Goal: Task Accomplishment & Management: Use online tool/utility

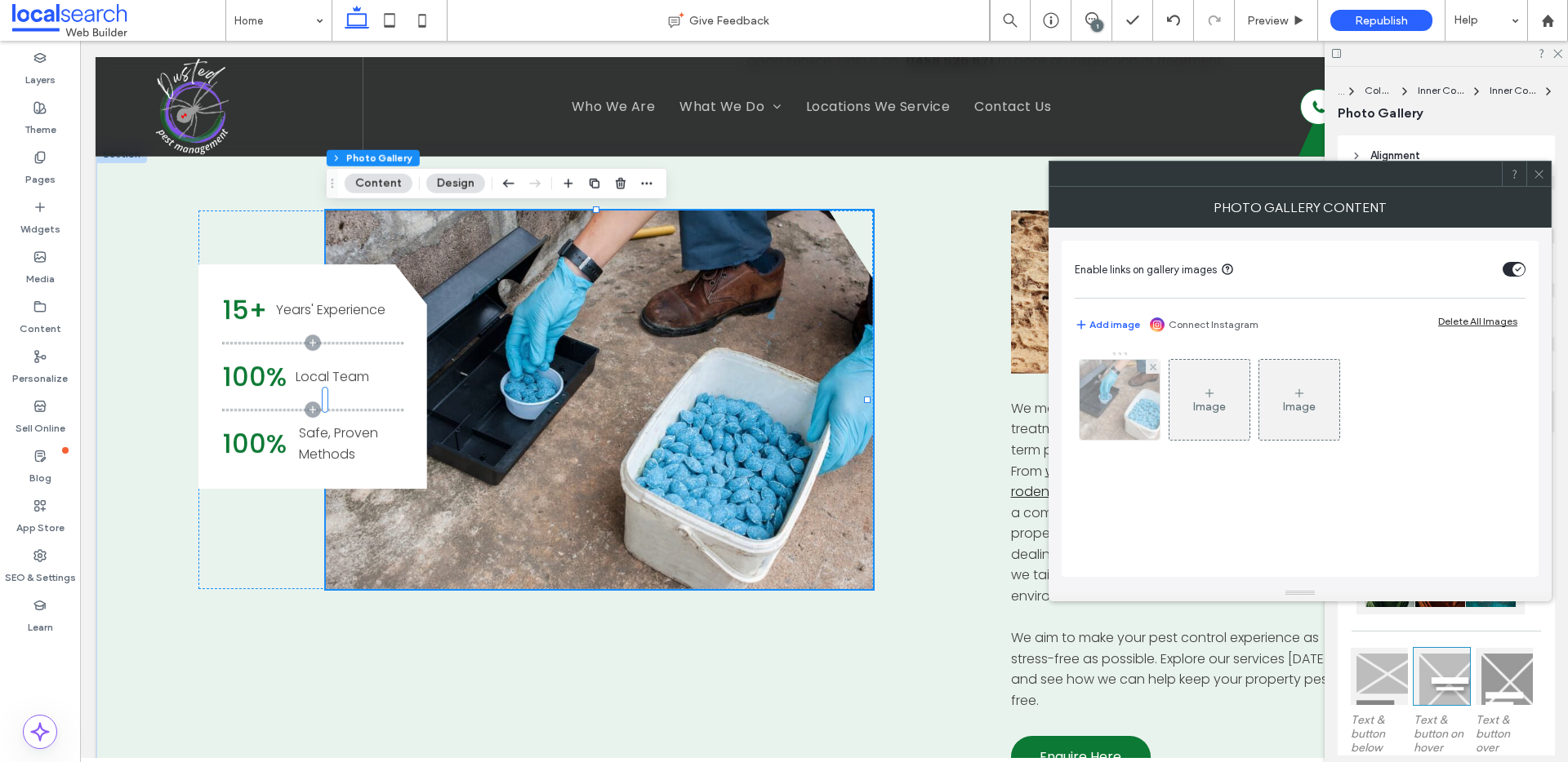
click at [1115, 397] on img at bounding box center [1120, 400] width 121 height 80
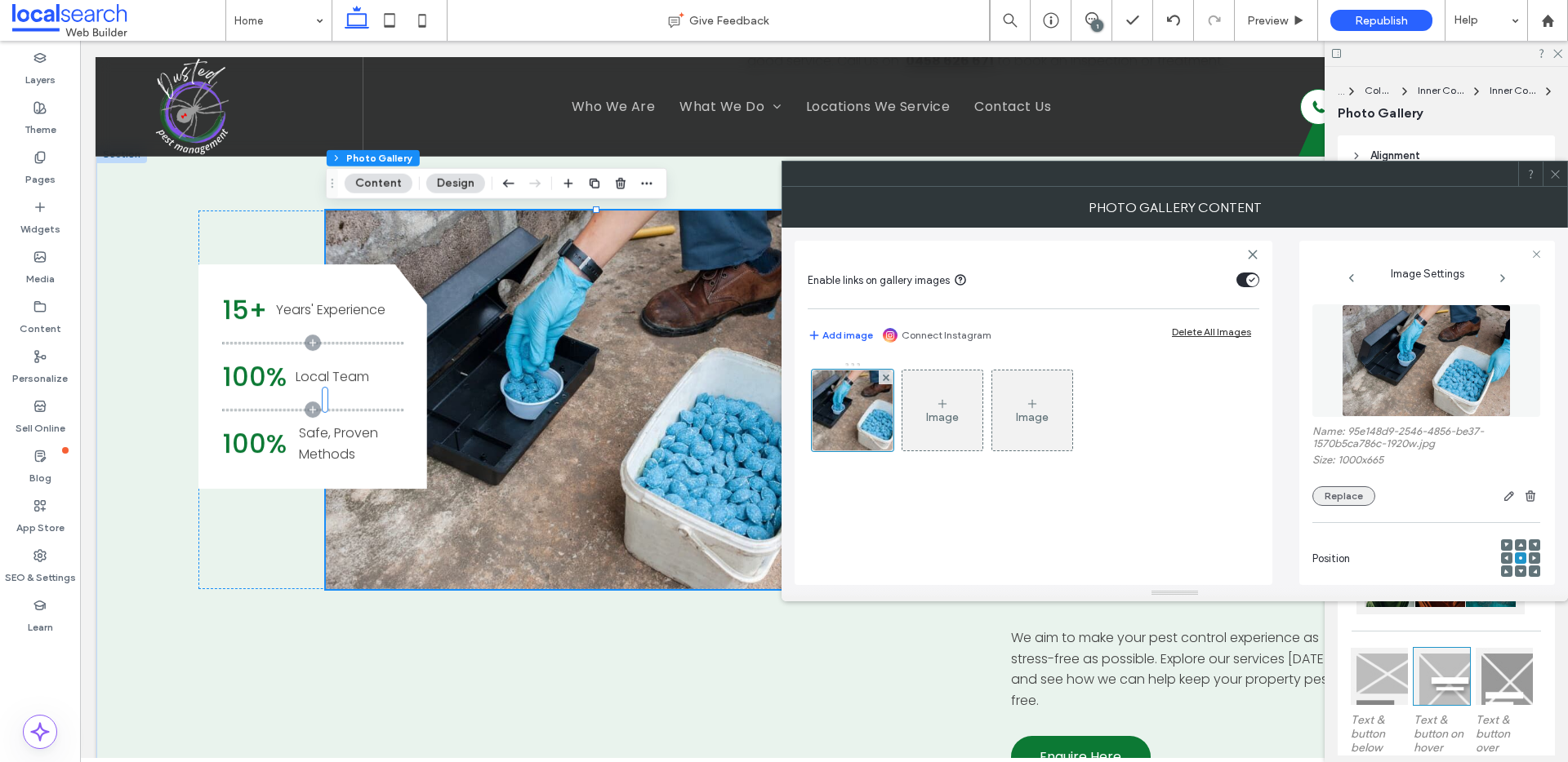
click at [1356, 497] on button "Replace" at bounding box center [1345, 496] width 63 height 19
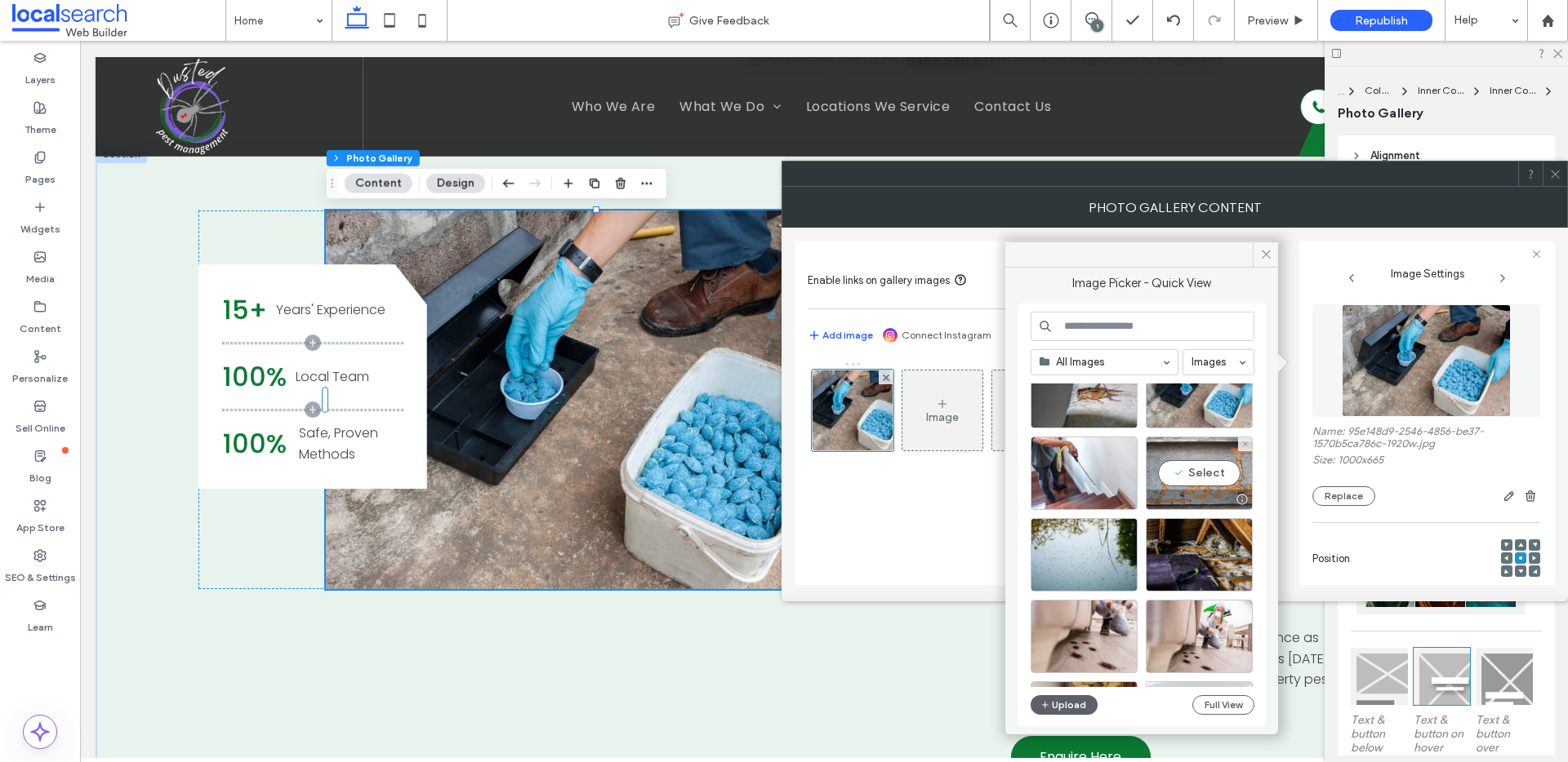
scroll to position [1042, 0]
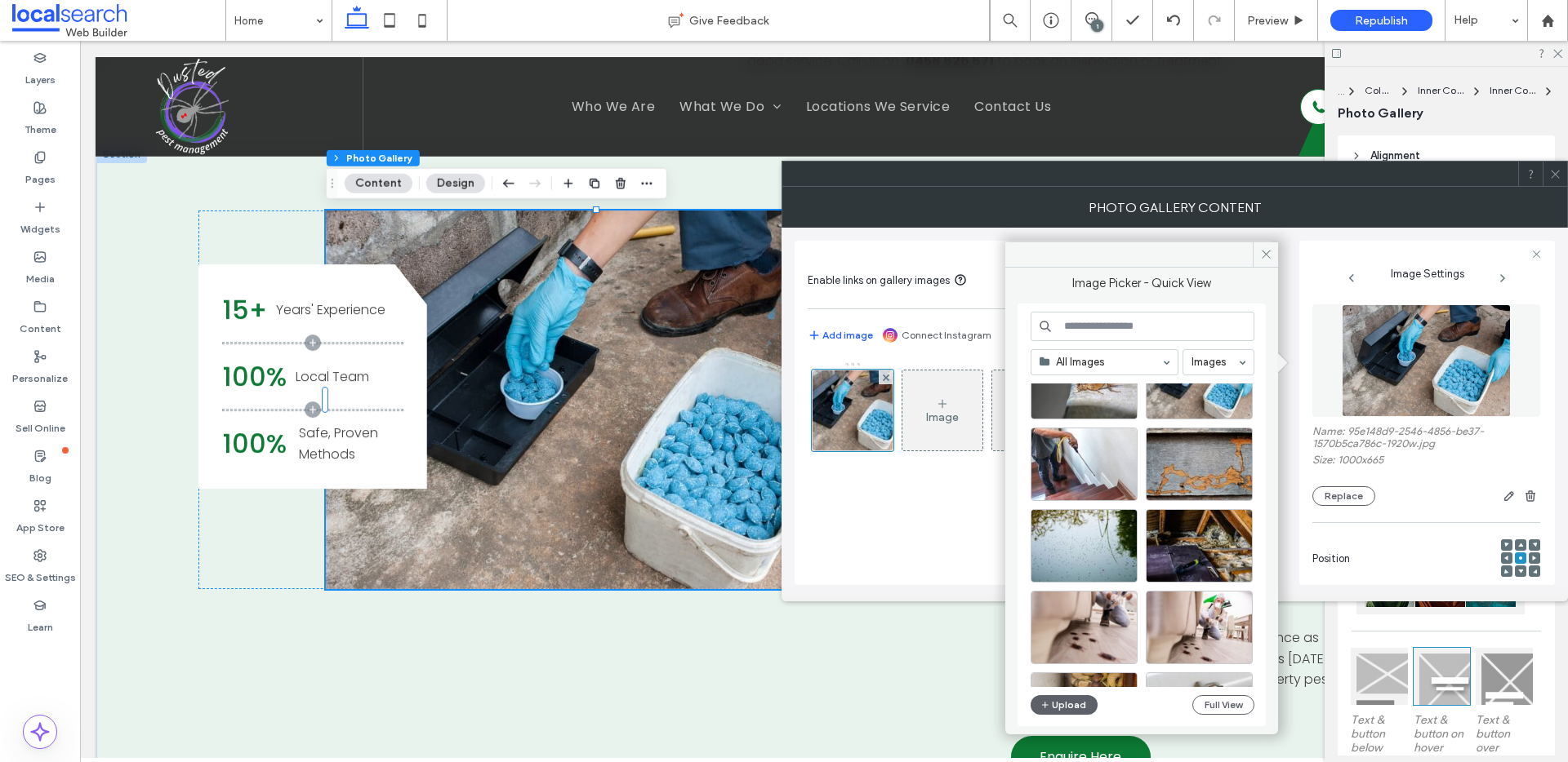
click at [1553, 178] on icon at bounding box center [1556, 173] width 12 height 12
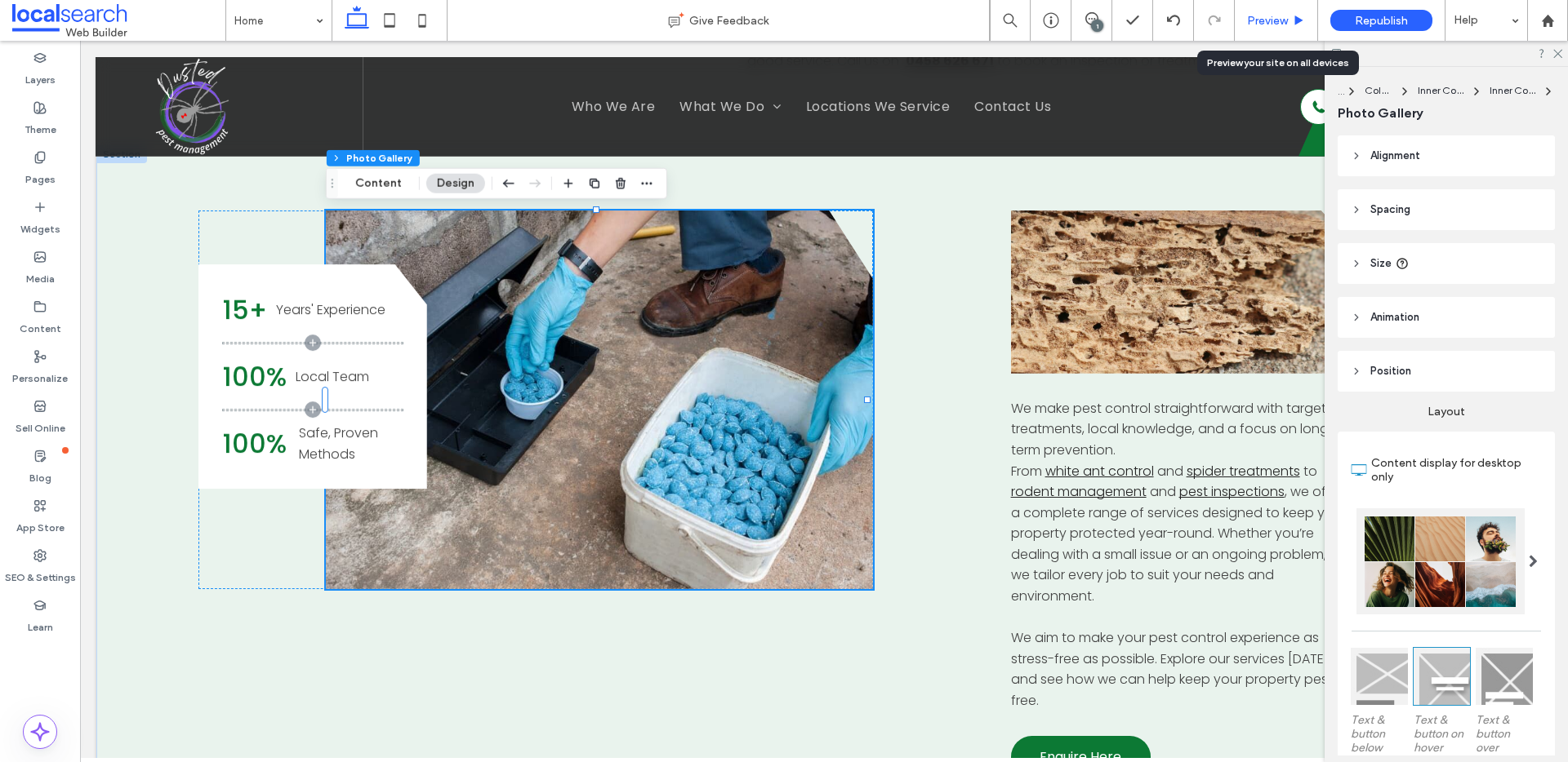
click at [1274, 18] on span "Preview" at bounding box center [1267, 20] width 41 height 13
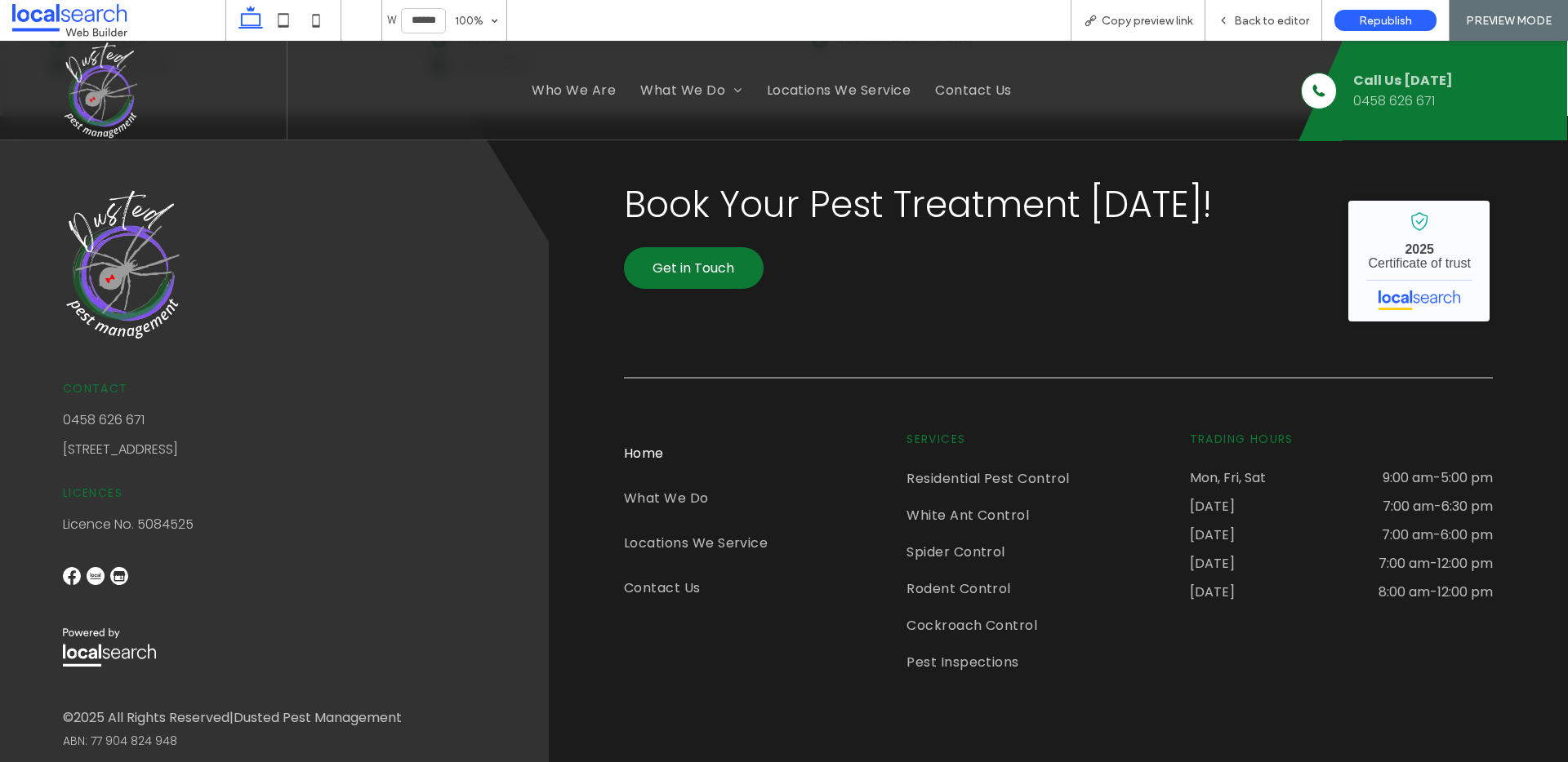
scroll to position [4833, 0]
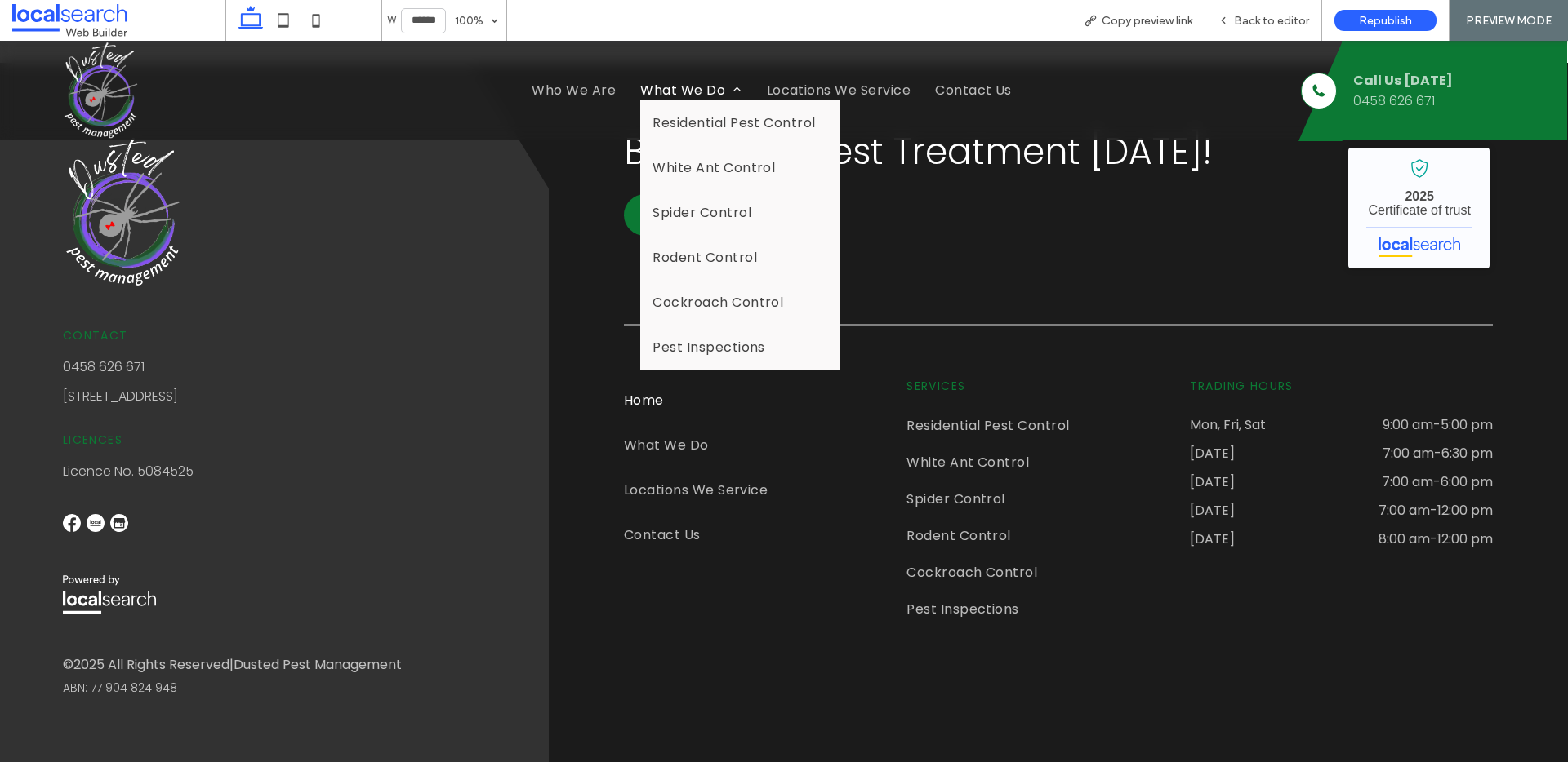
click at [643, 90] on span "What We Do" at bounding box center [691, 89] width 102 height 20
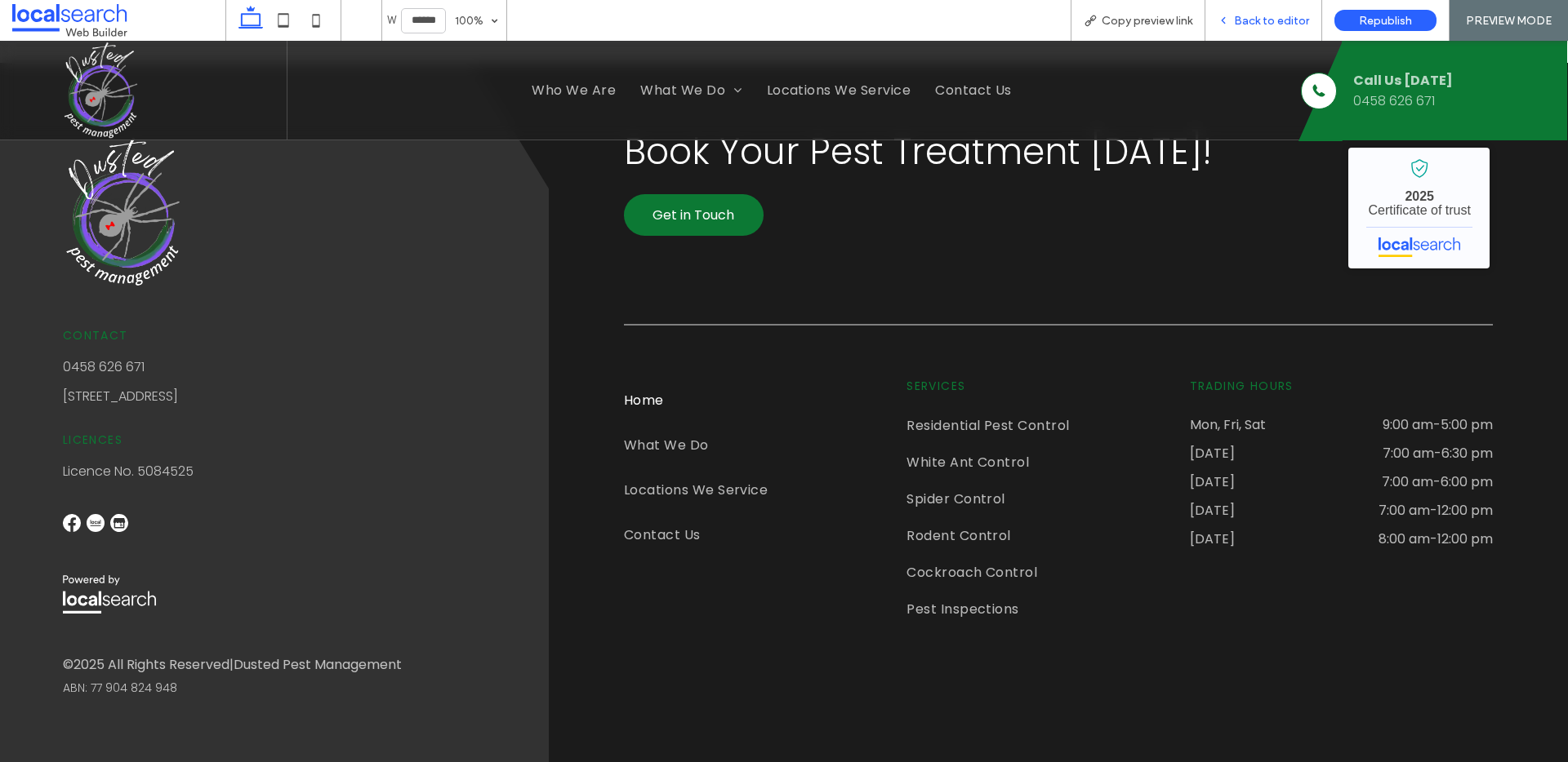
click at [1293, 19] on span "Back to editor" at bounding box center [1272, 20] width 75 height 13
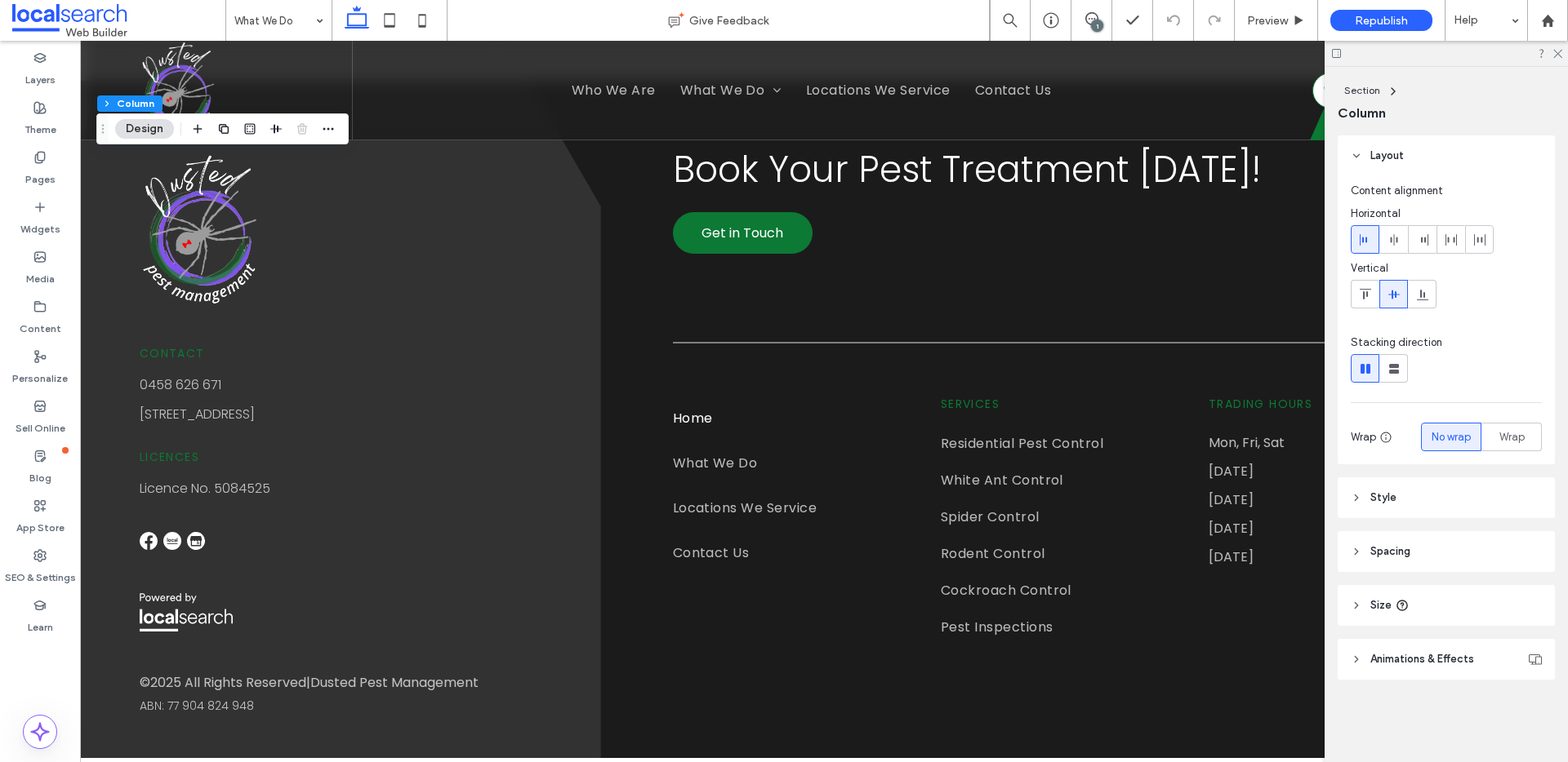
click at [1416, 501] on header "Style" at bounding box center [1446, 497] width 218 height 41
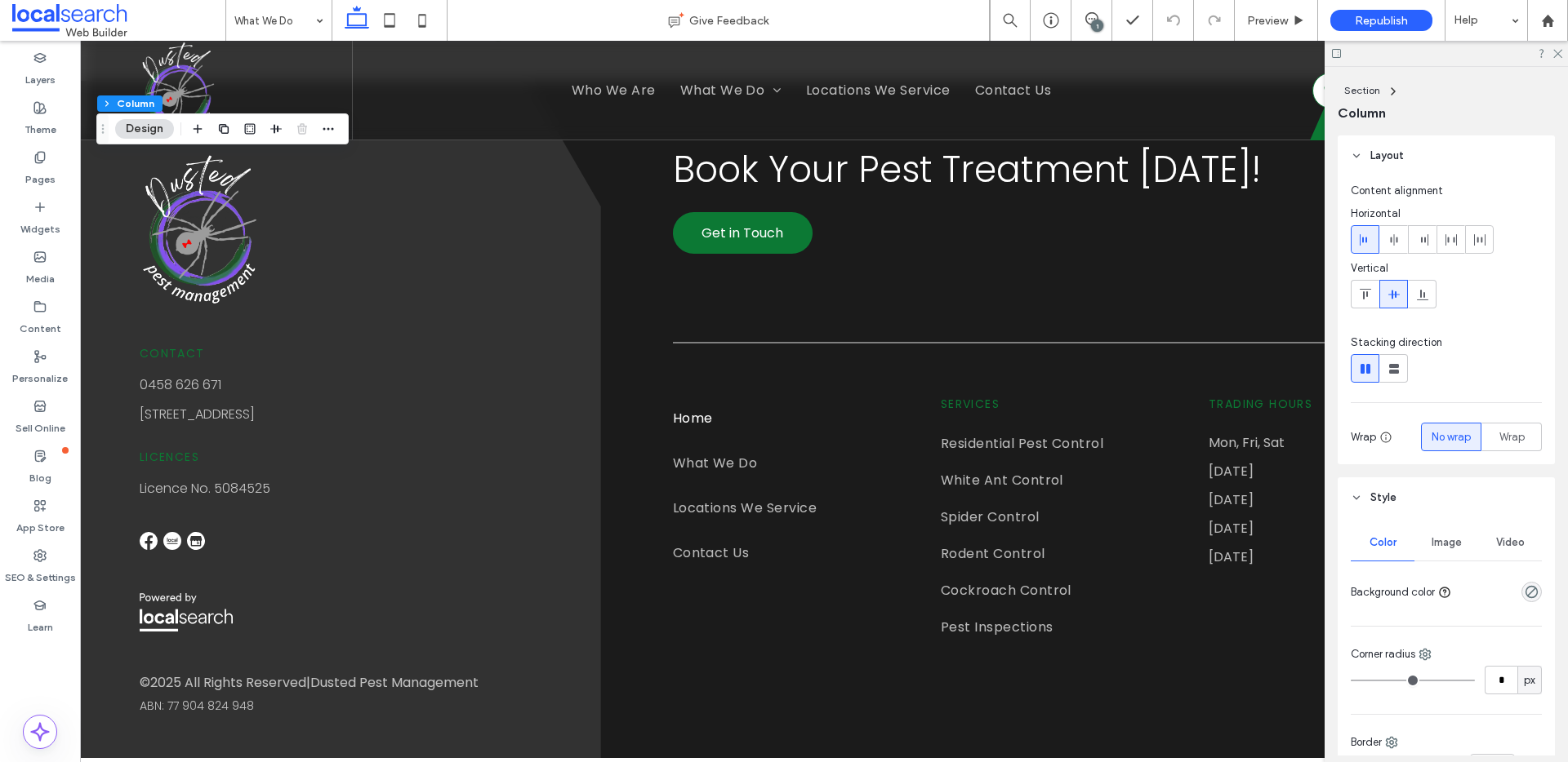
click at [1440, 542] on span "Image" at bounding box center [1447, 543] width 31 height 13
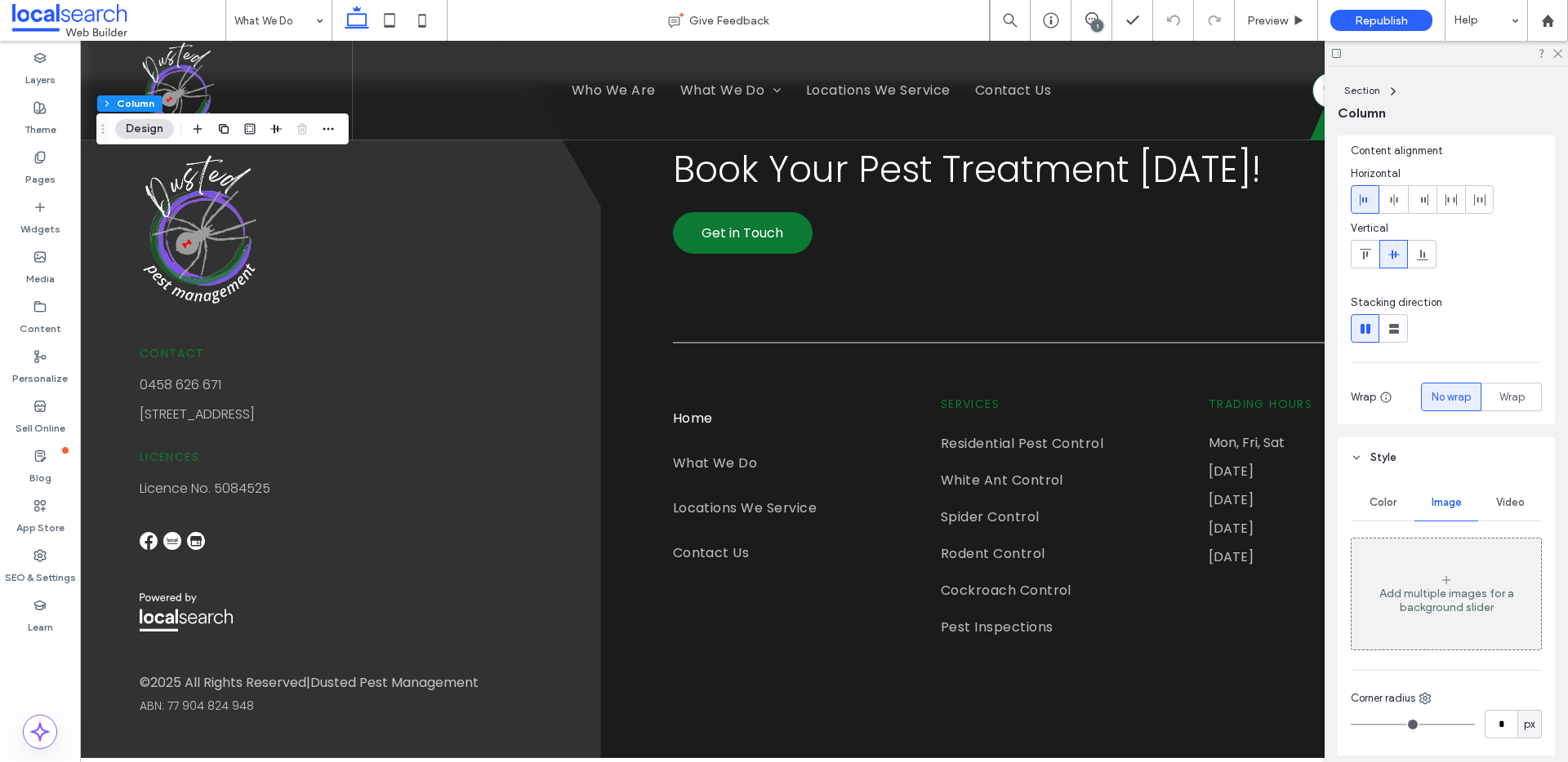
scroll to position [119, 0]
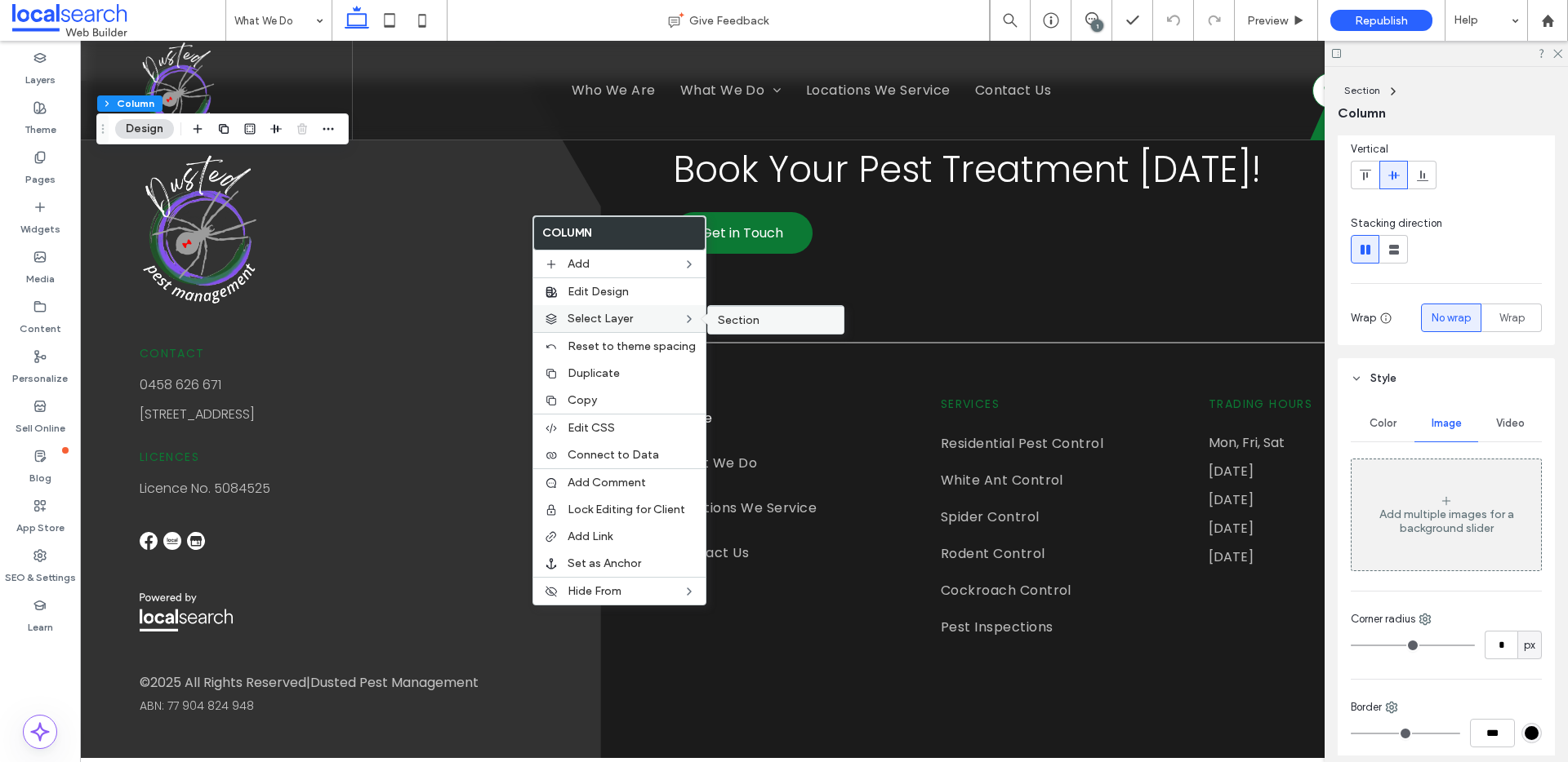
click at [732, 328] on div "Section" at bounding box center [775, 319] width 135 height 28
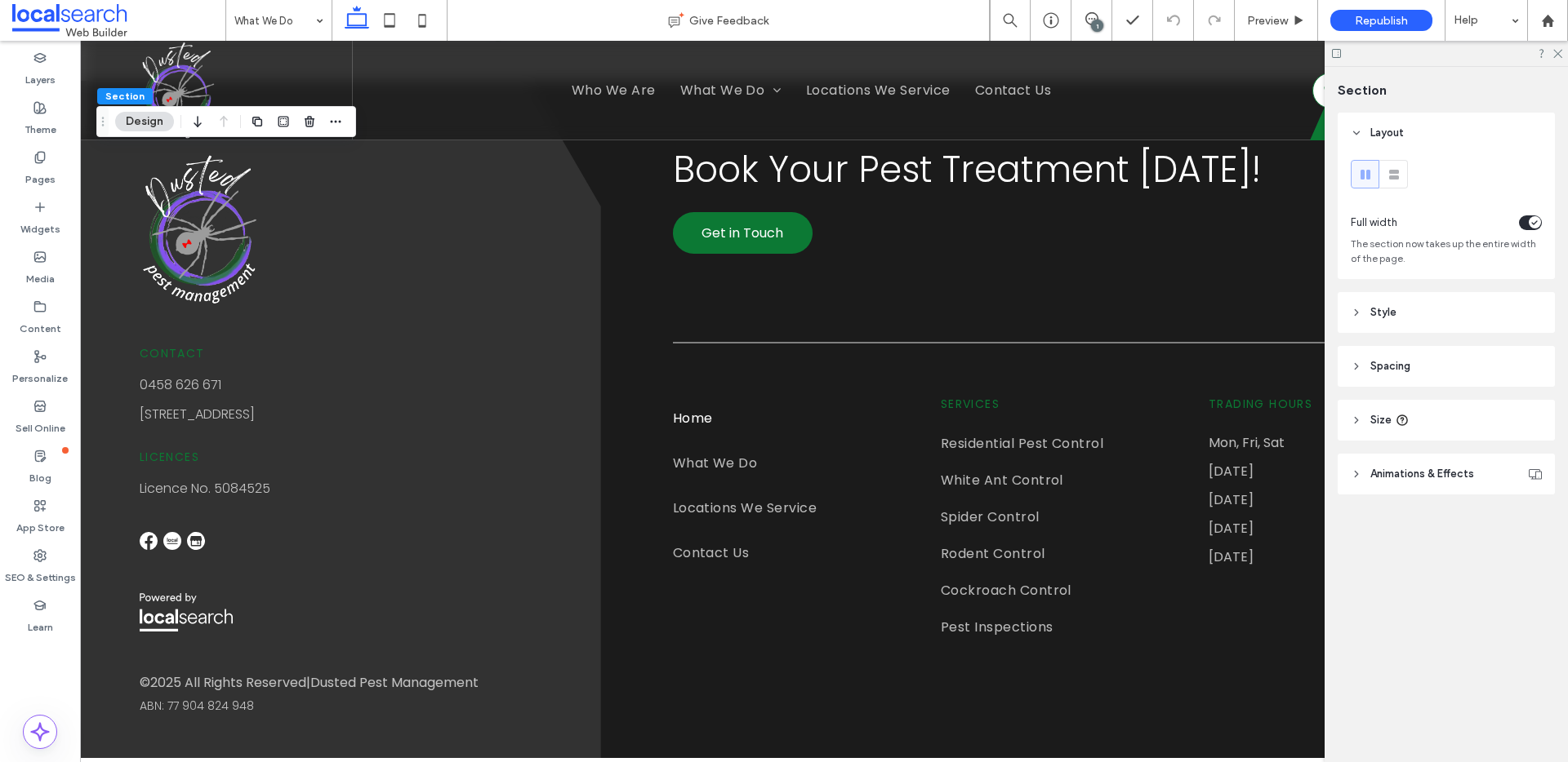
click at [1450, 367] on header "Spacing" at bounding box center [1446, 366] width 218 height 41
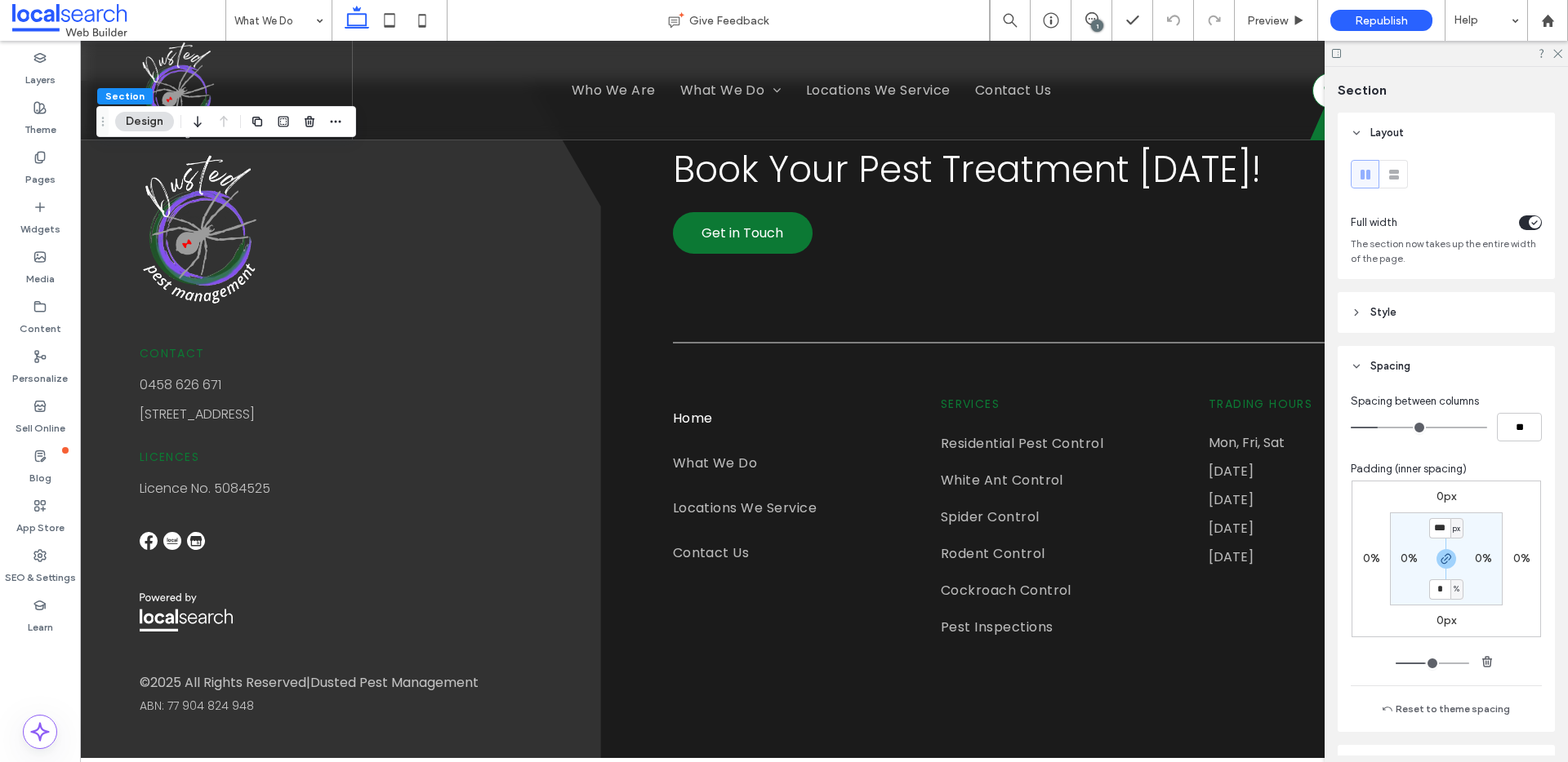
click at [1439, 313] on header "Style" at bounding box center [1446, 312] width 218 height 41
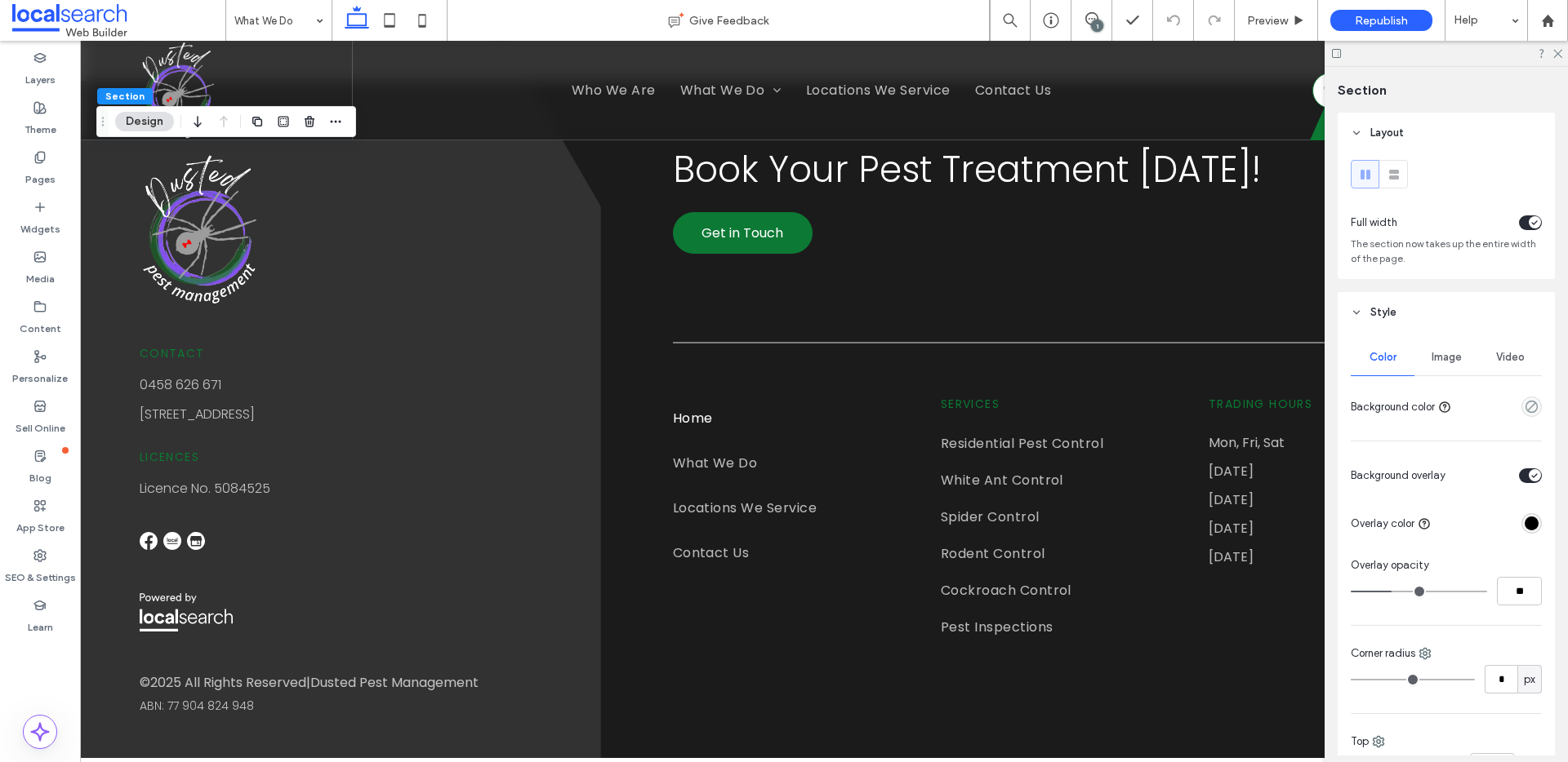
click at [1433, 369] on div "Image" at bounding box center [1446, 357] width 63 height 35
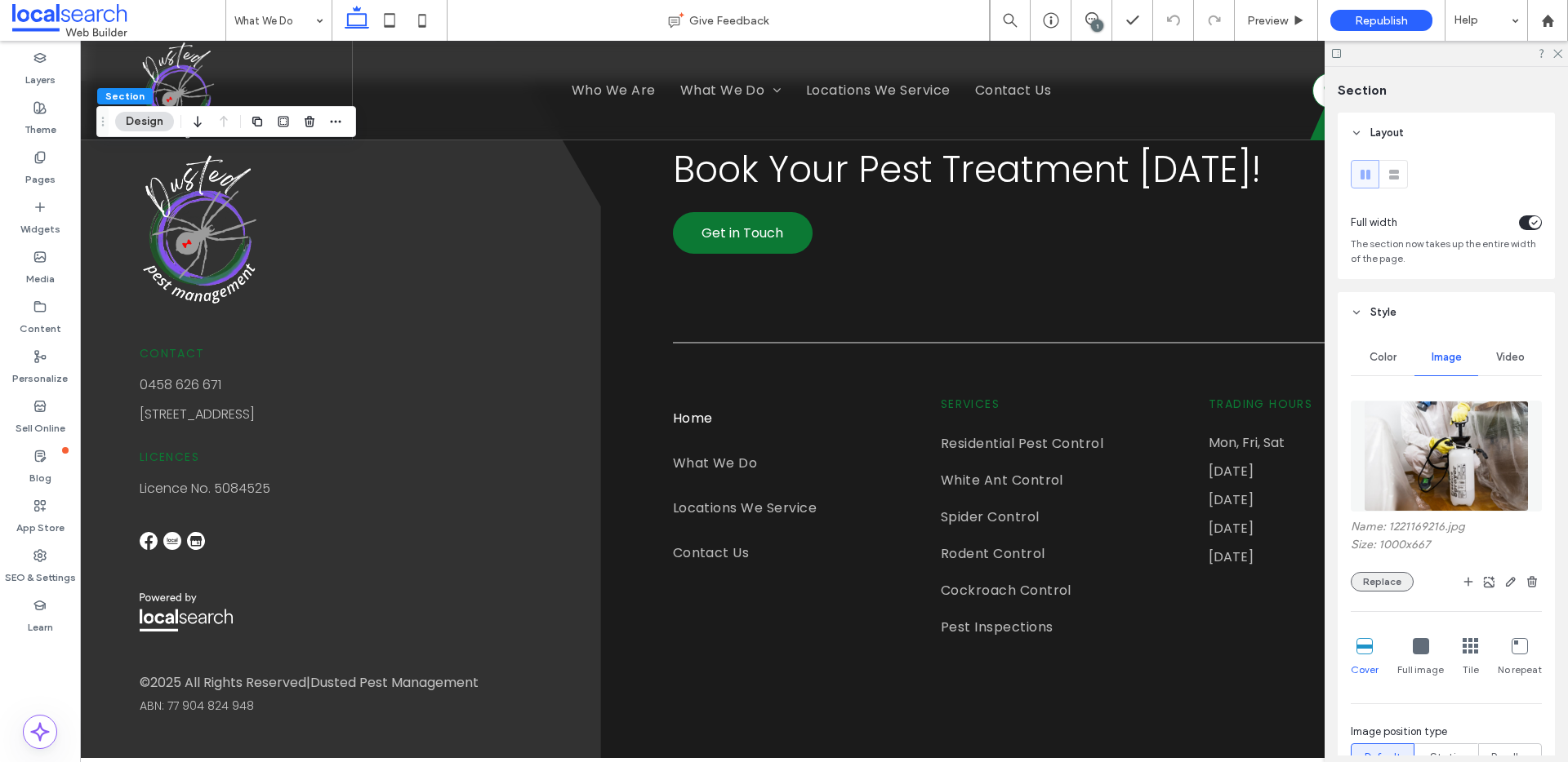
click at [1385, 572] on button "Replace" at bounding box center [1383, 582] width 63 height 19
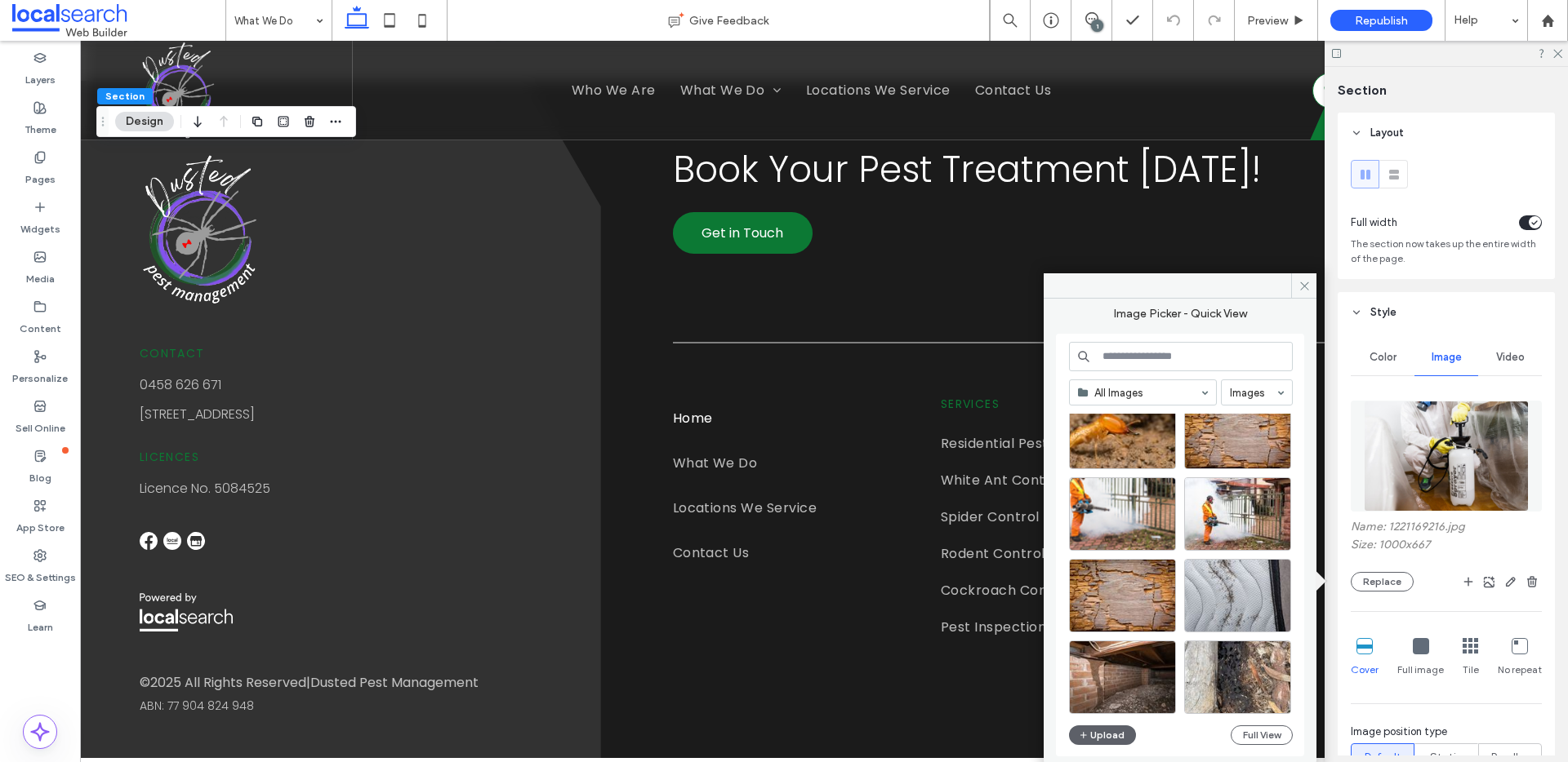
scroll to position [2470, 0]
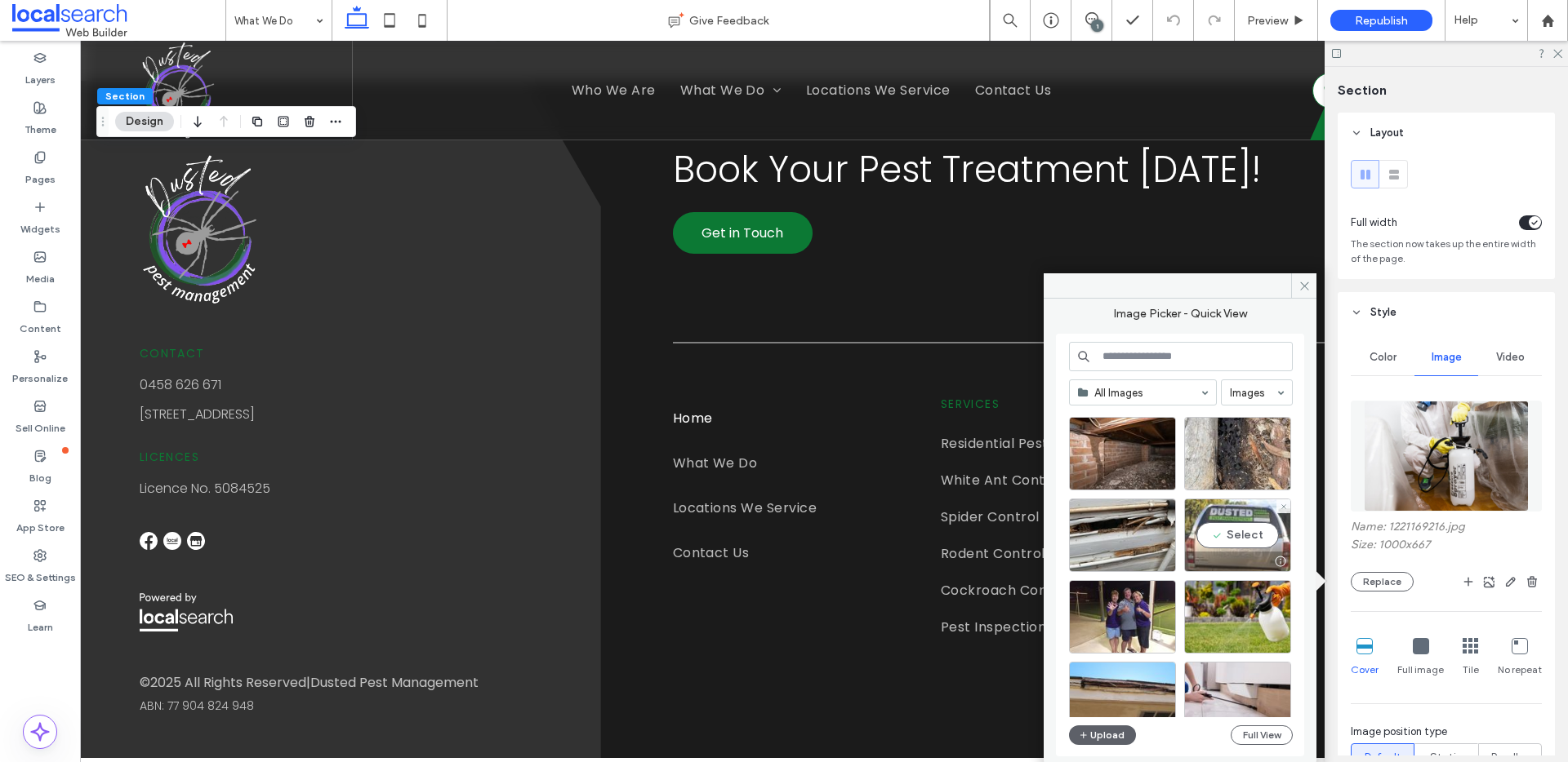
click at [1226, 519] on div "Select" at bounding box center [1238, 535] width 107 height 74
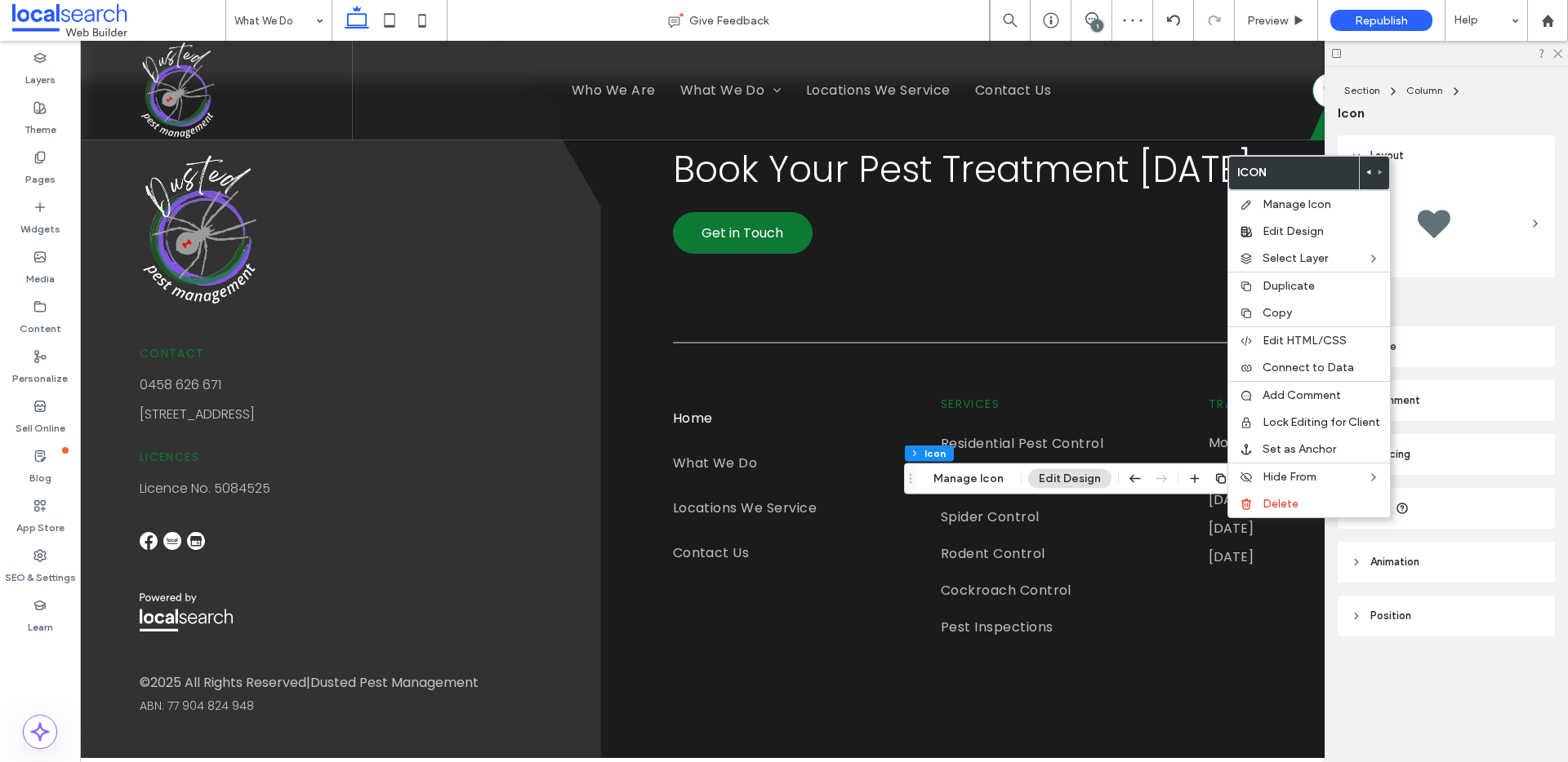
click at [1481, 681] on div "Layout Frame Style For the color of an SVG icon to be changeable, it must be bl…" at bounding box center [1452, 418] width 228 height 566
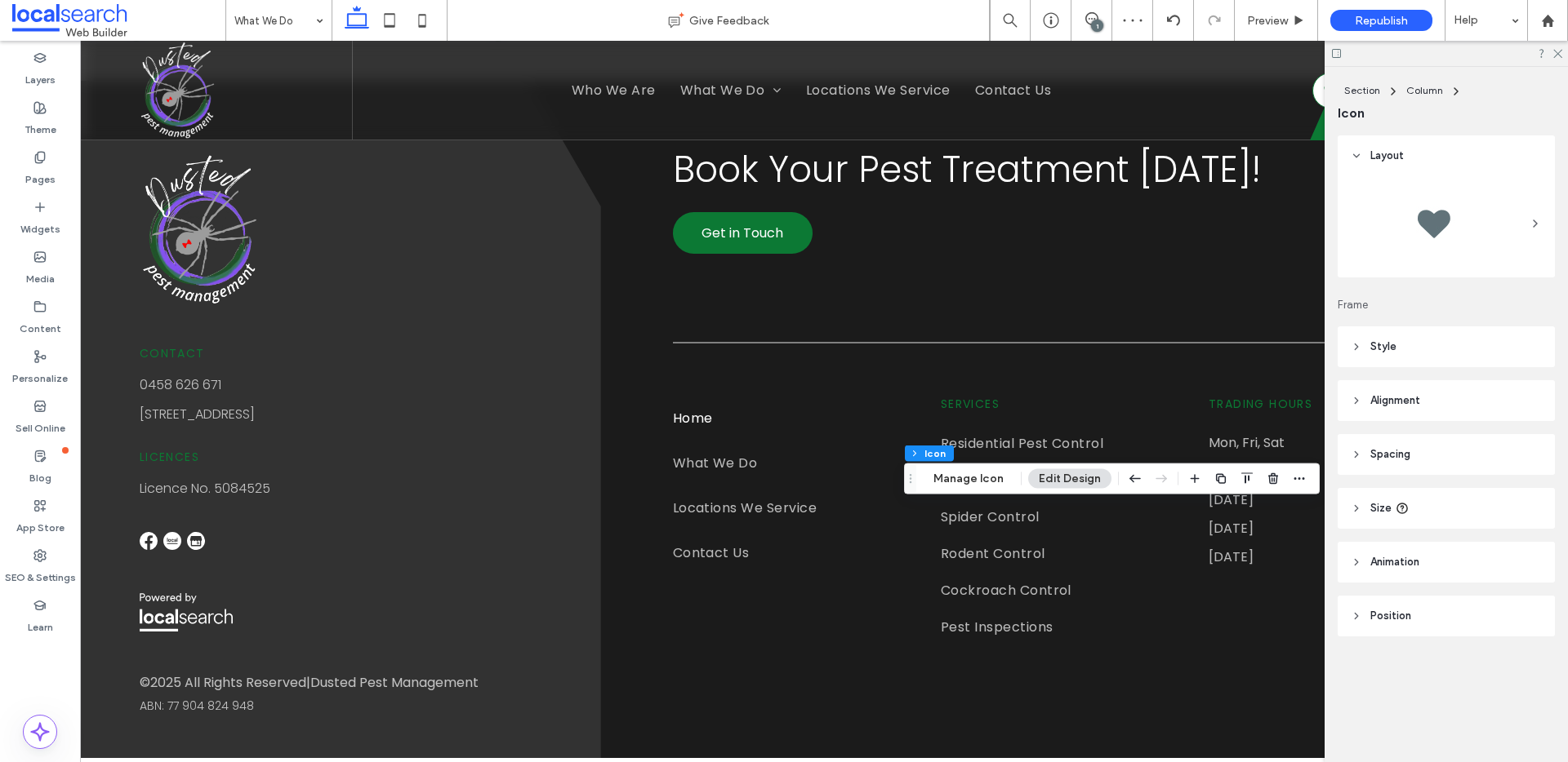
click at [1455, 343] on header "Style" at bounding box center [1446, 347] width 218 height 41
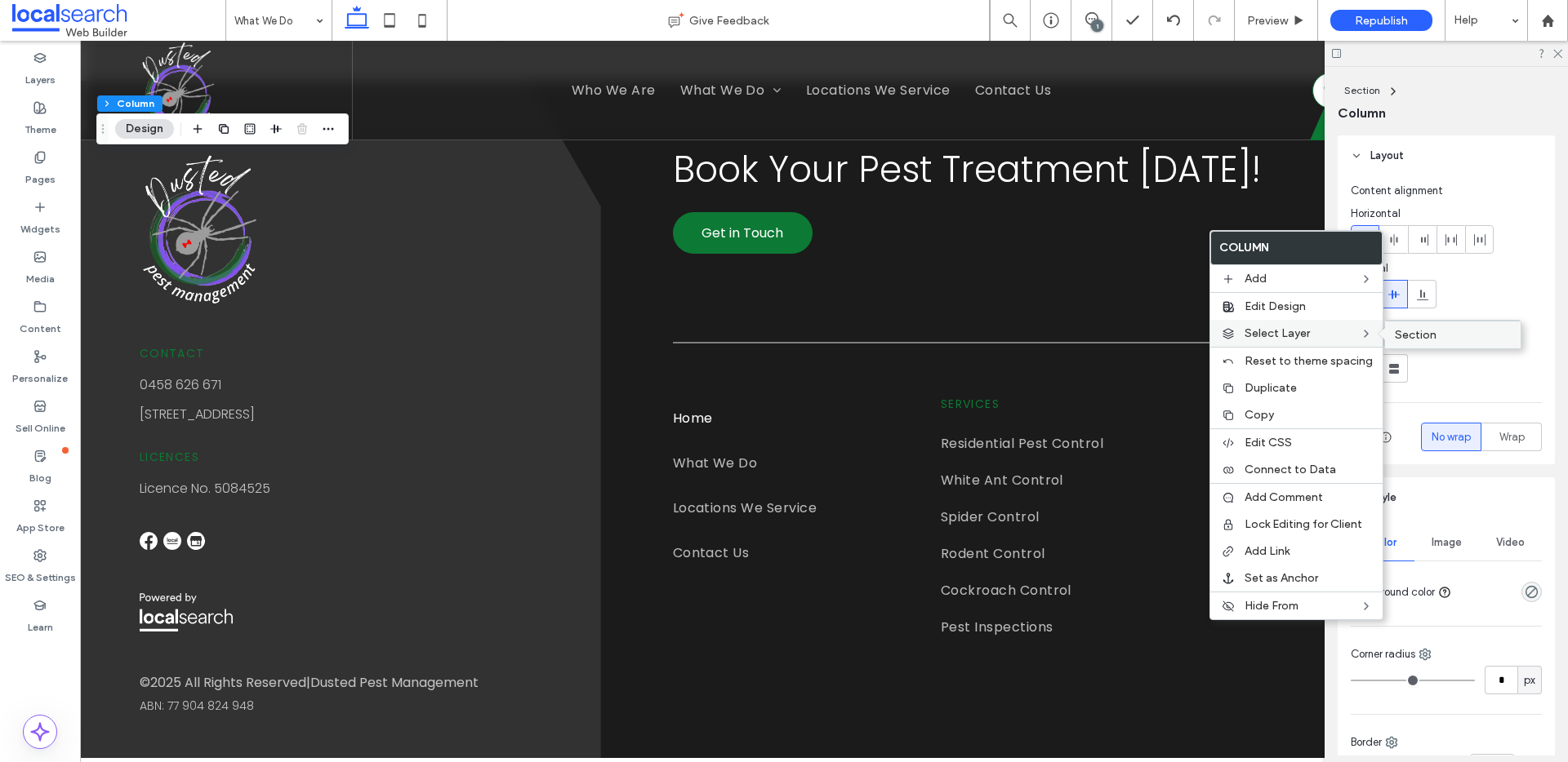
click at [1444, 335] on label "Section" at bounding box center [1453, 335] width 116 height 13
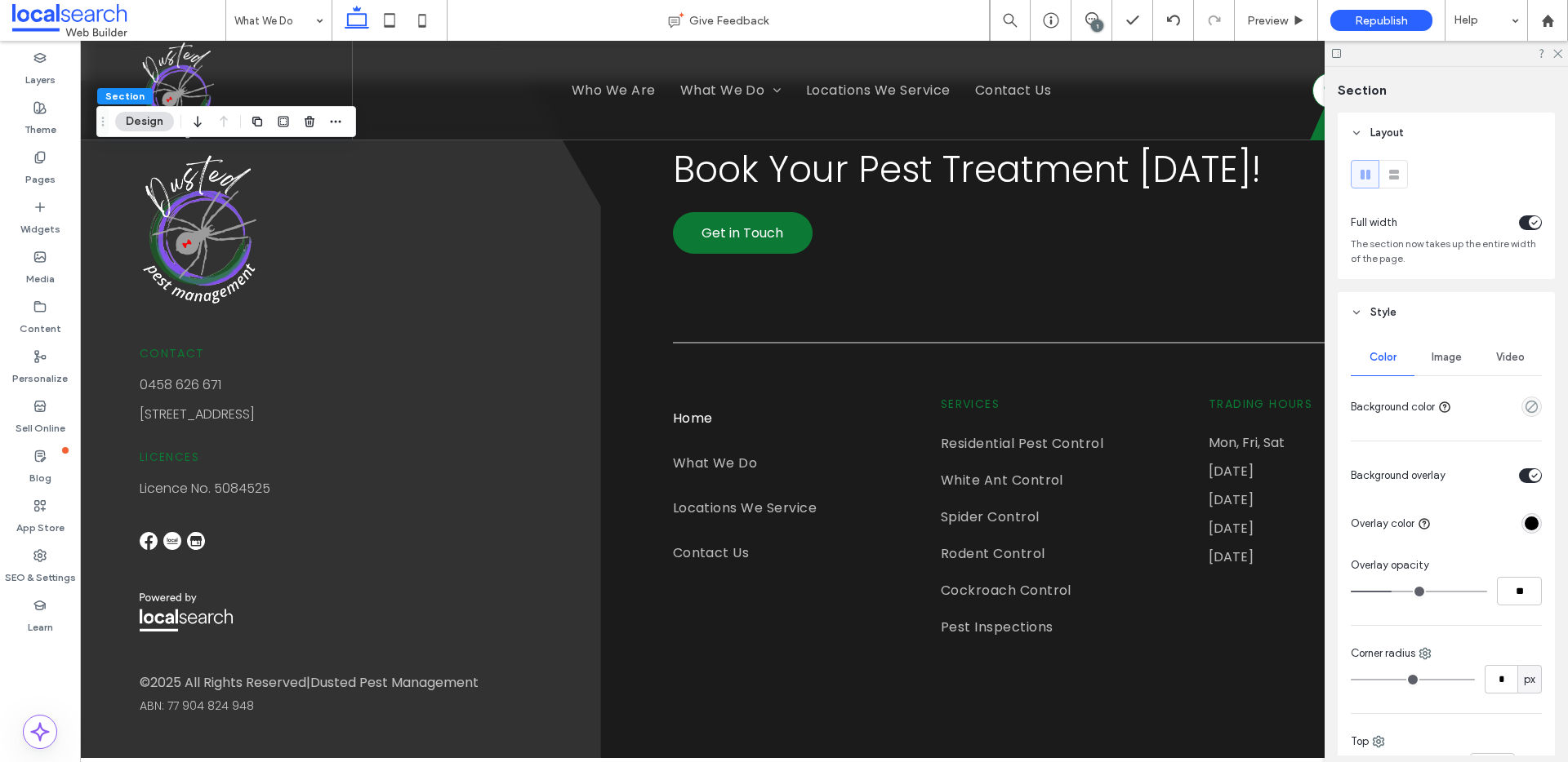
click at [1449, 354] on span "Image" at bounding box center [1447, 358] width 31 height 13
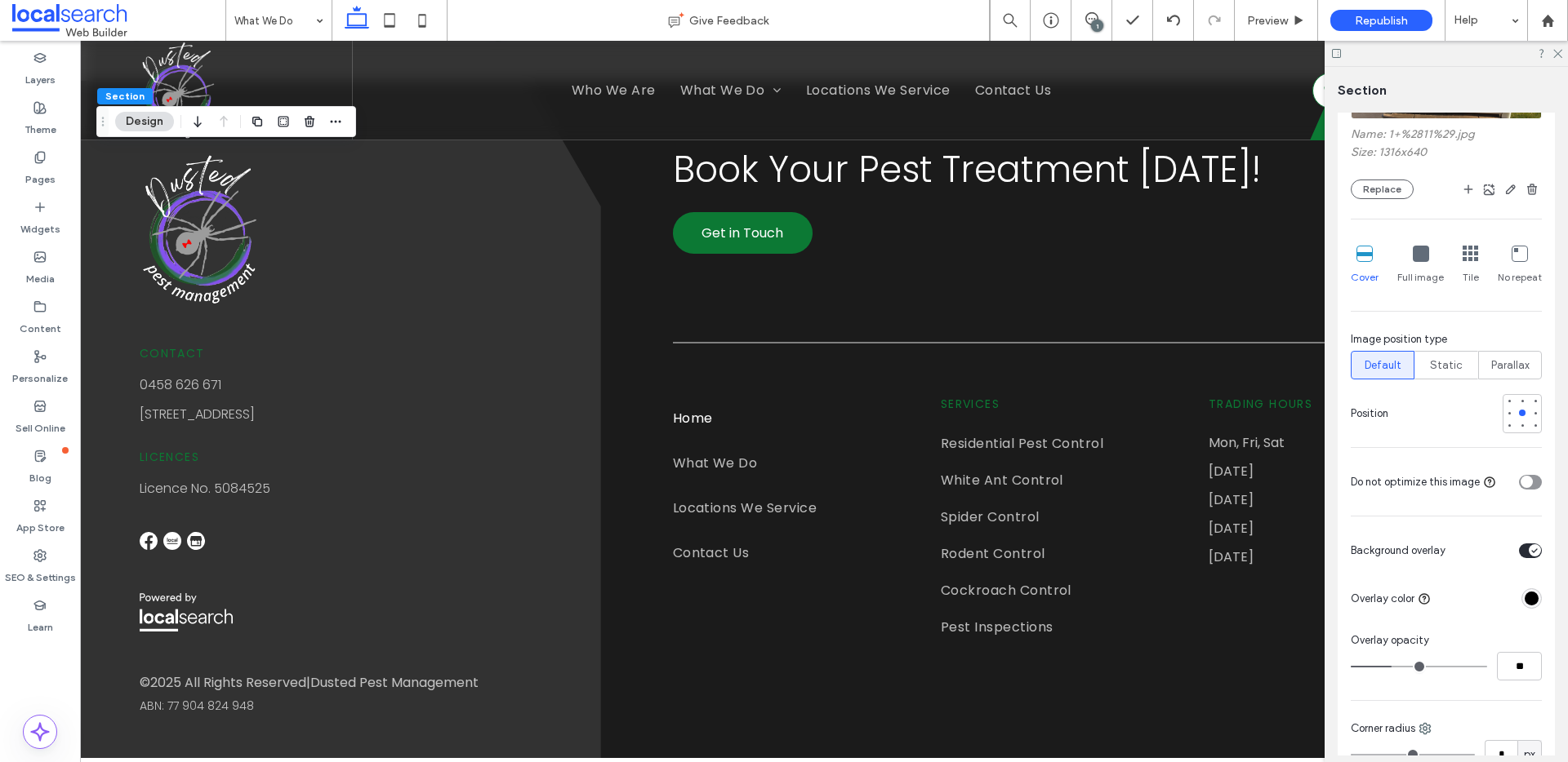
scroll to position [410, 0]
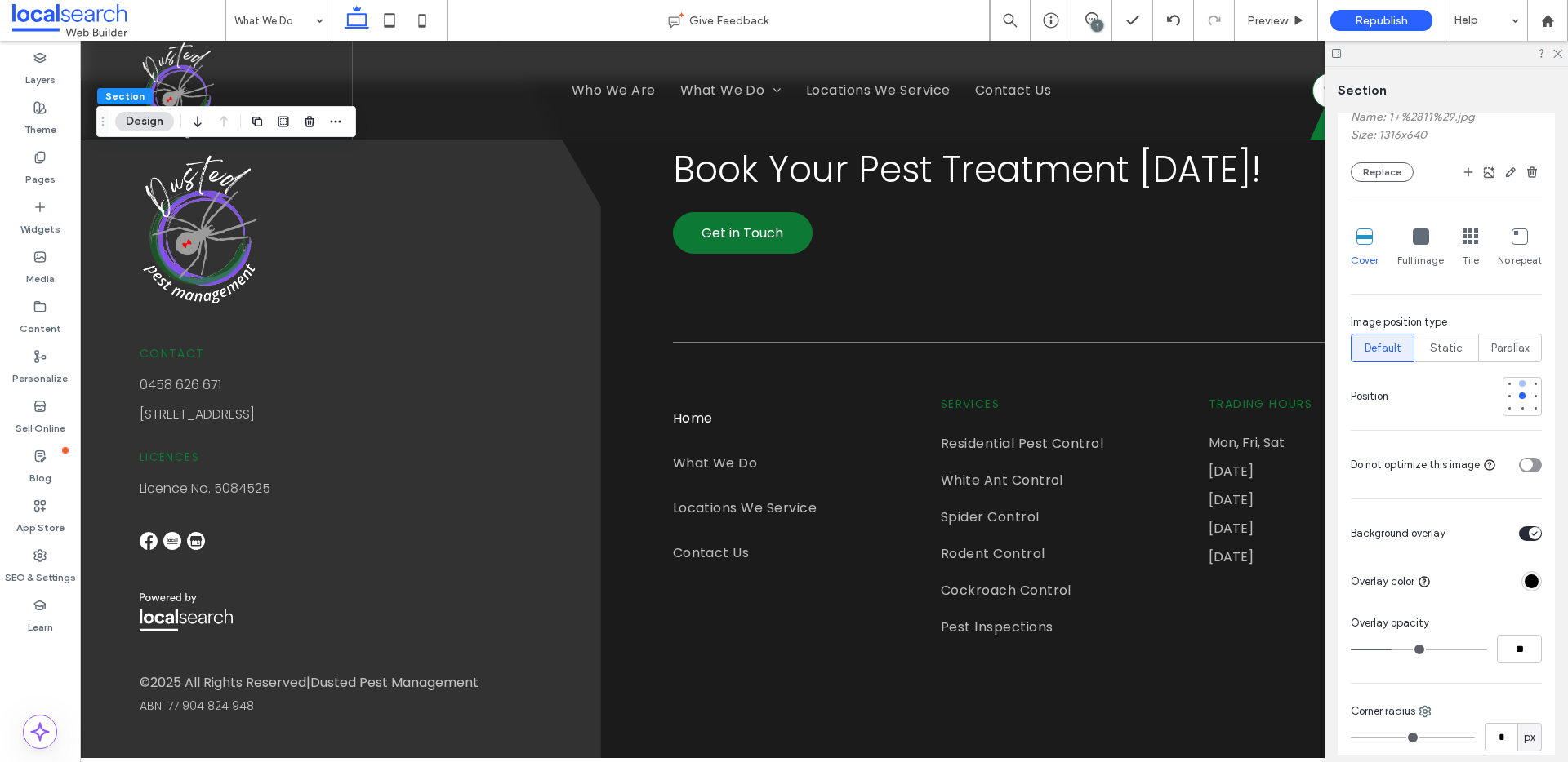
click at [1516, 387] on div at bounding box center [1522, 383] width 12 height 12
click at [1283, 15] on span "Preview" at bounding box center [1267, 20] width 41 height 13
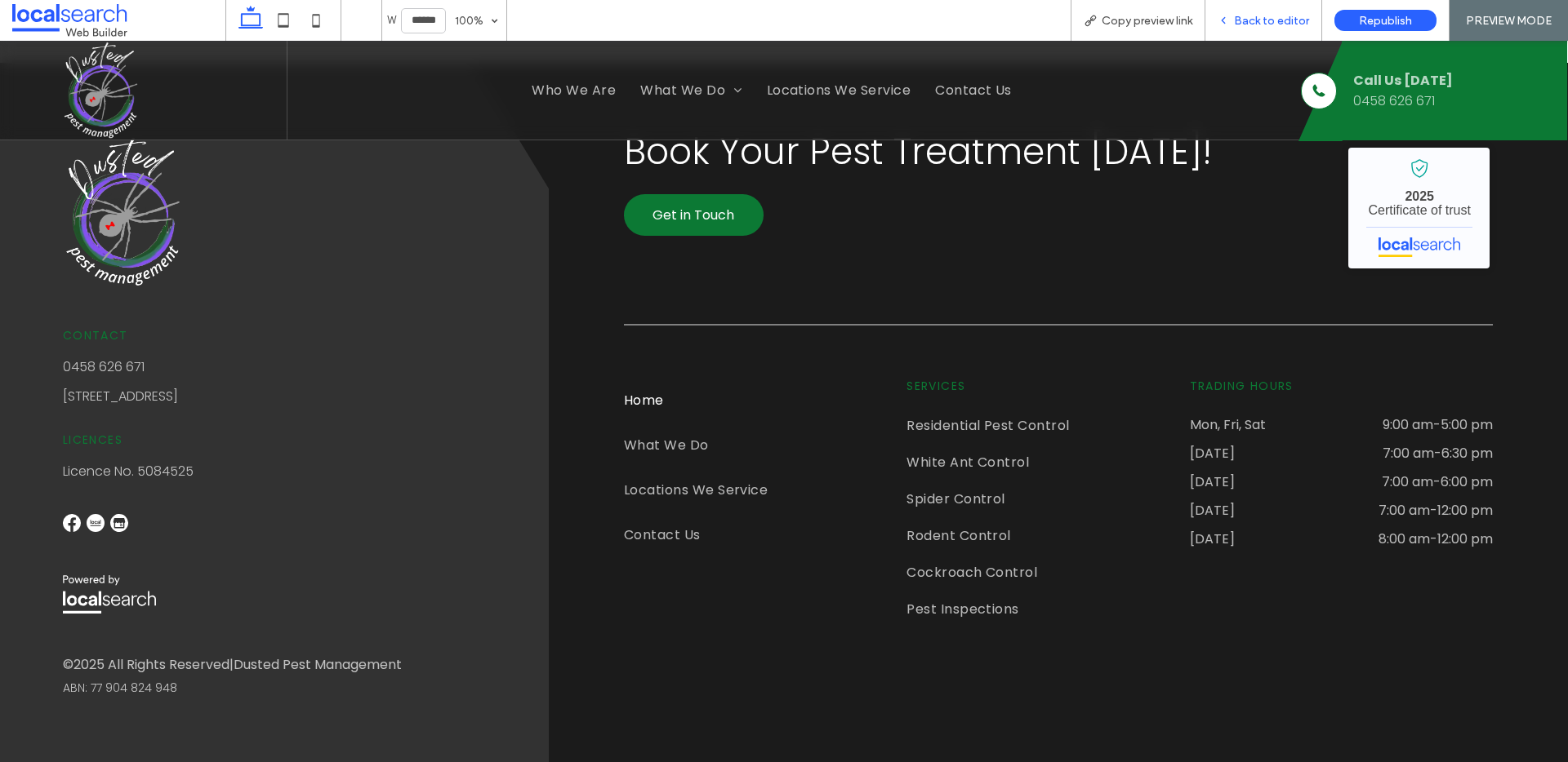
click at [1259, 12] on div "Back to editor" at bounding box center [1264, 20] width 117 height 41
click at [1285, 12] on div "Back to editor" at bounding box center [1264, 20] width 117 height 41
click at [1242, 20] on span "Back to editor" at bounding box center [1272, 20] width 75 height 13
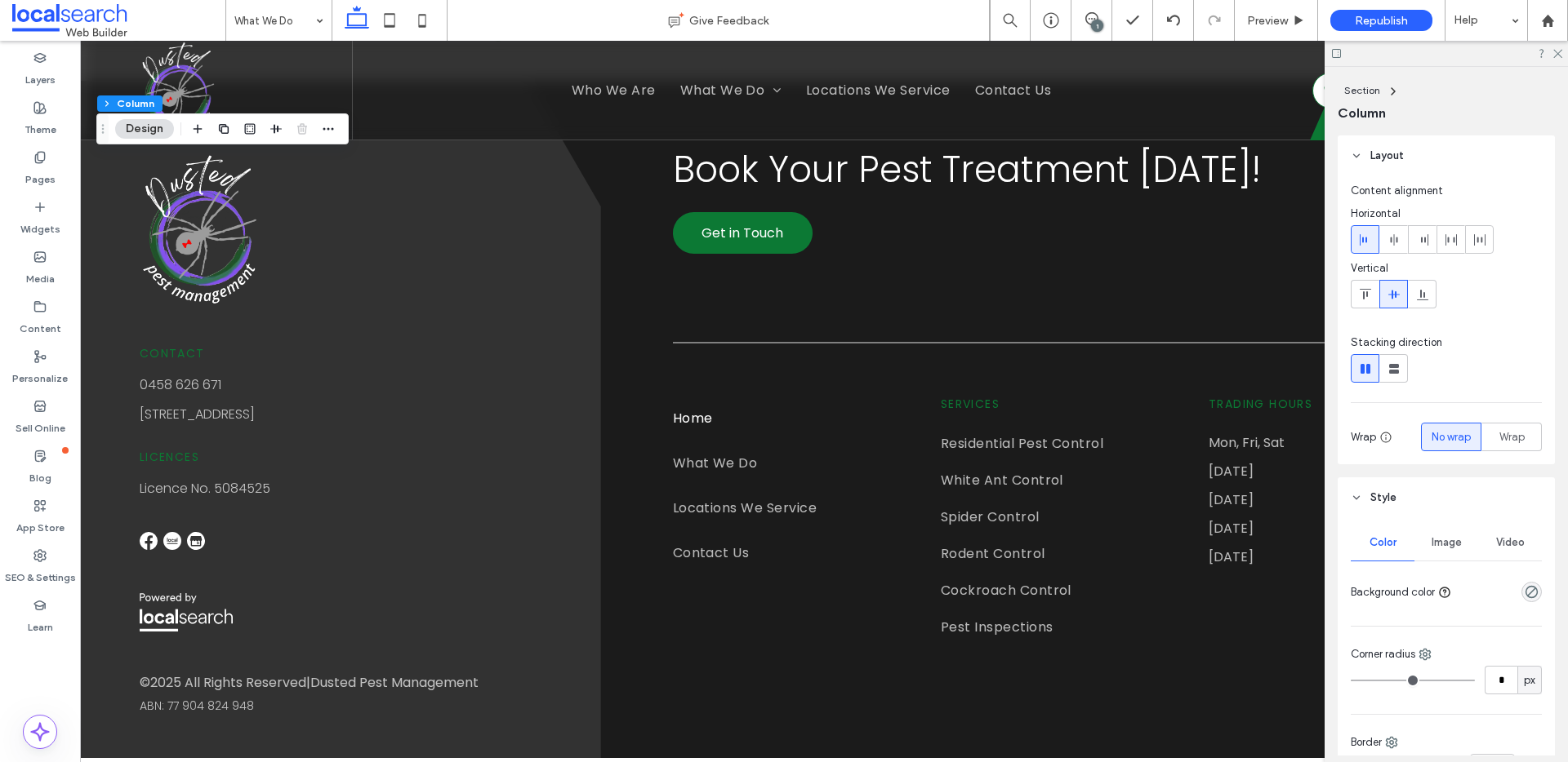
click at [1447, 539] on span "Image" at bounding box center [1447, 543] width 31 height 13
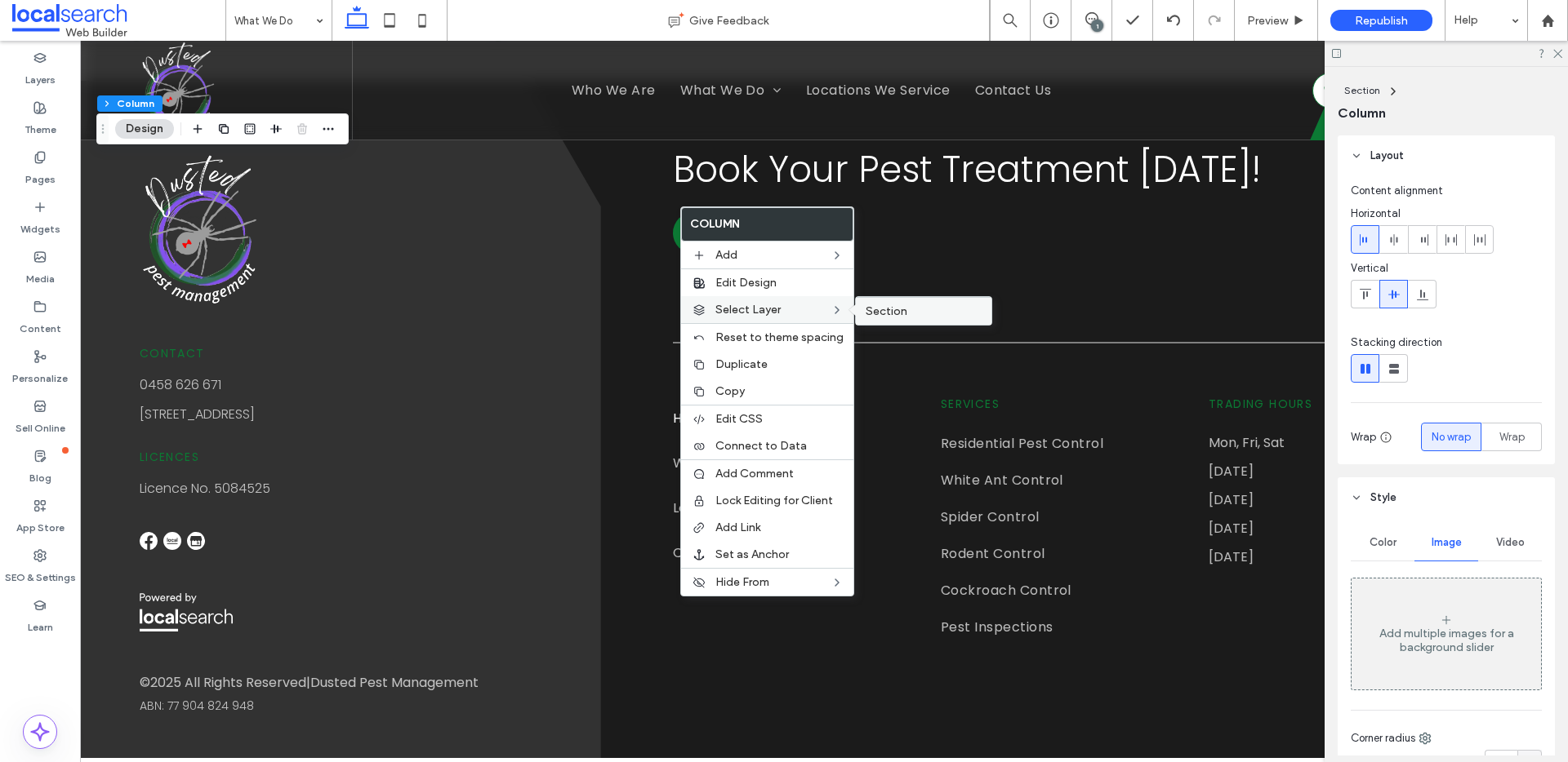
click at [883, 309] on span "Section" at bounding box center [886, 312] width 41 height 13
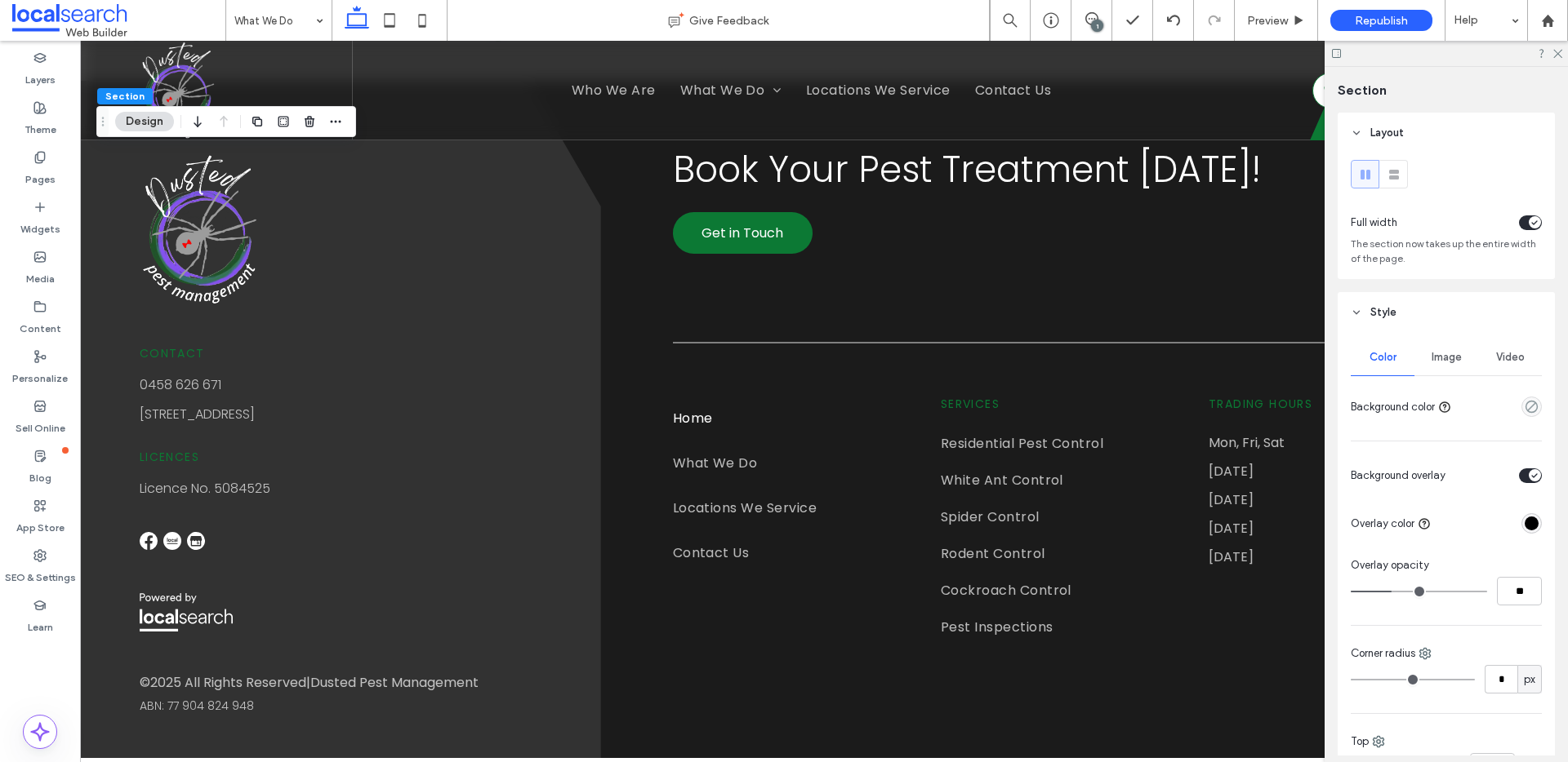
click at [1447, 361] on span "Image" at bounding box center [1447, 358] width 31 height 13
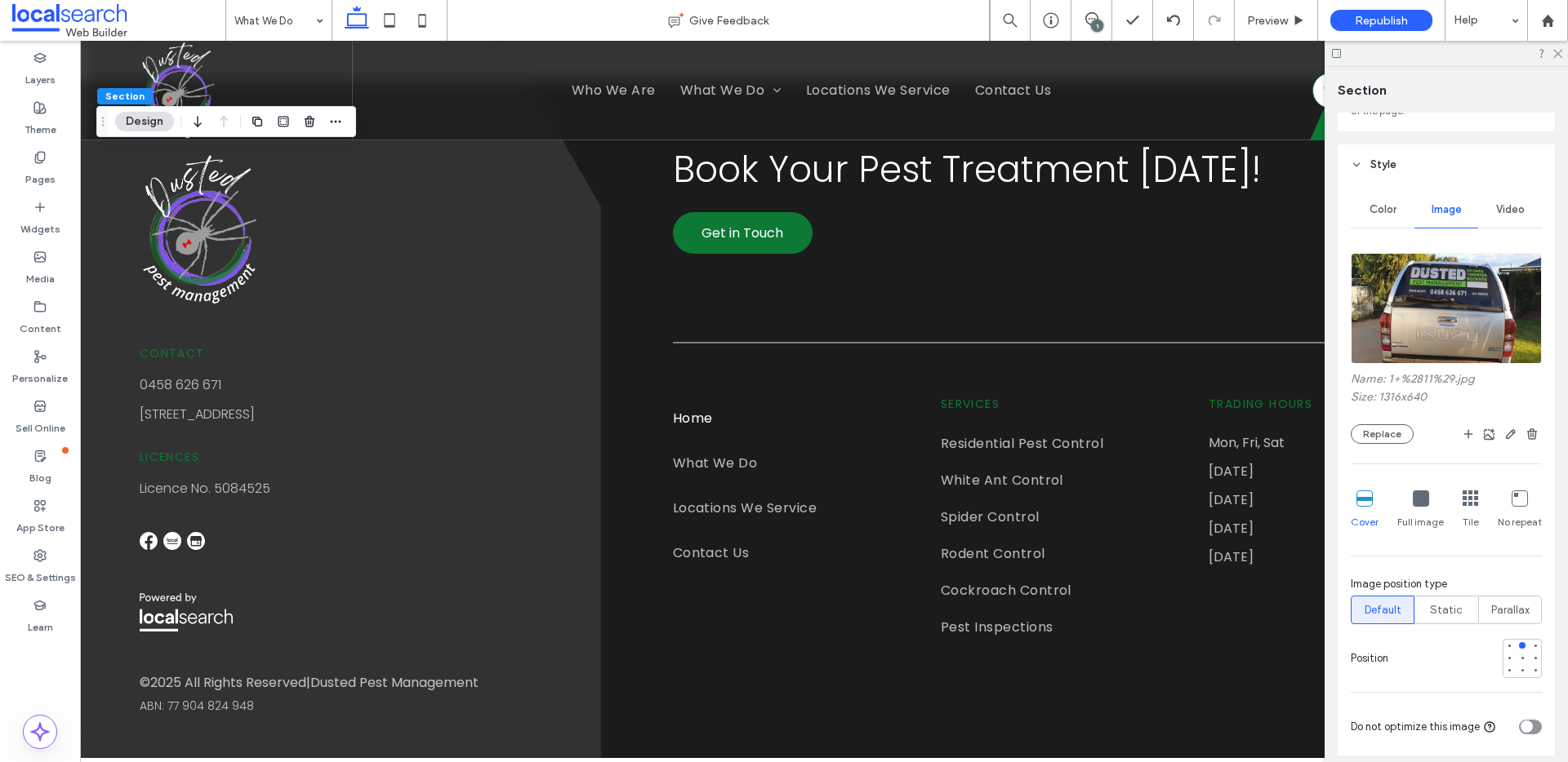
scroll to position [202, 0]
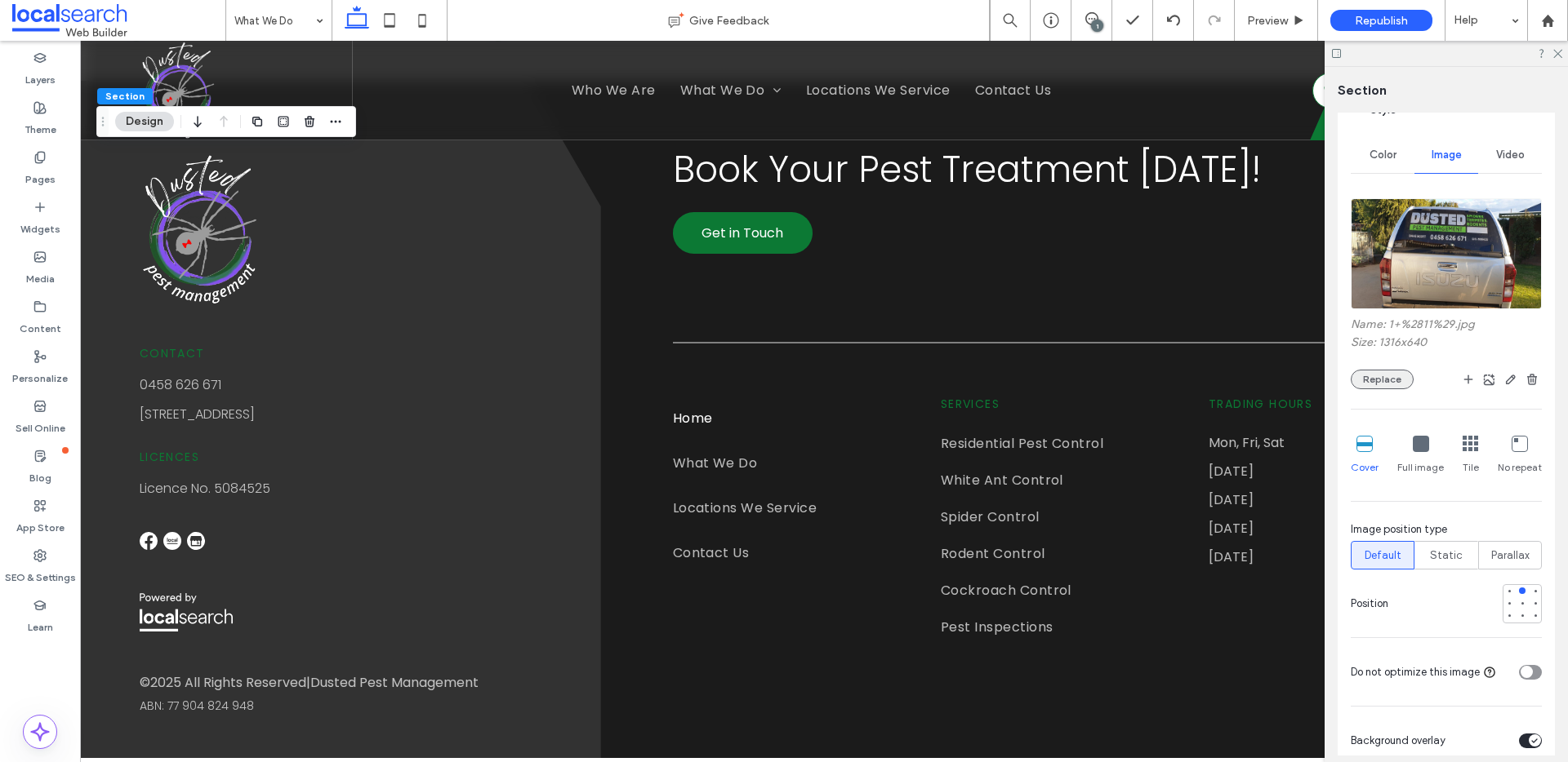
click at [1390, 370] on button "Replace" at bounding box center [1383, 380] width 63 height 19
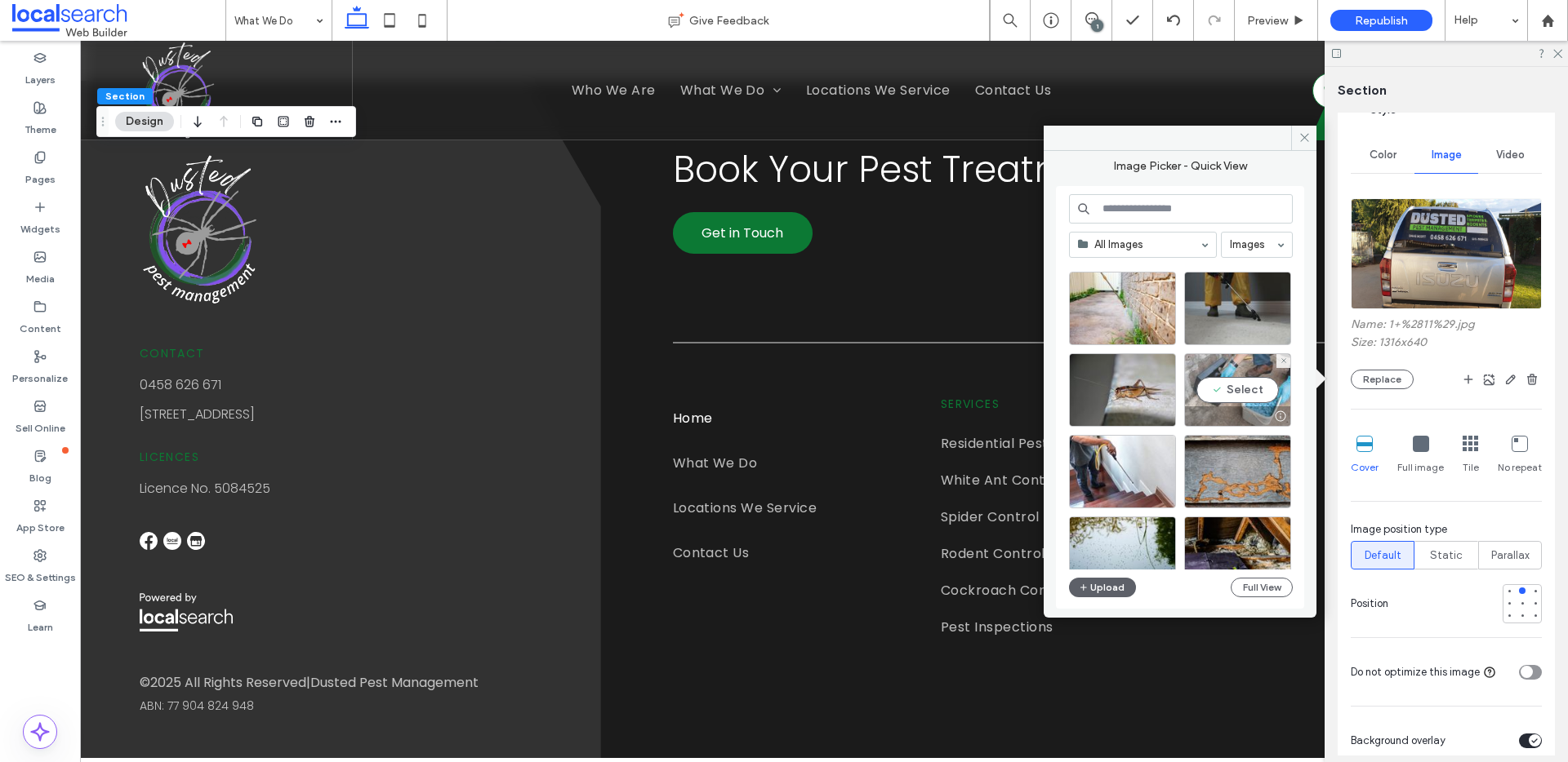
scroll to position [917, 0]
click at [1112, 473] on div "Select" at bounding box center [1123, 471] width 107 height 74
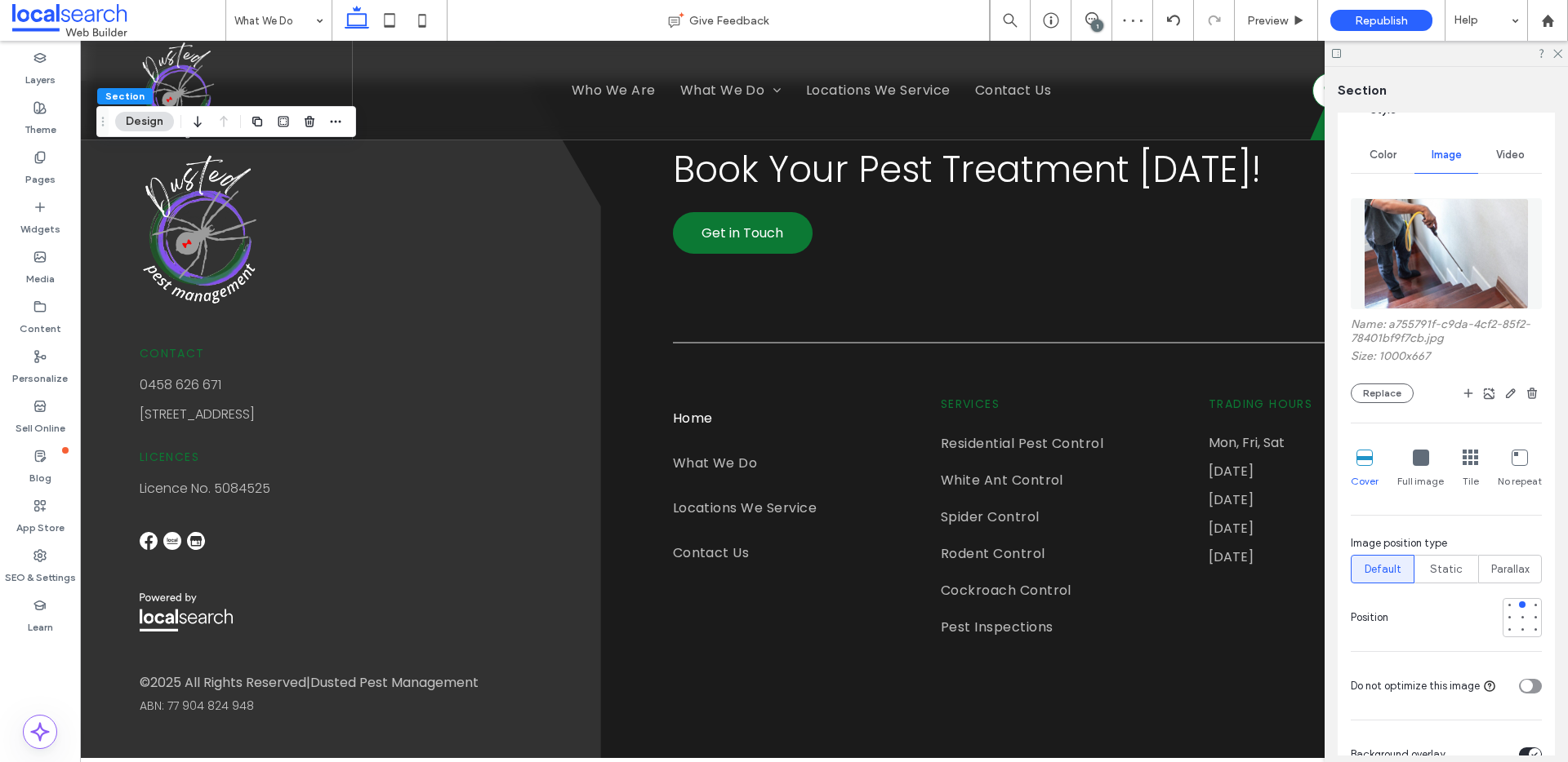
scroll to position [331, 0]
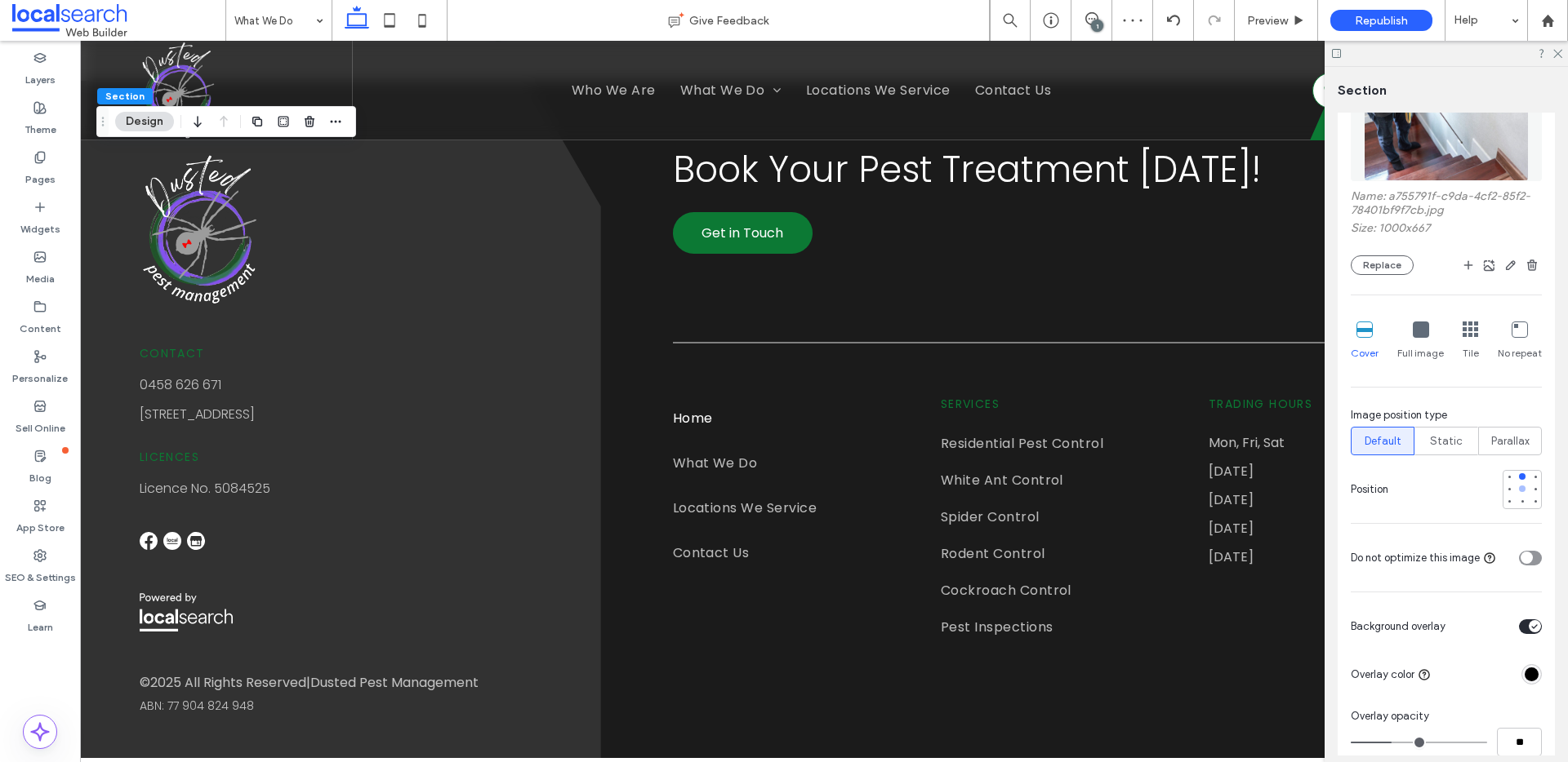
click at [1519, 487] on div at bounding box center [1522, 489] width 7 height 7
click at [1519, 501] on div at bounding box center [1522, 501] width 7 height 7
click at [1519, 489] on div at bounding box center [1522, 489] width 7 height 7
click at [1358, 265] on button "Replace" at bounding box center [1383, 266] width 63 height 19
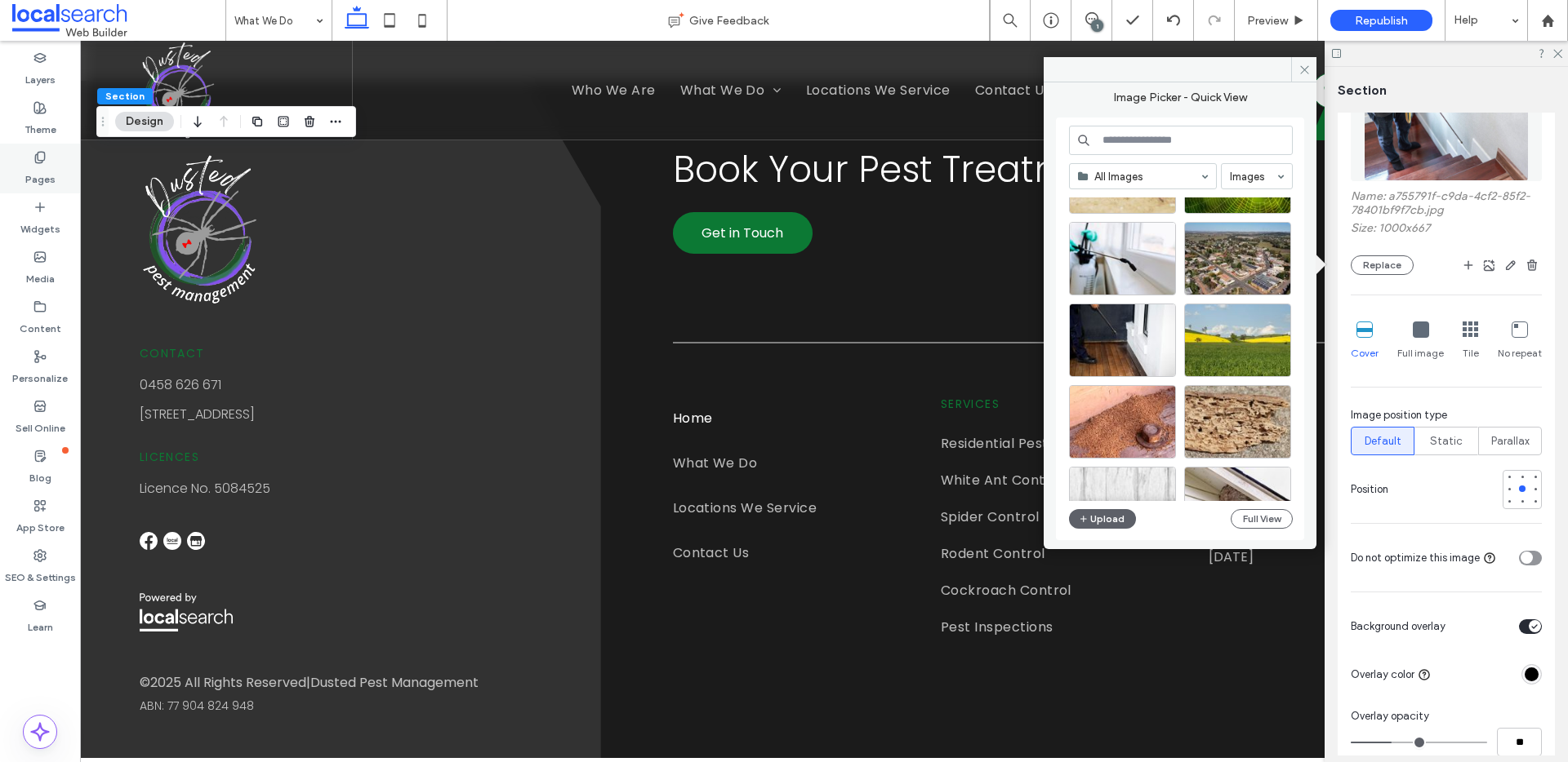
scroll to position [2867, 0]
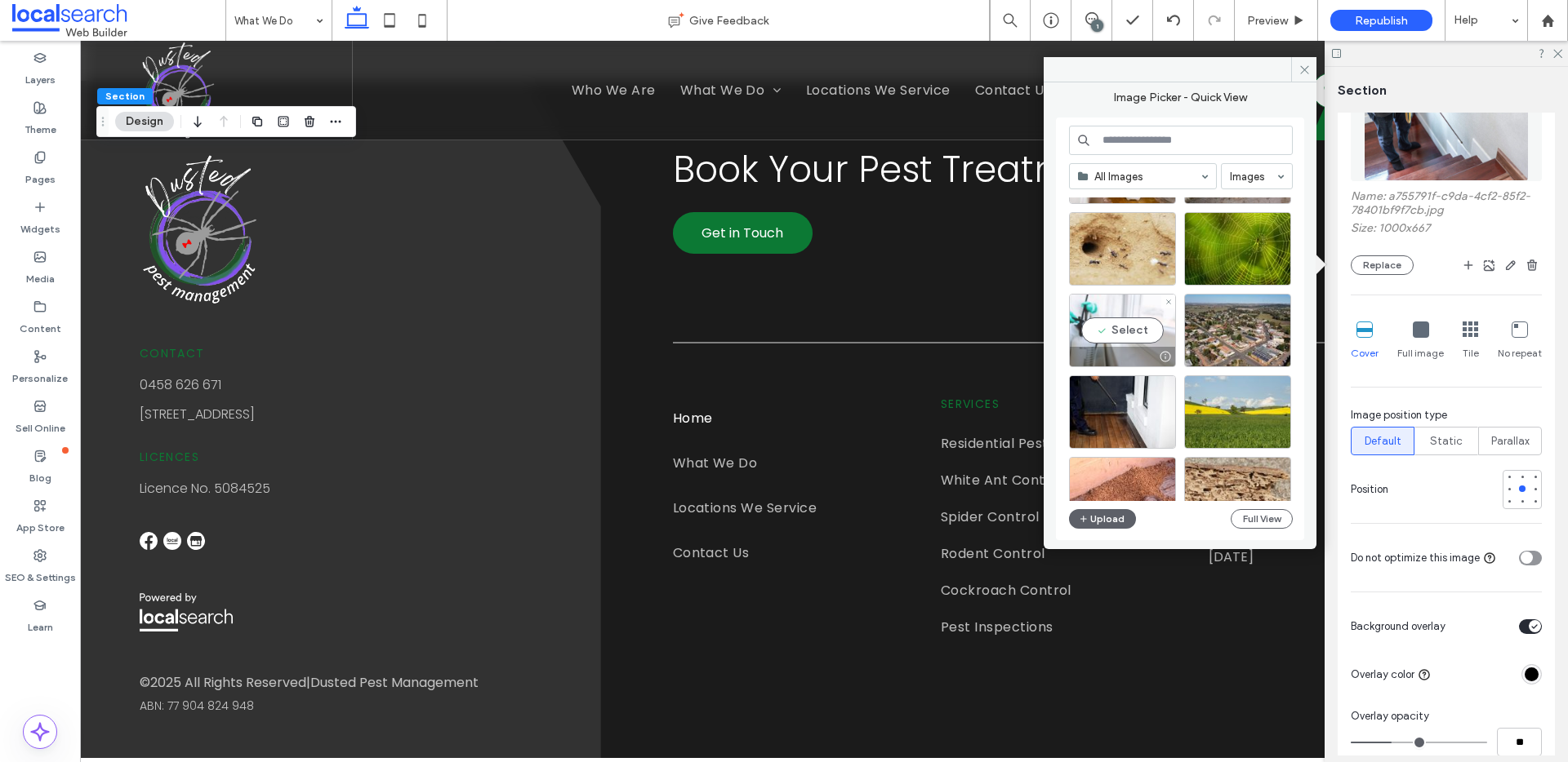
click at [1151, 335] on div "Select" at bounding box center [1123, 331] width 107 height 74
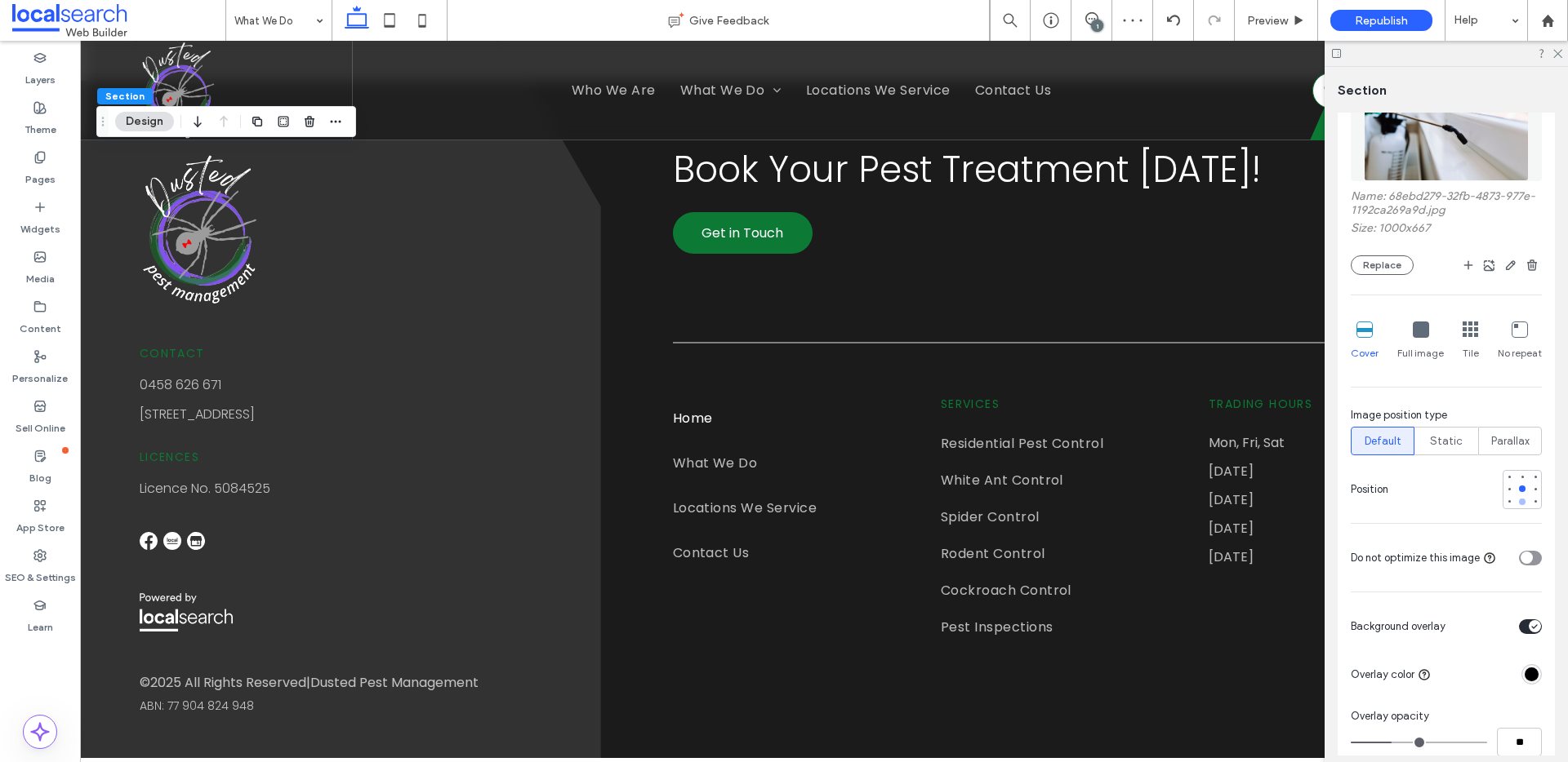
click at [1516, 497] on div at bounding box center [1522, 502] width 12 height 12
click at [1516, 484] on div at bounding box center [1522, 489] width 12 height 12
click at [1373, 259] on button "Replace" at bounding box center [1383, 266] width 63 height 19
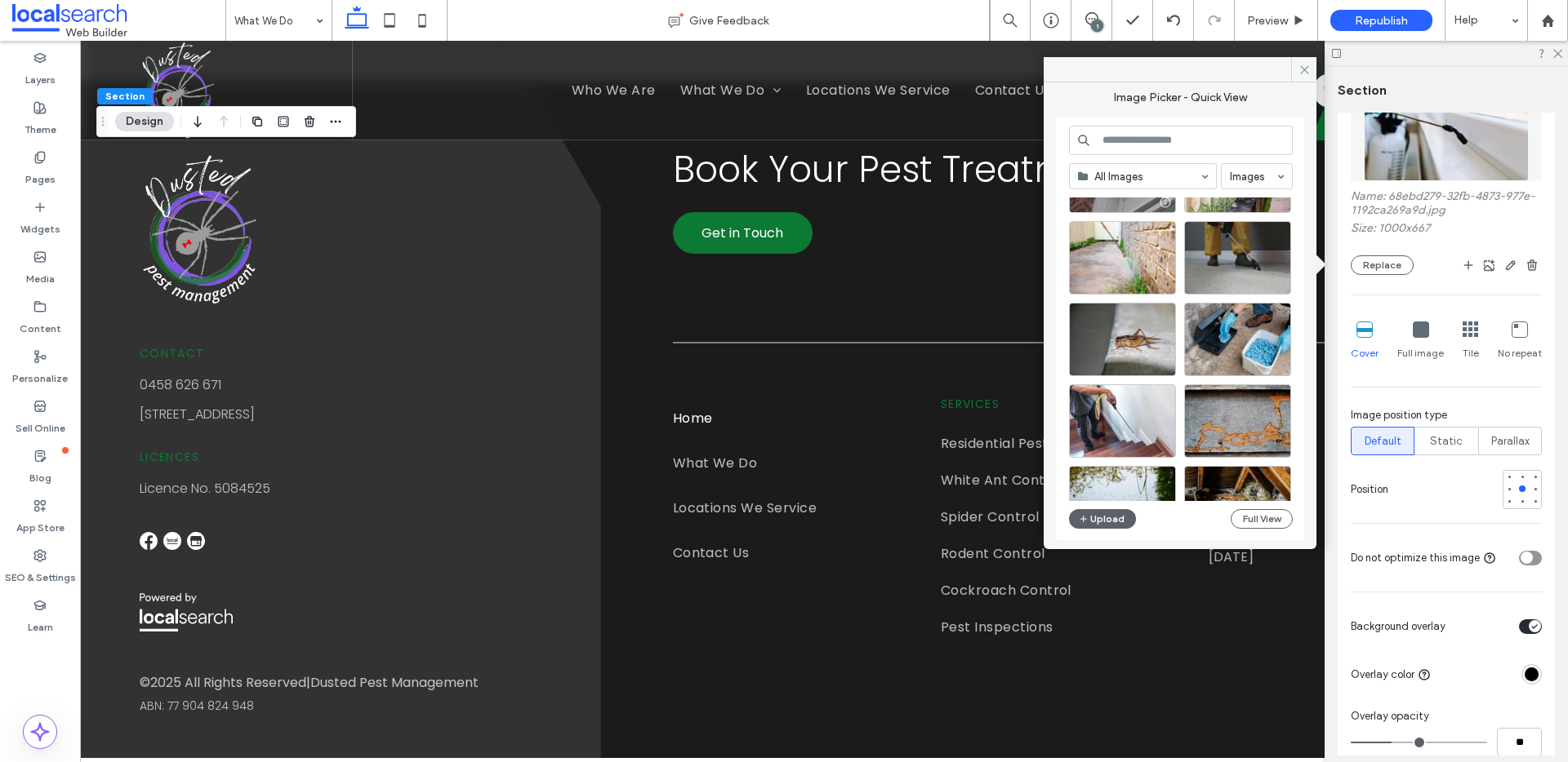
scroll to position [901, 0]
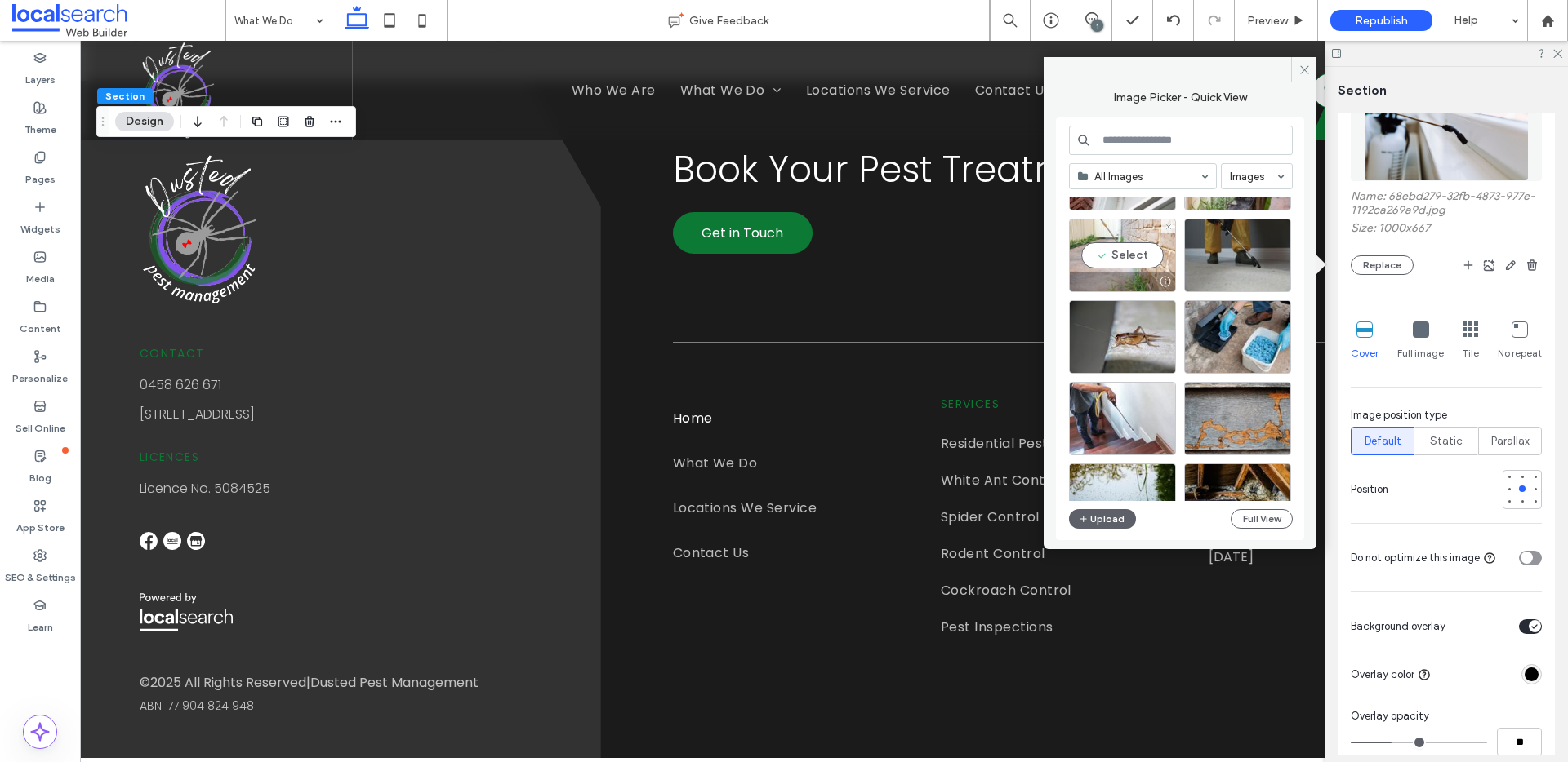
click at [1136, 259] on div "Select" at bounding box center [1123, 255] width 107 height 74
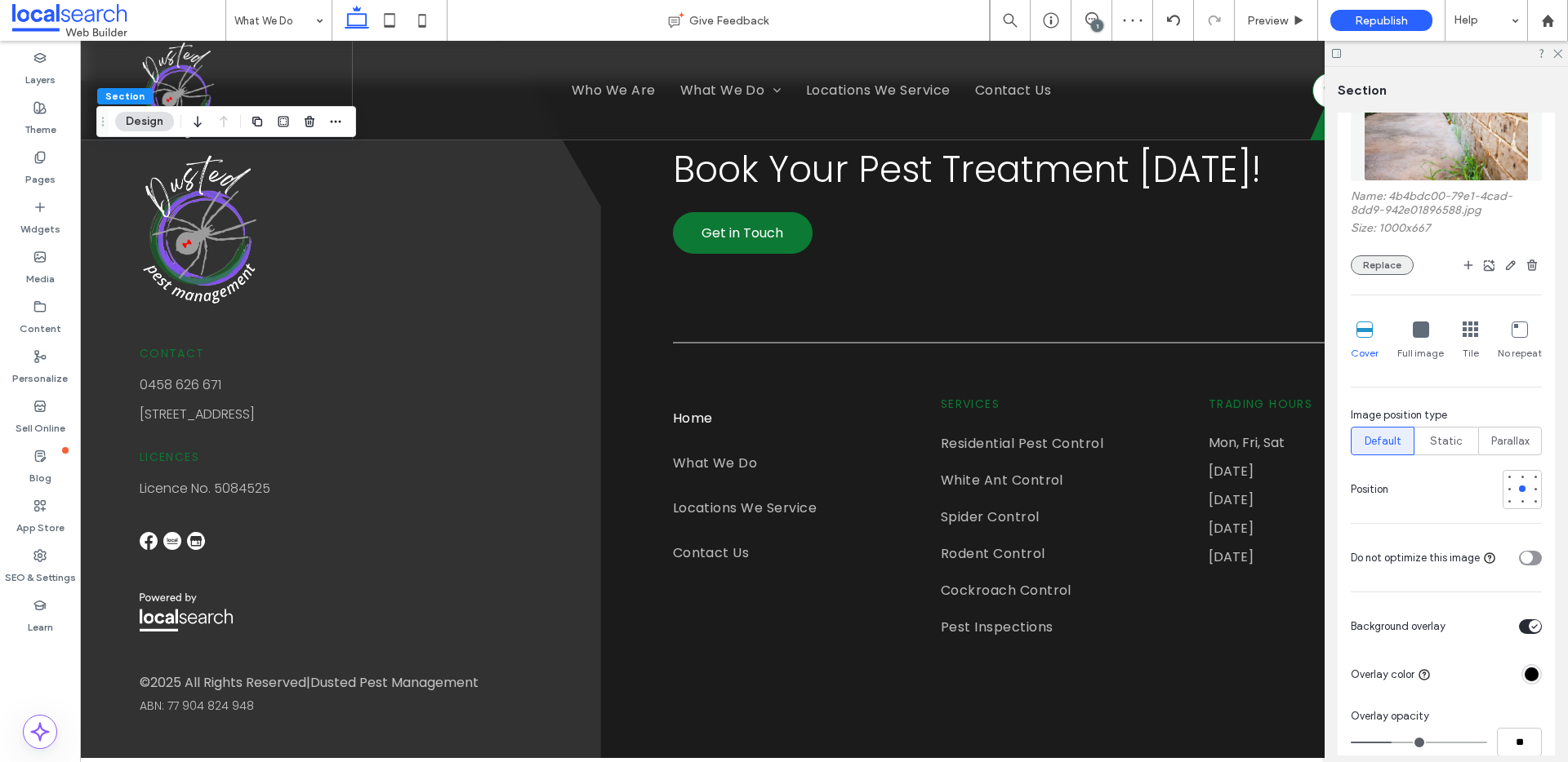
click at [1400, 259] on button "Replace" at bounding box center [1383, 266] width 63 height 19
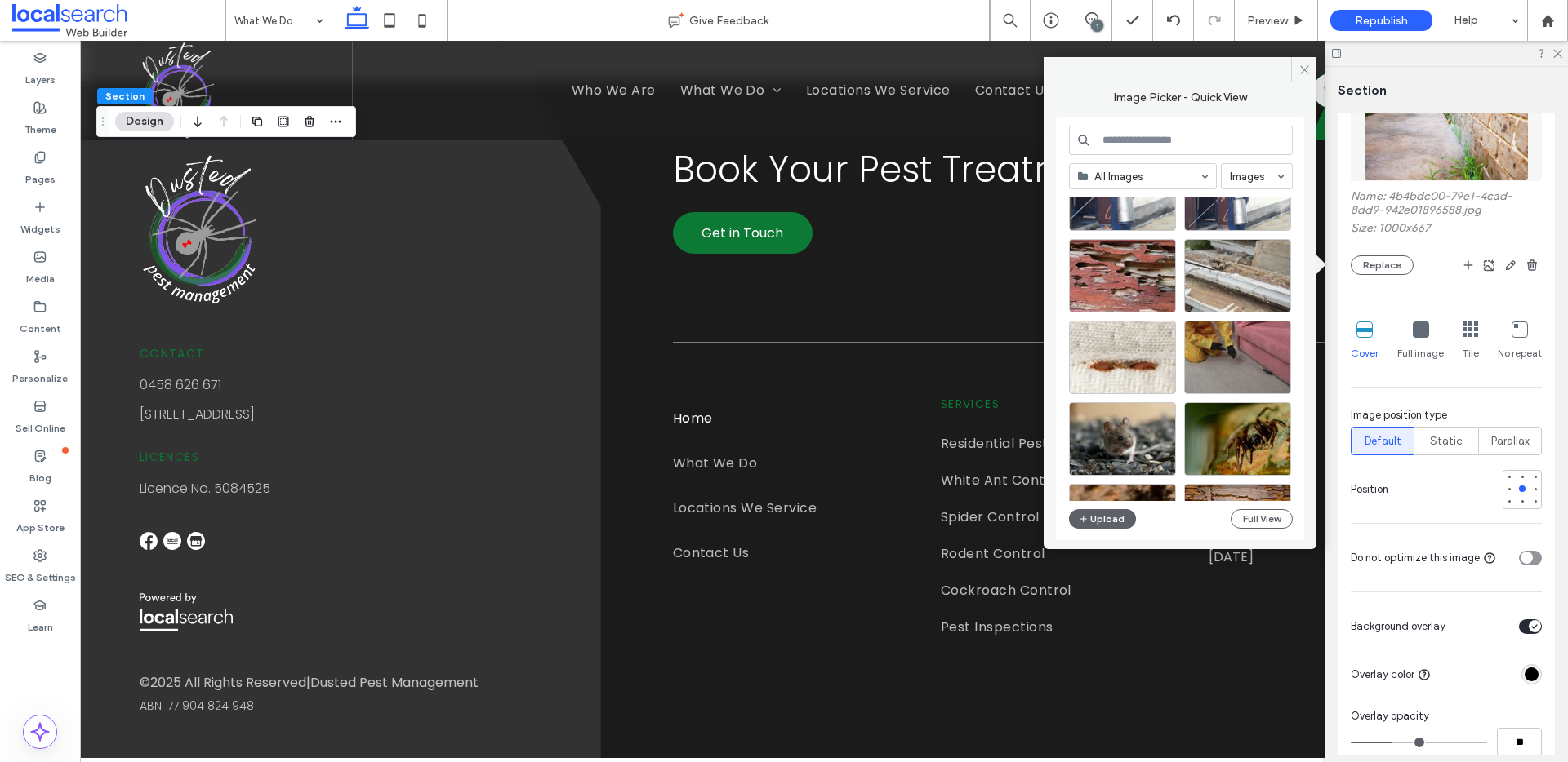
scroll to position [2052, 0]
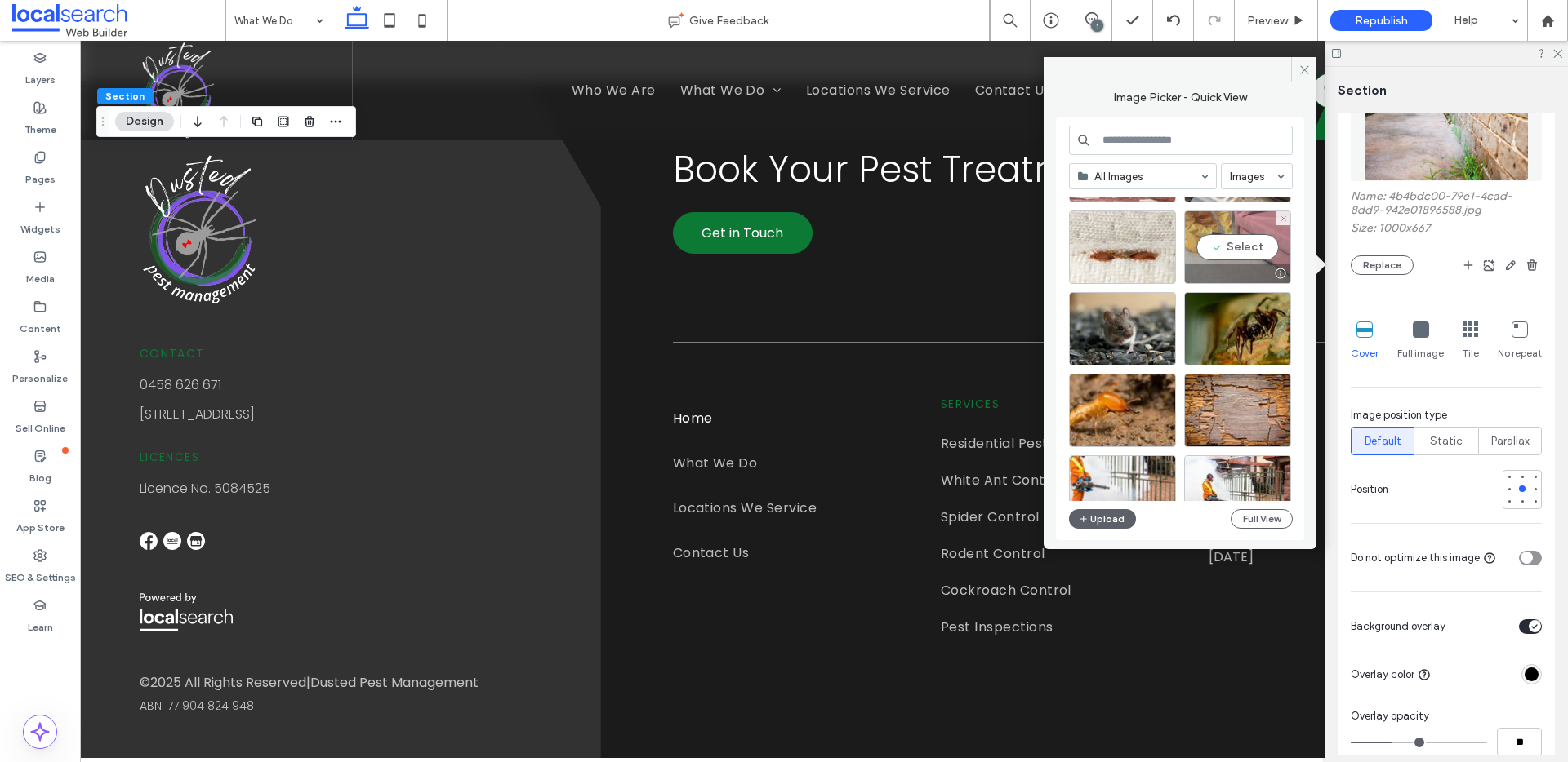
click at [1254, 252] on div "Select" at bounding box center [1238, 247] width 107 height 74
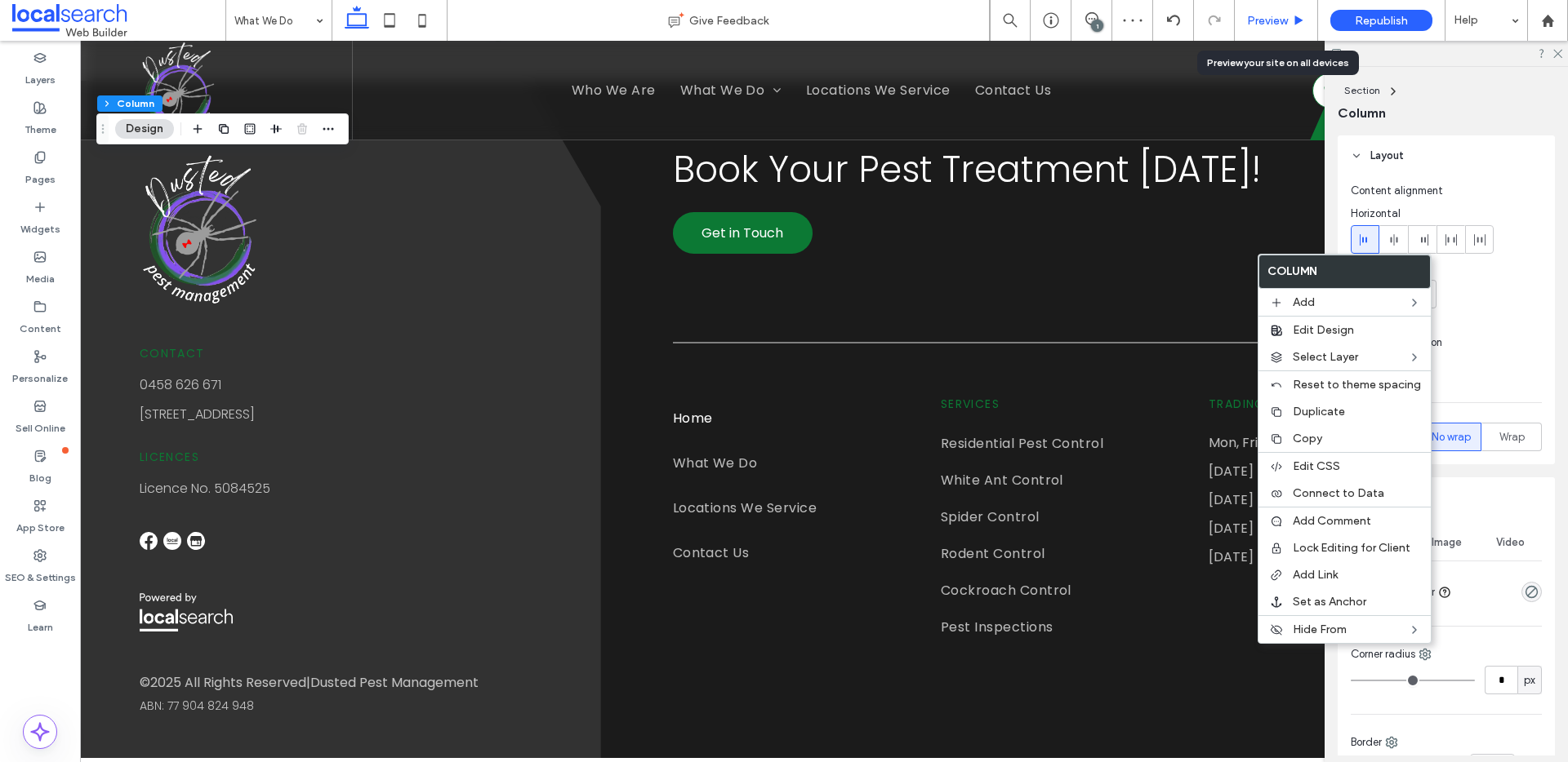
click at [1263, 18] on span "Preview" at bounding box center [1267, 20] width 41 height 13
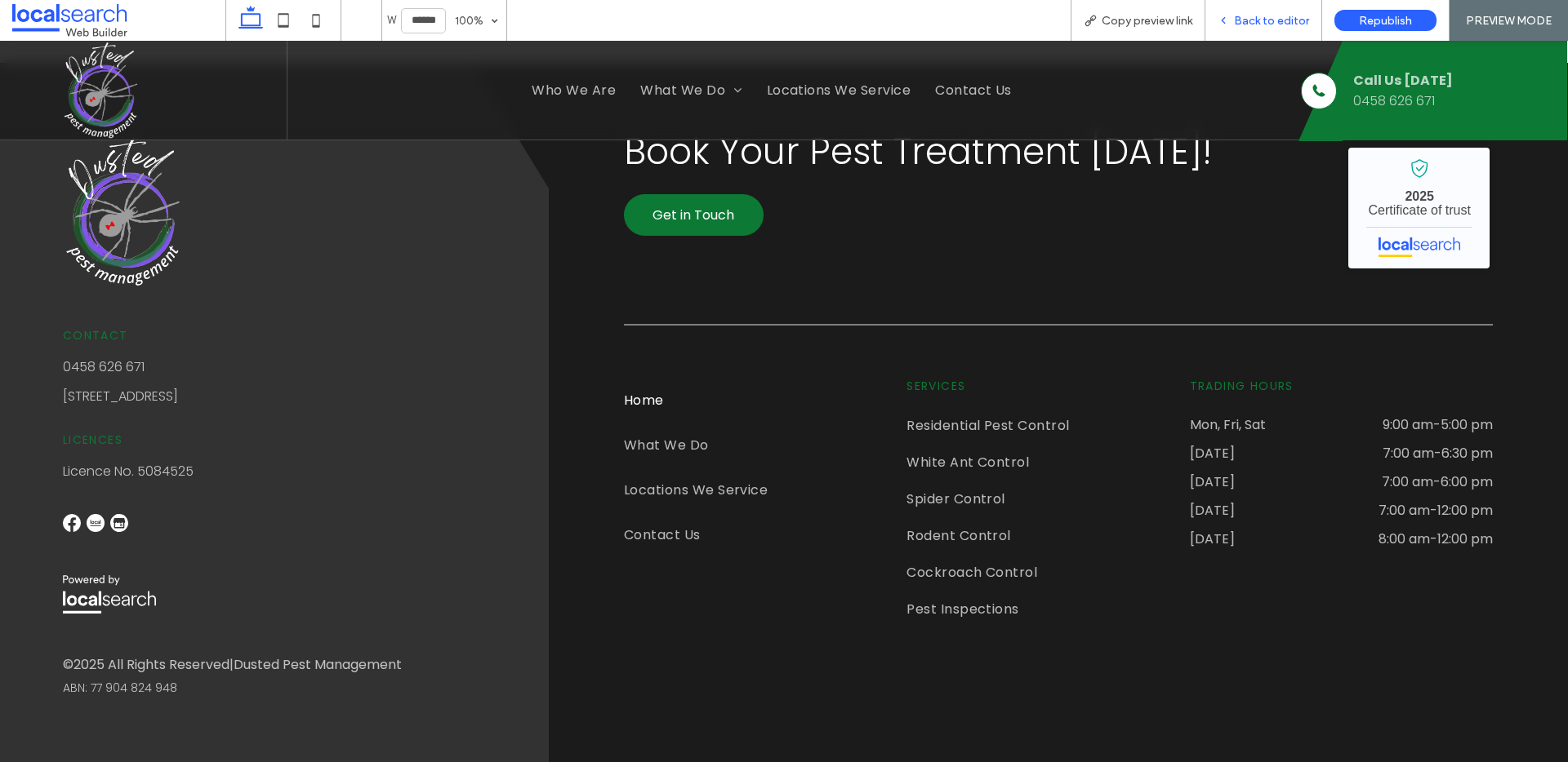
click at [1255, 11] on div "Back to editor" at bounding box center [1264, 20] width 117 height 41
click at [1290, 28] on div "Back to editor" at bounding box center [1264, 20] width 117 height 41
click at [1275, 18] on span "Back to editor" at bounding box center [1272, 20] width 75 height 13
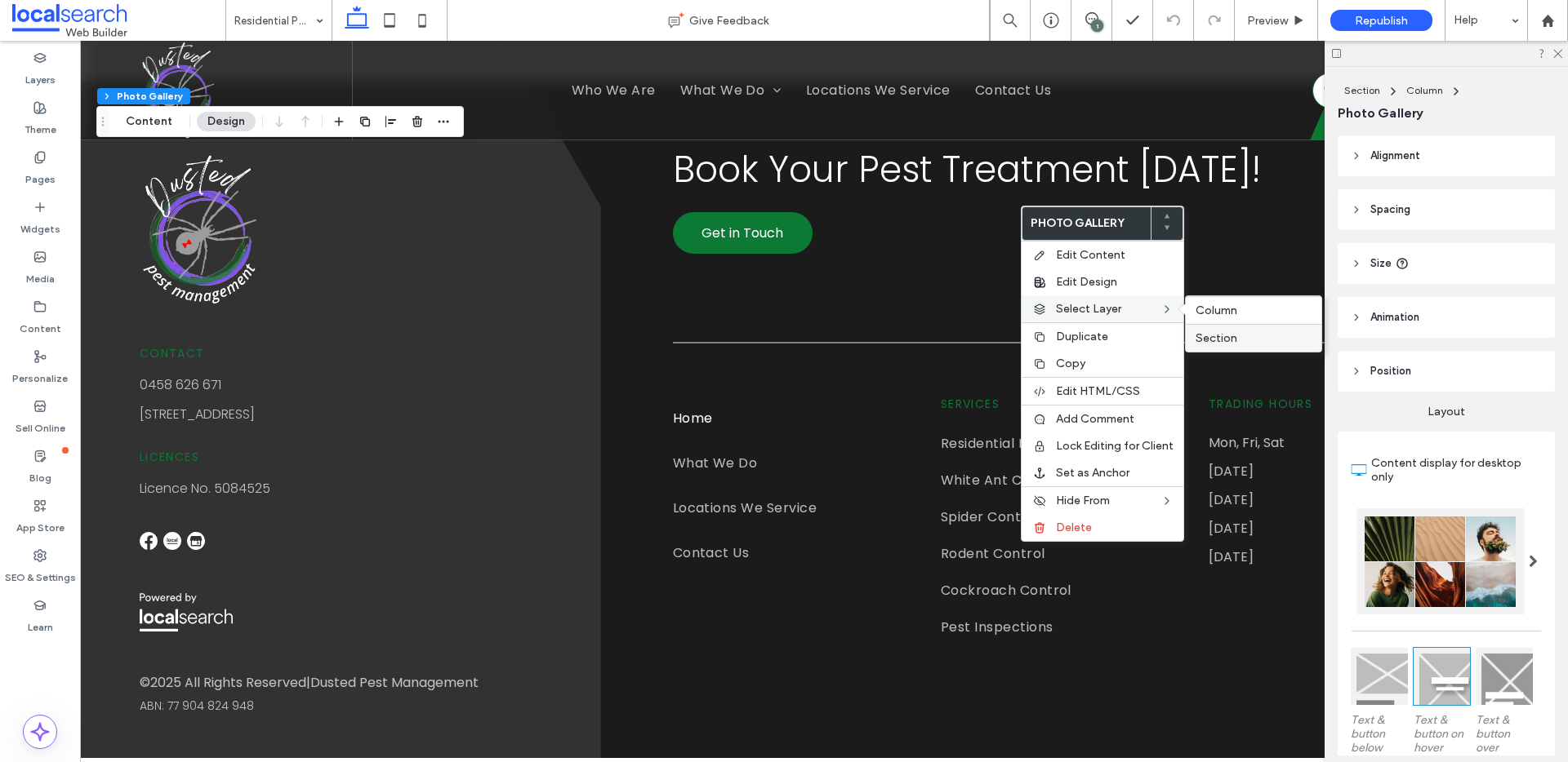
click at [1225, 333] on span "Section" at bounding box center [1216, 338] width 41 height 13
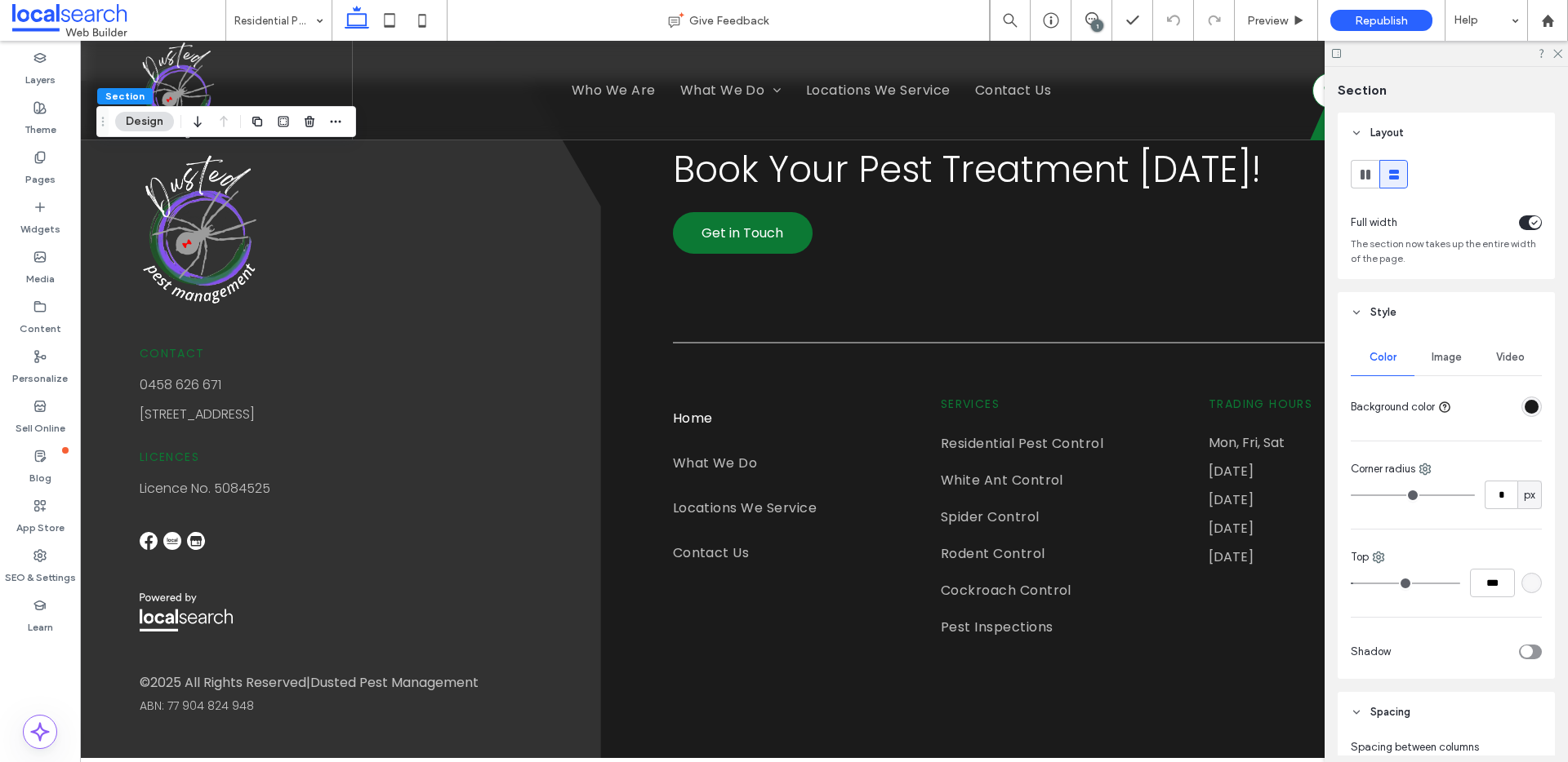
drag, startPoint x: 1465, startPoint y: 362, endPoint x: 1453, endPoint y: 344, distance: 21.6
click at [1465, 362] on div "Image" at bounding box center [1446, 357] width 63 height 35
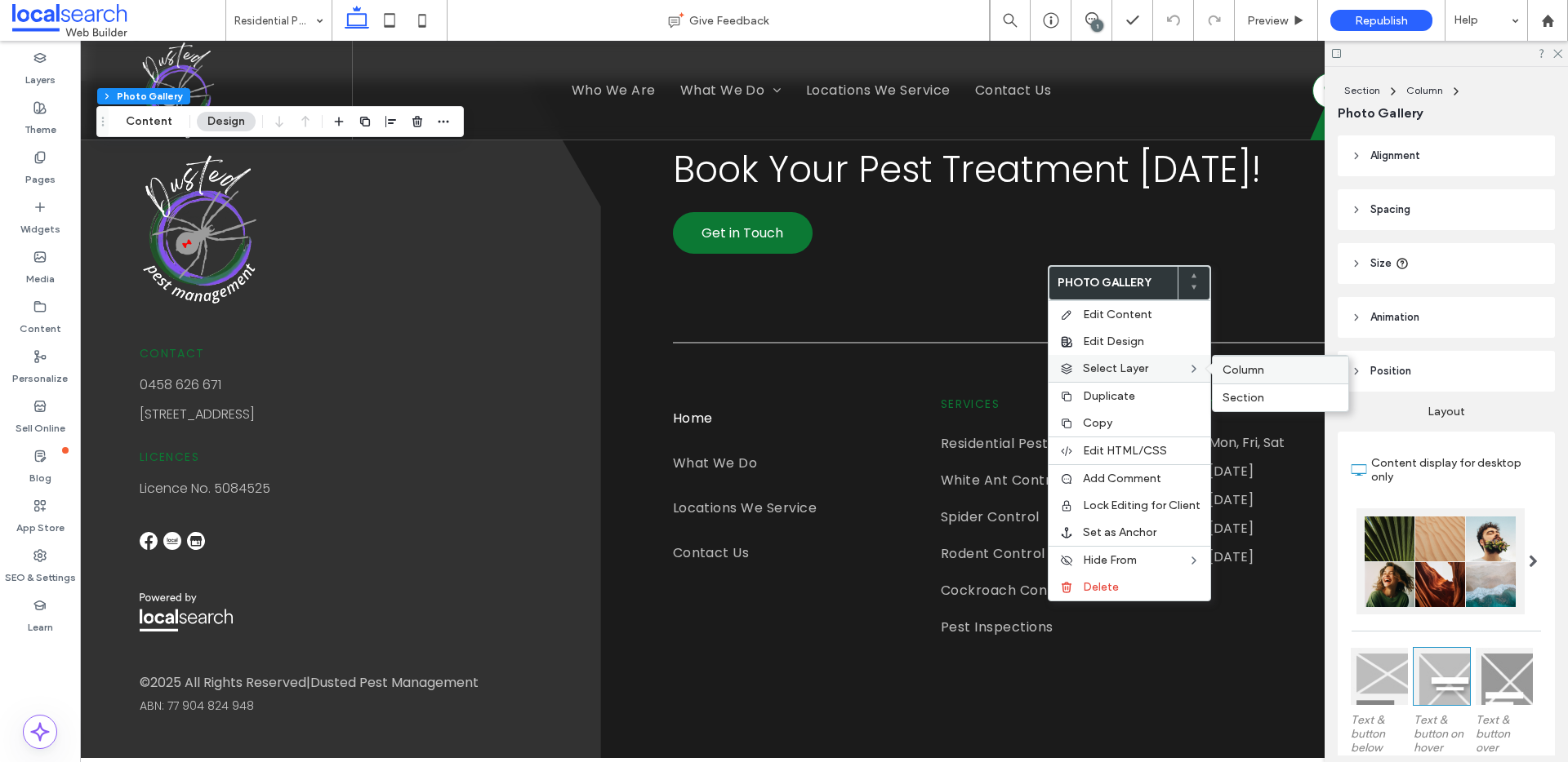
click at [1237, 368] on span "Column" at bounding box center [1243, 370] width 41 height 13
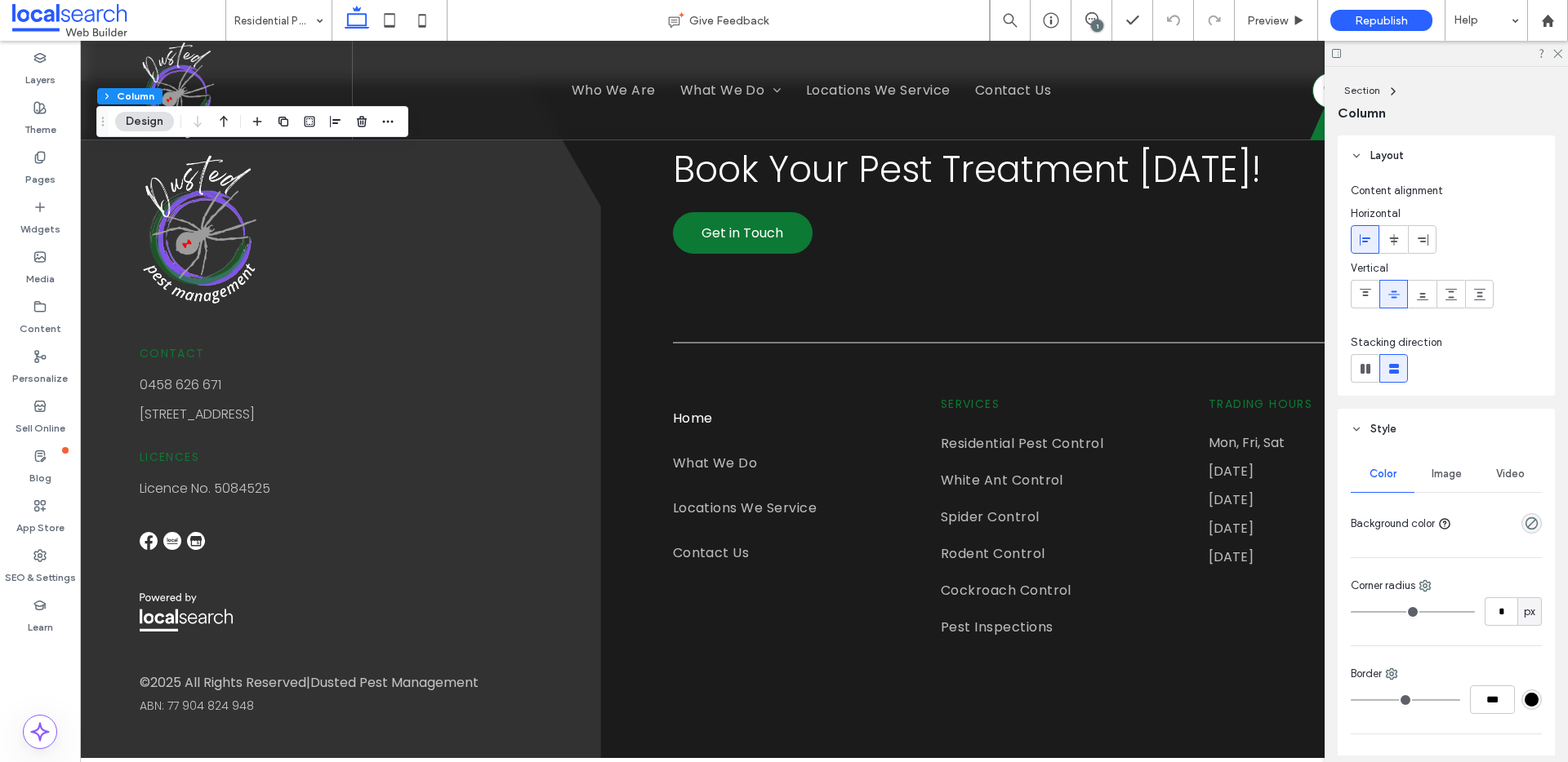
click at [1462, 468] on div "Image" at bounding box center [1446, 473] width 63 height 35
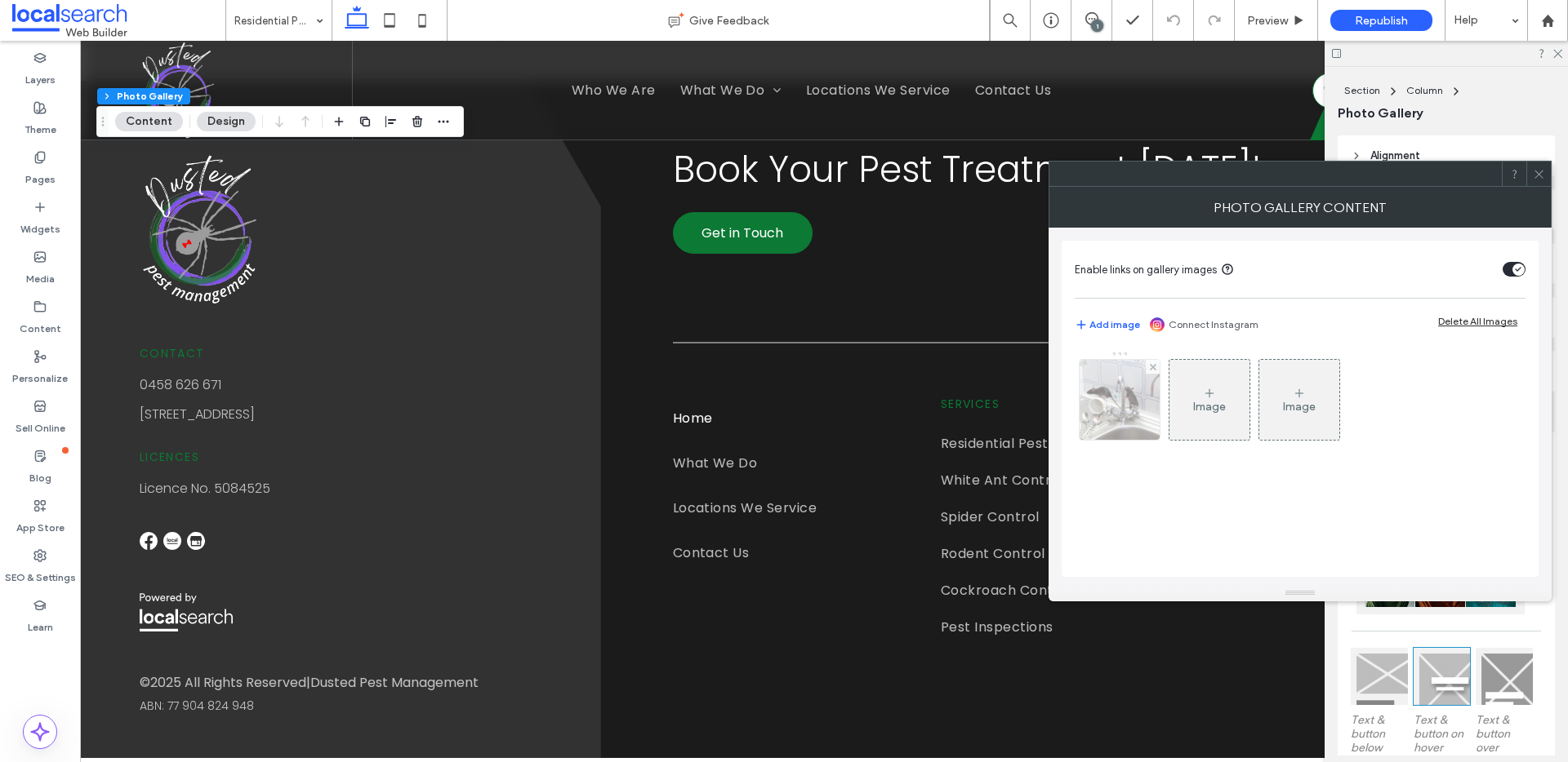
click at [1157, 404] on img at bounding box center [1120, 400] width 121 height 80
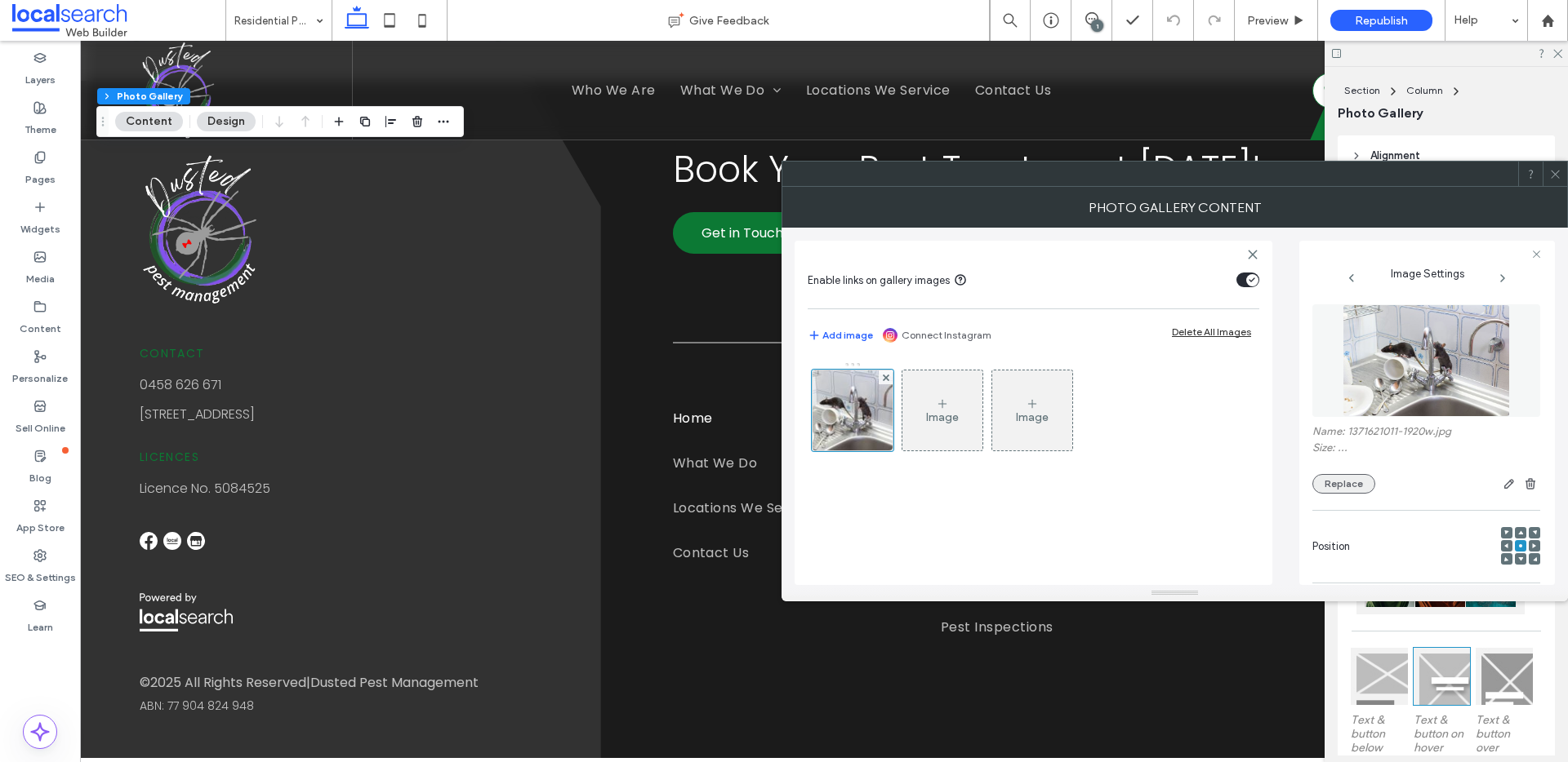
click at [1336, 481] on button "Replace" at bounding box center [1345, 484] width 63 height 19
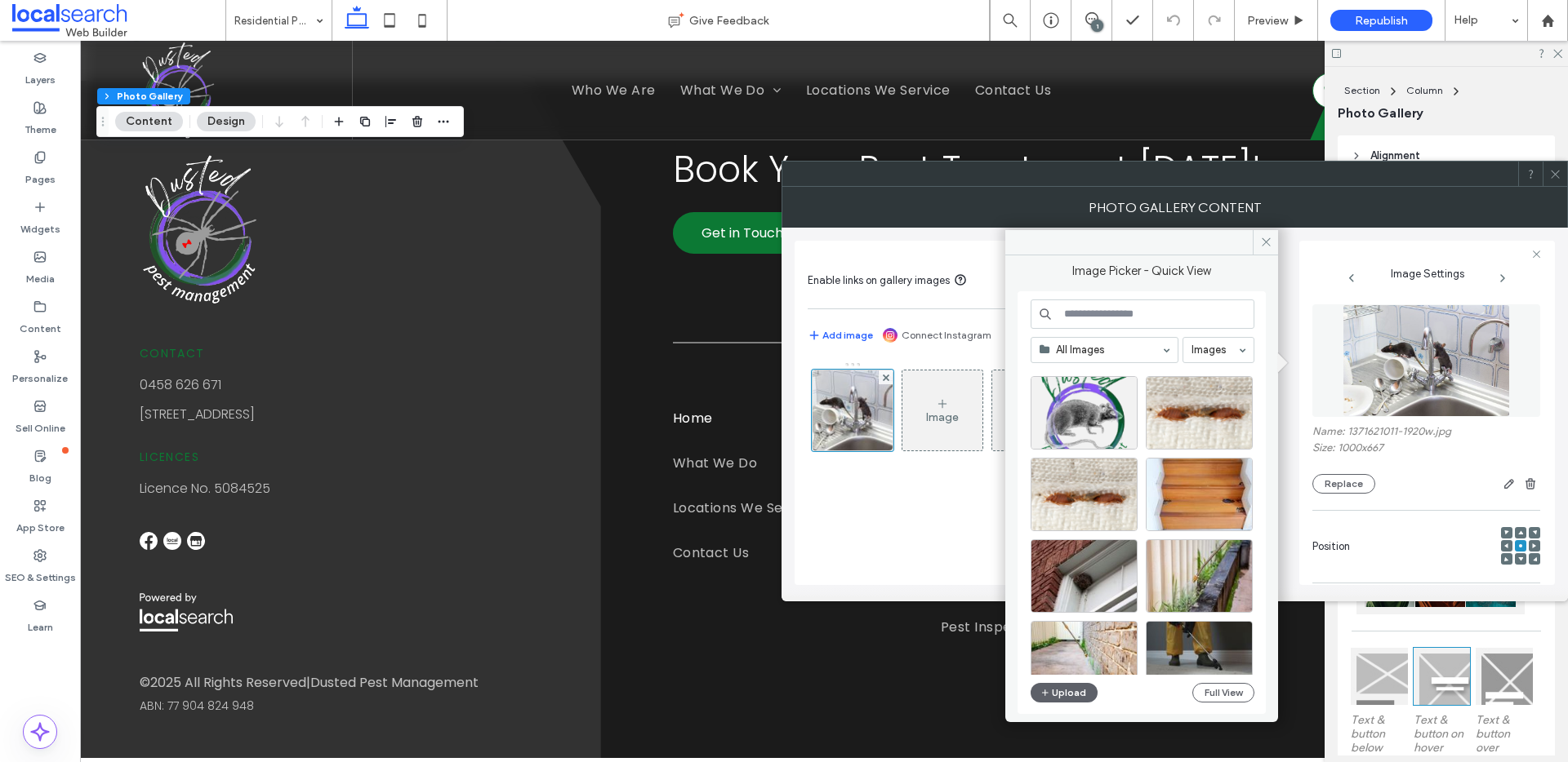
scroll to position [701, 0]
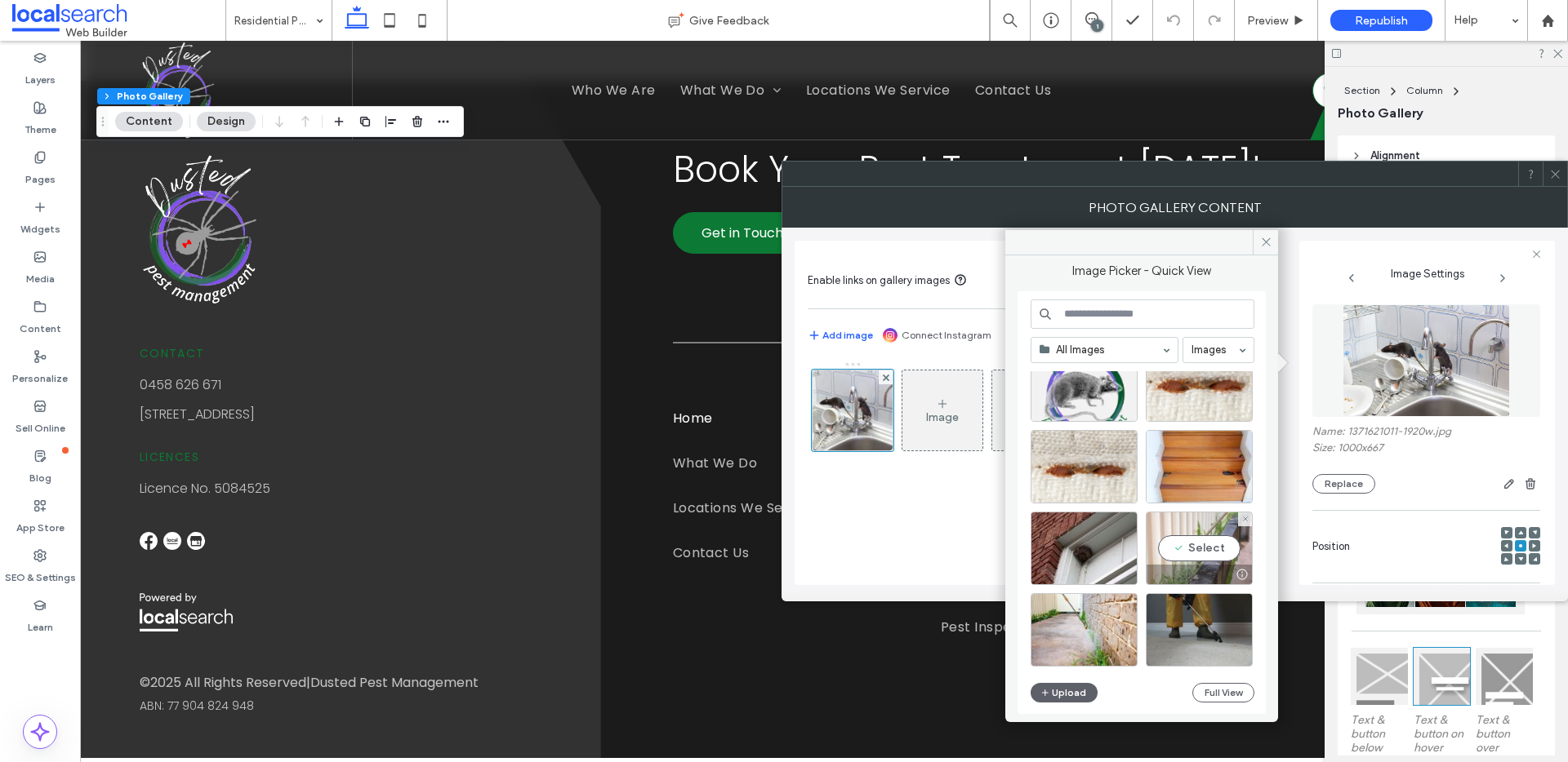
click at [1197, 559] on div "Select" at bounding box center [1200, 548] width 107 height 74
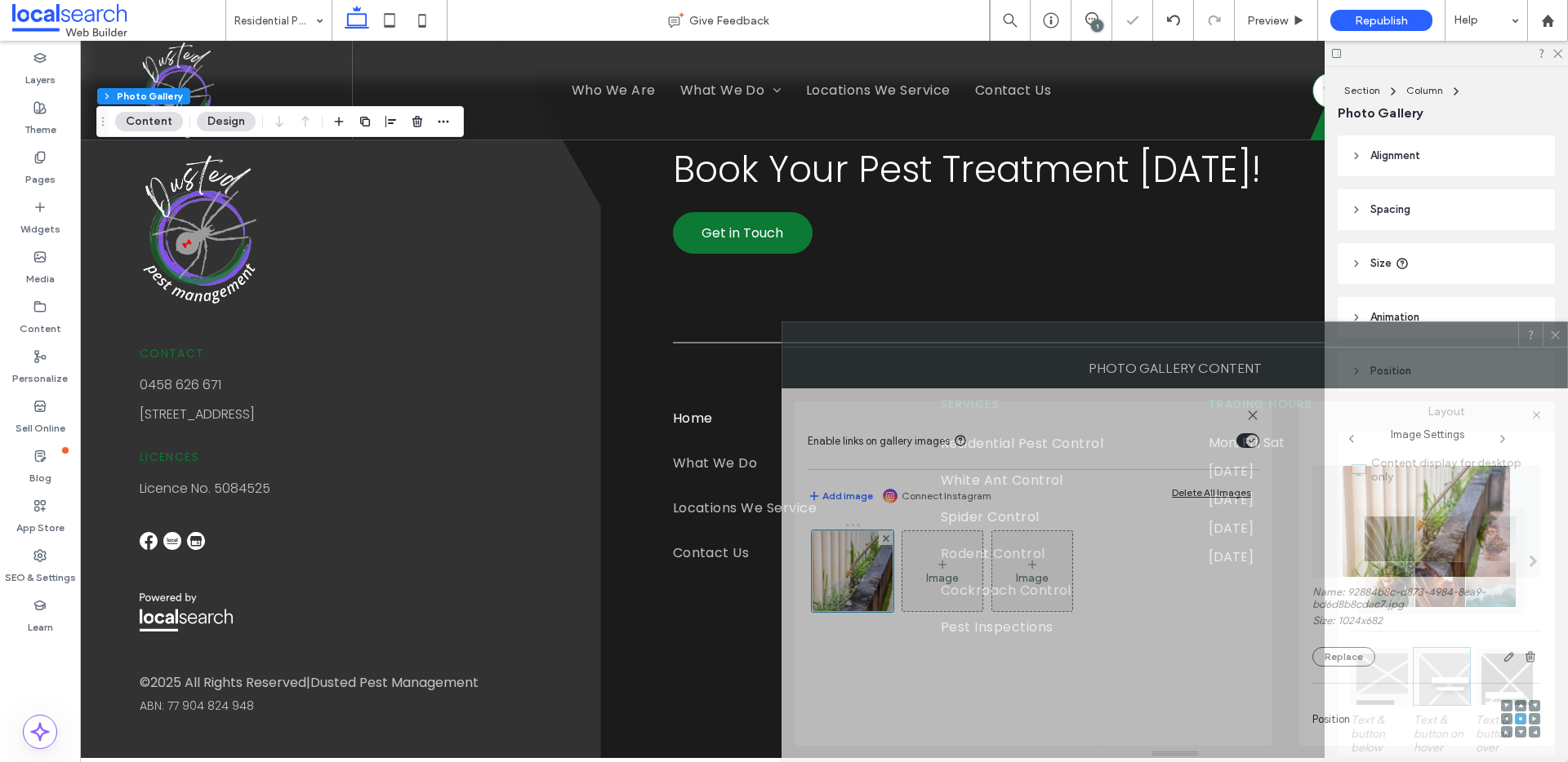
drag, startPoint x: 1390, startPoint y: 206, endPoint x: 1431, endPoint y: 465, distance: 262.2
click at [1431, 465] on div "**********" at bounding box center [1175, 555] width 786 height 415
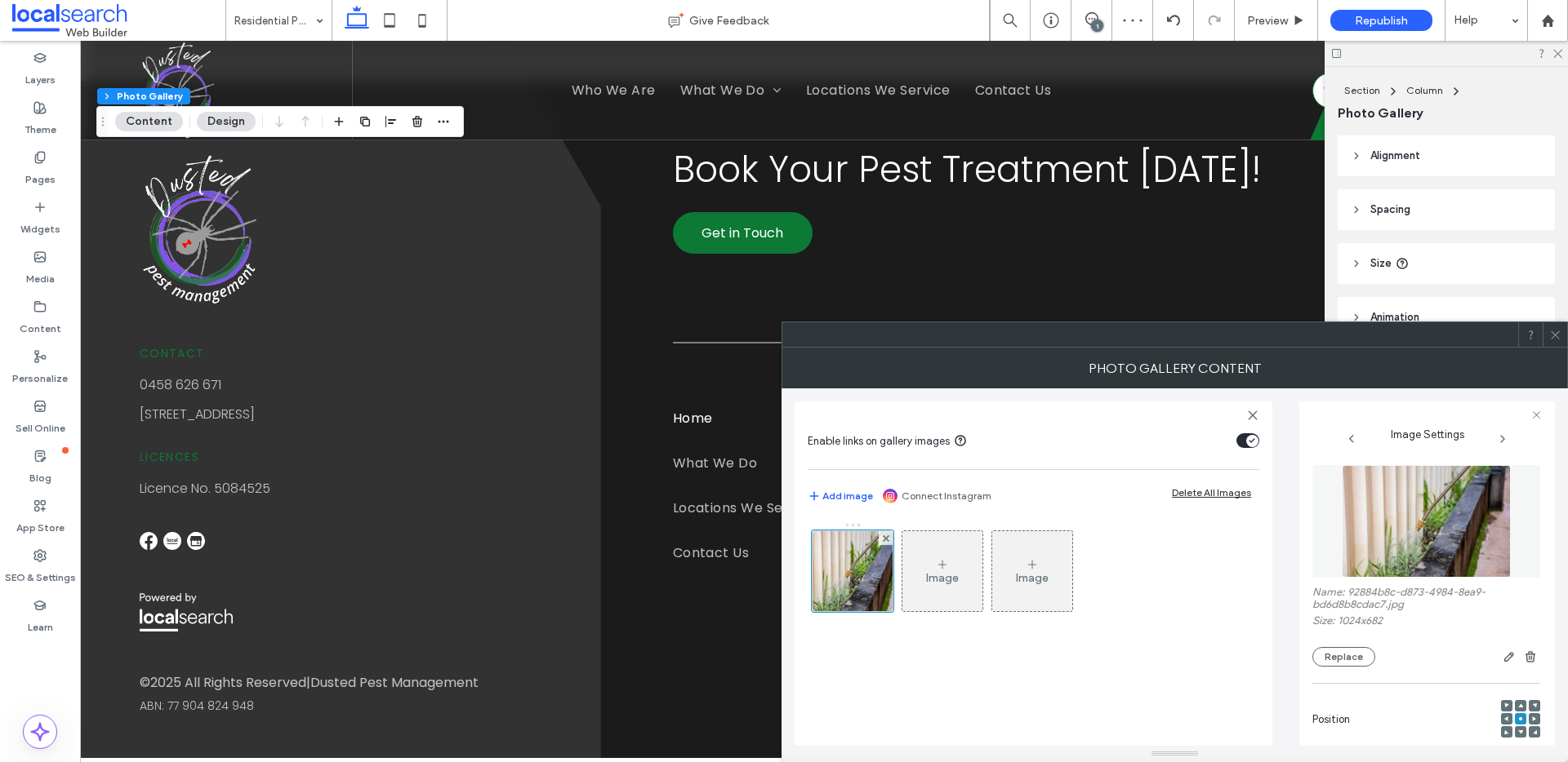
drag, startPoint x: 1556, startPoint y: 331, endPoint x: 1478, endPoint y: 214, distance: 140.6
click at [1556, 331] on icon at bounding box center [1556, 335] width 12 height 12
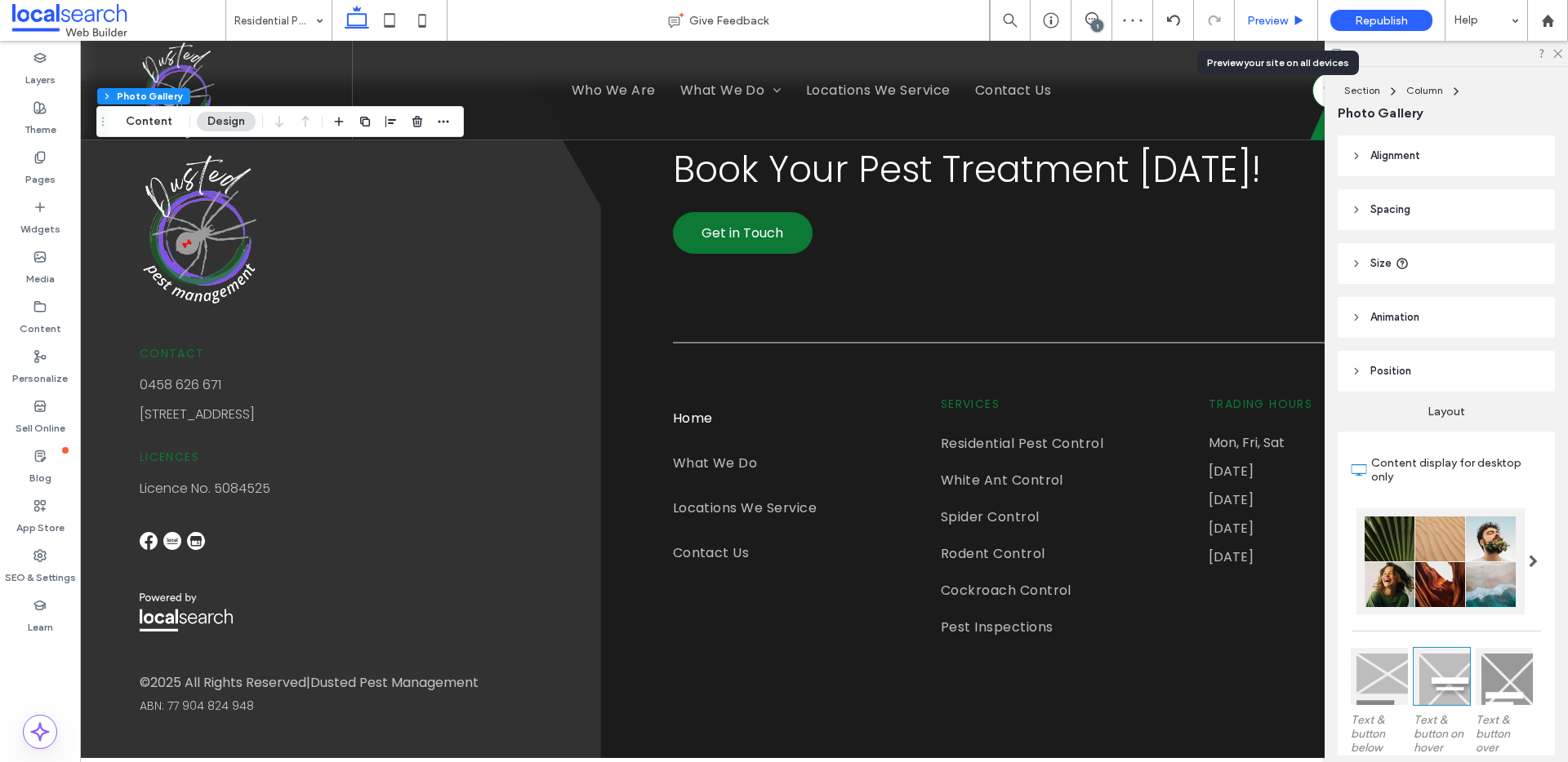
click at [1266, 24] on span "Preview" at bounding box center [1267, 20] width 41 height 13
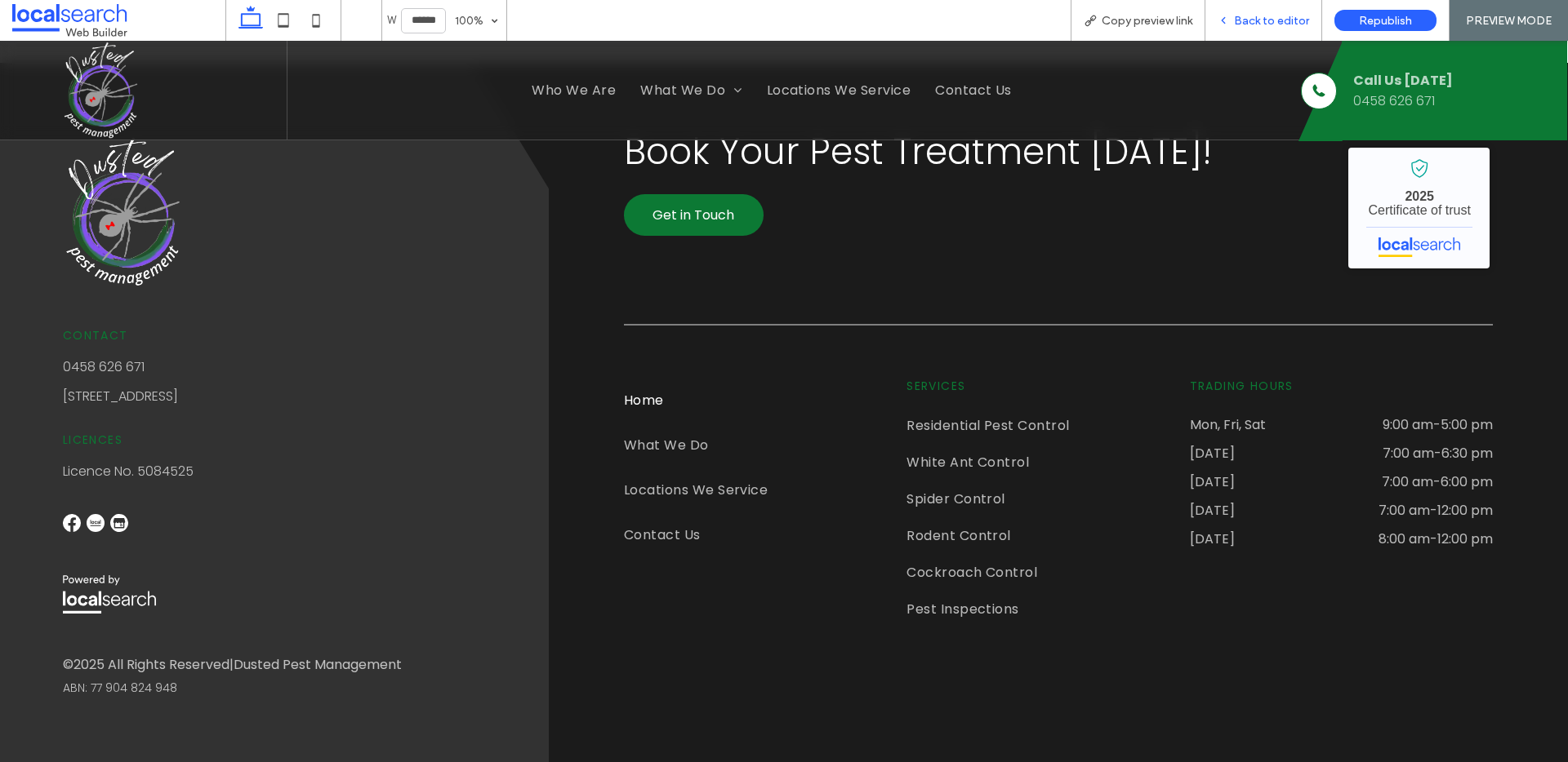
click at [1306, 16] on span "Back to editor" at bounding box center [1272, 20] width 75 height 13
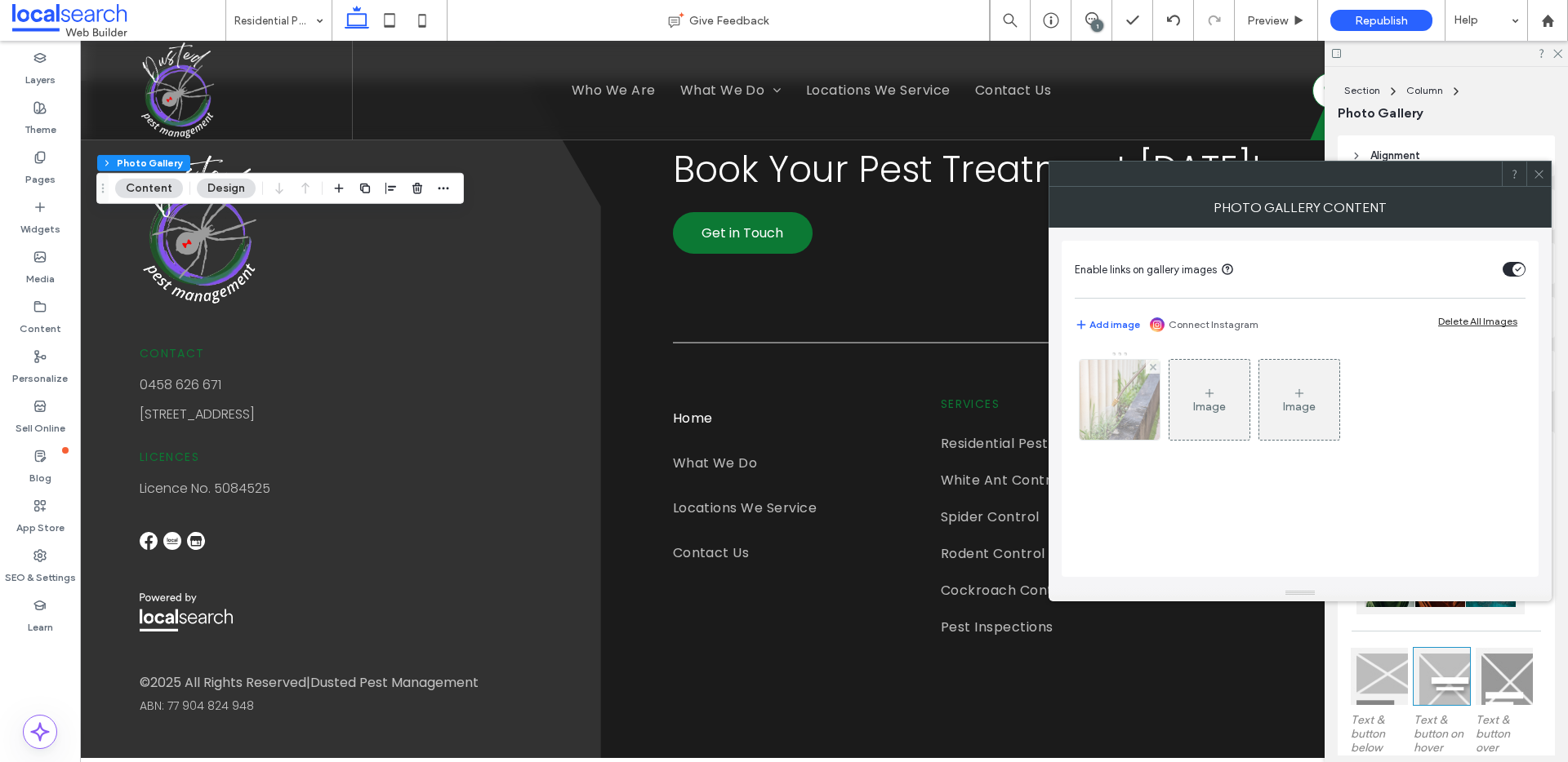
click at [1114, 432] on img at bounding box center [1119, 400] width 120 height 80
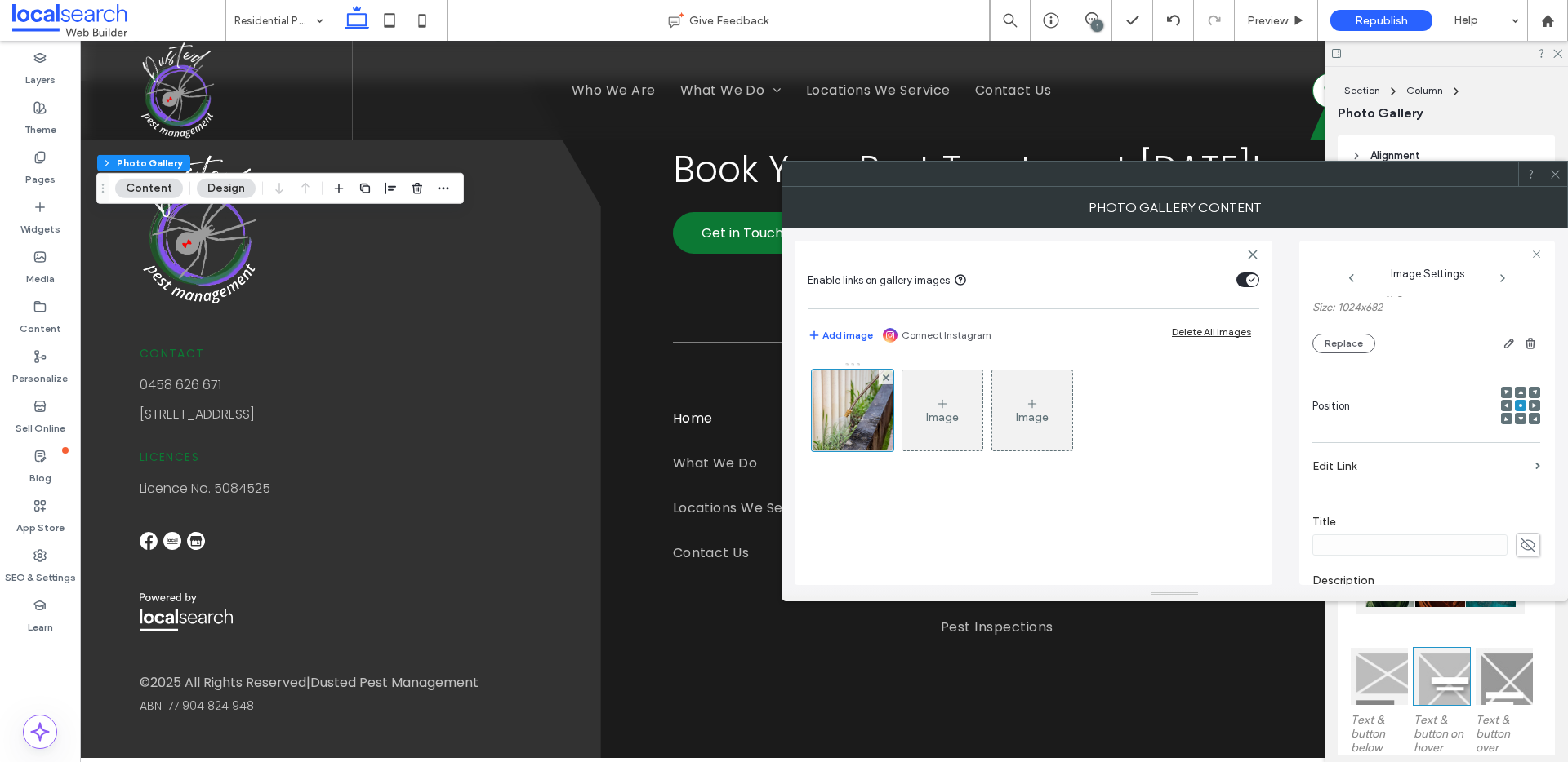
scroll to position [495, 0]
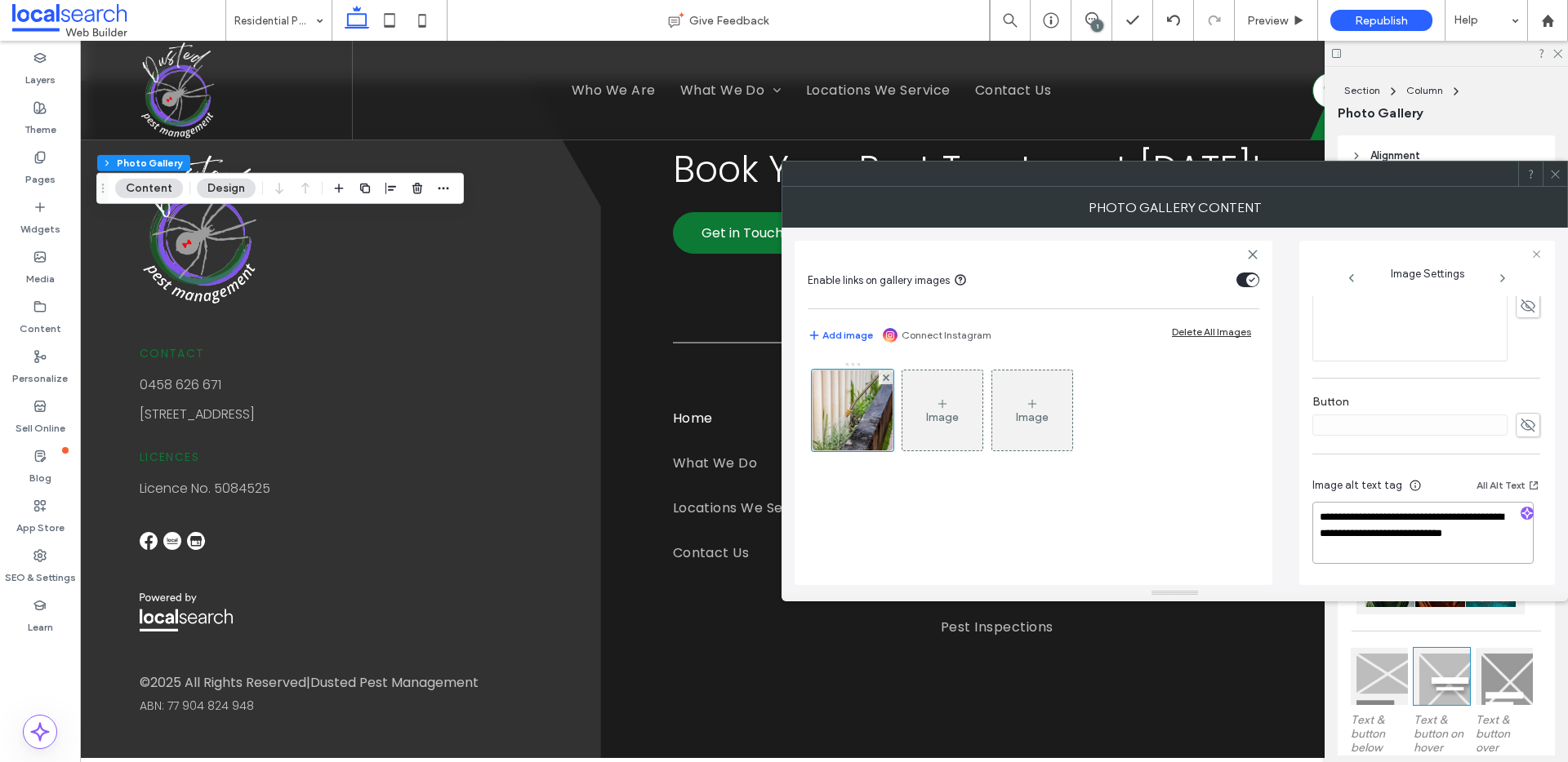
drag, startPoint x: 1322, startPoint y: 530, endPoint x: 1392, endPoint y: 562, distance: 77.0
click at [1392, 561] on textarea "**********" at bounding box center [1423, 533] width 222 height 62
click at [1528, 512] on div at bounding box center [1527, 515] width 26 height 15
click at [1523, 513] on icon "button" at bounding box center [1528, 514] width 12 height 12
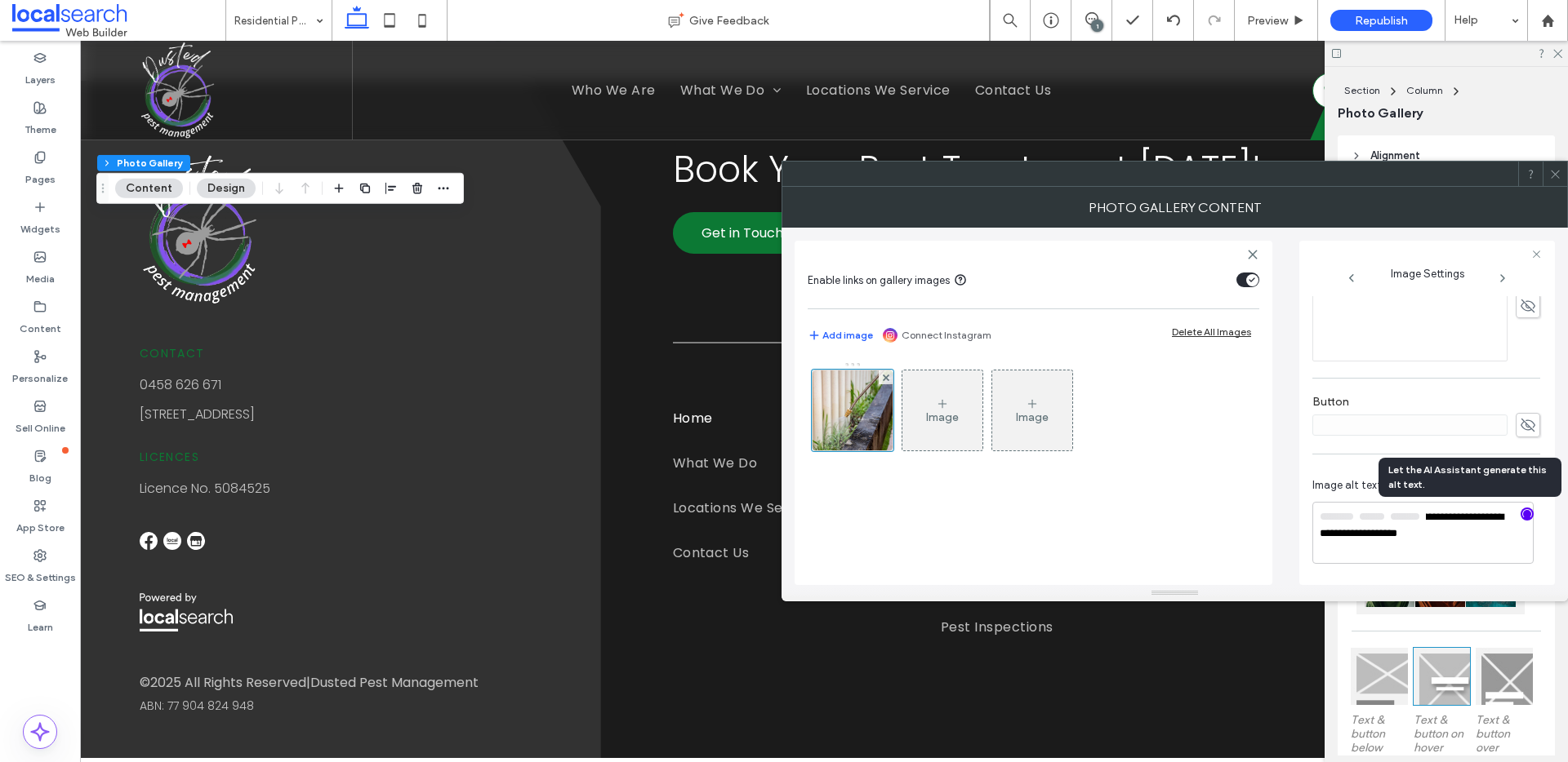
scroll to position [493, 0]
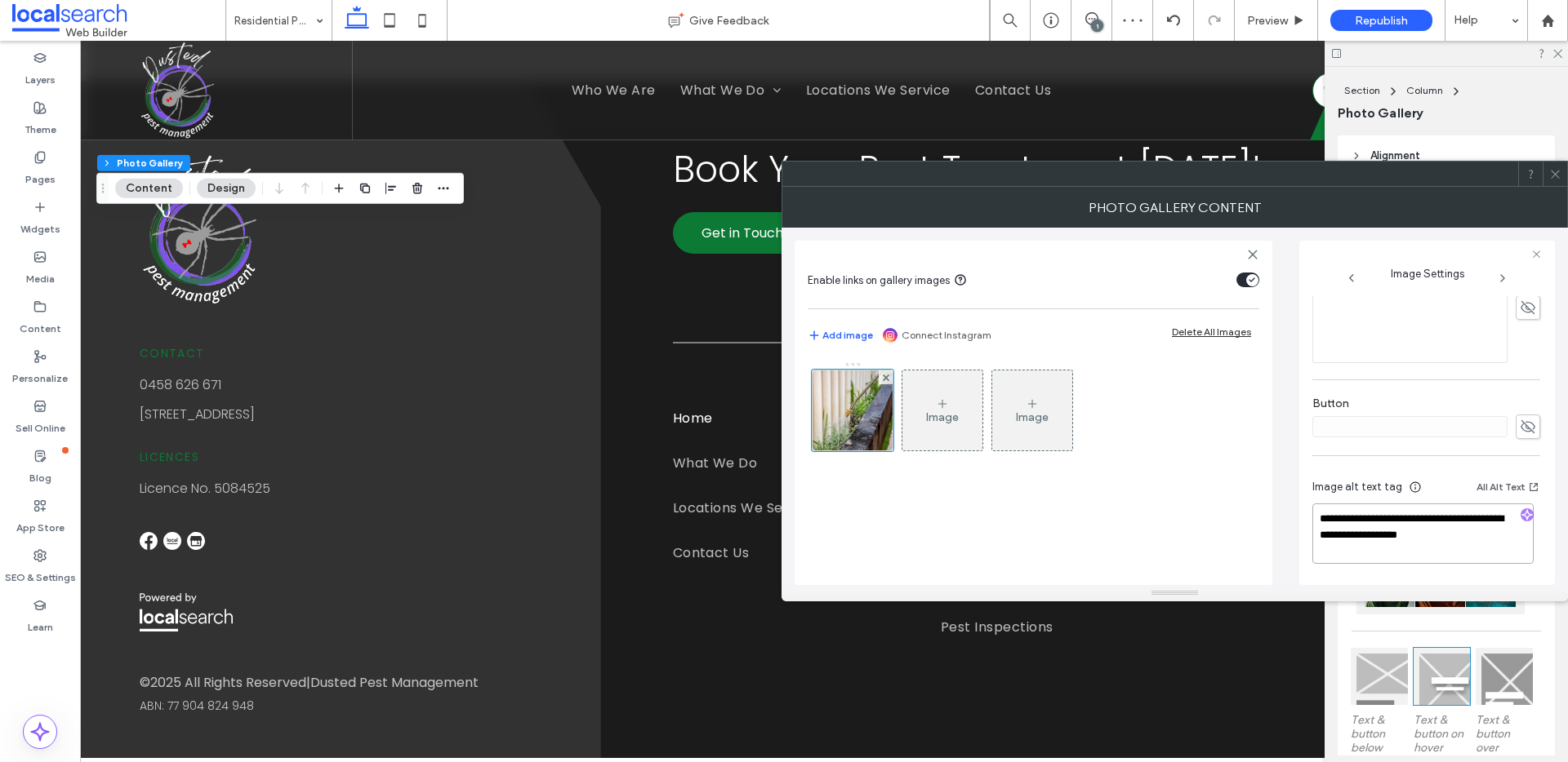
click at [1477, 548] on textarea "**********" at bounding box center [1423, 533] width 222 height 60
paste textarea "**********"
type textarea "**********"
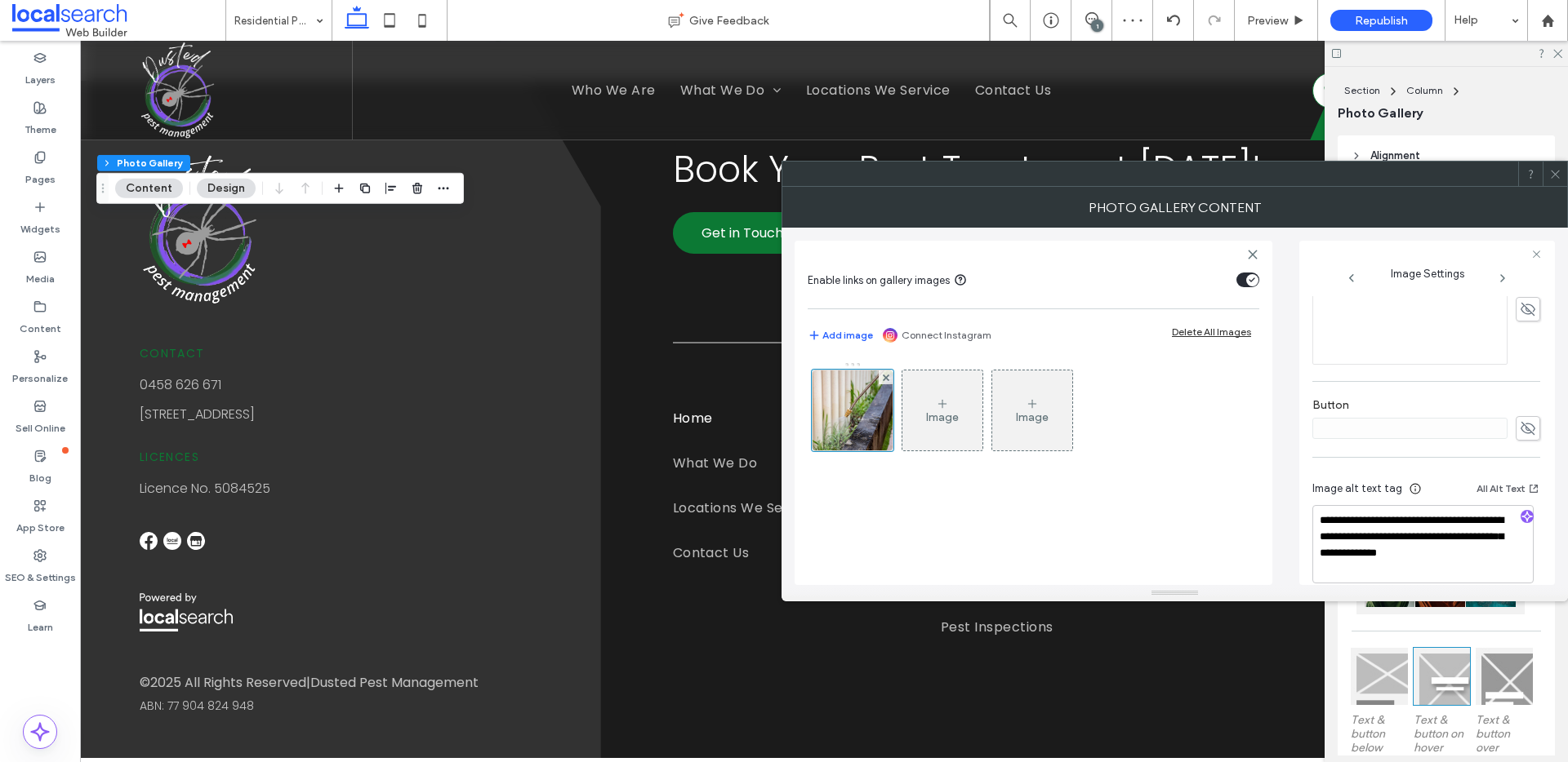
drag, startPoint x: 1555, startPoint y: 173, endPoint x: 1548, endPoint y: 167, distance: 9.2
click at [1554, 173] on icon at bounding box center [1556, 173] width 12 height 12
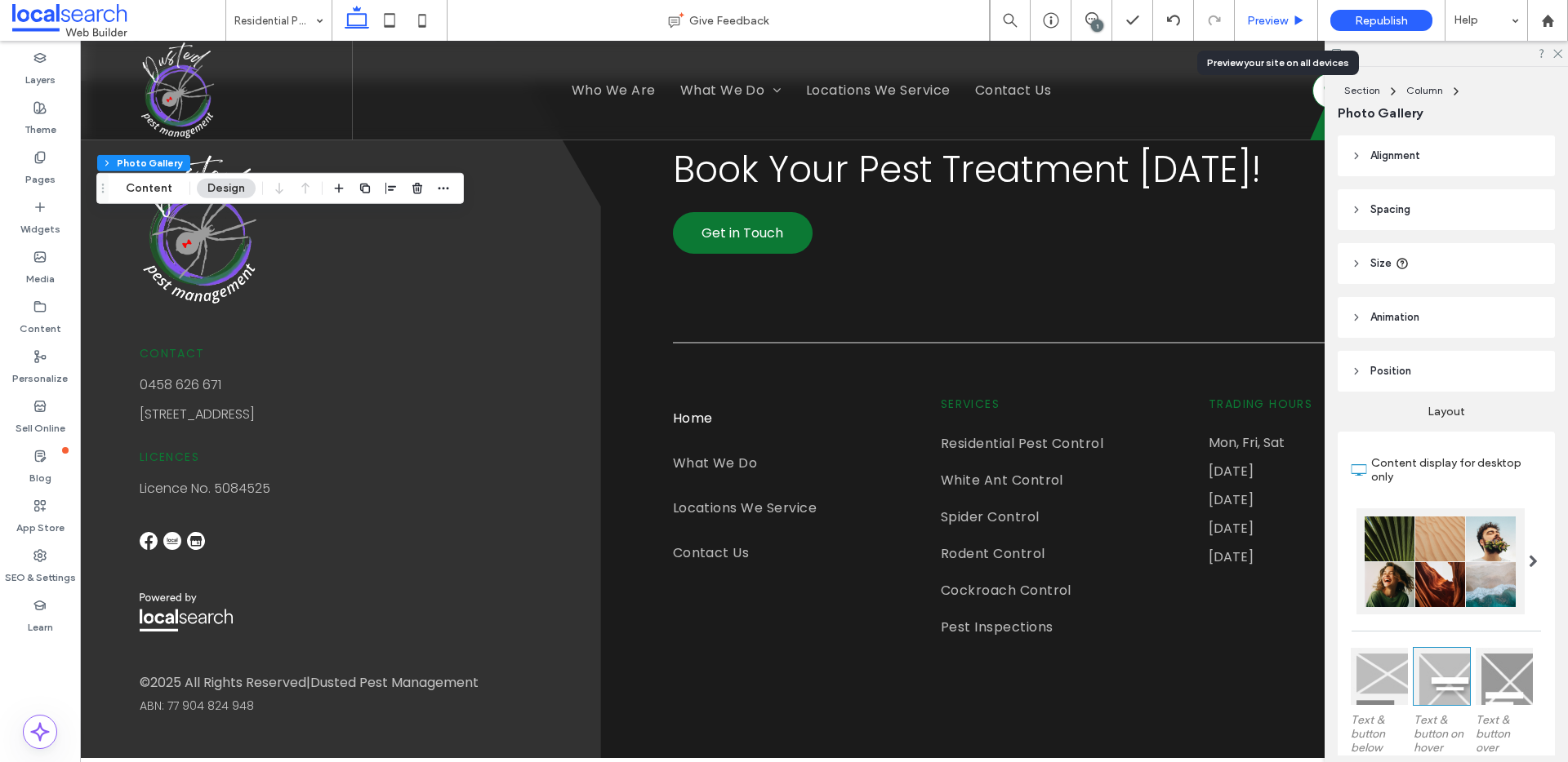
click at [1279, 12] on div "Preview" at bounding box center [1276, 20] width 83 height 41
click at [1281, 15] on span "Preview" at bounding box center [1267, 20] width 41 height 13
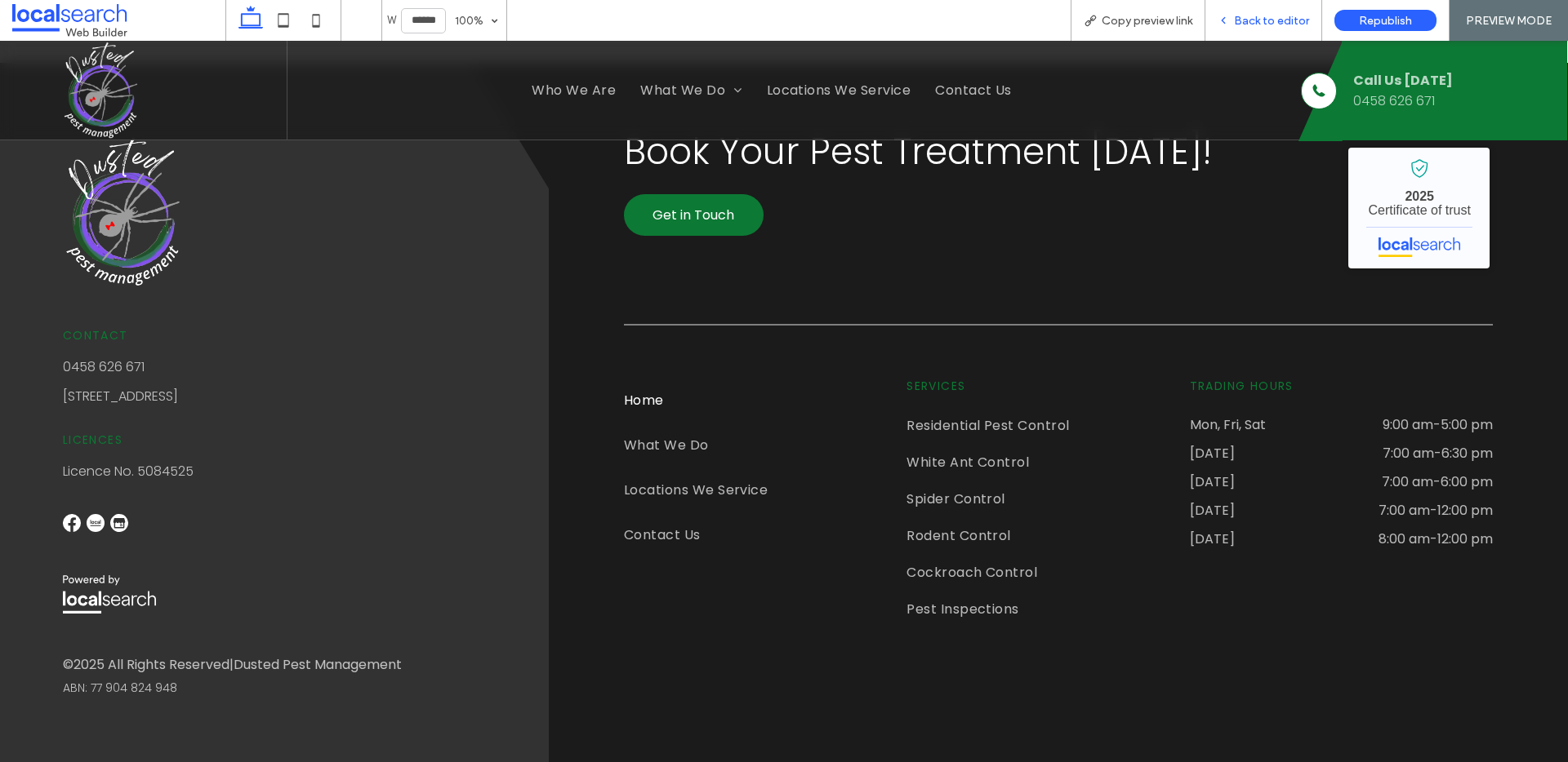
click at [1288, 14] on span "Back to editor" at bounding box center [1272, 20] width 75 height 13
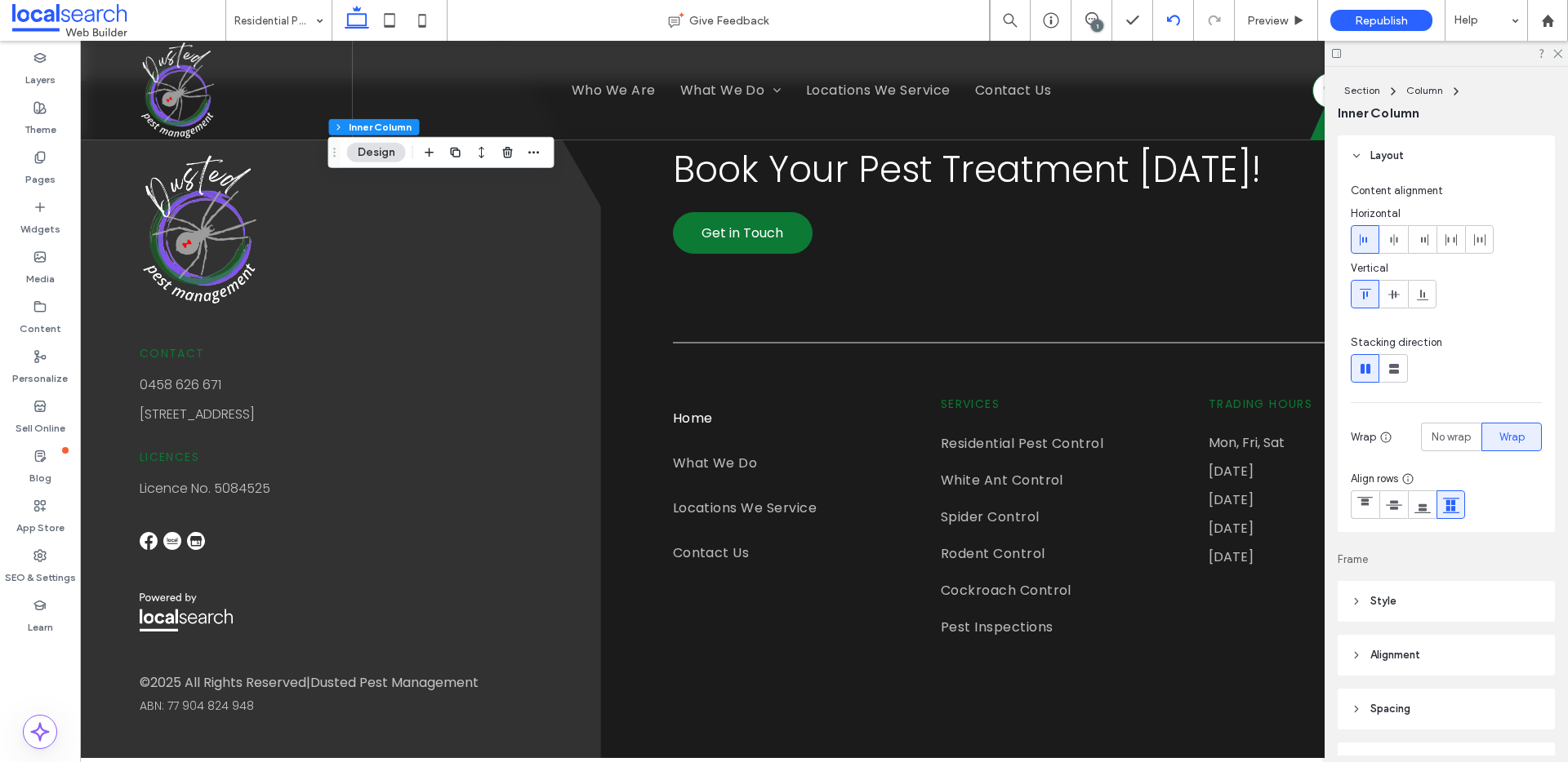
scroll to position [200, 0]
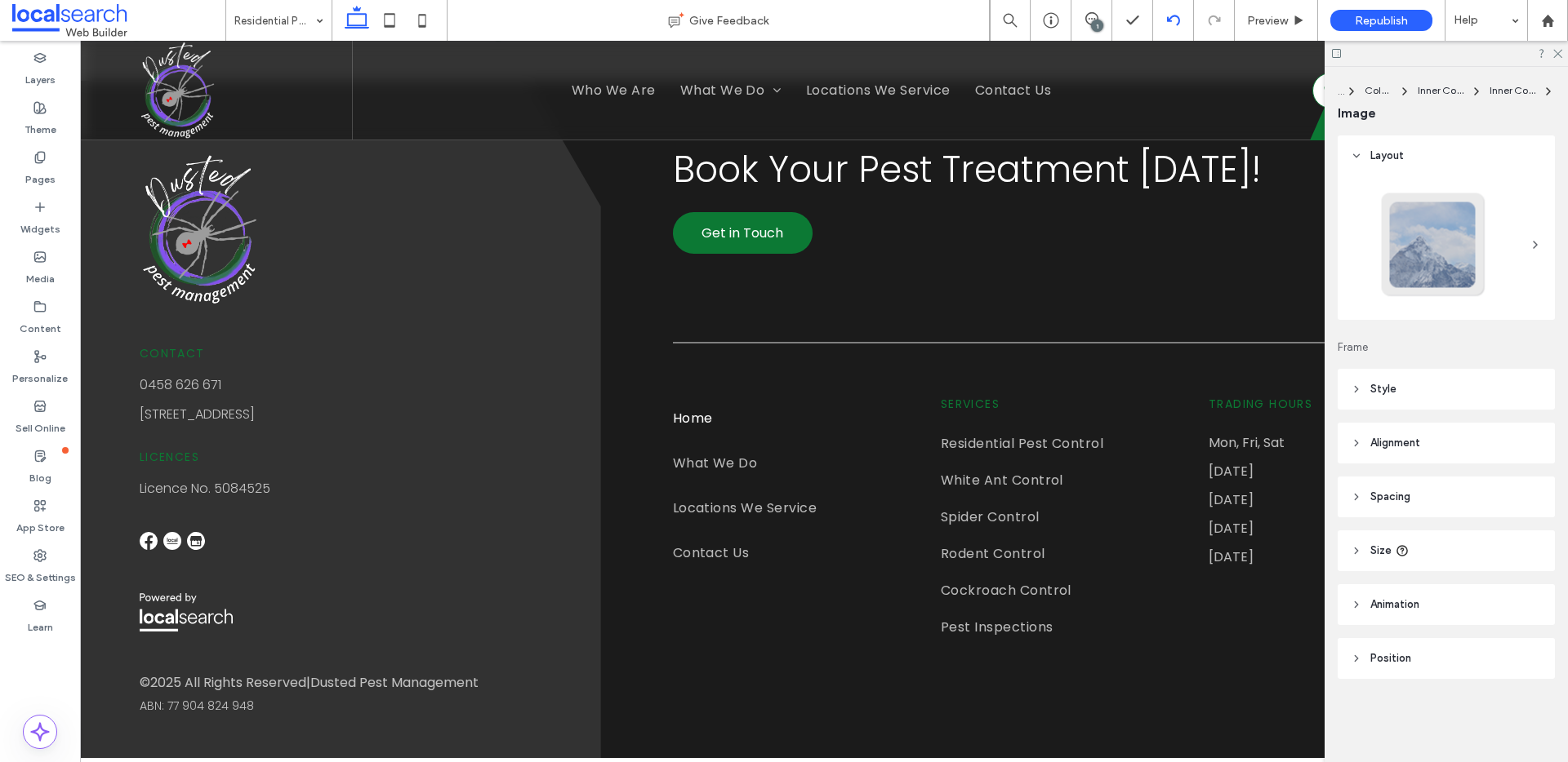
type input "**"
type input "****"
type input "***"
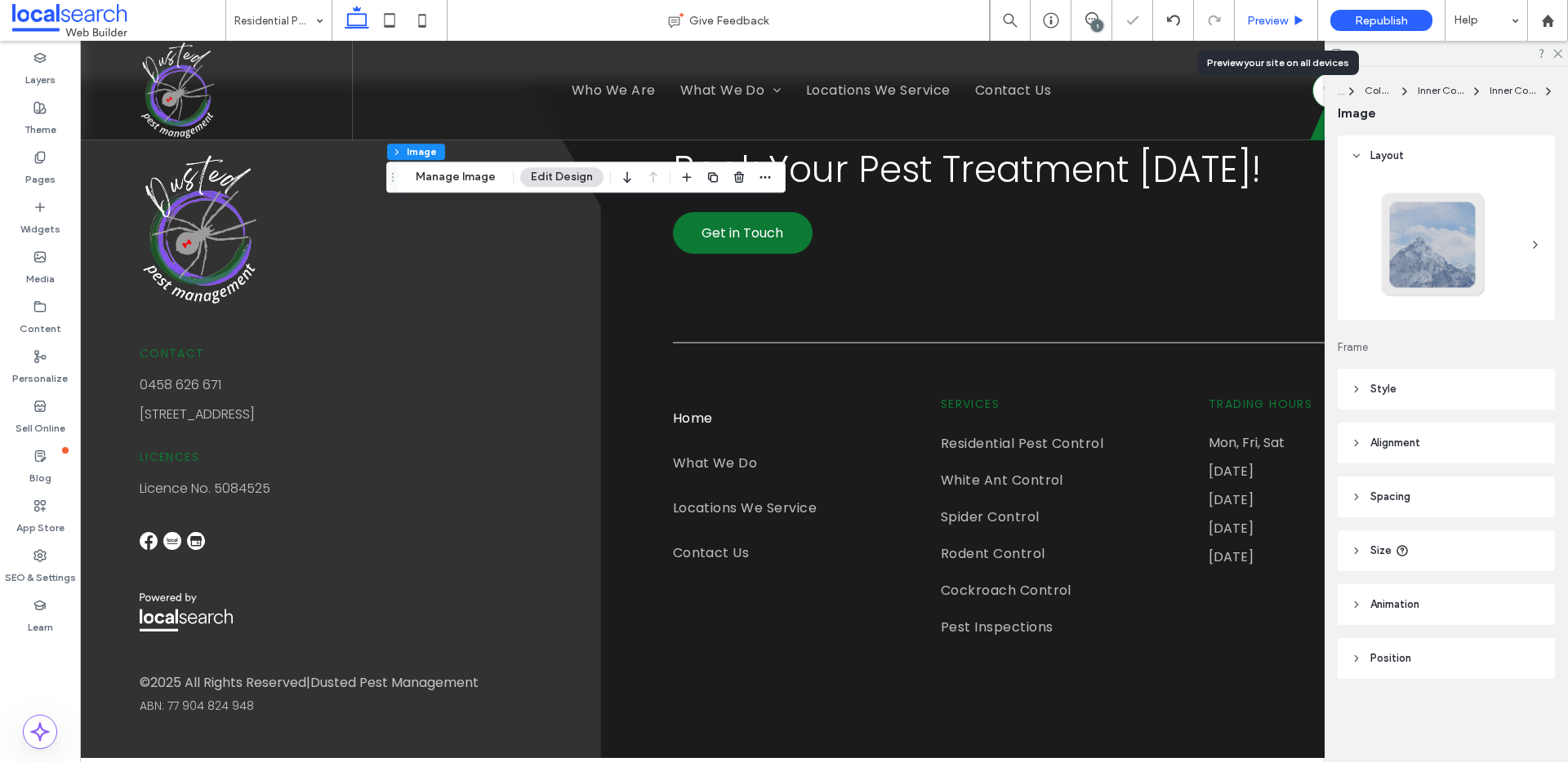
click at [1269, 25] on span "Preview" at bounding box center [1267, 20] width 41 height 13
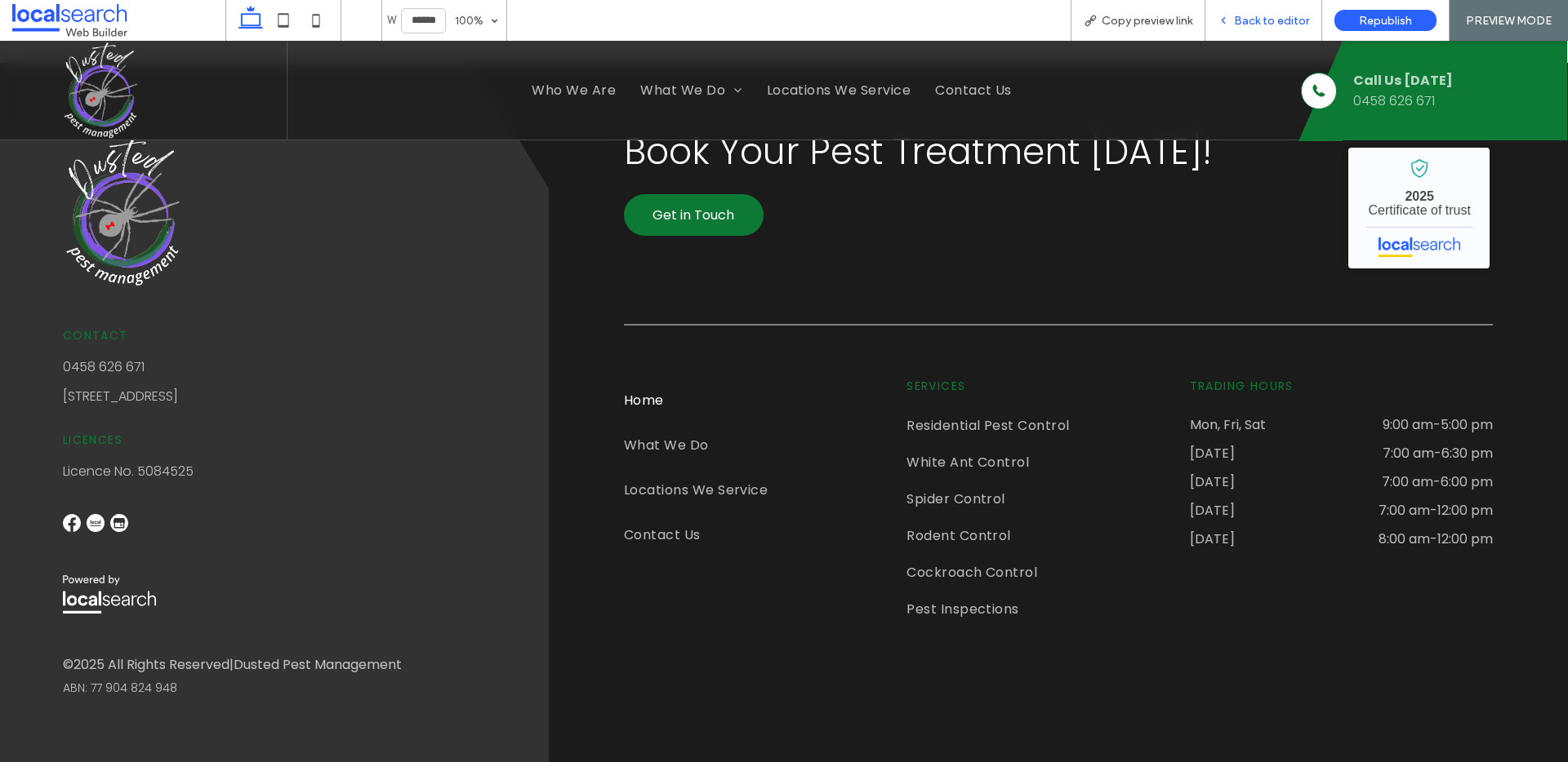
click at [1246, 20] on span "Back to editor" at bounding box center [1272, 20] width 75 height 13
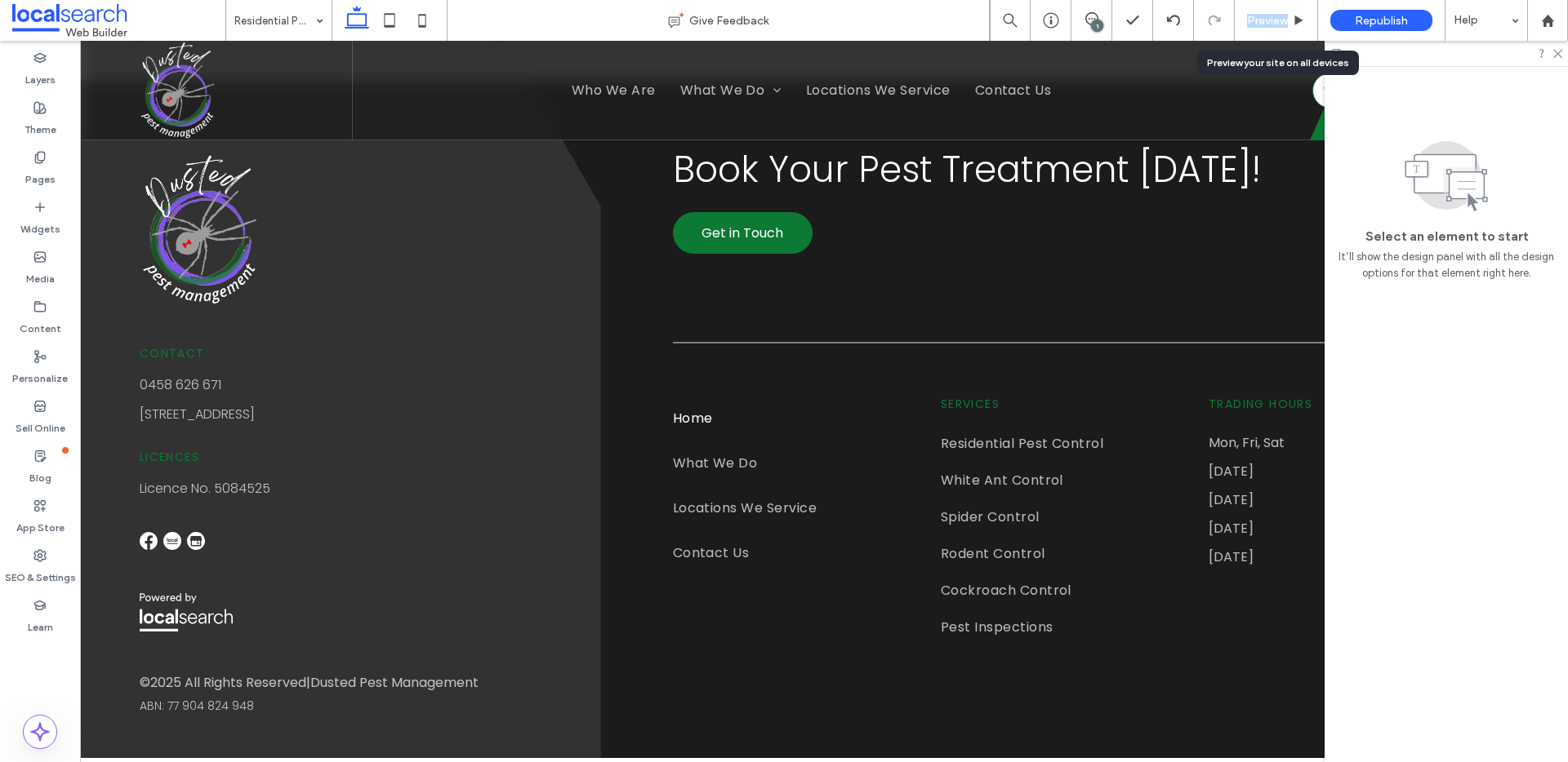
click at [1246, 20] on div "Preview" at bounding box center [1276, 20] width 82 height 13
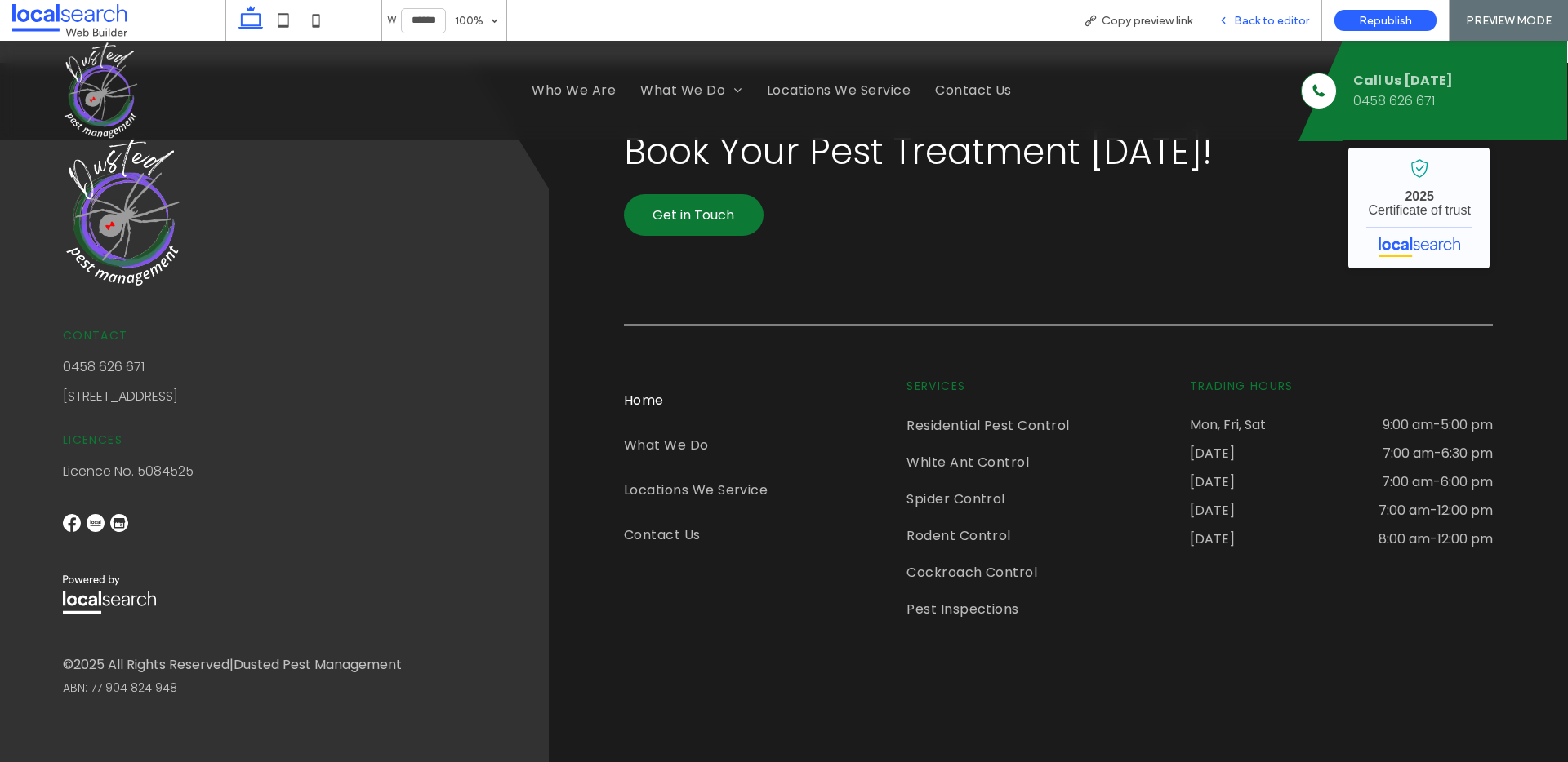
click at [1226, 14] on icon at bounding box center [1224, 20] width 12 height 12
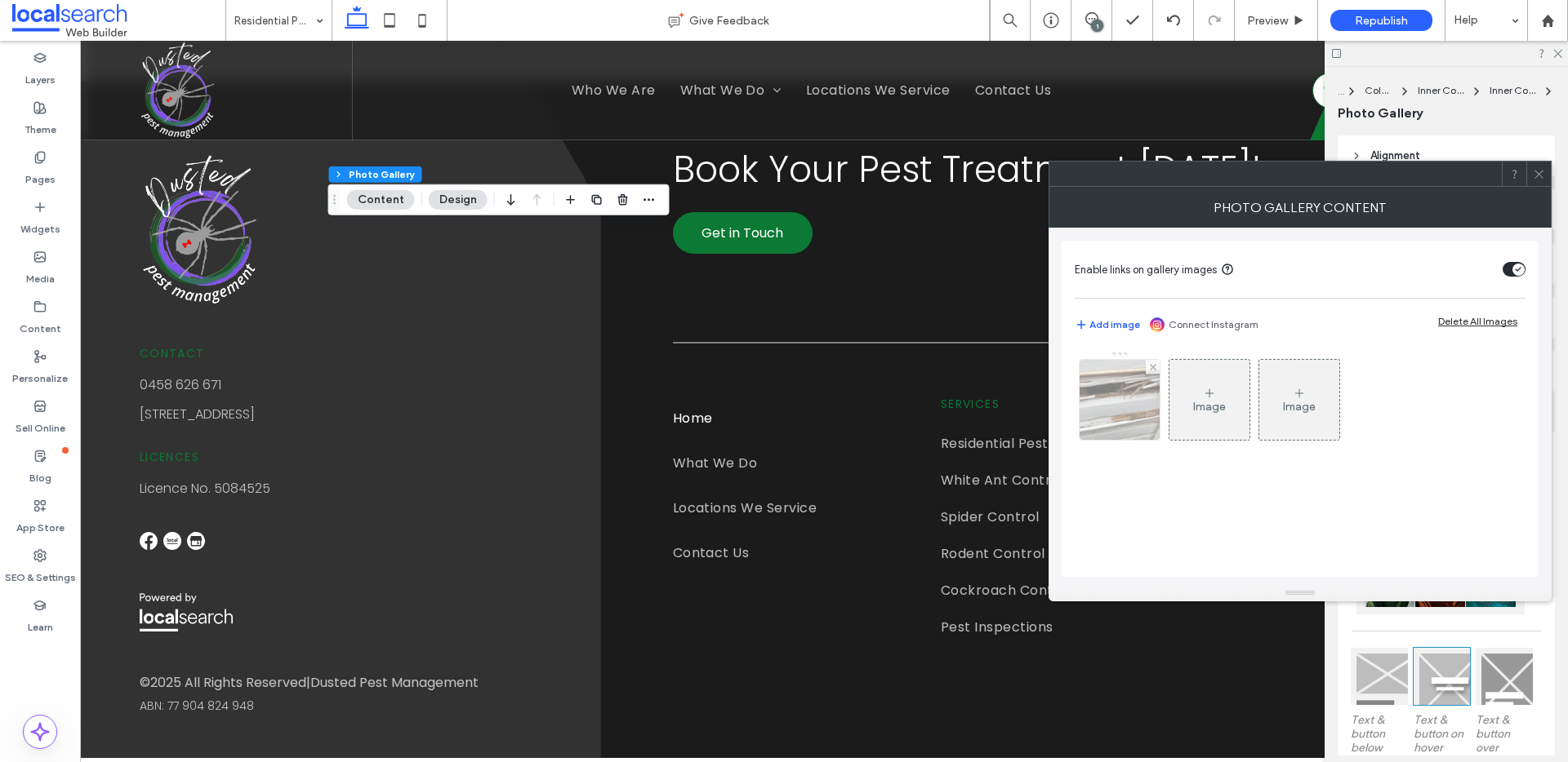
click at [1098, 401] on img at bounding box center [1120, 400] width 107 height 80
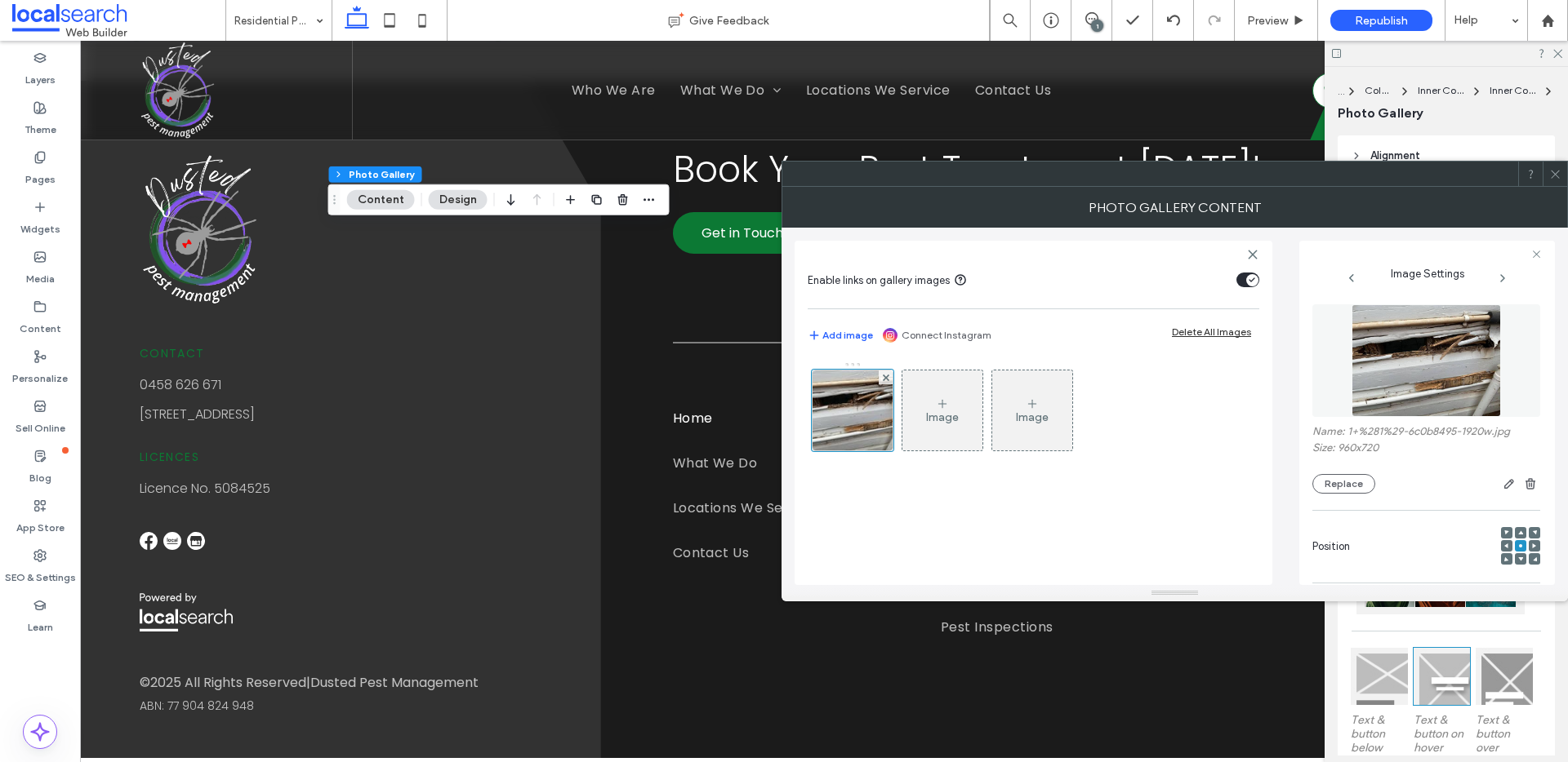
drag, startPoint x: 1341, startPoint y: 475, endPoint x: 1323, endPoint y: 471, distance: 18.4
click at [1341, 475] on button "Replace" at bounding box center [1345, 484] width 63 height 19
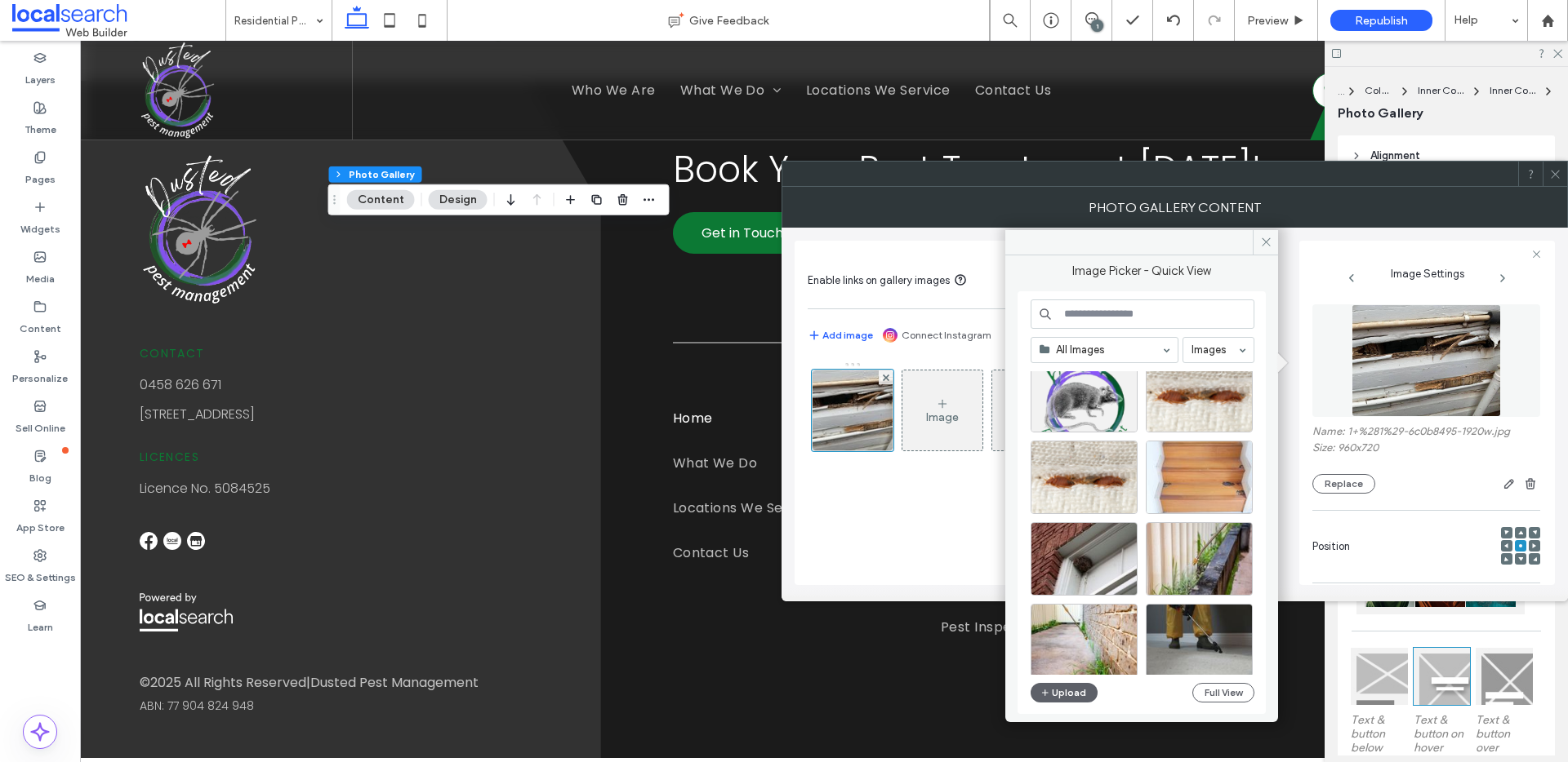
scroll to position [701, 0]
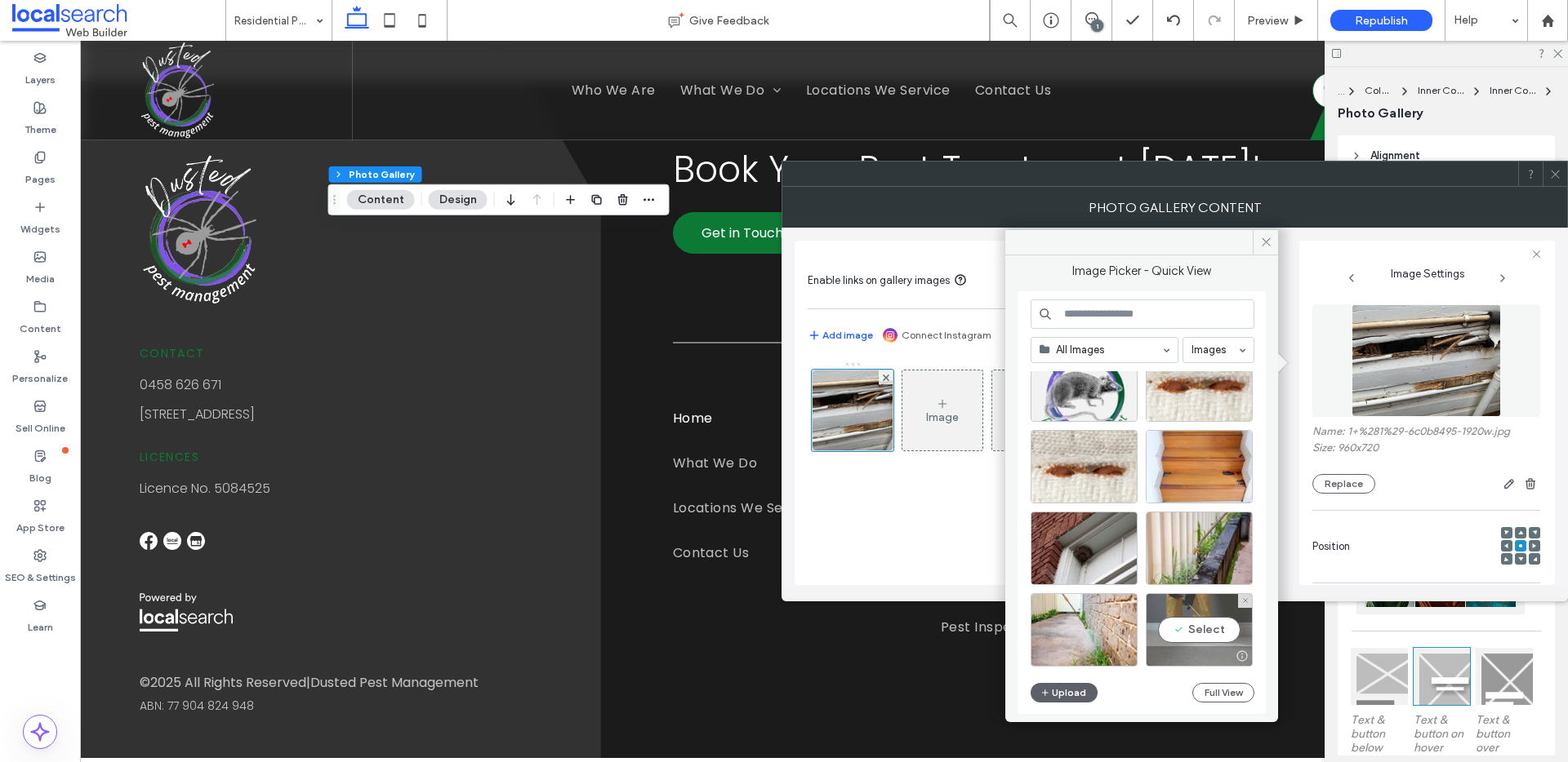
click at [1194, 615] on div "Select" at bounding box center [1200, 630] width 107 height 74
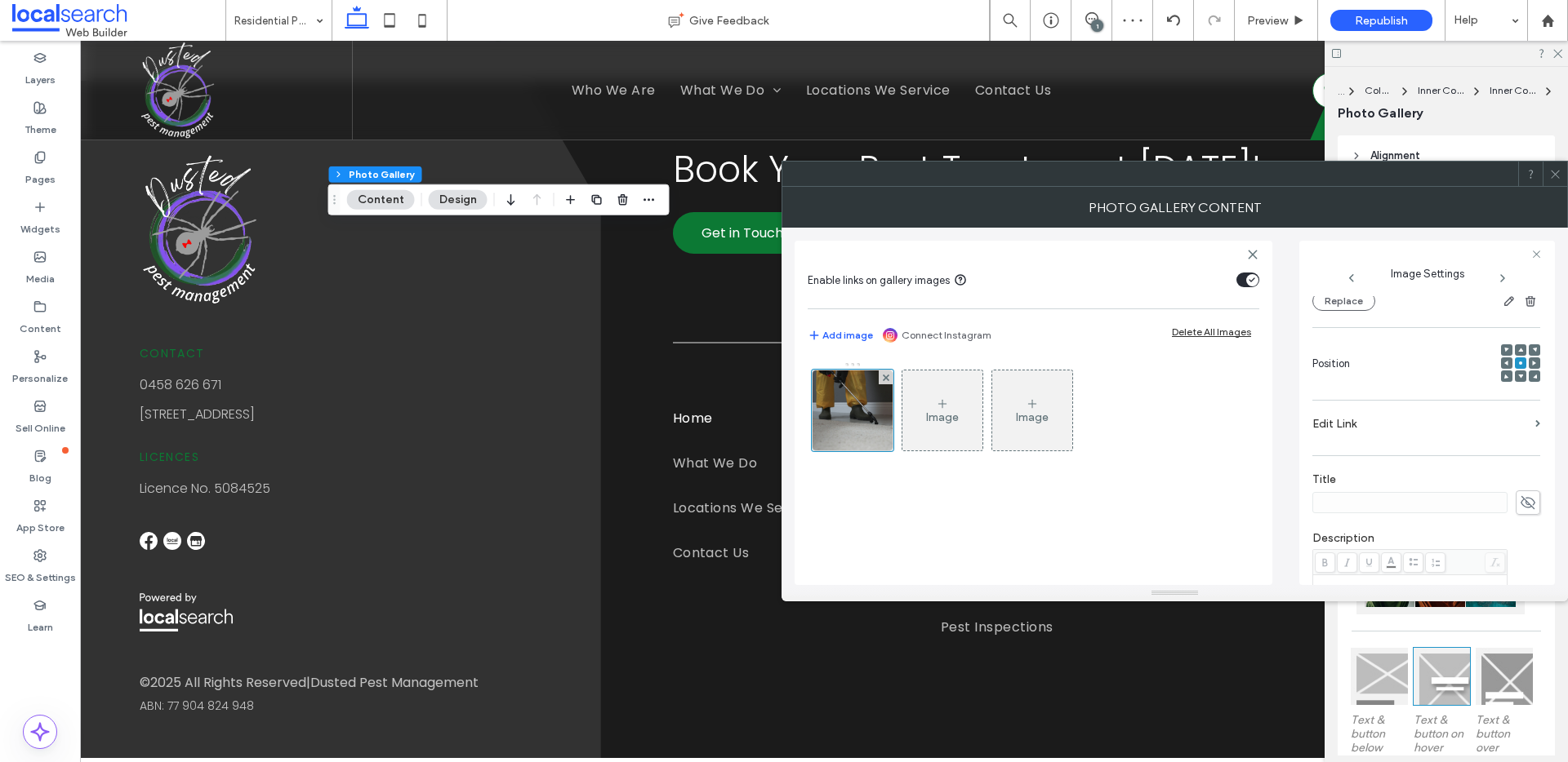
scroll to position [511, 0]
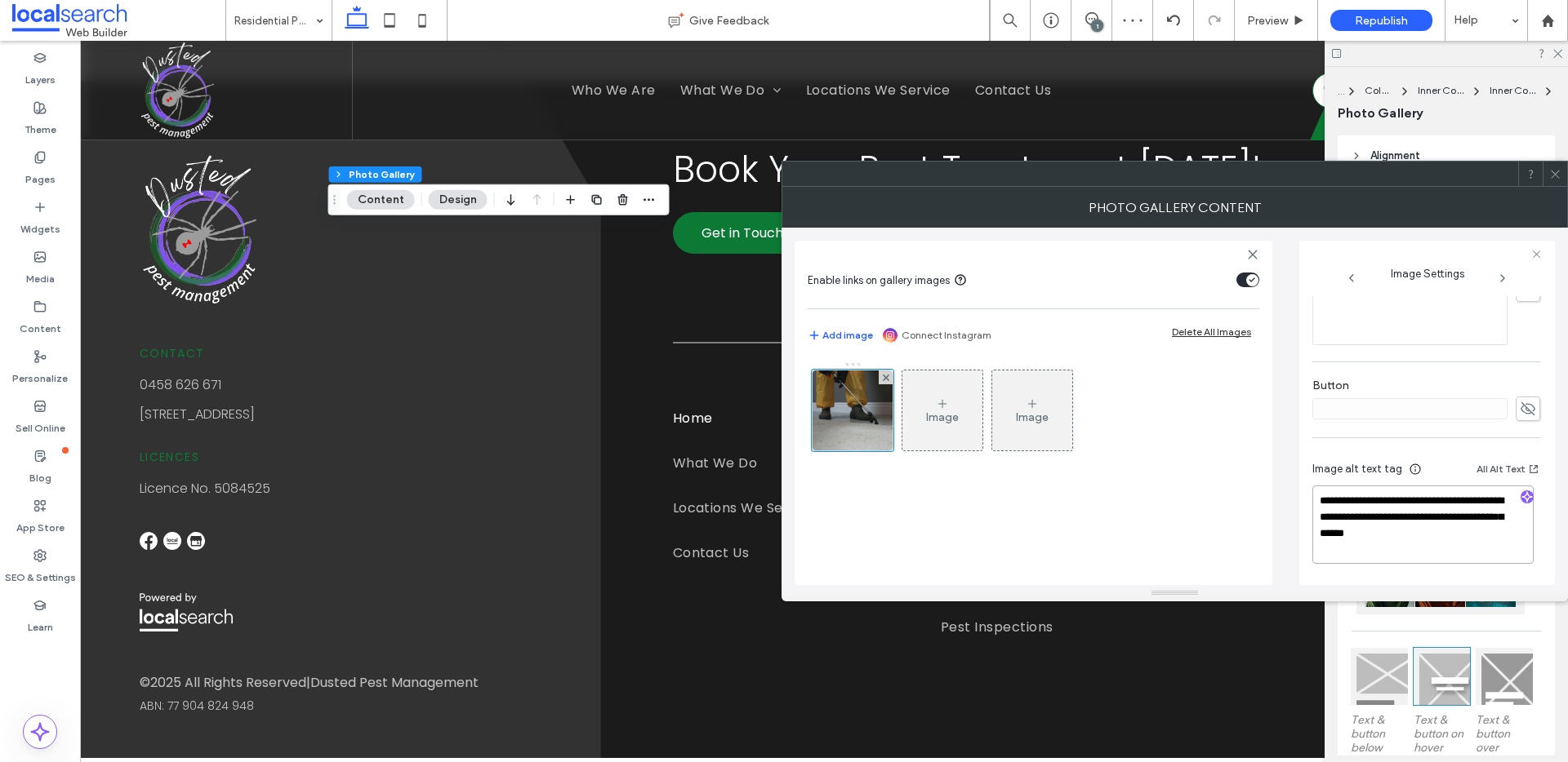
drag, startPoint x: 1463, startPoint y: 515, endPoint x: 1483, endPoint y: 560, distance: 49.2
click at [1483, 560] on textarea "**********" at bounding box center [1423, 525] width 222 height 79
drag, startPoint x: 1465, startPoint y: 516, endPoint x: 1474, endPoint y: 570, distance: 54.7
click at [1474, 570] on div "**********" at bounding box center [1427, 515] width 228 height 137
click at [1522, 500] on icon "button" at bounding box center [1528, 497] width 12 height 12
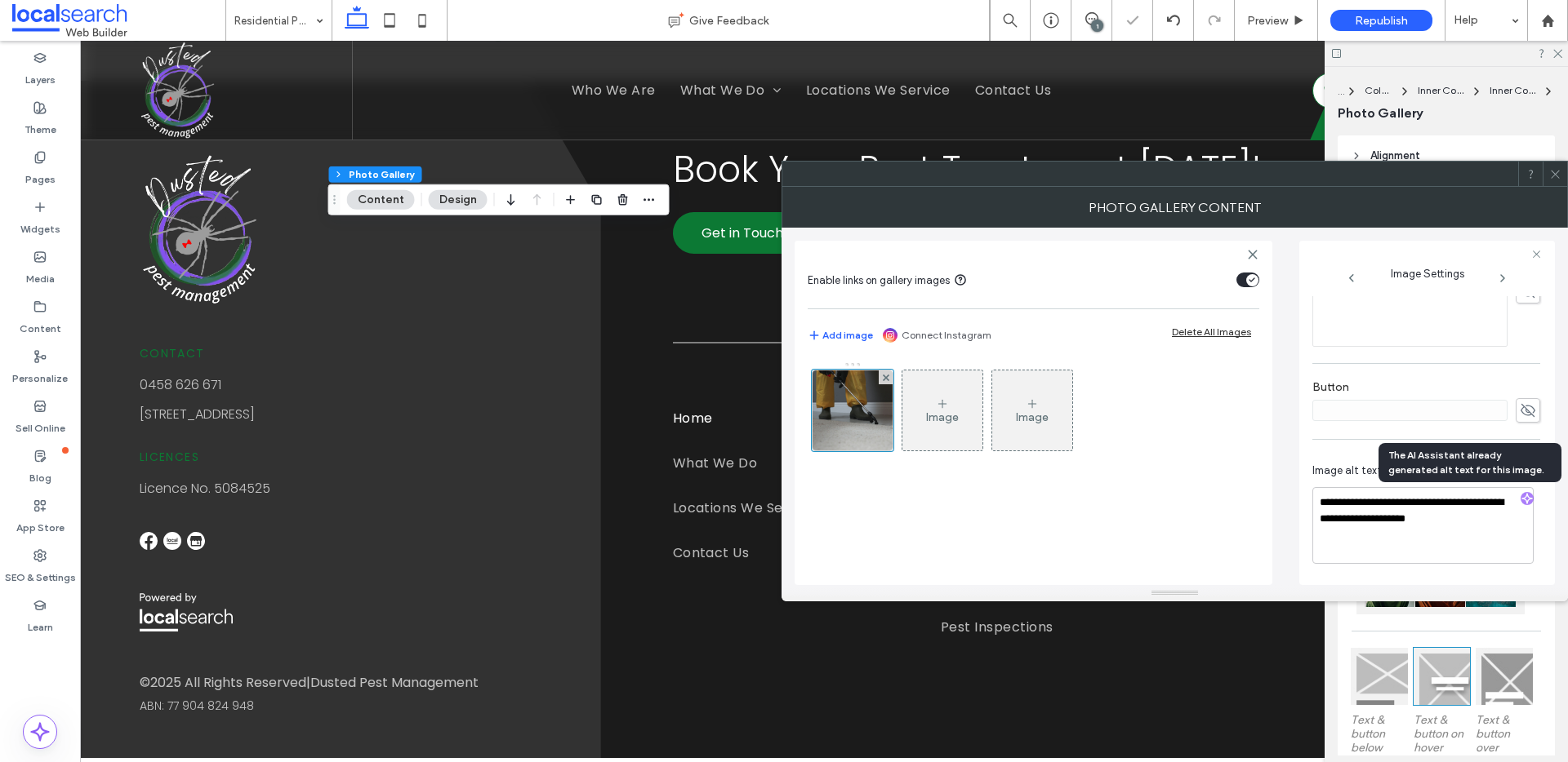
scroll to position [509, 0]
click at [1486, 526] on textarea "**********" at bounding box center [1423, 525] width 222 height 77
paste textarea "**********"
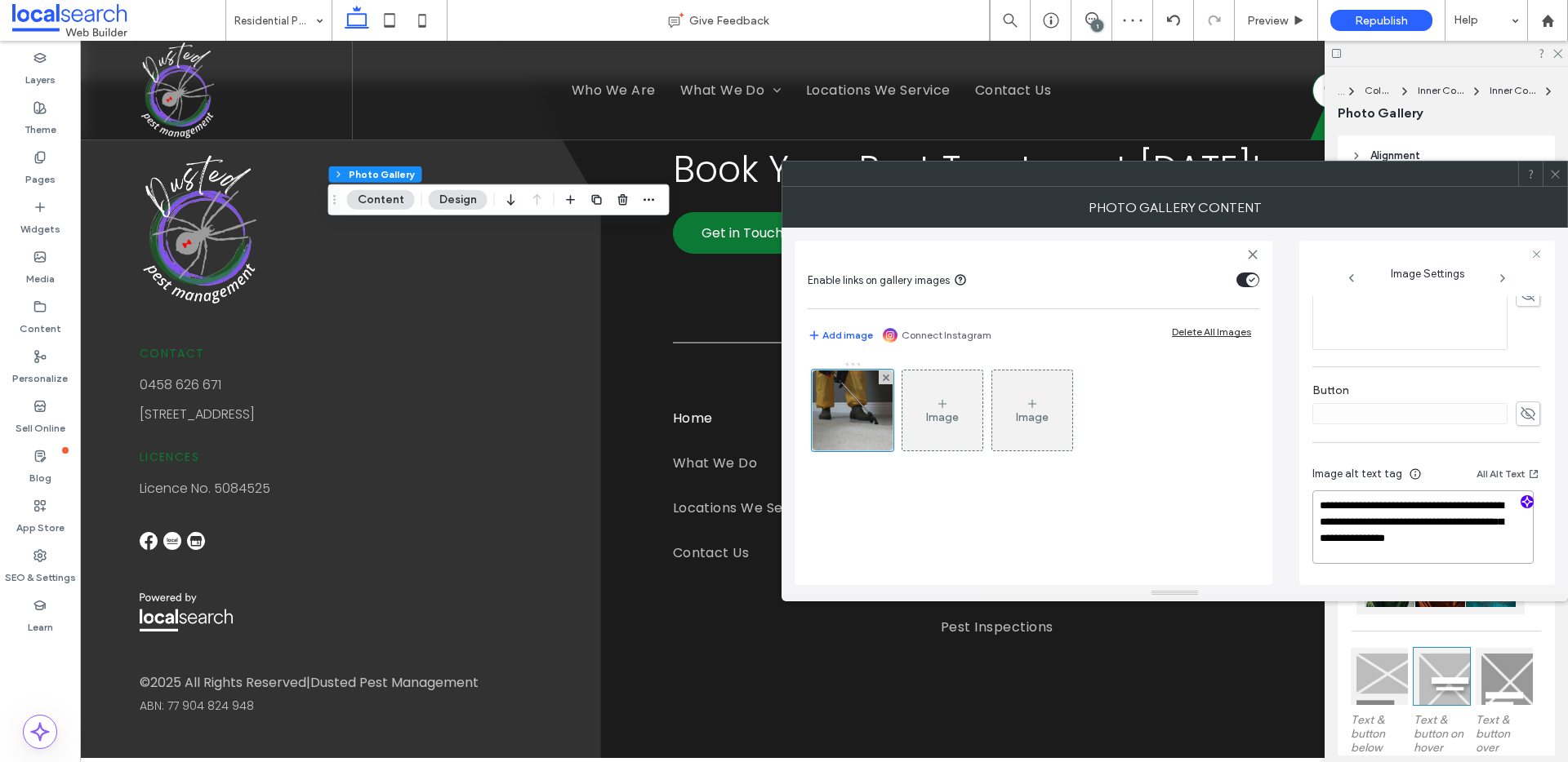
type textarea "**********"
click at [1555, 173] on use at bounding box center [1555, 173] width 9 height 9
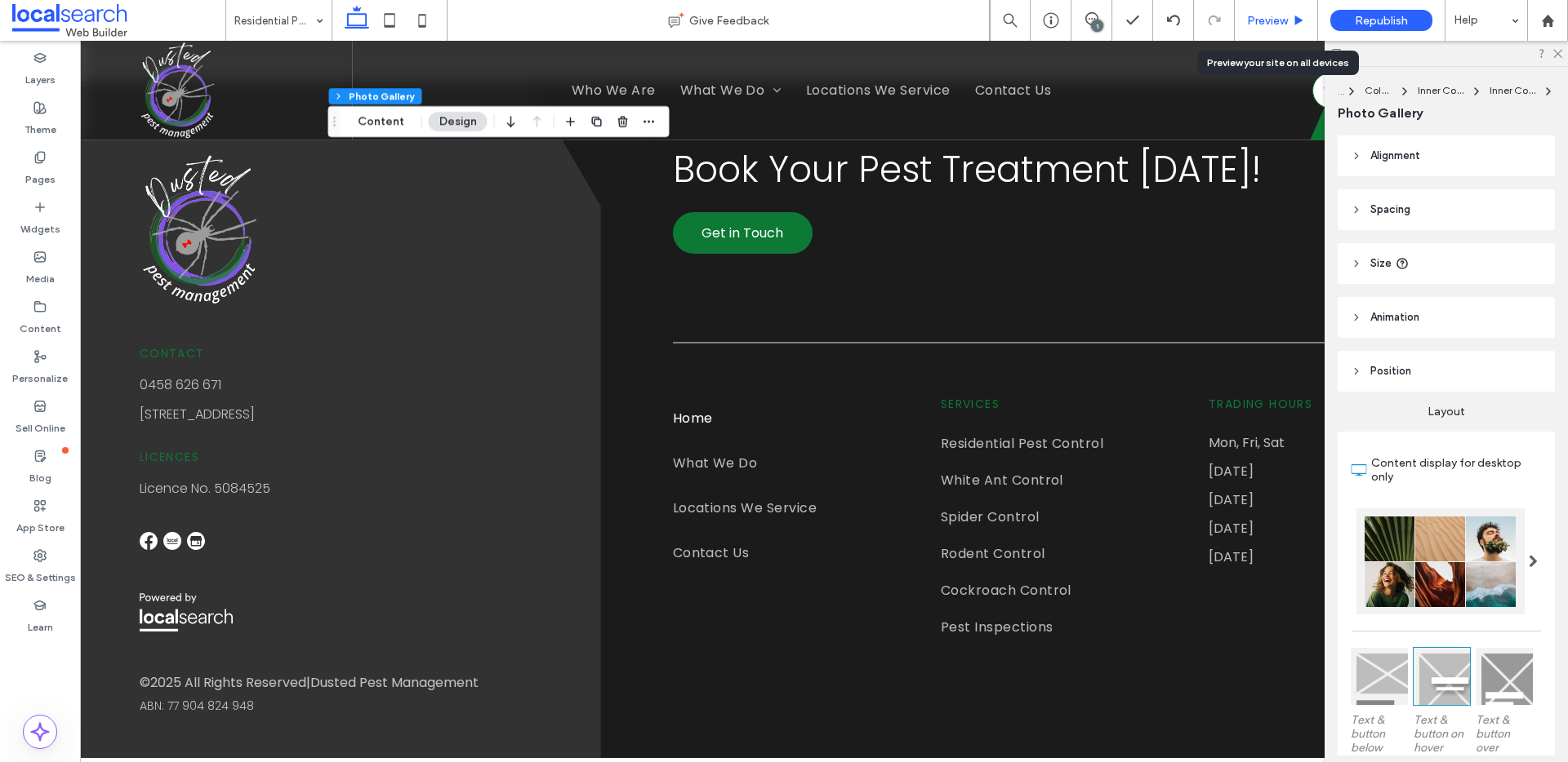
click at [1269, 19] on span "Preview" at bounding box center [1267, 20] width 41 height 13
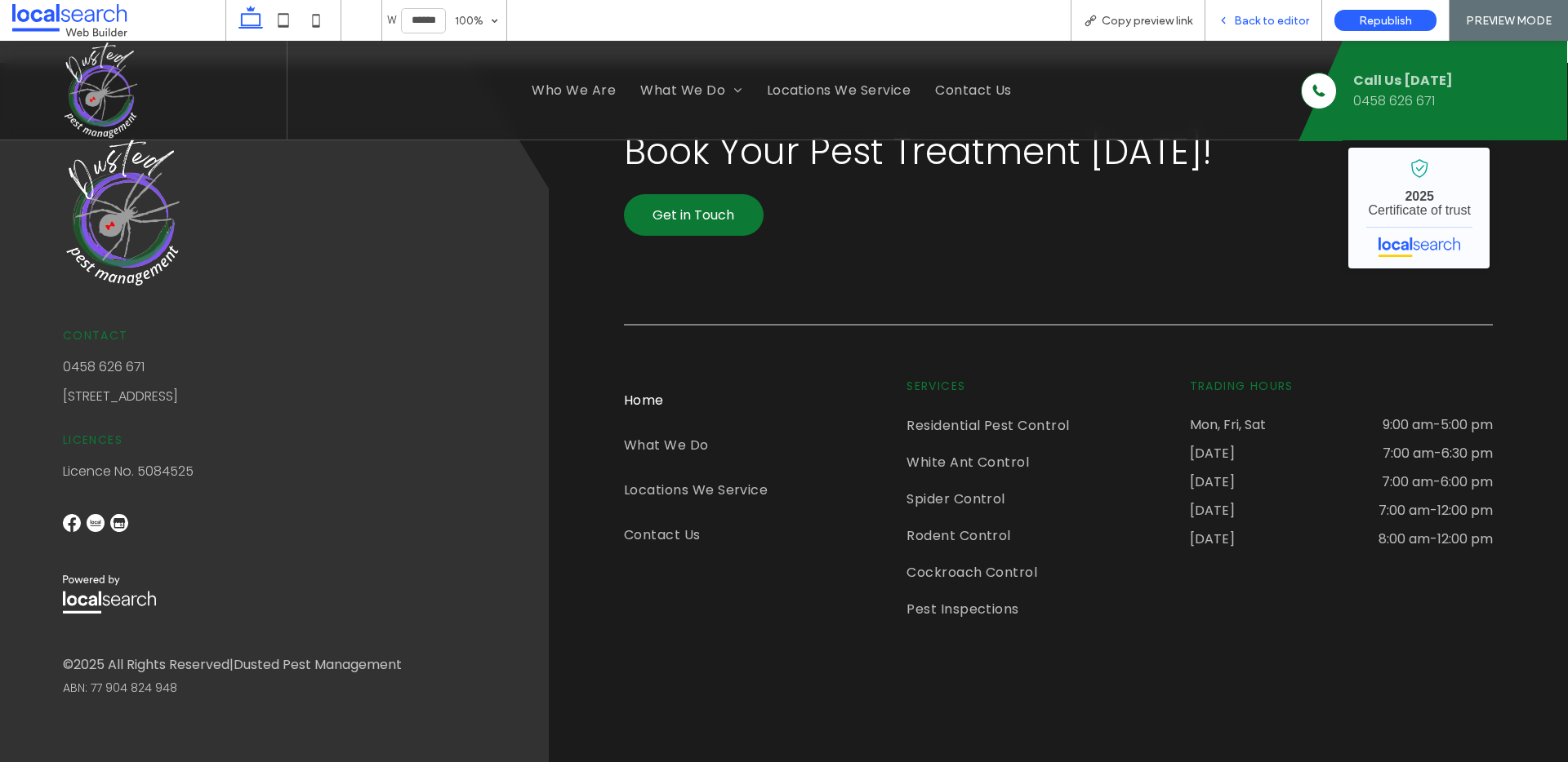
click at [1288, 17] on span "Back to editor" at bounding box center [1272, 20] width 75 height 13
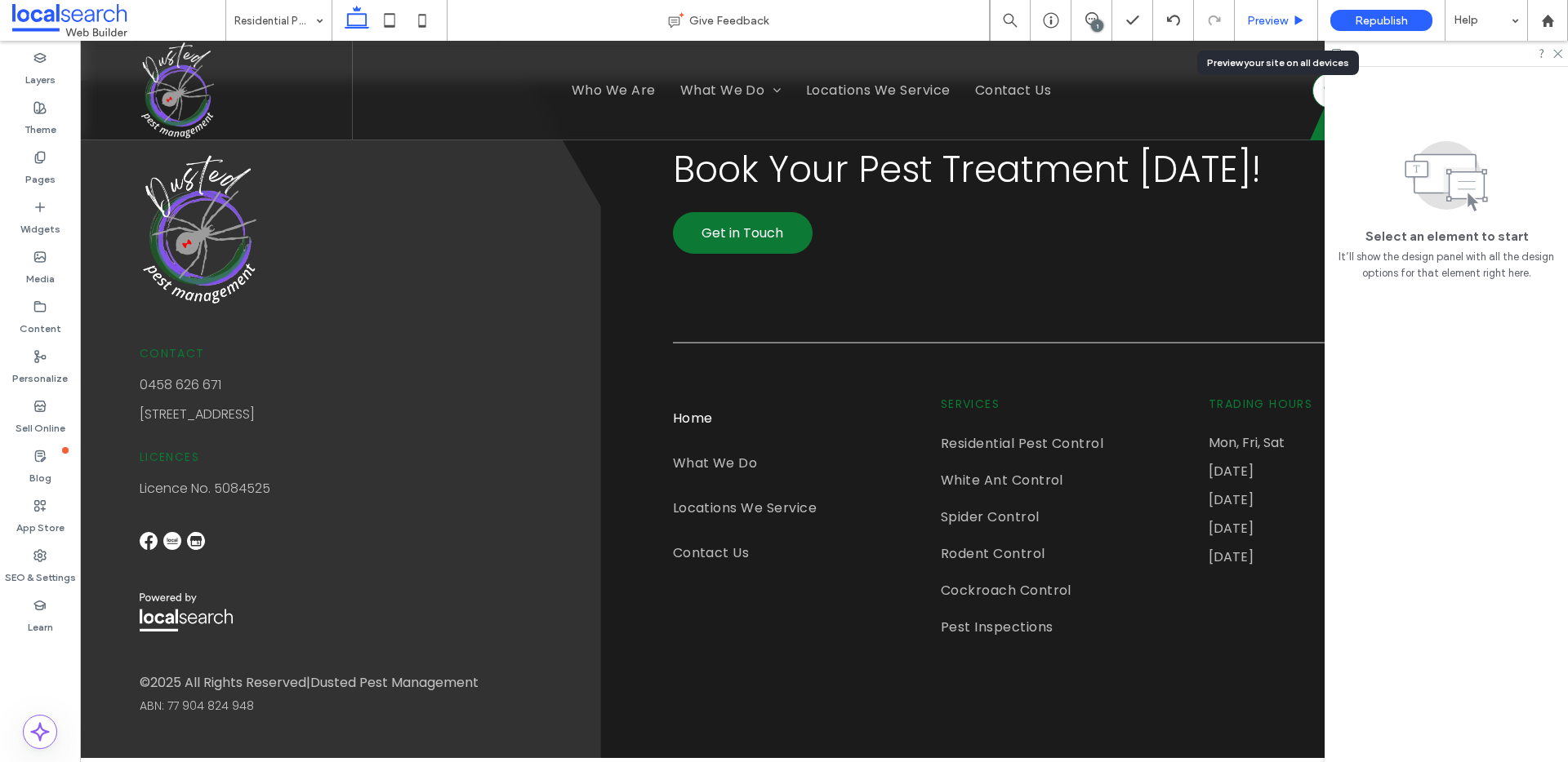
click at [1287, 17] on span "Preview" at bounding box center [1267, 20] width 41 height 13
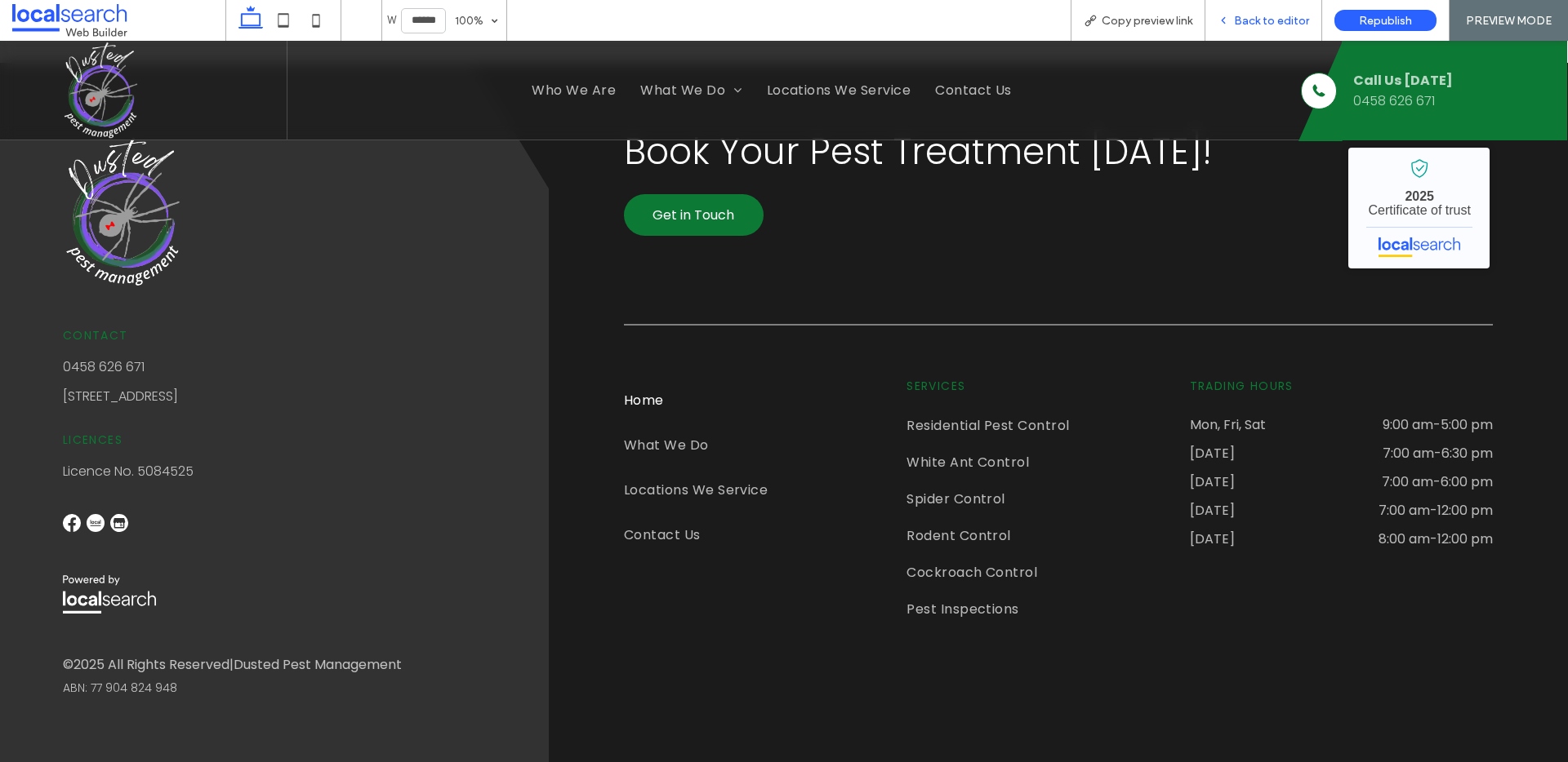
click at [1273, 17] on span "Back to editor" at bounding box center [1272, 20] width 75 height 13
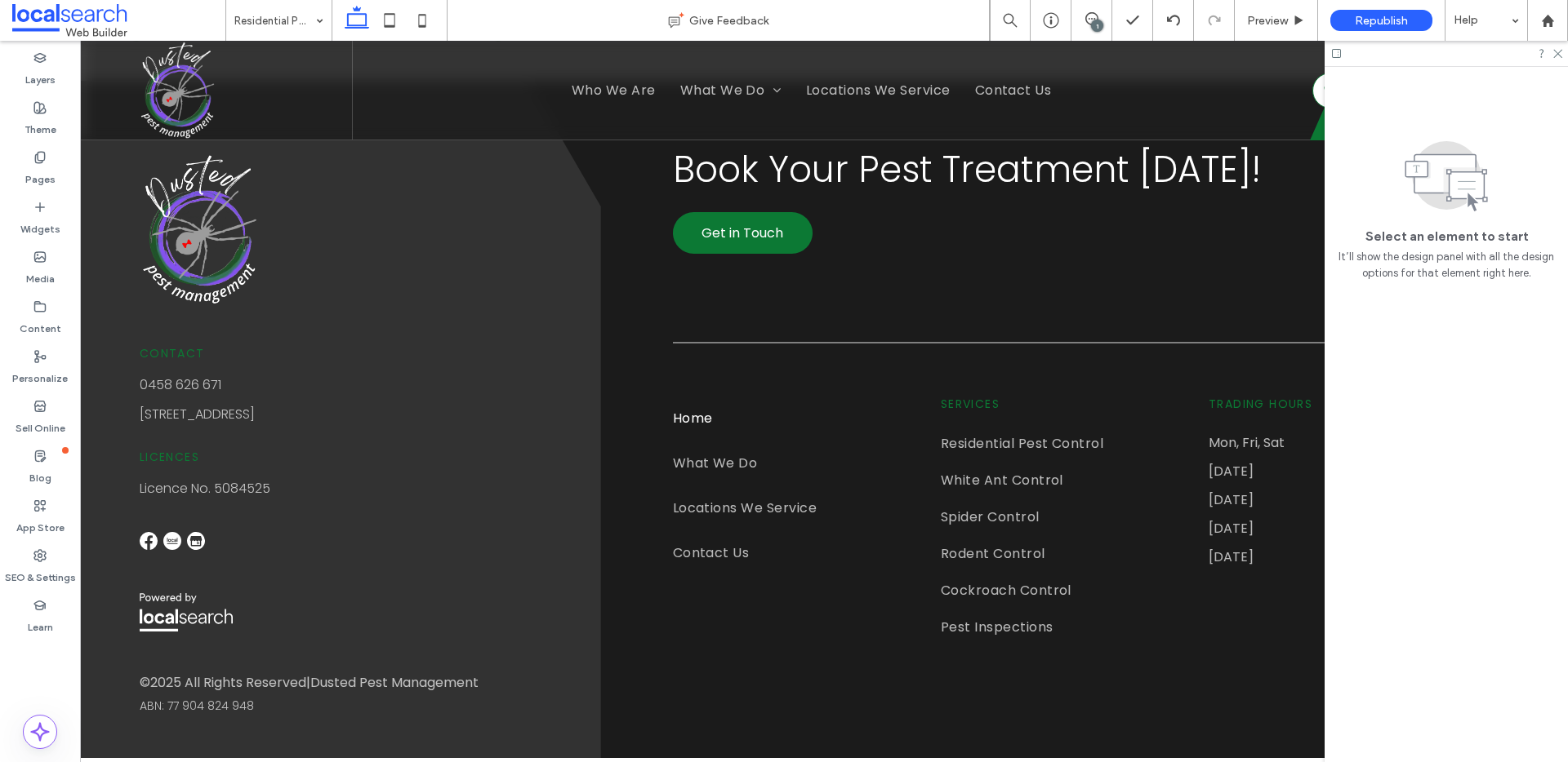
click at [1092, 25] on div "1" at bounding box center [1097, 25] width 12 height 12
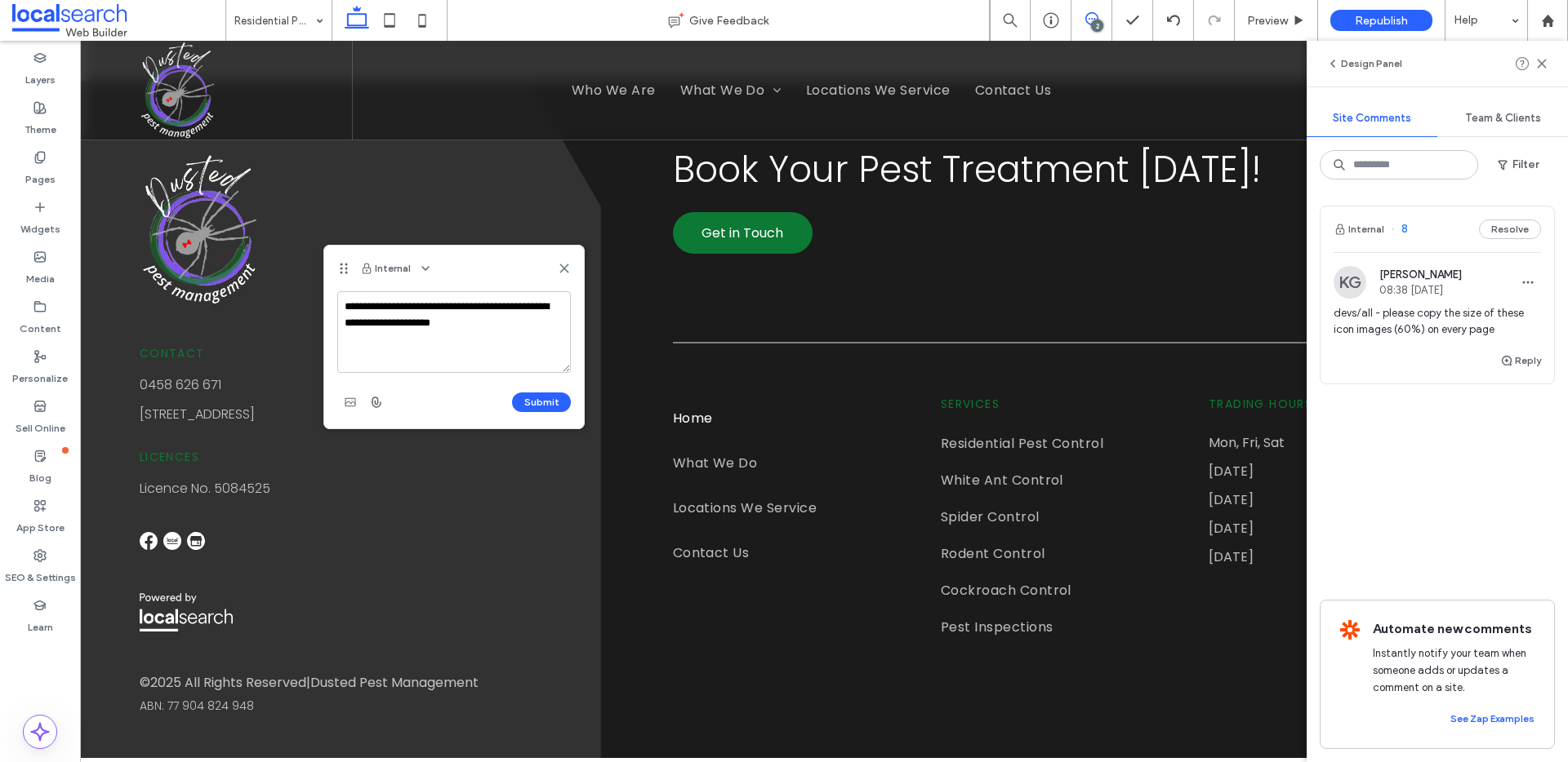
click at [490, 306] on textarea "**********" at bounding box center [455, 332] width 234 height 81
type textarea "**********"
click at [345, 392] on span "button" at bounding box center [350, 402] width 26 height 26
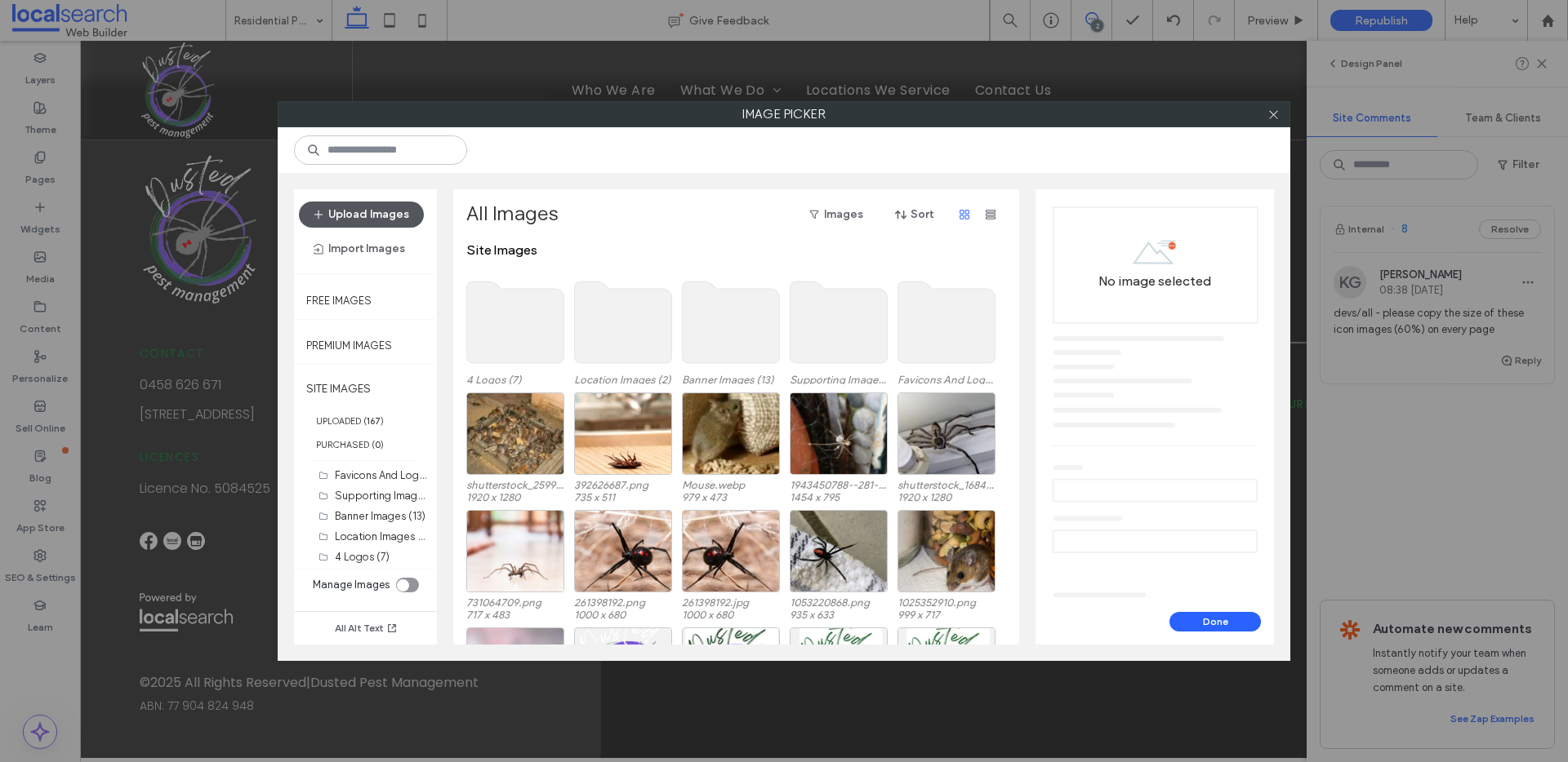
click at [393, 218] on button "Upload Images" at bounding box center [362, 214] width 125 height 26
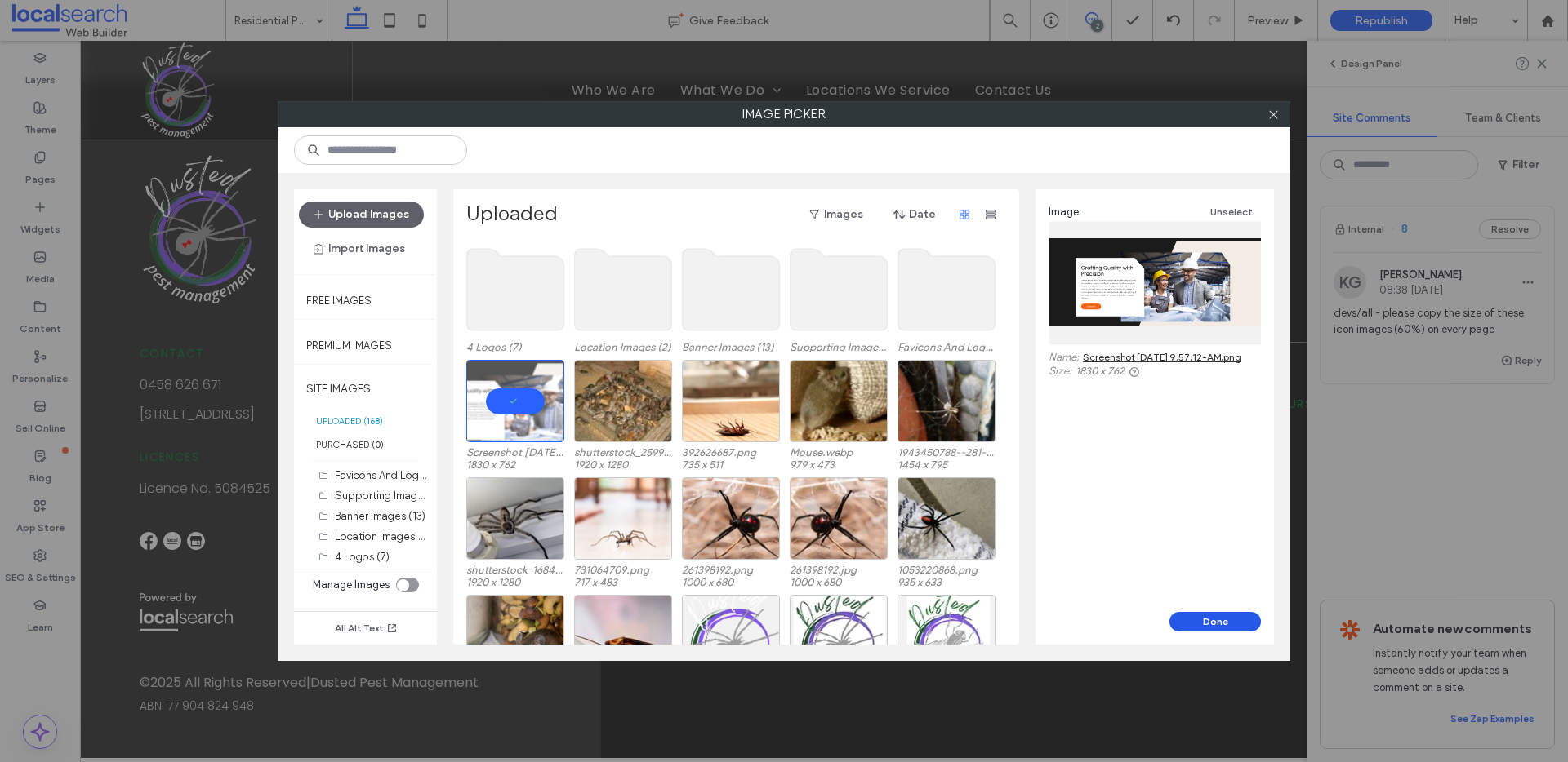
click at [1236, 623] on button "Done" at bounding box center [1215, 622] width 91 height 19
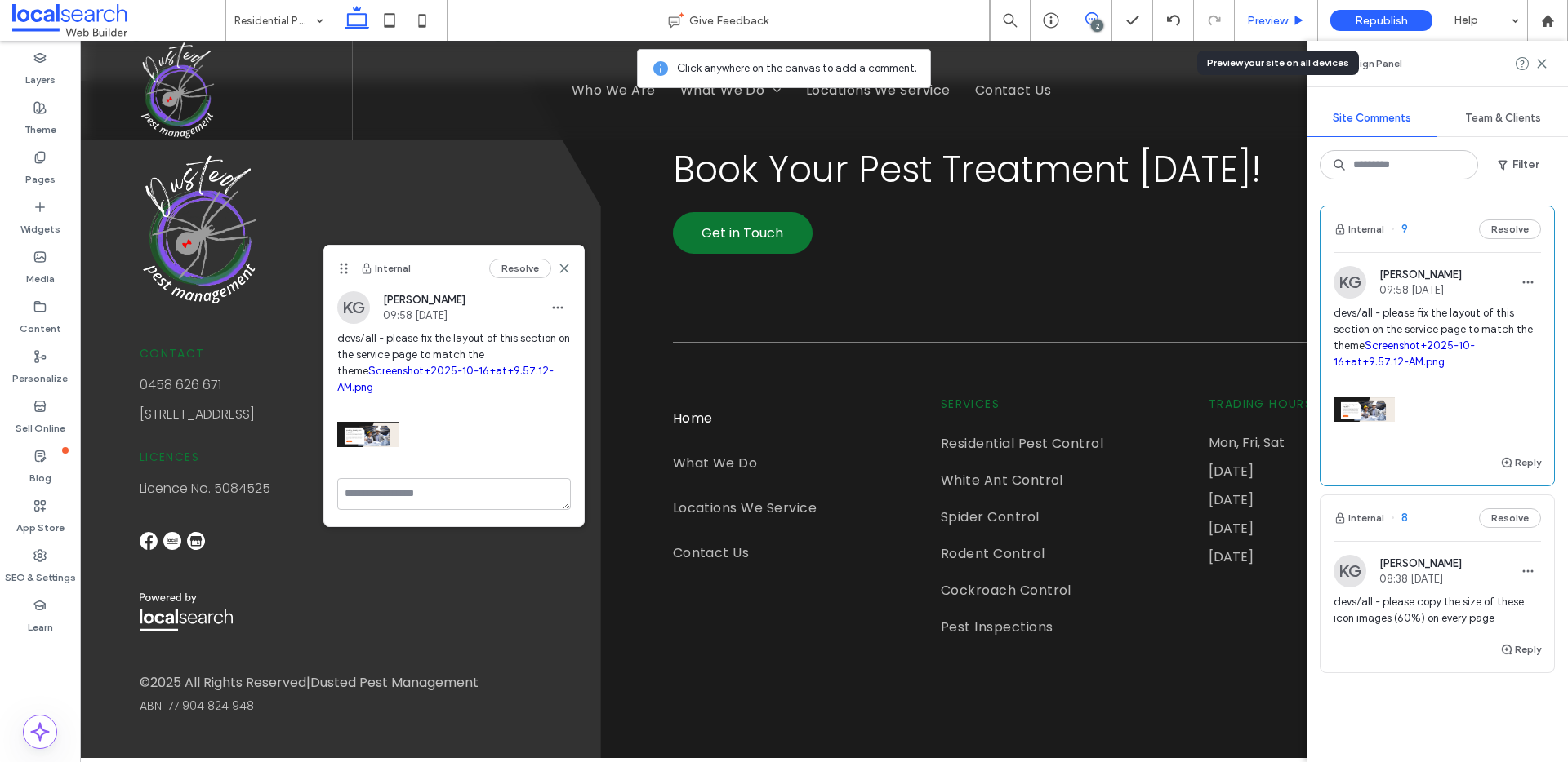
click at [1270, 22] on span "Preview" at bounding box center [1267, 20] width 41 height 13
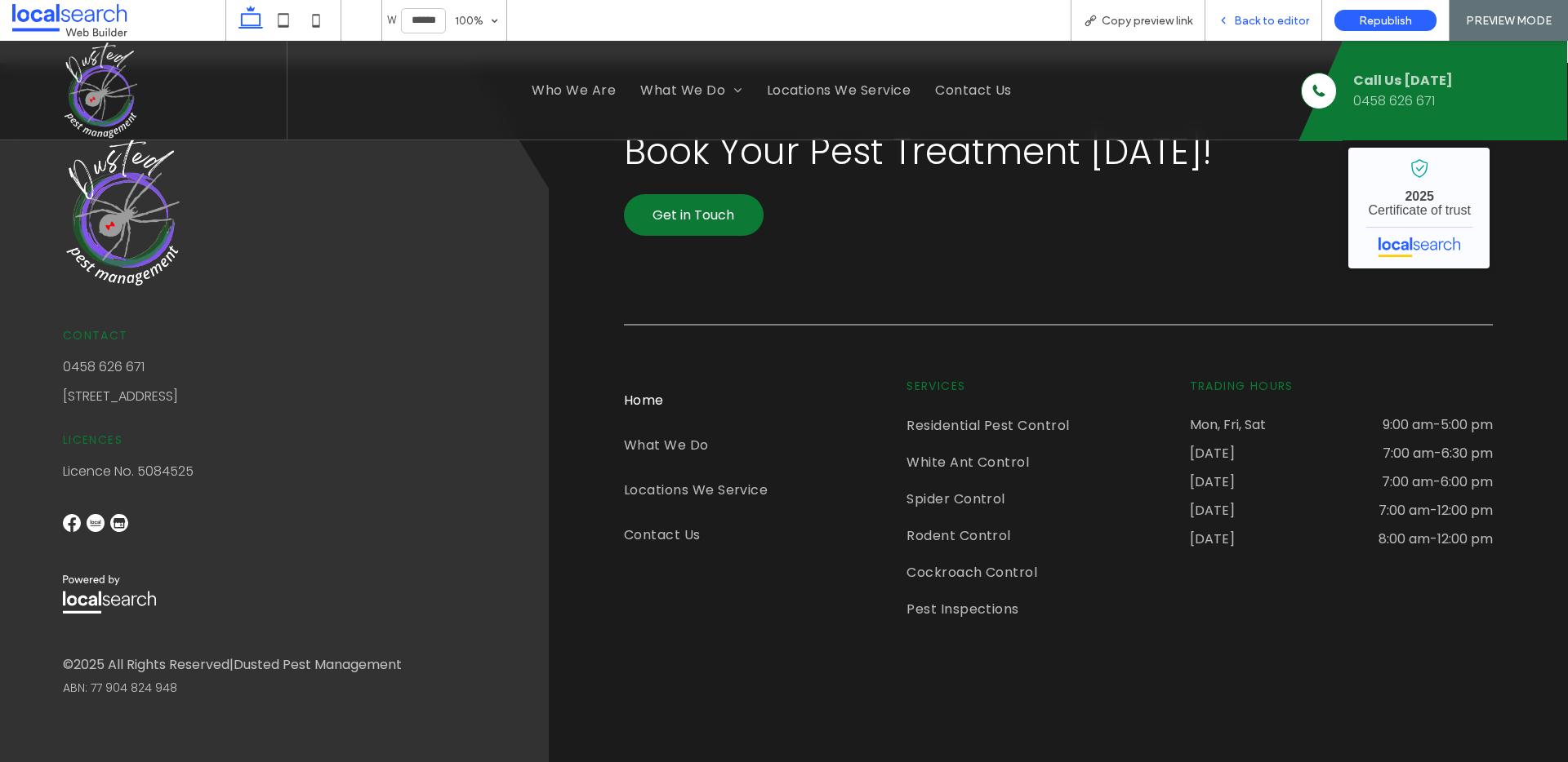
click at [1260, 13] on span "Back to editor" at bounding box center [1272, 20] width 75 height 13
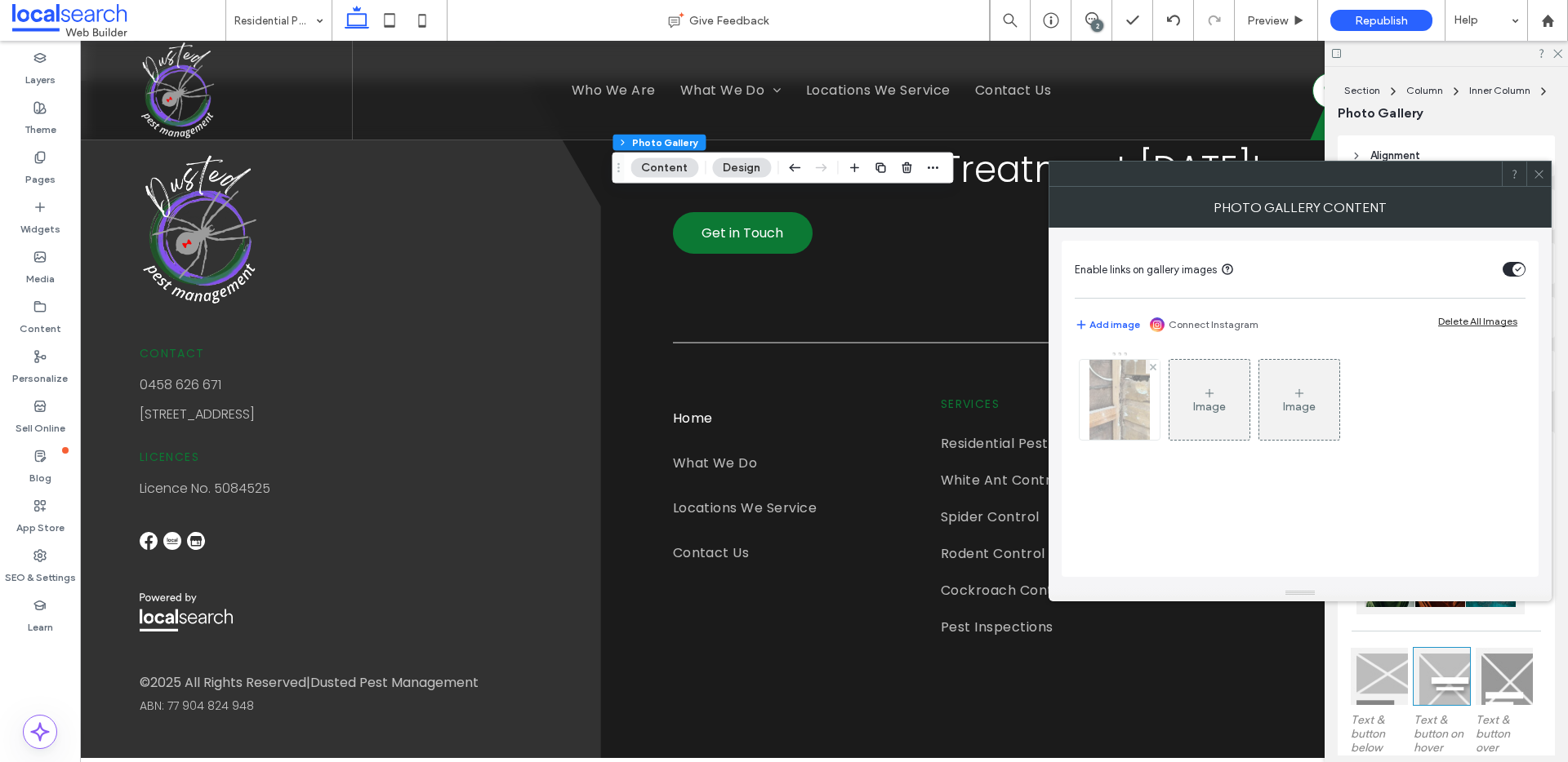
click at [1114, 390] on div at bounding box center [1119, 400] width 80 height 80
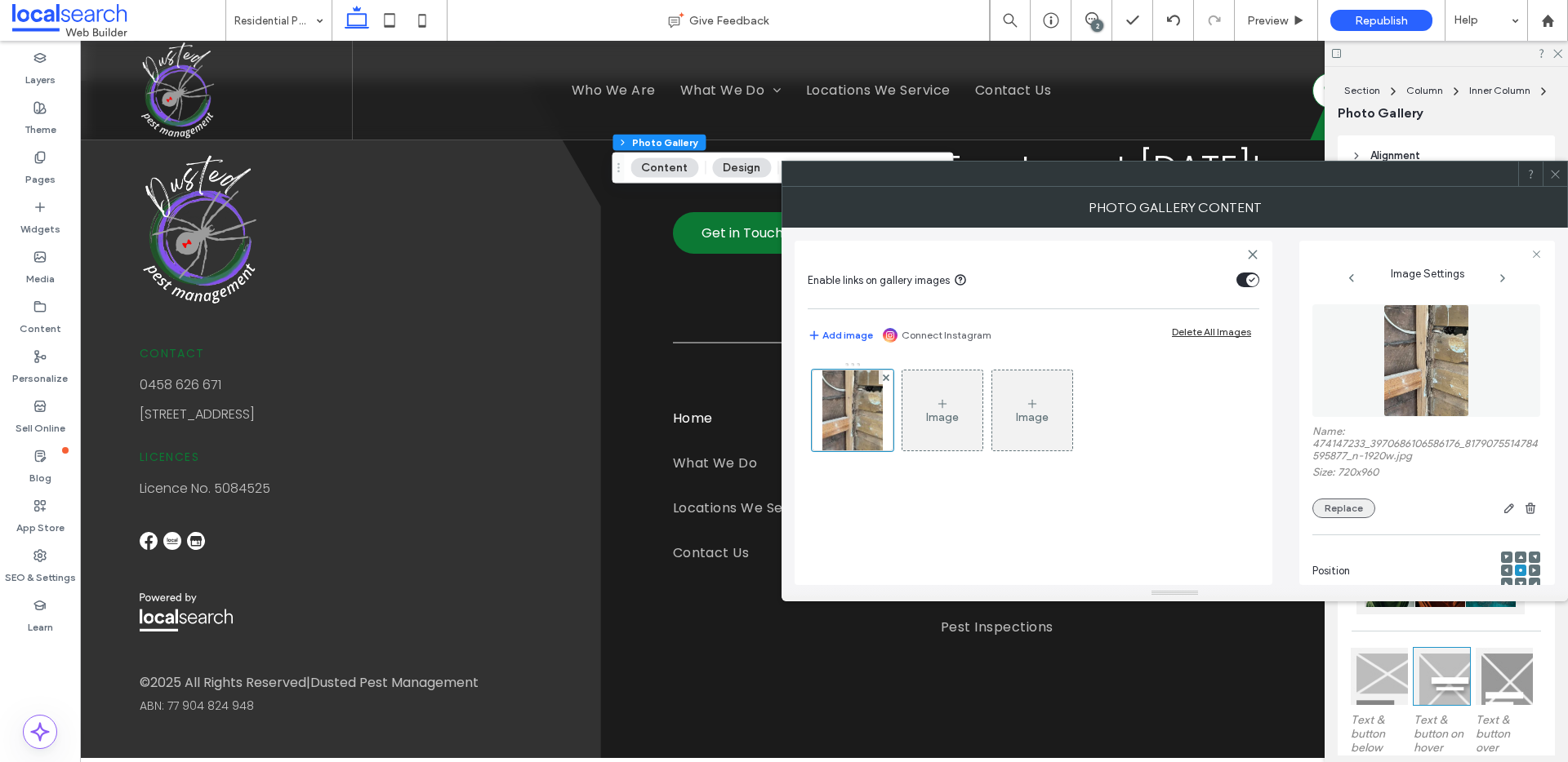
click at [1355, 498] on button "Replace" at bounding box center [1345, 508] width 63 height 19
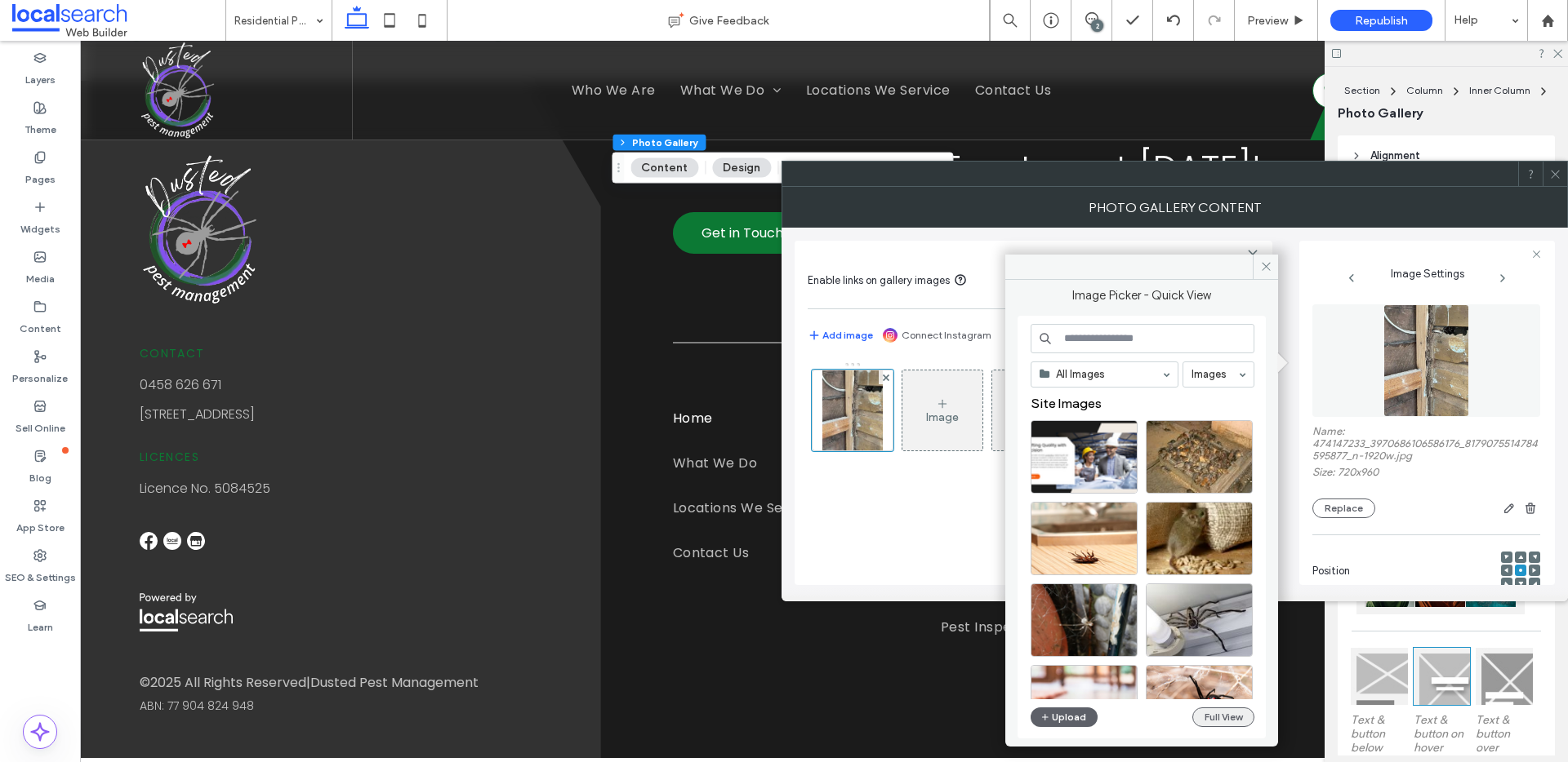
click at [1222, 713] on button "Full View" at bounding box center [1223, 717] width 62 height 19
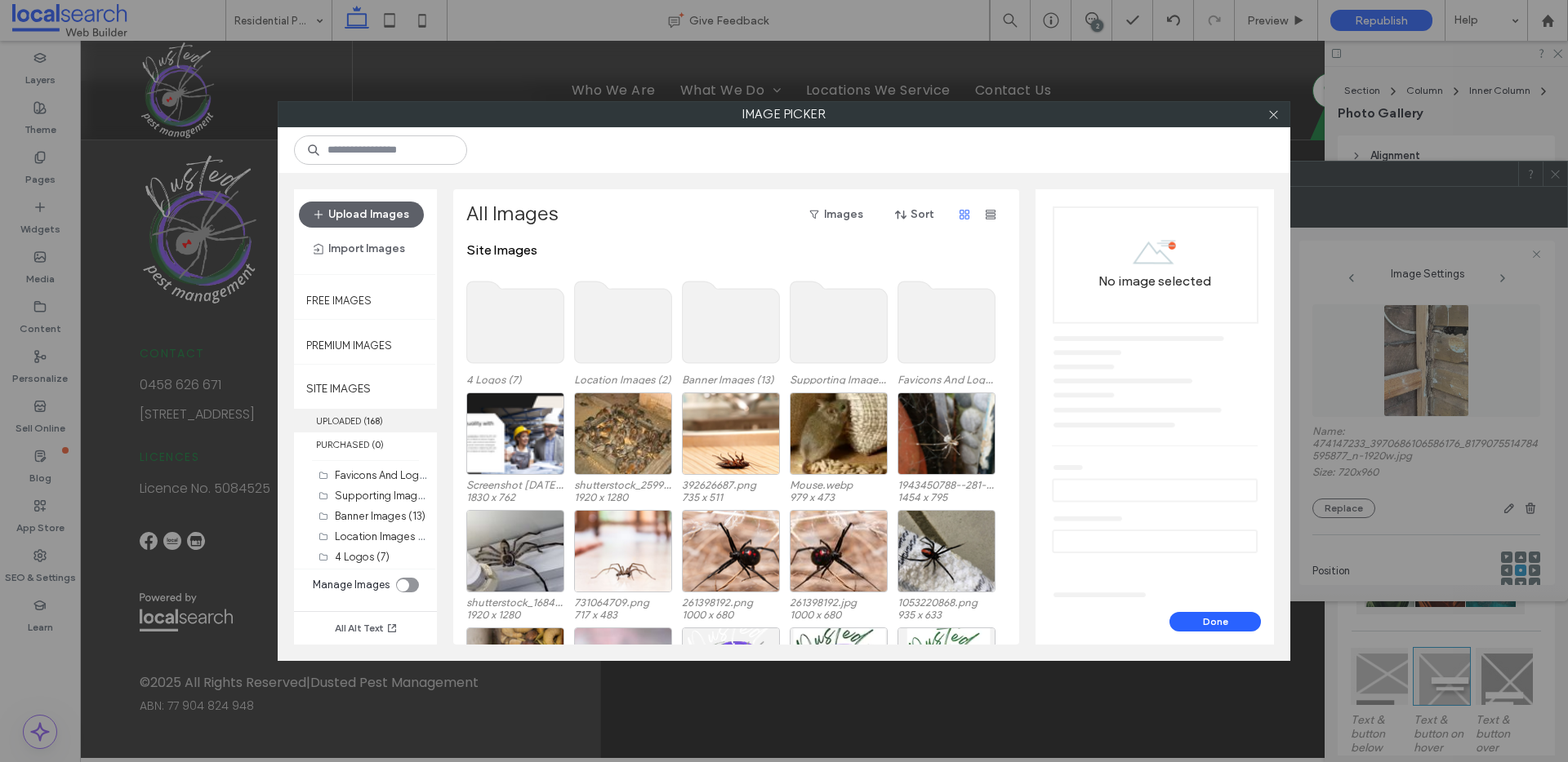
click at [355, 425] on label "UPLOADED ( 168 )" at bounding box center [365, 421] width 143 height 24
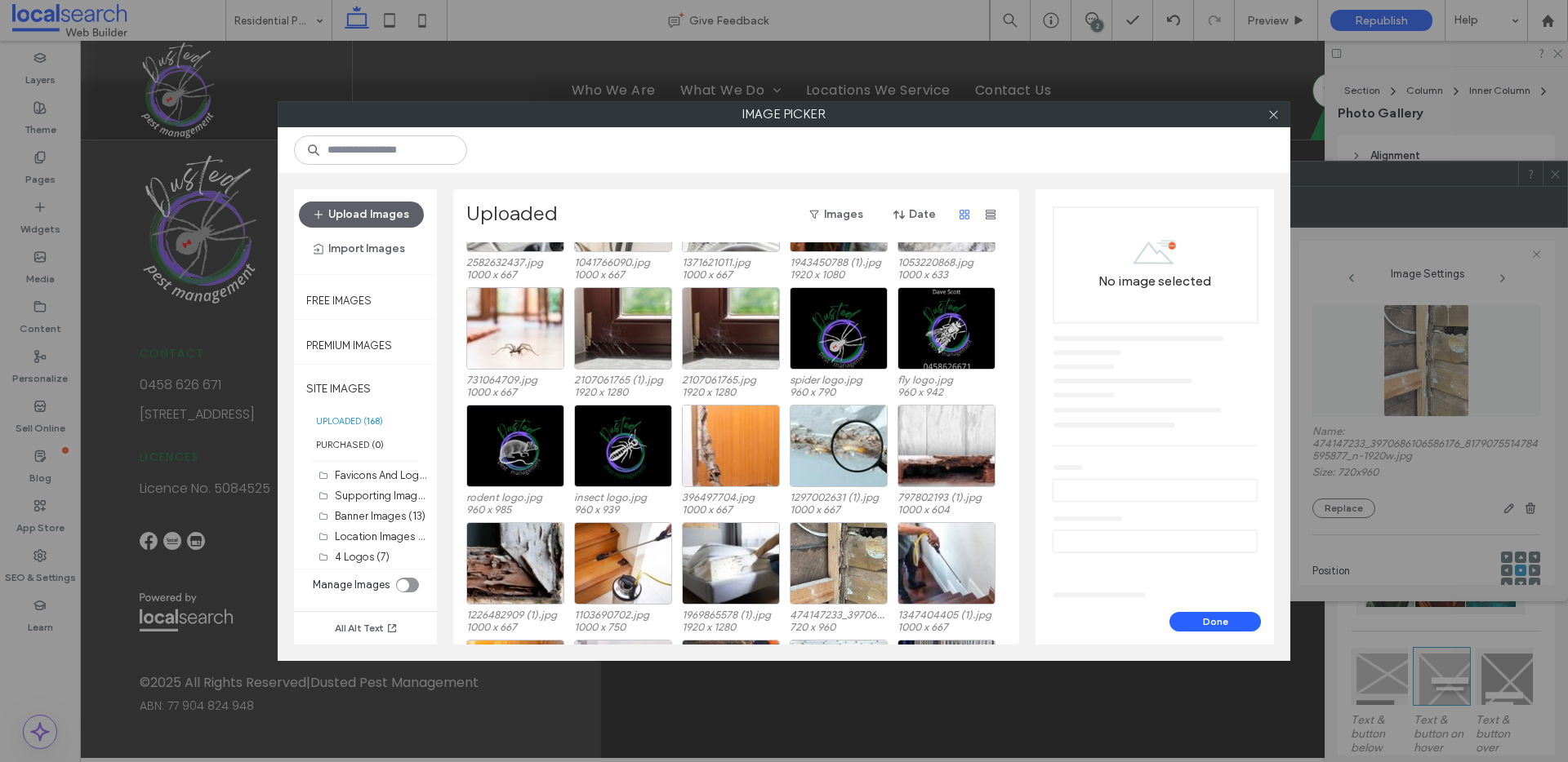
scroll to position [2642, 0]
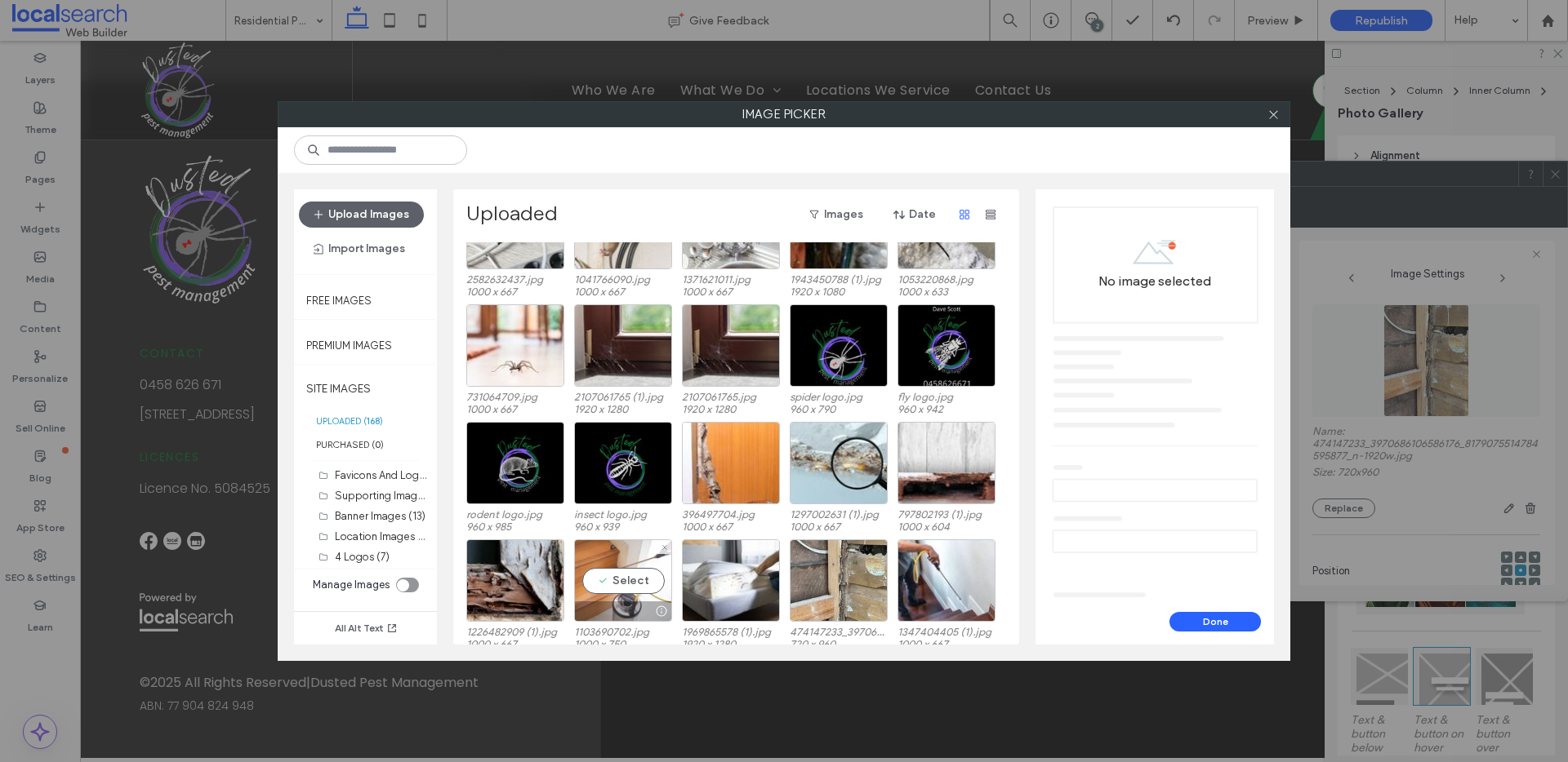
click at [616, 569] on div "Select" at bounding box center [623, 581] width 98 height 82
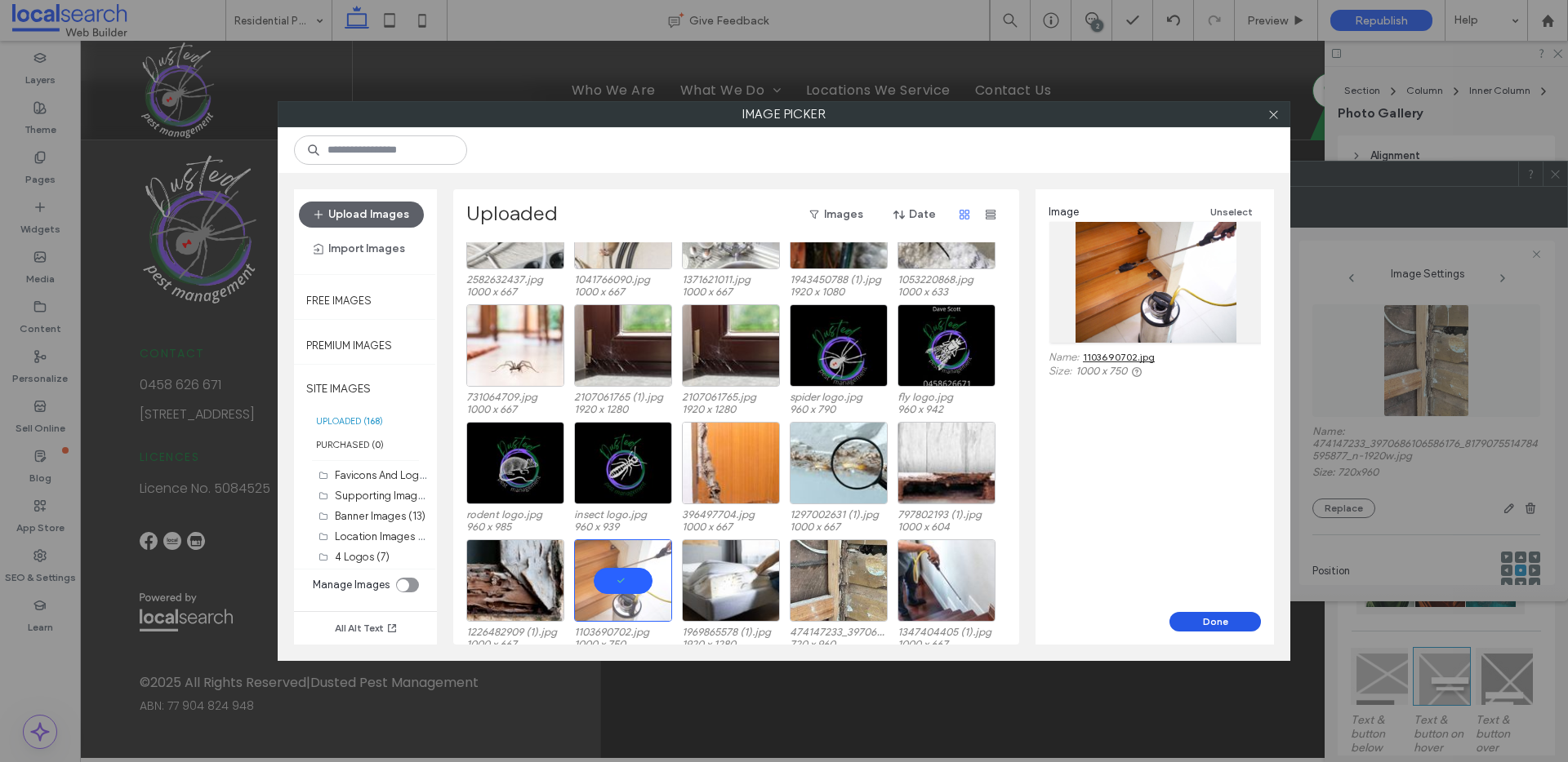
click at [1211, 618] on button "Done" at bounding box center [1215, 622] width 91 height 19
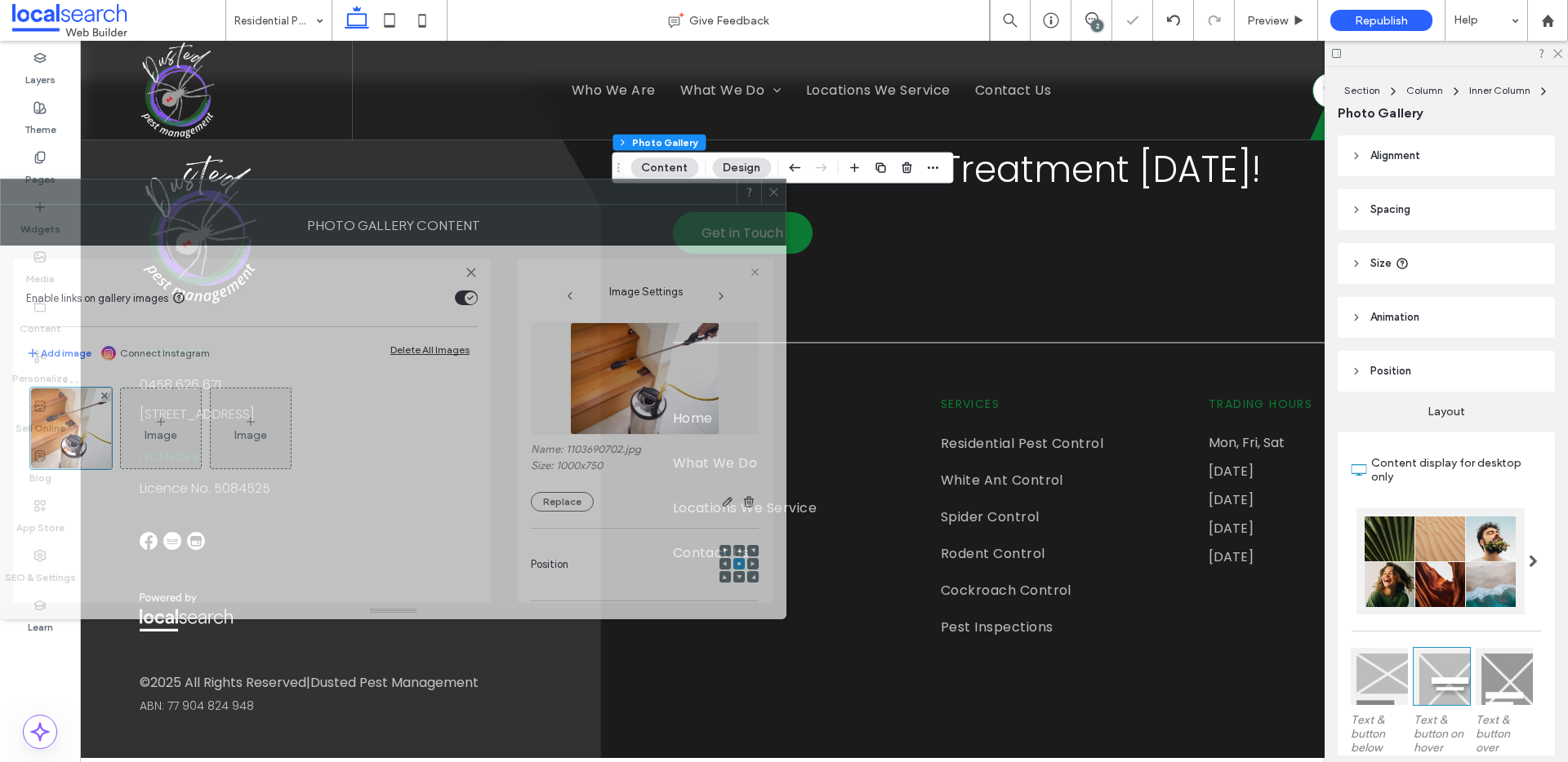
drag, startPoint x: 1222, startPoint y: 188, endPoint x: 375, endPoint y: 192, distance: 847.0
click at [375, 192] on div at bounding box center [368, 192] width 736 height 25
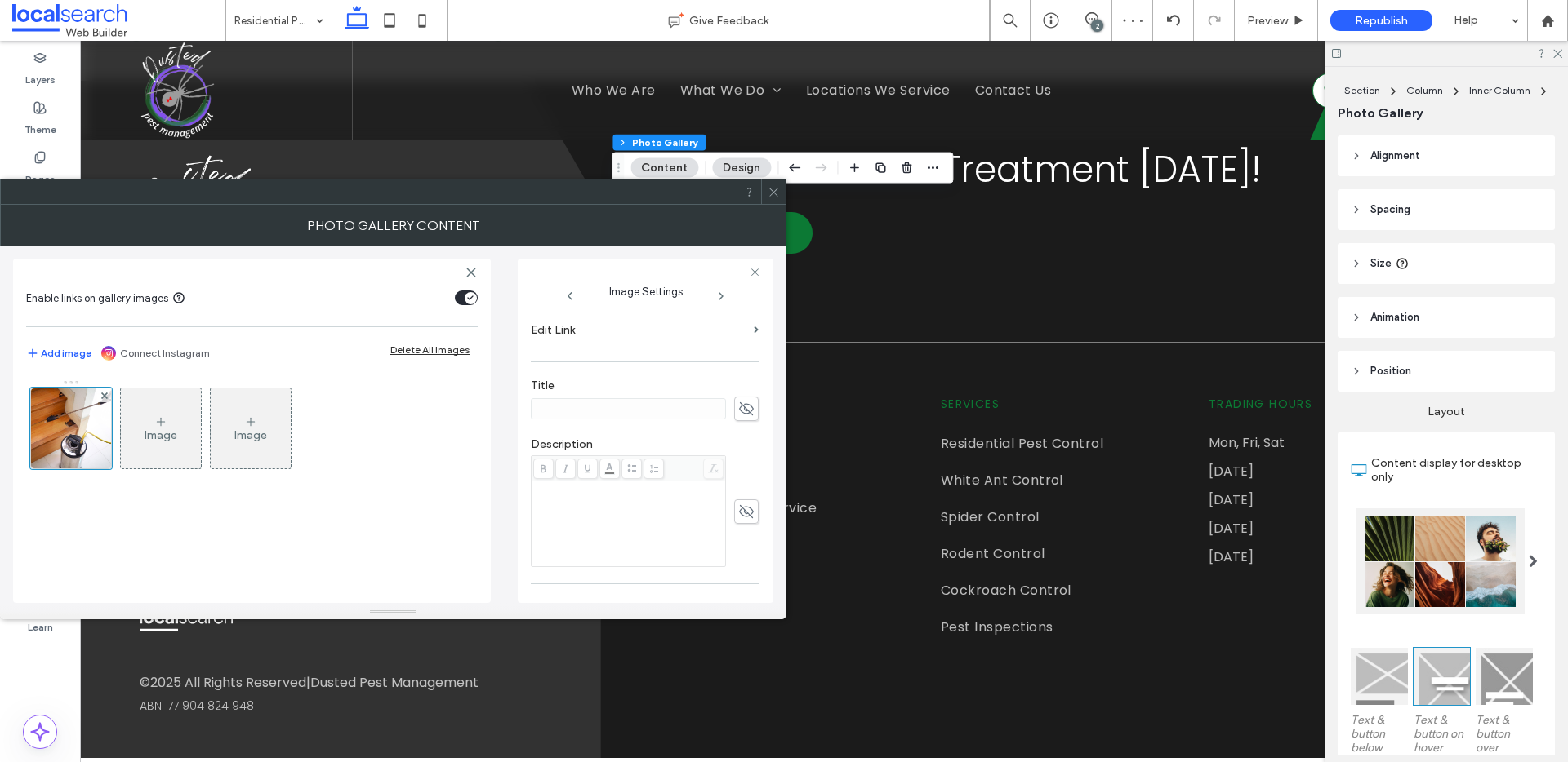
scroll to position [482, 0]
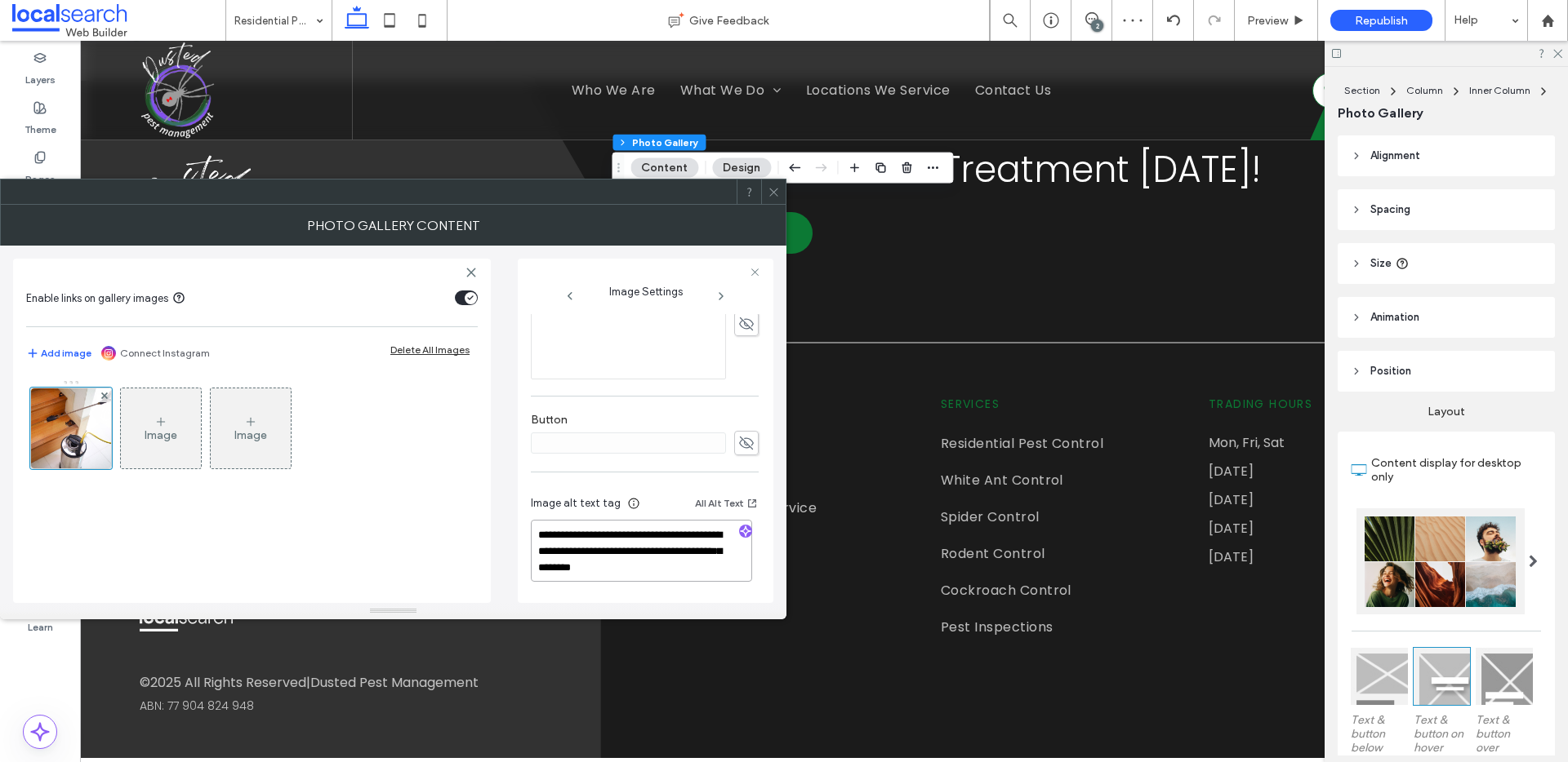
drag, startPoint x: 671, startPoint y: 553, endPoint x: 716, endPoint y: 596, distance: 62.2
click at [716, 596] on div "**********" at bounding box center [645, 542] width 228 height 121
click at [740, 533] on use "button" at bounding box center [745, 531] width 10 height 10
click at [699, 570] on textarea "**********" at bounding box center [642, 551] width 222 height 60
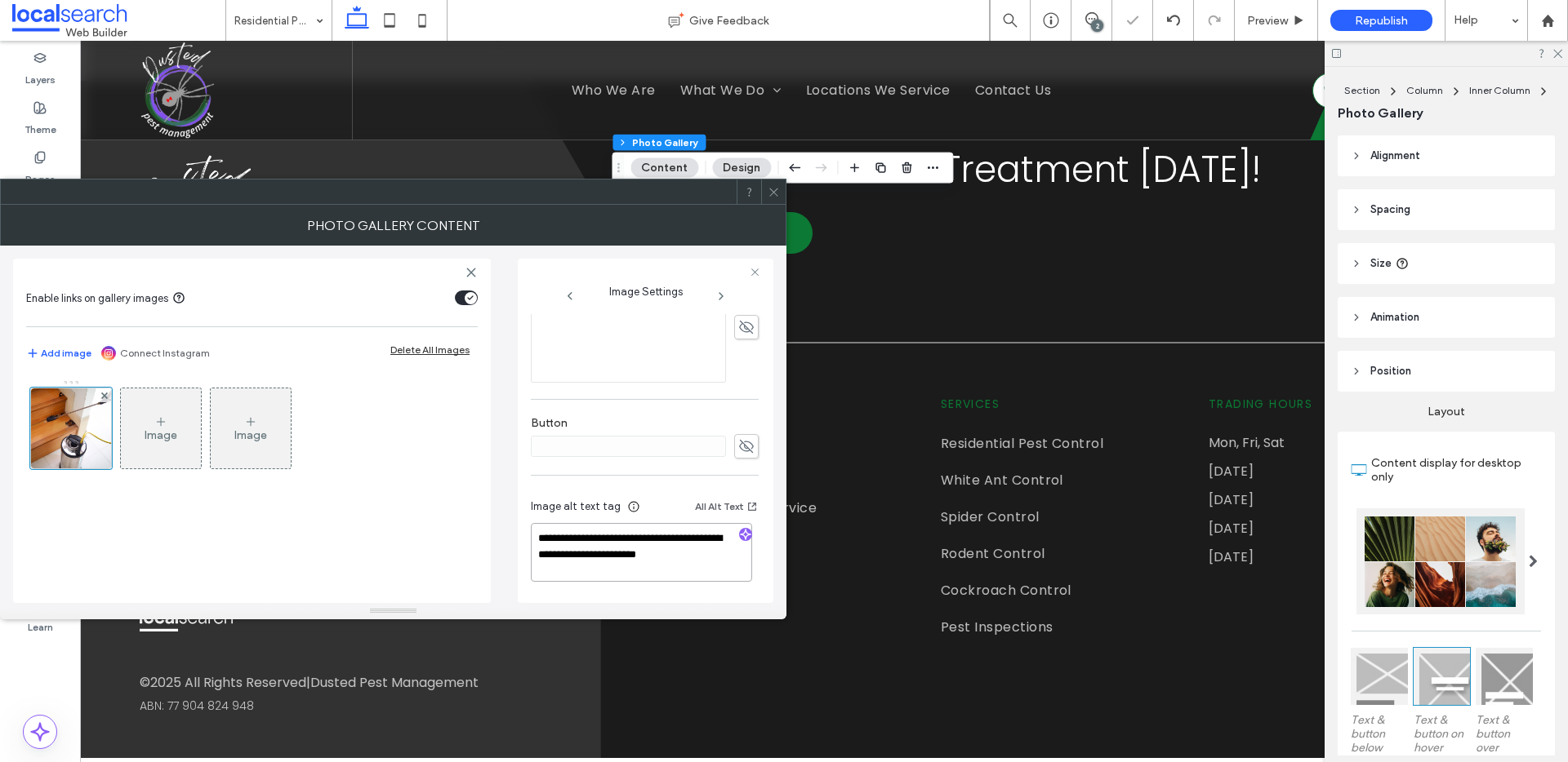
paste textarea "**********"
type textarea "**********"
click at [779, 191] on icon at bounding box center [774, 192] width 12 height 12
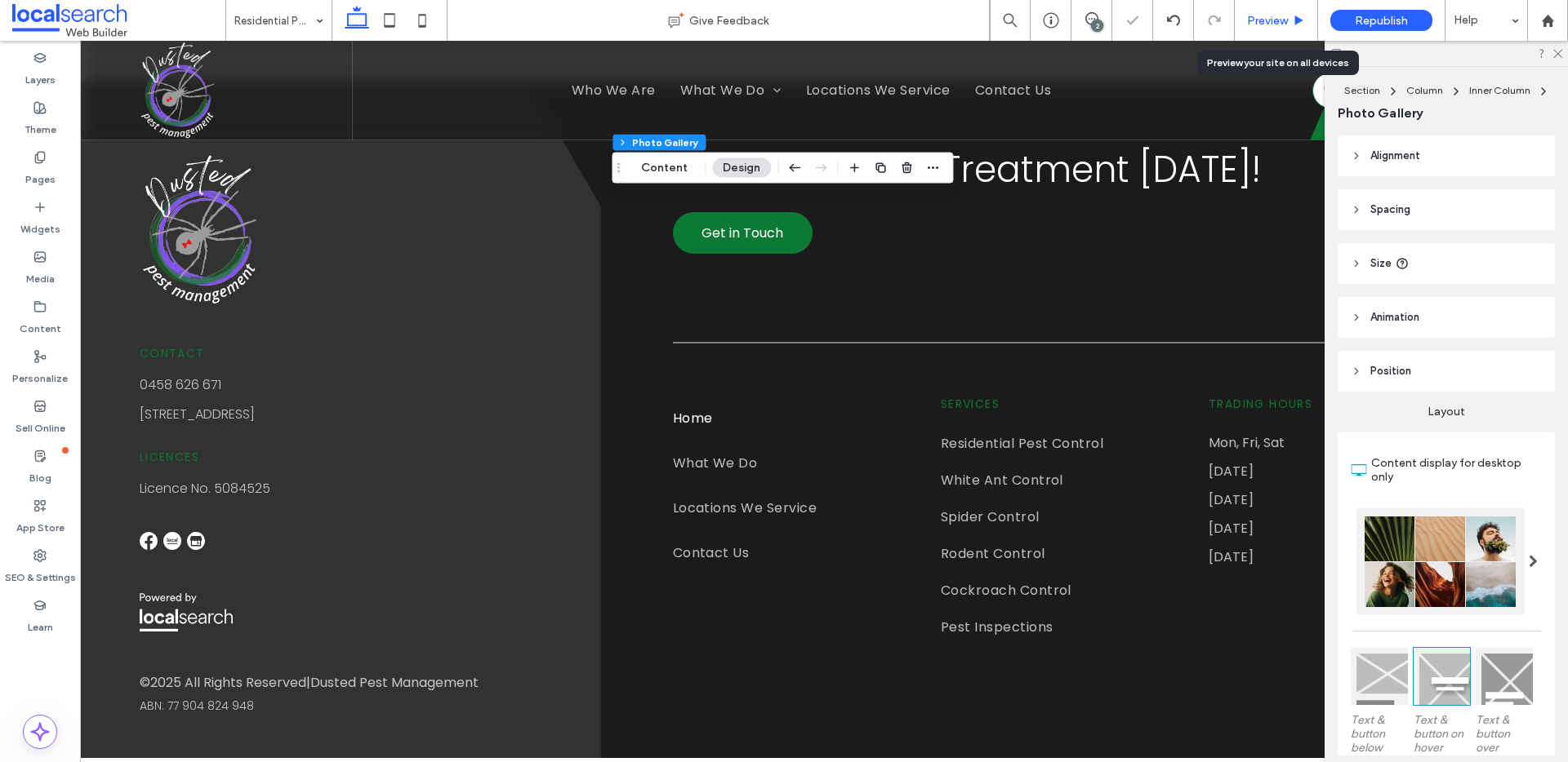
click at [1265, 19] on span "Preview" at bounding box center [1267, 20] width 41 height 13
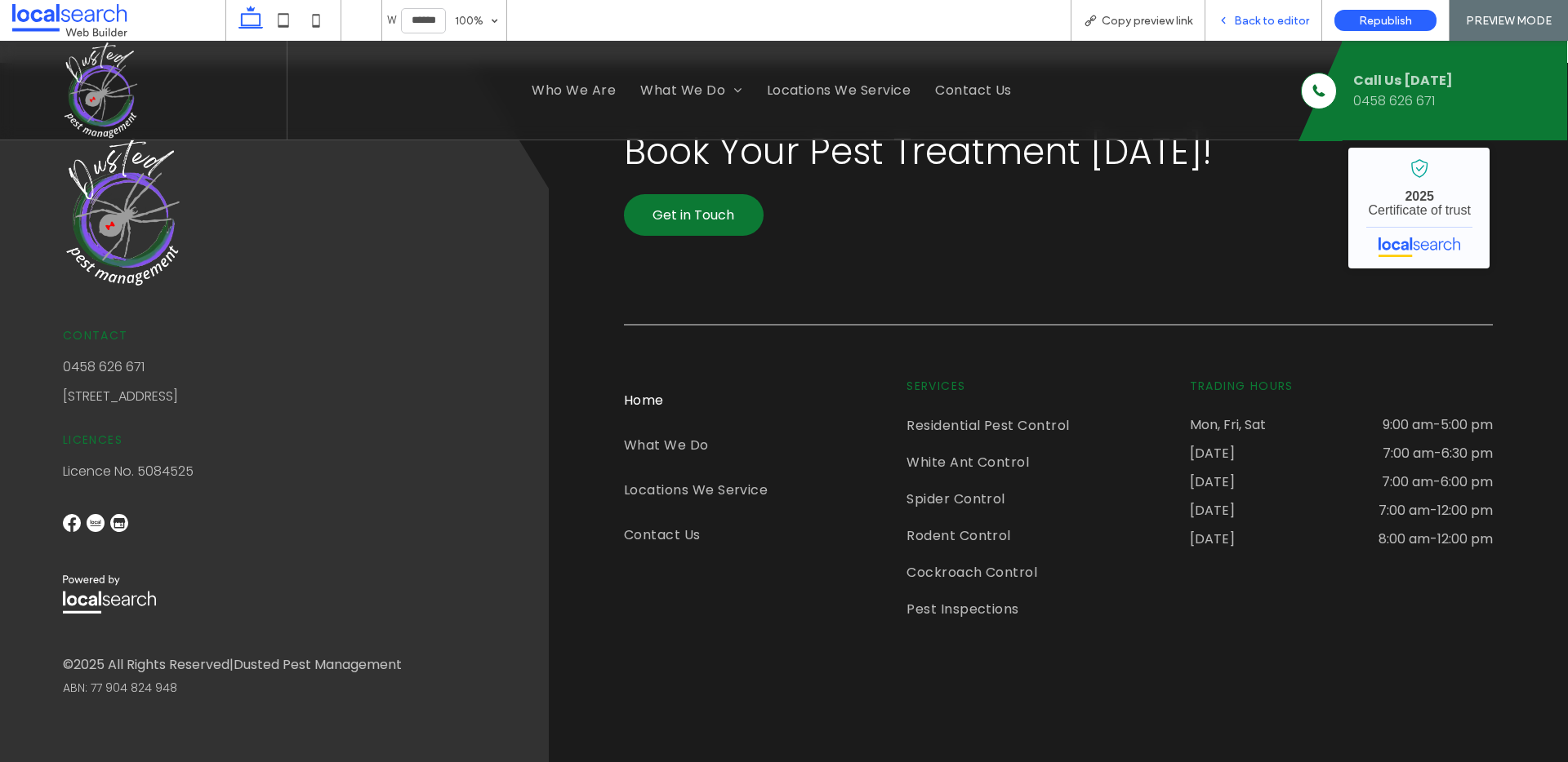
click at [1266, 15] on span "Back to editor" at bounding box center [1272, 20] width 75 height 13
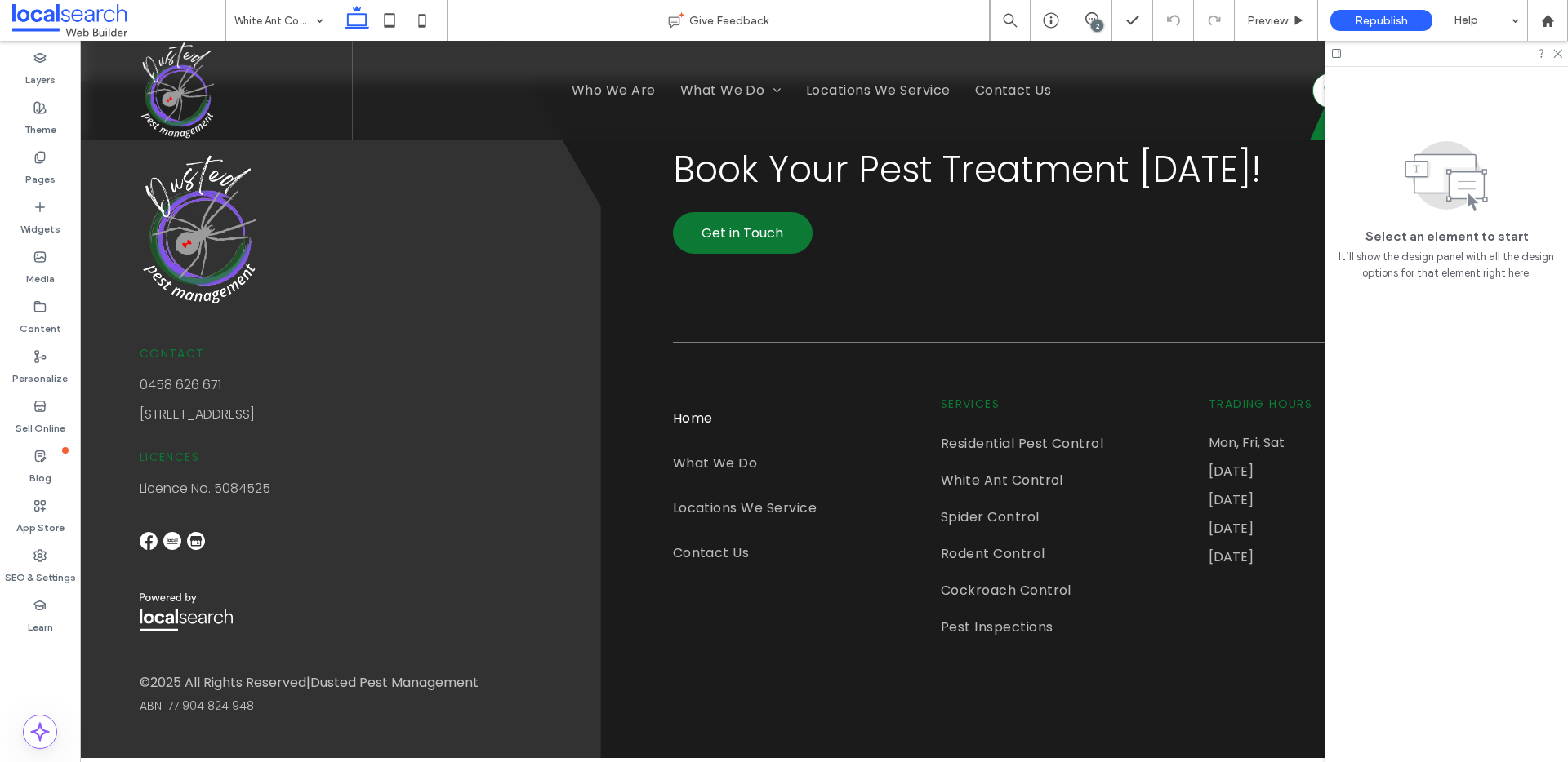
click at [1098, 19] on div "2" at bounding box center [1097, 25] width 12 height 12
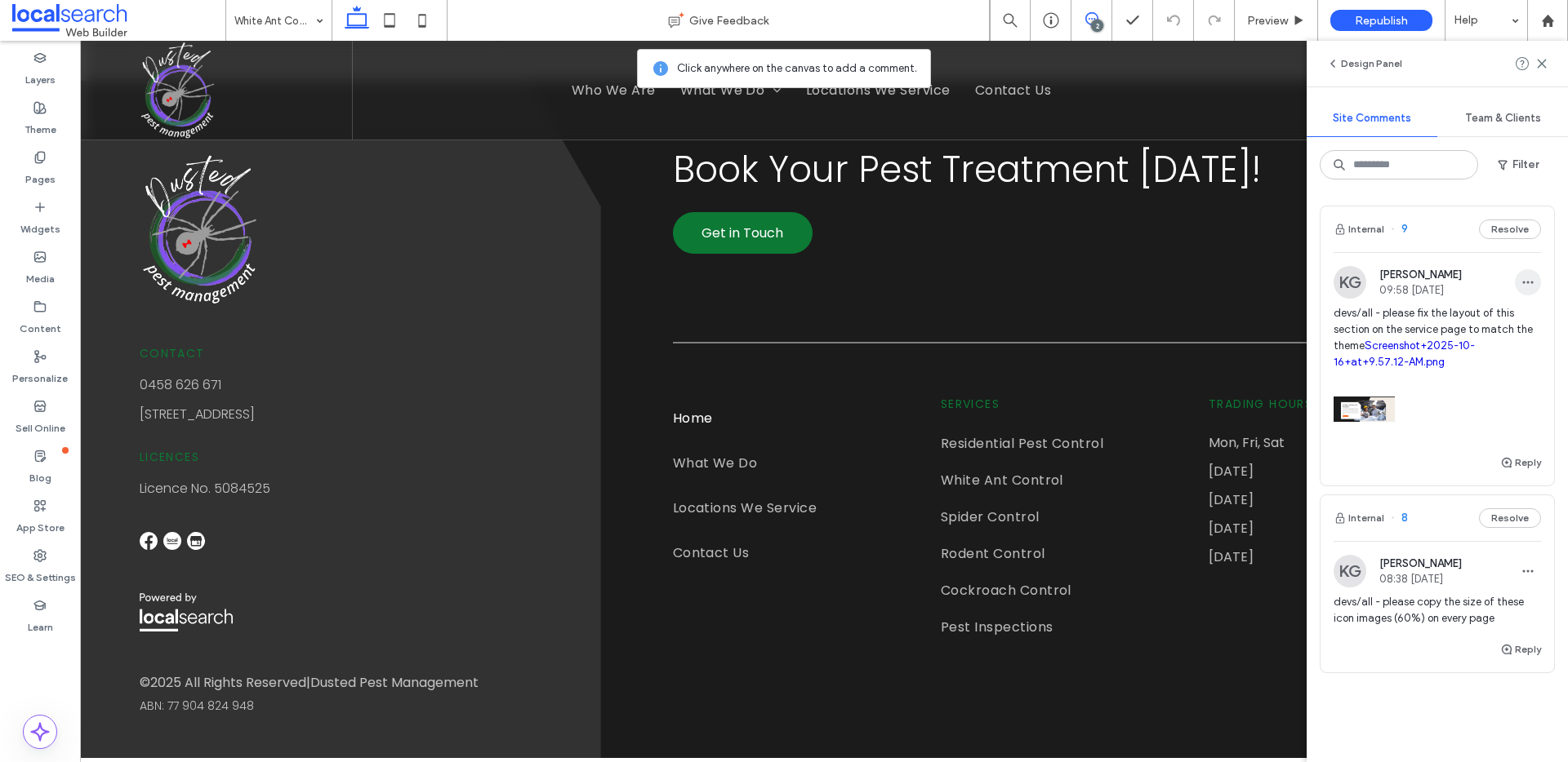
click at [1515, 289] on span "button" at bounding box center [1528, 282] width 26 height 26
click at [1510, 323] on div "Edit" at bounding box center [1456, 325] width 146 height 31
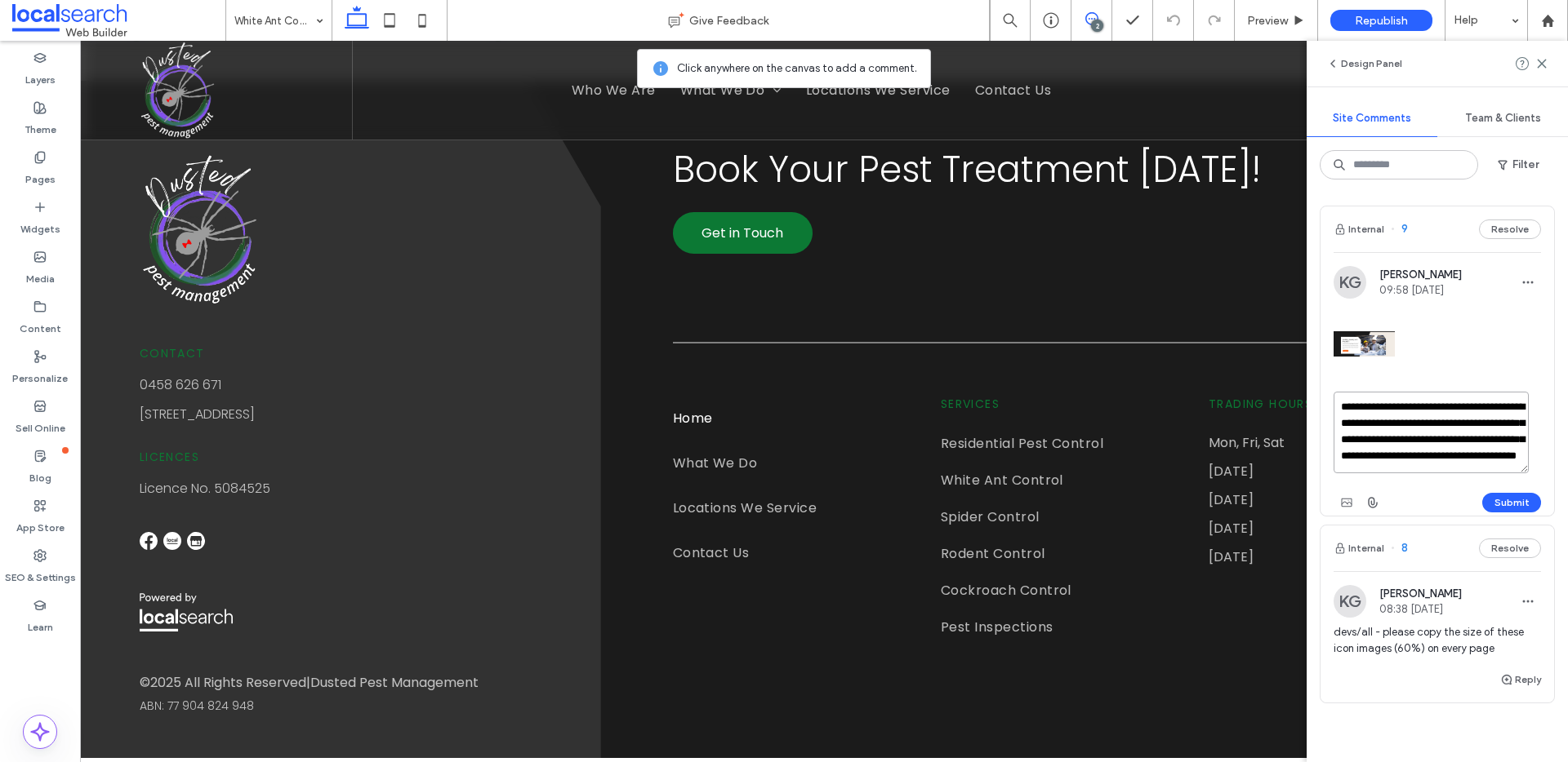
scroll to position [31, 0]
click at [1485, 456] on textarea "**********" at bounding box center [1432, 432] width 196 height 81
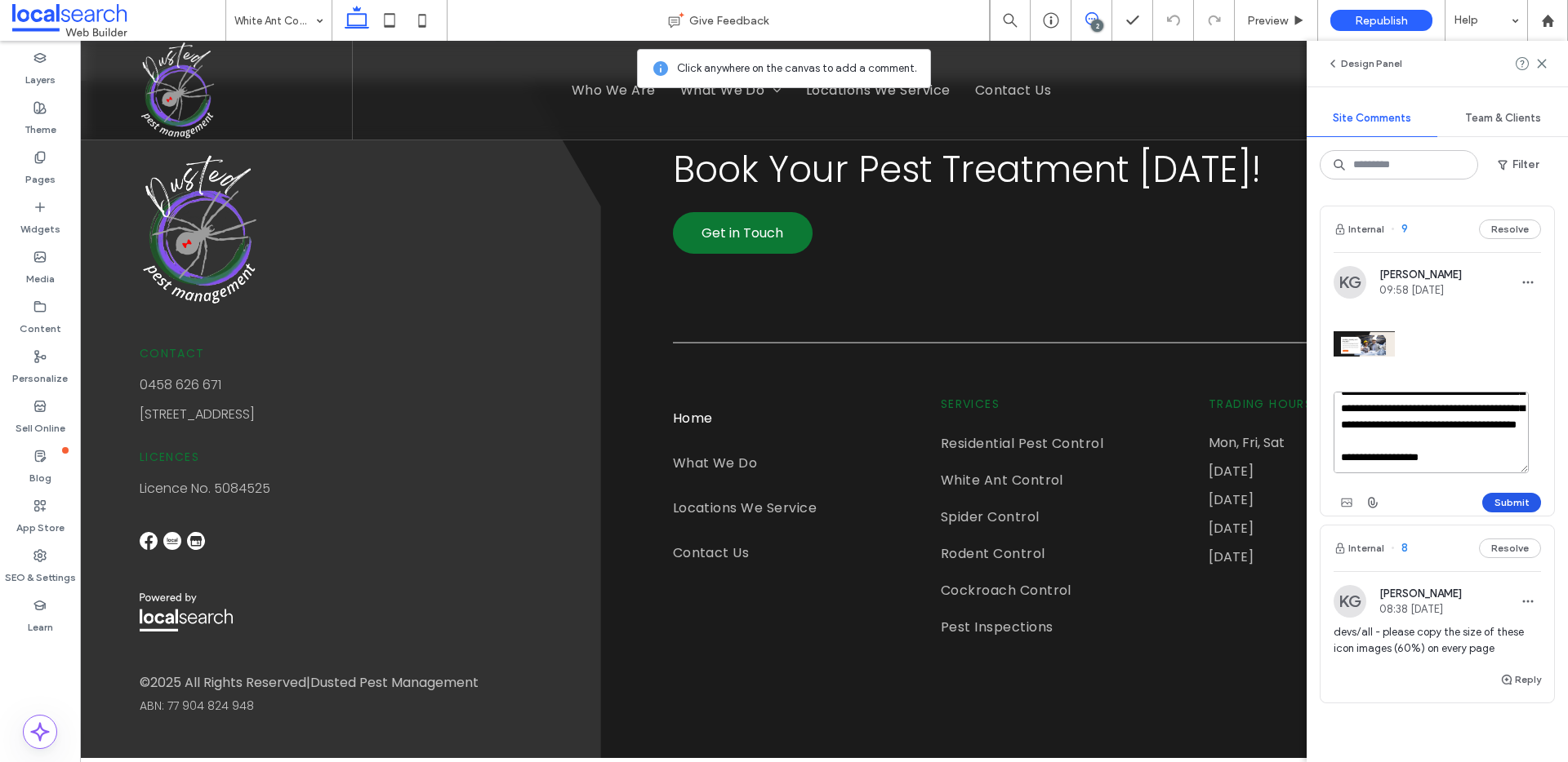
type textarea "**********"
click at [1516, 497] on button "Submit" at bounding box center [1511, 502] width 59 height 19
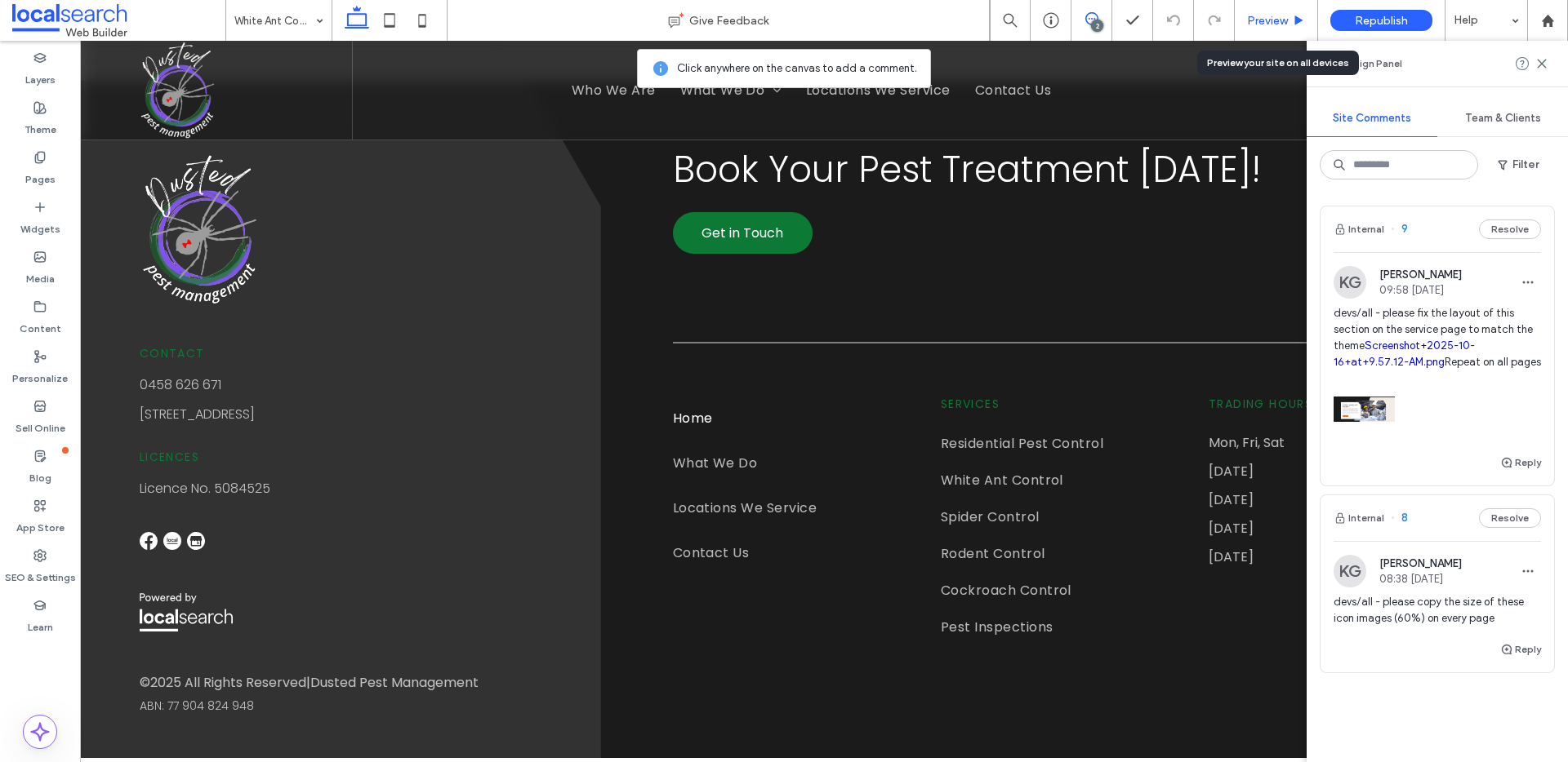
click at [1268, 27] on div "Preview" at bounding box center [1276, 20] width 83 height 41
click at [1283, 16] on span "Preview" at bounding box center [1267, 20] width 41 height 13
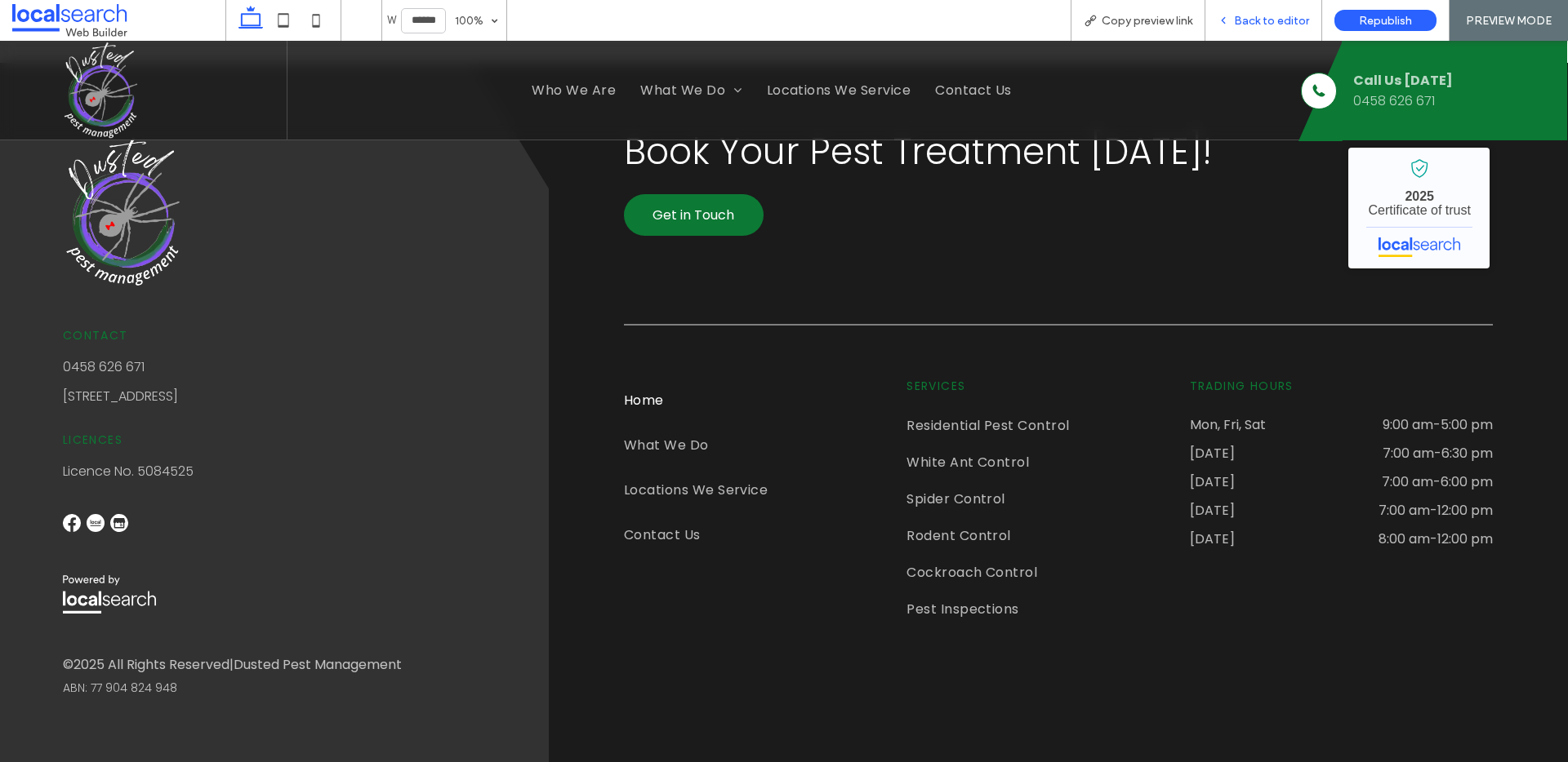
click at [1252, 13] on span "Back to editor" at bounding box center [1272, 20] width 75 height 13
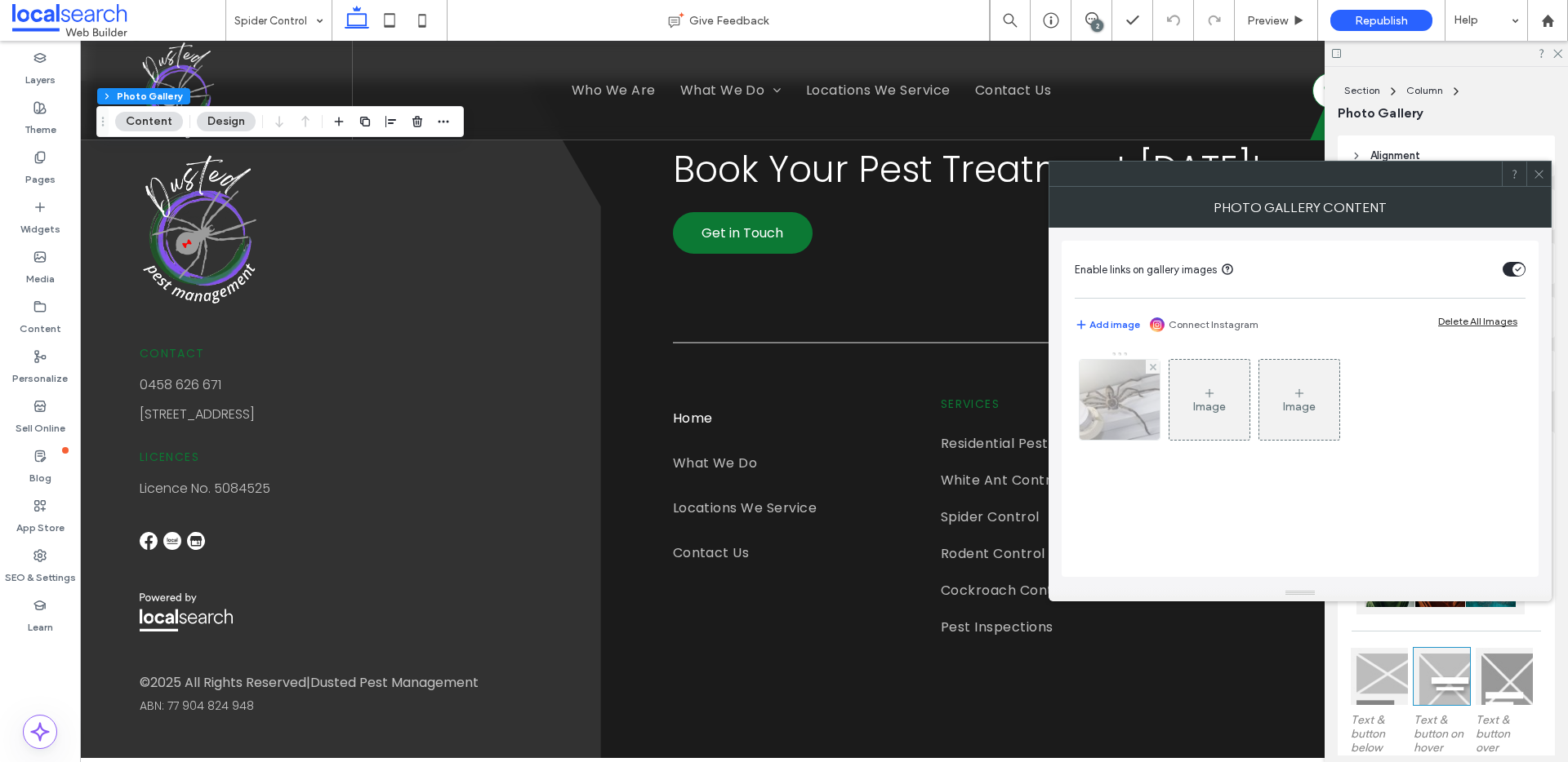
click at [1114, 418] on img at bounding box center [1119, 400] width 120 height 80
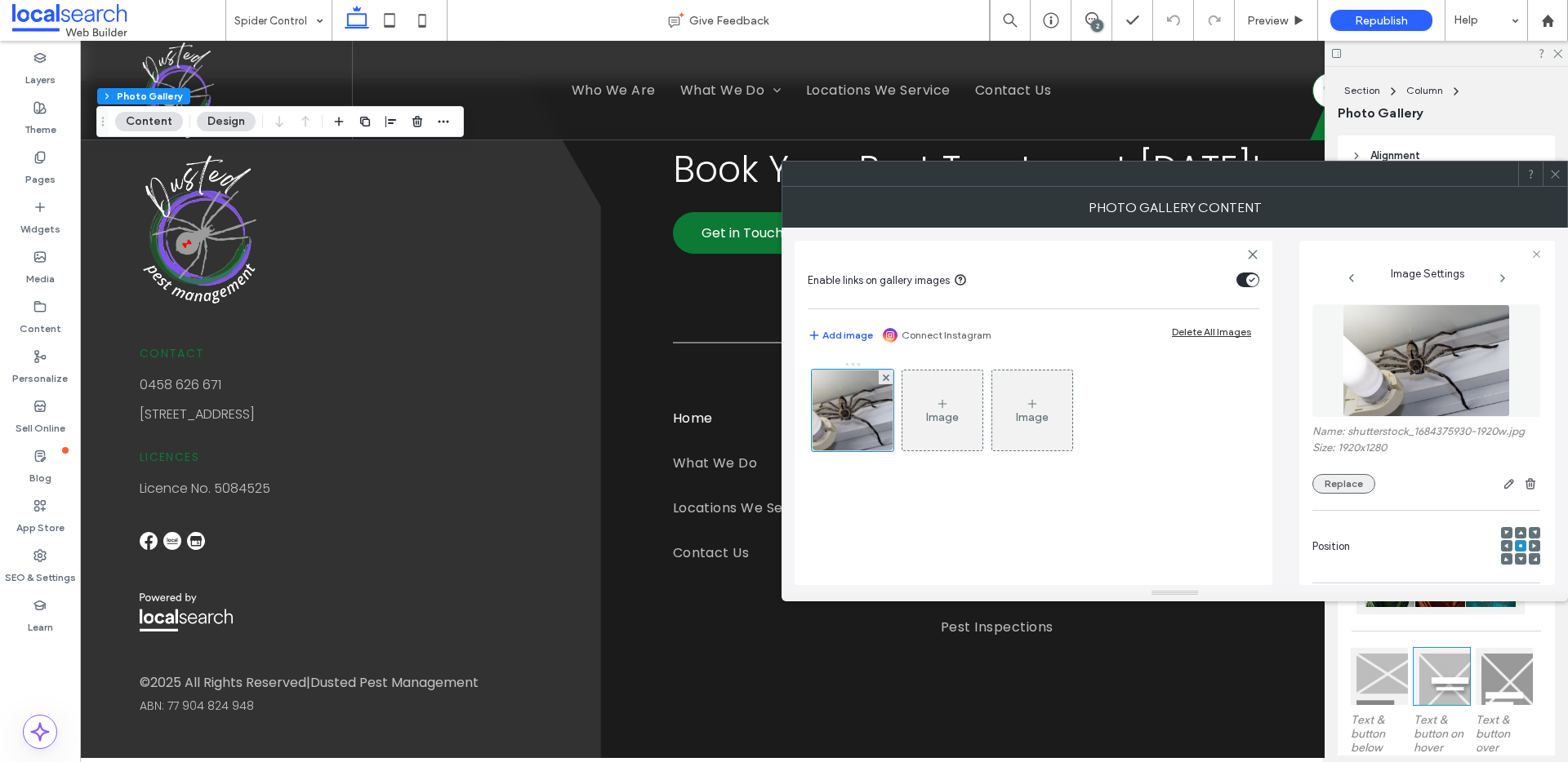
click at [1361, 481] on button "Replace" at bounding box center [1345, 484] width 63 height 19
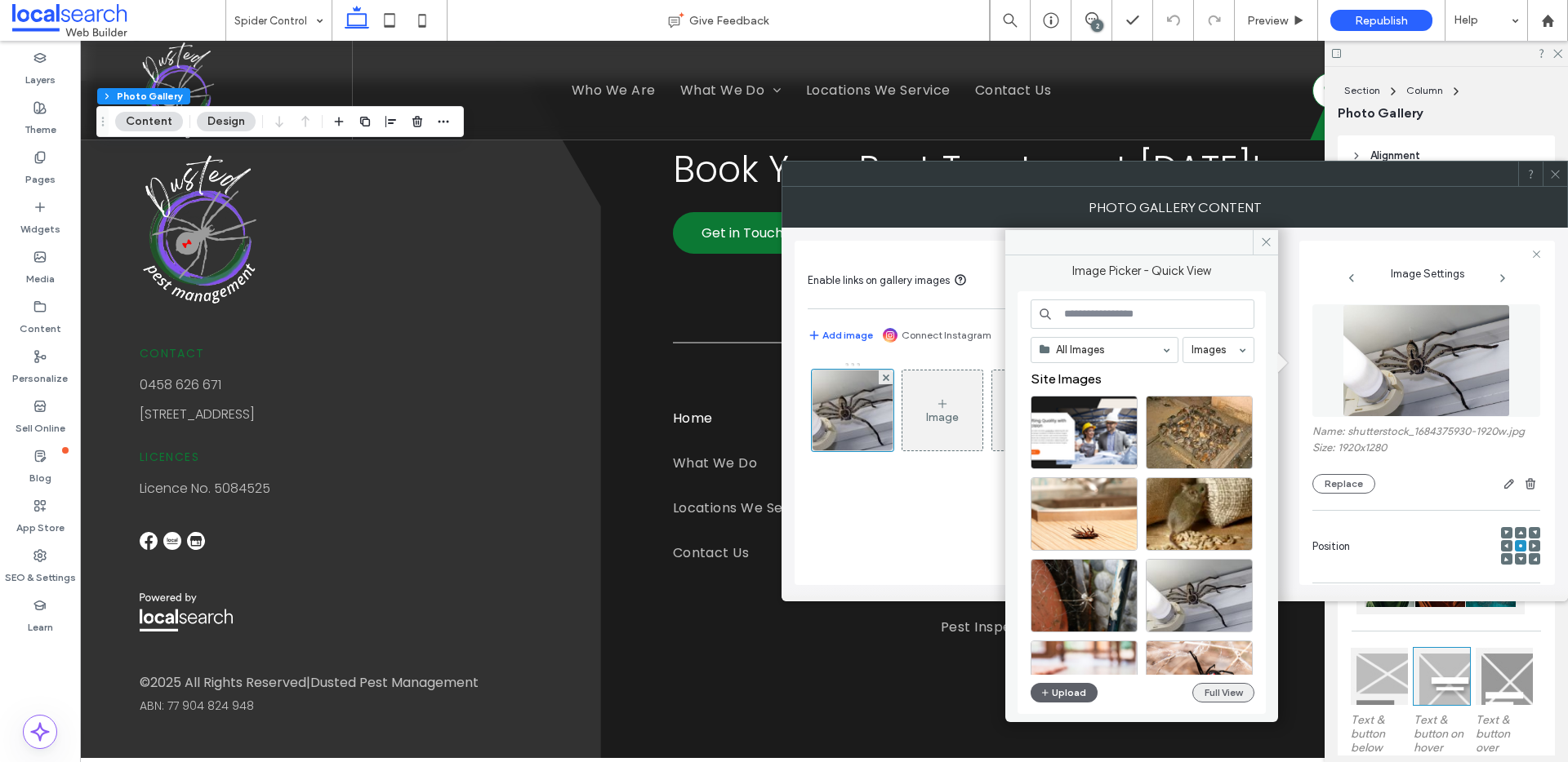
click at [1215, 693] on button "Full View" at bounding box center [1223, 693] width 62 height 19
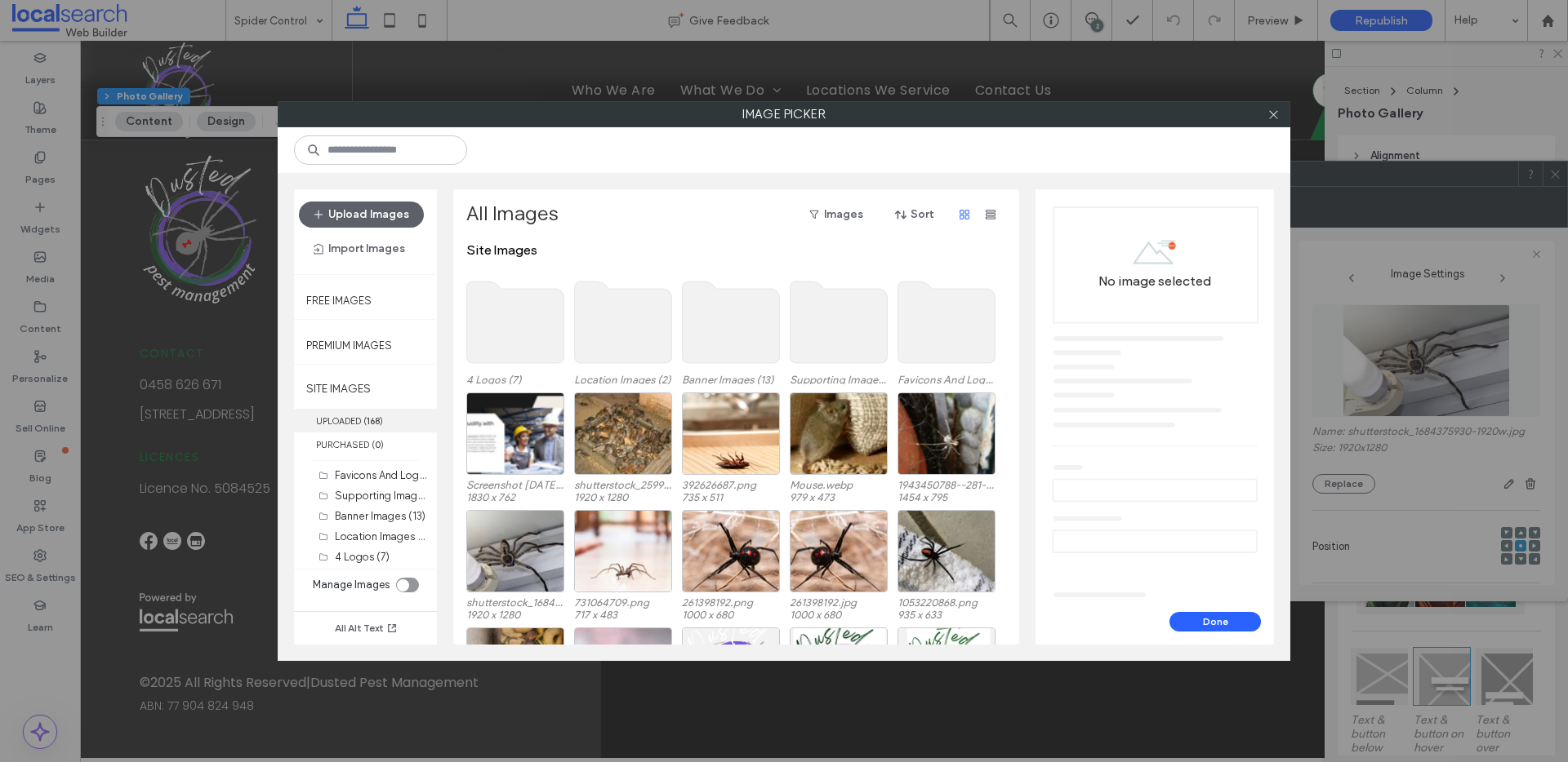
click at [386, 415] on label "UPLOADED ( 168 )" at bounding box center [365, 421] width 143 height 24
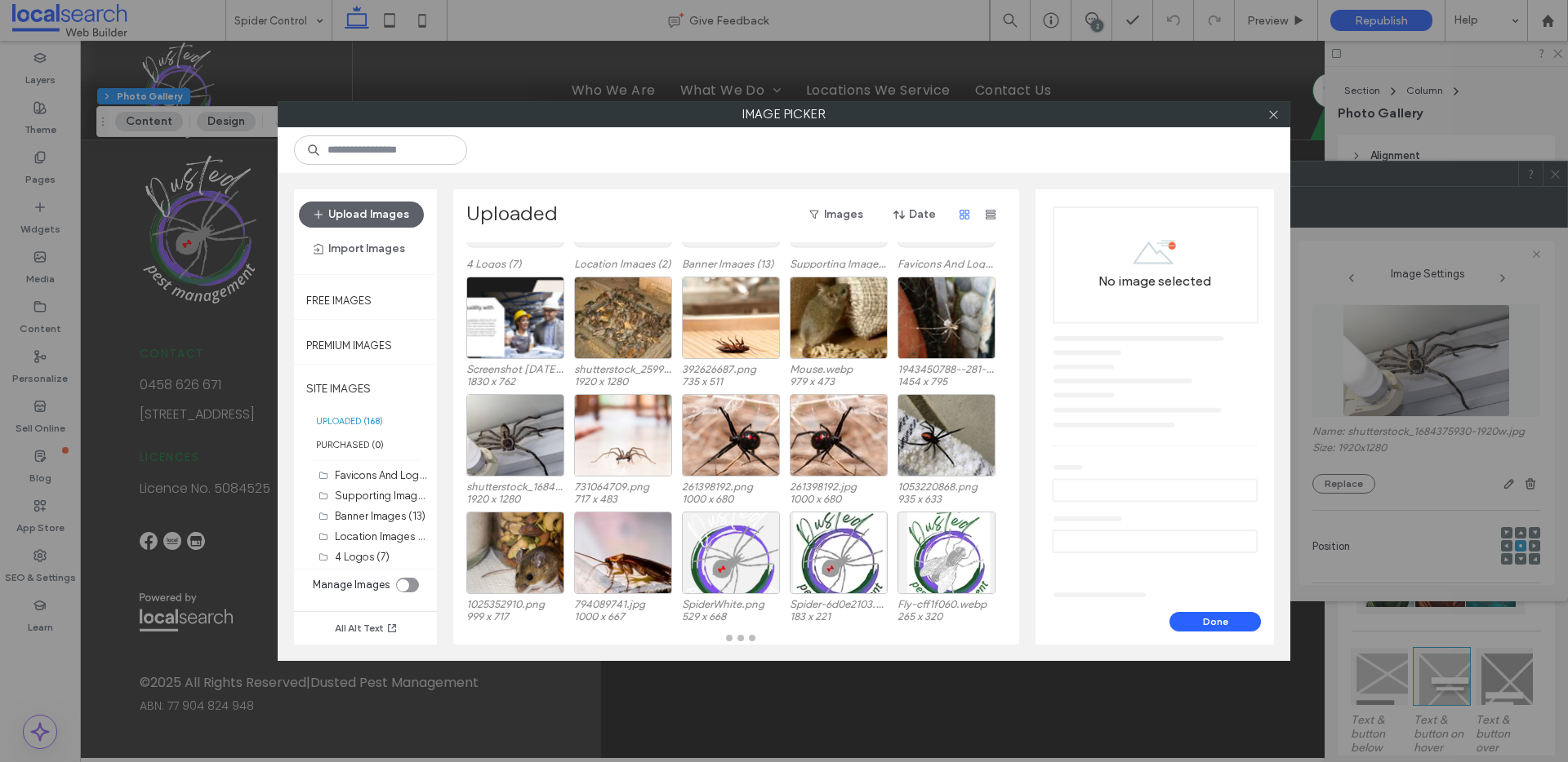
scroll to position [83, 0]
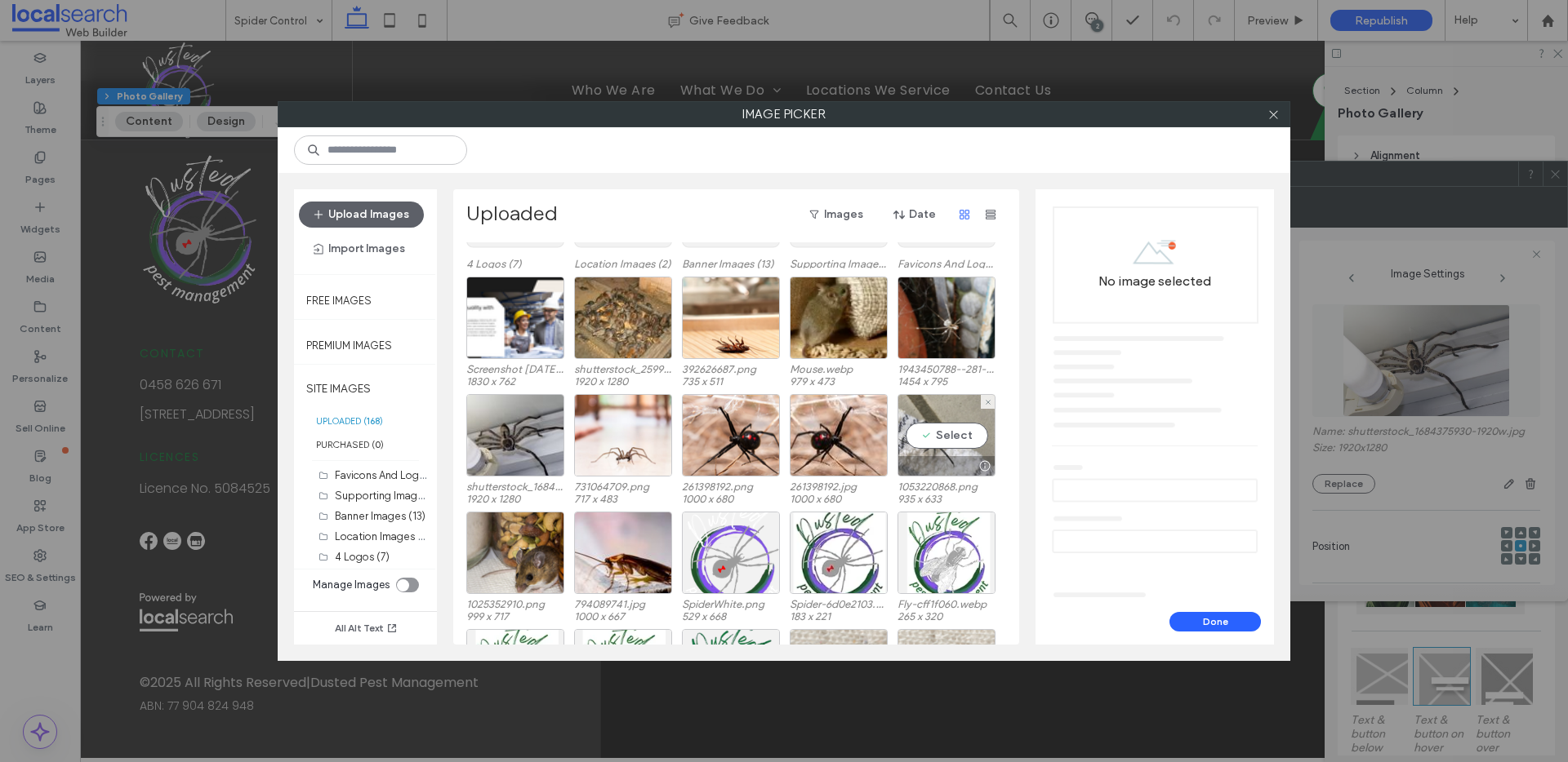
click at [959, 427] on div "Select" at bounding box center [947, 435] width 98 height 82
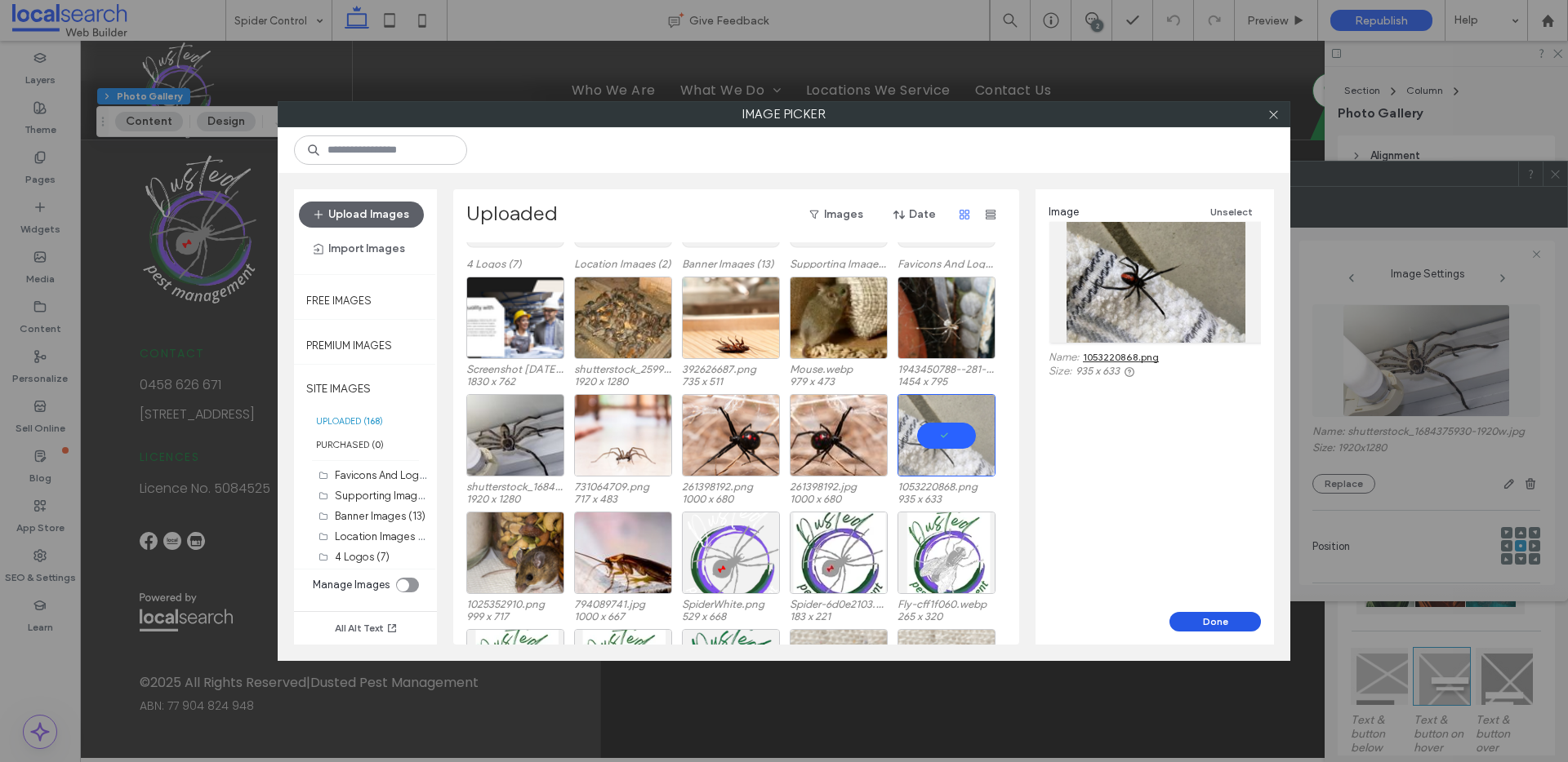
click at [1185, 616] on button "Done" at bounding box center [1215, 622] width 91 height 19
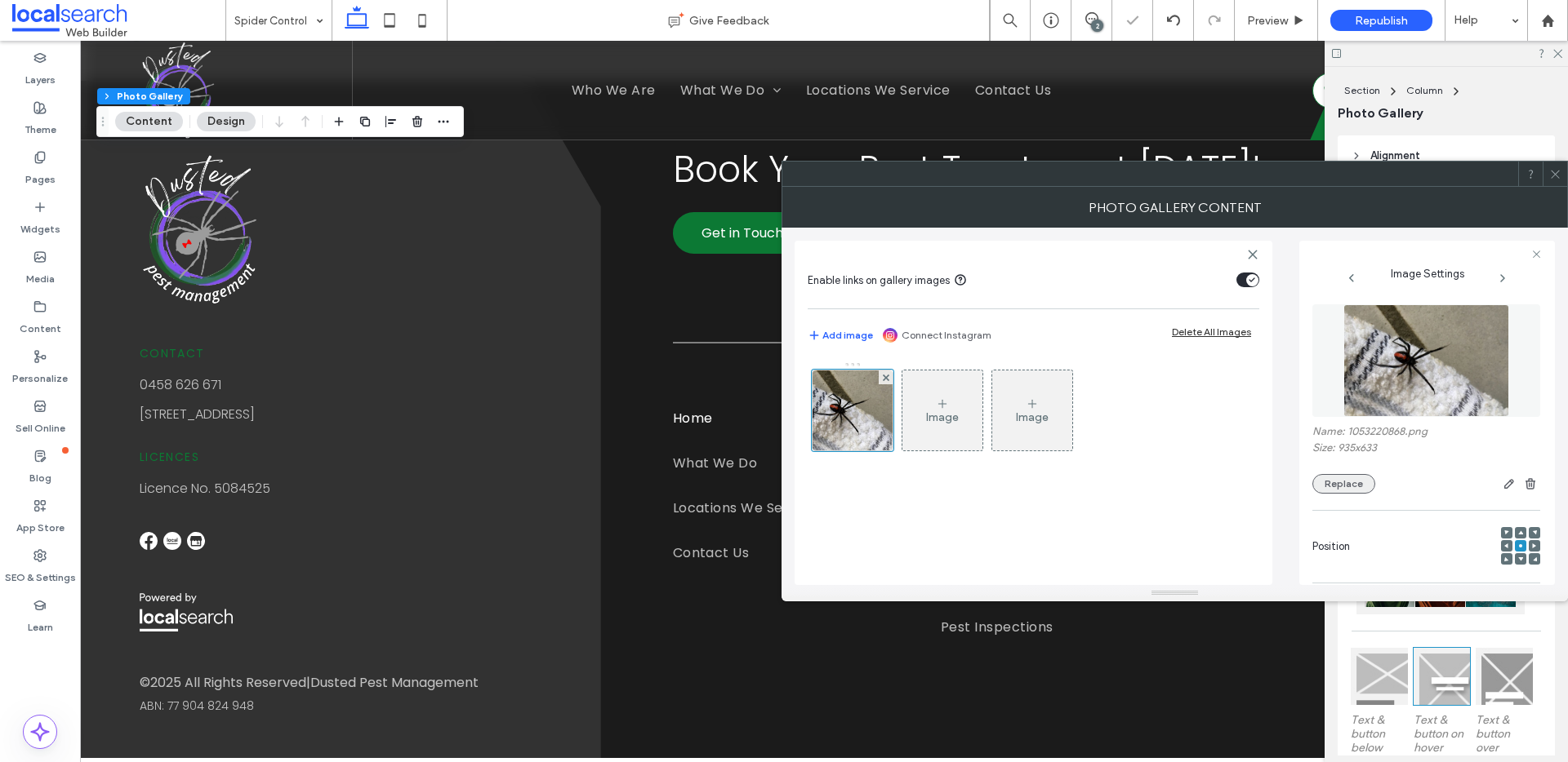
click at [1333, 476] on button "Replace" at bounding box center [1345, 484] width 63 height 19
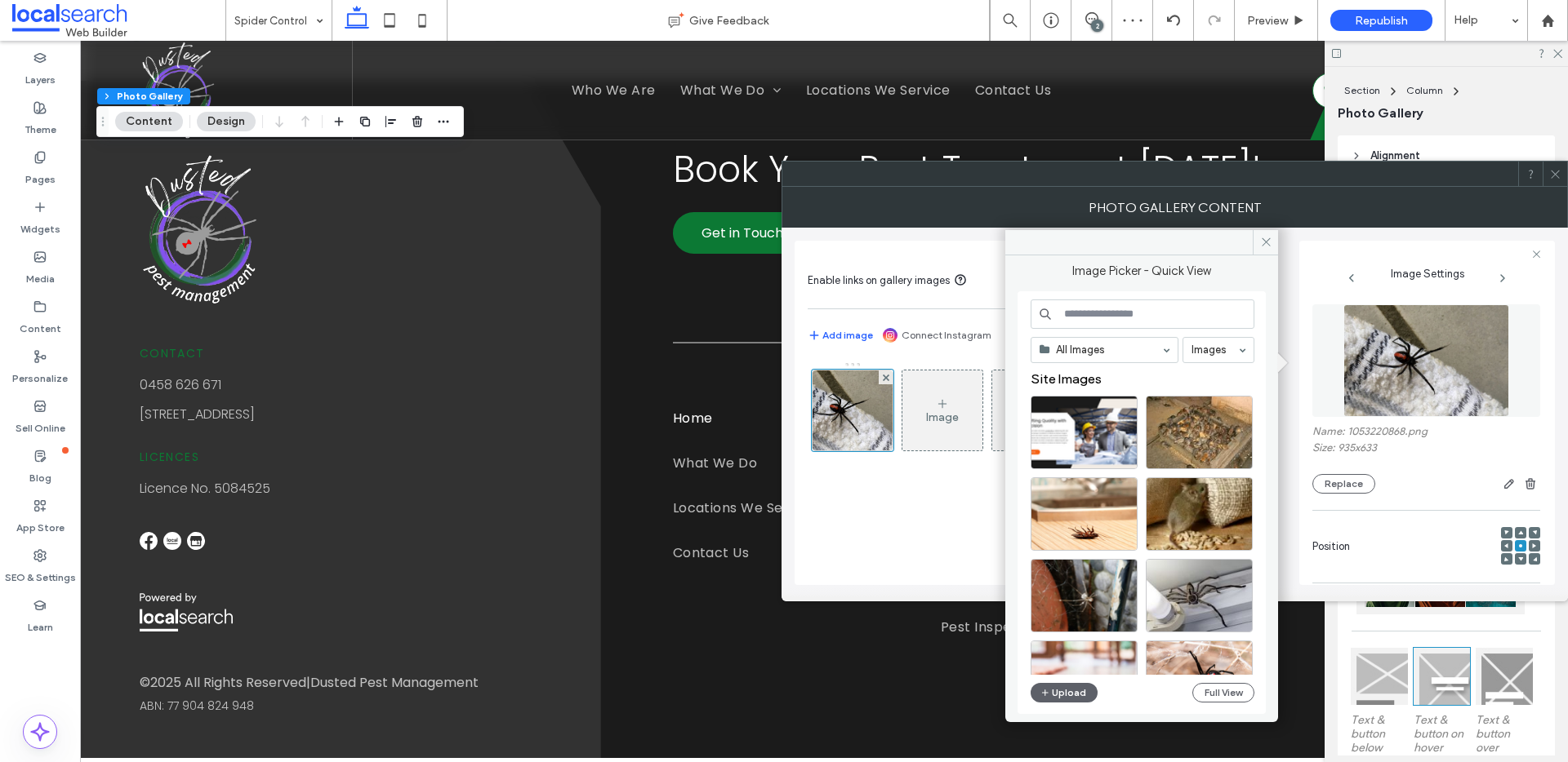
click at [1241, 681] on div "All Images Images Site Images Upload Full View" at bounding box center [1142, 503] width 223 height 407
click at [1237, 690] on button "Full View" at bounding box center [1223, 693] width 62 height 19
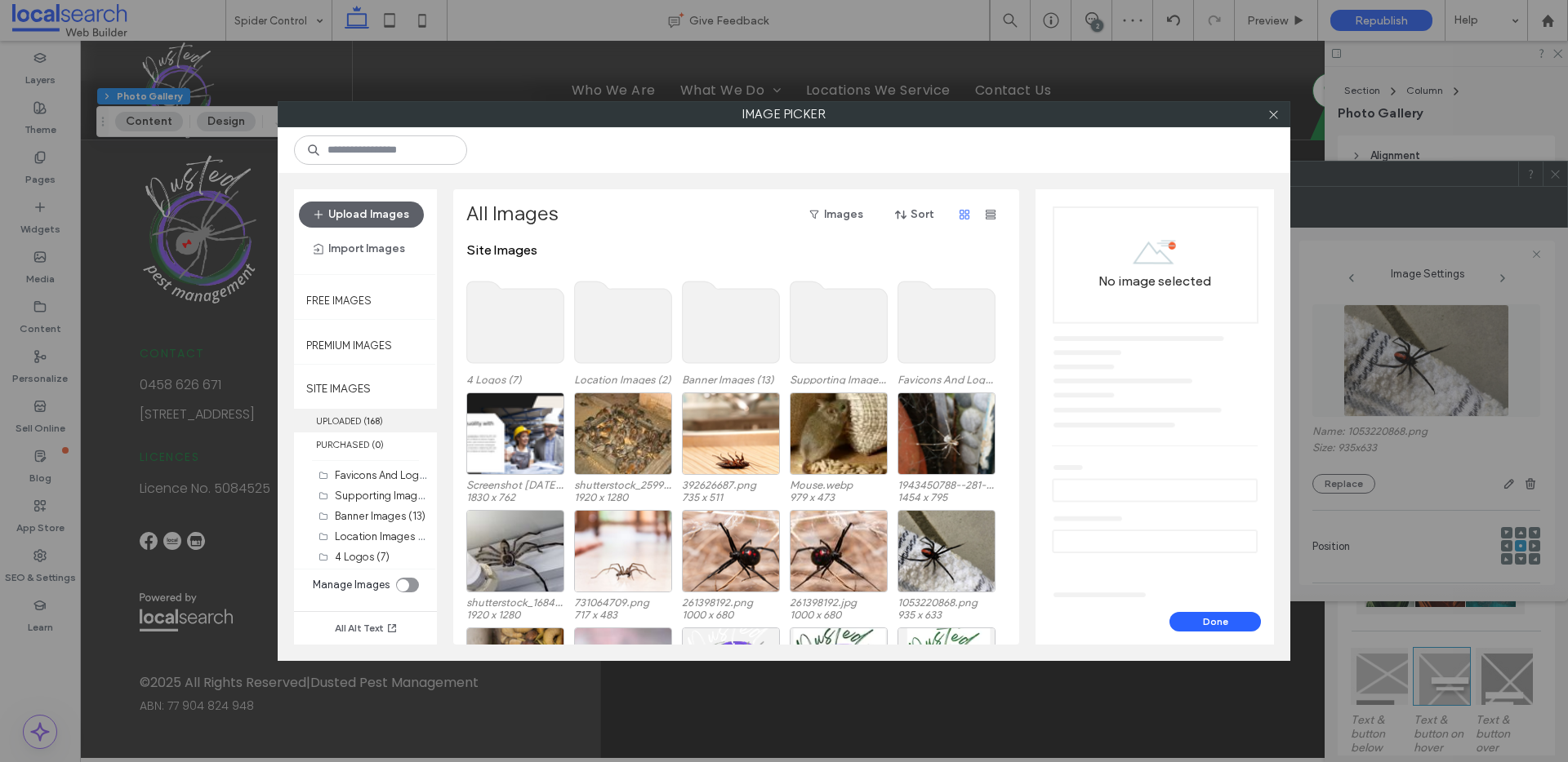
click at [366, 427] on span "( 168 )" at bounding box center [373, 421] width 19 height 12
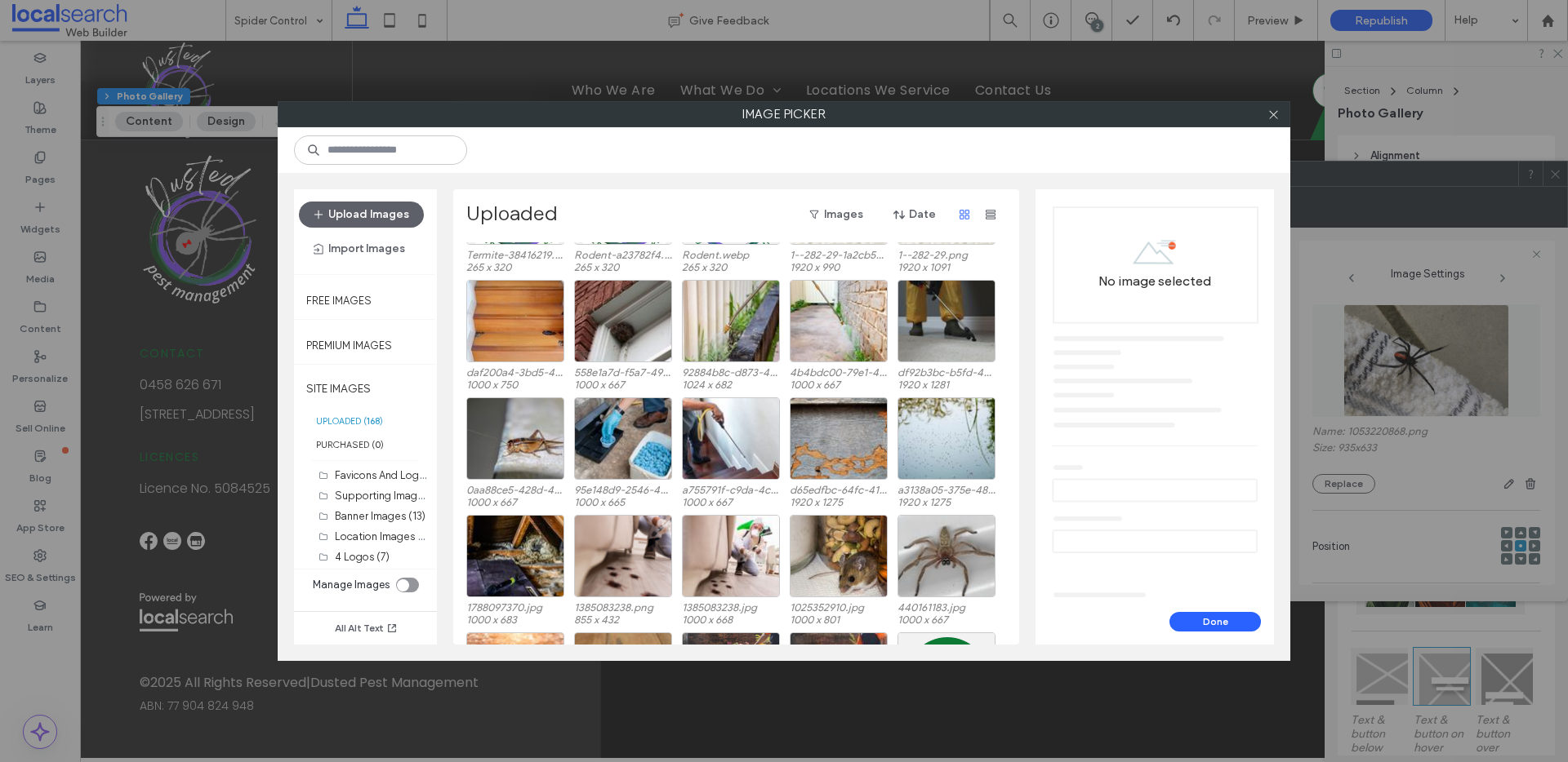
scroll to position [656, 0]
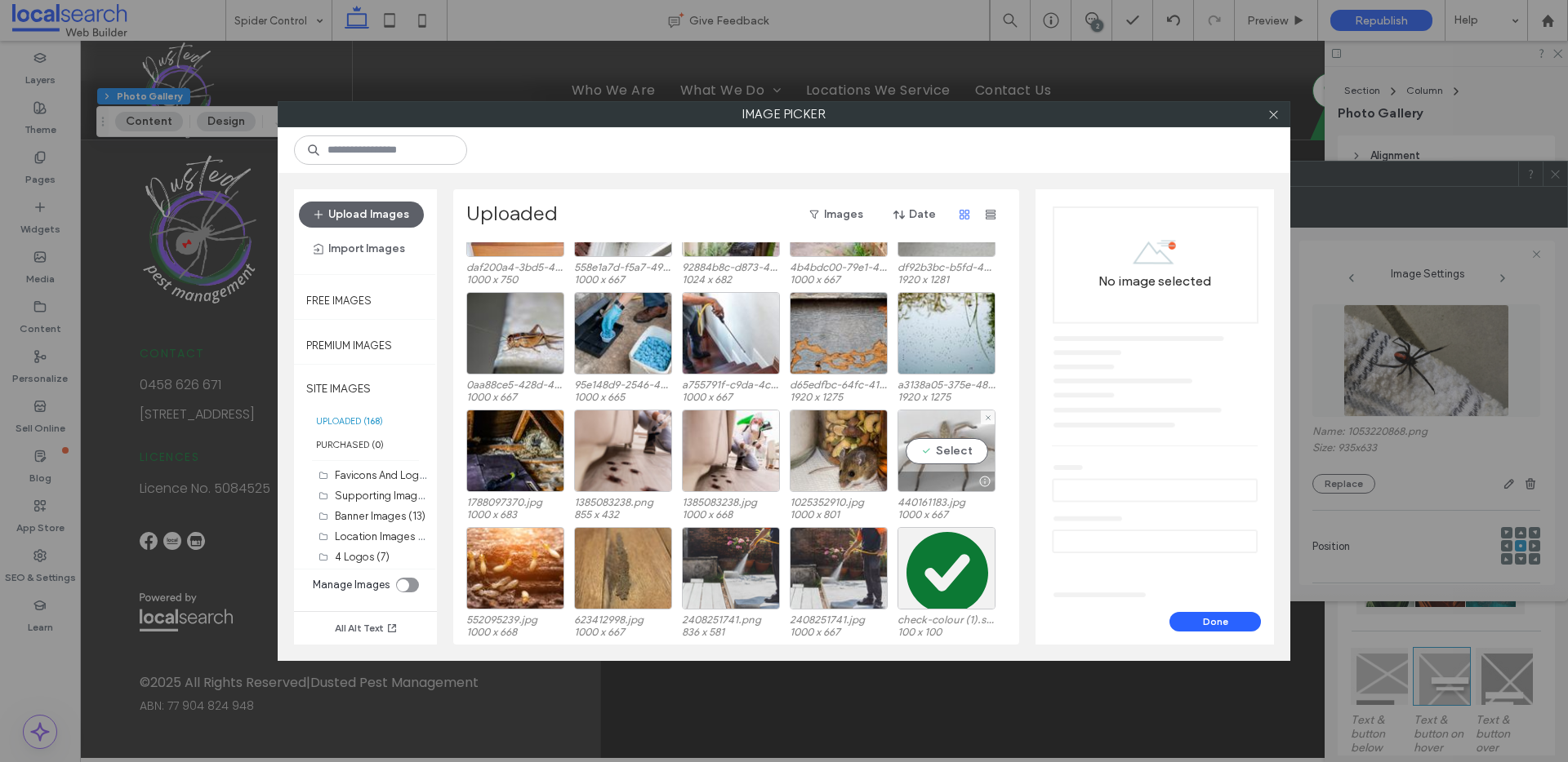
click at [933, 449] on div "Select" at bounding box center [947, 451] width 98 height 82
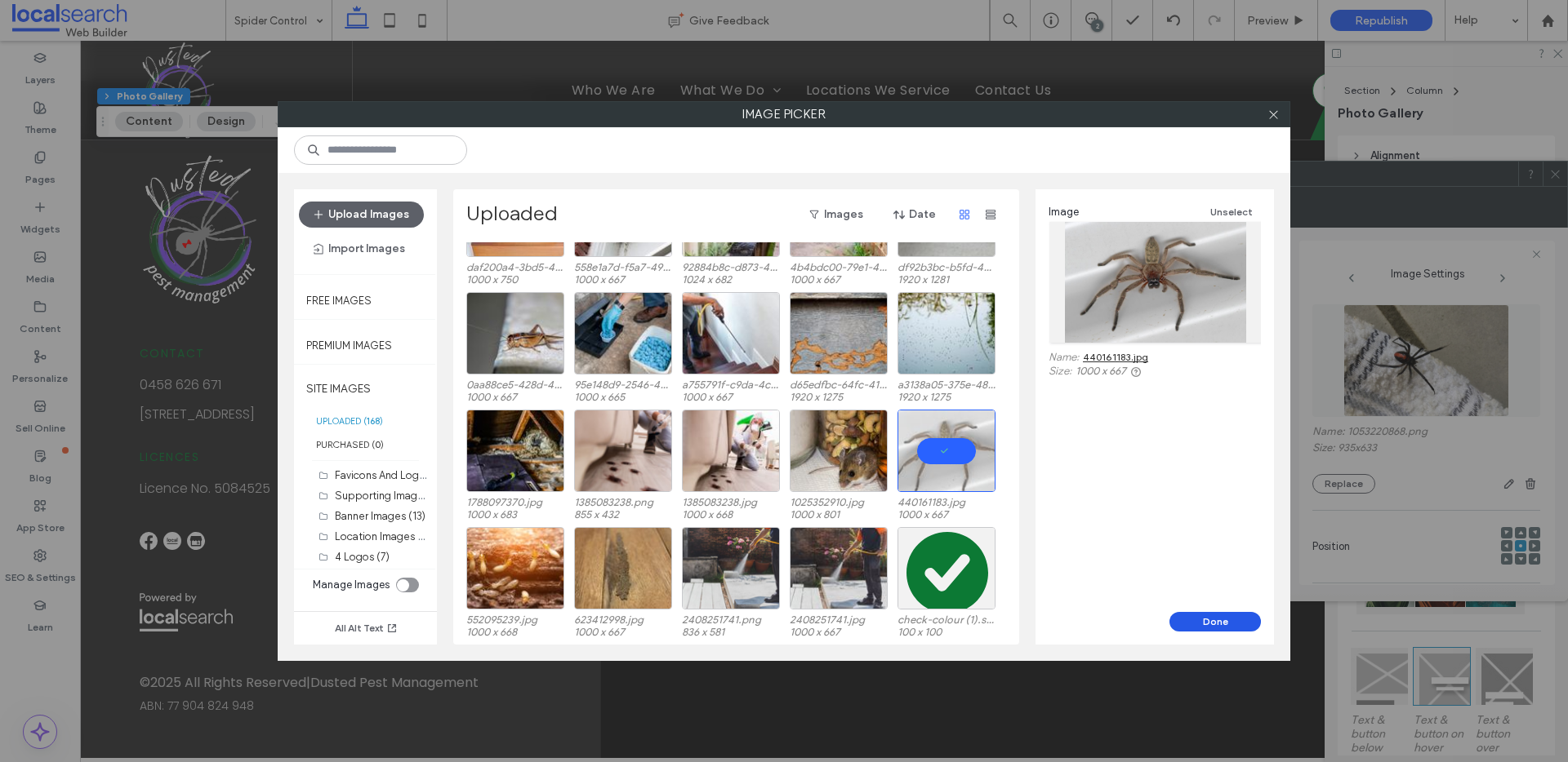
click at [1184, 622] on button "Done" at bounding box center [1215, 622] width 91 height 19
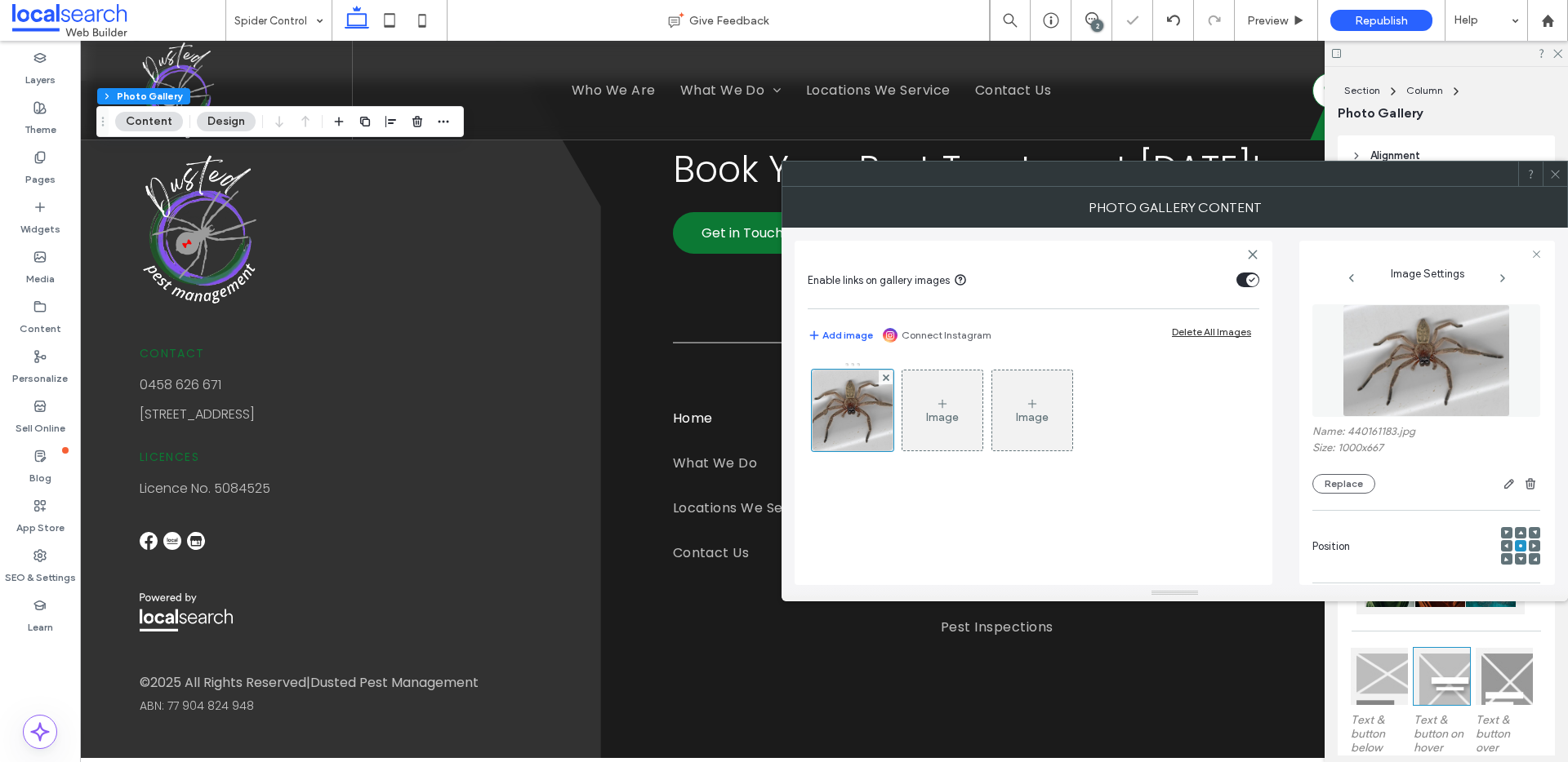
click at [1555, 173] on use at bounding box center [1555, 173] width 9 height 9
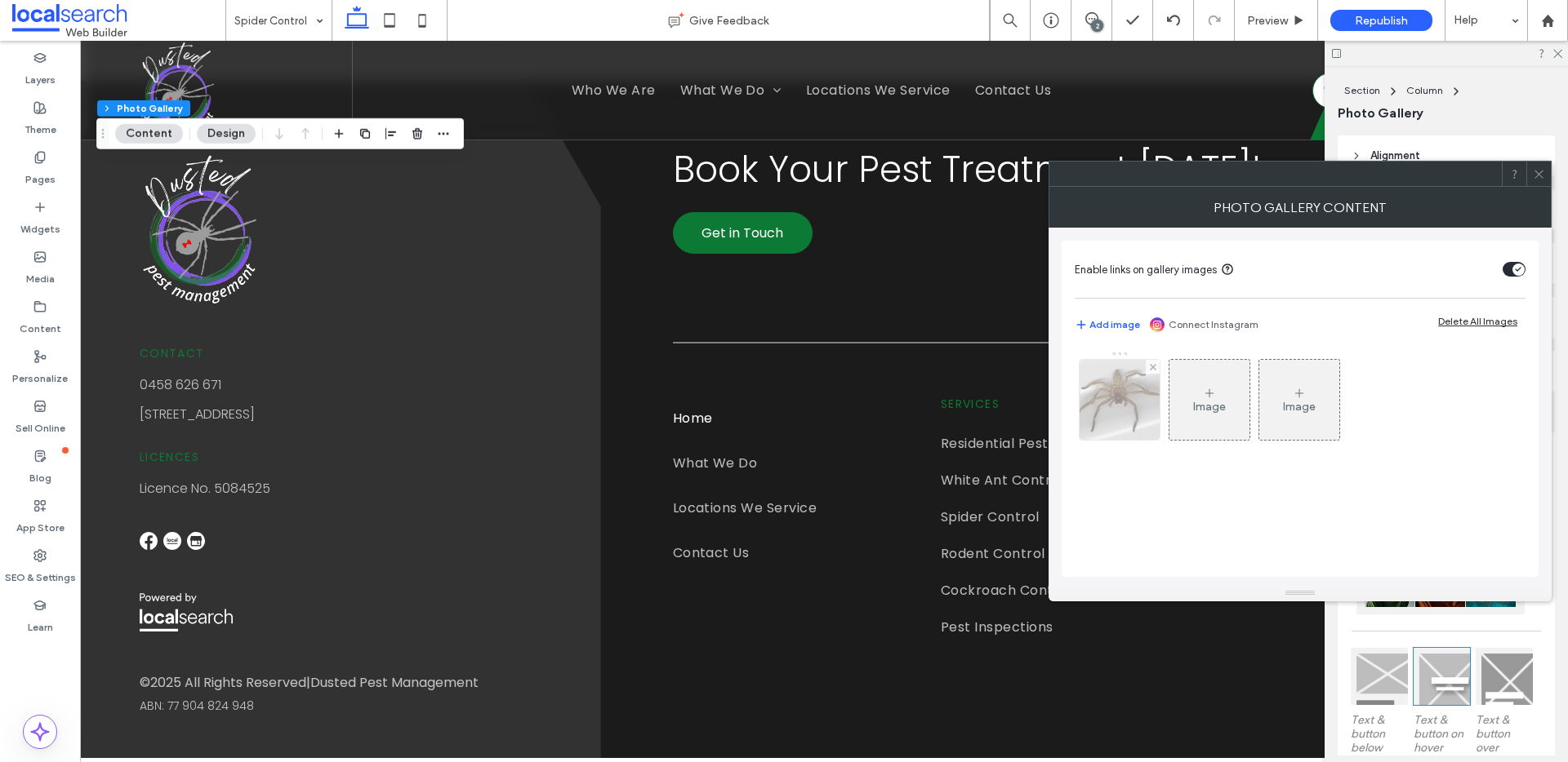
click at [1122, 411] on img at bounding box center [1119, 400] width 120 height 80
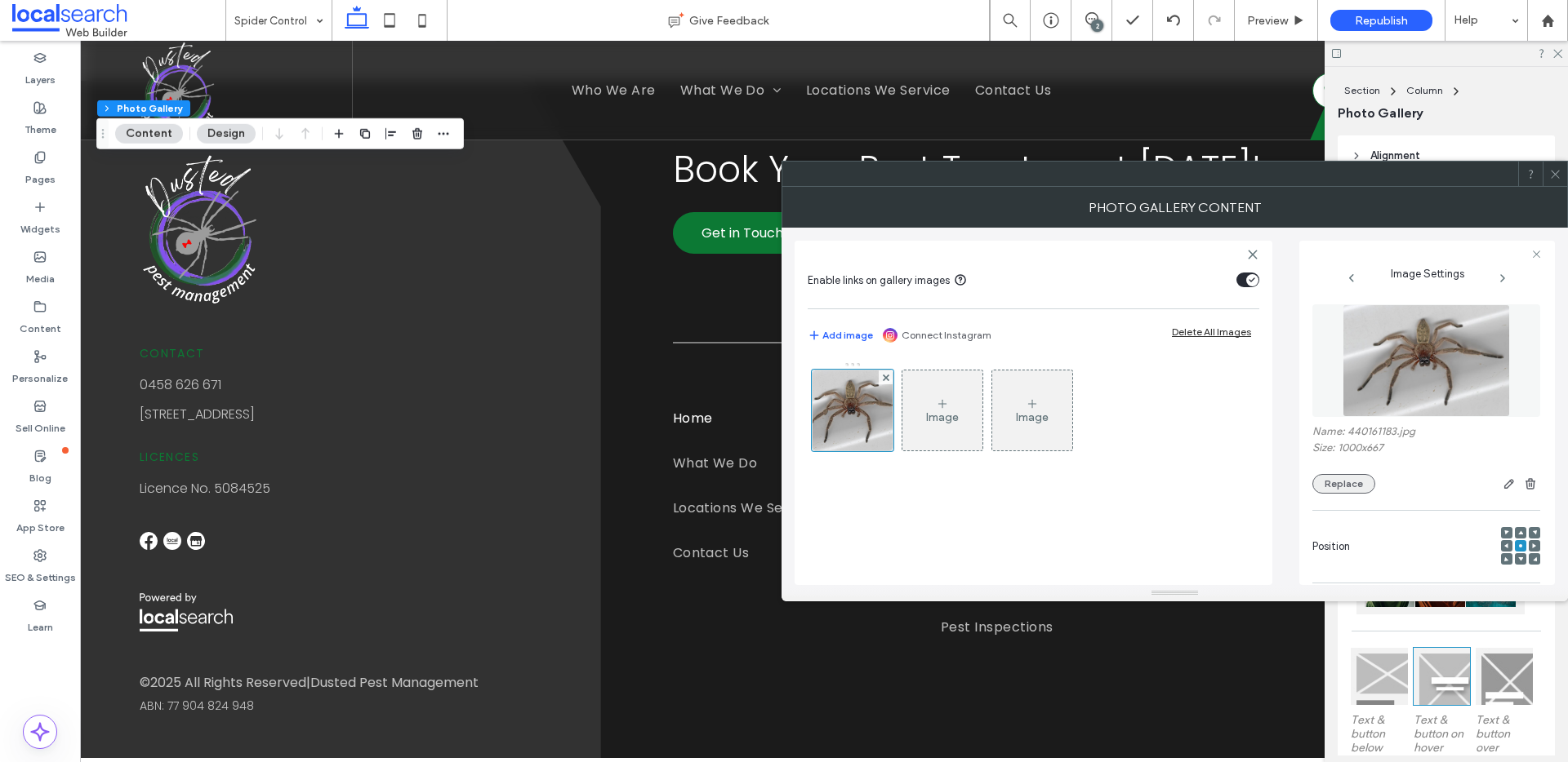
click at [1355, 474] on button "Replace" at bounding box center [1345, 484] width 63 height 19
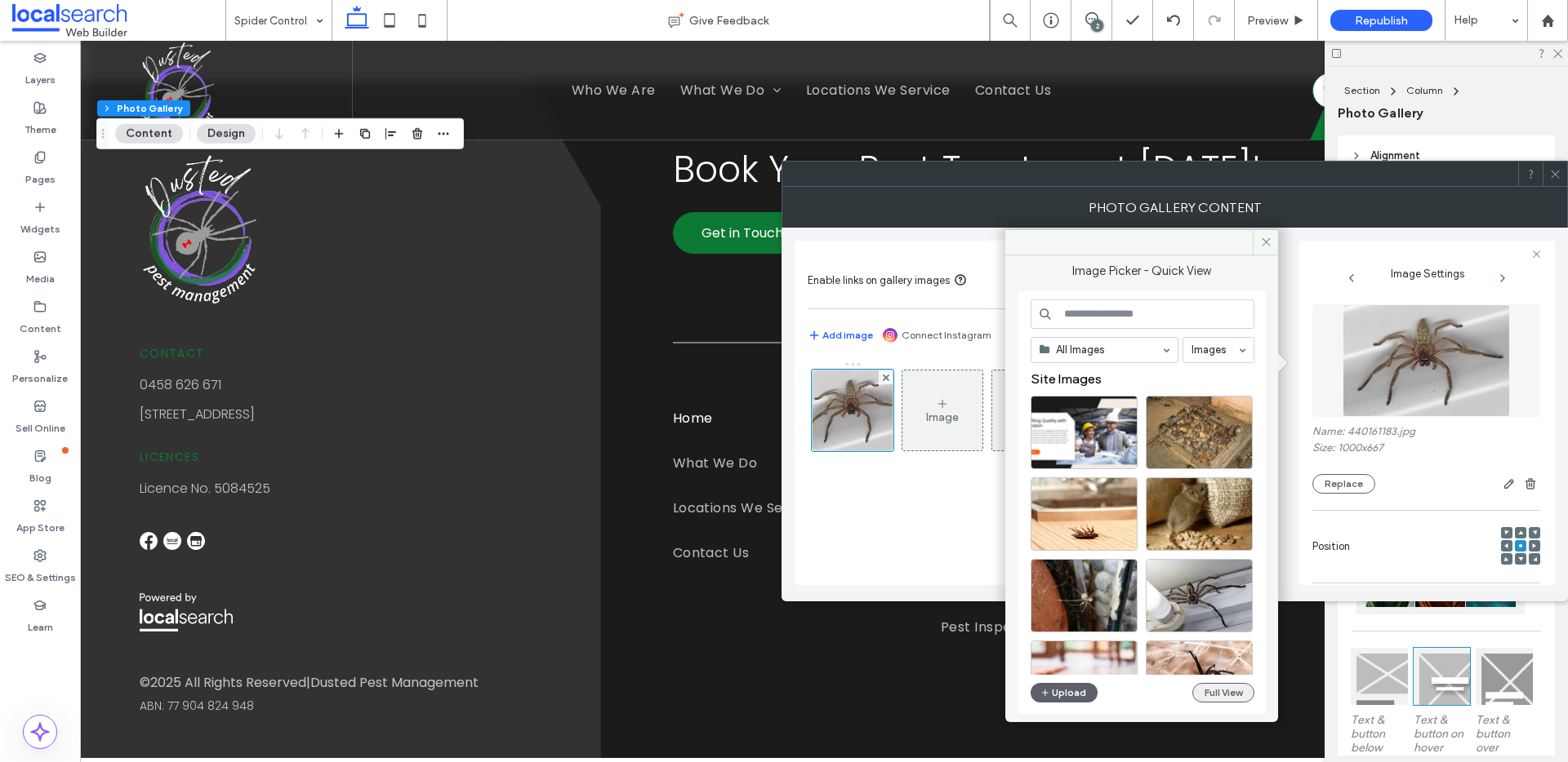
click at [1225, 702] on button "Full View" at bounding box center [1223, 693] width 62 height 19
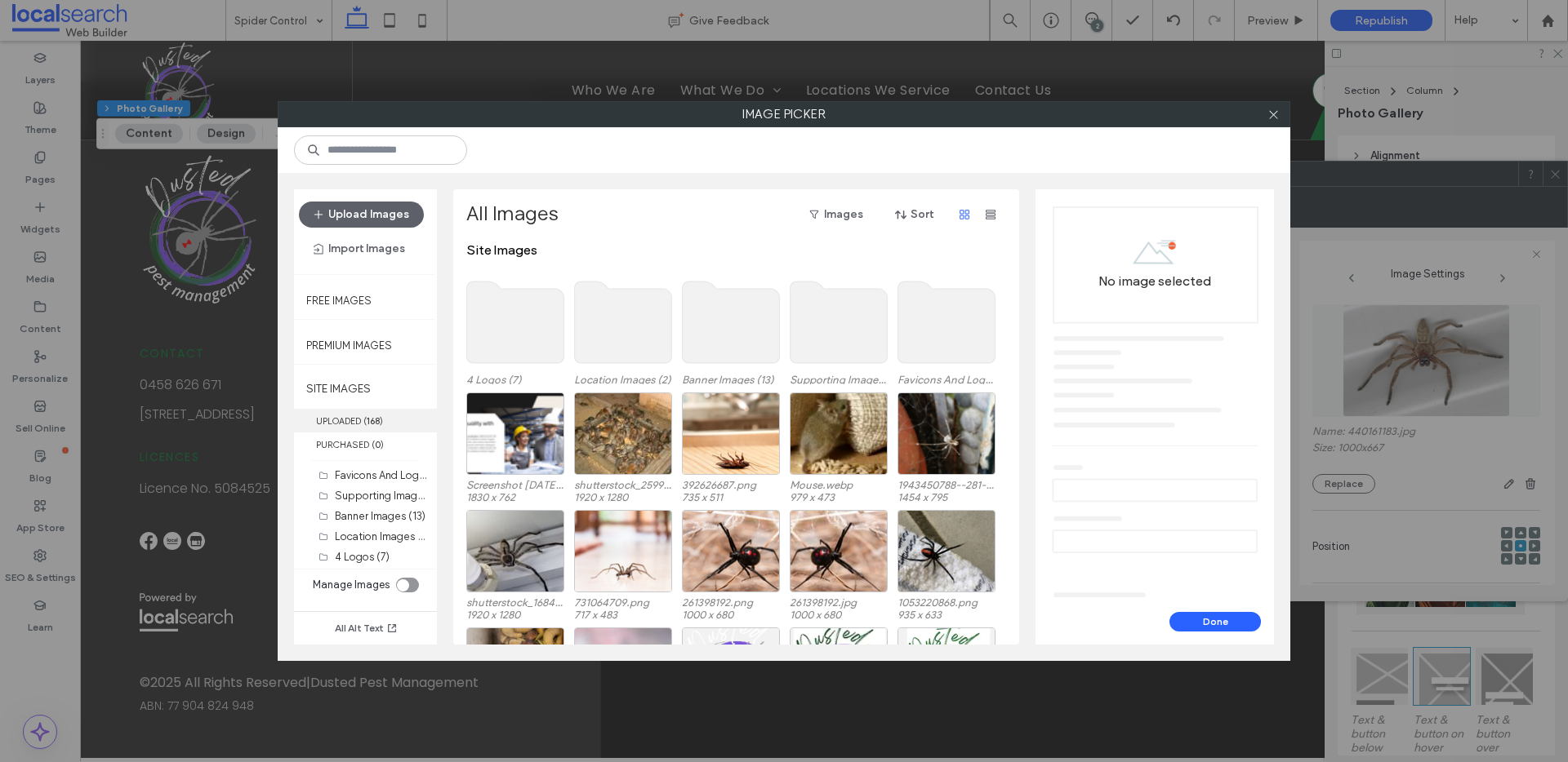
click at [395, 426] on label "UPLOADED ( 168 )" at bounding box center [365, 421] width 143 height 24
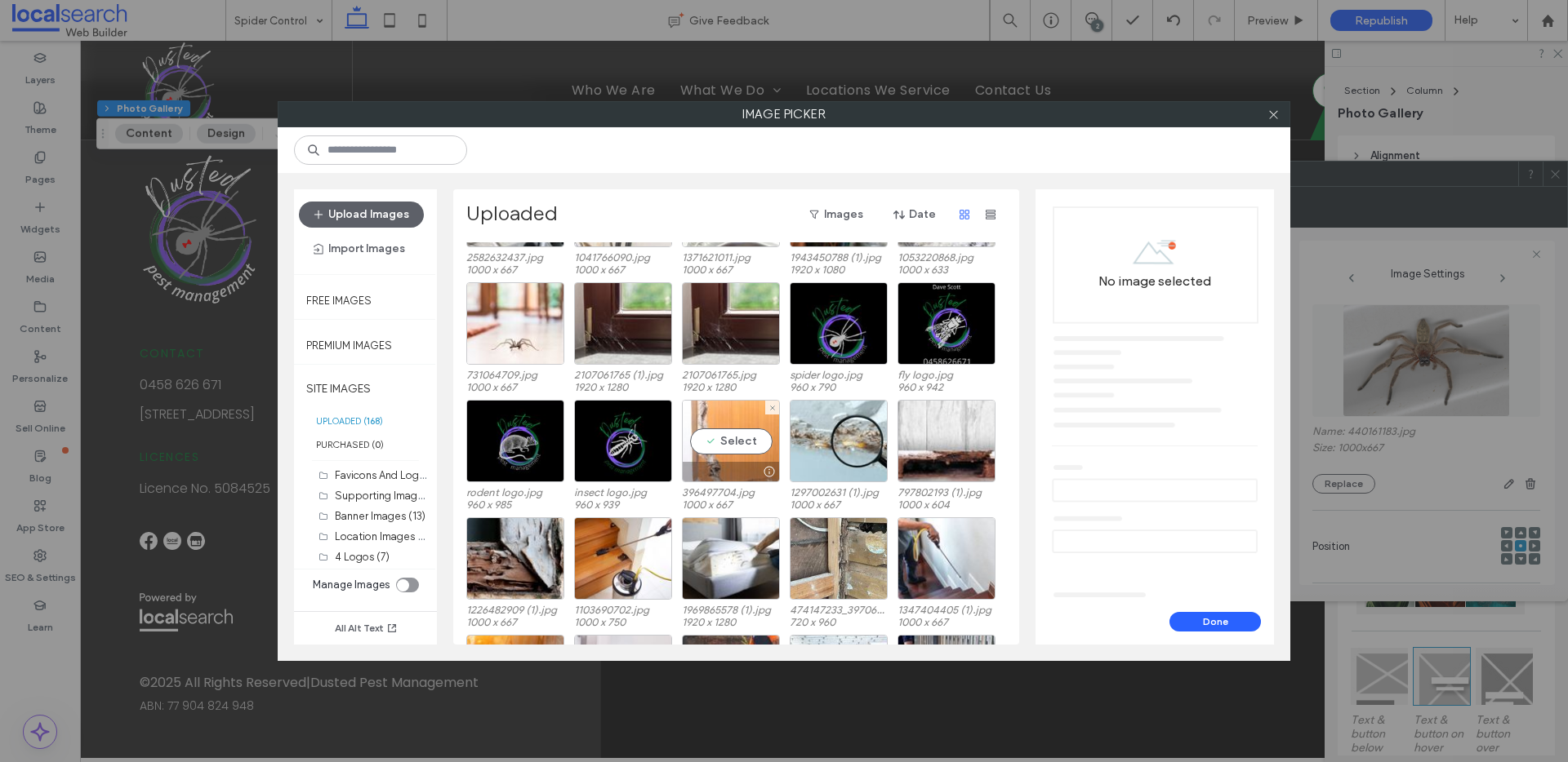
scroll to position [2578, 0]
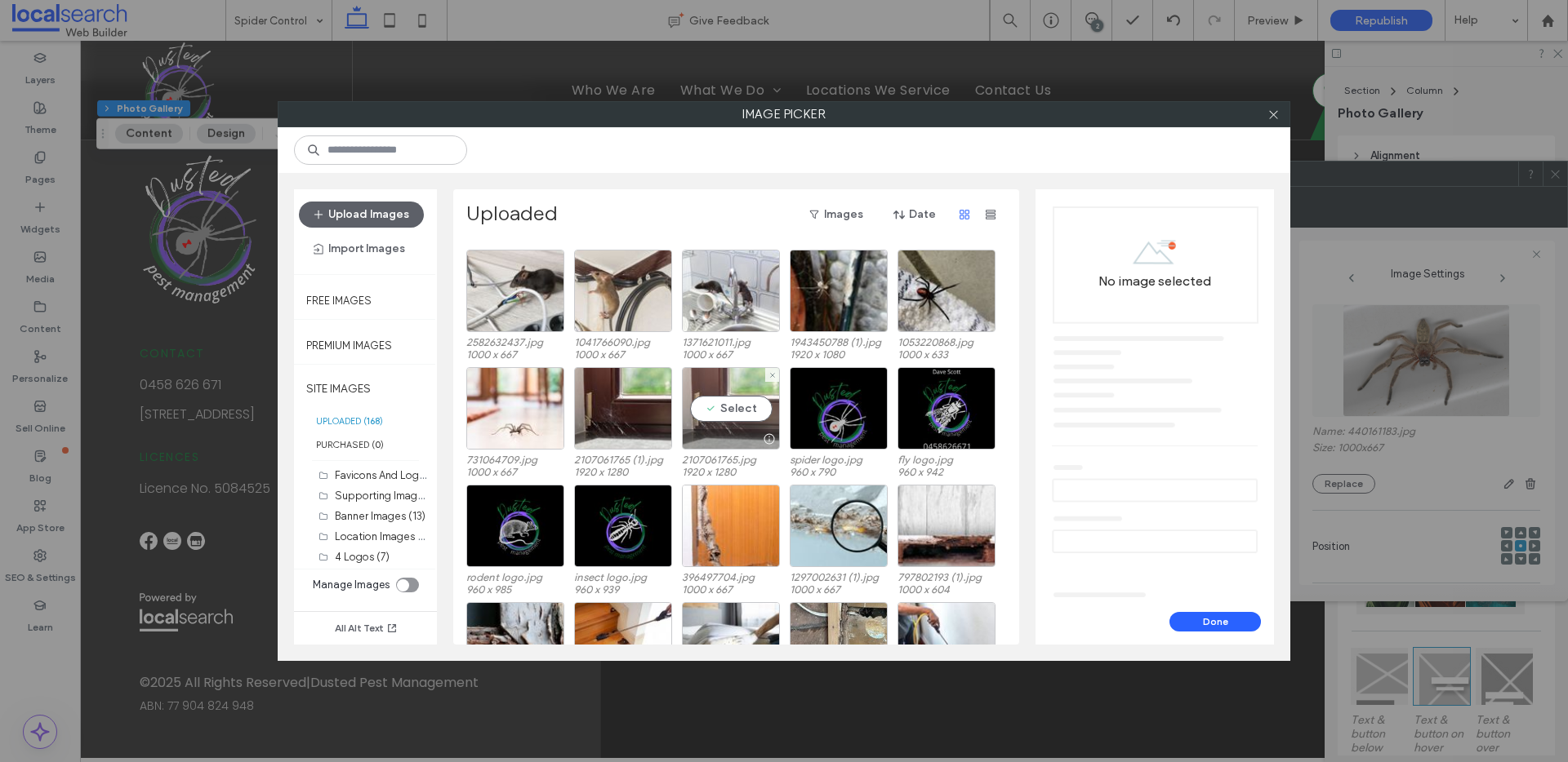
click at [728, 410] on div "Select" at bounding box center [731, 408] width 98 height 82
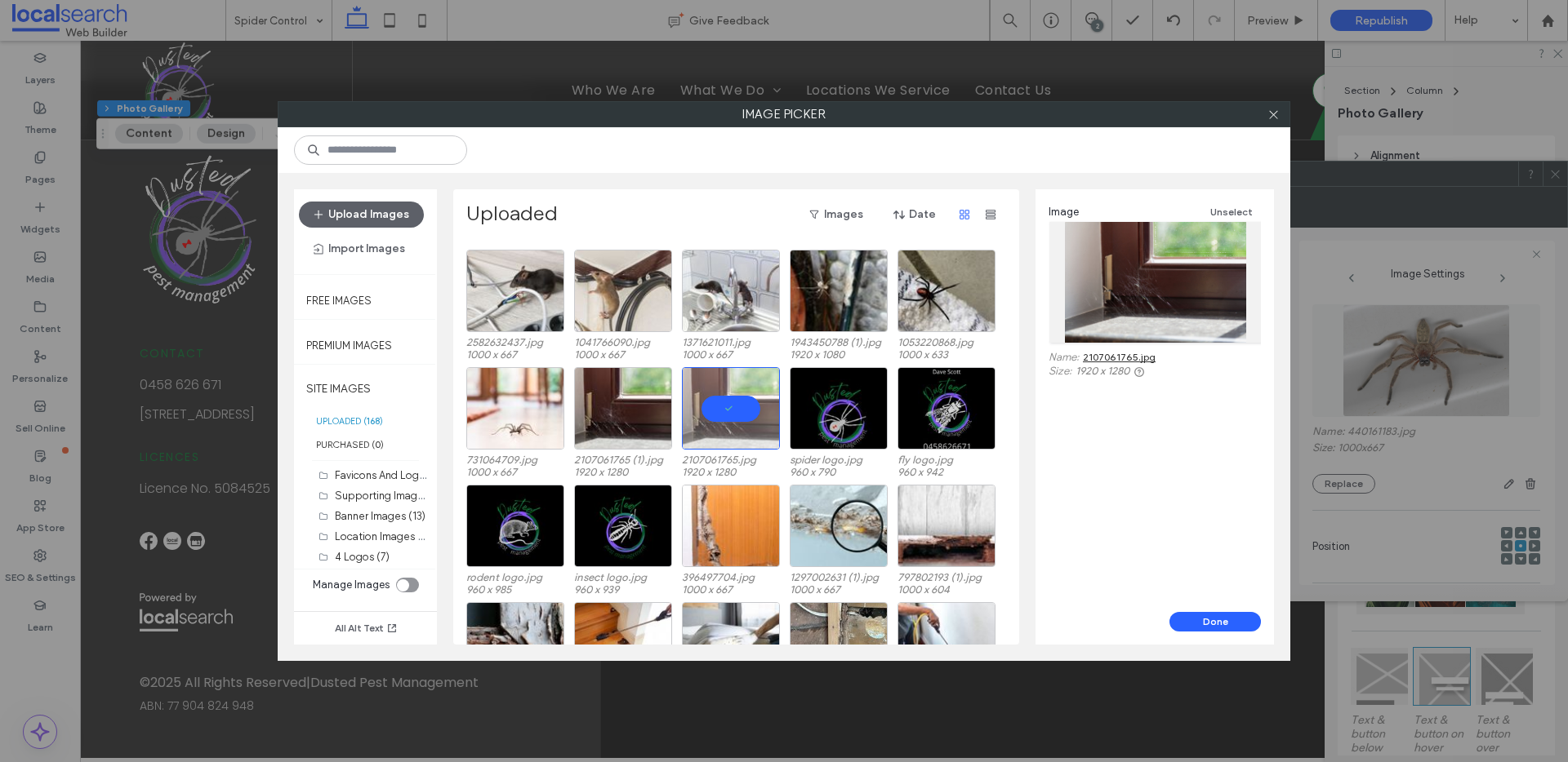
click at [1130, 355] on link "2107061765.jpg" at bounding box center [1119, 357] width 73 height 12
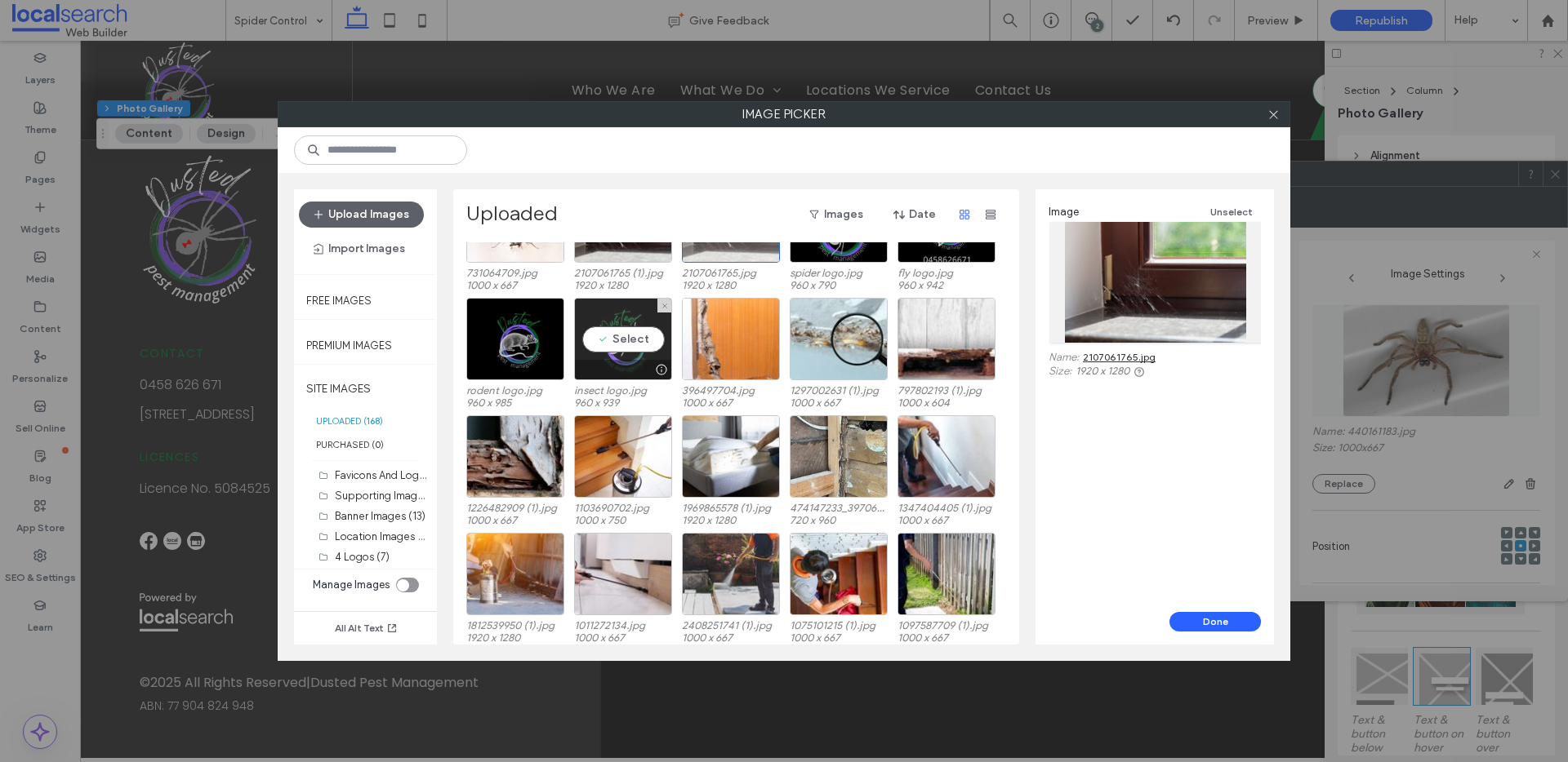
scroll to position [2869, 0]
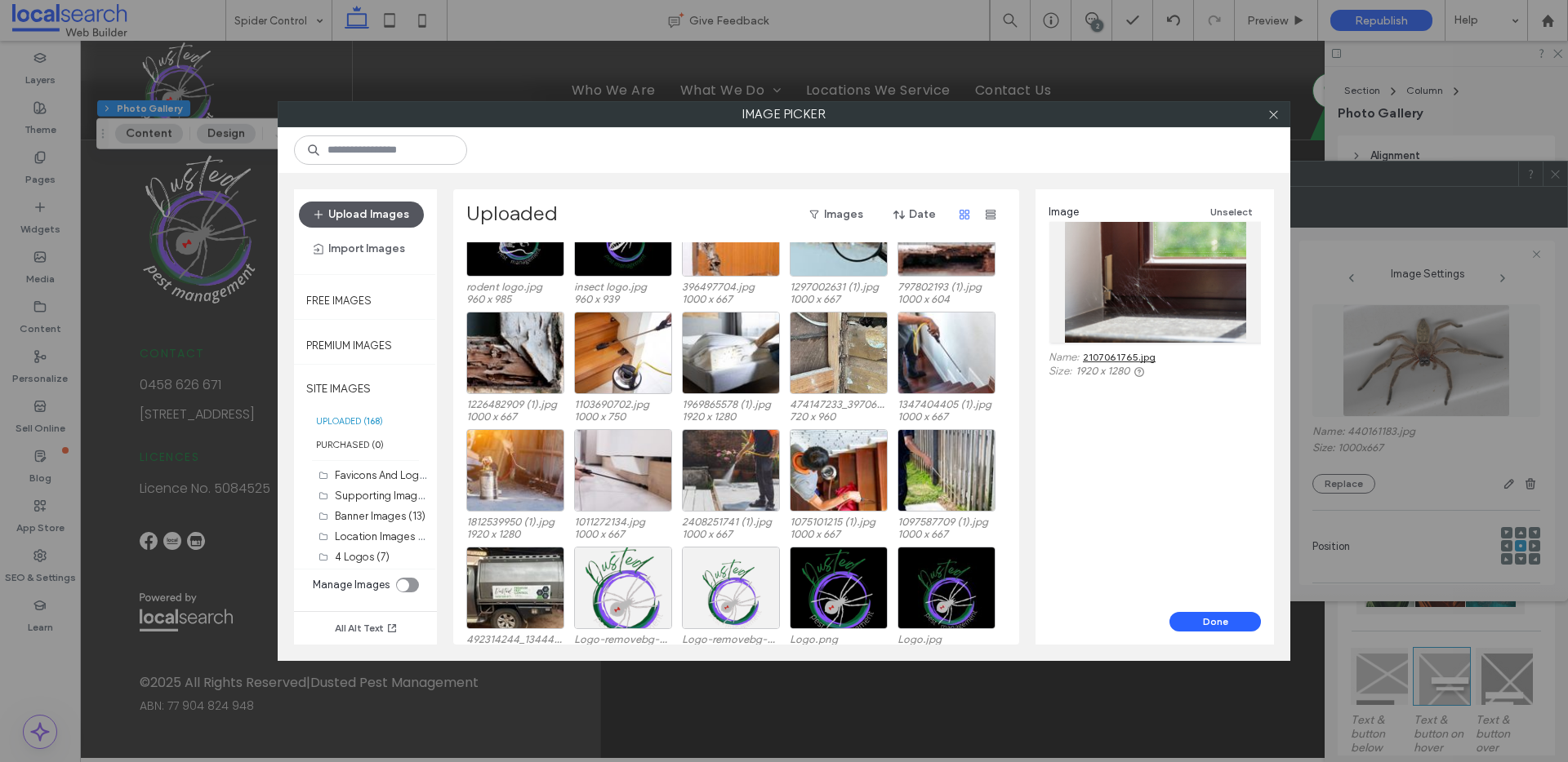
click at [377, 221] on button "Upload Images" at bounding box center [362, 214] width 125 height 26
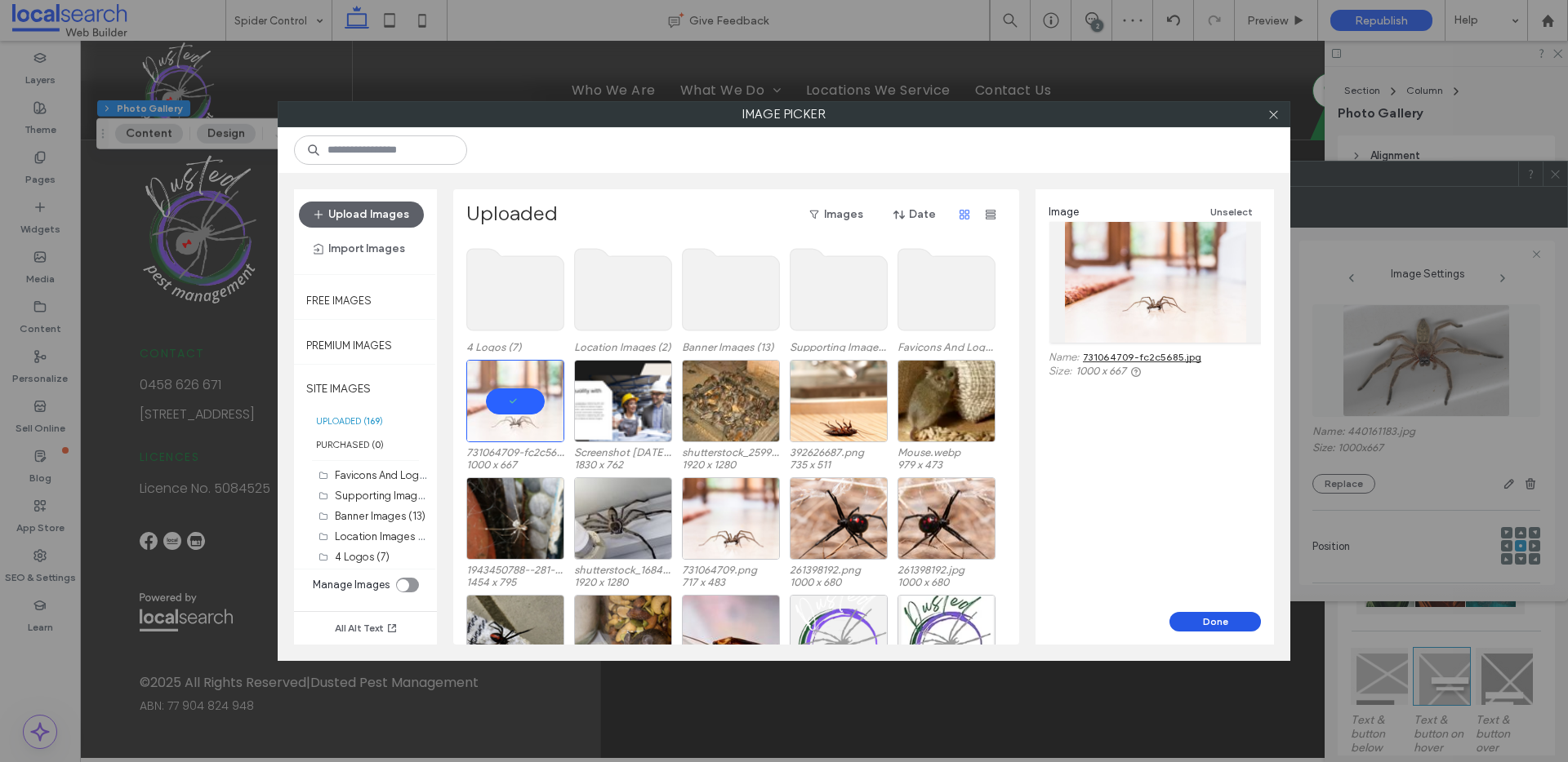
click at [1233, 629] on button "Done" at bounding box center [1215, 622] width 91 height 19
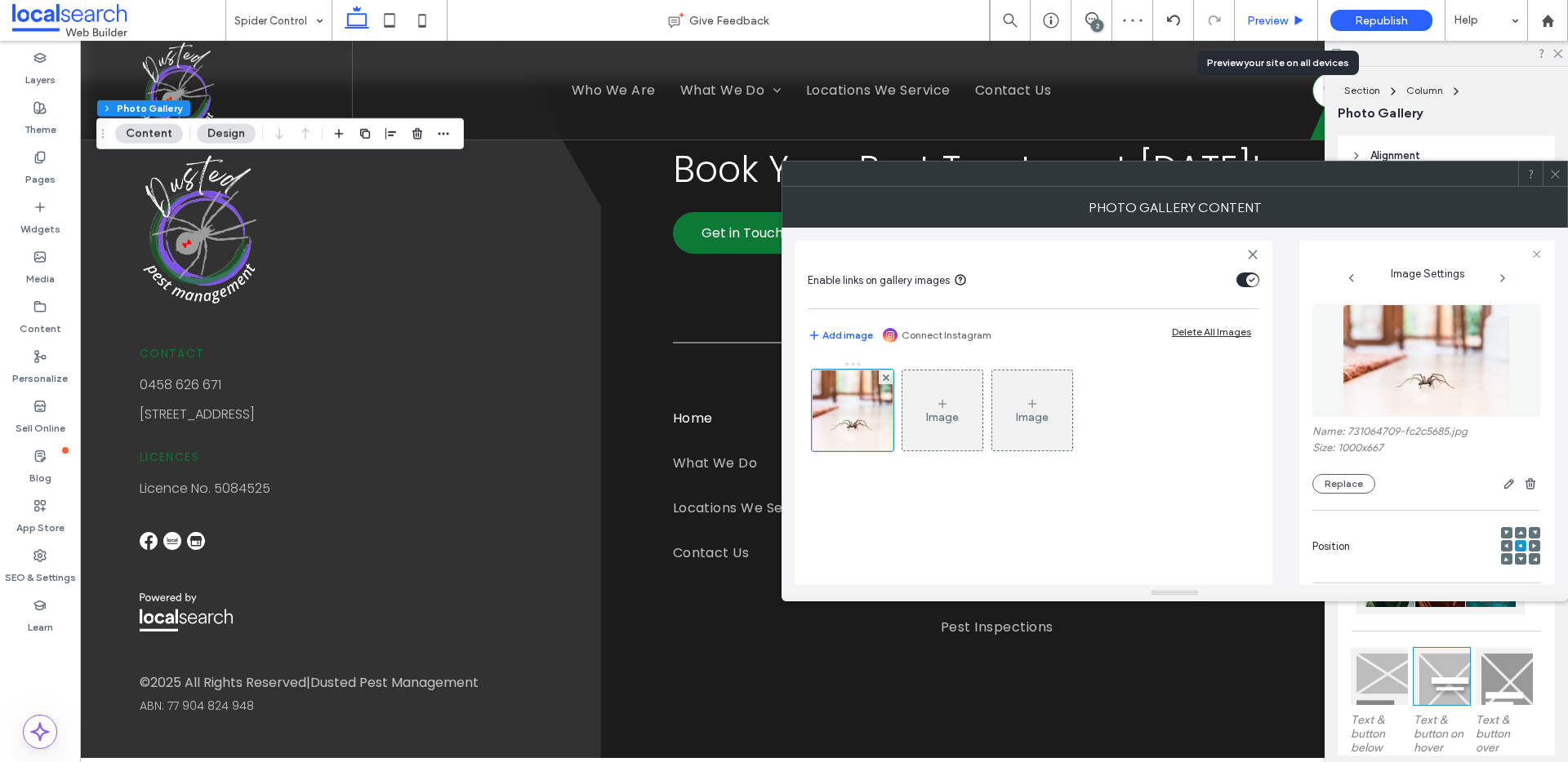
click at [1302, 19] on icon at bounding box center [1299, 20] width 12 height 12
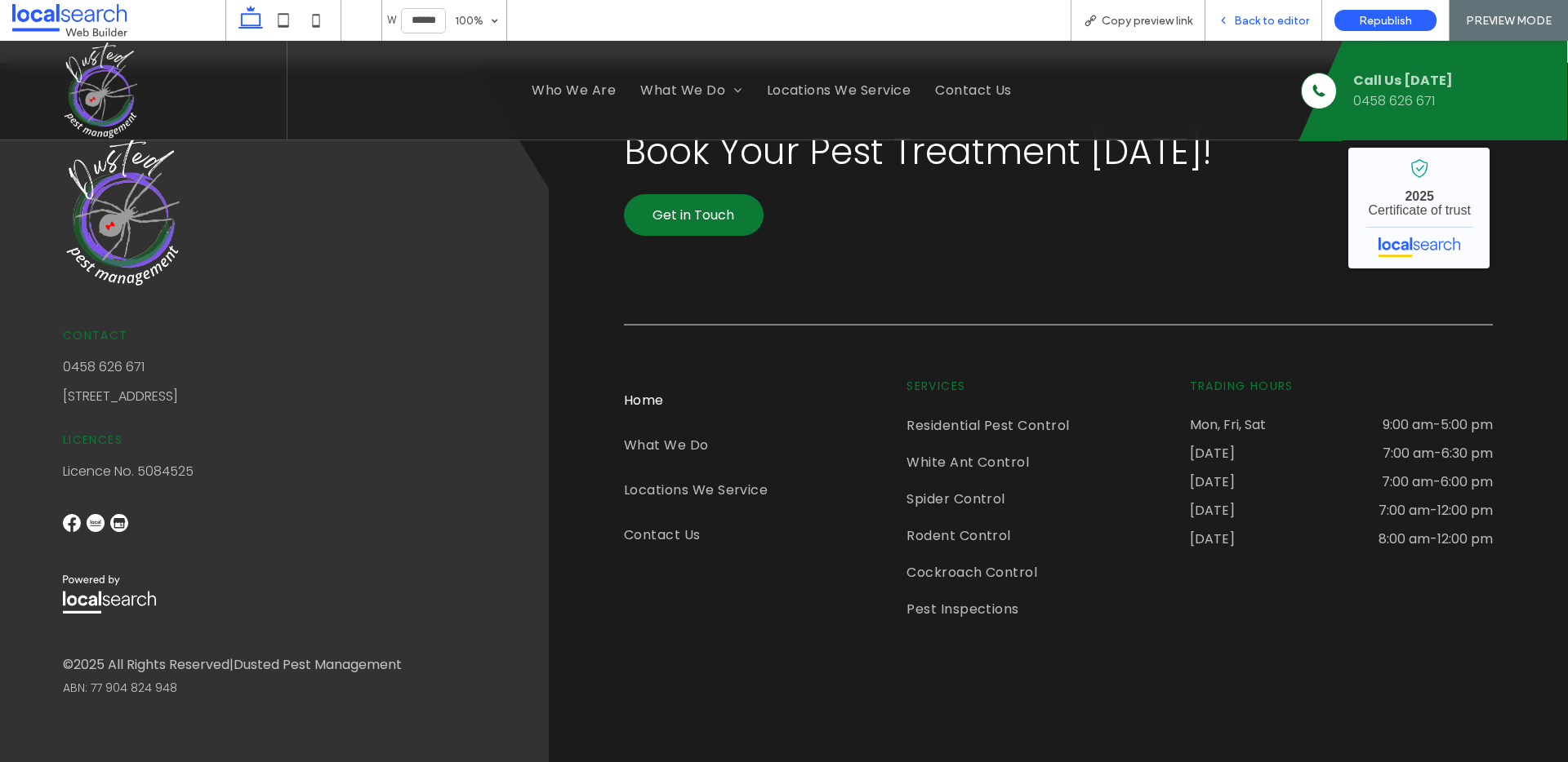
click at [1261, 17] on span "Back to editor" at bounding box center [1272, 20] width 75 height 13
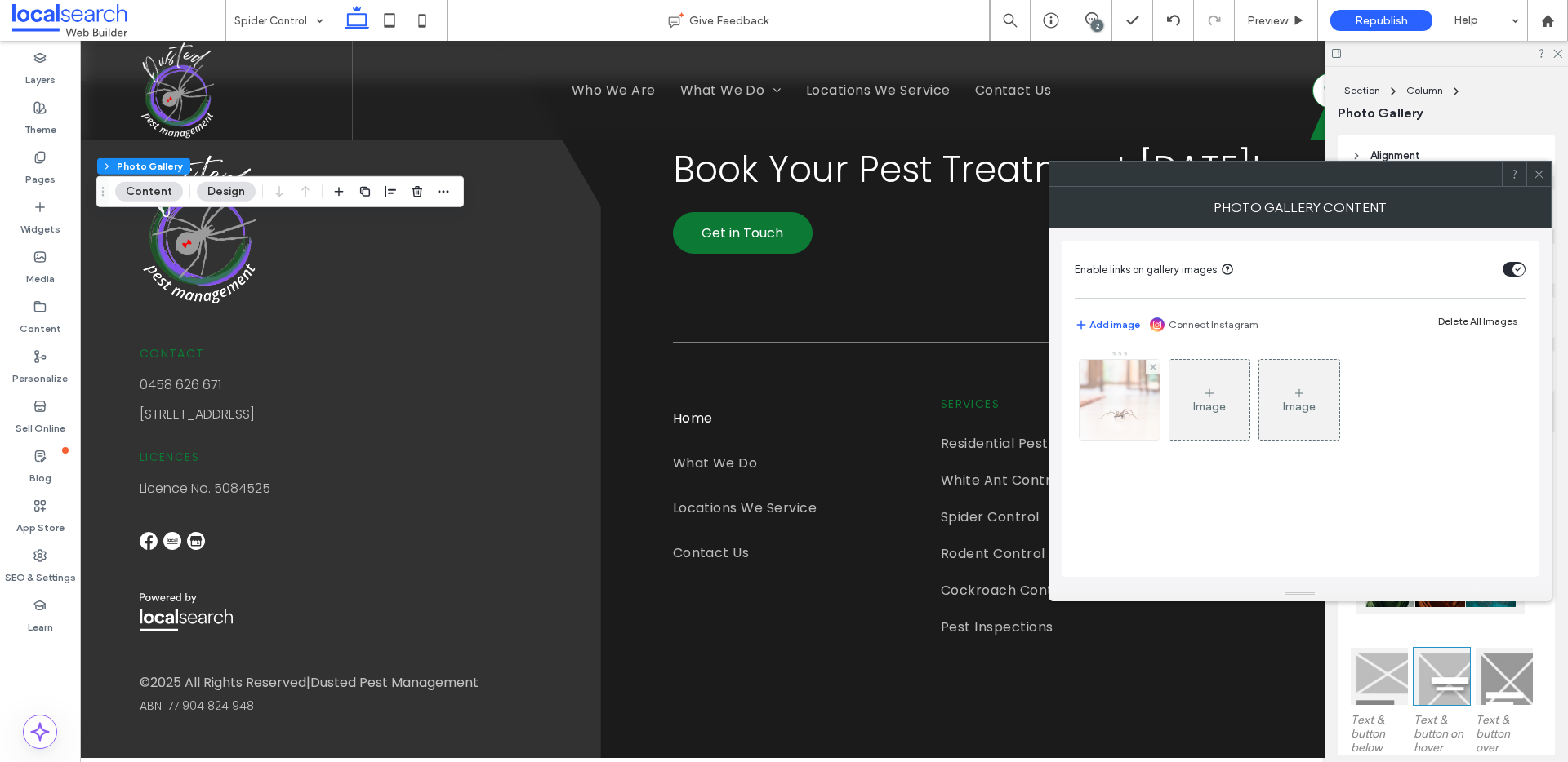
click at [1117, 403] on img at bounding box center [1119, 400] width 120 height 80
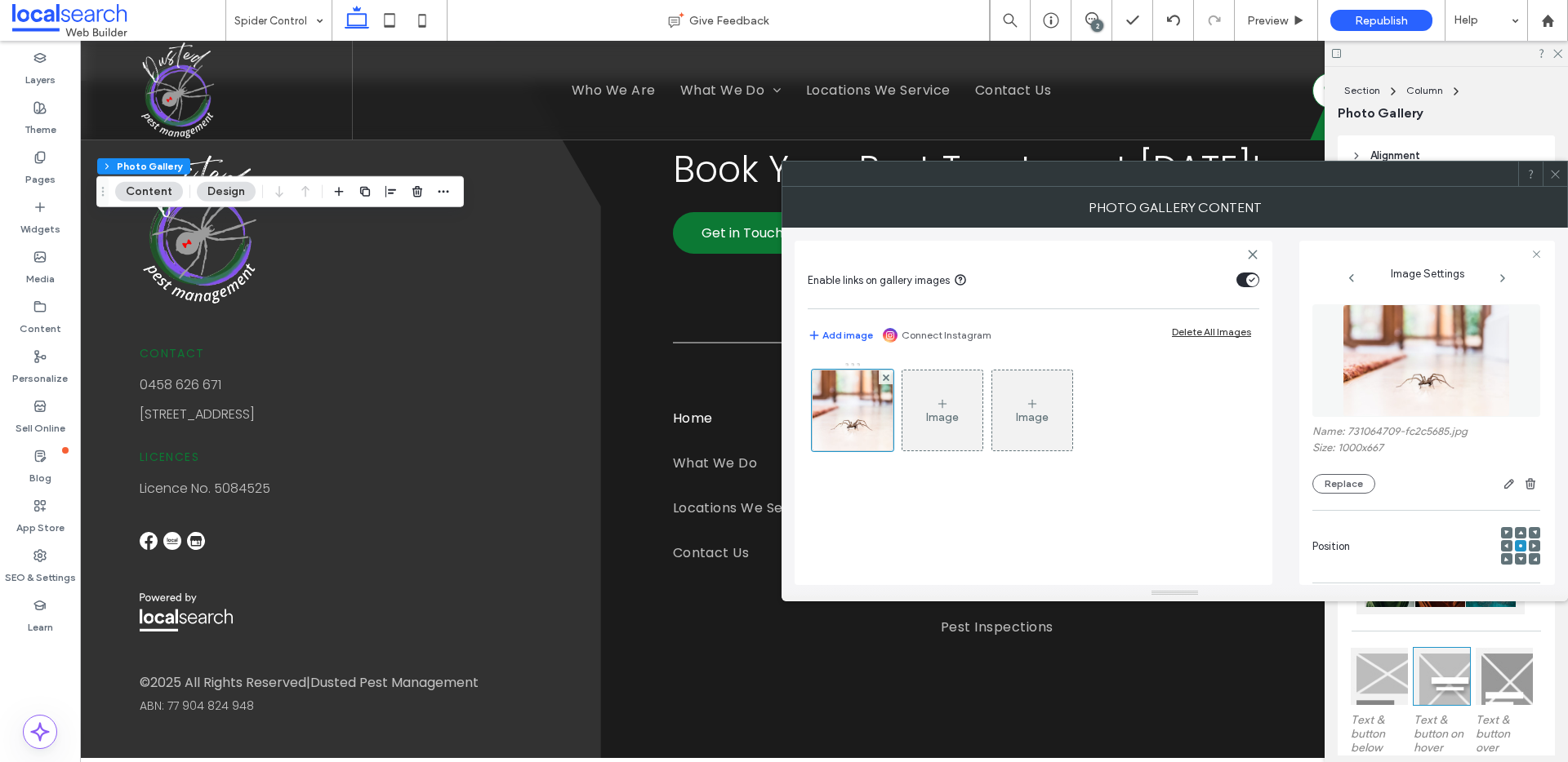
click at [1518, 559] on use at bounding box center [1520, 560] width 5 height 4
click at [1277, 11] on div "Preview" at bounding box center [1276, 20] width 83 height 41
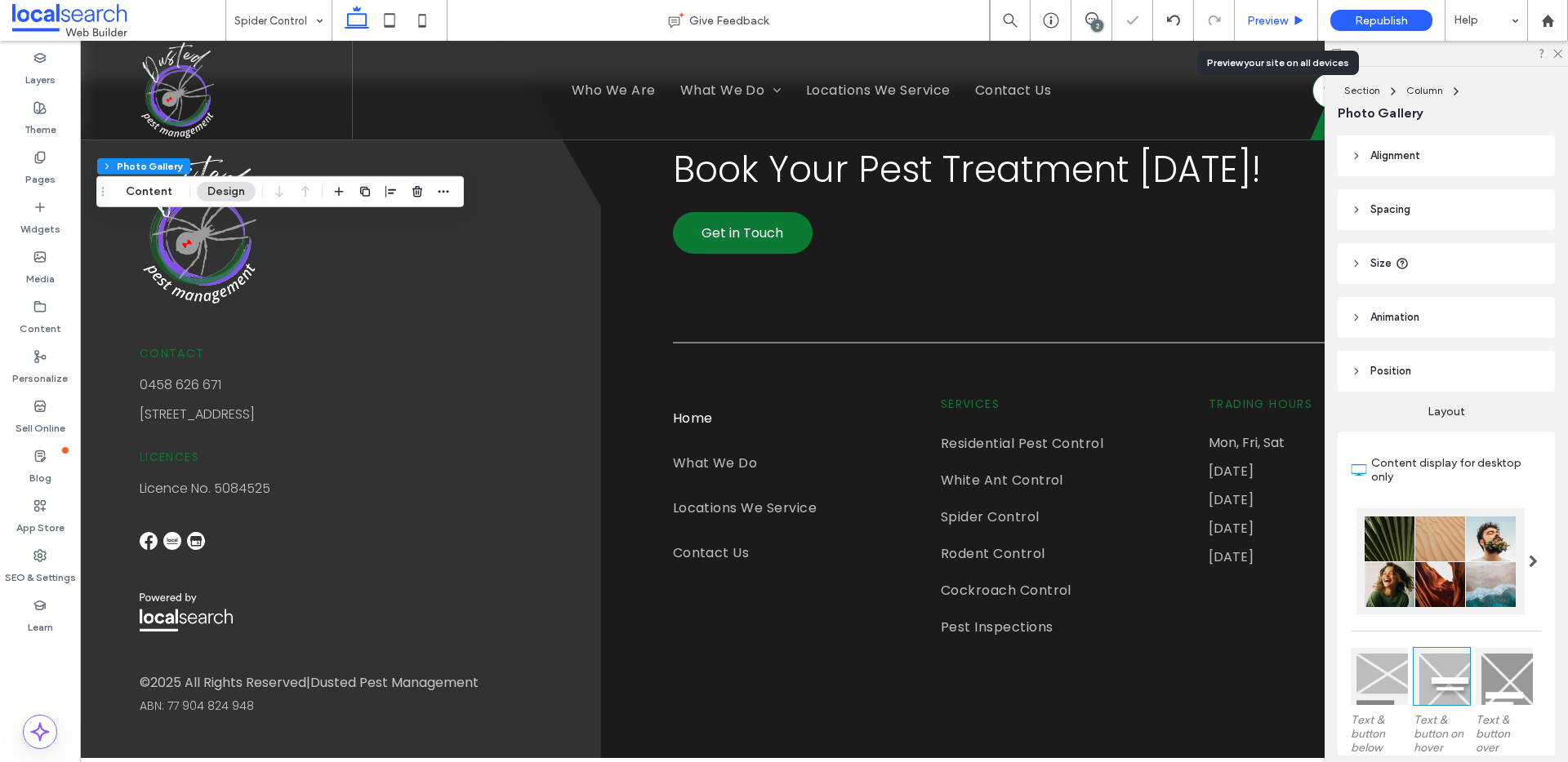
click at [1277, 25] on span "Preview" at bounding box center [1267, 20] width 41 height 13
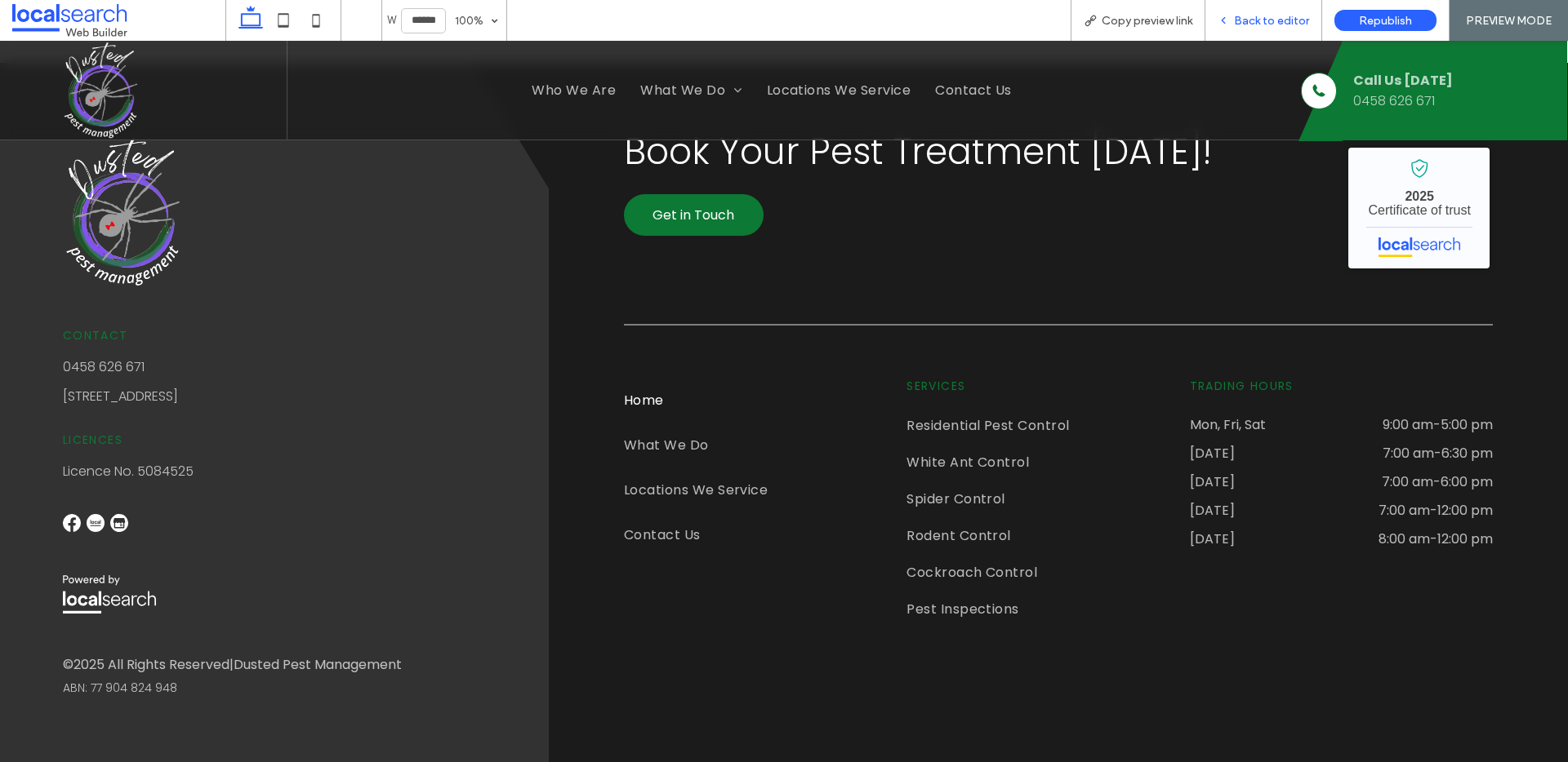
click at [1284, 16] on span "Back to editor" at bounding box center [1272, 20] width 75 height 13
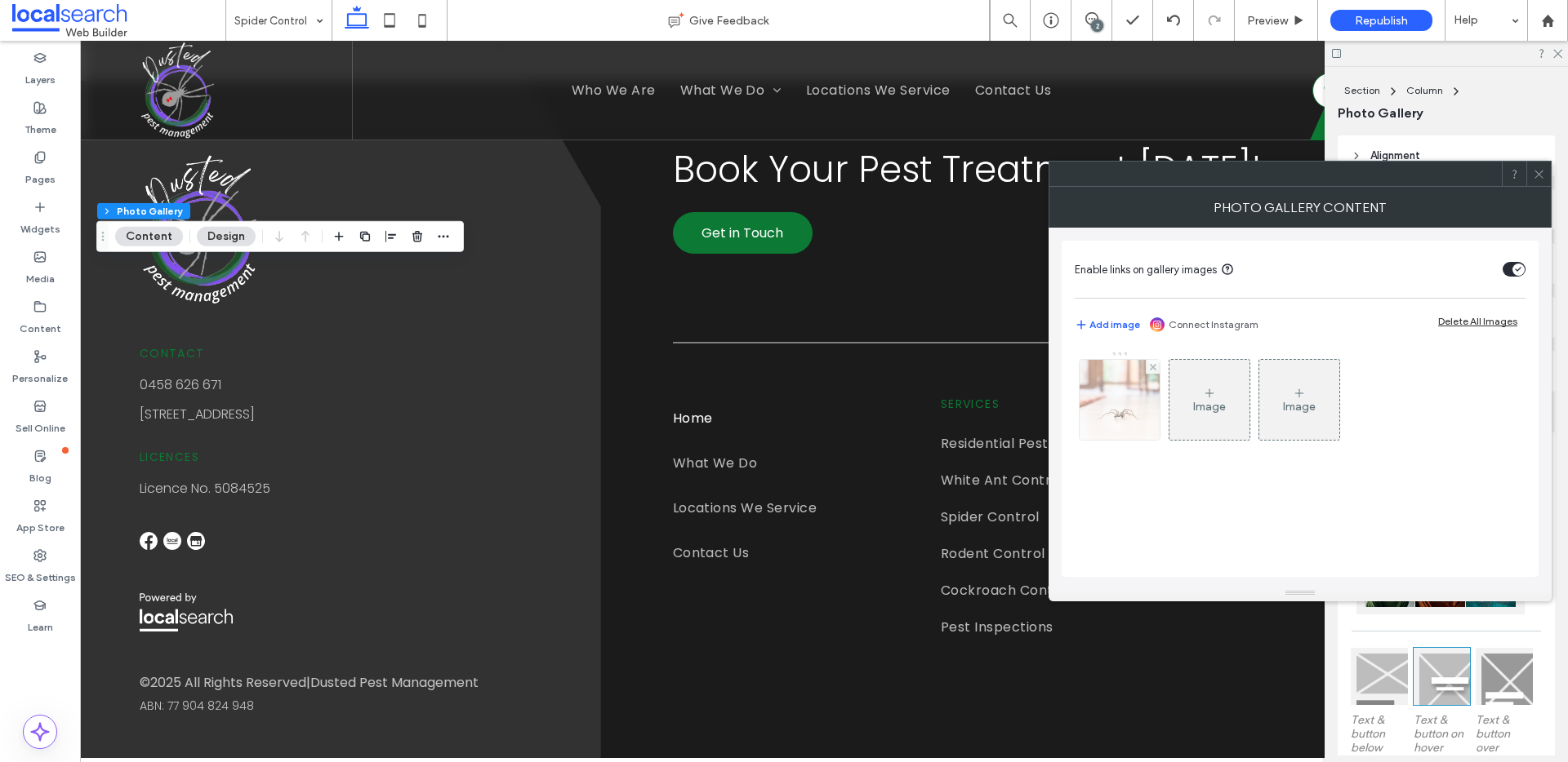
drag, startPoint x: 1092, startPoint y: 366, endPoint x: 1259, endPoint y: 421, distance: 175.8
click at [1093, 366] on img at bounding box center [1119, 400] width 120 height 80
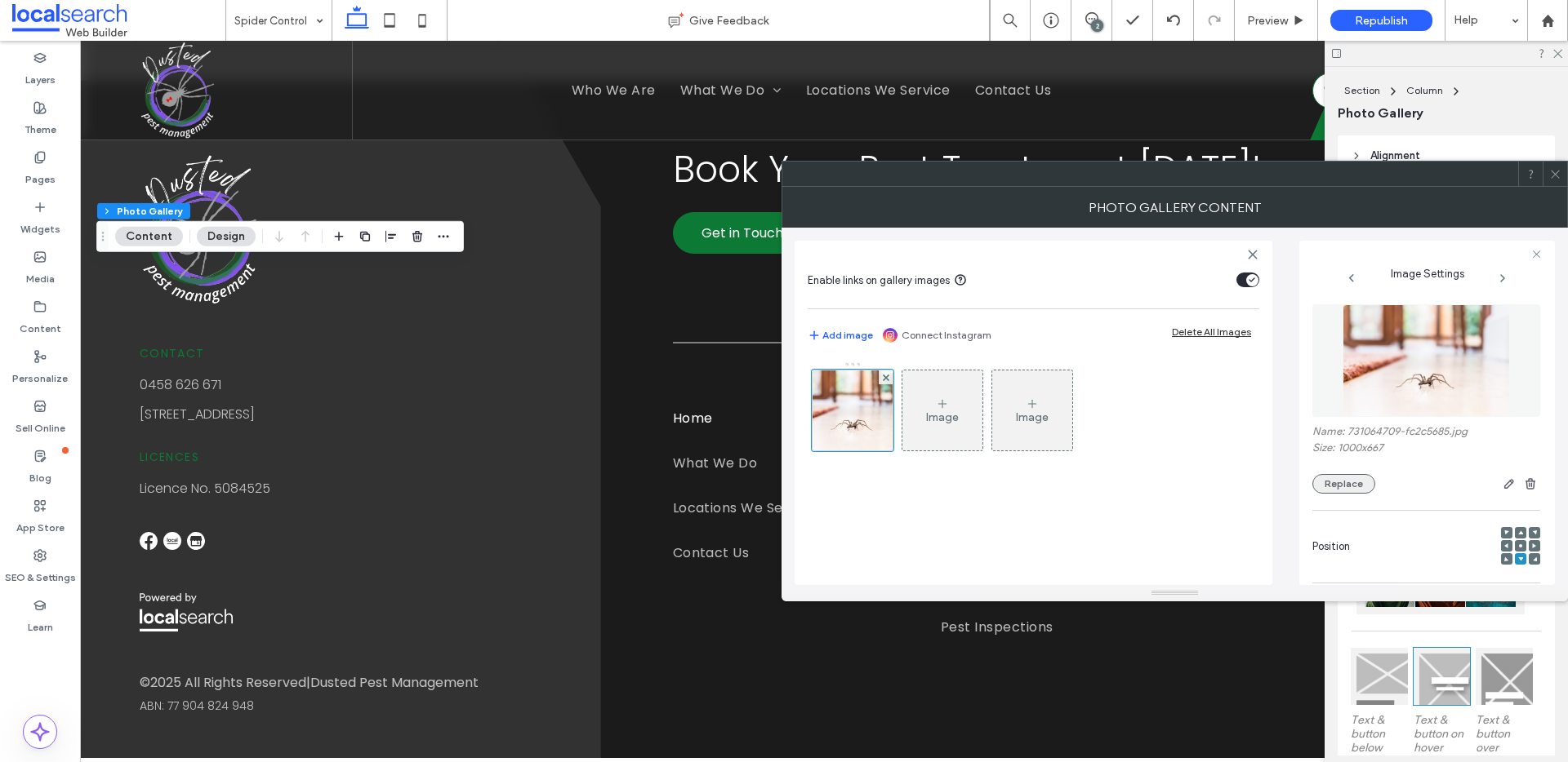
click at [1335, 484] on button "Replace" at bounding box center [1345, 484] width 63 height 19
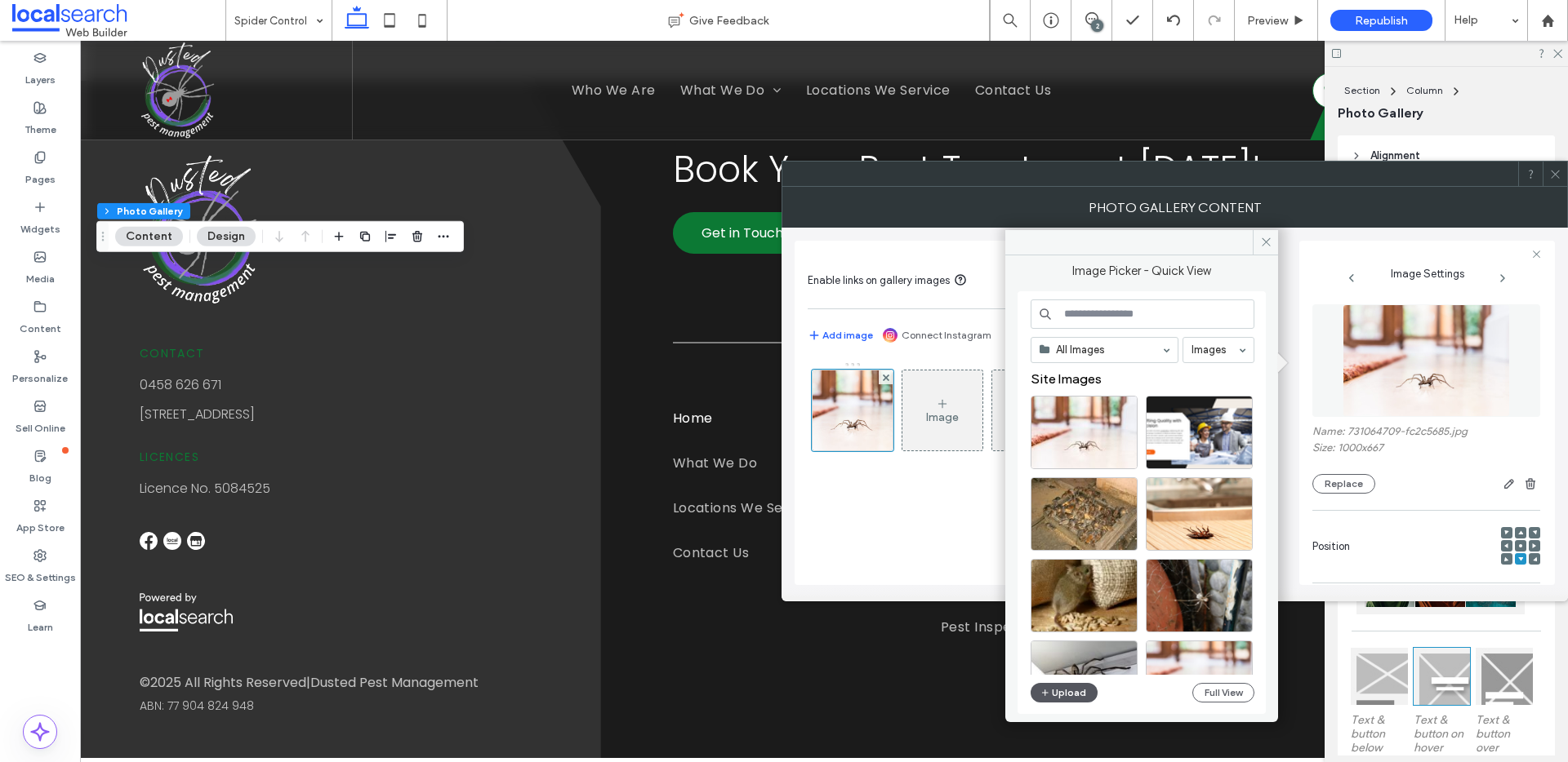
click at [1056, 684] on button "Upload" at bounding box center [1065, 693] width 67 height 19
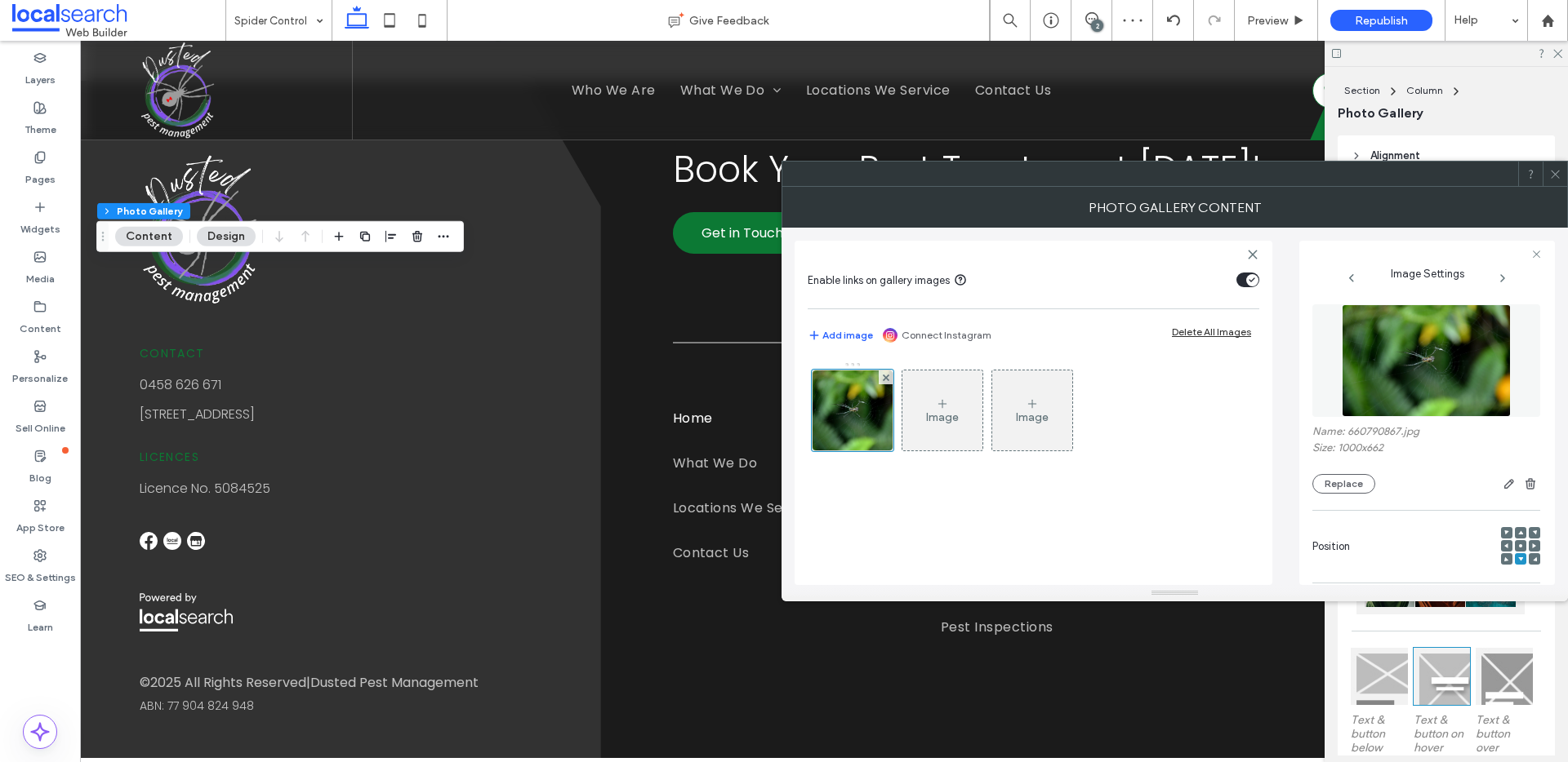
click at [1518, 546] on icon at bounding box center [1520, 545] width 5 height 5
click at [1270, 29] on div "Preview" at bounding box center [1276, 20] width 83 height 41
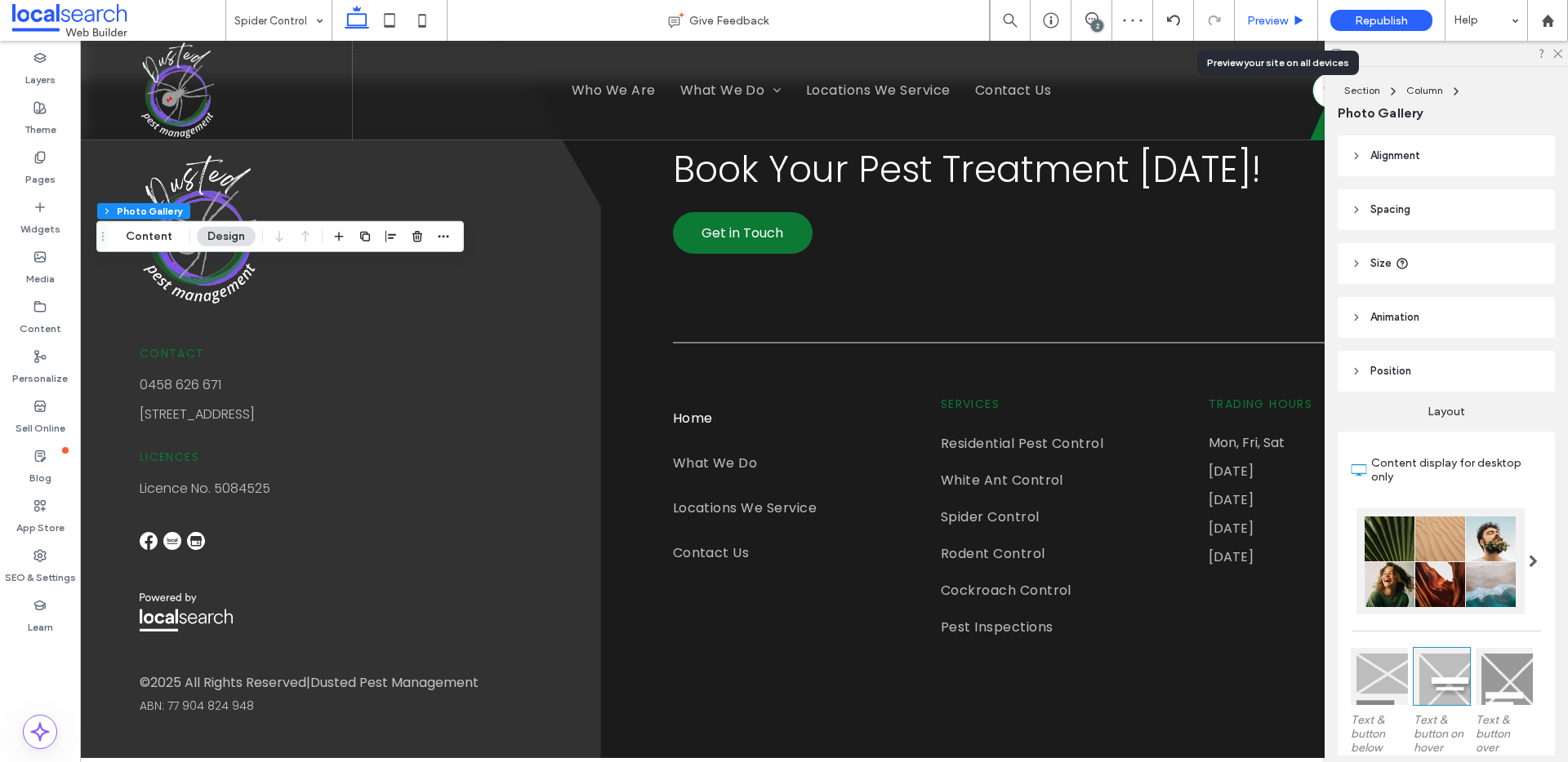
click at [1270, 19] on span "Preview" at bounding box center [1267, 20] width 41 height 13
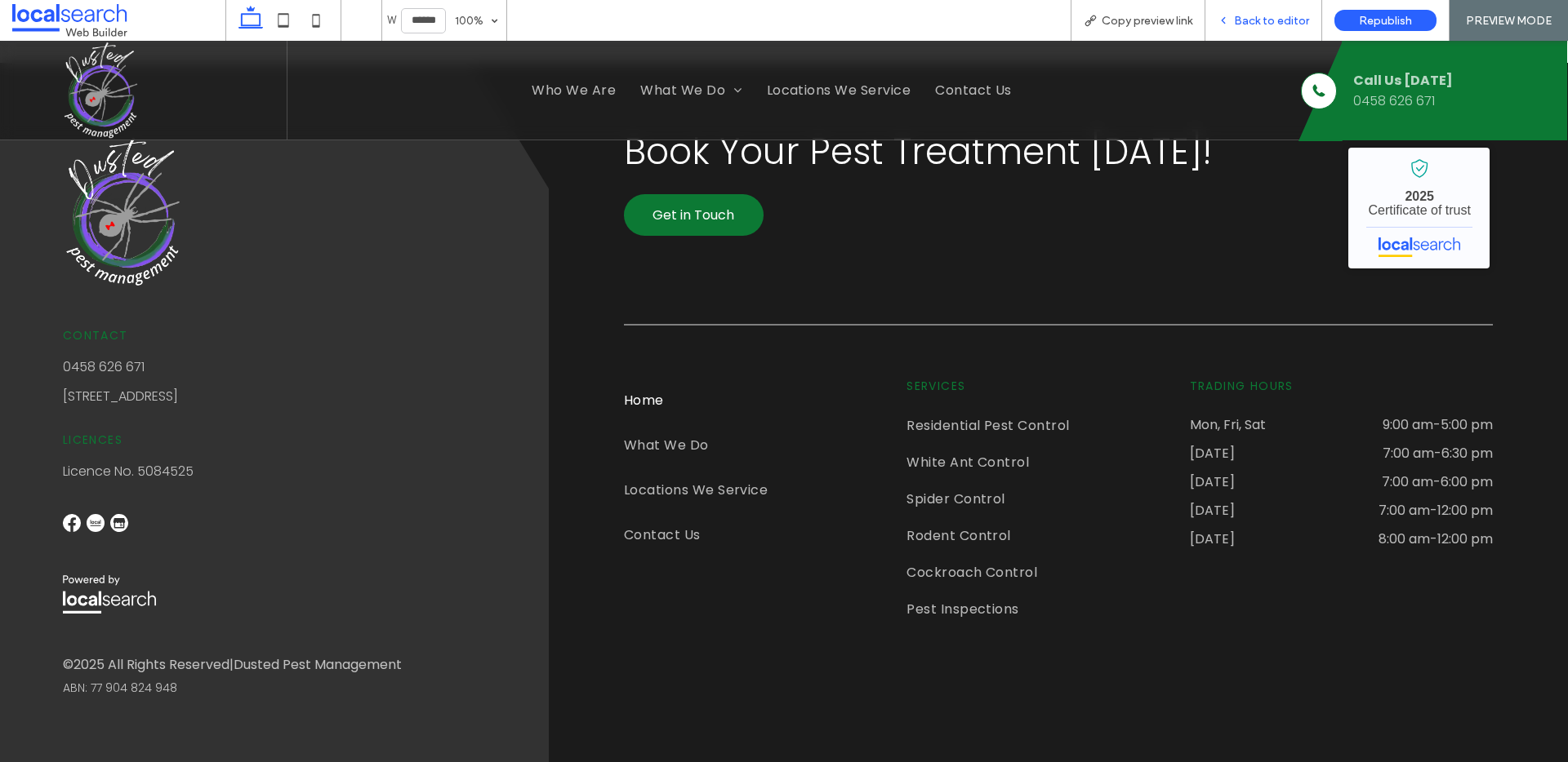
click at [1262, 19] on span "Back to editor" at bounding box center [1272, 20] width 75 height 13
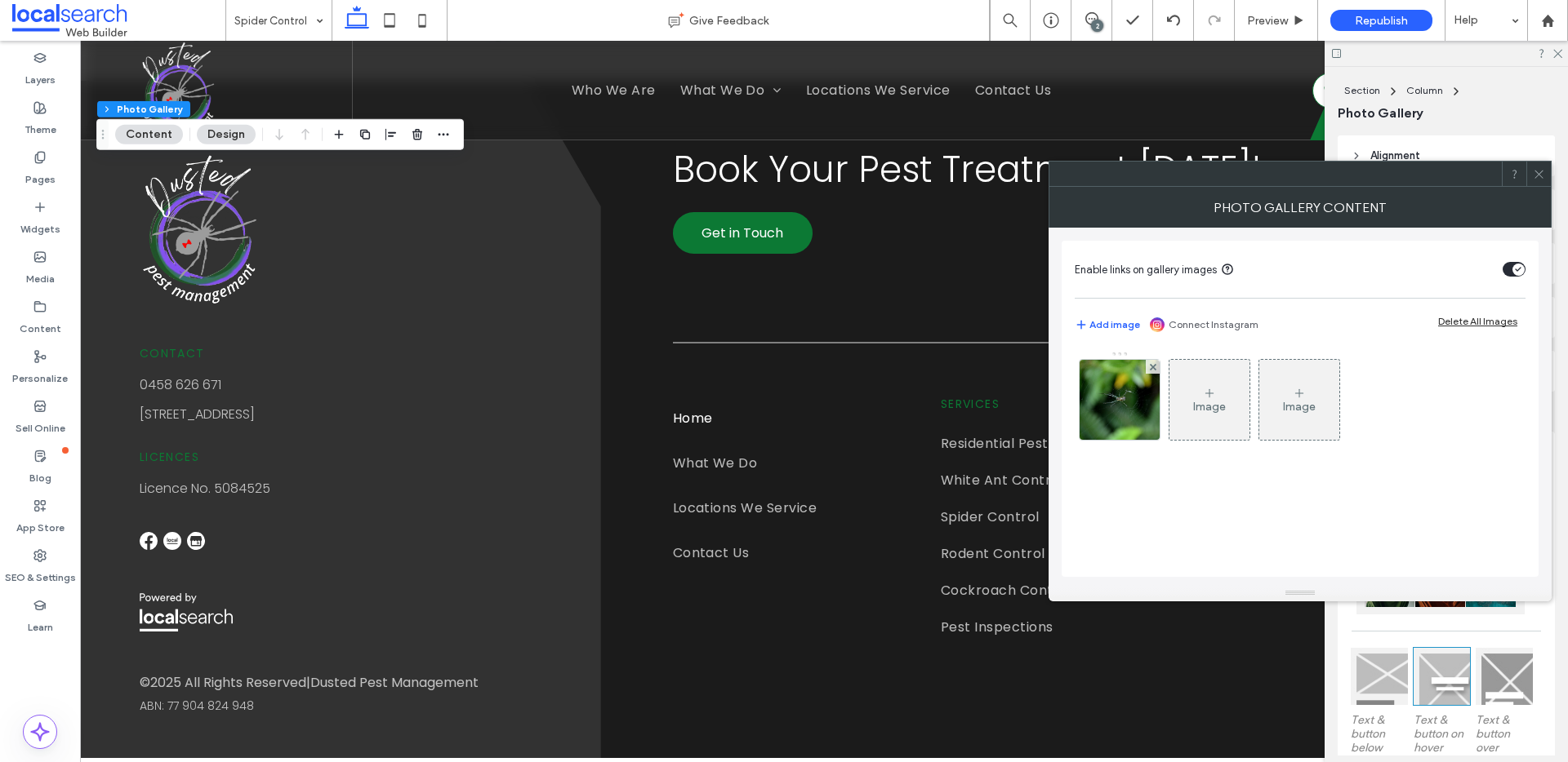
click at [1161, 424] on div "Image Image" at bounding box center [1299, 404] width 449 height 106
click at [1151, 400] on img at bounding box center [1120, 400] width 121 height 80
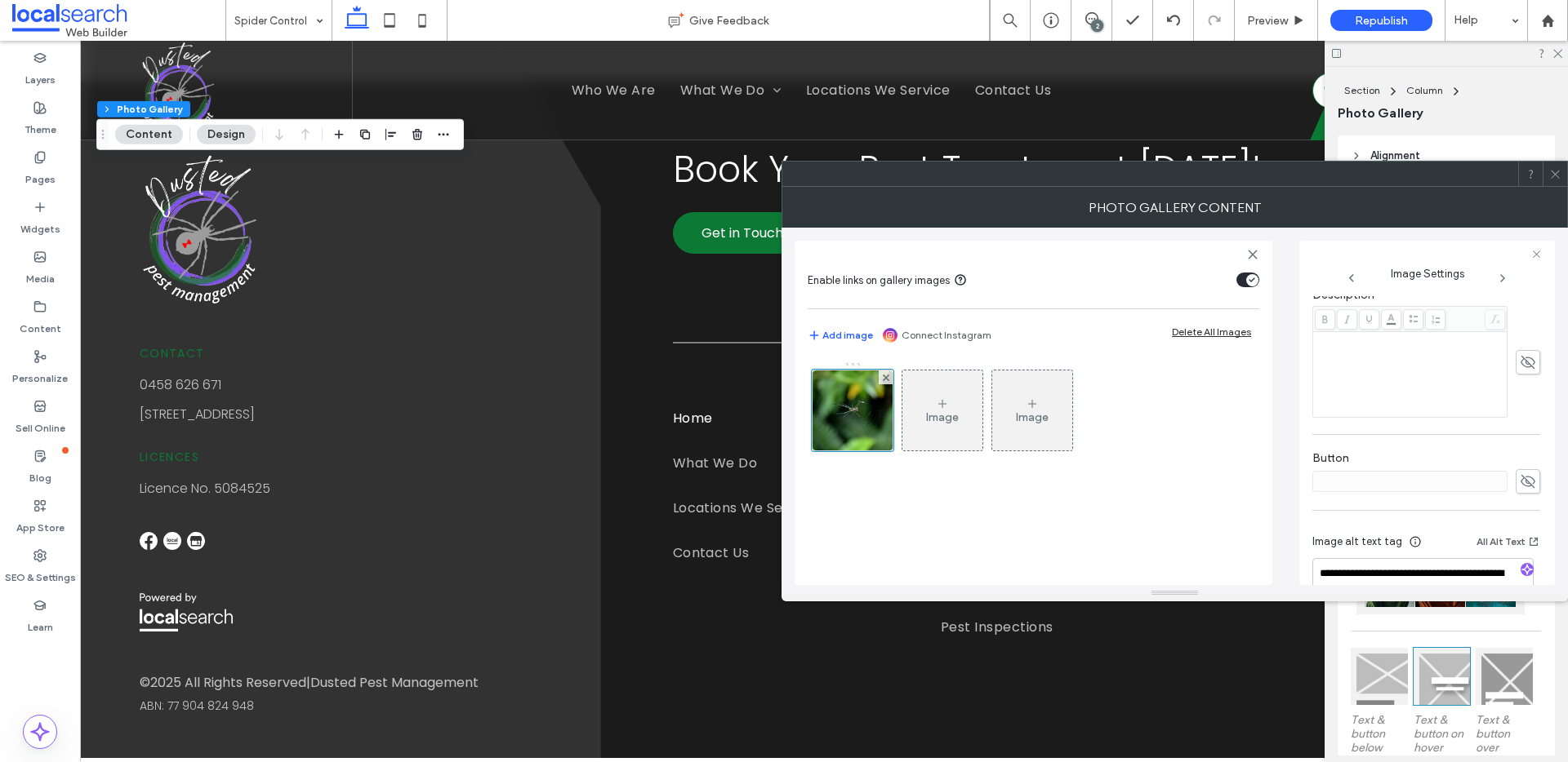
scroll to position [466, 0]
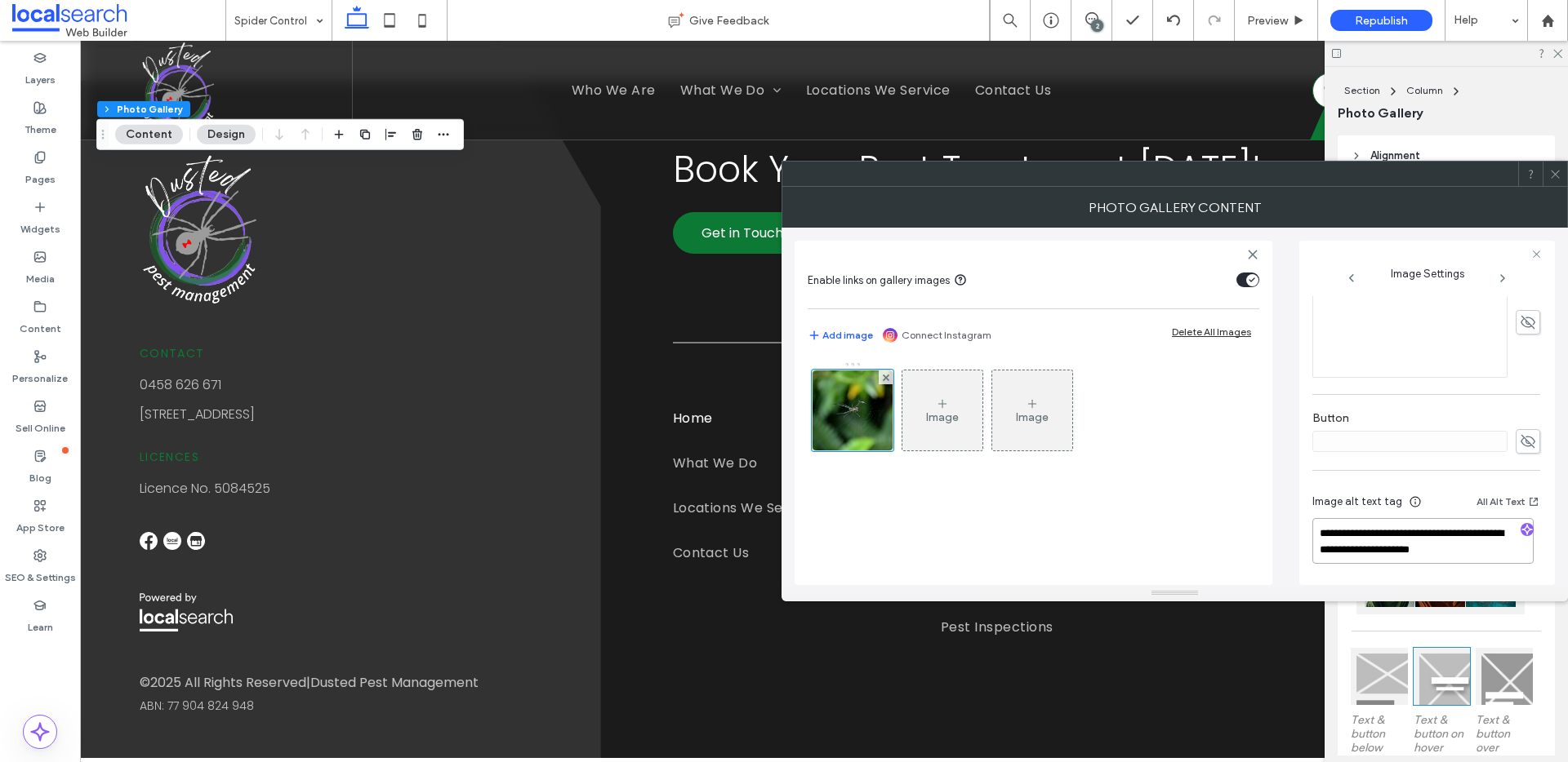
drag, startPoint x: 1453, startPoint y: 531, endPoint x: 1543, endPoint y: 597, distance: 111.6
click at [1543, 597] on div "**********" at bounding box center [1175, 394] width 786 height 415
click at [1522, 528] on use "button" at bounding box center [1527, 530] width 10 height 10
click at [1513, 557] on textarea "**********" at bounding box center [1423, 542] width 222 height 46
paste textarea "**********"
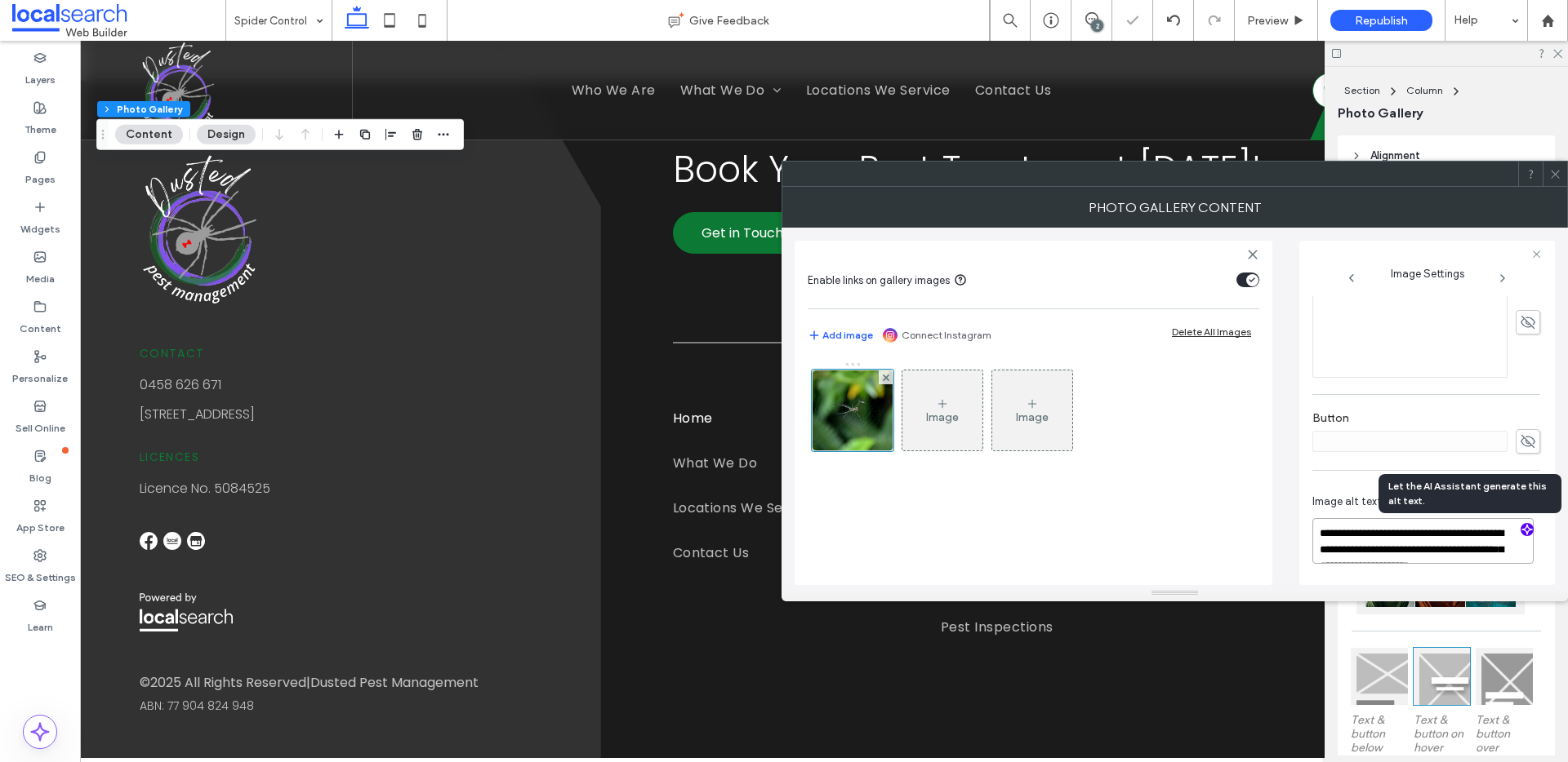
scroll to position [2, 0]
type textarea "**********"
click at [1557, 175] on icon at bounding box center [1556, 173] width 12 height 12
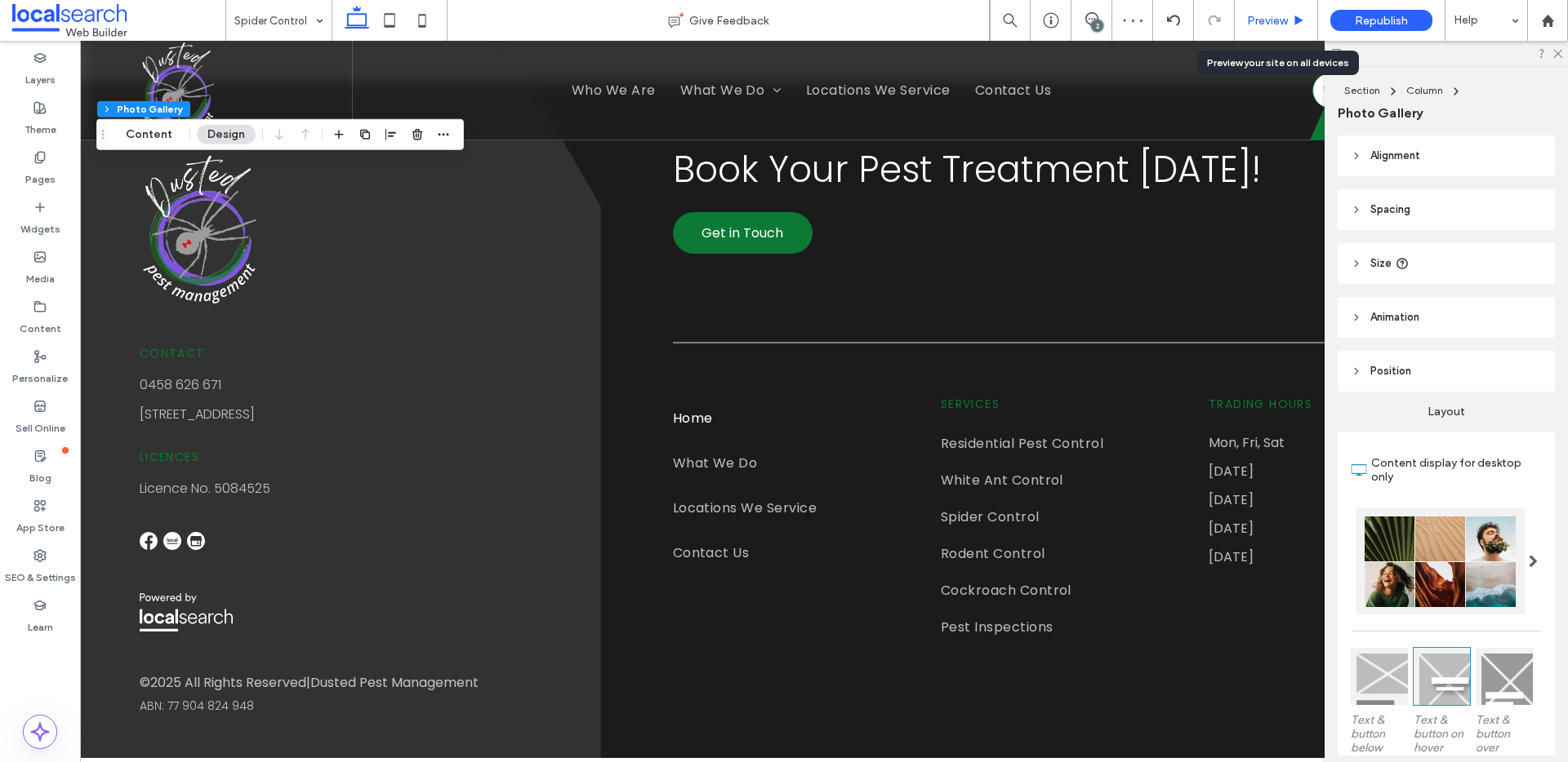
click at [1291, 26] on div "Preview" at bounding box center [1276, 20] width 82 height 13
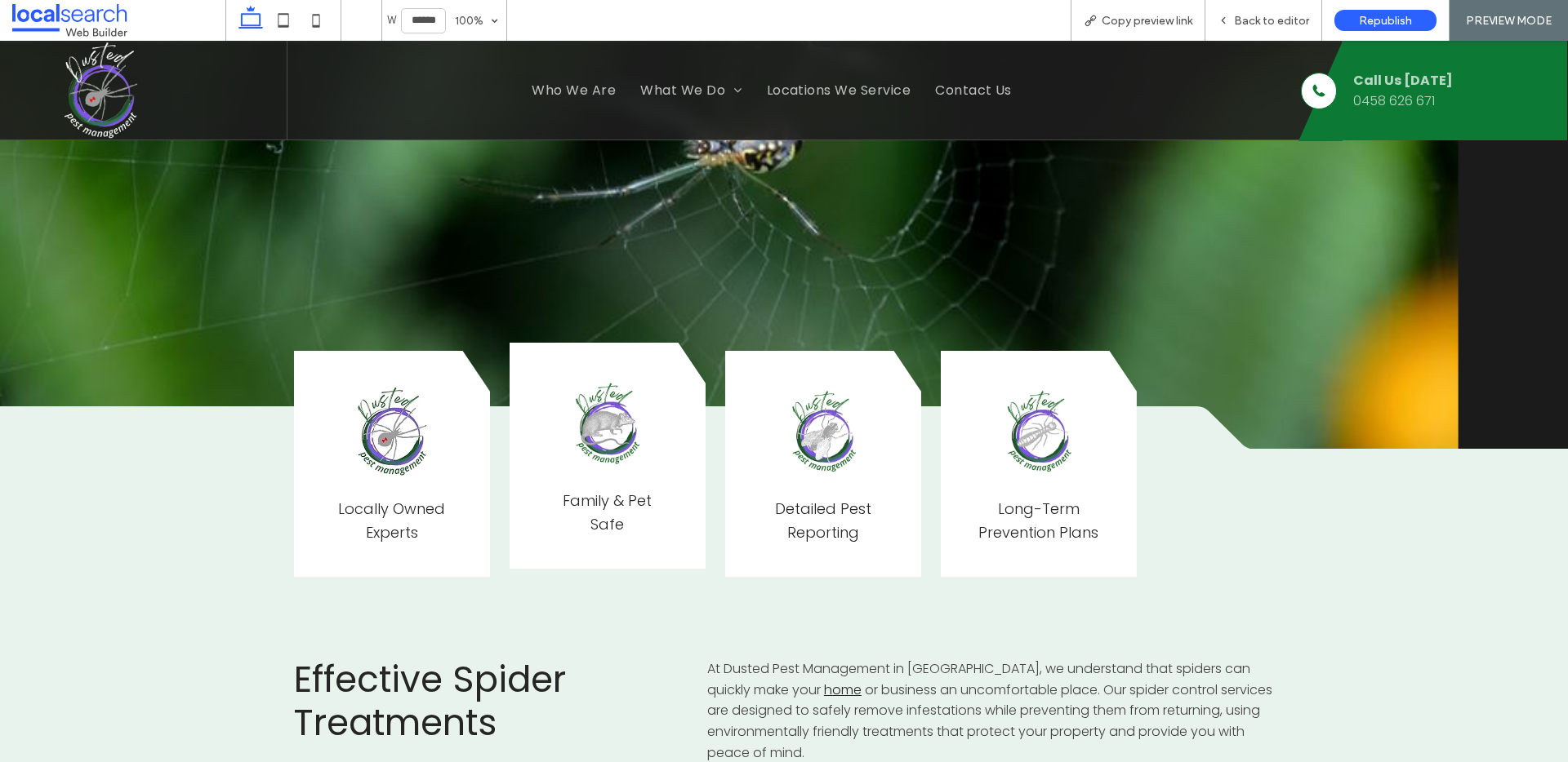
scroll to position [772, 0]
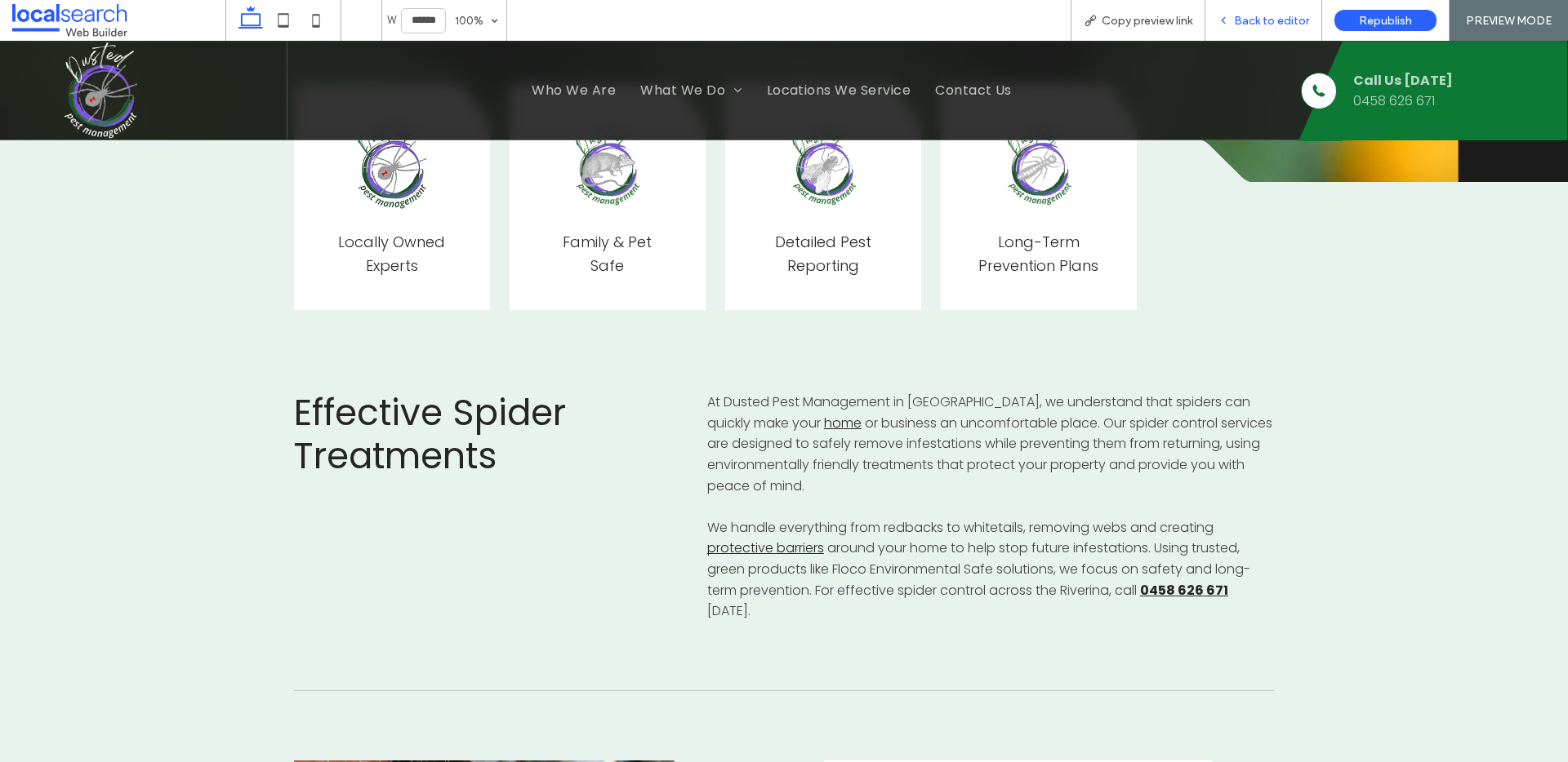
click at [1270, 13] on span "Back to editor" at bounding box center [1272, 20] width 75 height 13
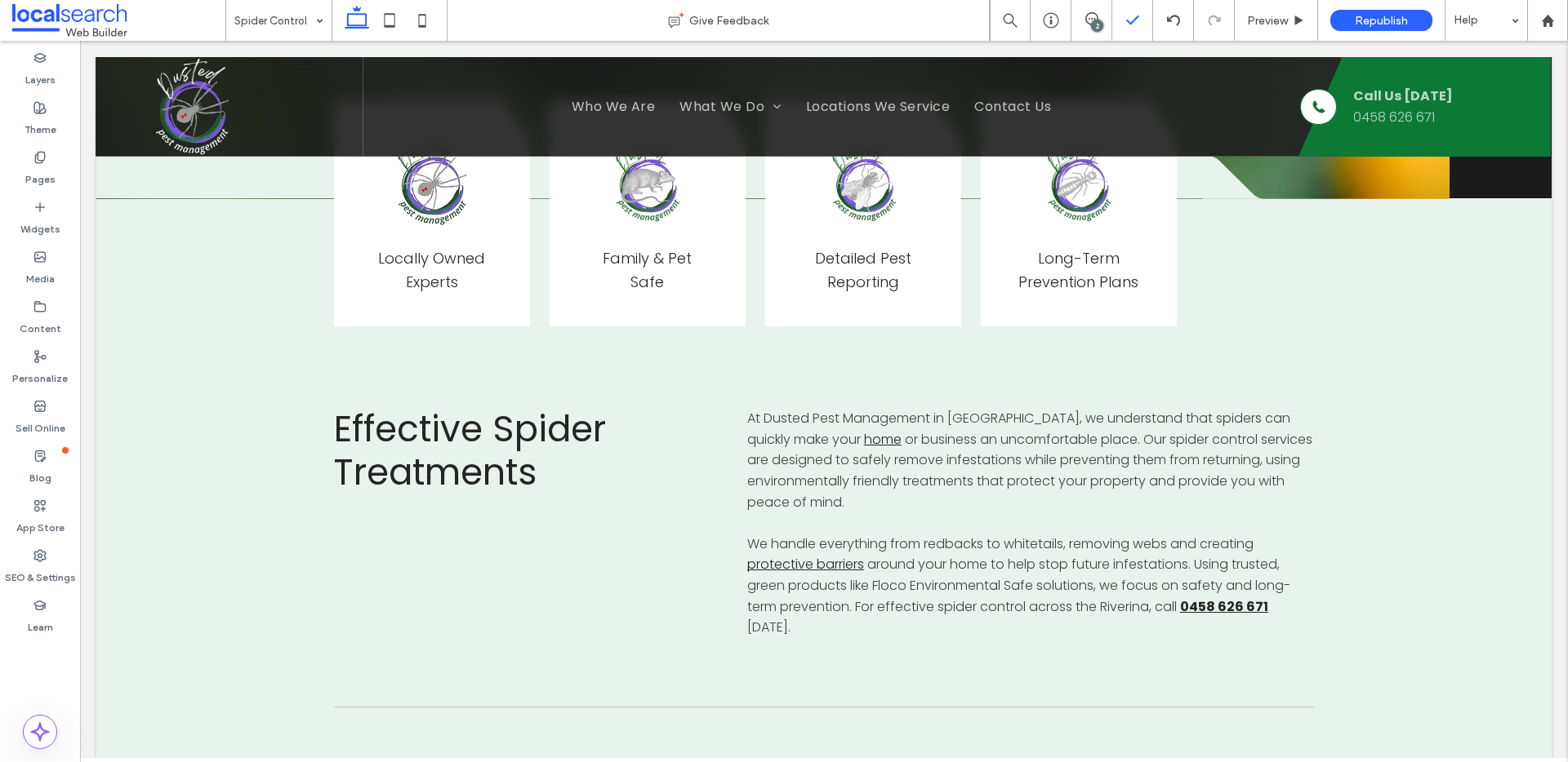
scroll to position [788, 0]
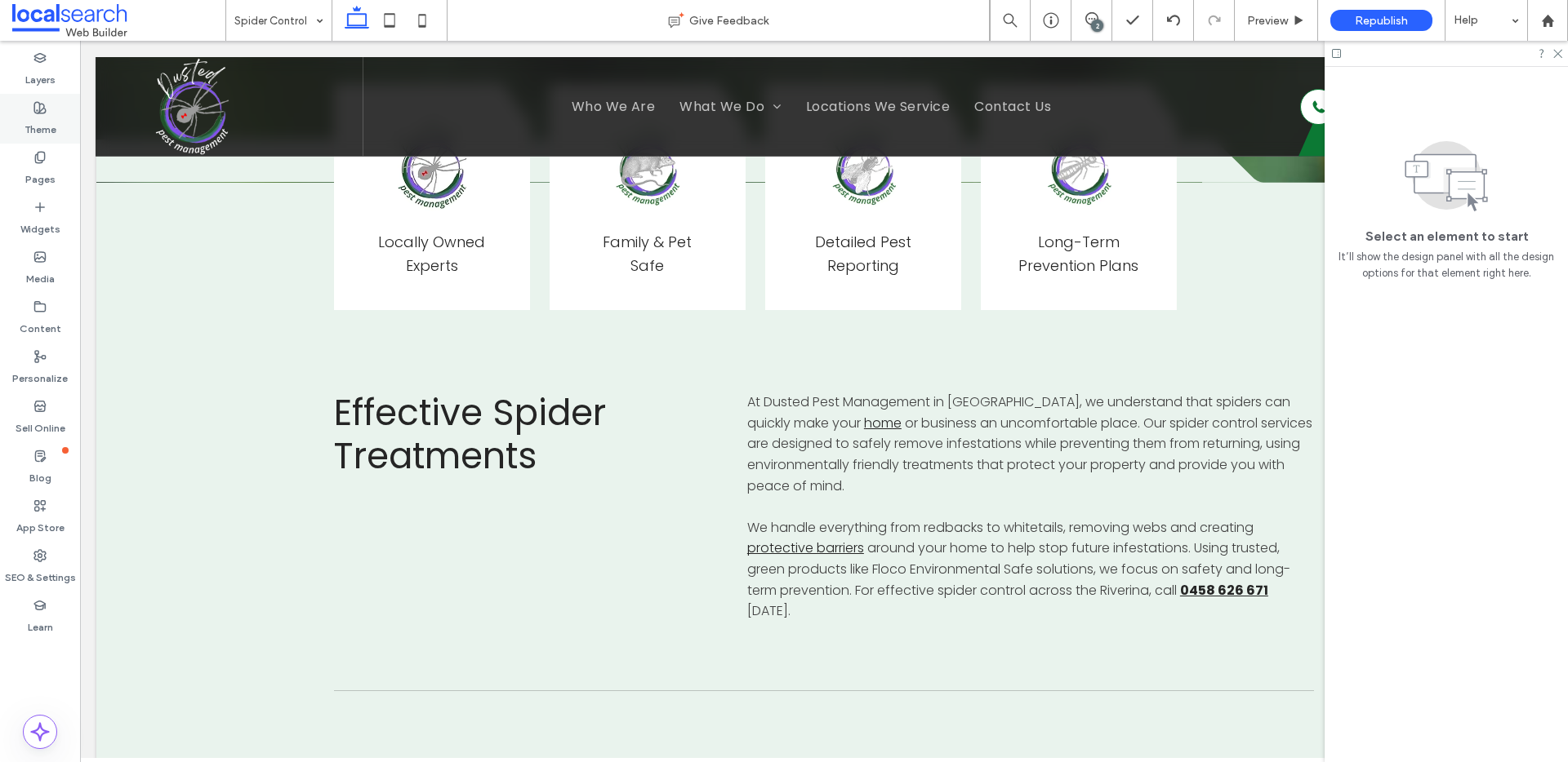
click at [54, 112] on div "Theme" at bounding box center [39, 119] width 80 height 50
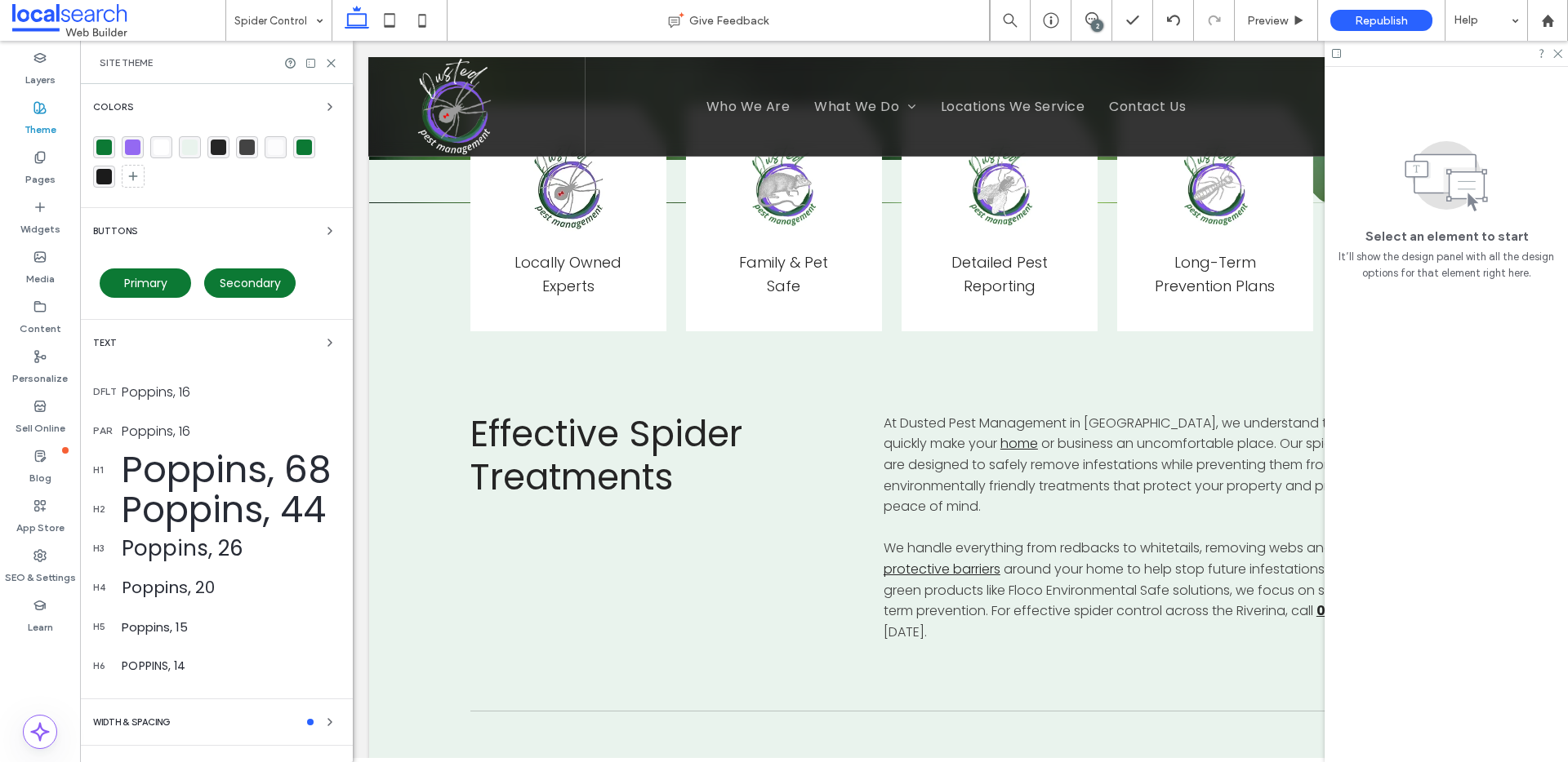
scroll to position [808, 0]
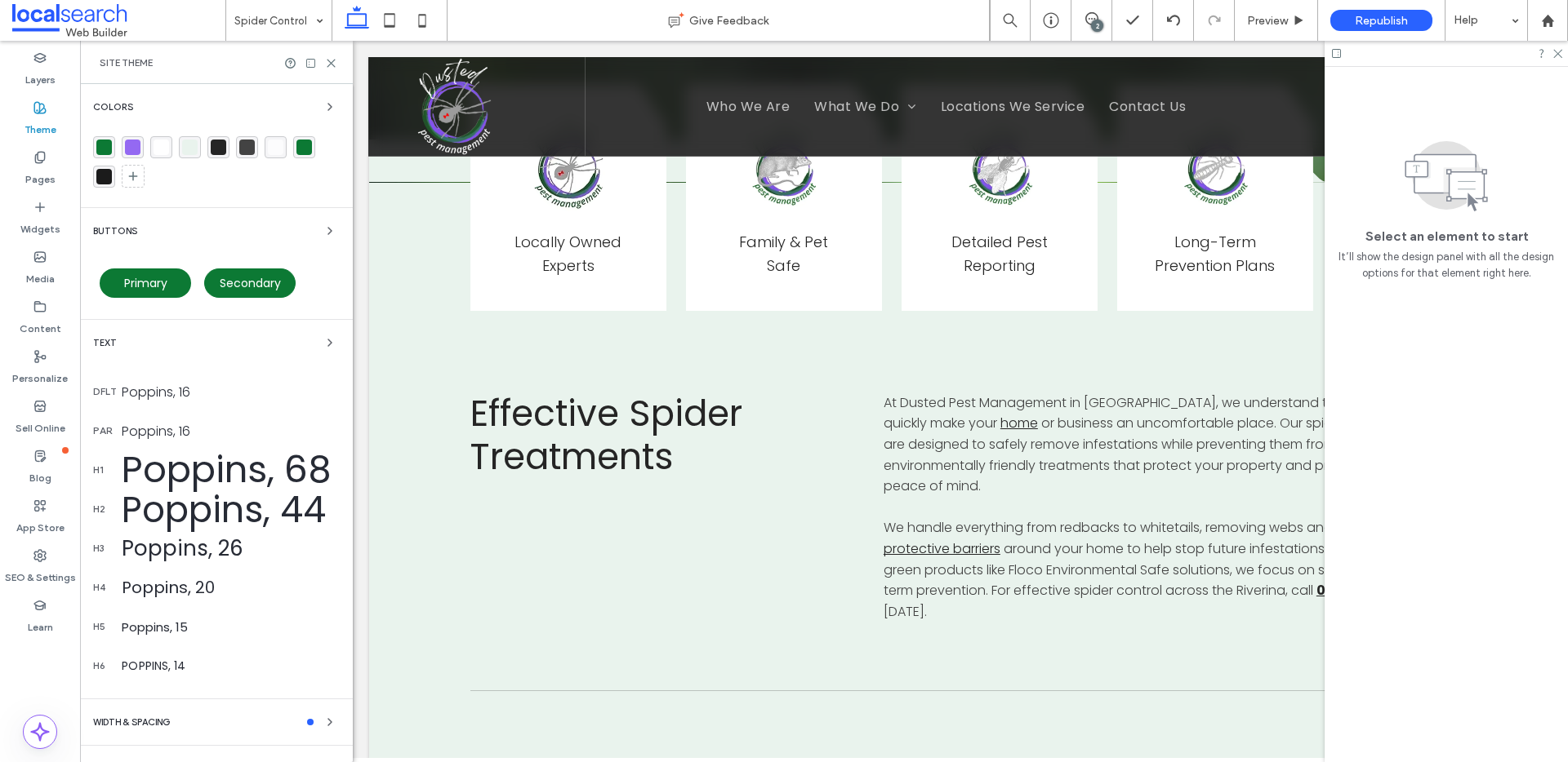
click at [210, 337] on div "Text" at bounding box center [216, 342] width 246 height 19
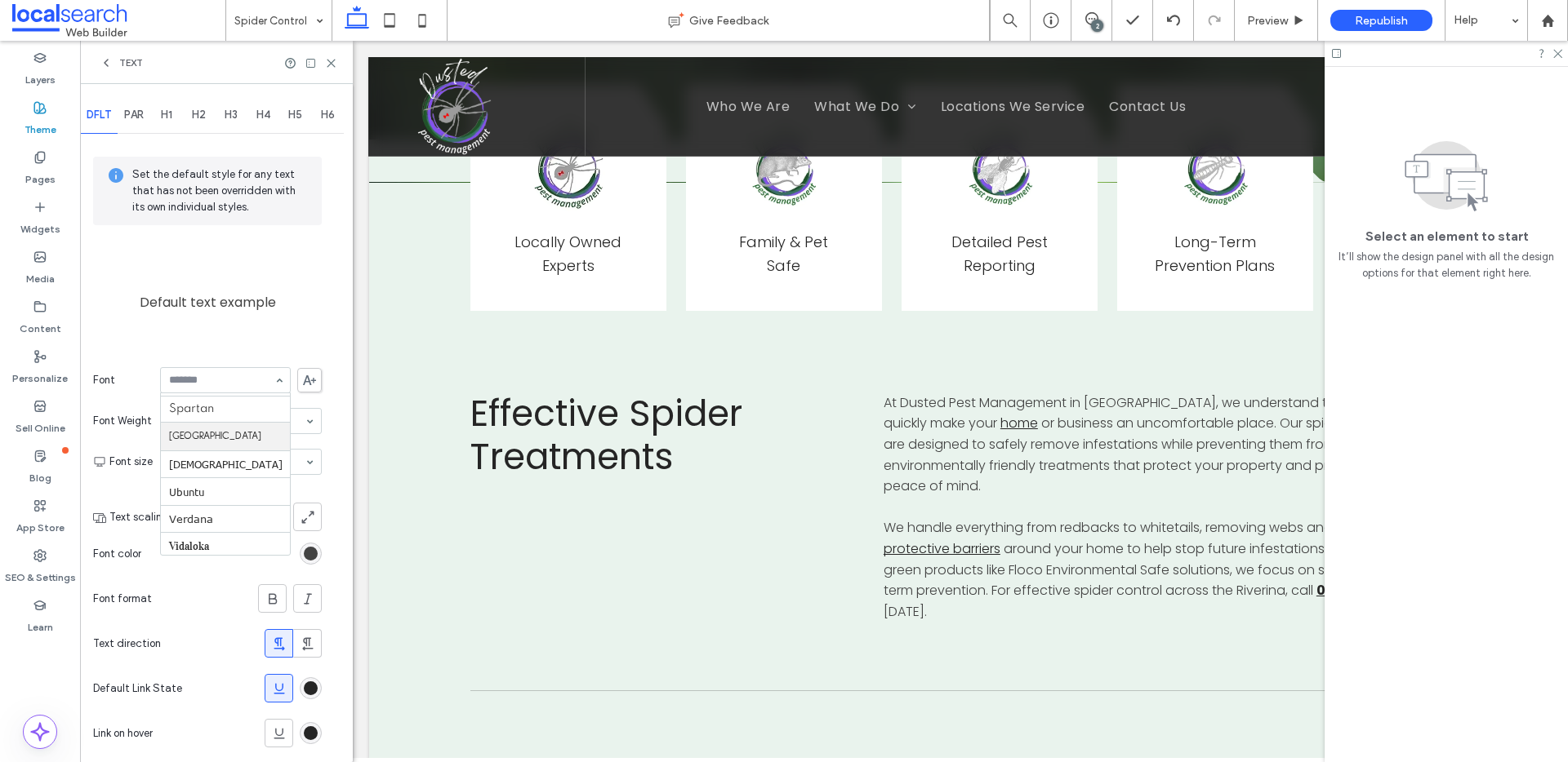
scroll to position [1795, 0]
click at [329, 55] on div "Text" at bounding box center [216, 62] width 272 height 43
click at [329, 58] on icon at bounding box center [331, 63] width 12 height 12
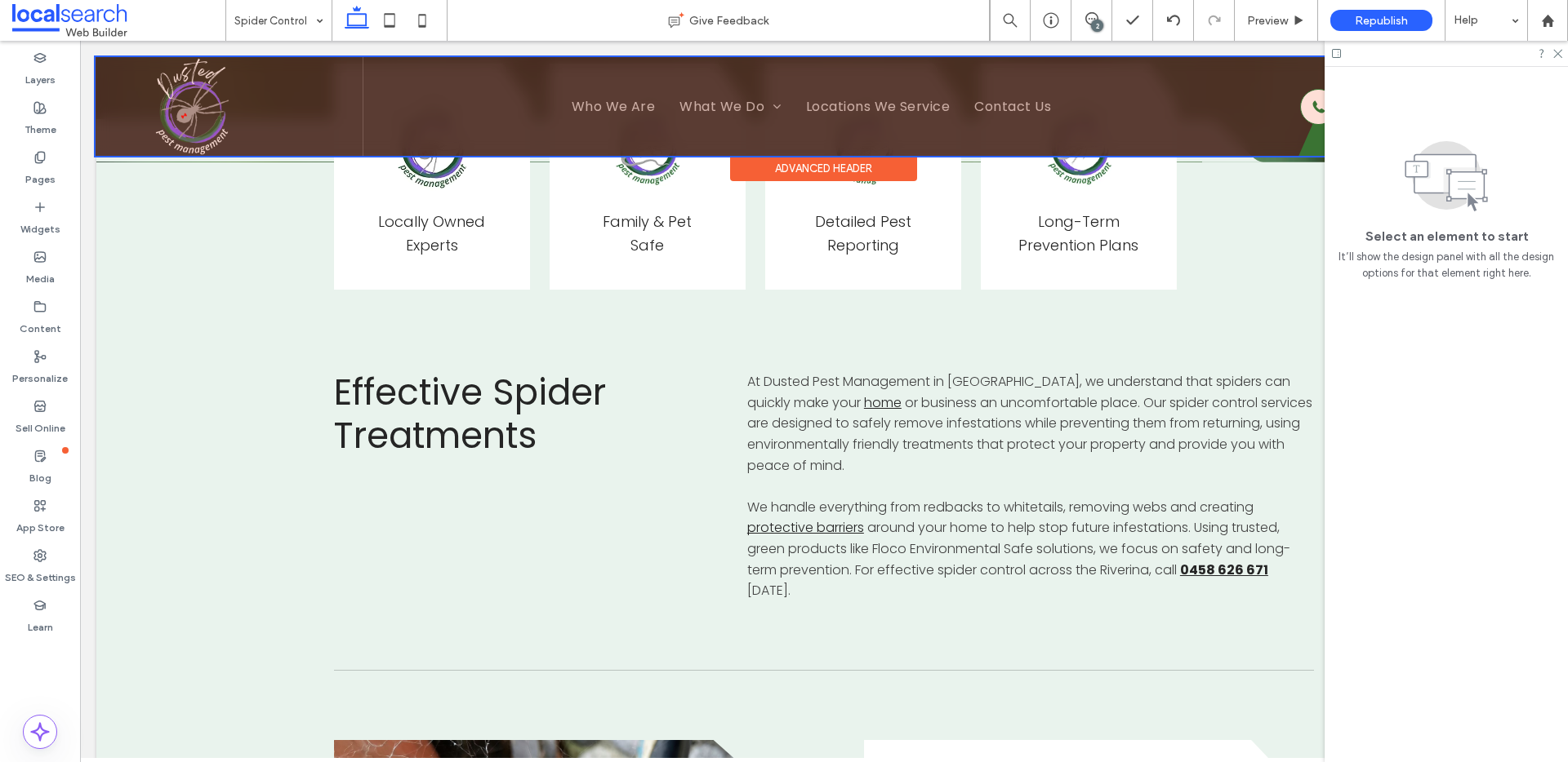
scroll to position [788, 0]
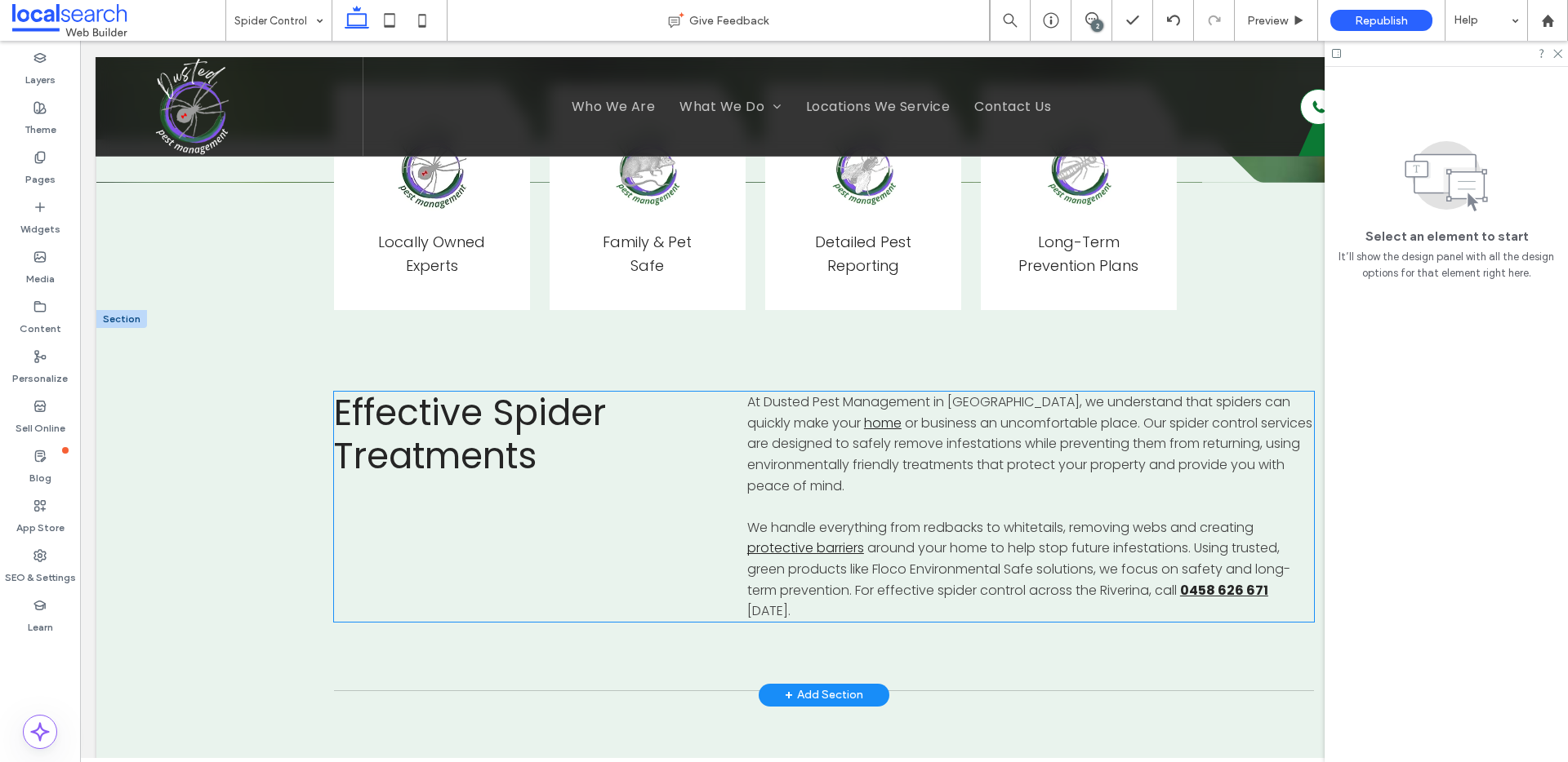
click at [410, 420] on span "Effective Spider Treatments" at bounding box center [470, 434] width 272 height 93
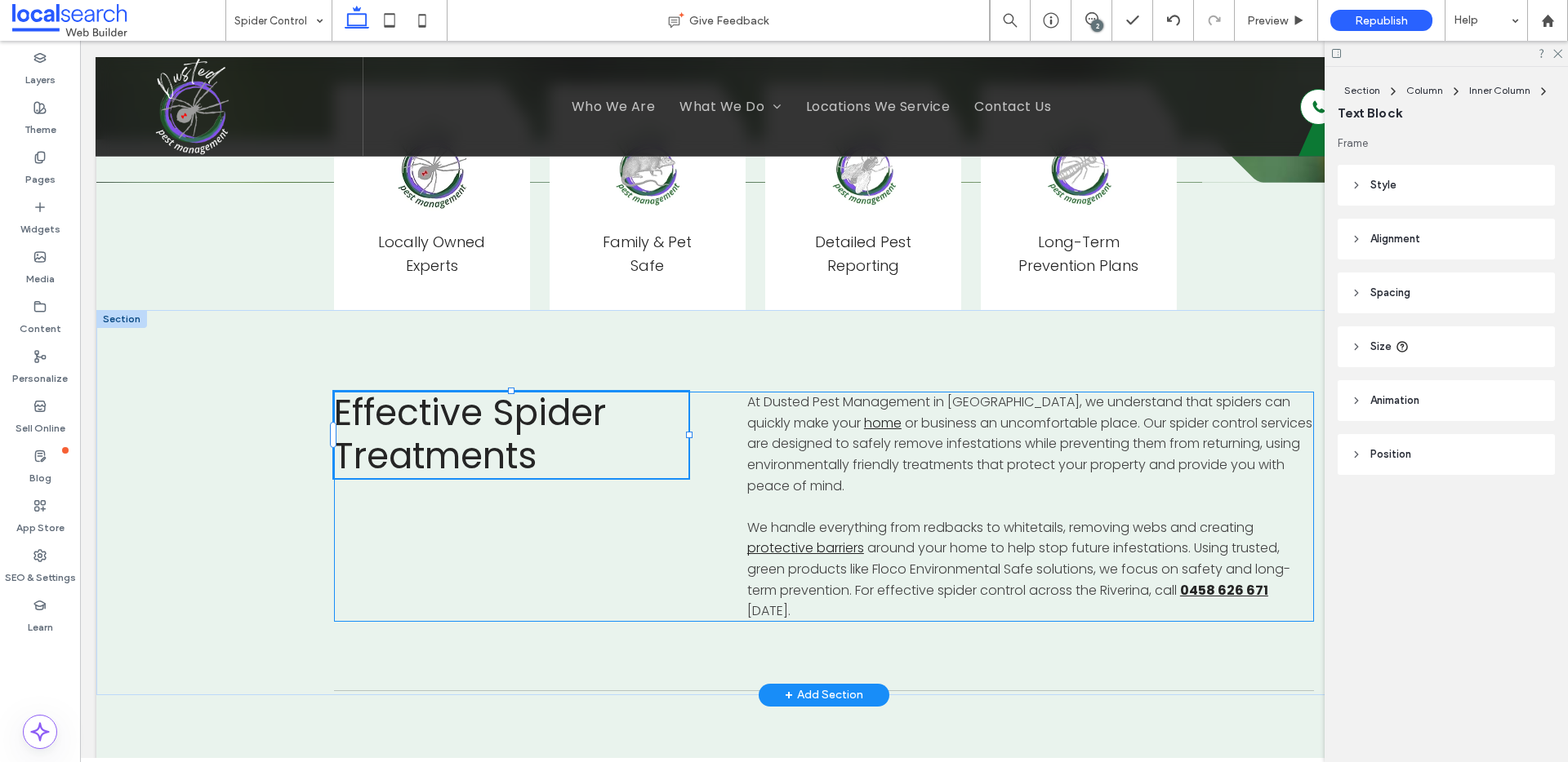
type input "*******"
type input "**"
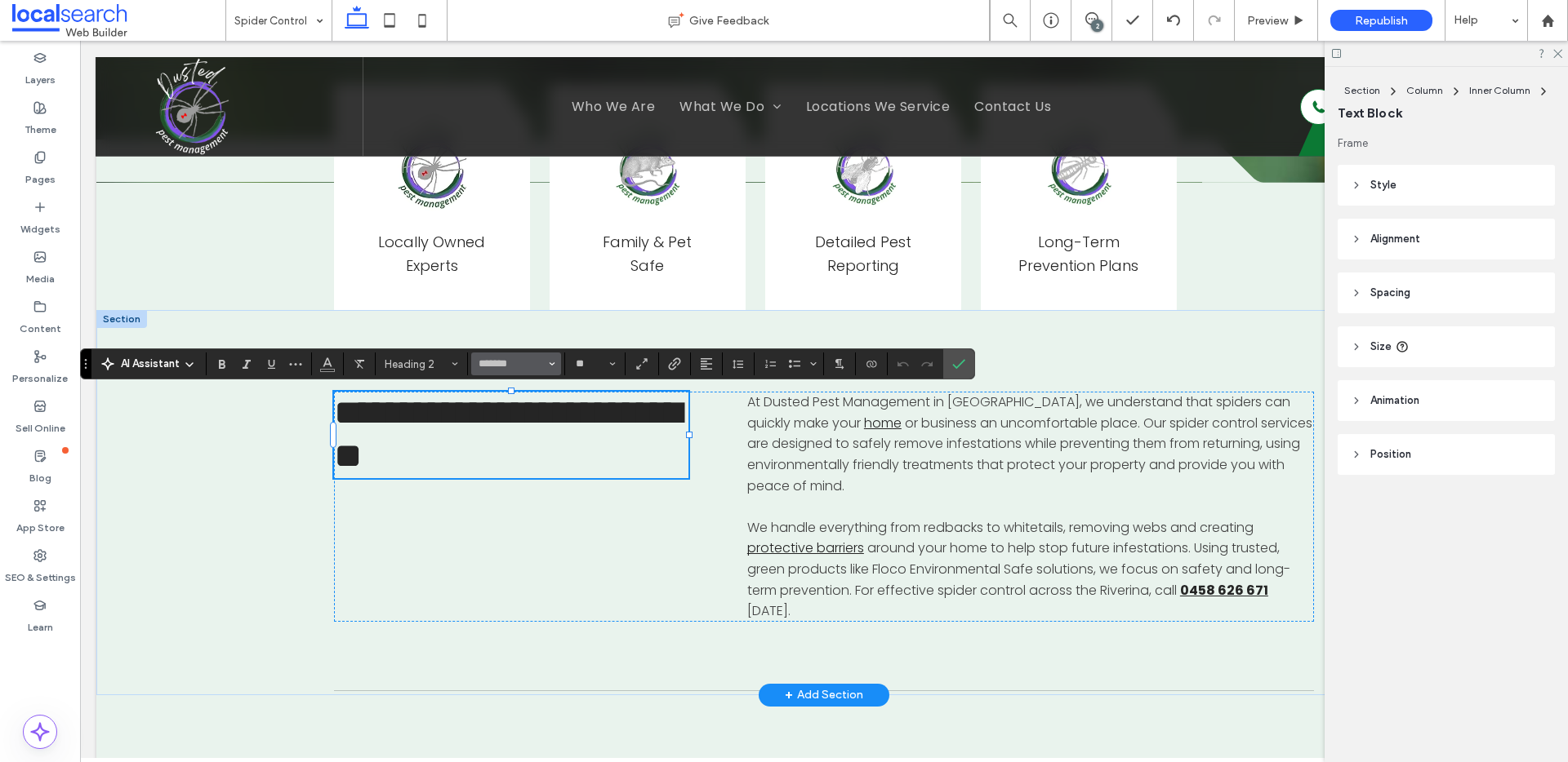
click at [553, 365] on use "Font & Font weight" at bounding box center [552, 363] width 6 height 3
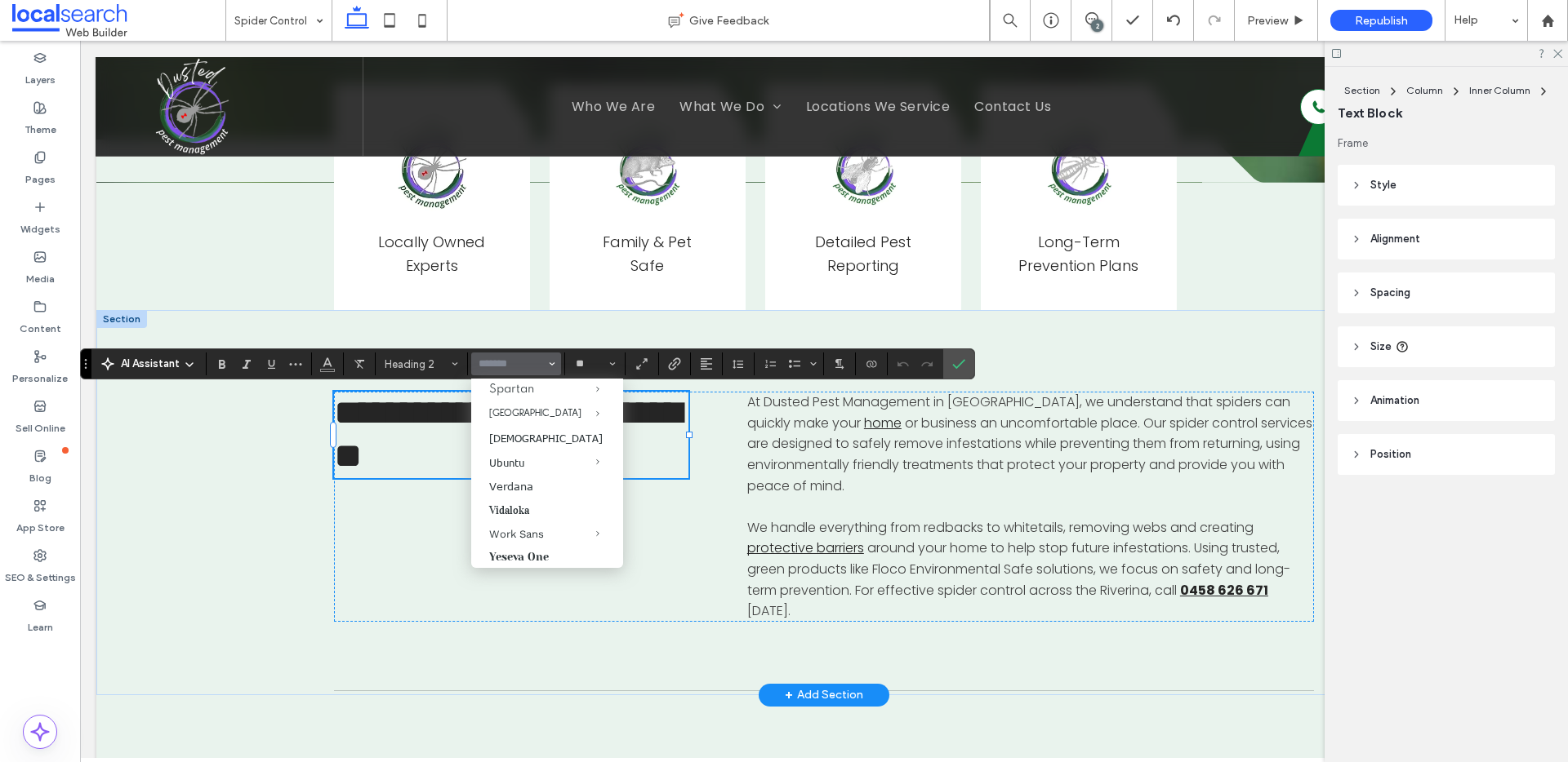
scroll to position [1691, 0]
click at [1296, 21] on use at bounding box center [1299, 19] width 9 height 9
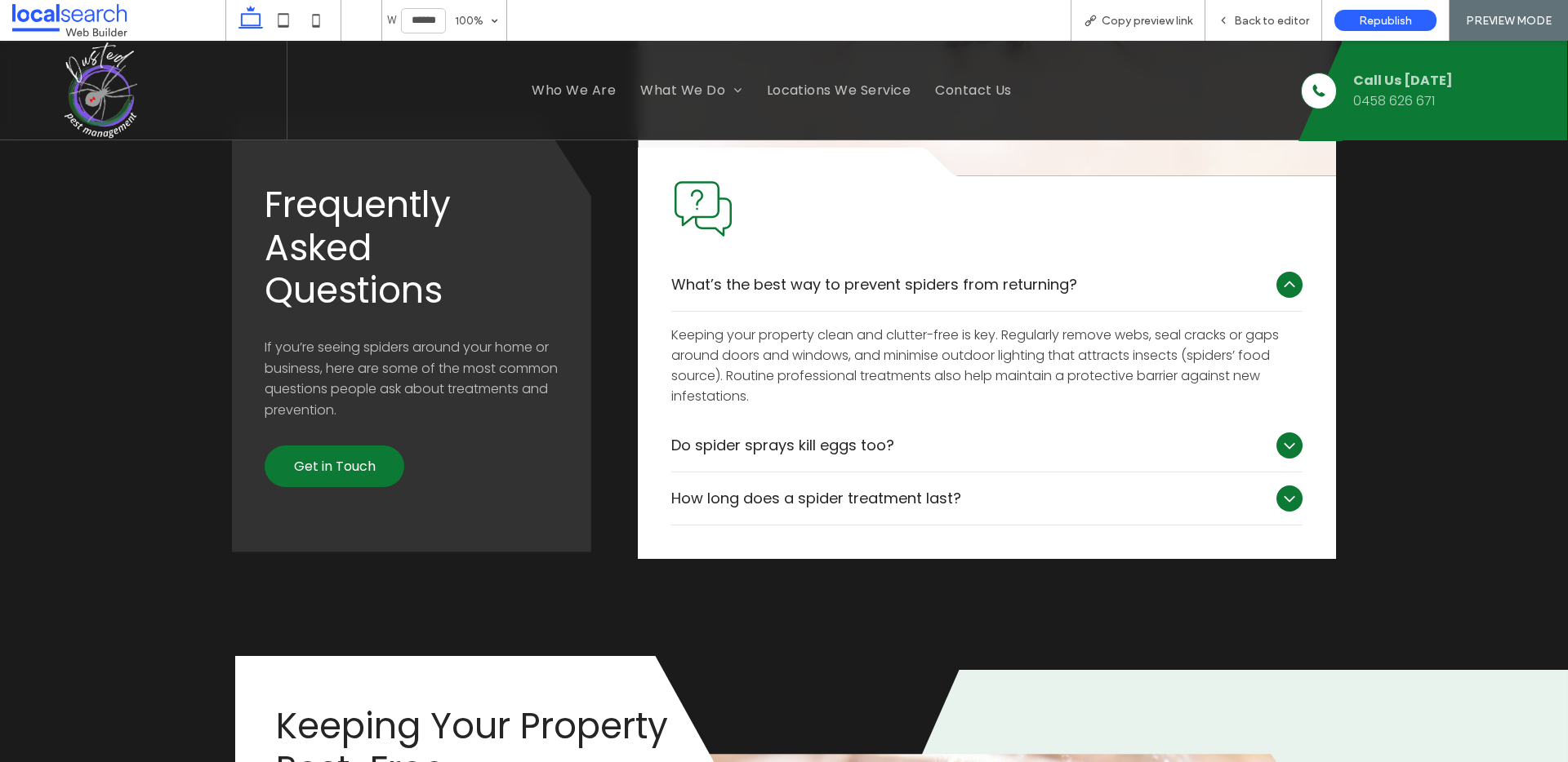
scroll to position [2253, 0]
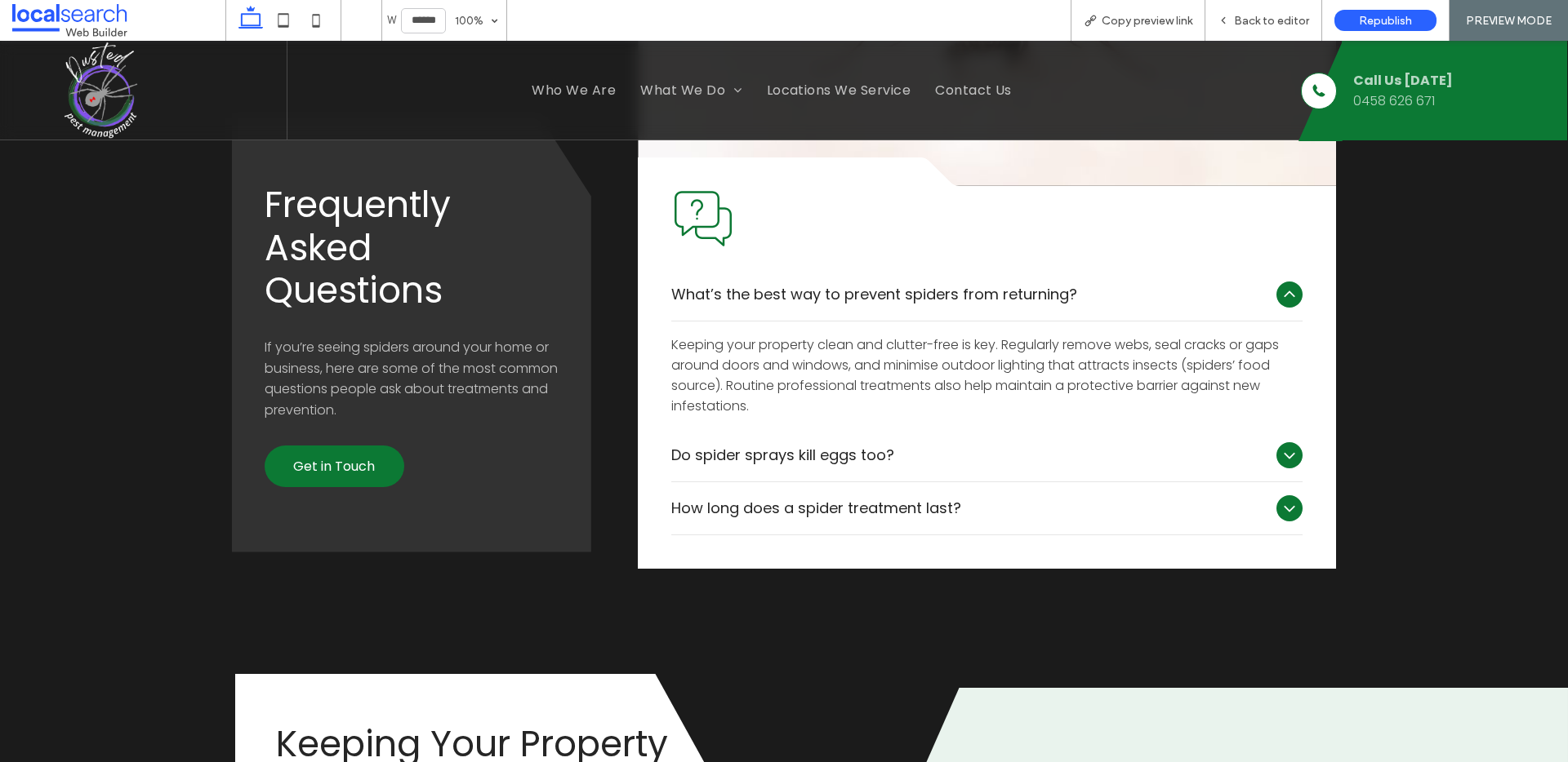
click at [980, 444] on span "Do spider sprays kill eggs too?" at bounding box center [971, 454] width 598 height 22
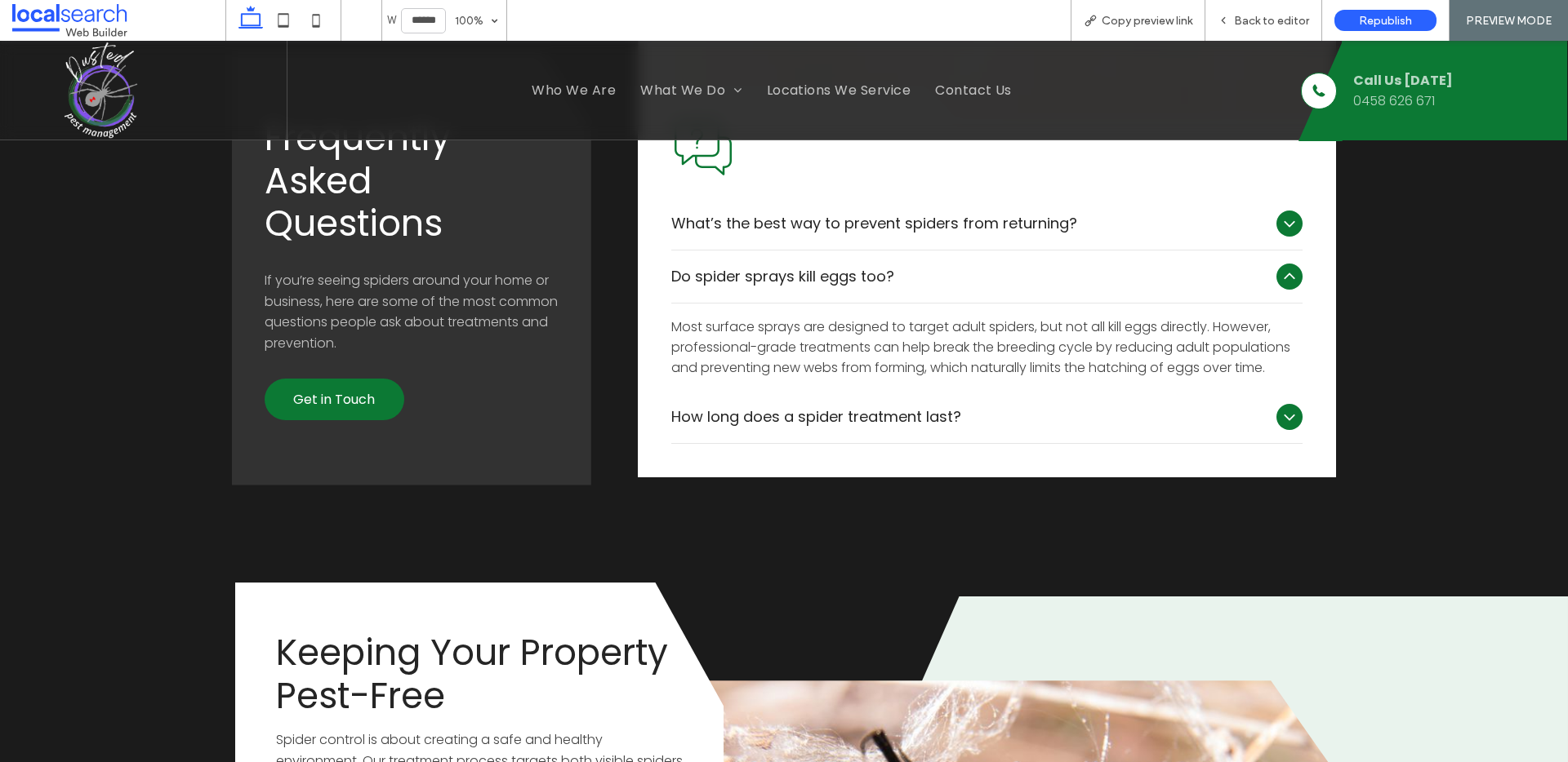
scroll to position [2331, 0]
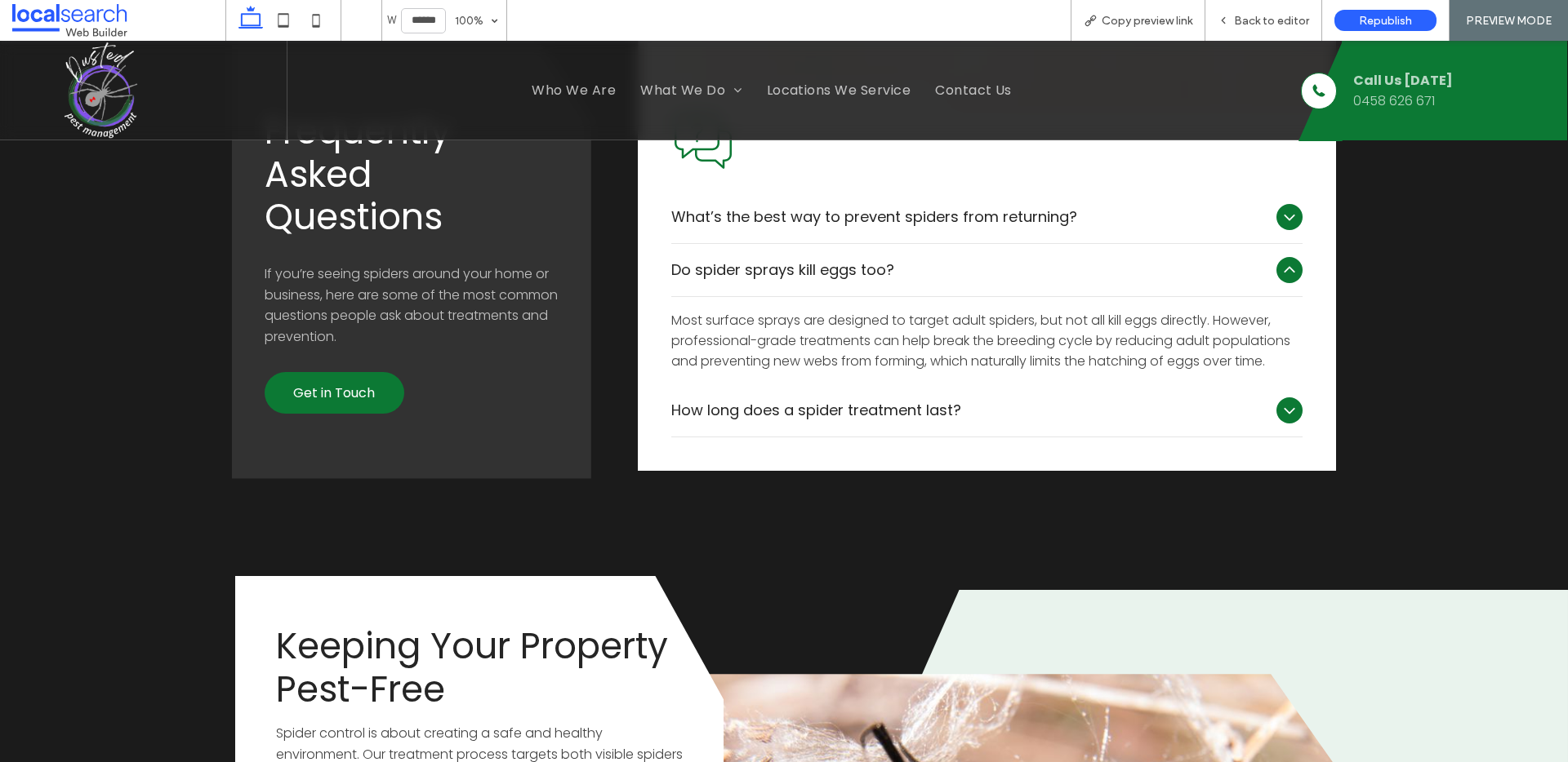
click at [1170, 399] on span "How long does a spider treatment last?" at bounding box center [971, 409] width 598 height 22
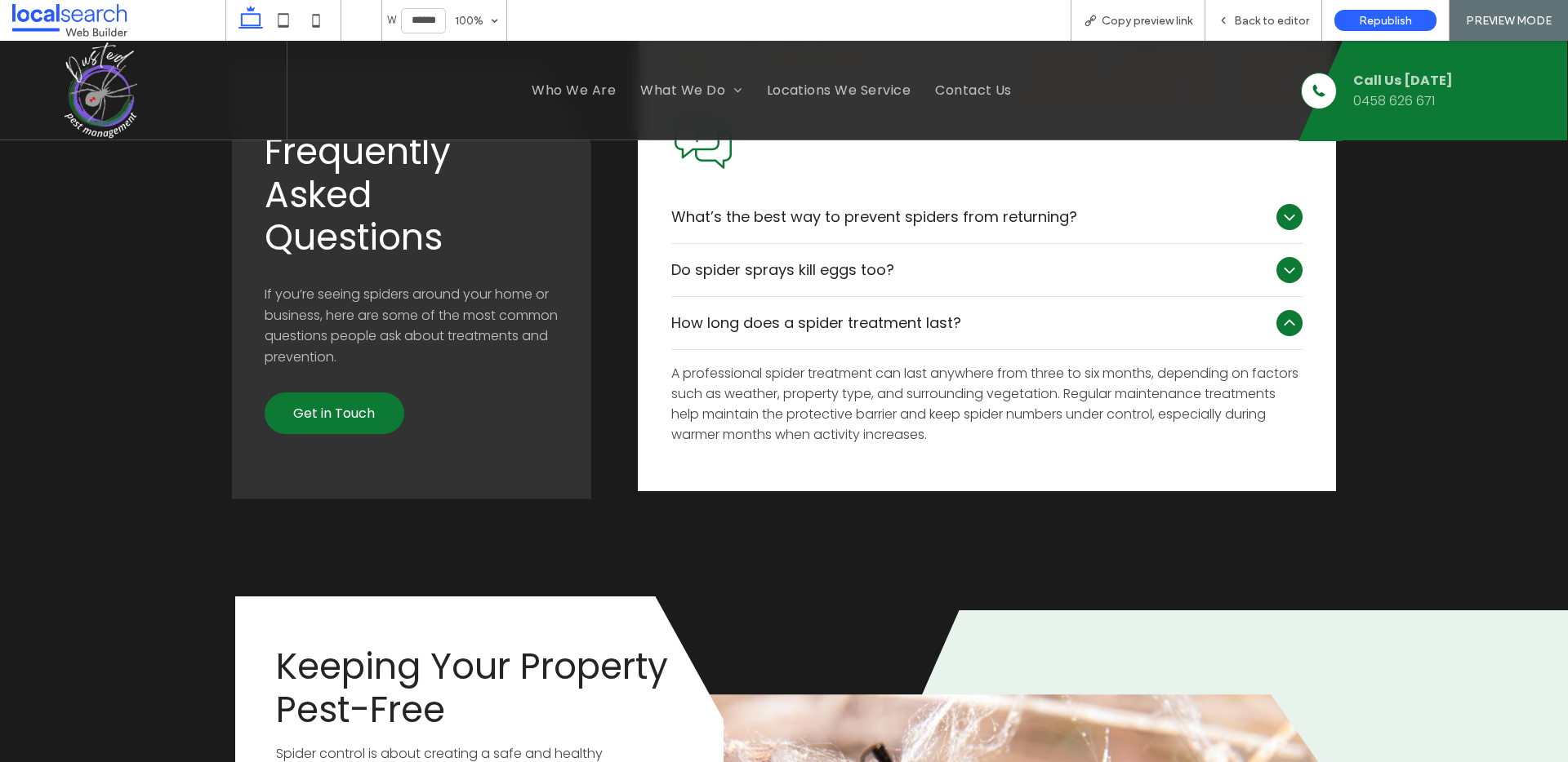
click at [1281, 313] on icon at bounding box center [1289, 323] width 19 height 19
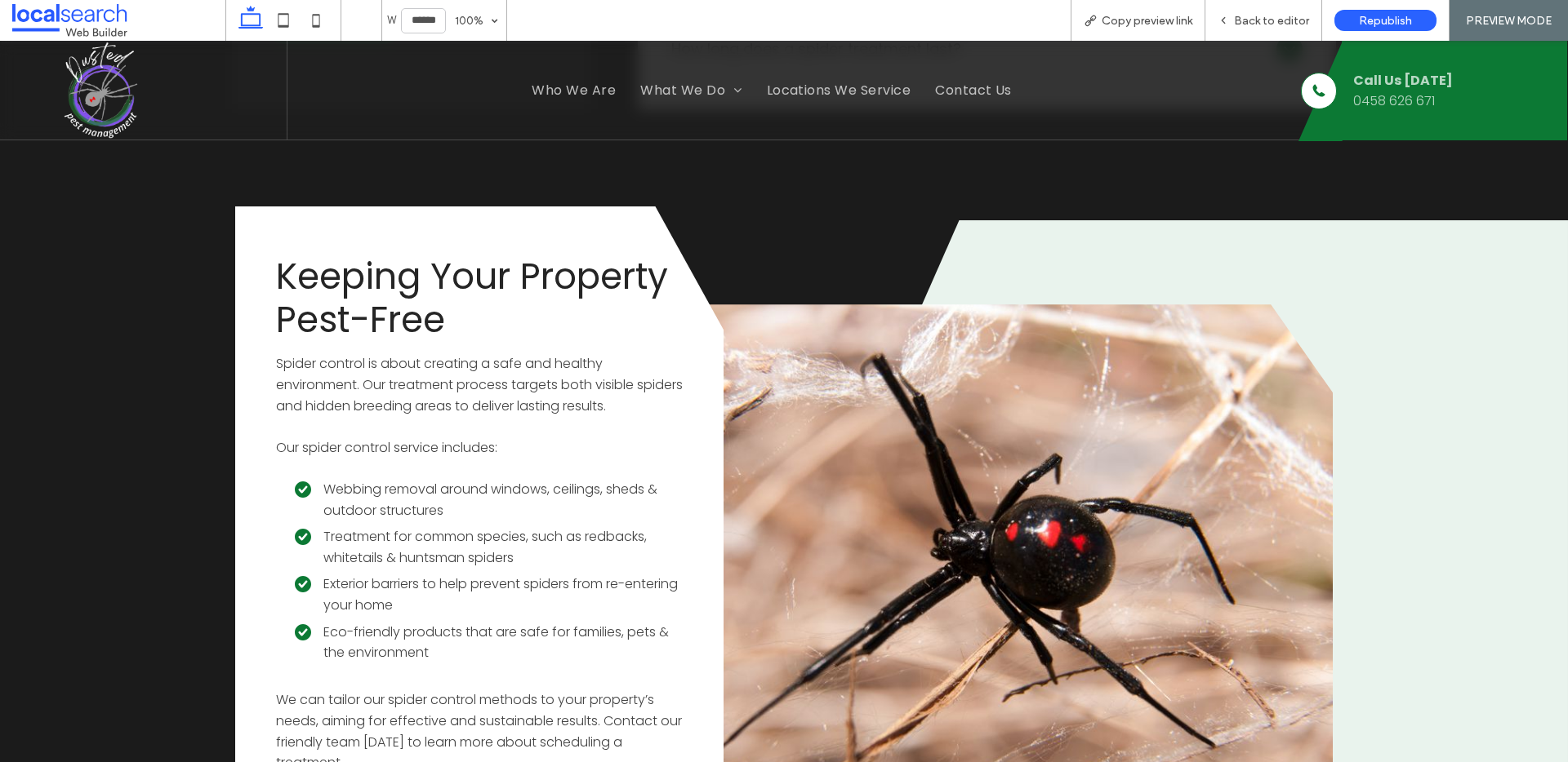
scroll to position [2641, 0]
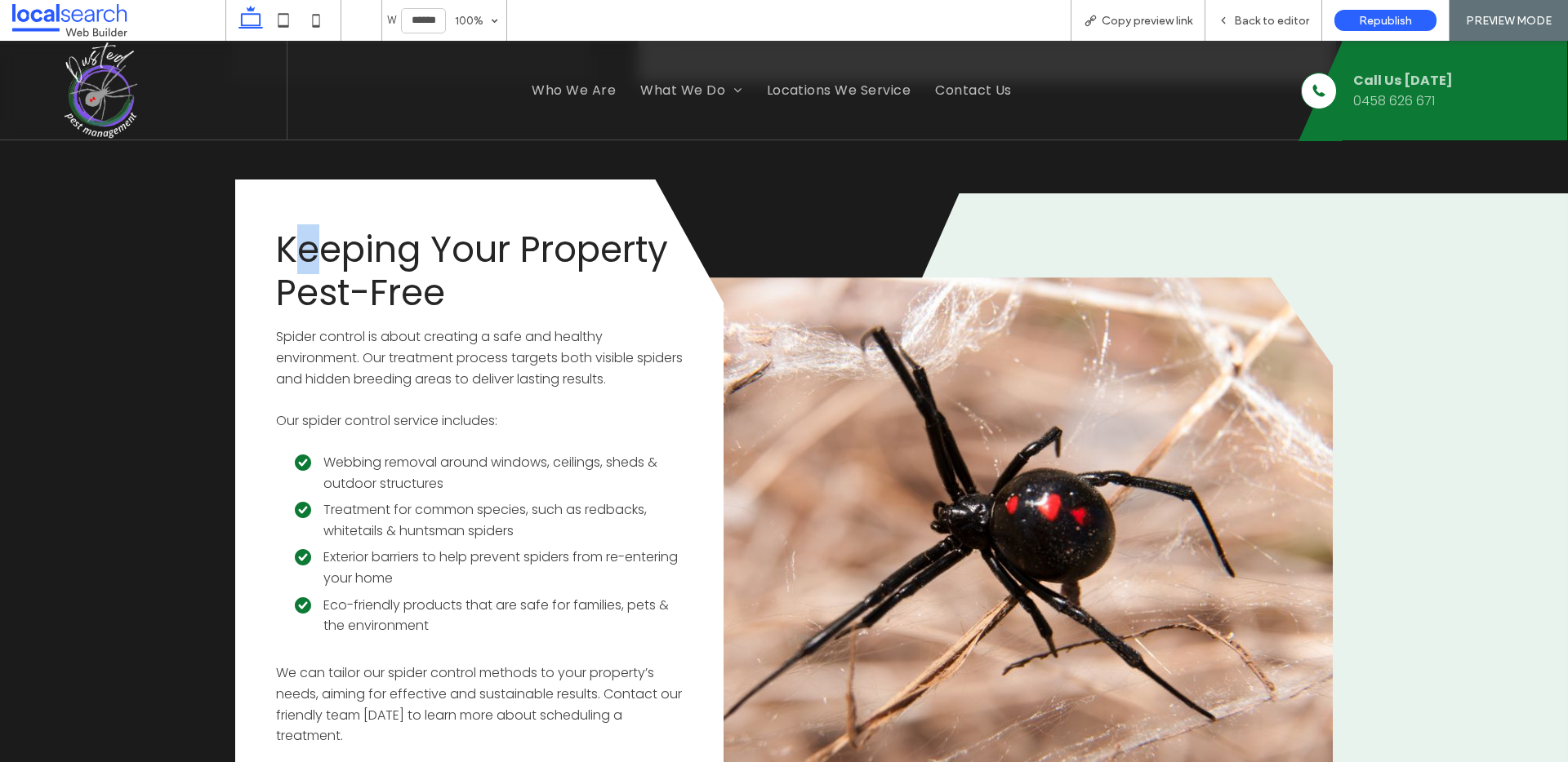
click at [316, 238] on span "Keeping Your Property Pest-Free" at bounding box center [472, 270] width 392 height 93
click at [245, 211] on div "Keeping Your Property Pest-Free Spider control is about creating a safe and hea…" at bounding box center [479, 522] width 488 height 686
drag, startPoint x: 272, startPoint y: 212, endPoint x: 285, endPoint y: 228, distance: 20.6
click at [285, 228] on div "Keeping Your Property Pest-Free Spider control is about creating a safe and hea…" at bounding box center [479, 522] width 488 height 686
click at [306, 195] on div "Keeping Your Property Pest-Free Spider control is about creating a safe and hea…" at bounding box center [479, 522] width 488 height 686
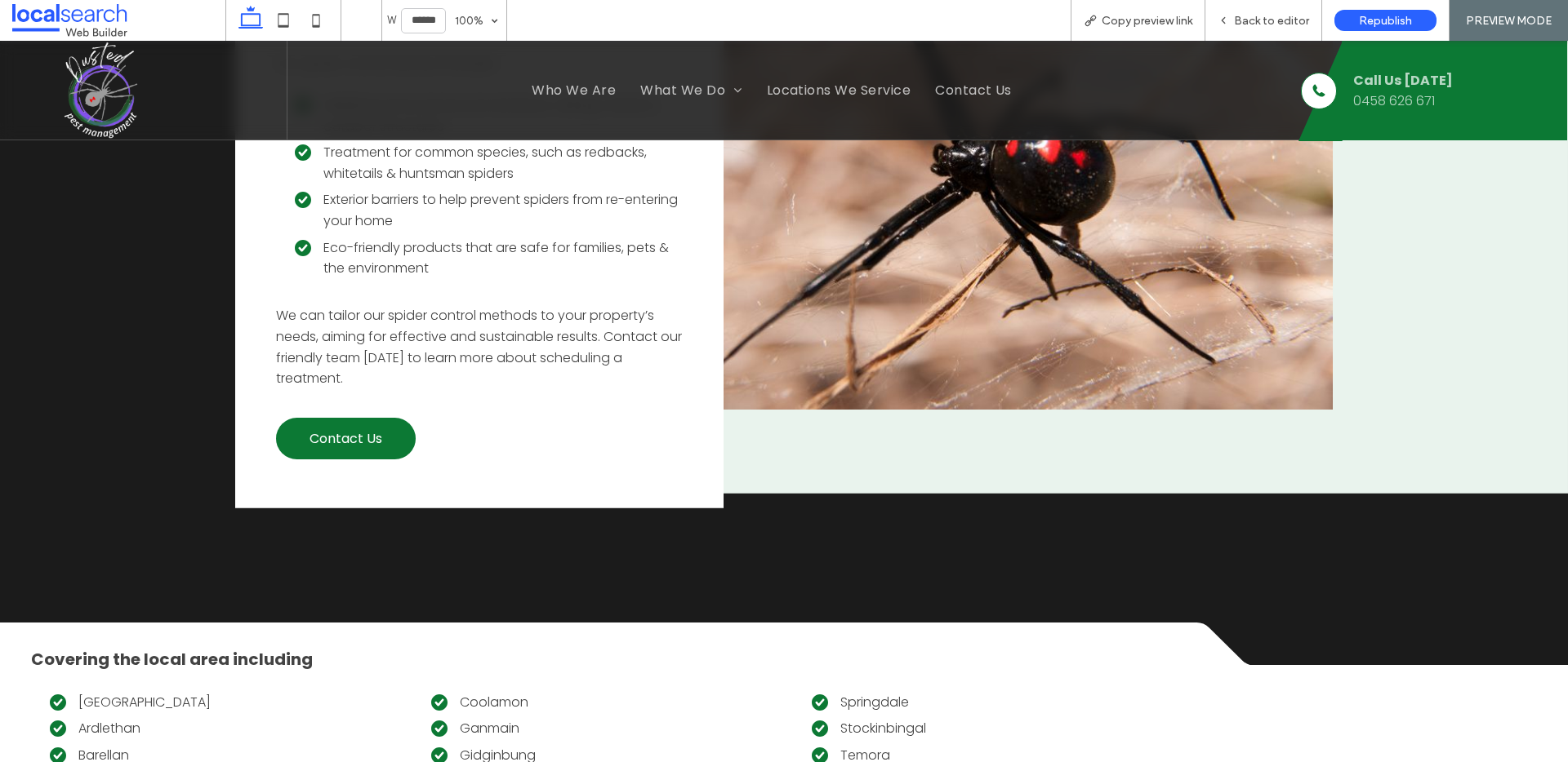
scroll to position [3007, 0]
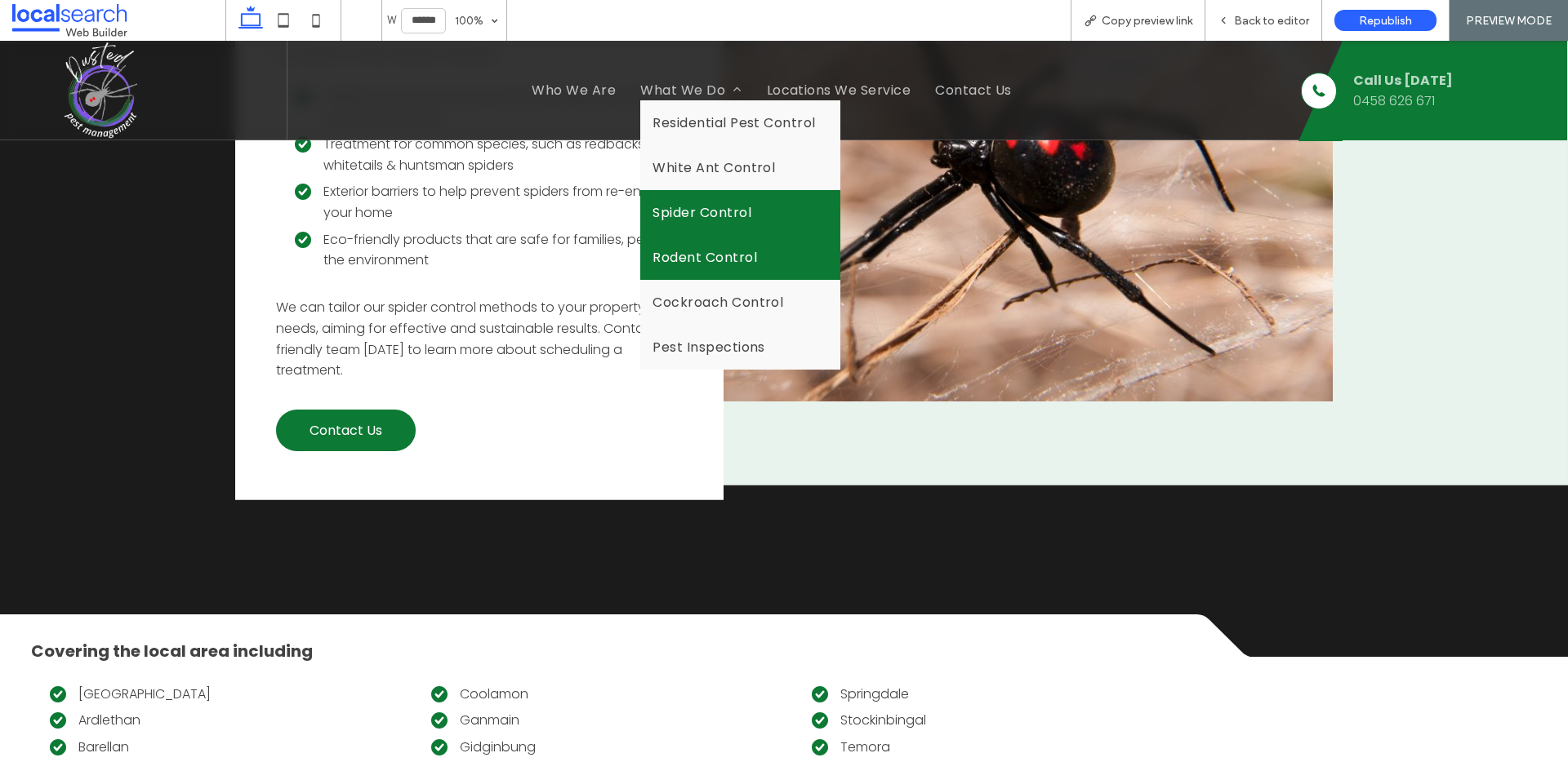
click at [708, 258] on span "Rodent Control" at bounding box center [704, 257] width 105 height 20
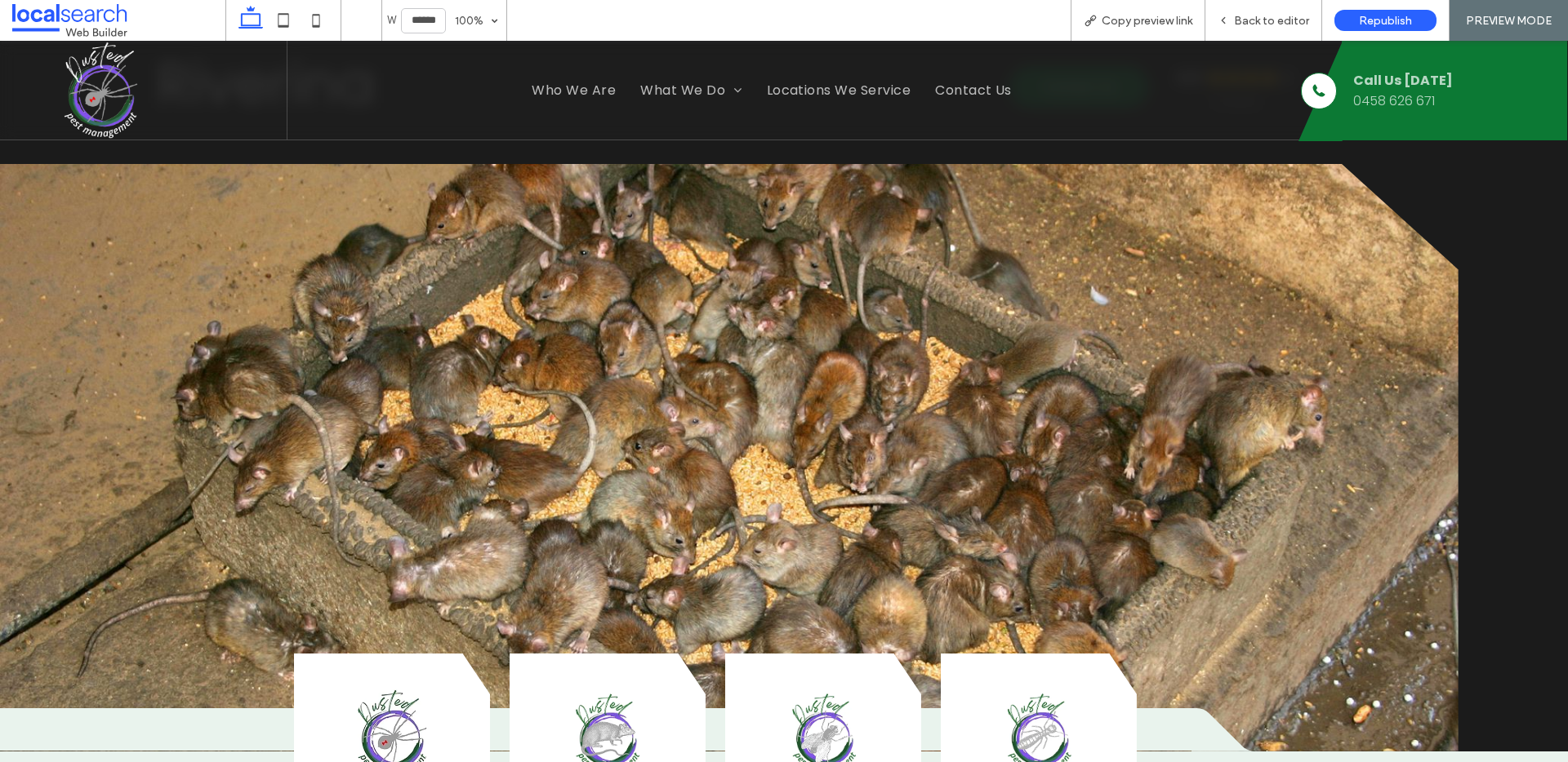
scroll to position [203, 0]
click at [1283, 12] on div "Back to editor" at bounding box center [1264, 20] width 117 height 41
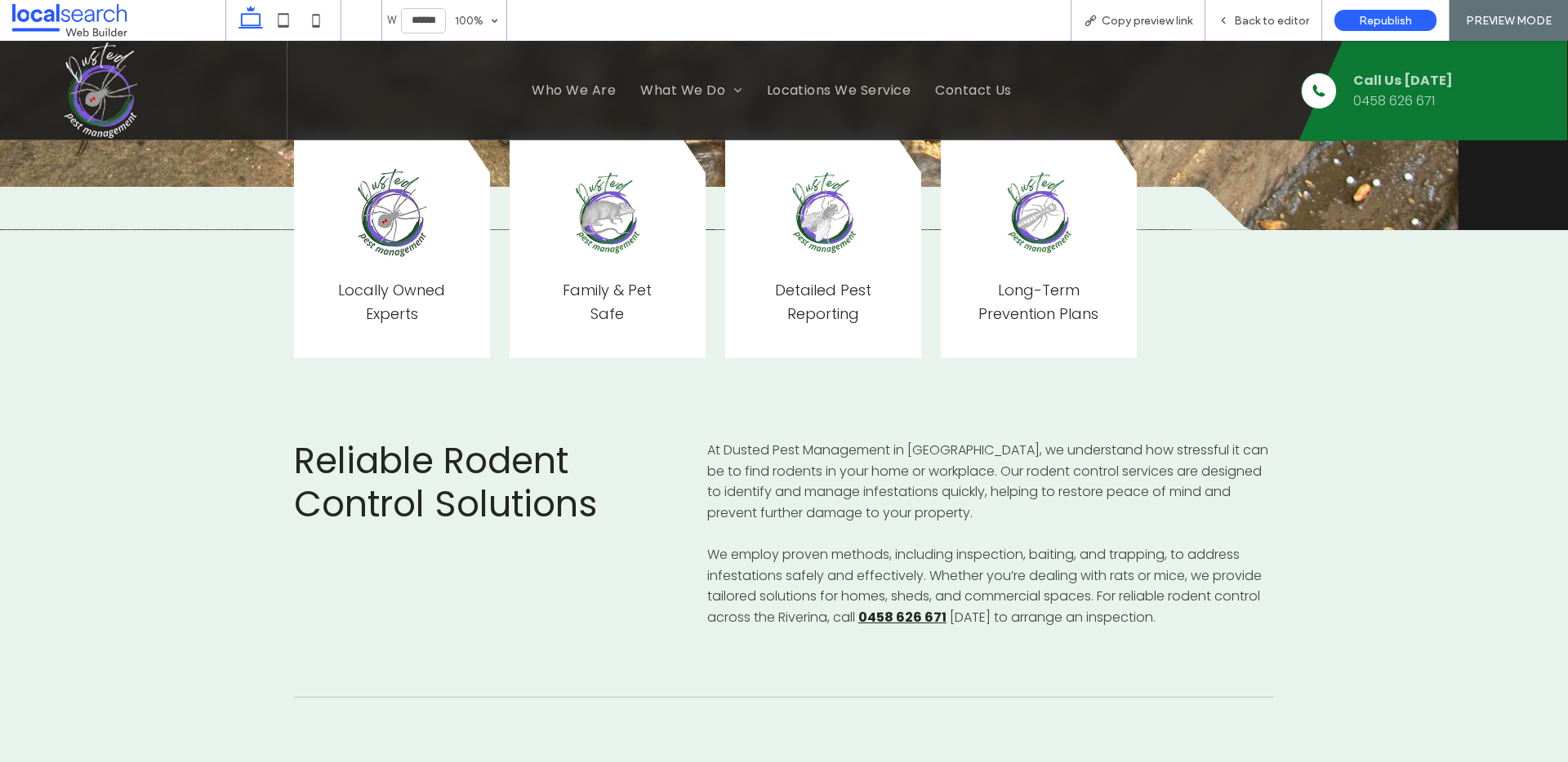
scroll to position [0, 0]
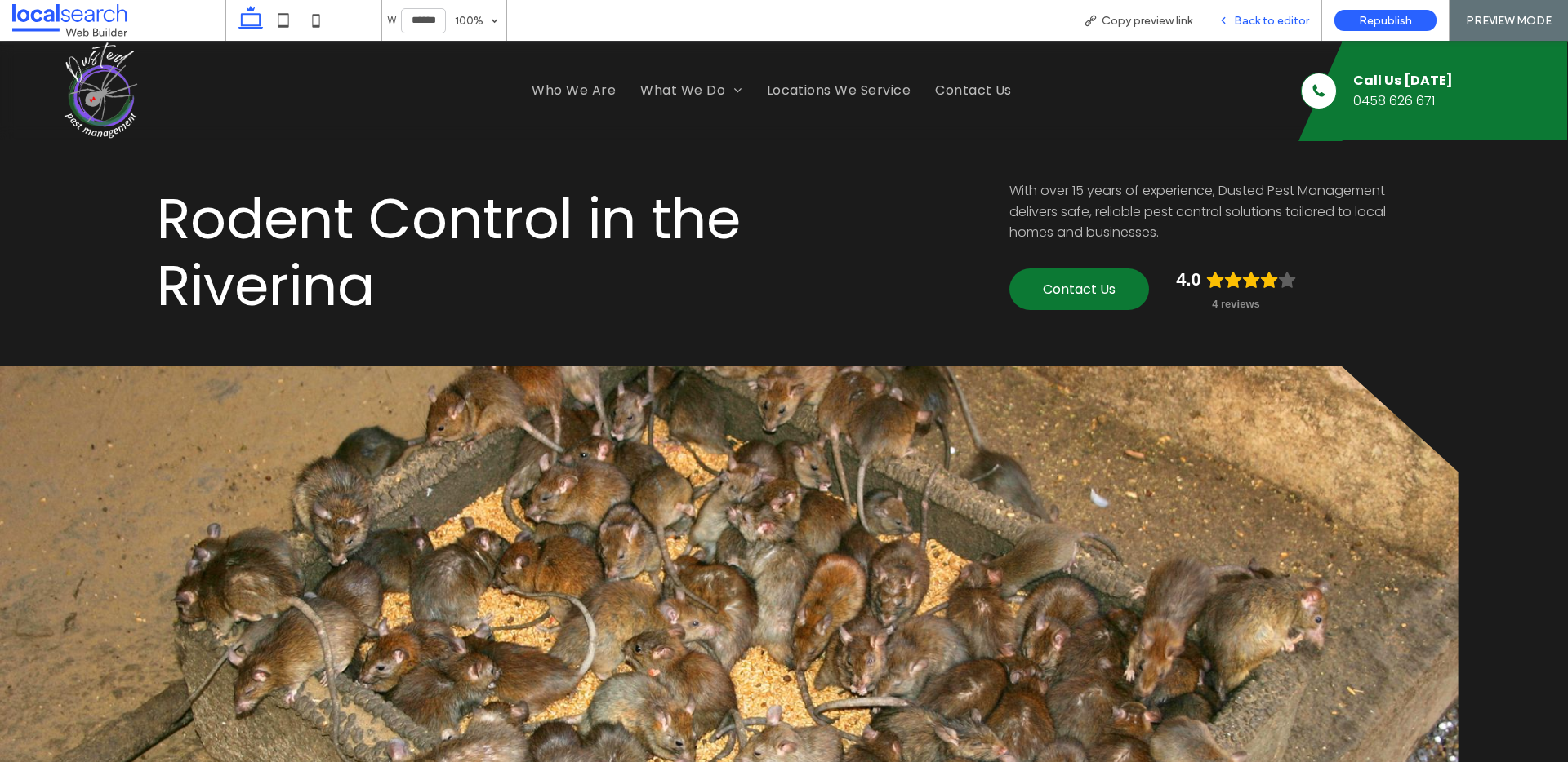
click at [1275, 15] on span "Back to editor" at bounding box center [1272, 20] width 75 height 13
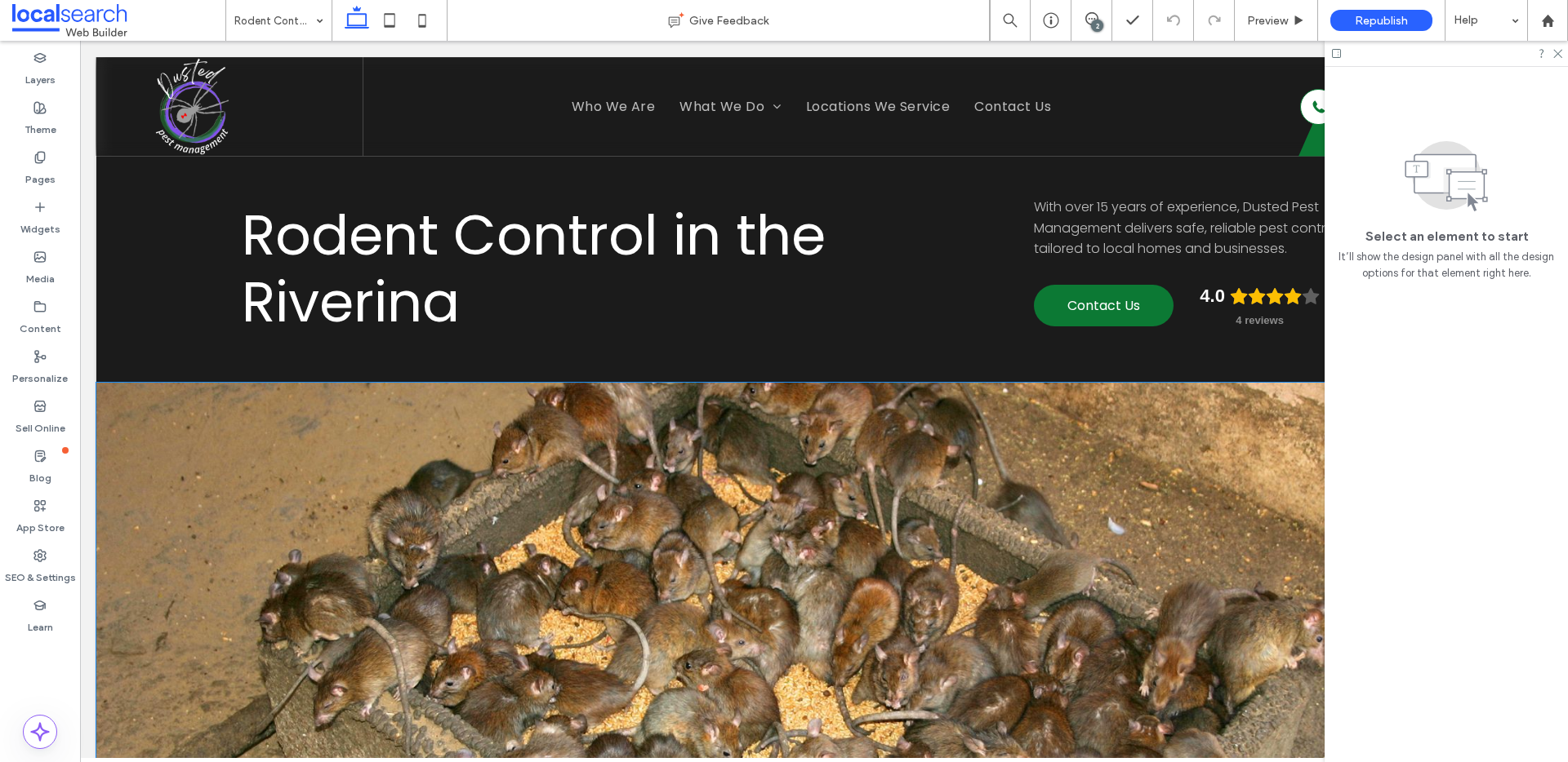
click at [270, 562] on link at bounding box center [772, 676] width 1353 height 588
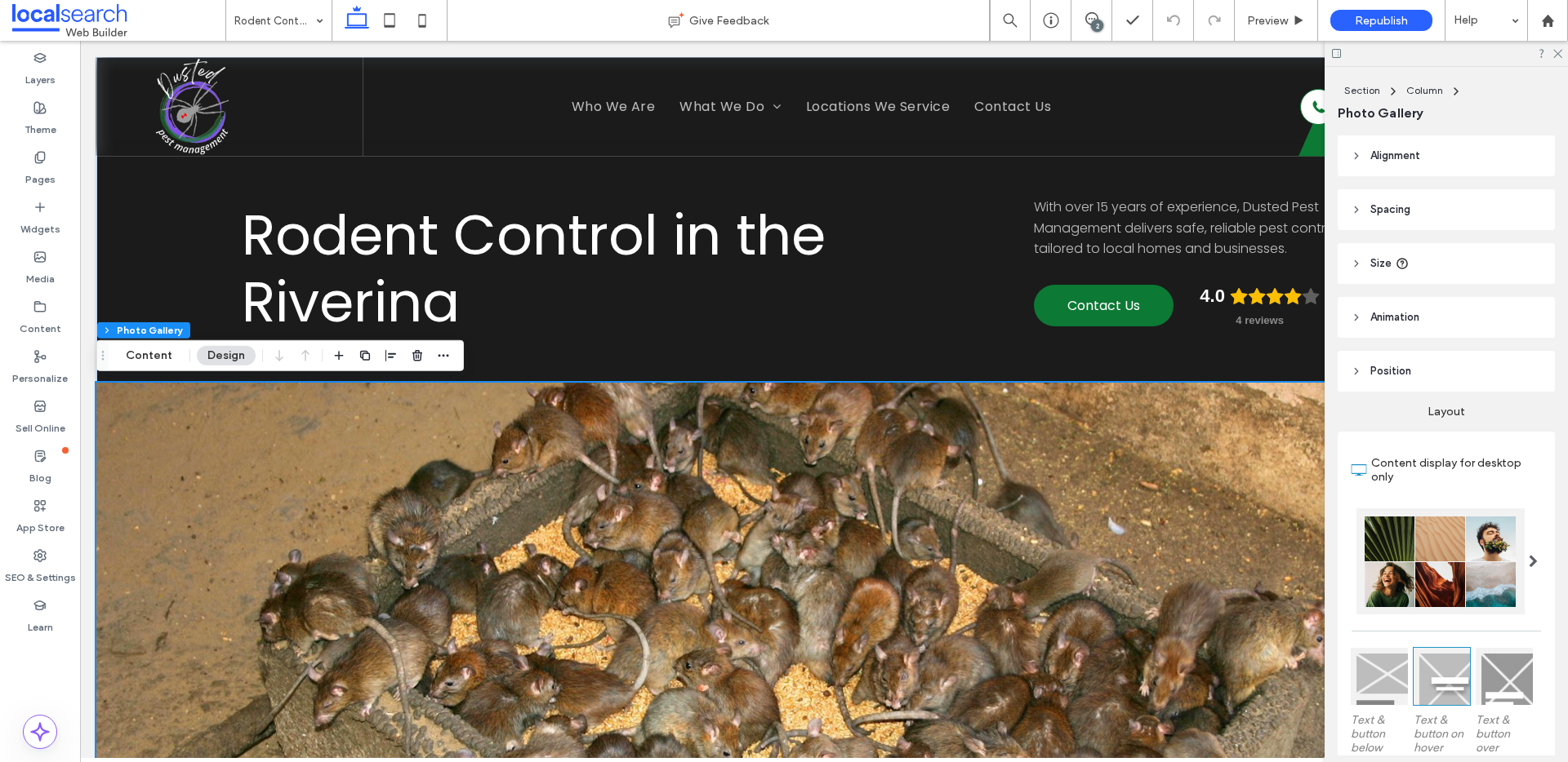
click at [338, 465] on link at bounding box center [772, 676] width 1353 height 588
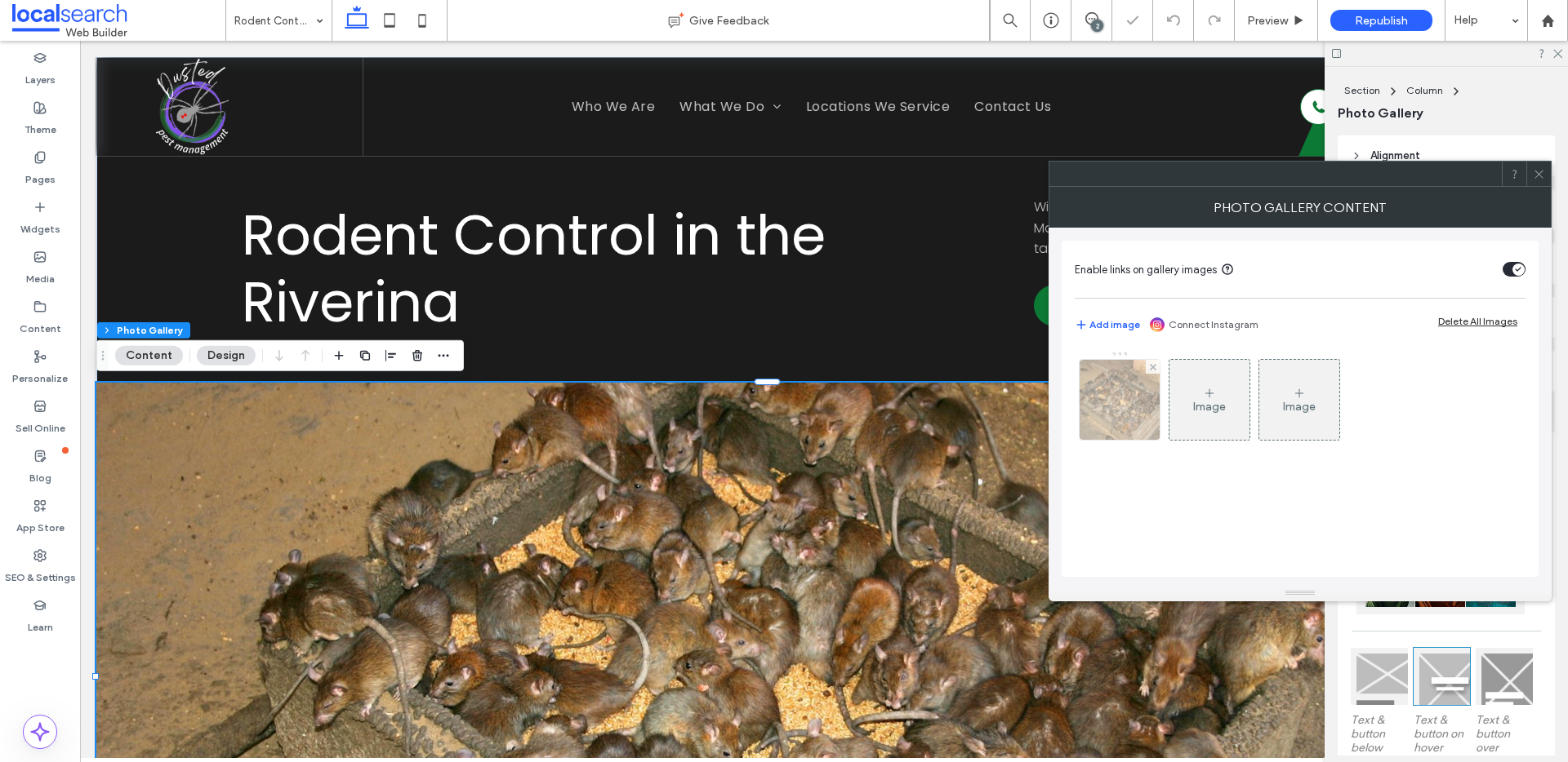
click at [1112, 398] on img at bounding box center [1119, 400] width 120 height 80
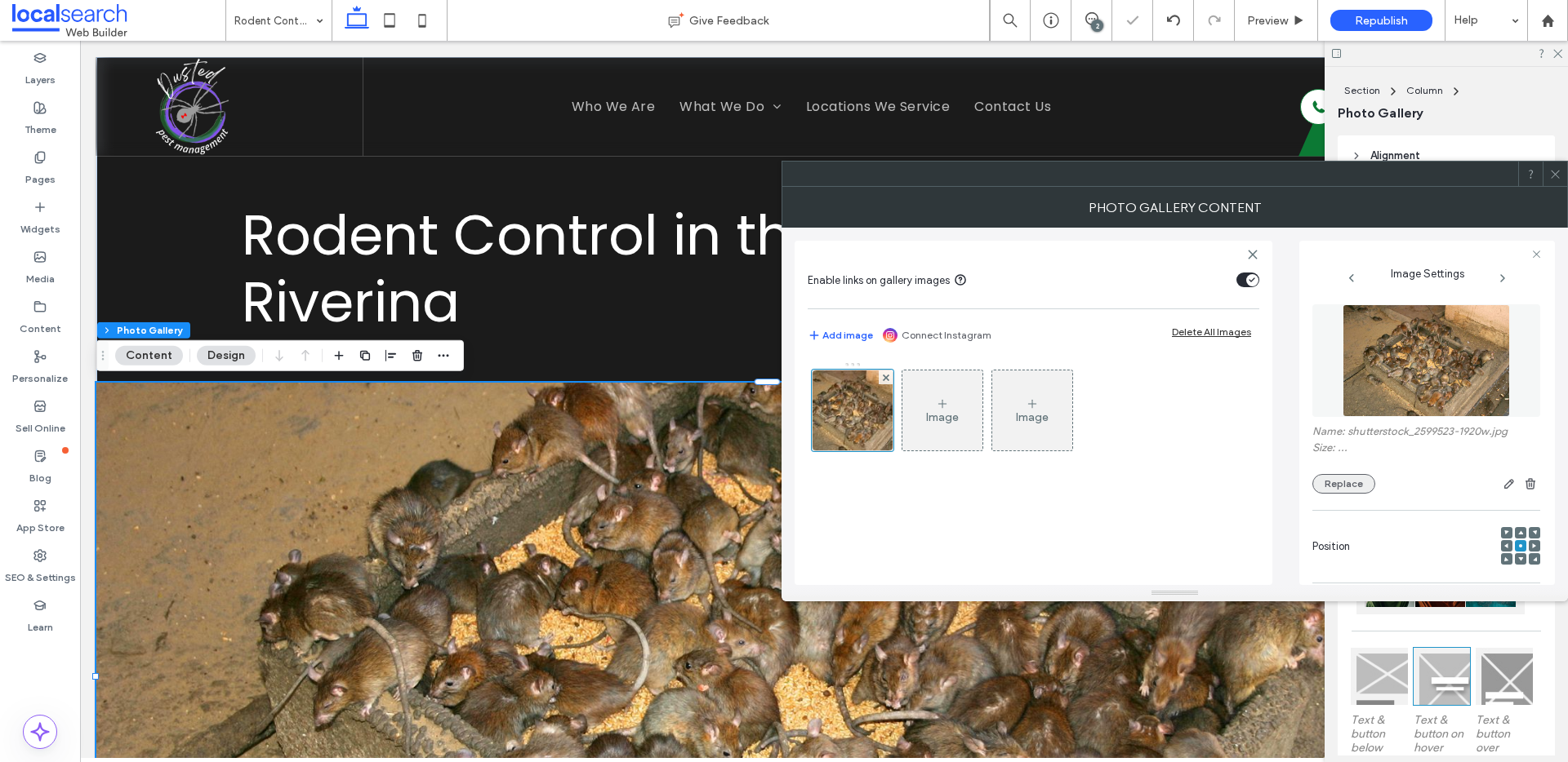
click at [1353, 483] on button "Replace" at bounding box center [1345, 484] width 63 height 19
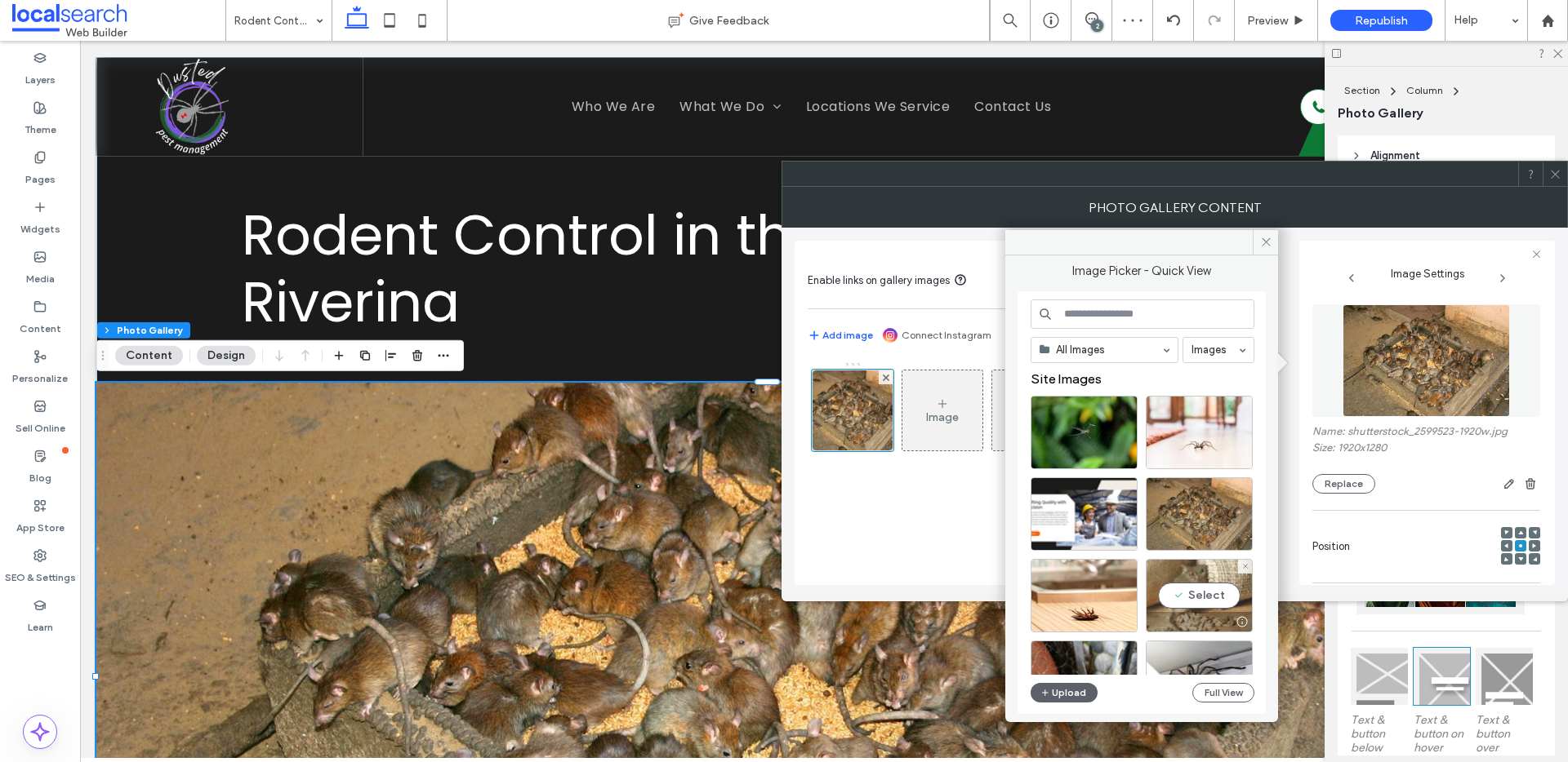
click at [1203, 592] on div "Select" at bounding box center [1200, 595] width 107 height 74
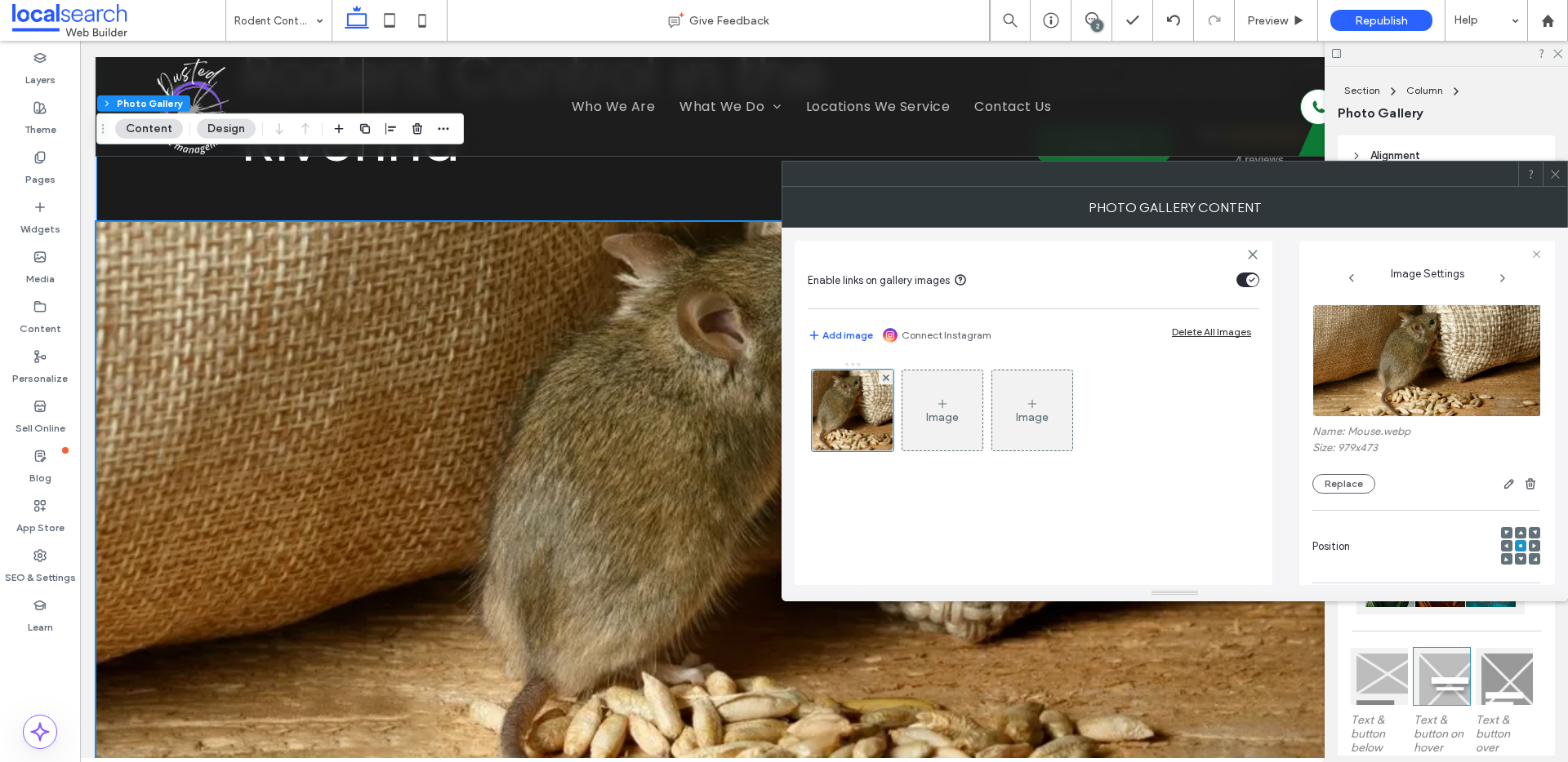
scroll to position [230, 0]
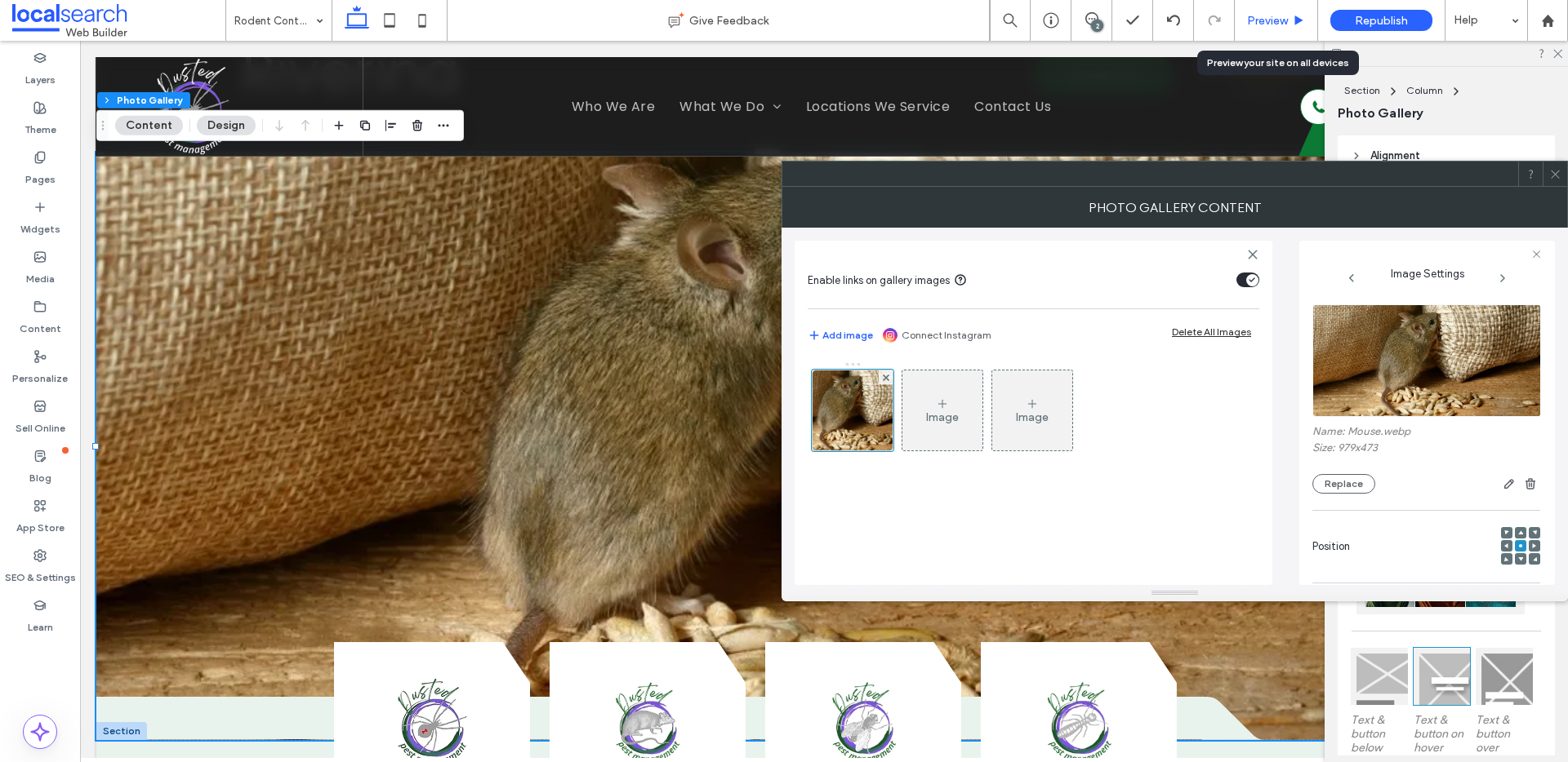
click at [1293, 19] on icon at bounding box center [1299, 20] width 12 height 12
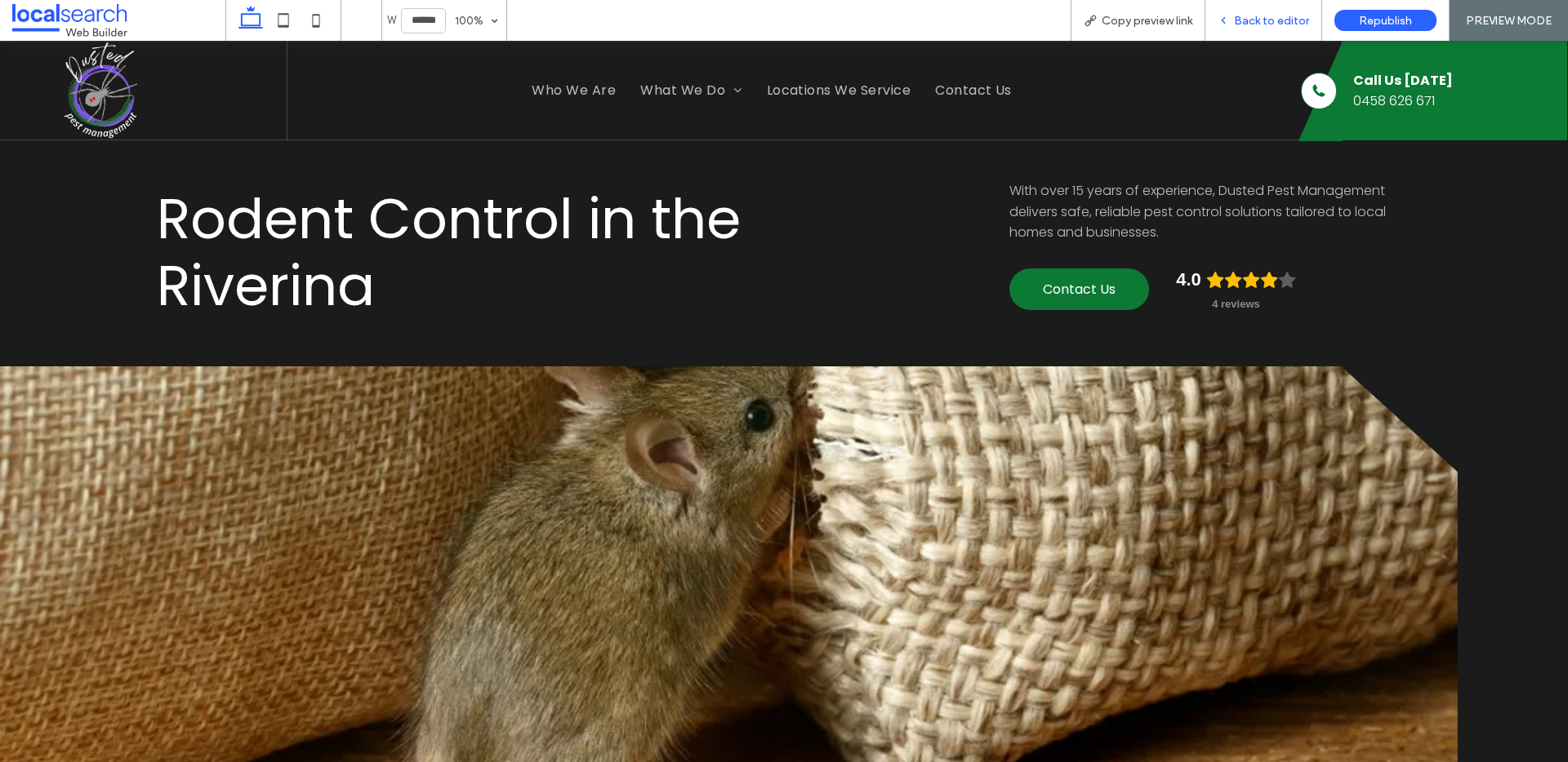
click at [1264, 22] on span "Back to editor" at bounding box center [1272, 20] width 75 height 13
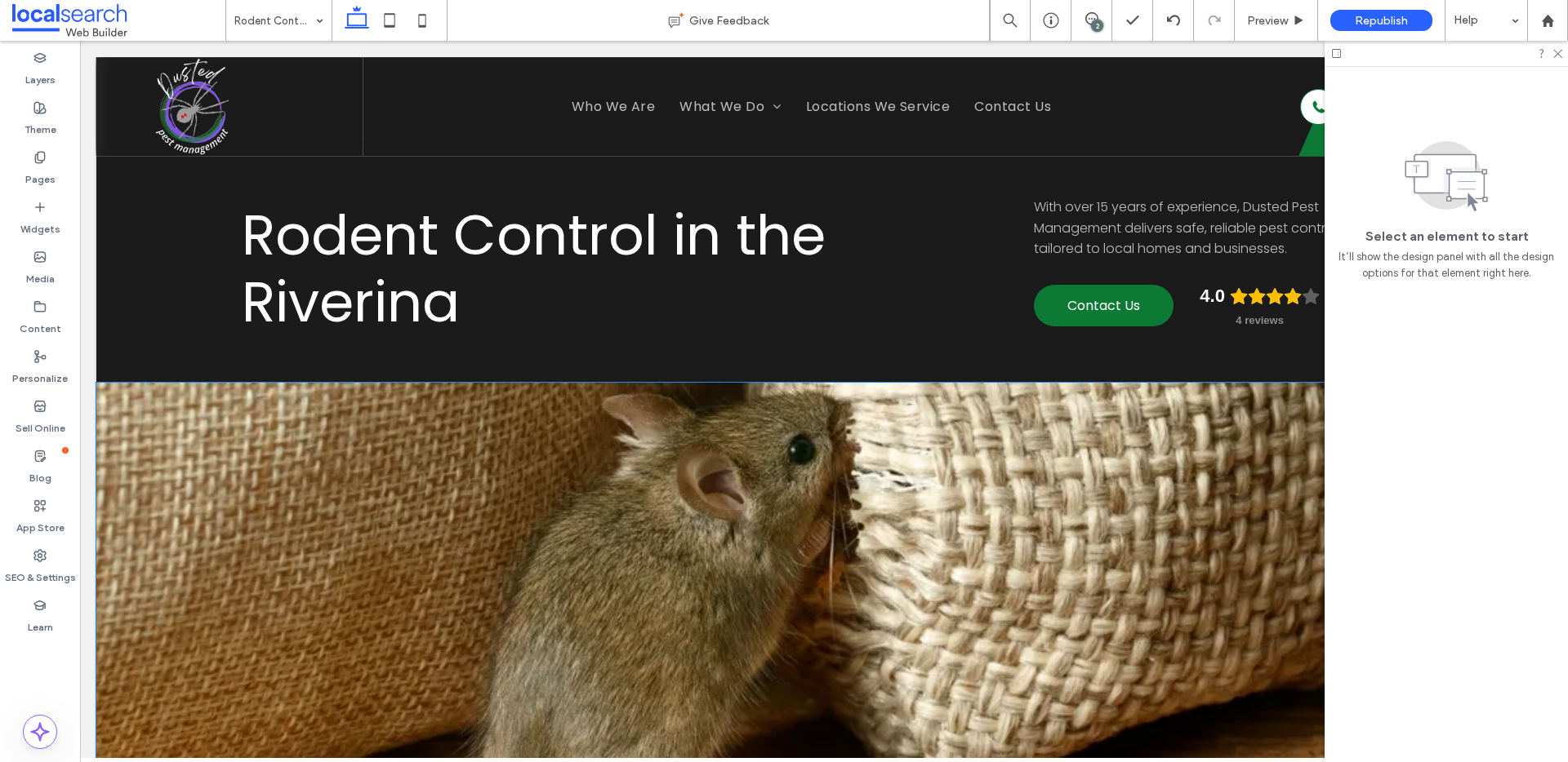
click at [427, 434] on link at bounding box center [772, 676] width 1353 height 588
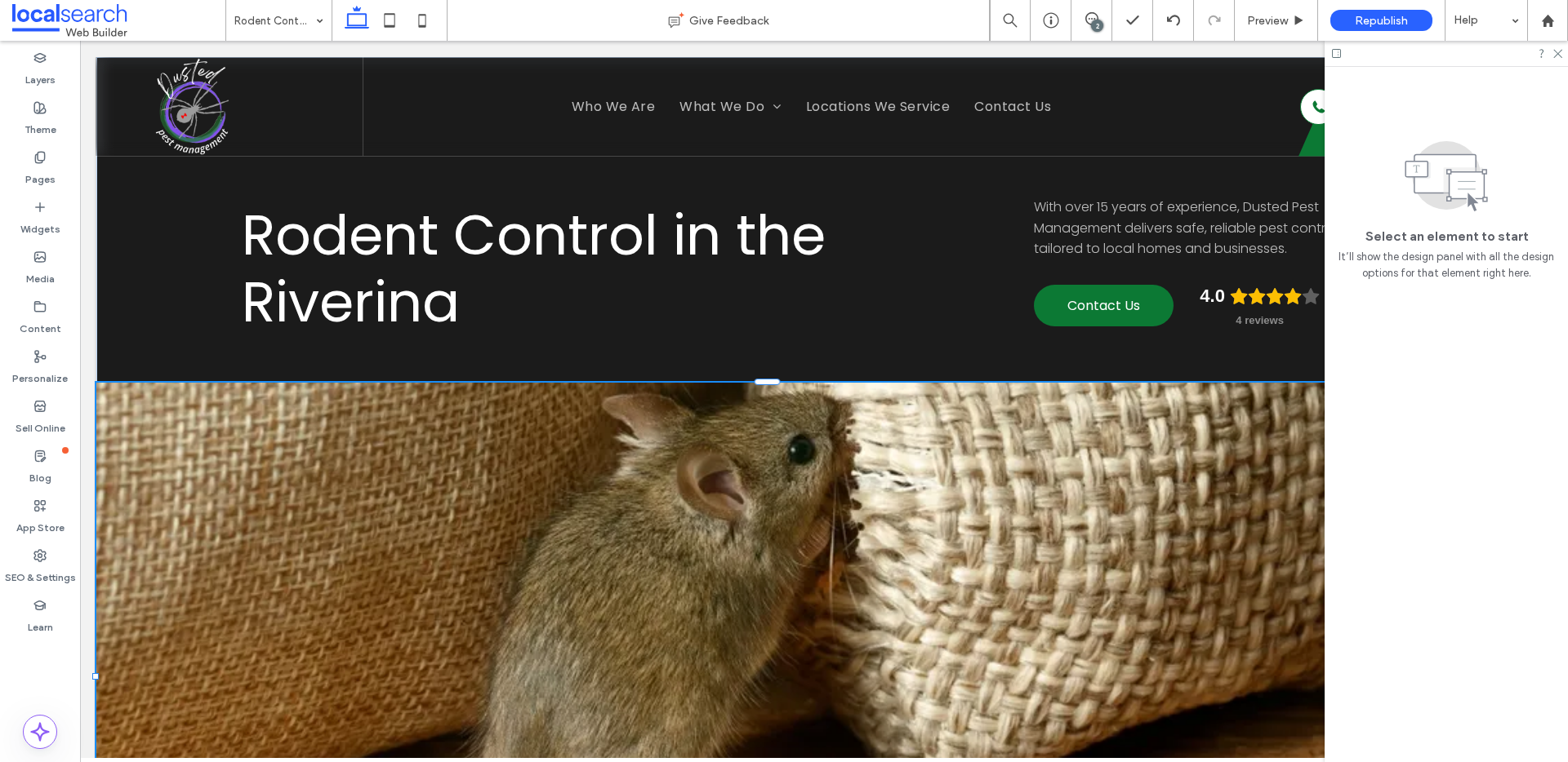
click at [427, 434] on link at bounding box center [772, 676] width 1353 height 588
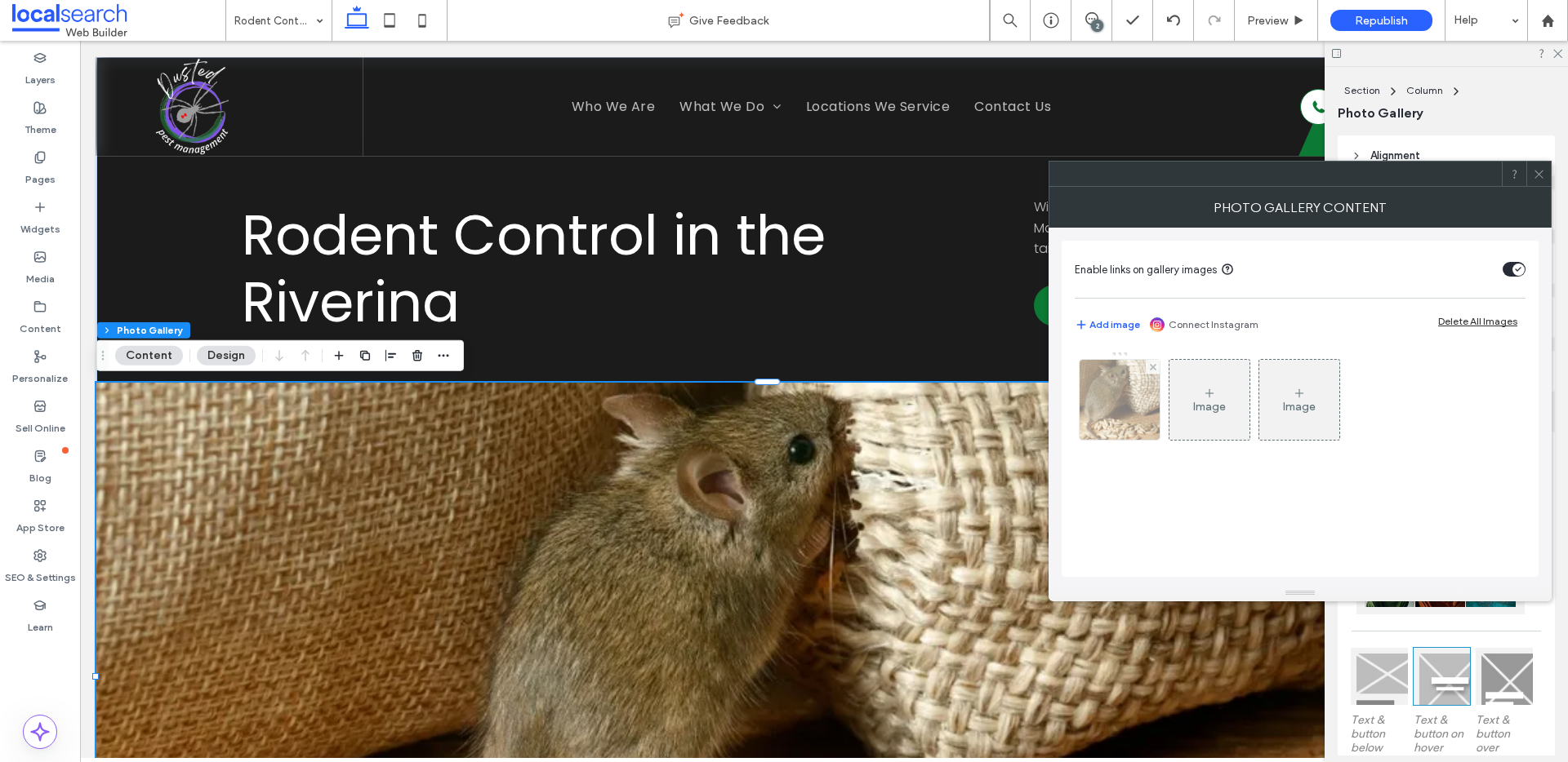
click at [1089, 421] on img at bounding box center [1120, 400] width 166 height 80
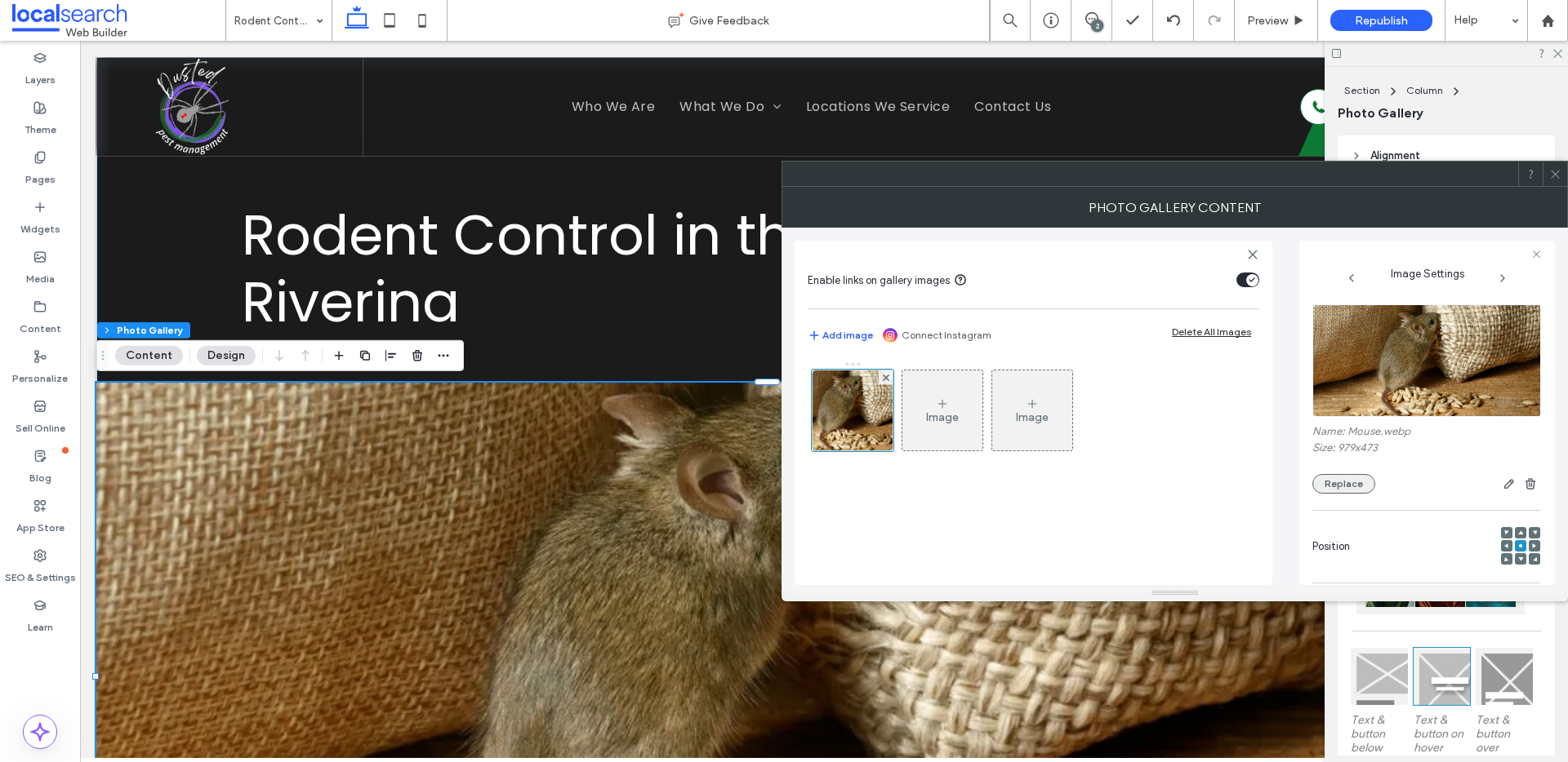
click at [1339, 480] on button "Replace" at bounding box center [1345, 484] width 63 height 19
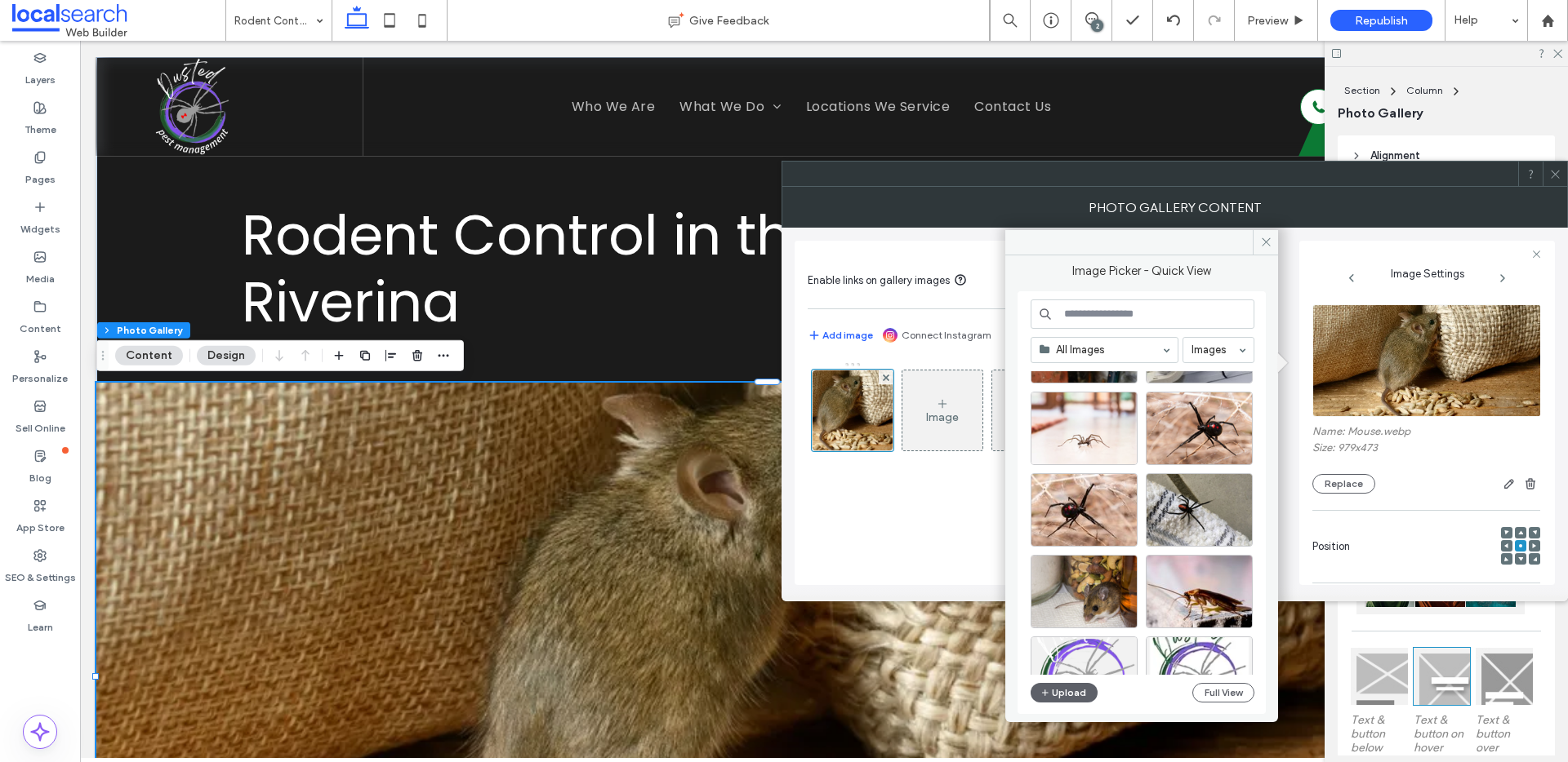
scroll to position [348, 0]
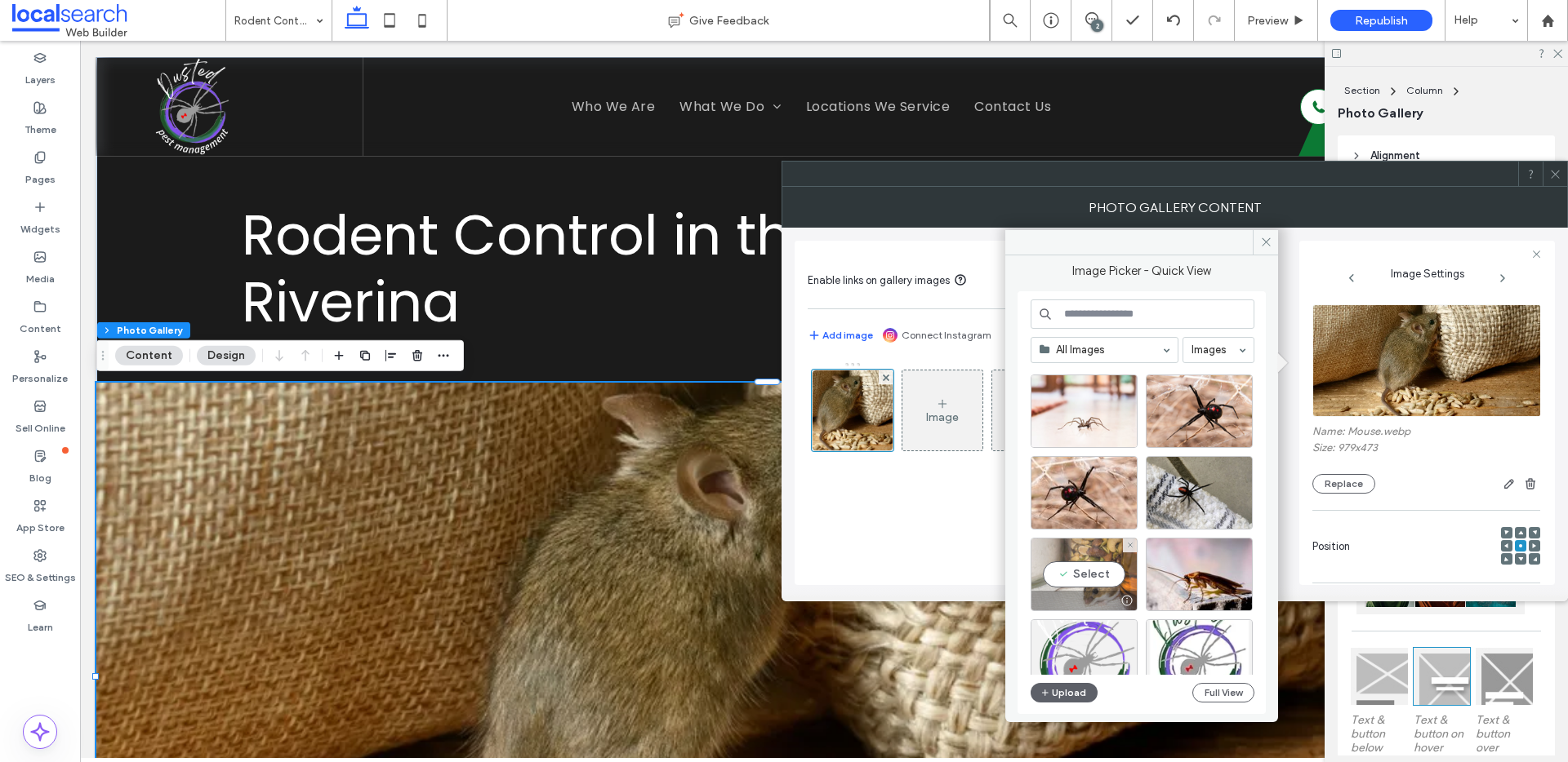
click at [1090, 570] on div "Select" at bounding box center [1085, 574] width 107 height 74
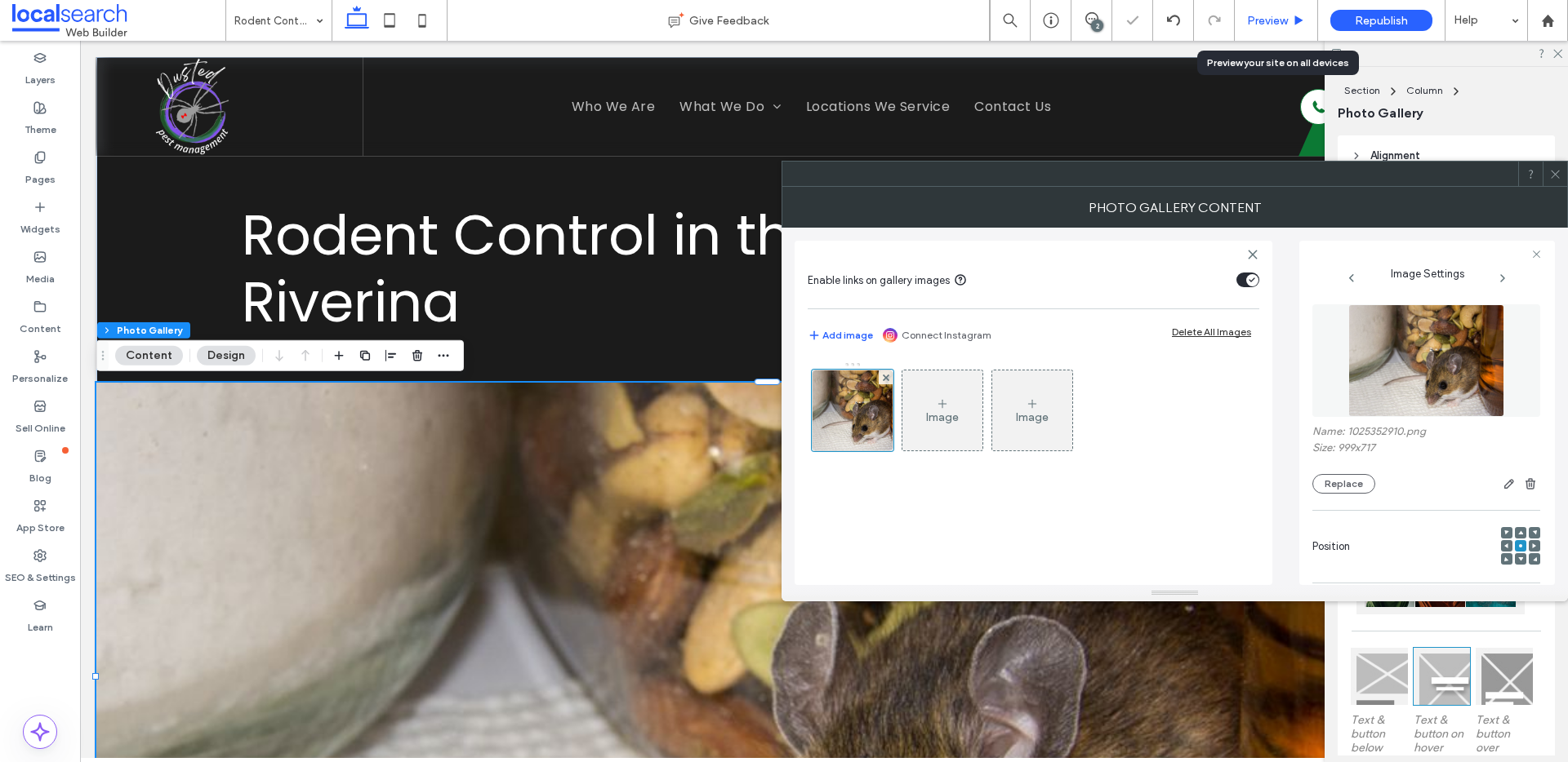
click at [1301, 19] on use at bounding box center [1299, 19] width 9 height 9
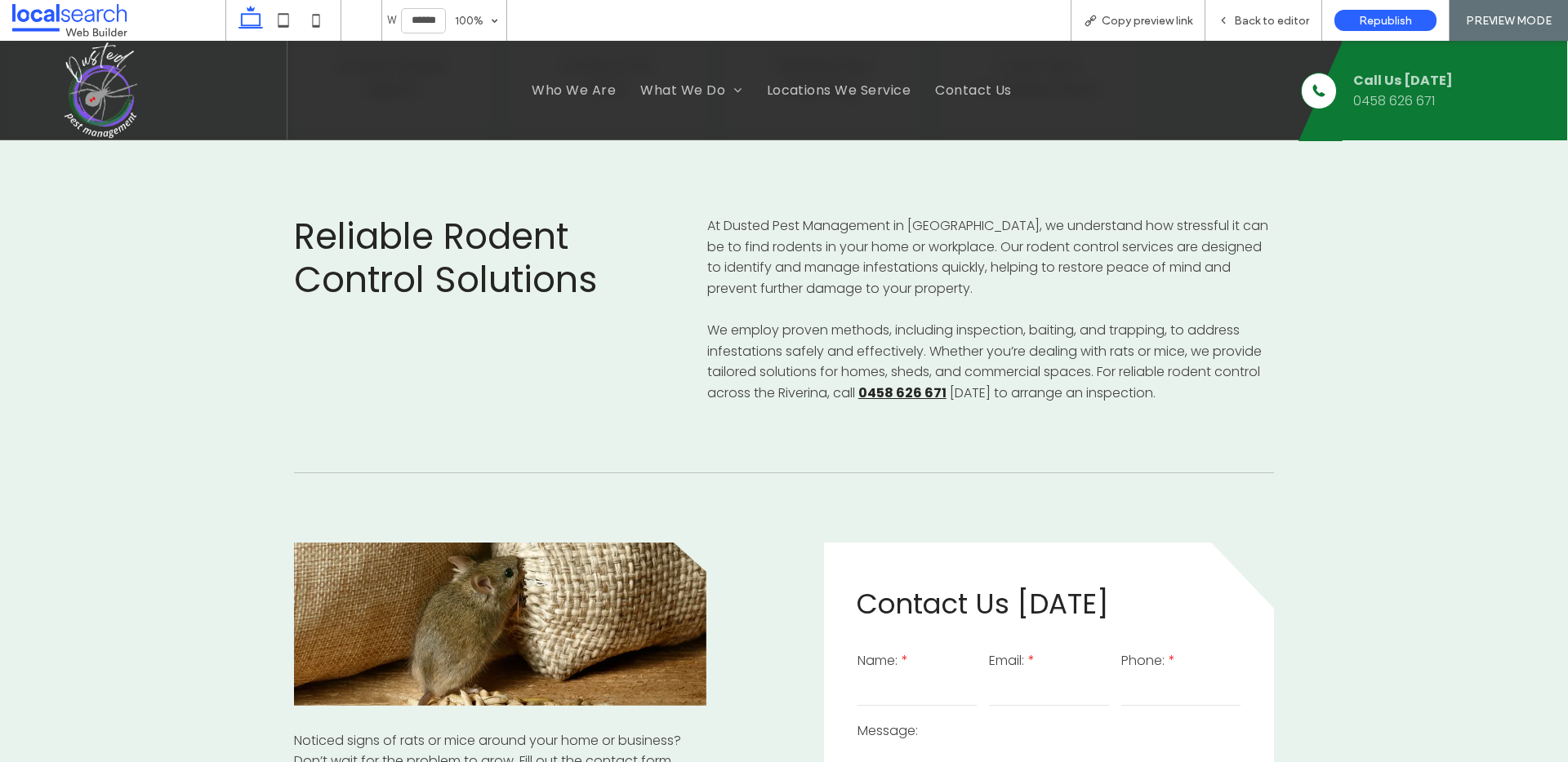
scroll to position [259, 0]
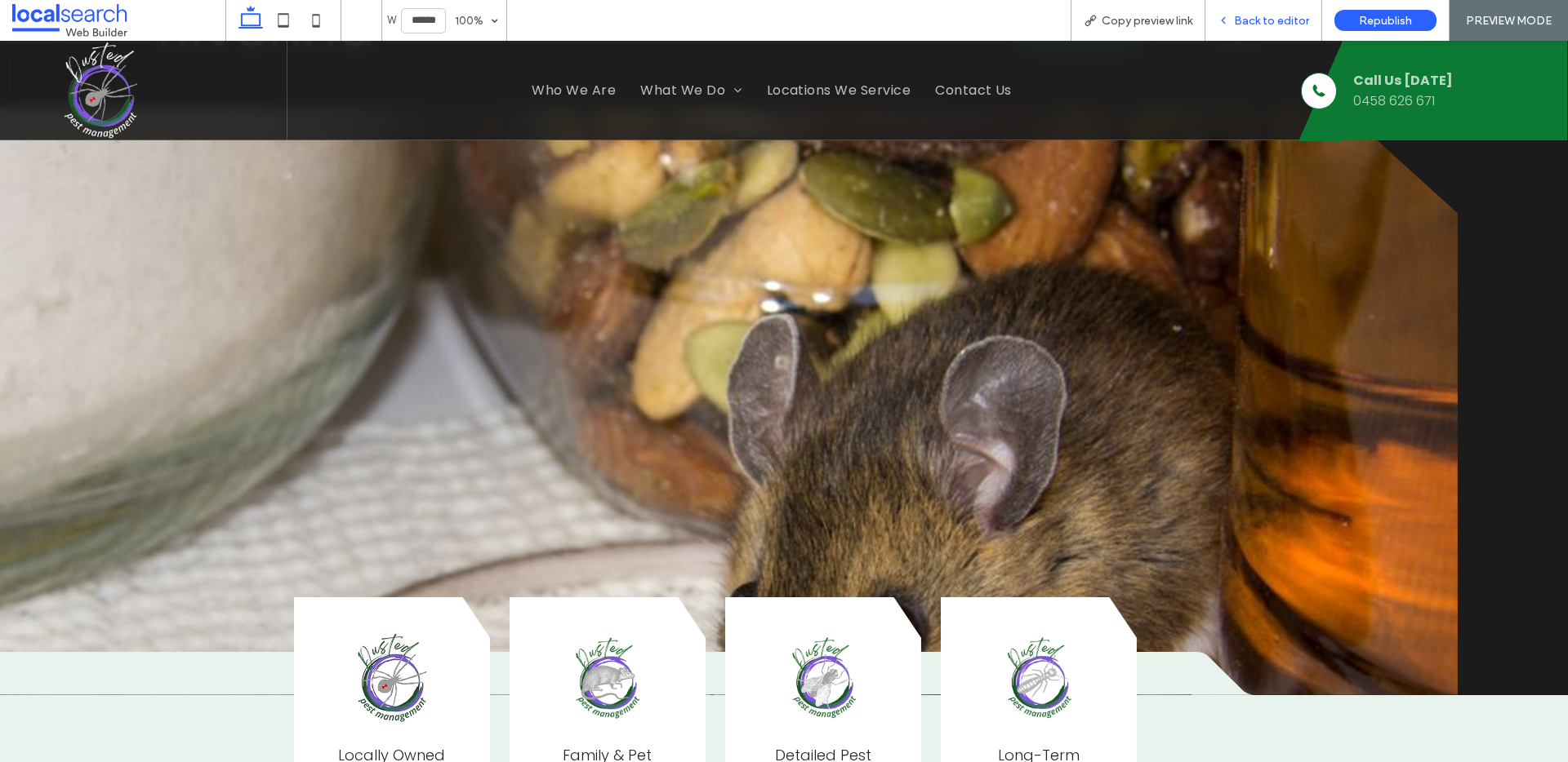
click at [1295, 8] on div "Back to editor" at bounding box center [1264, 20] width 117 height 41
click at [1275, 25] on span "Back to editor" at bounding box center [1272, 20] width 75 height 13
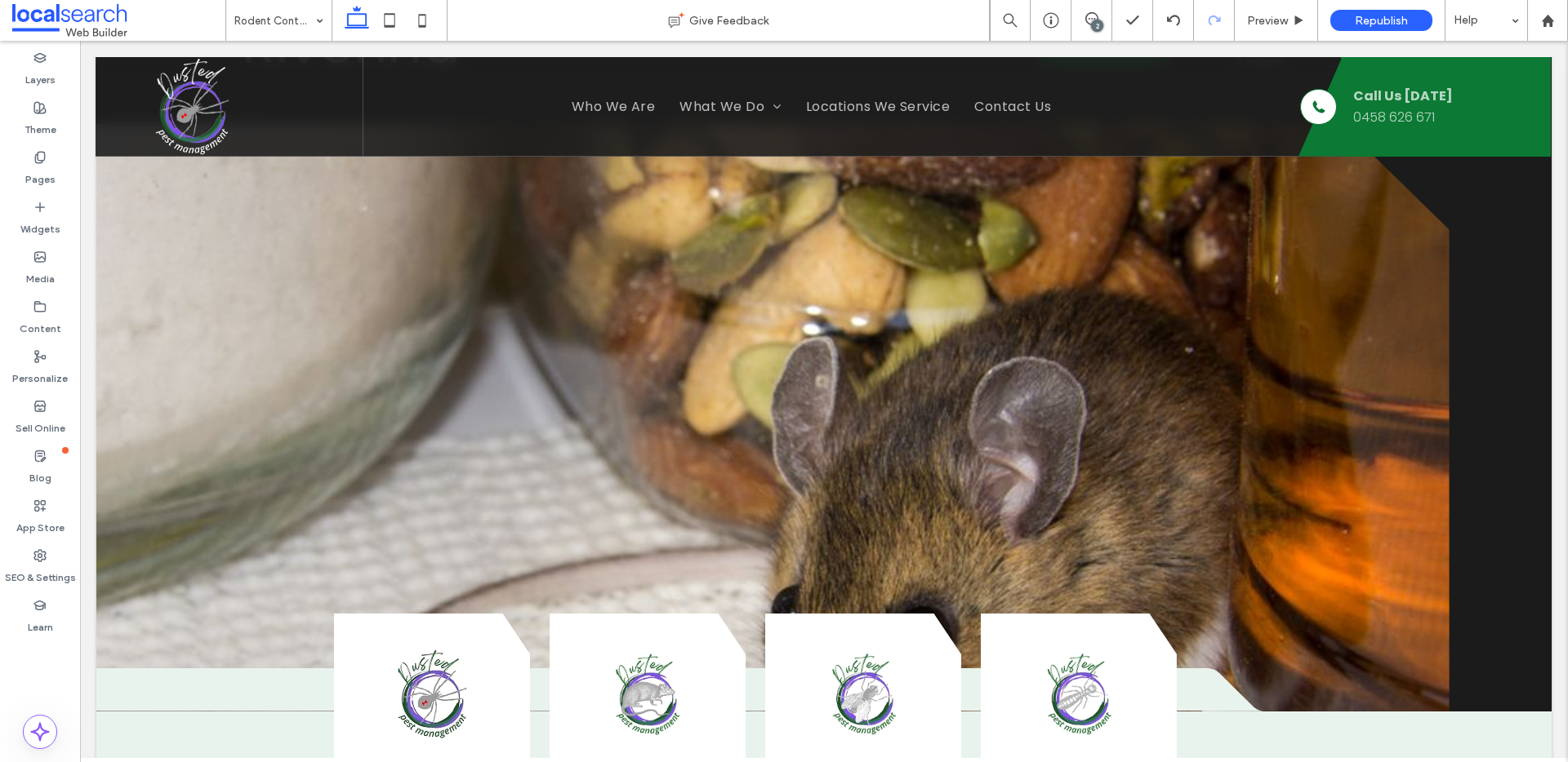
scroll to position [275, 0]
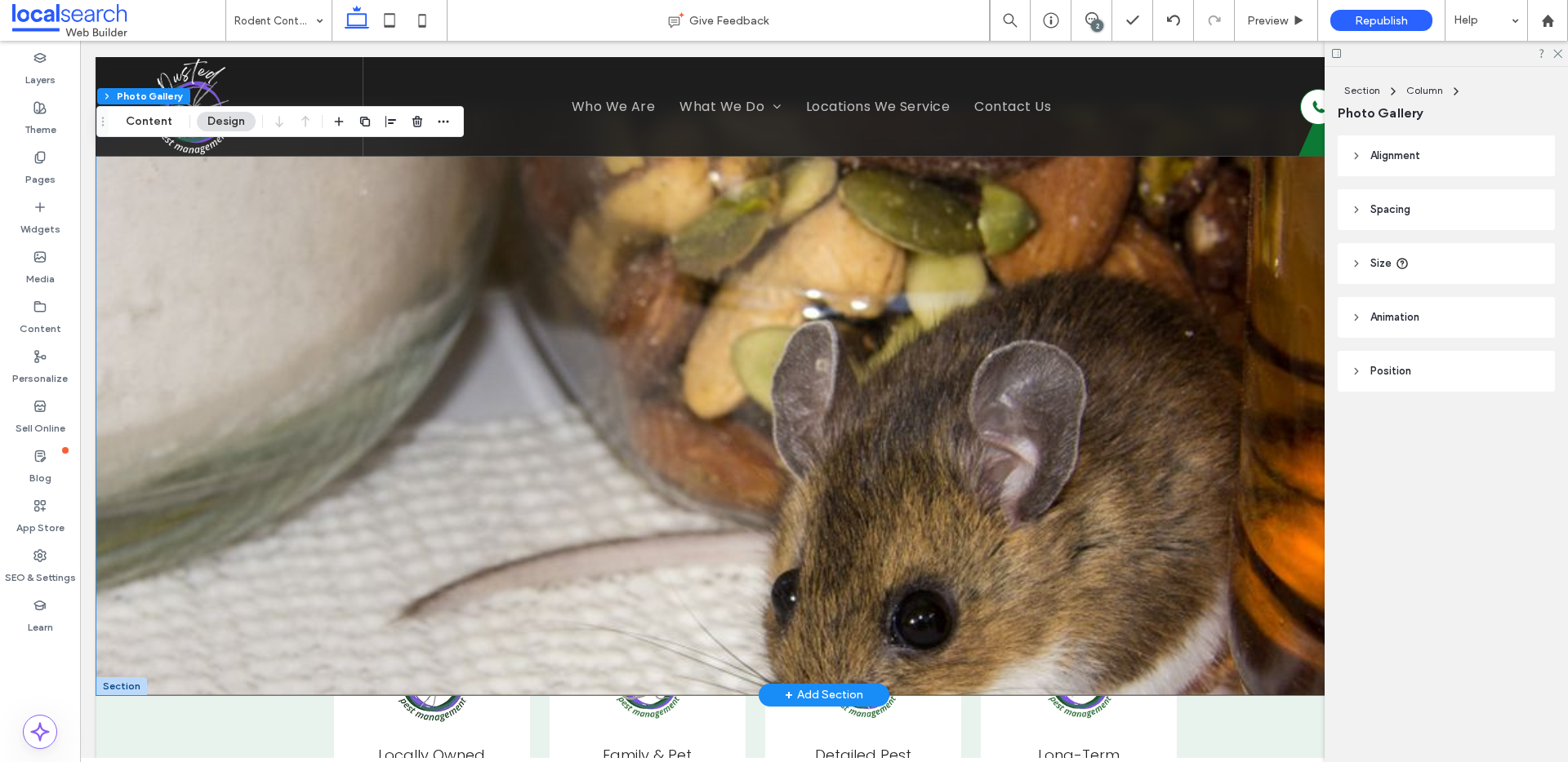
click at [774, 252] on link at bounding box center [772, 401] width 1353 height 588
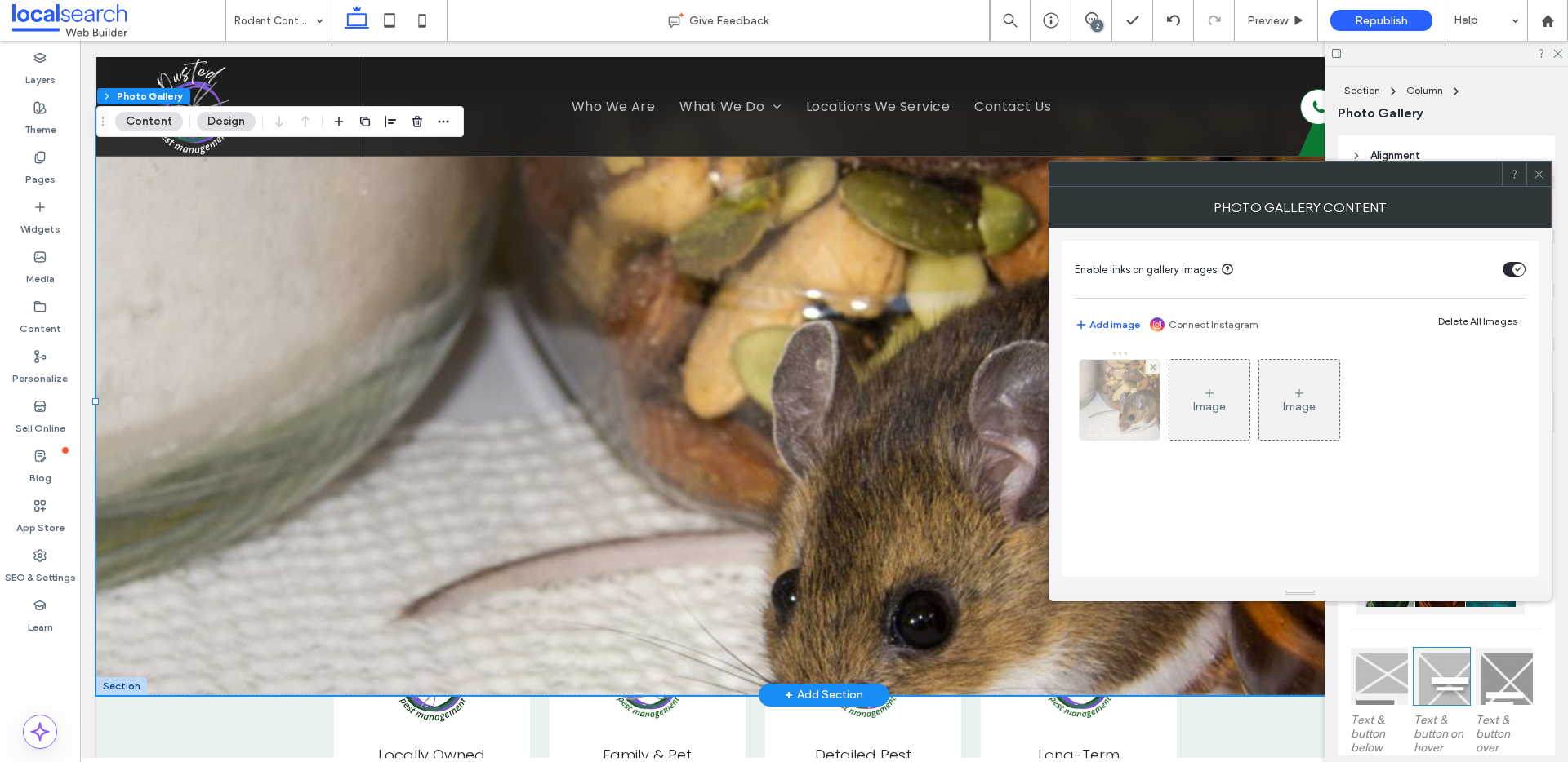
click at [1135, 395] on img at bounding box center [1120, 400] width 112 height 80
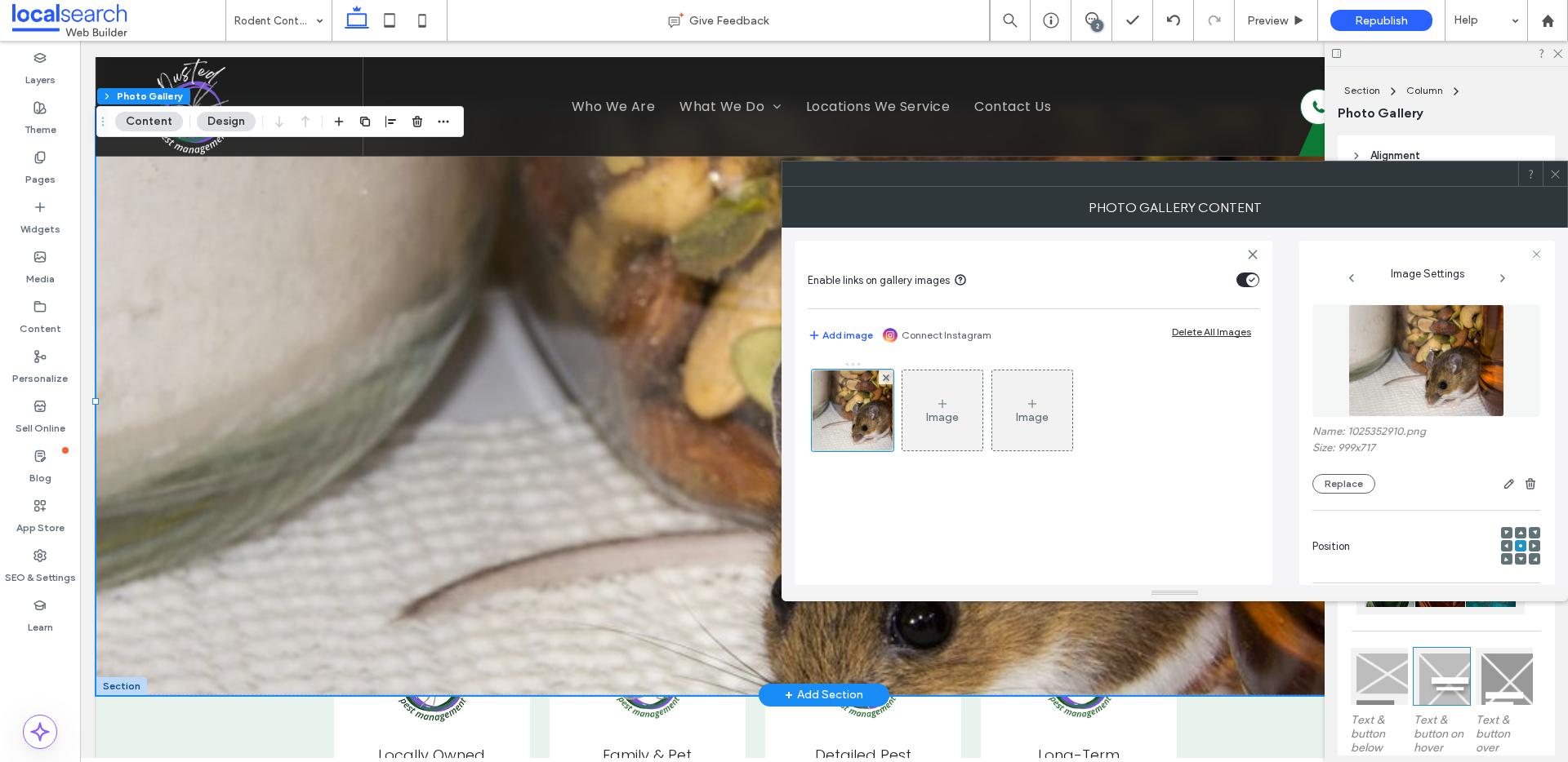
click at [1518, 559] on use at bounding box center [1520, 560] width 5 height 4
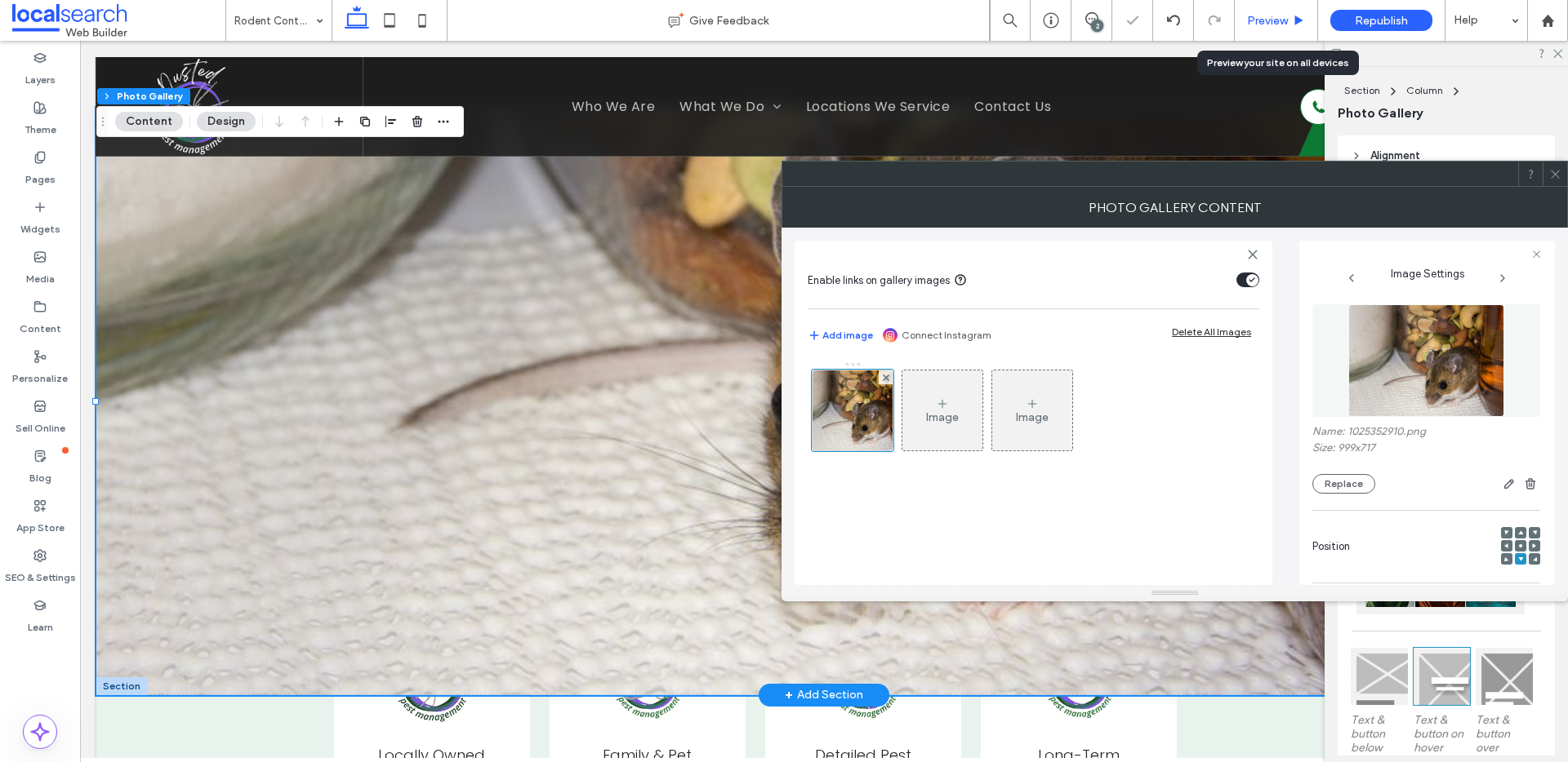
click at [1289, 13] on div "Preview" at bounding box center [1276, 20] width 82 height 13
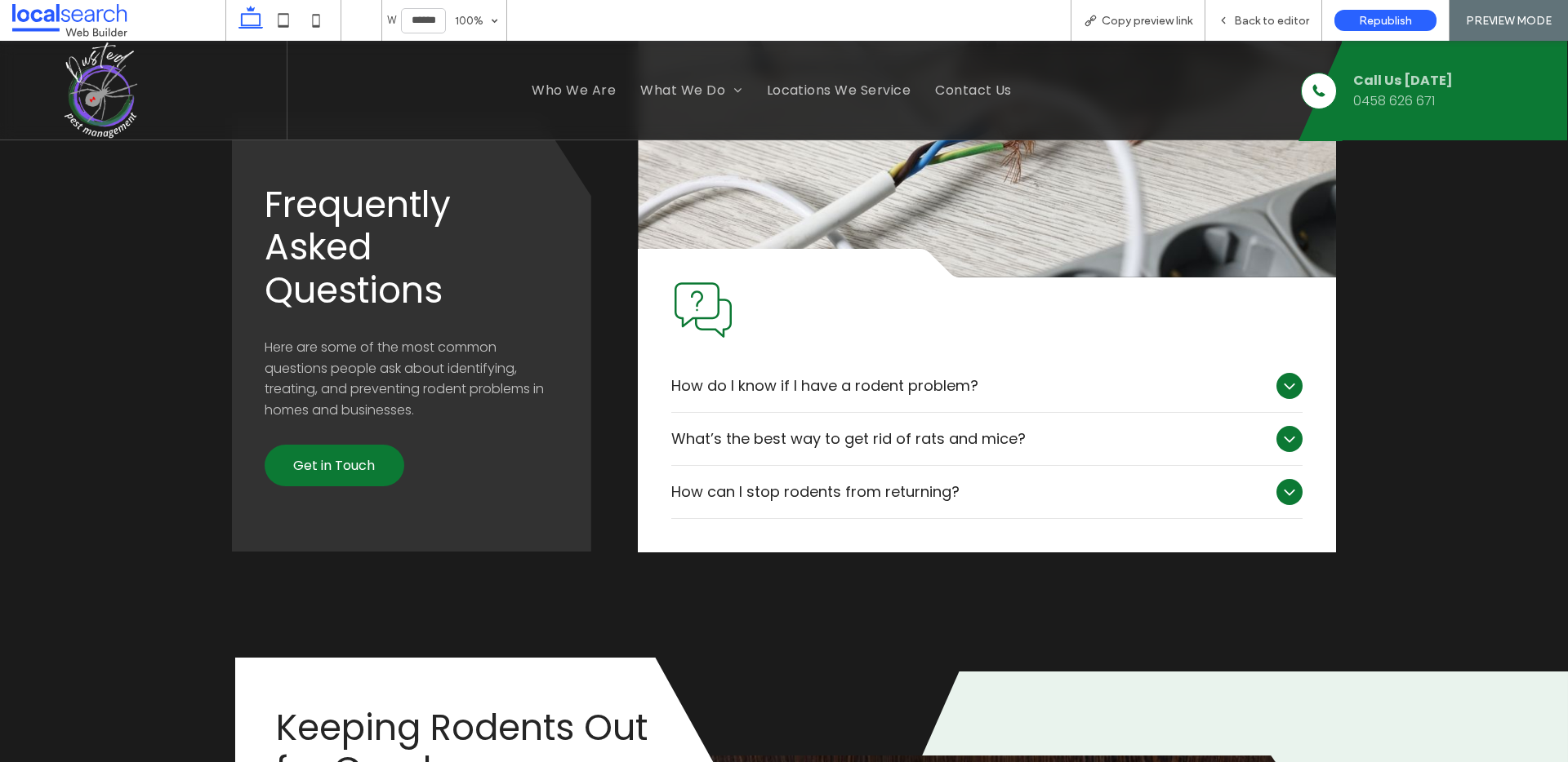
scroll to position [2132, 0]
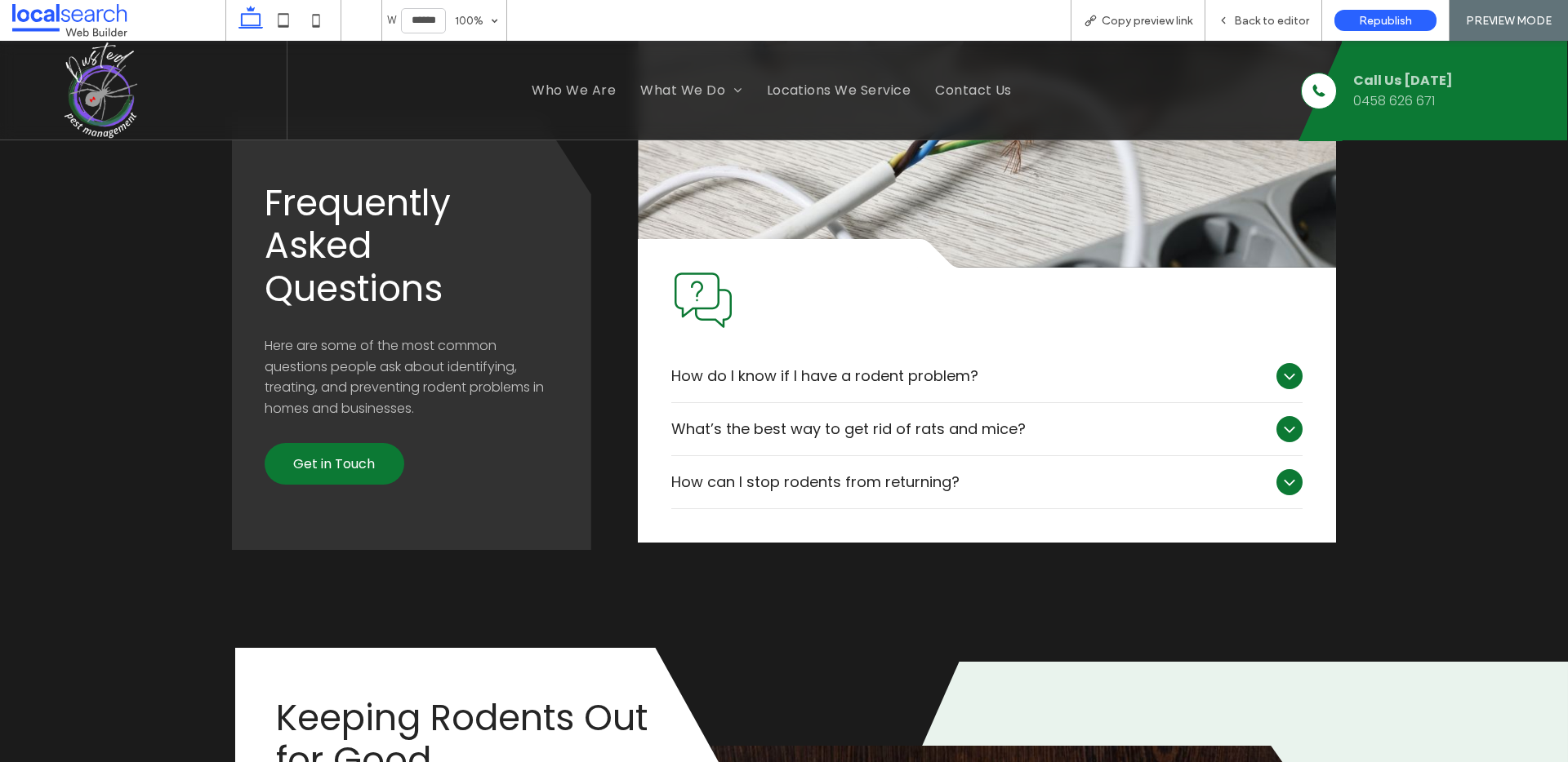
click at [1286, 377] on icon at bounding box center [1289, 376] width 19 height 19
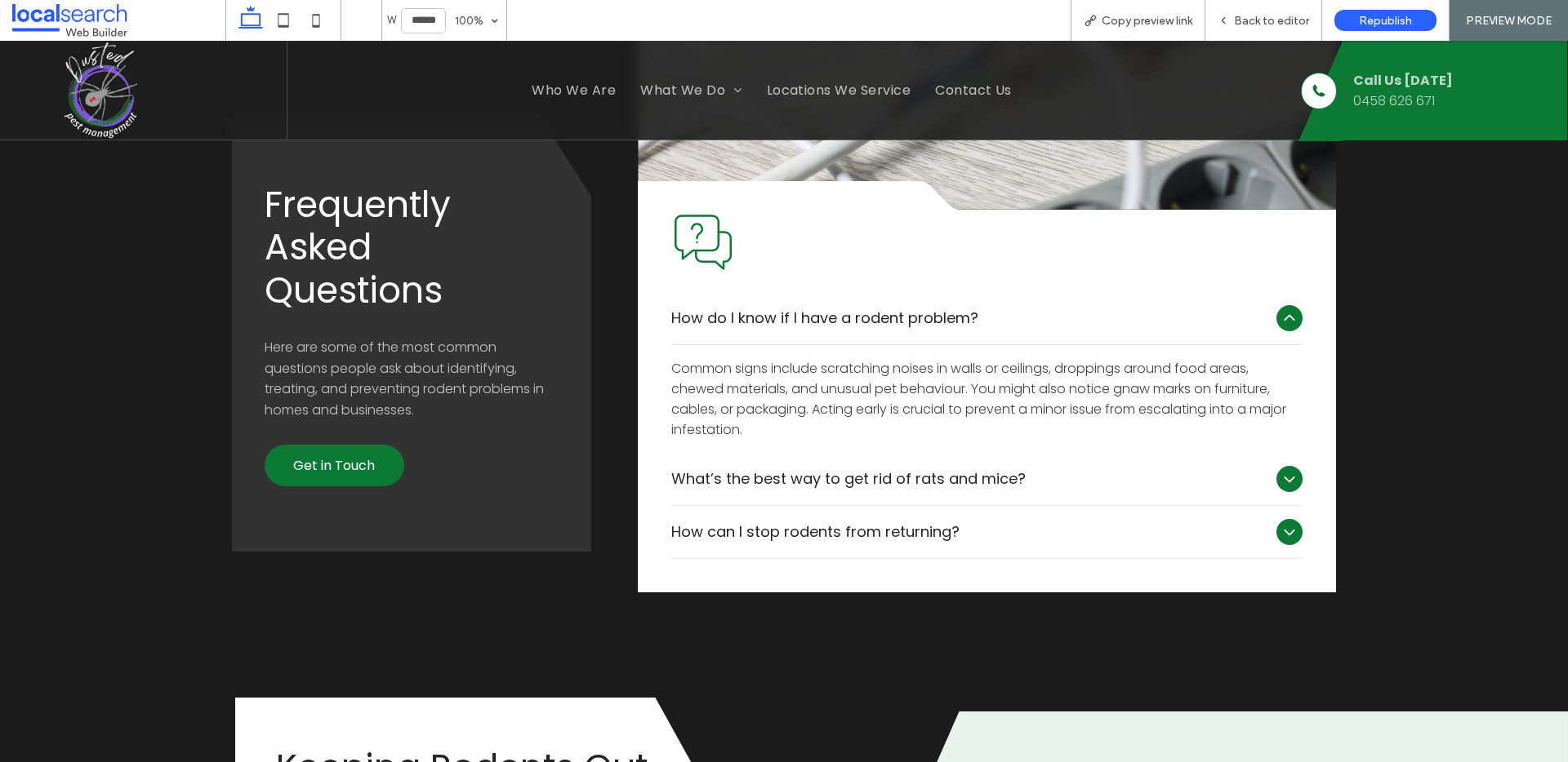
scroll to position [2217, 0]
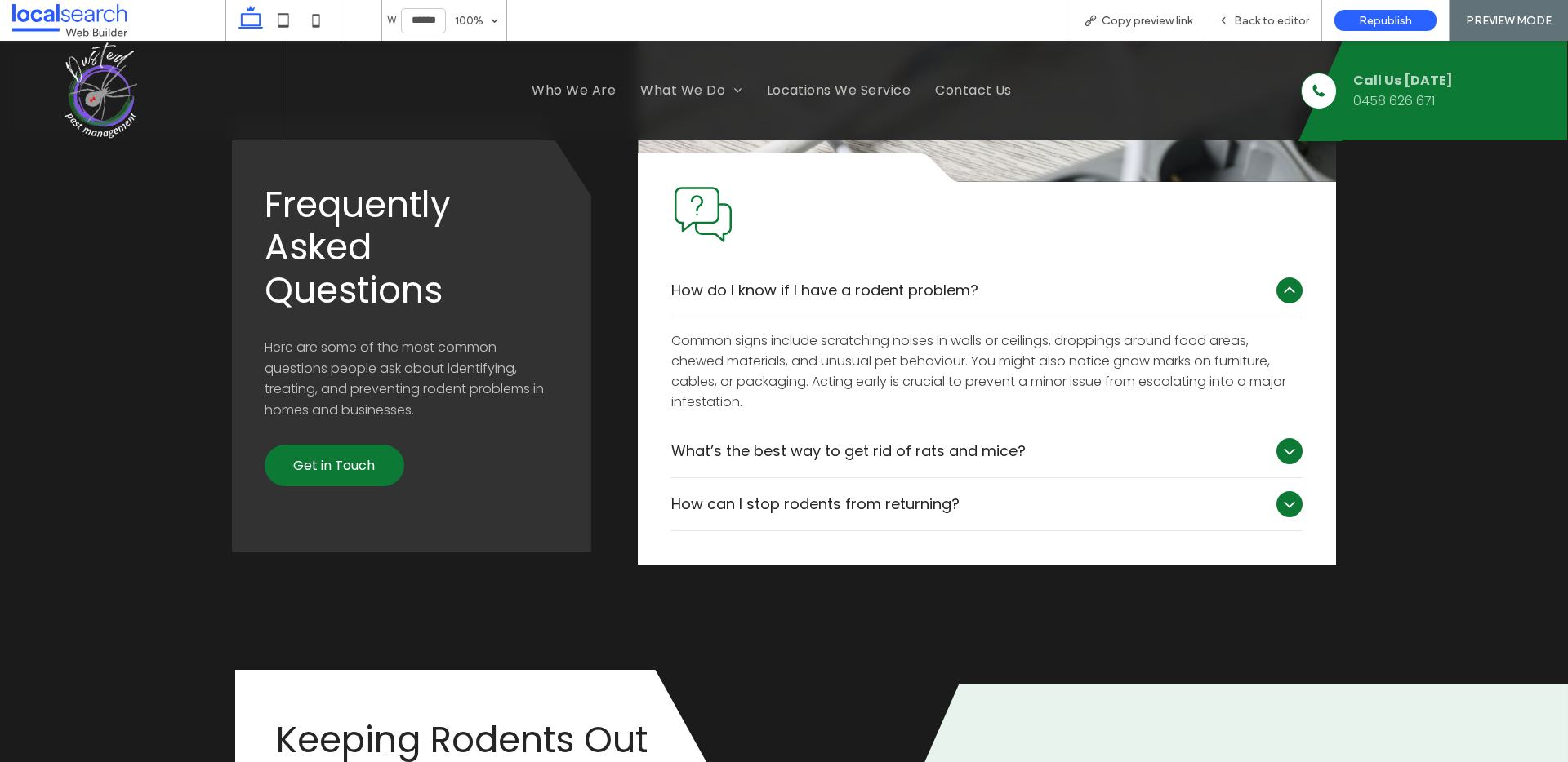
click at [1291, 287] on div at bounding box center [1289, 290] width 26 height 26
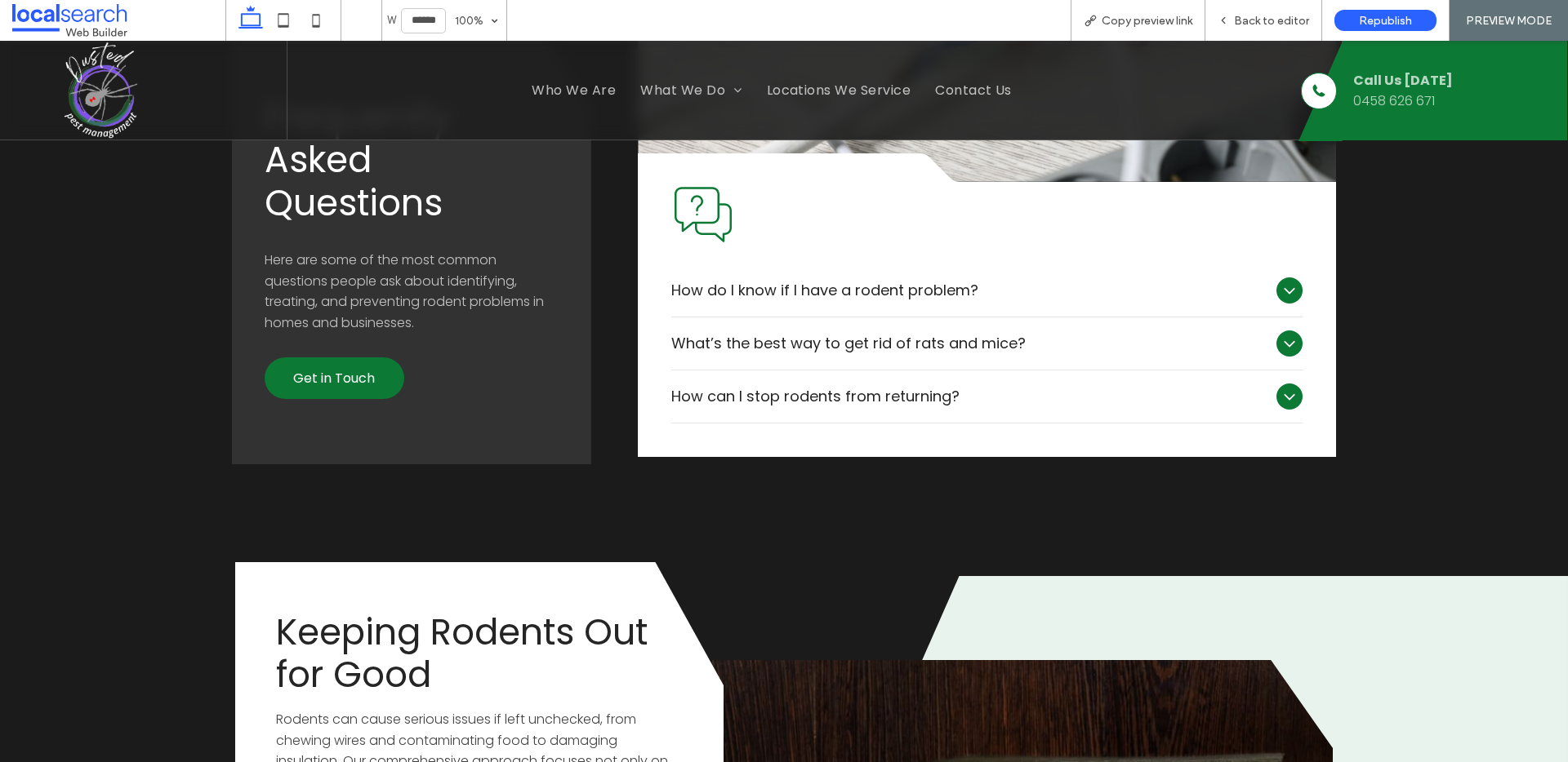
click at [1282, 341] on icon at bounding box center [1289, 343] width 19 height 19
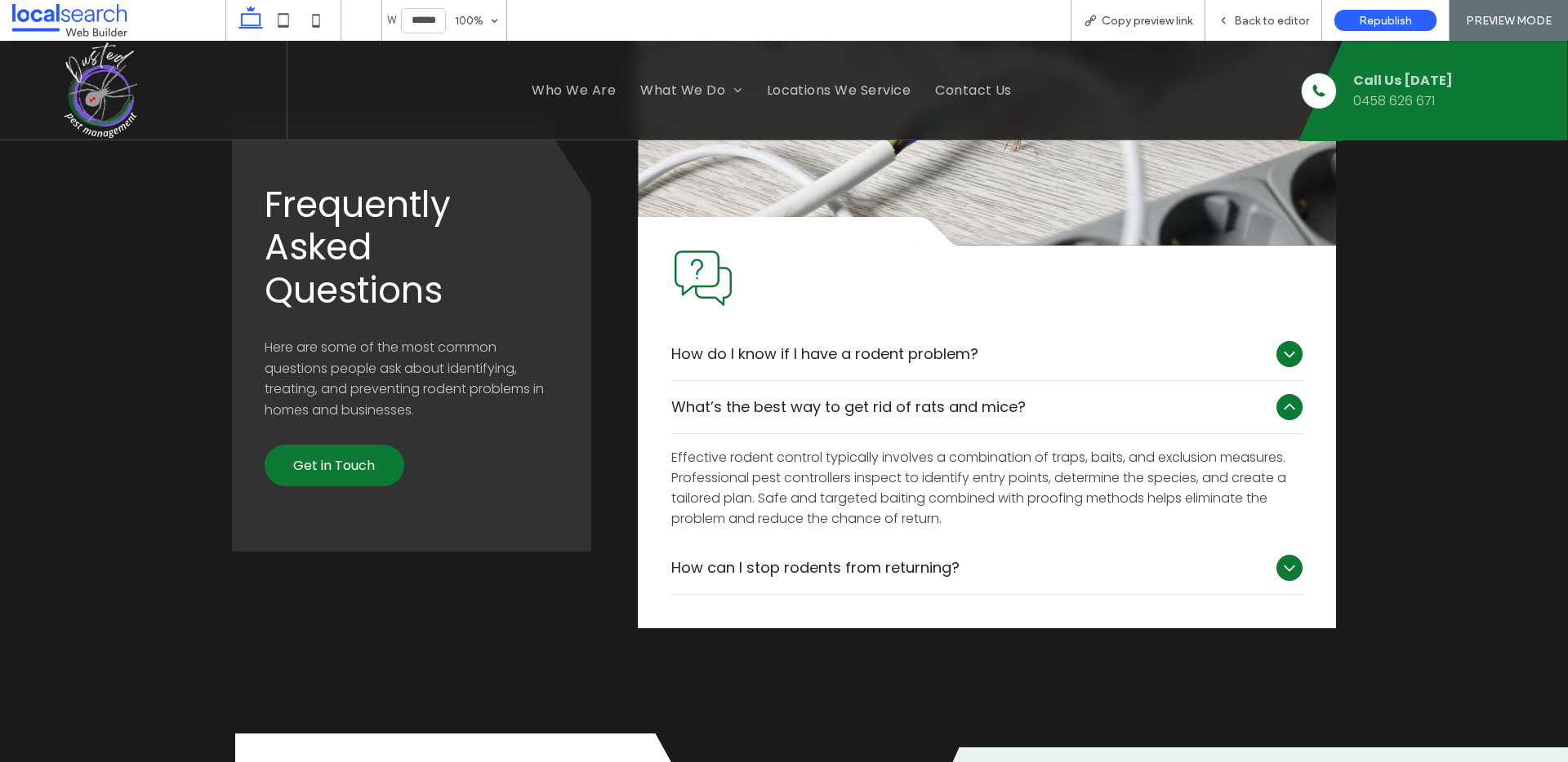
scroll to position [2259, 0]
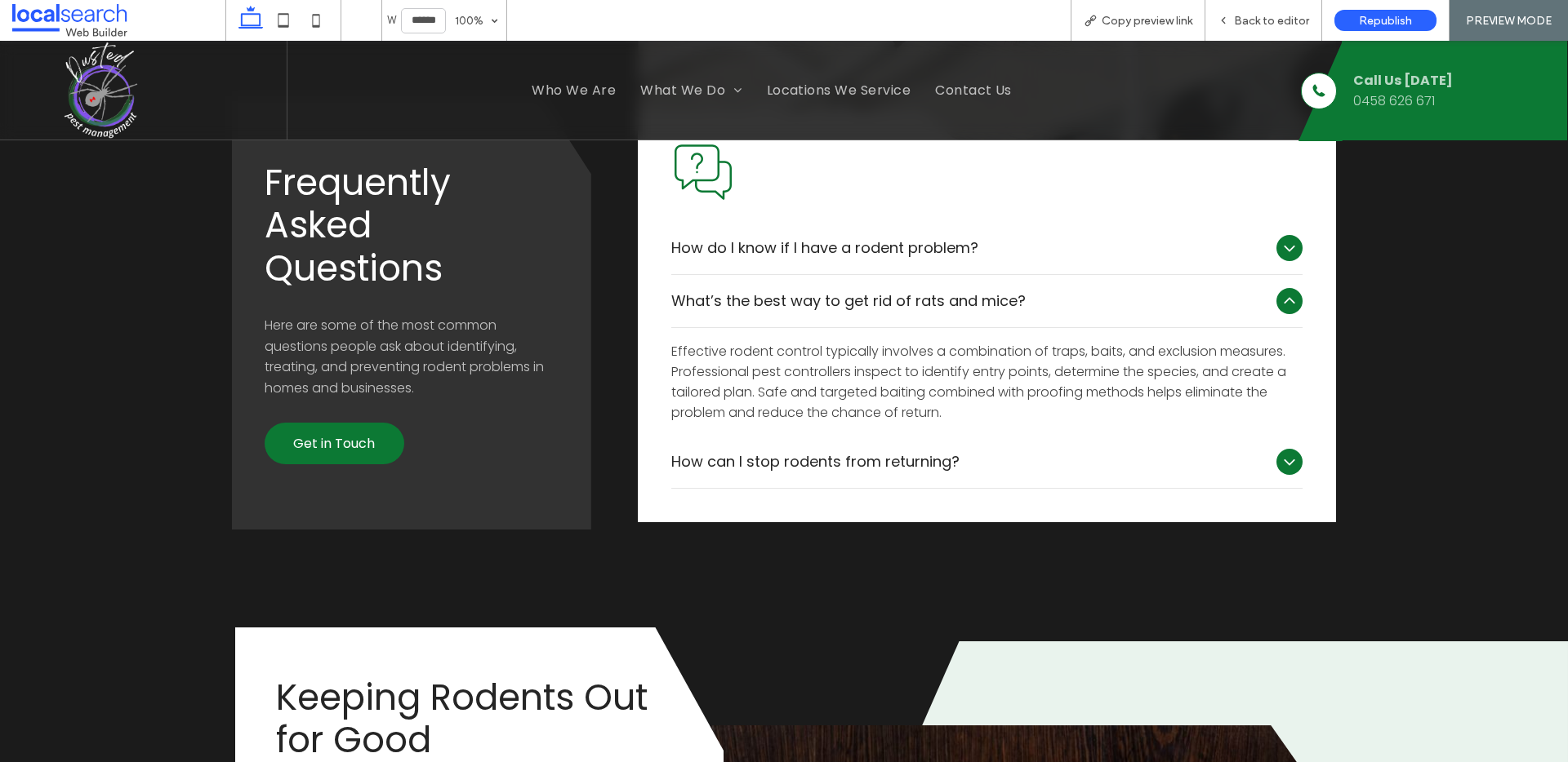
click at [1285, 460] on icon at bounding box center [1289, 462] width 19 height 19
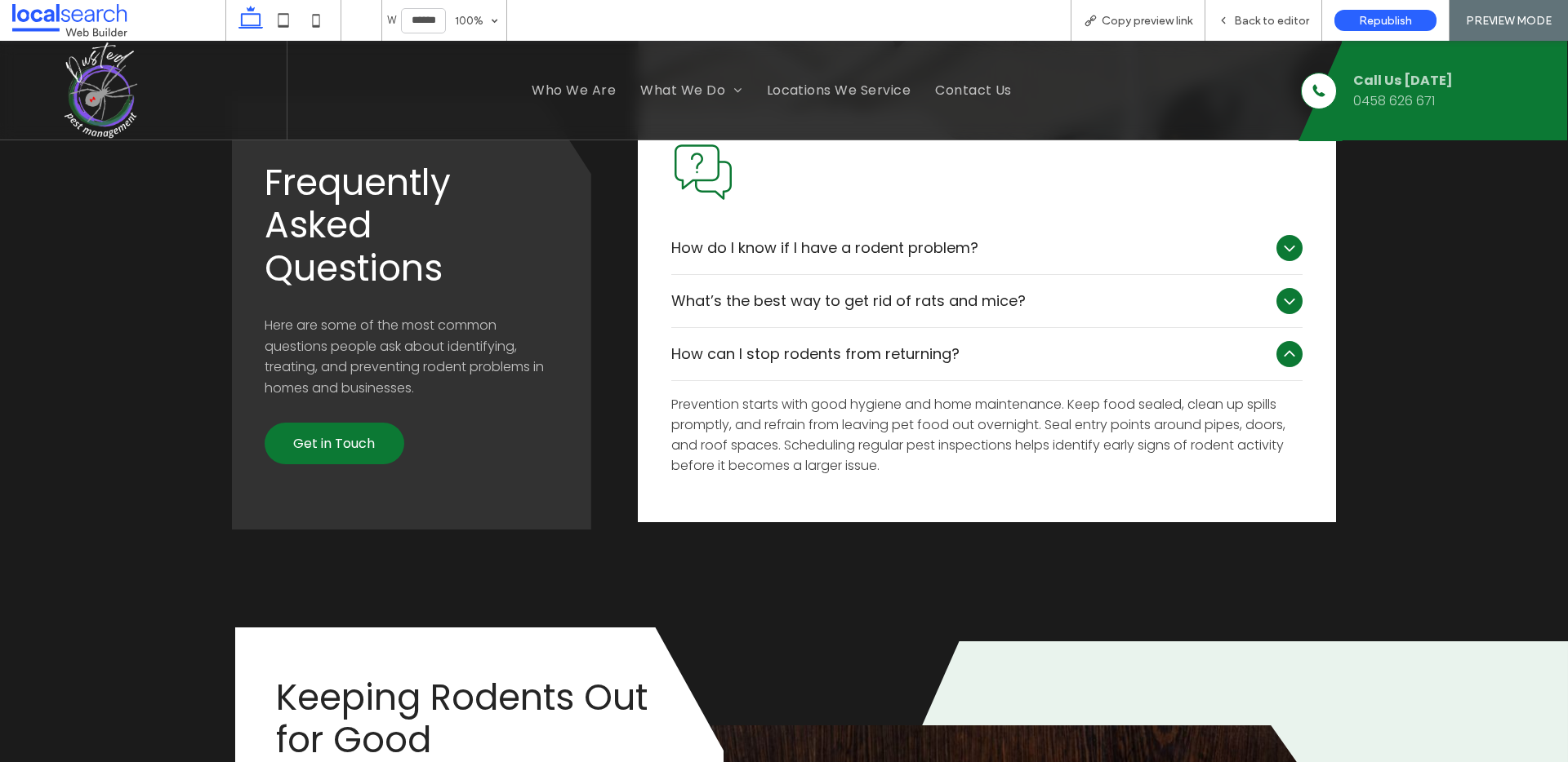
click at [1274, 368] on div "How can I stop rodents from returning?" at bounding box center [987, 354] width 631 height 53
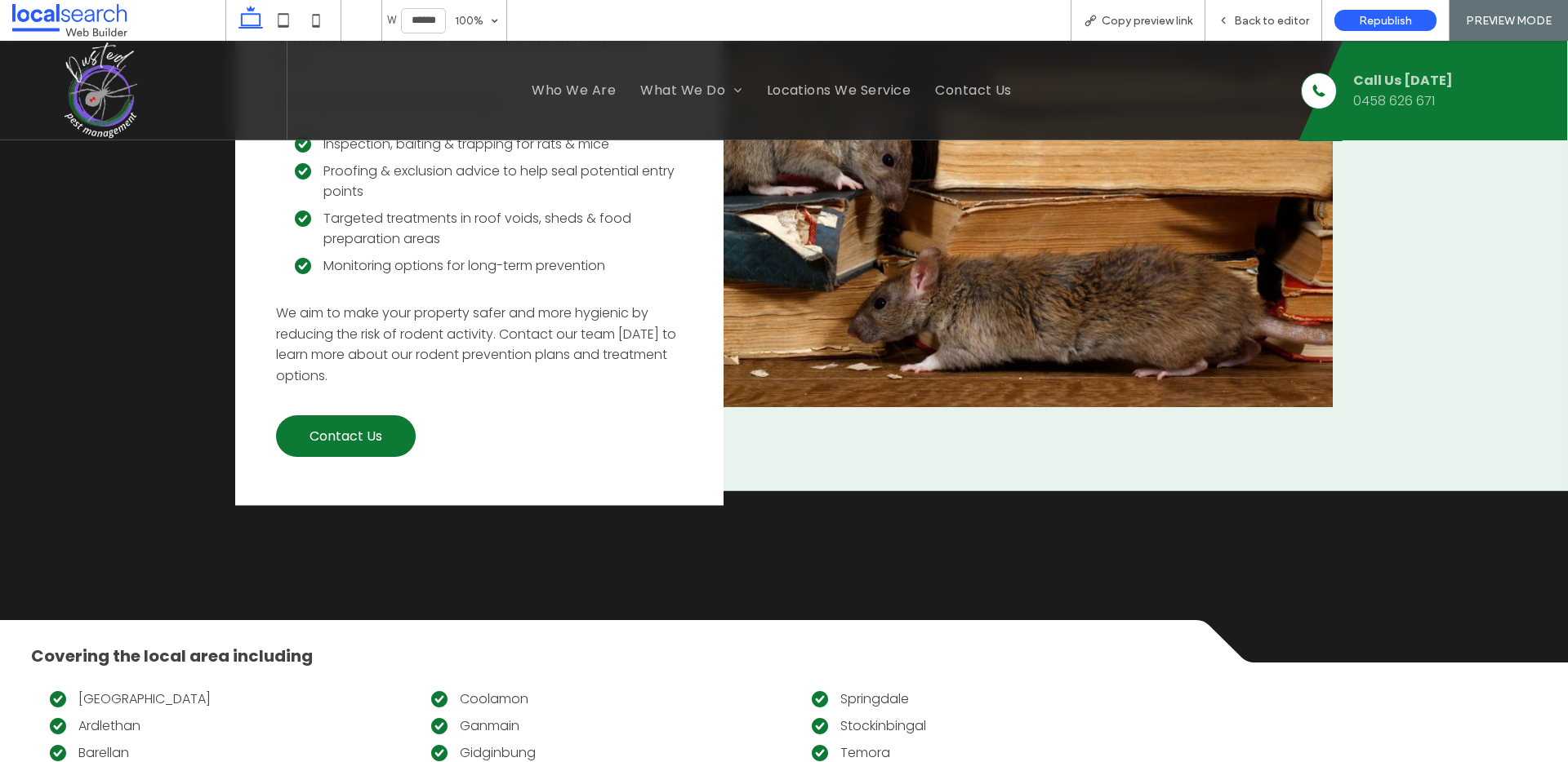
scroll to position [2938, 0]
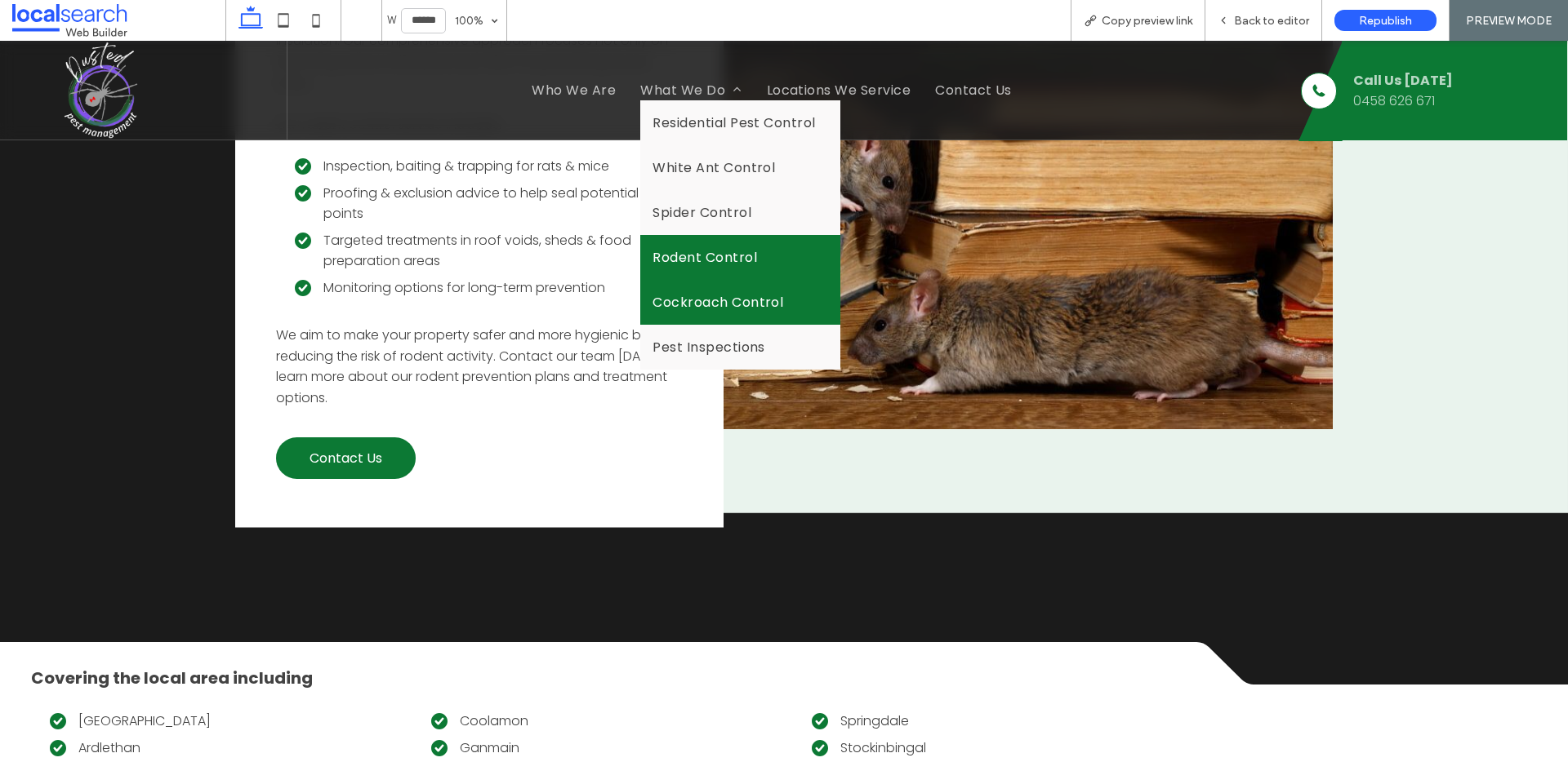
click at [691, 300] on span "Cockroach Control" at bounding box center [717, 302] width 130 height 20
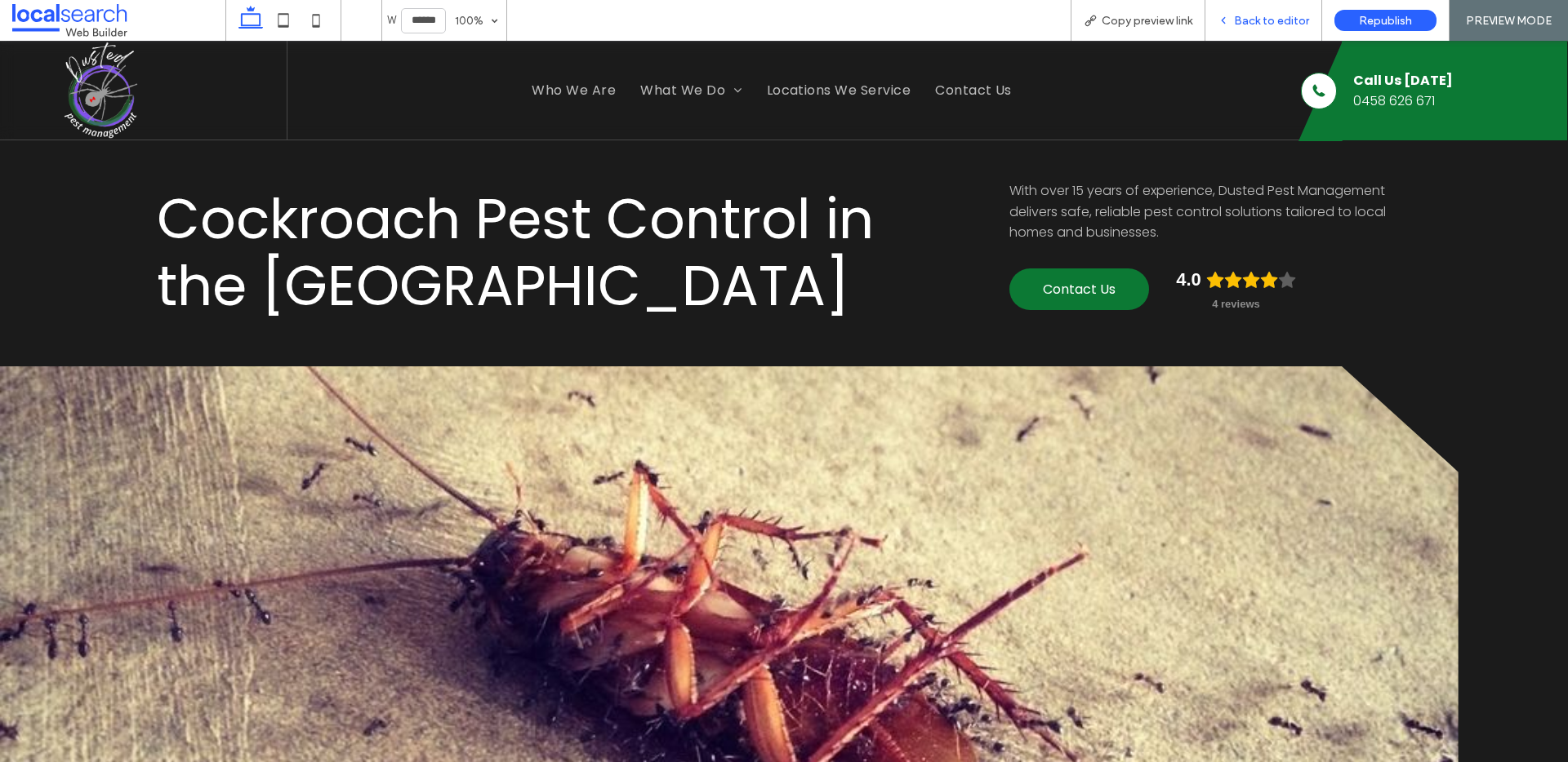
click at [1293, 21] on span "Back to editor" at bounding box center [1272, 20] width 75 height 13
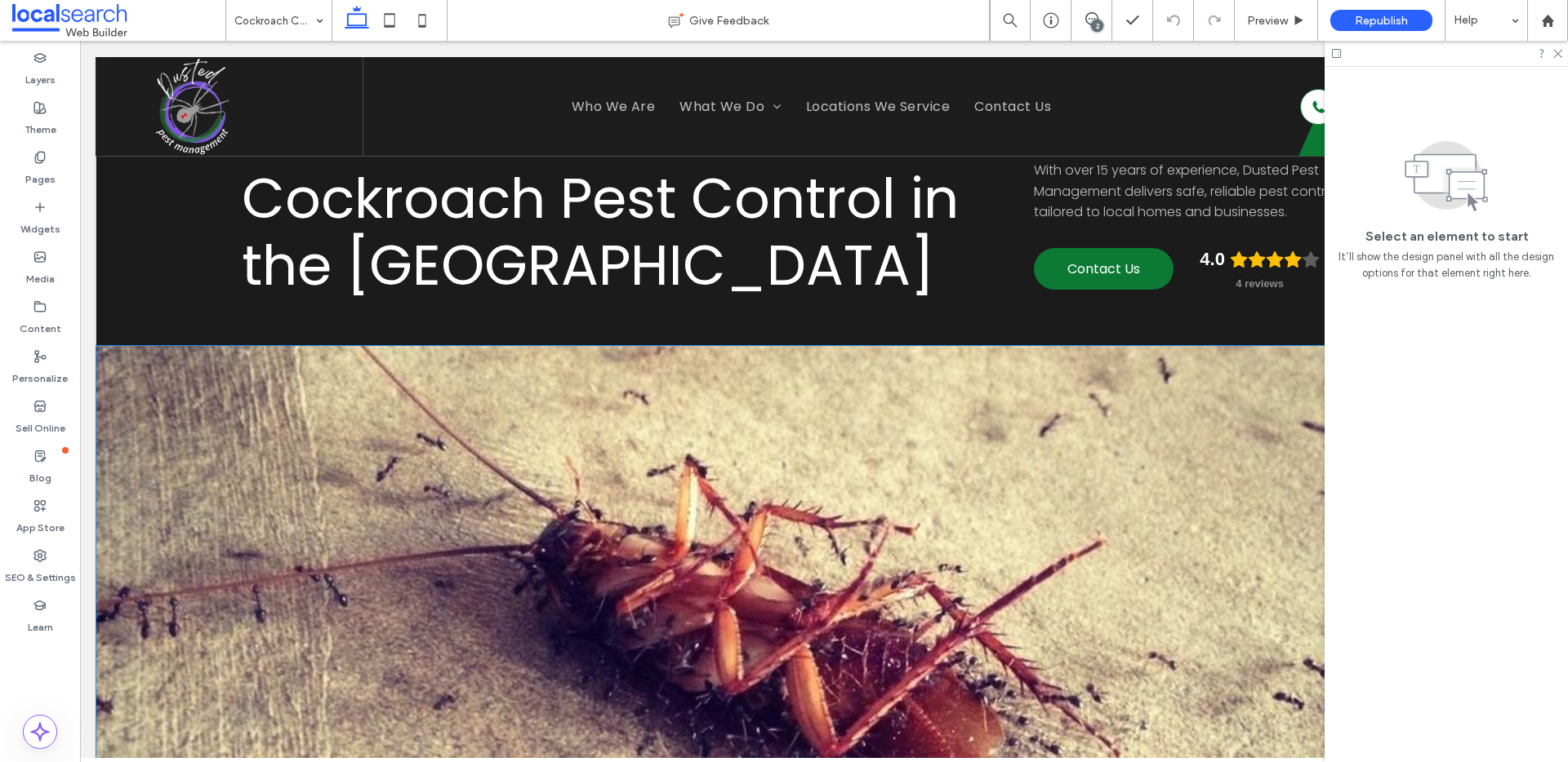
scroll to position [315, 0]
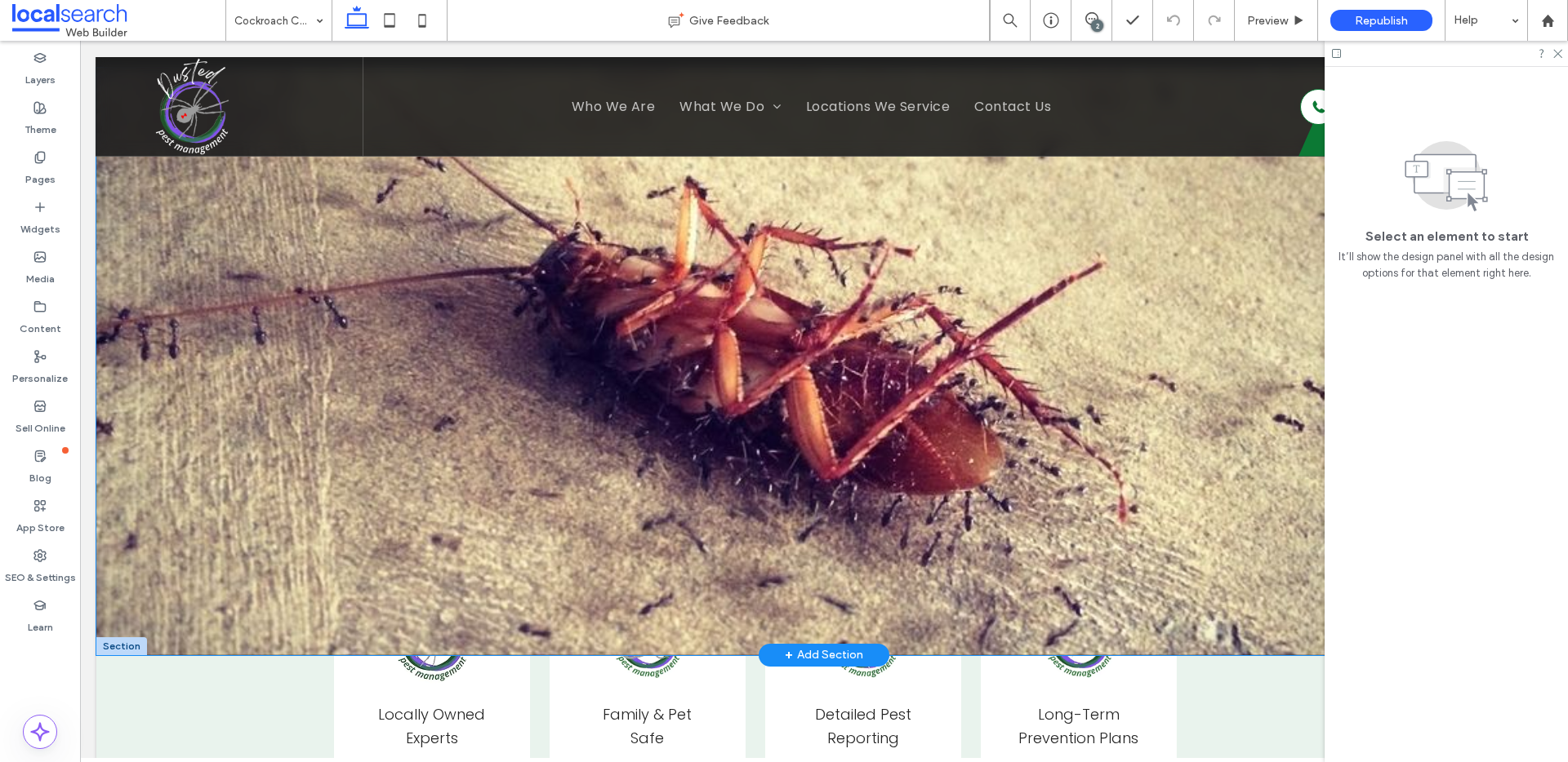
click at [667, 262] on link at bounding box center [772, 361] width 1353 height 588
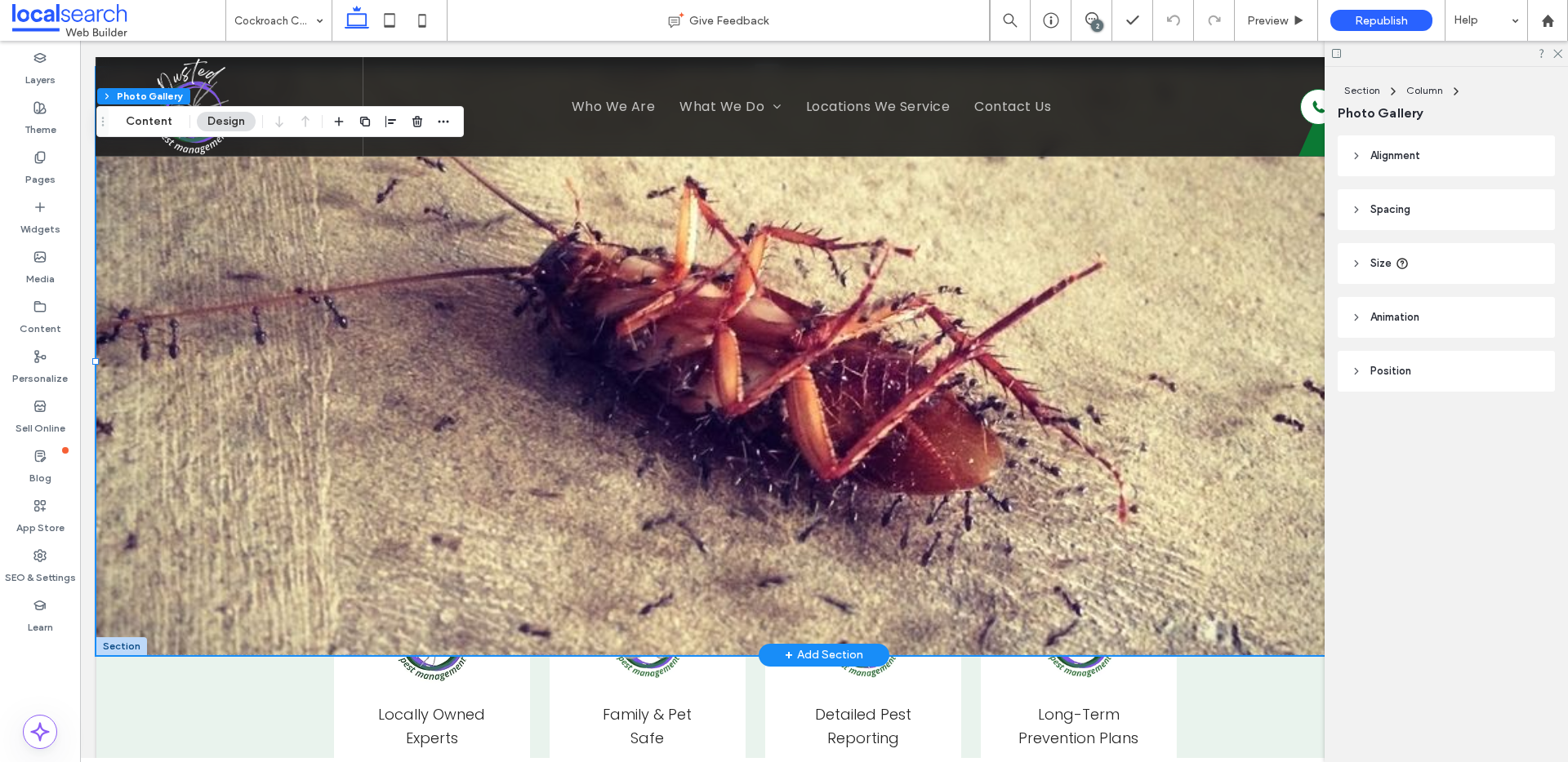
click at [667, 262] on link at bounding box center [772, 361] width 1353 height 588
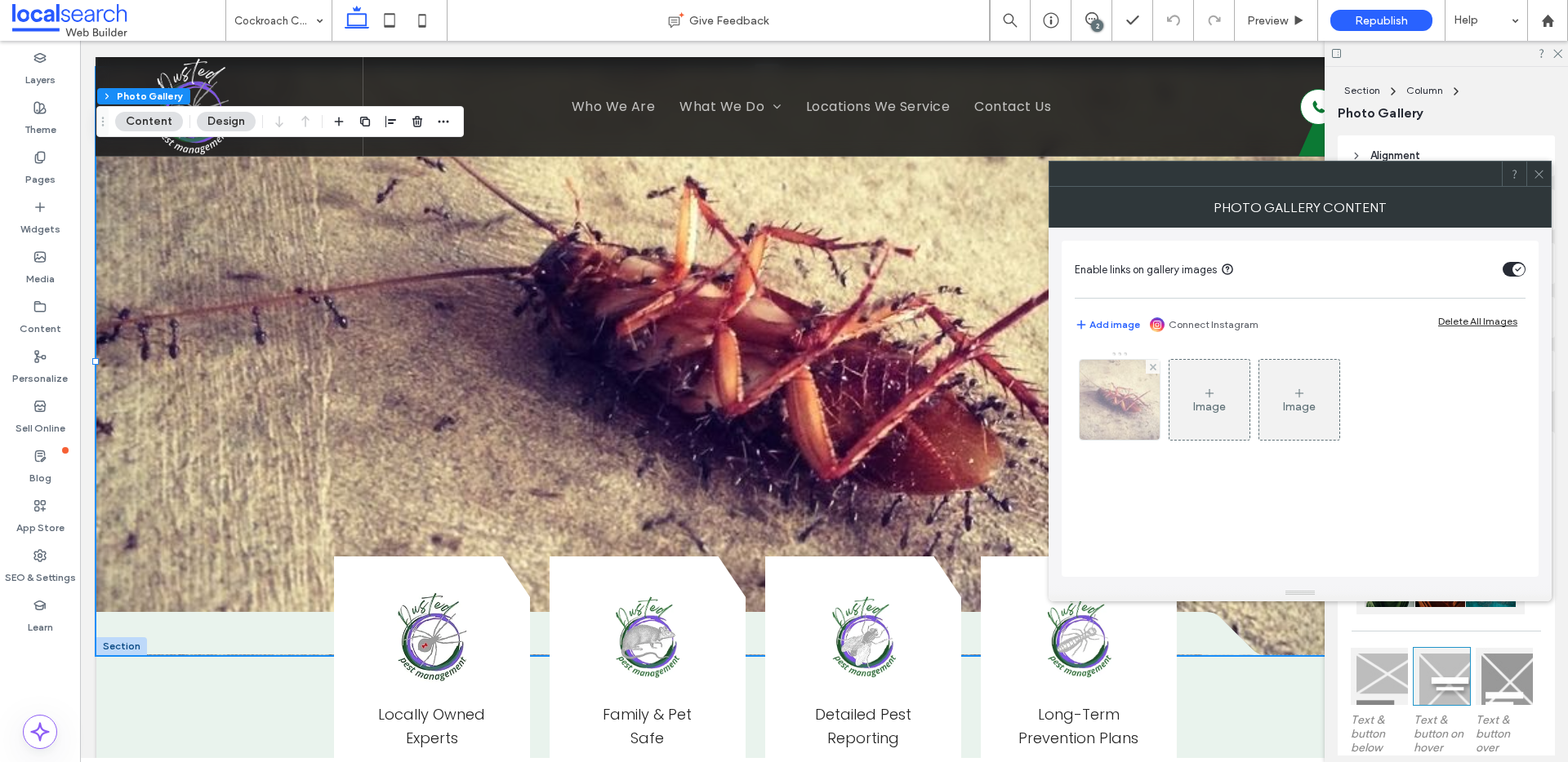
click at [1124, 397] on img at bounding box center [1120, 400] width 129 height 80
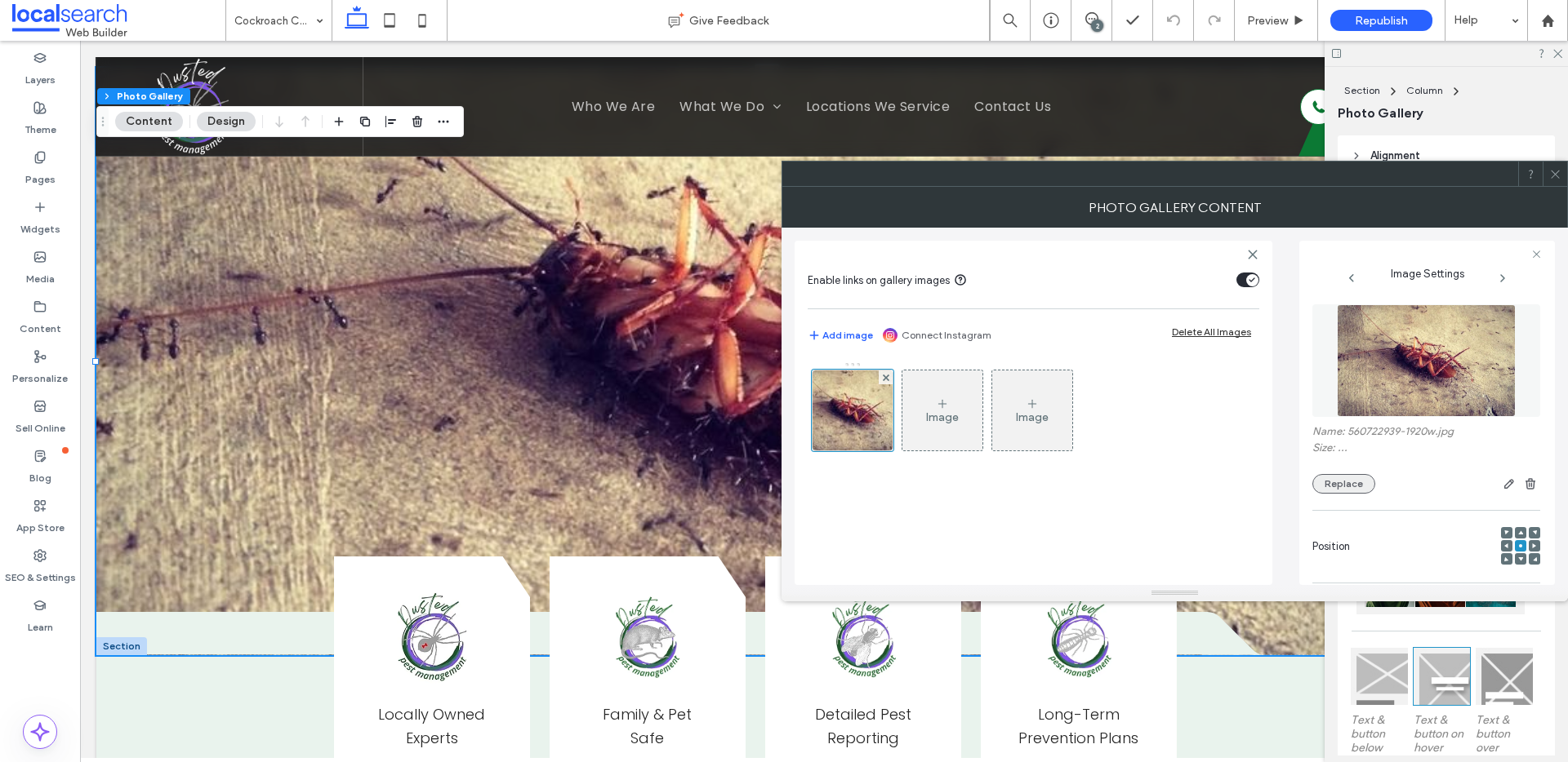
click at [1364, 489] on button "Replace" at bounding box center [1345, 484] width 63 height 19
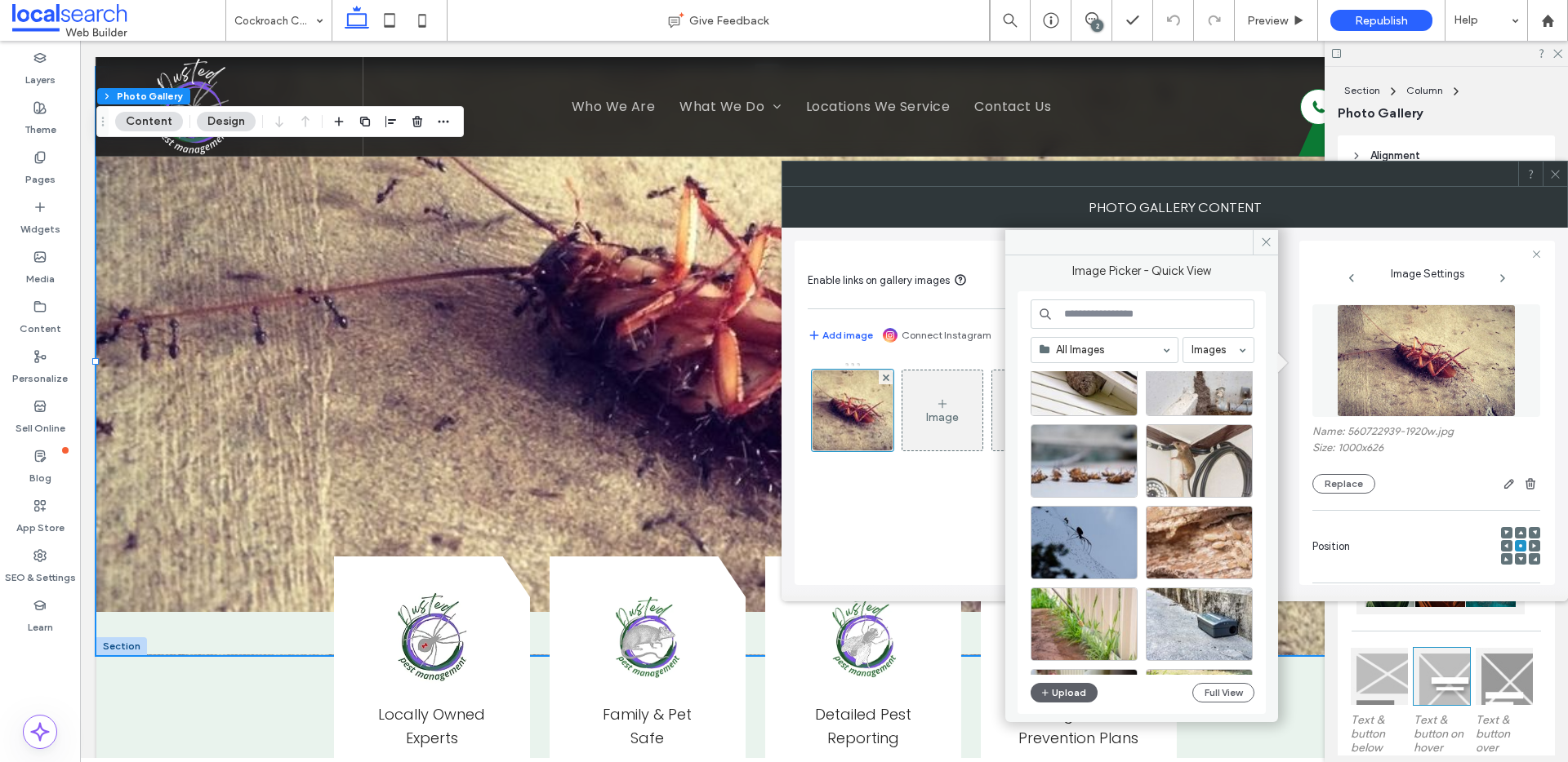
scroll to position [3401, 0]
click at [1112, 470] on div "Select" at bounding box center [1085, 460] width 107 height 74
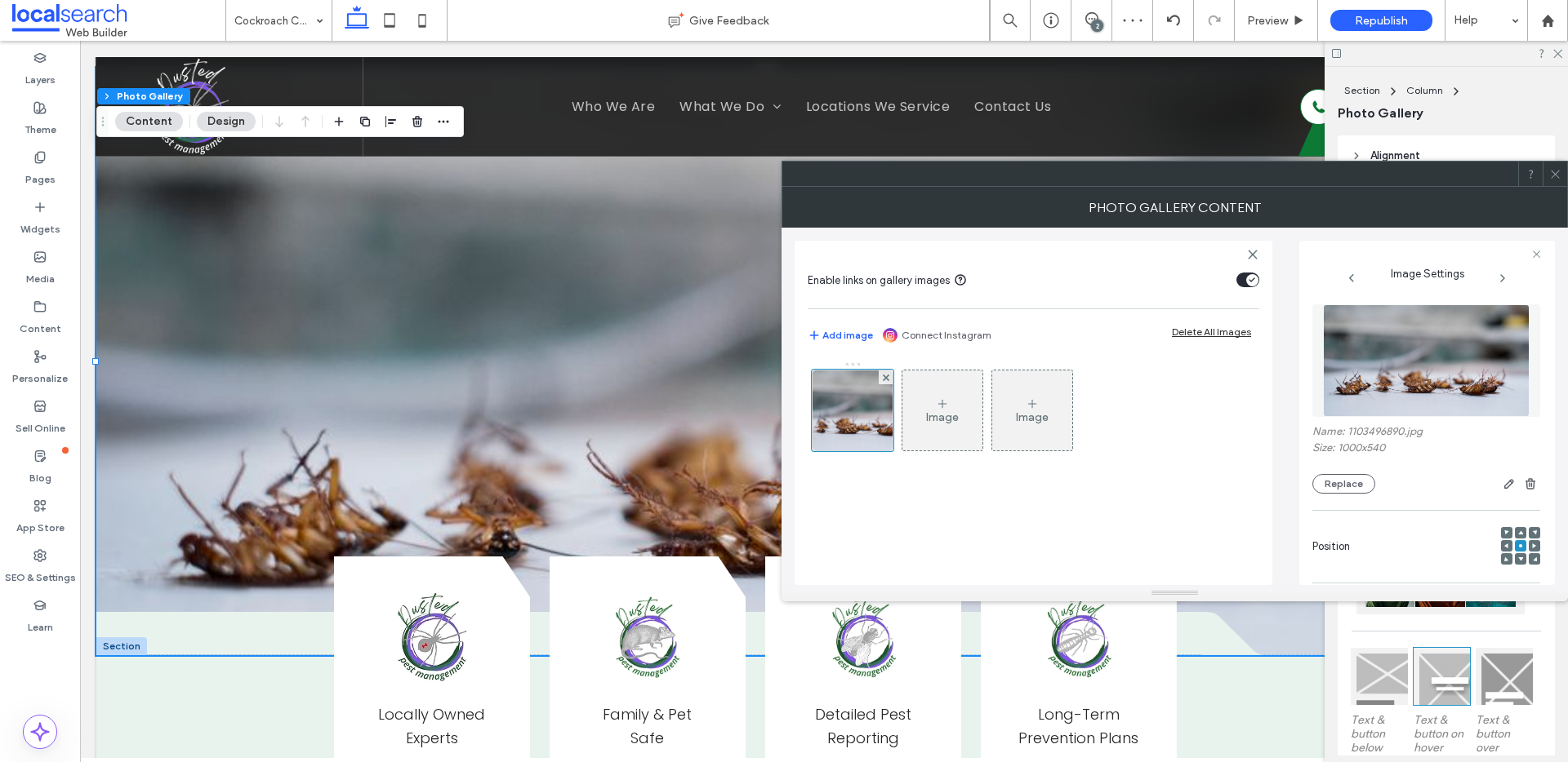
click at [1518, 558] on use at bounding box center [1520, 560] width 5 height 4
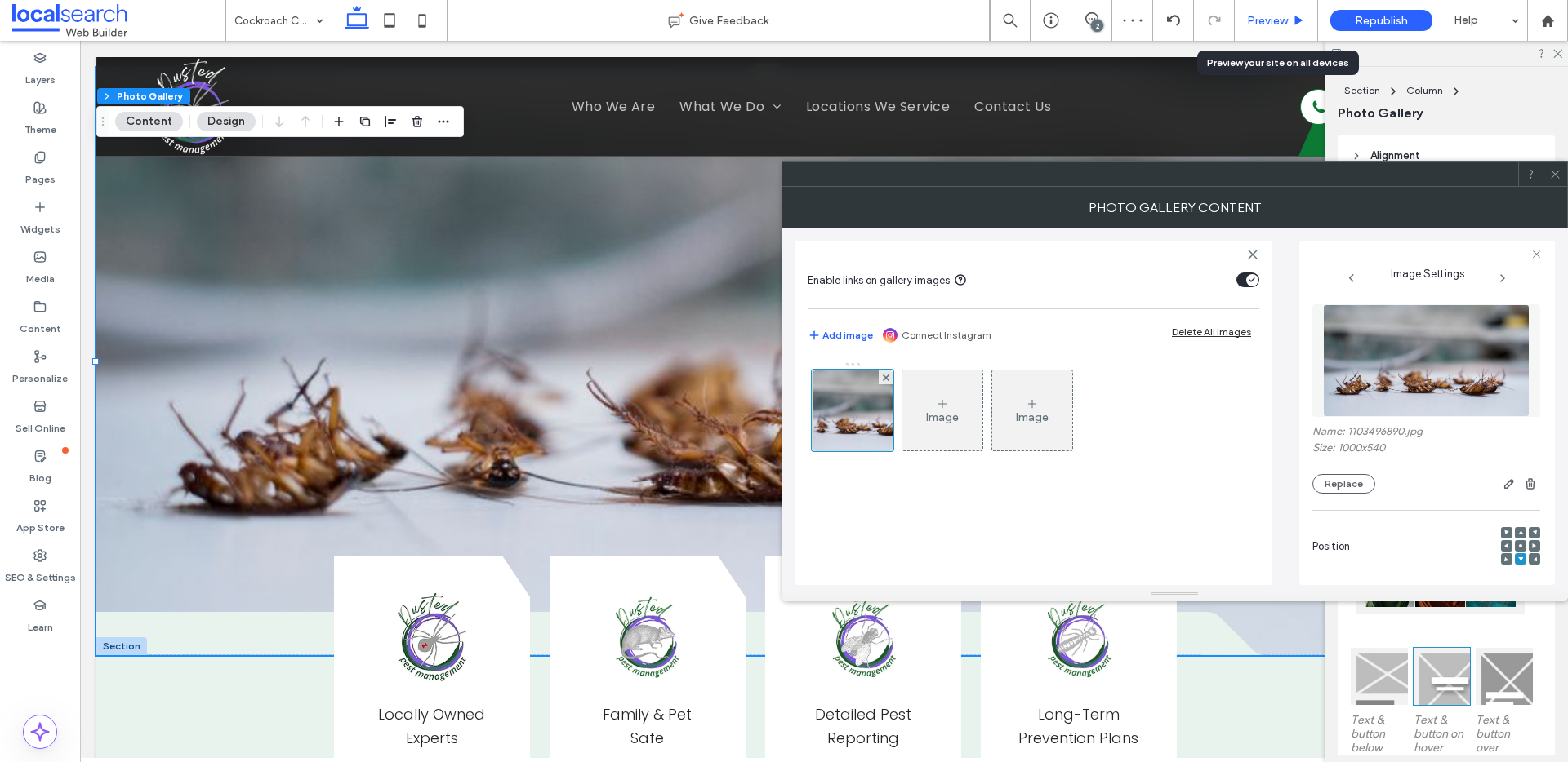
click at [1289, 13] on div "Preview" at bounding box center [1276, 20] width 82 height 13
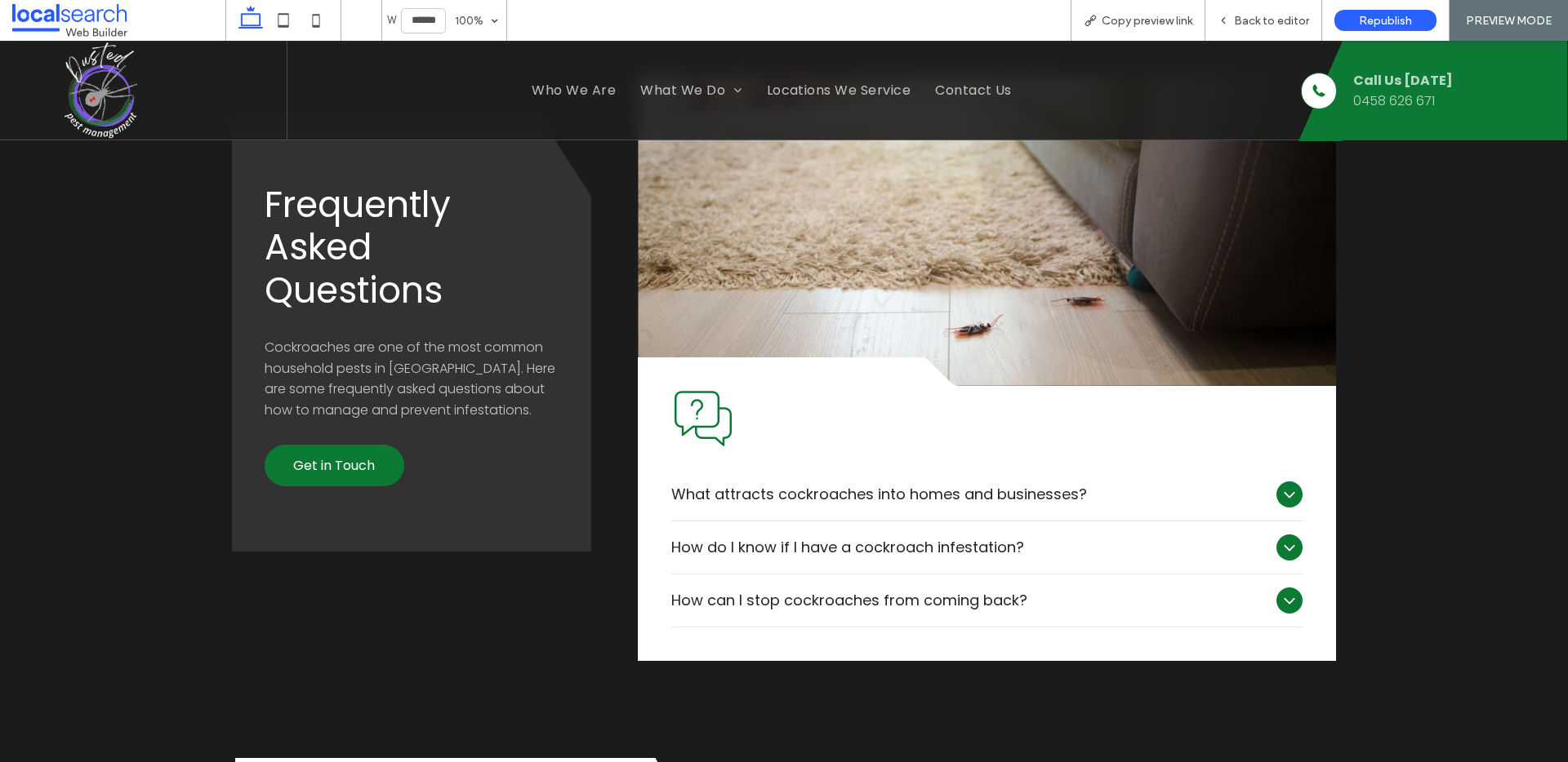
scroll to position [2021, 0]
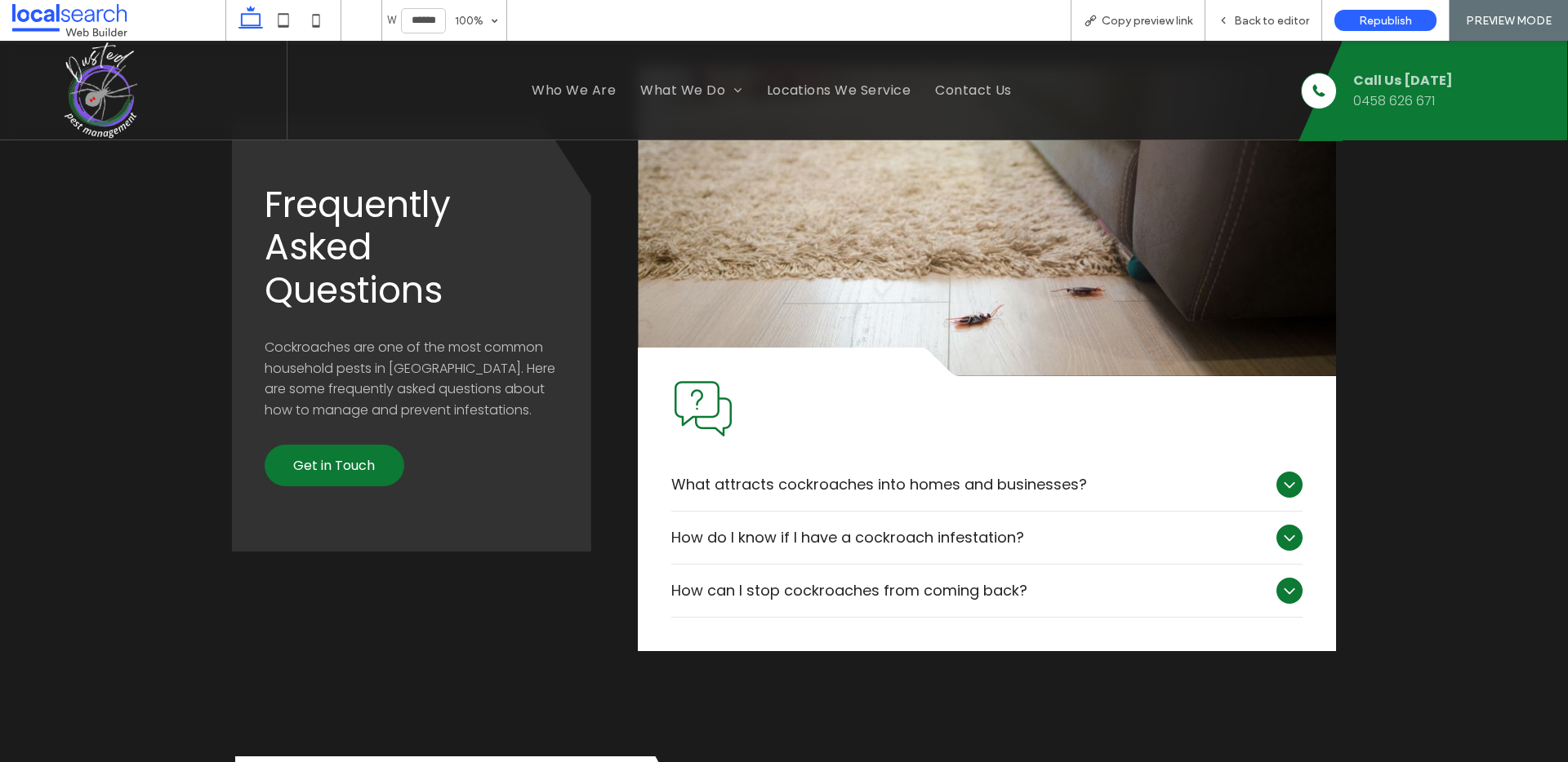
click at [1263, 468] on div "What attracts cockroaches into homes and businesses?" at bounding box center [987, 485] width 631 height 53
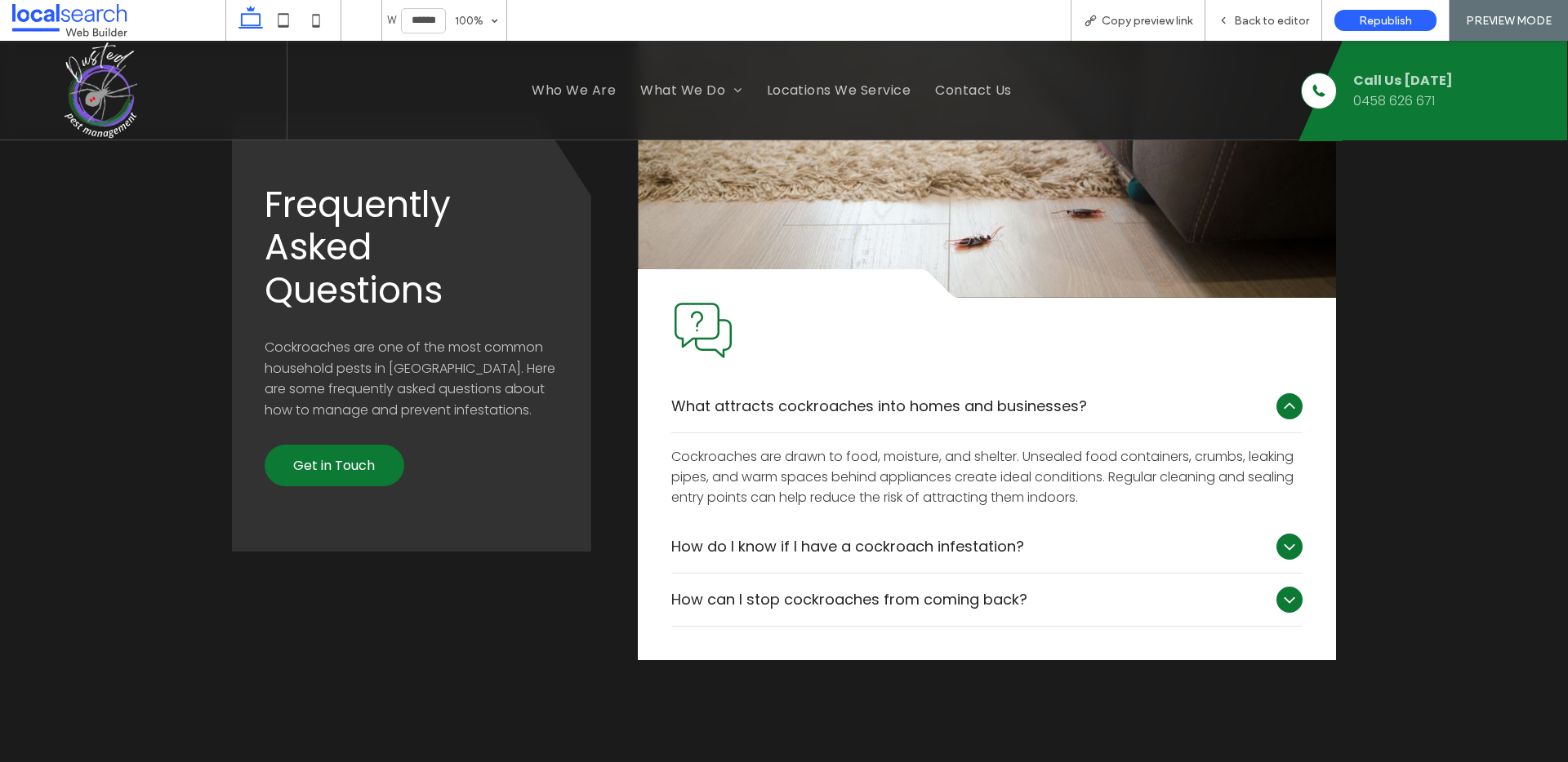
scroll to position [2117, 0]
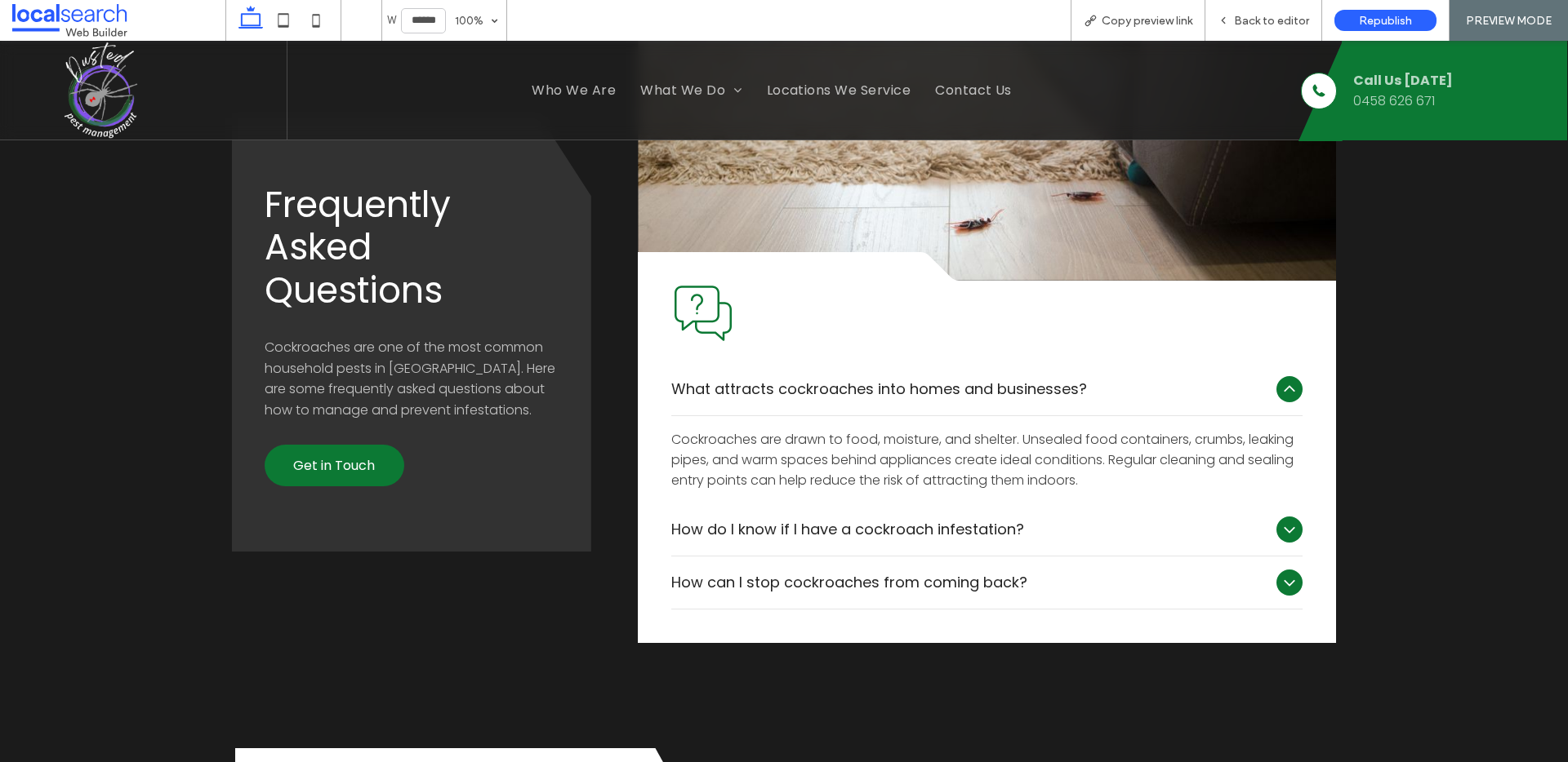
click at [1285, 384] on icon at bounding box center [1289, 389] width 19 height 19
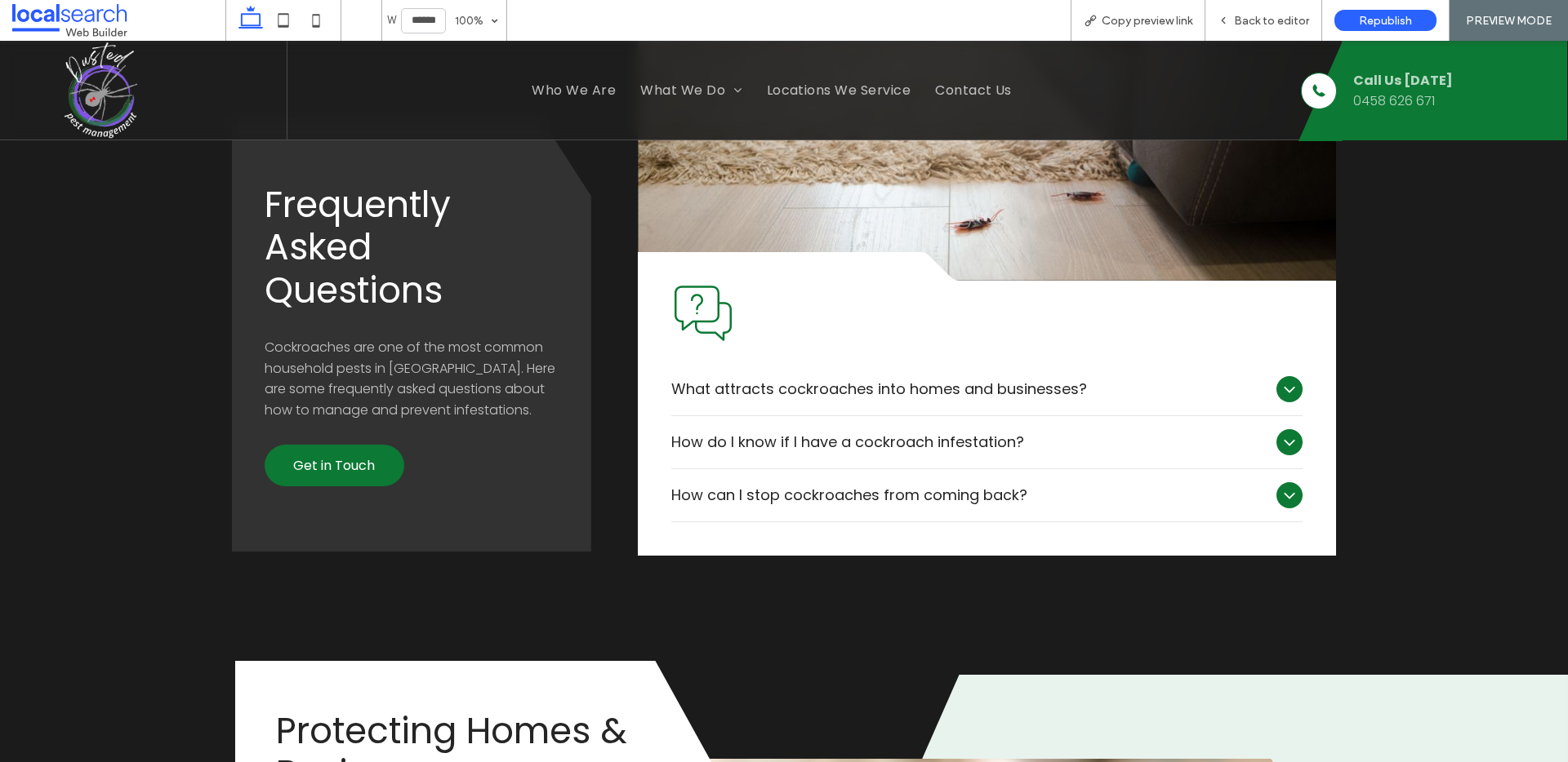
click at [1279, 437] on icon at bounding box center [1289, 442] width 19 height 19
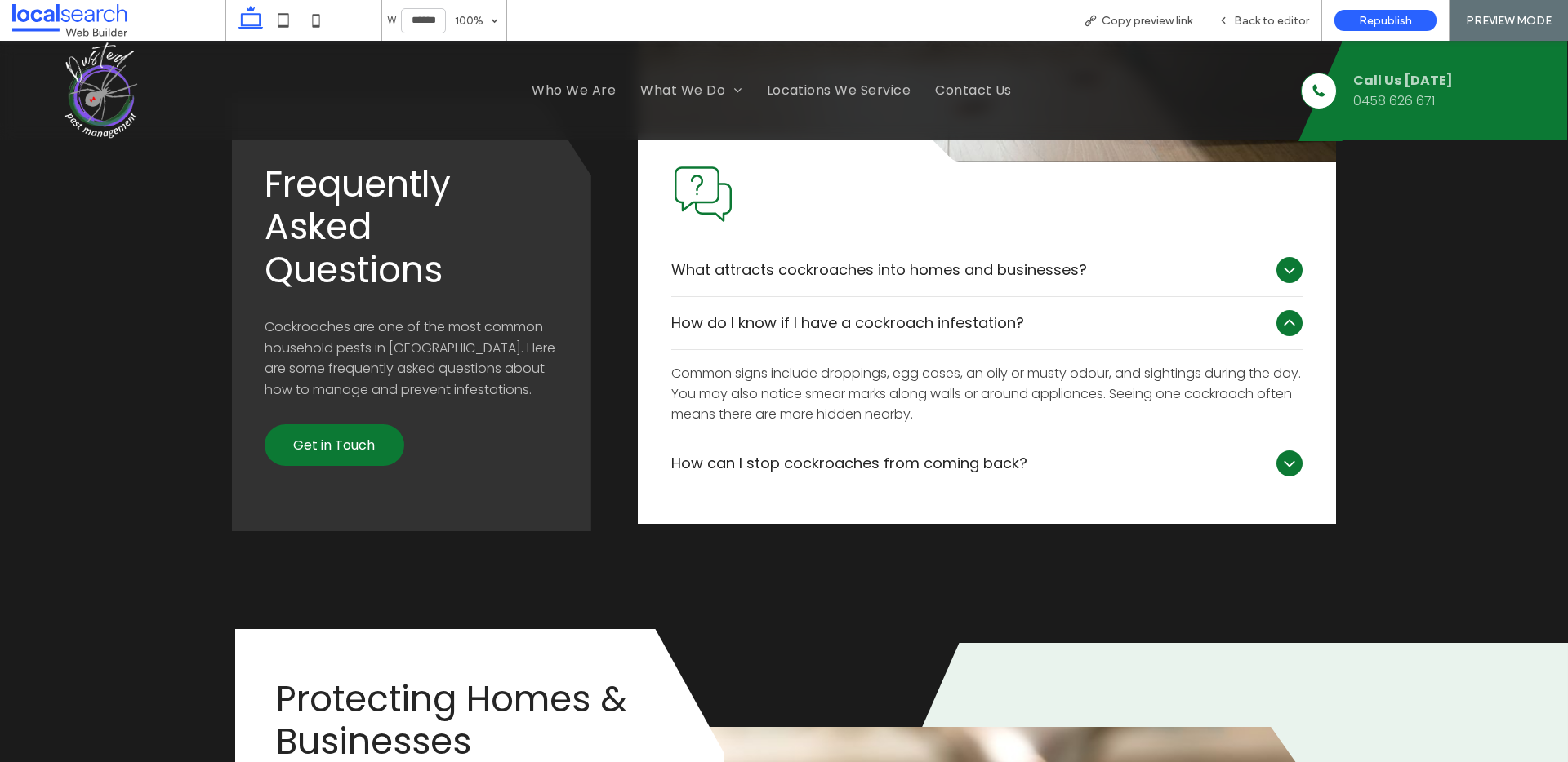
scroll to position [2242, 0]
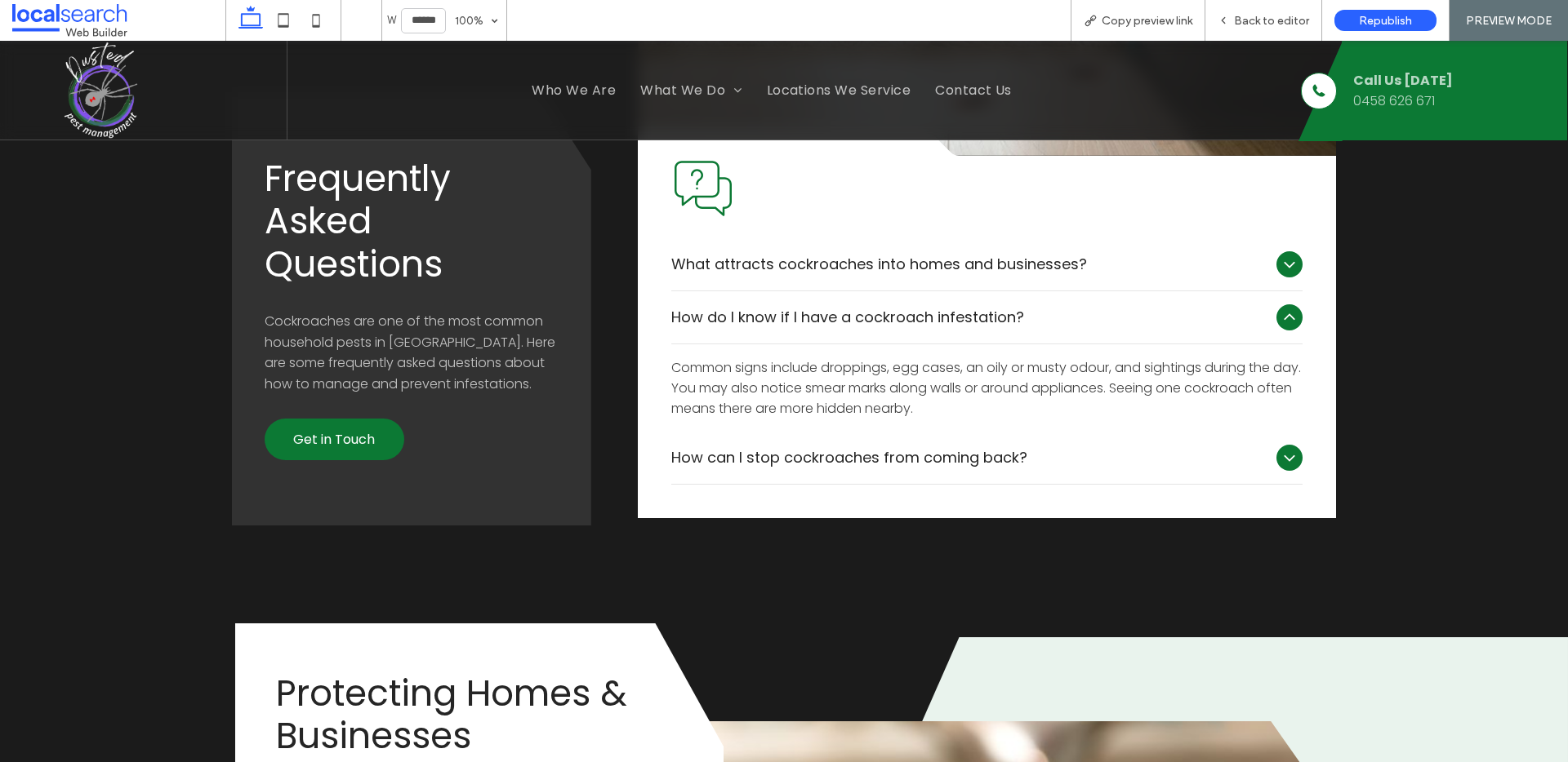
click at [1279, 316] on icon at bounding box center [1289, 317] width 19 height 19
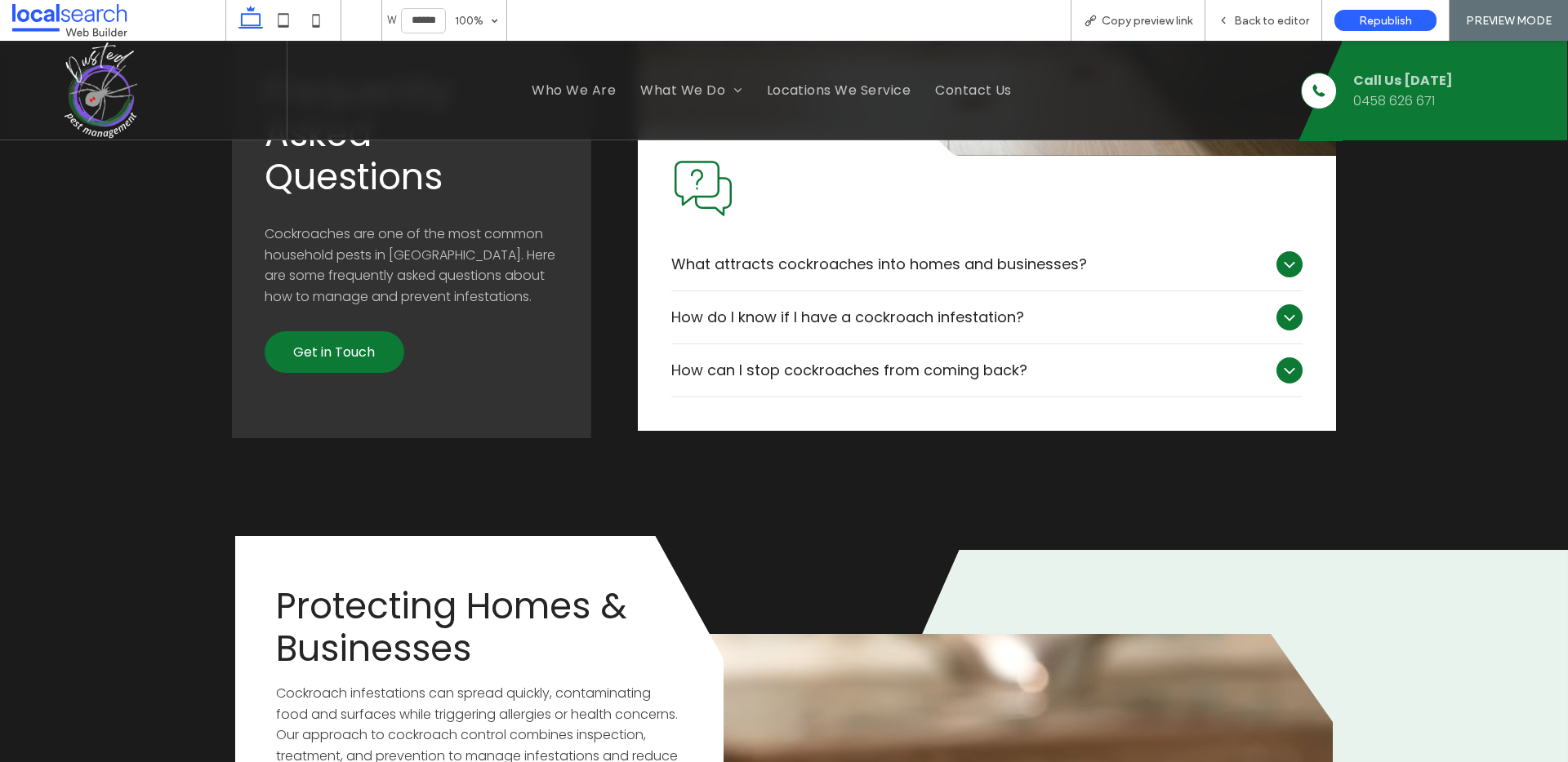
click at [1279, 376] on icon at bounding box center [1289, 370] width 19 height 19
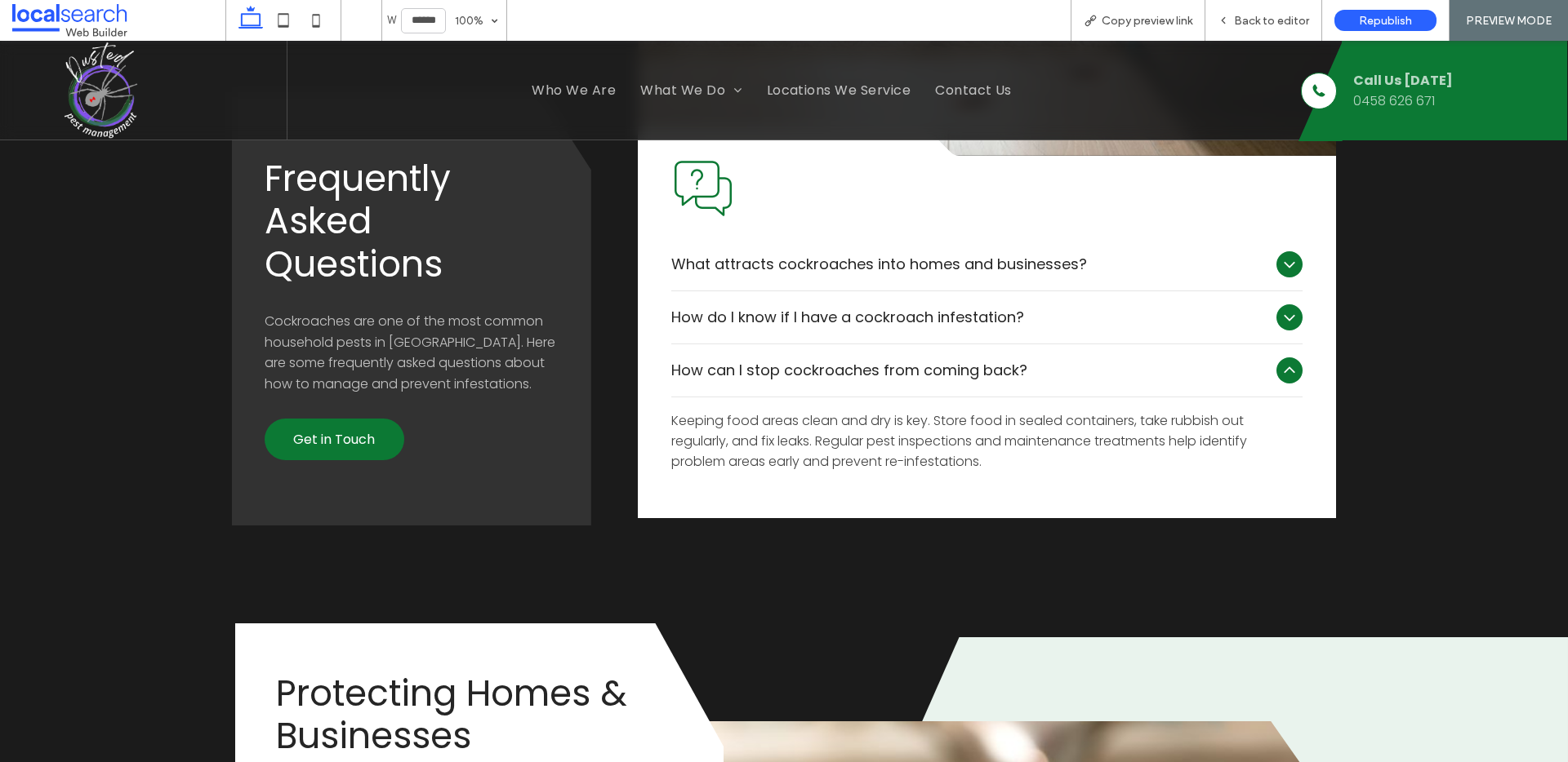
click at [1279, 376] on icon at bounding box center [1289, 370] width 19 height 19
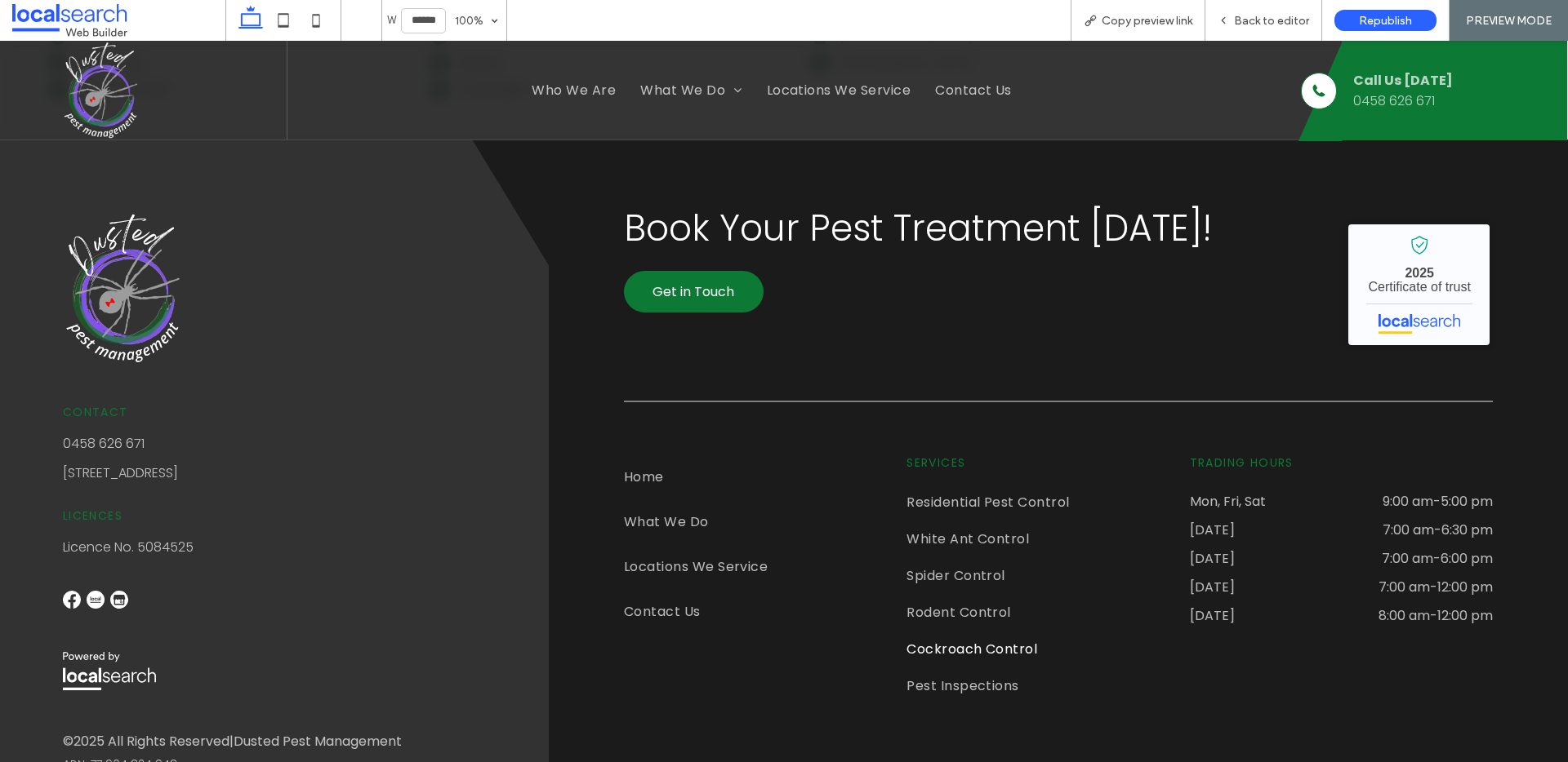
scroll to position [3776, 0]
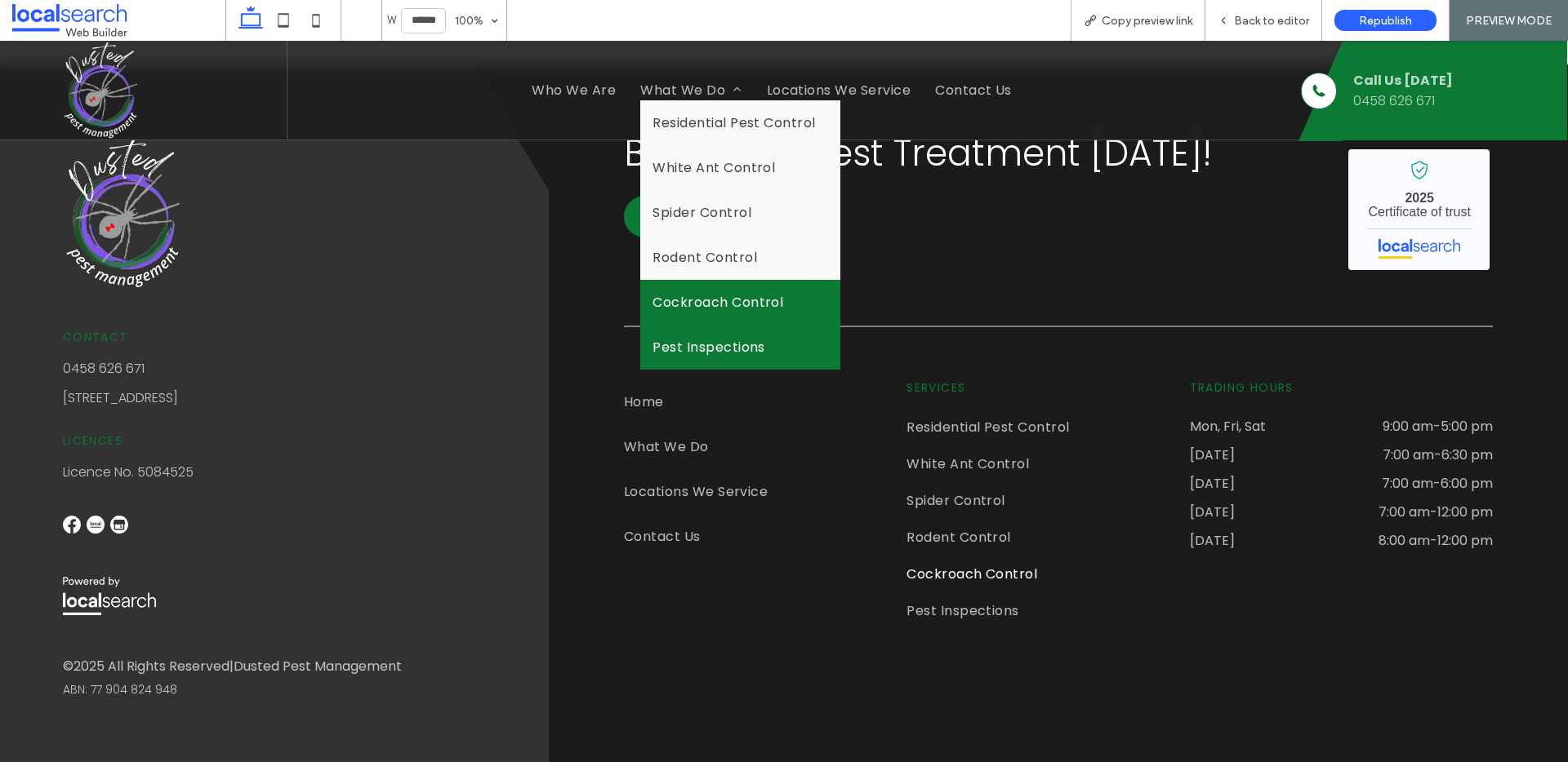
click at [701, 349] on span "Pest Inspections" at bounding box center [709, 347] width 113 height 20
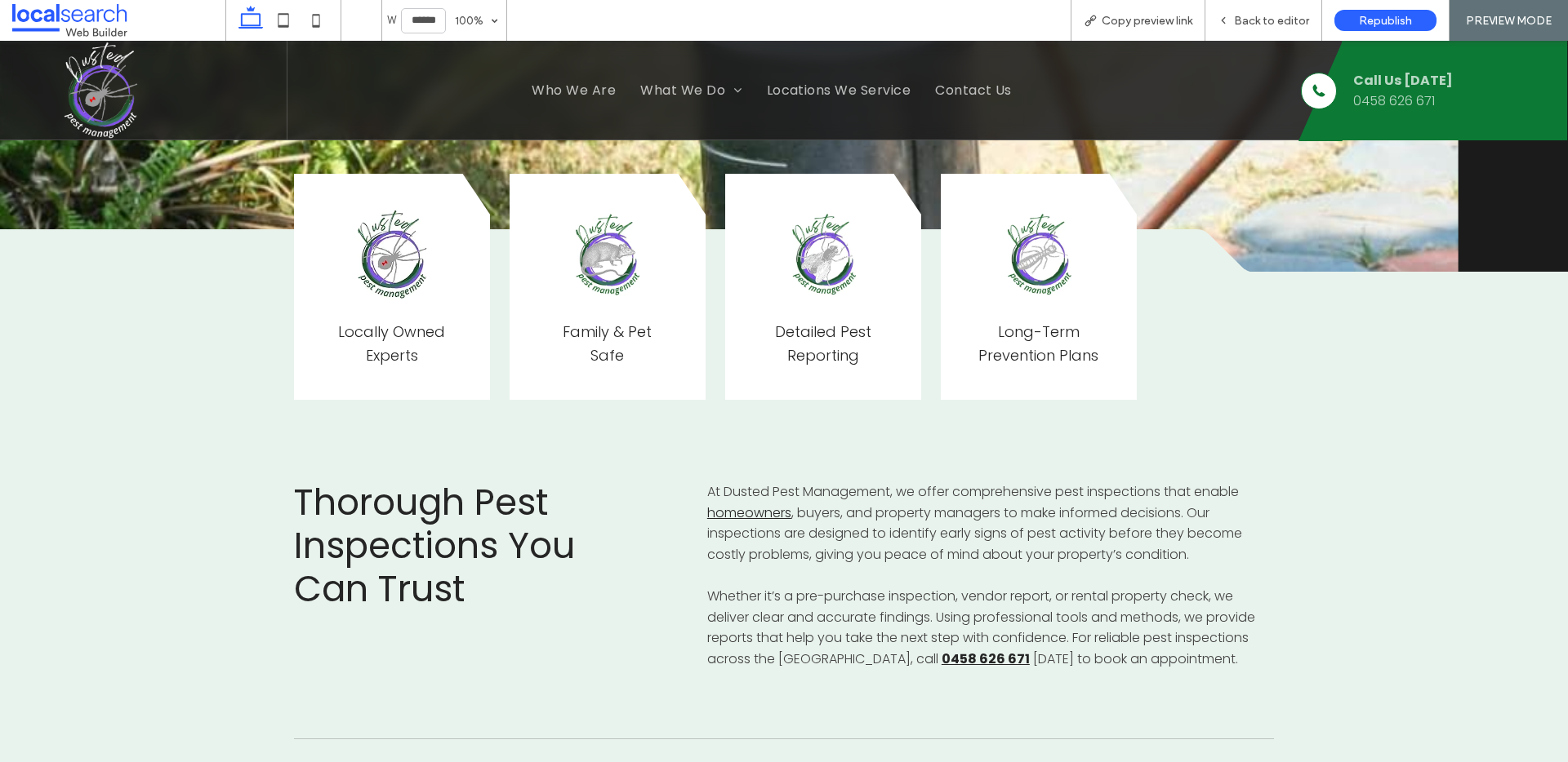
scroll to position [149, 0]
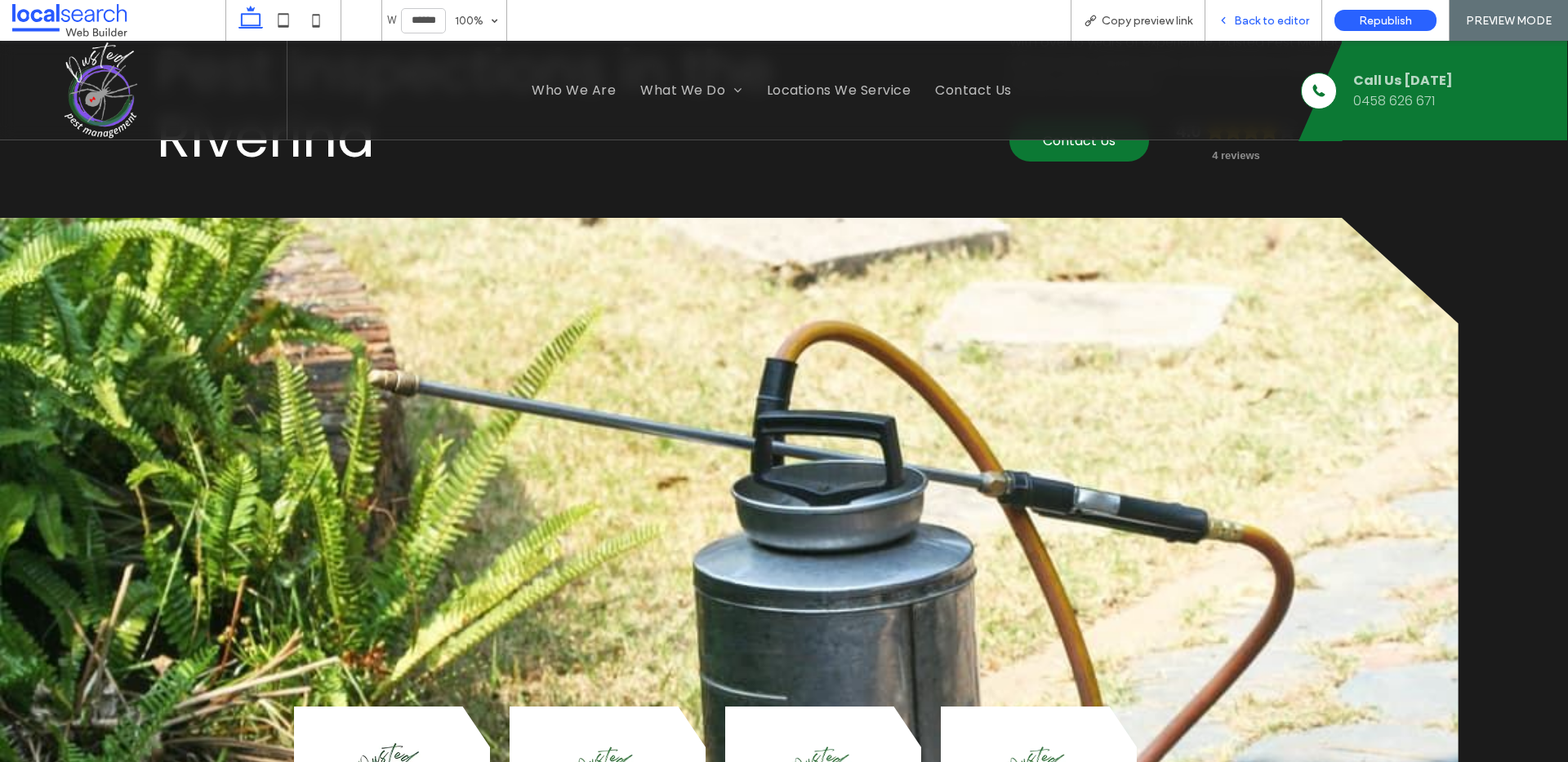
click at [1259, 21] on span "Back to editor" at bounding box center [1272, 20] width 75 height 13
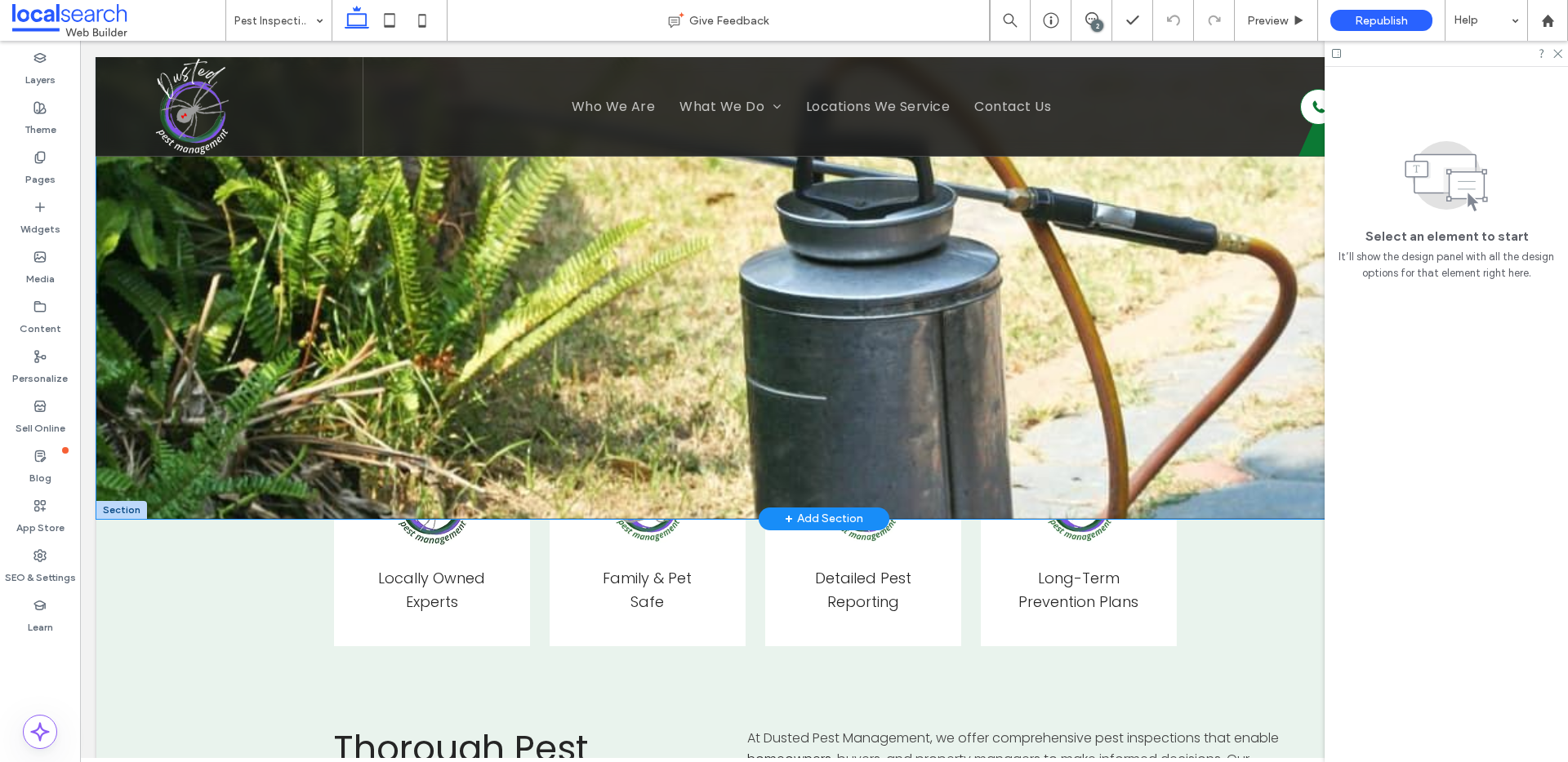
scroll to position [151, 0]
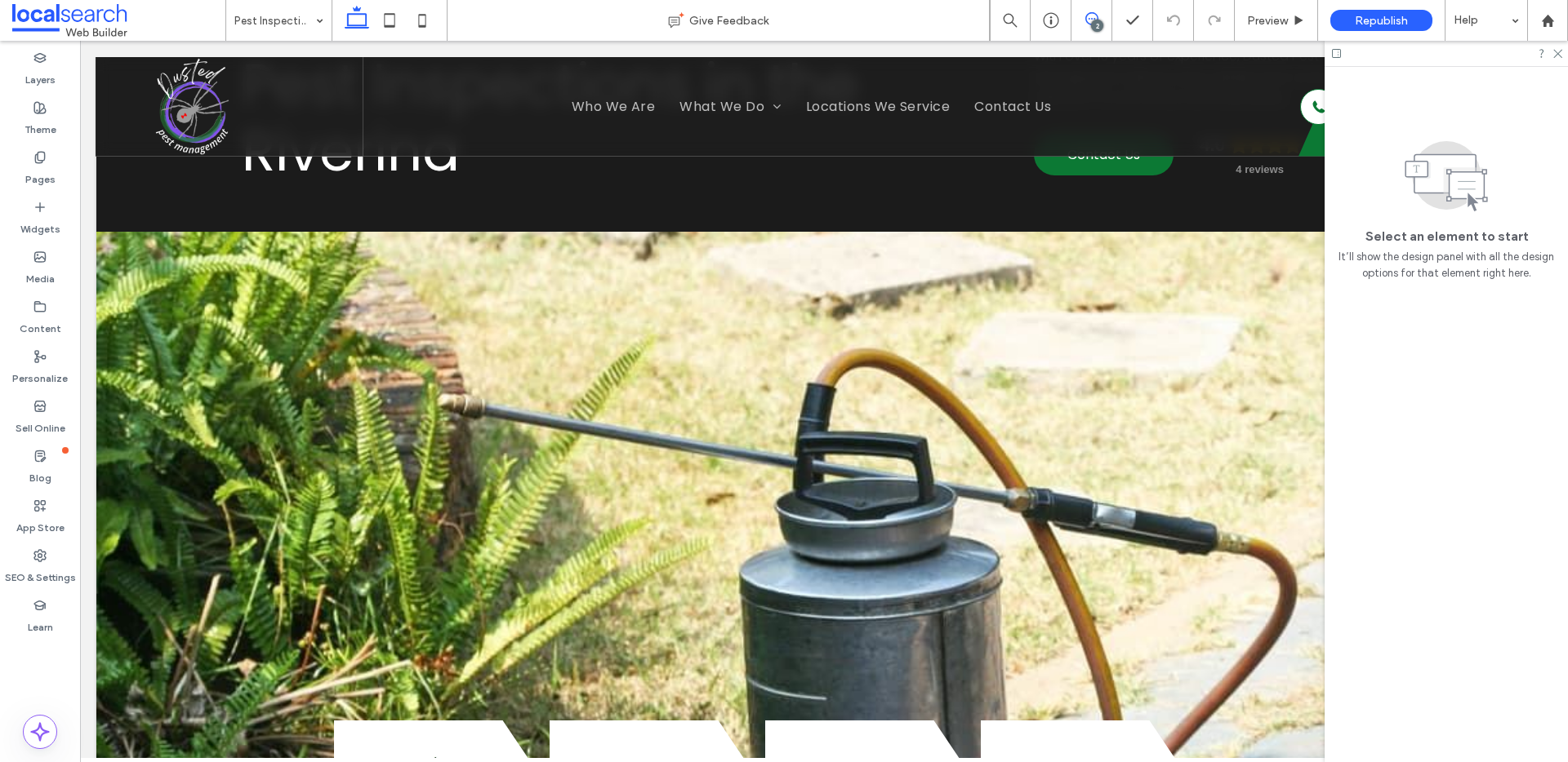
click at [1097, 13] on icon at bounding box center [1092, 19] width 13 height 13
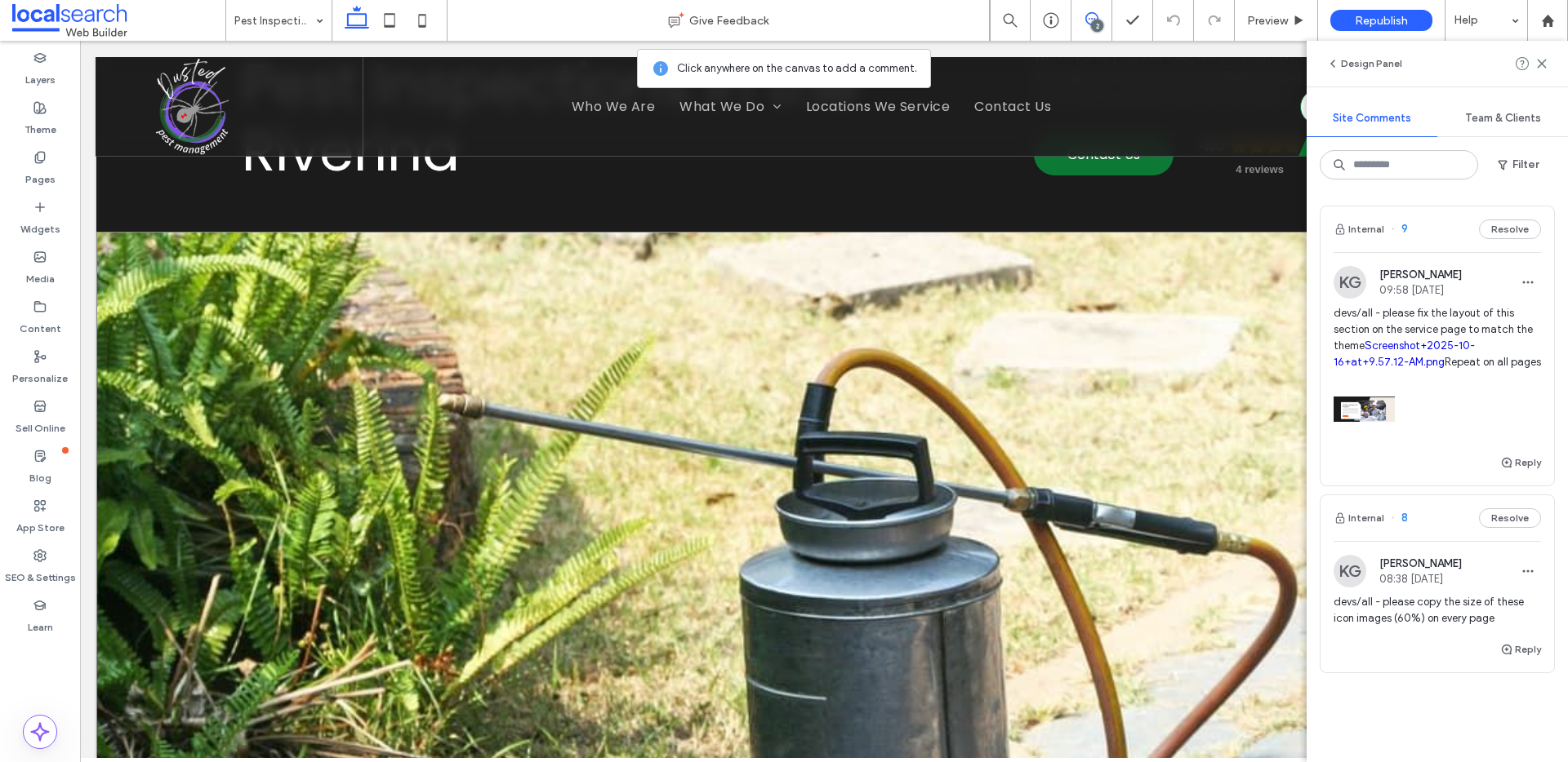
click at [337, 296] on link at bounding box center [772, 525] width 1353 height 588
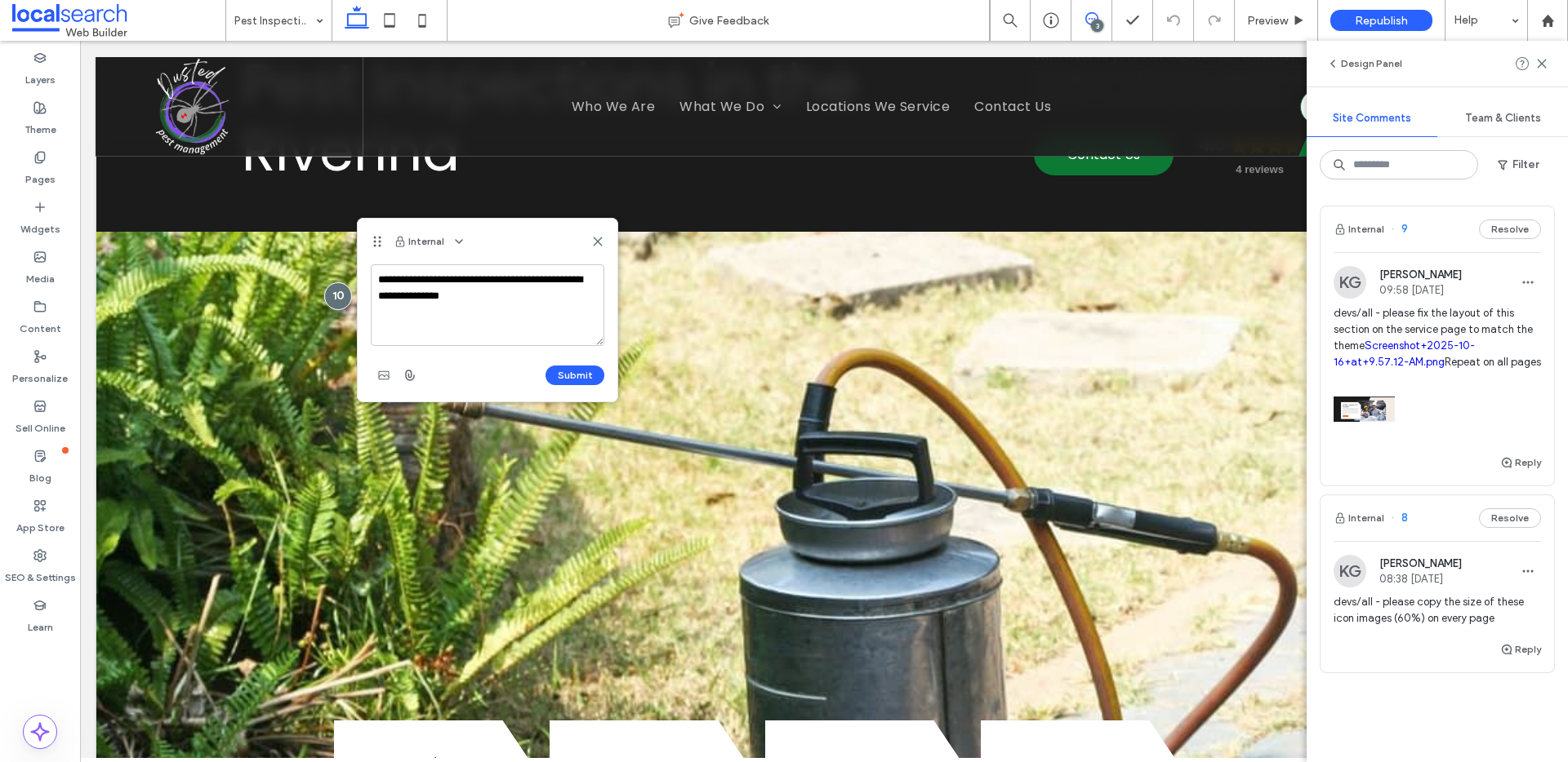
type textarea "**********"
click at [586, 377] on button "Submit" at bounding box center [574, 376] width 59 height 19
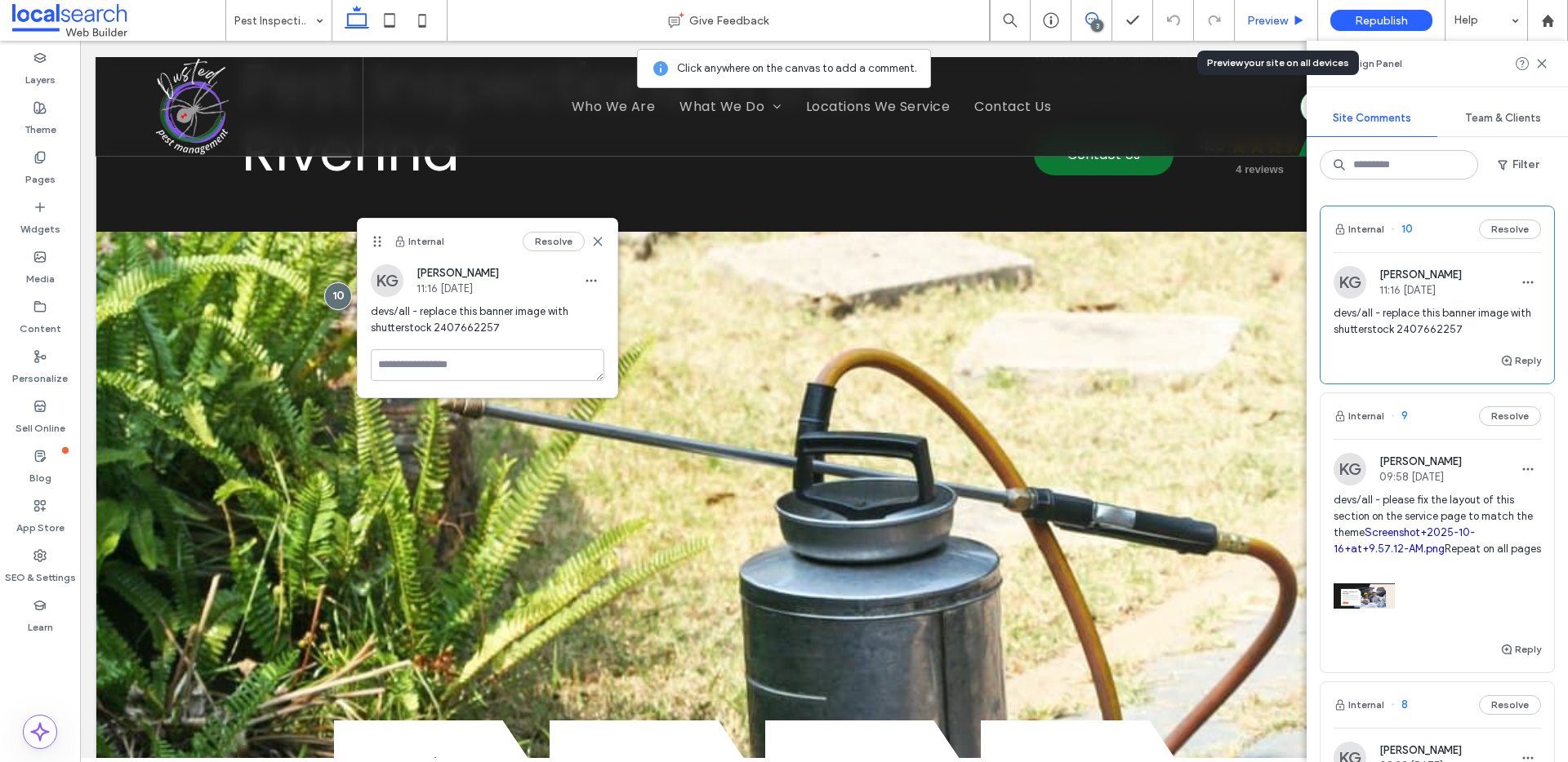
drag, startPoint x: 1260, startPoint y: 16, endPoint x: 1104, endPoint y: 10, distance: 156.1
click at [1260, 16] on span "Preview" at bounding box center [1267, 20] width 41 height 13
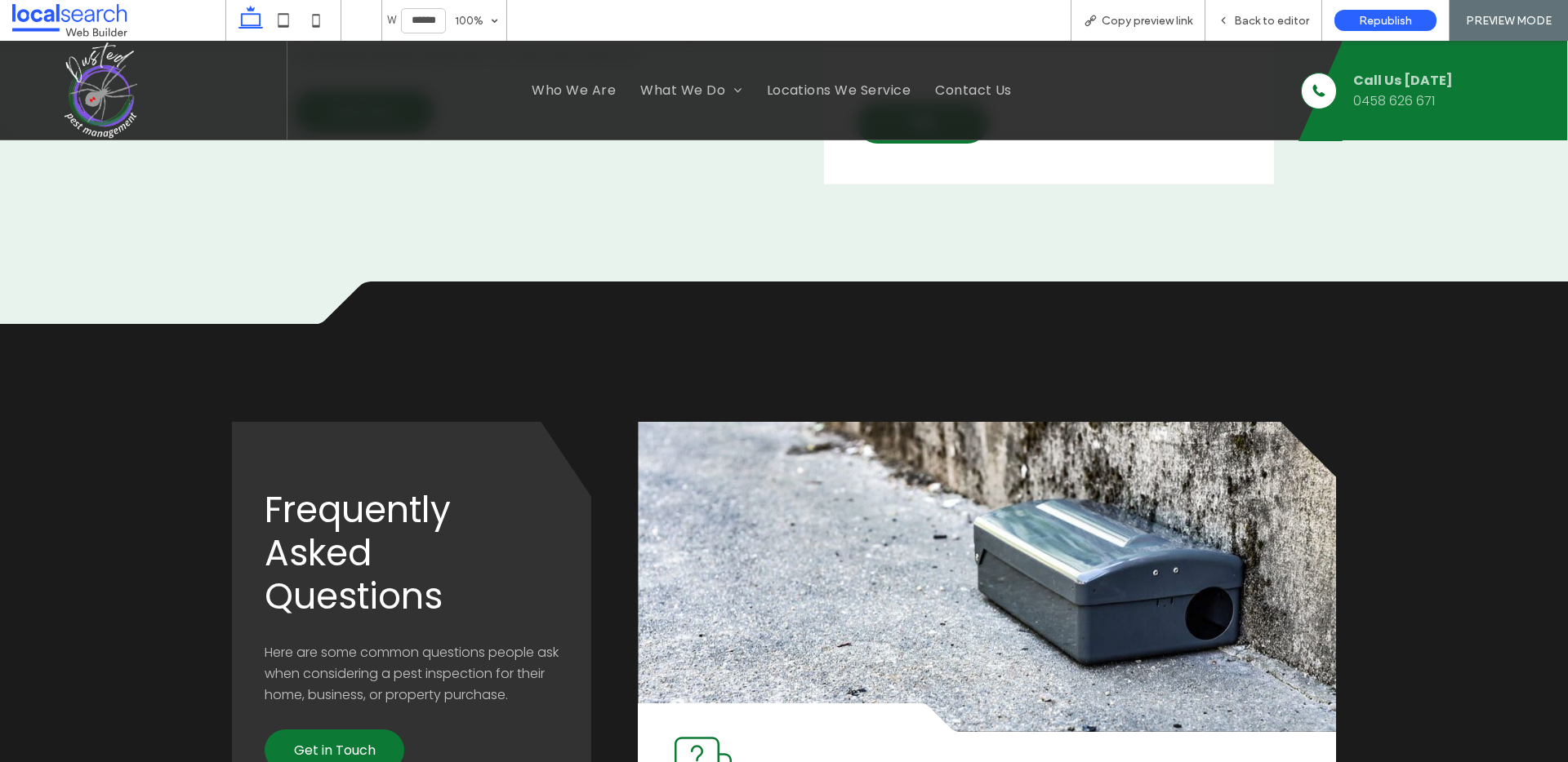
scroll to position [1859, 0]
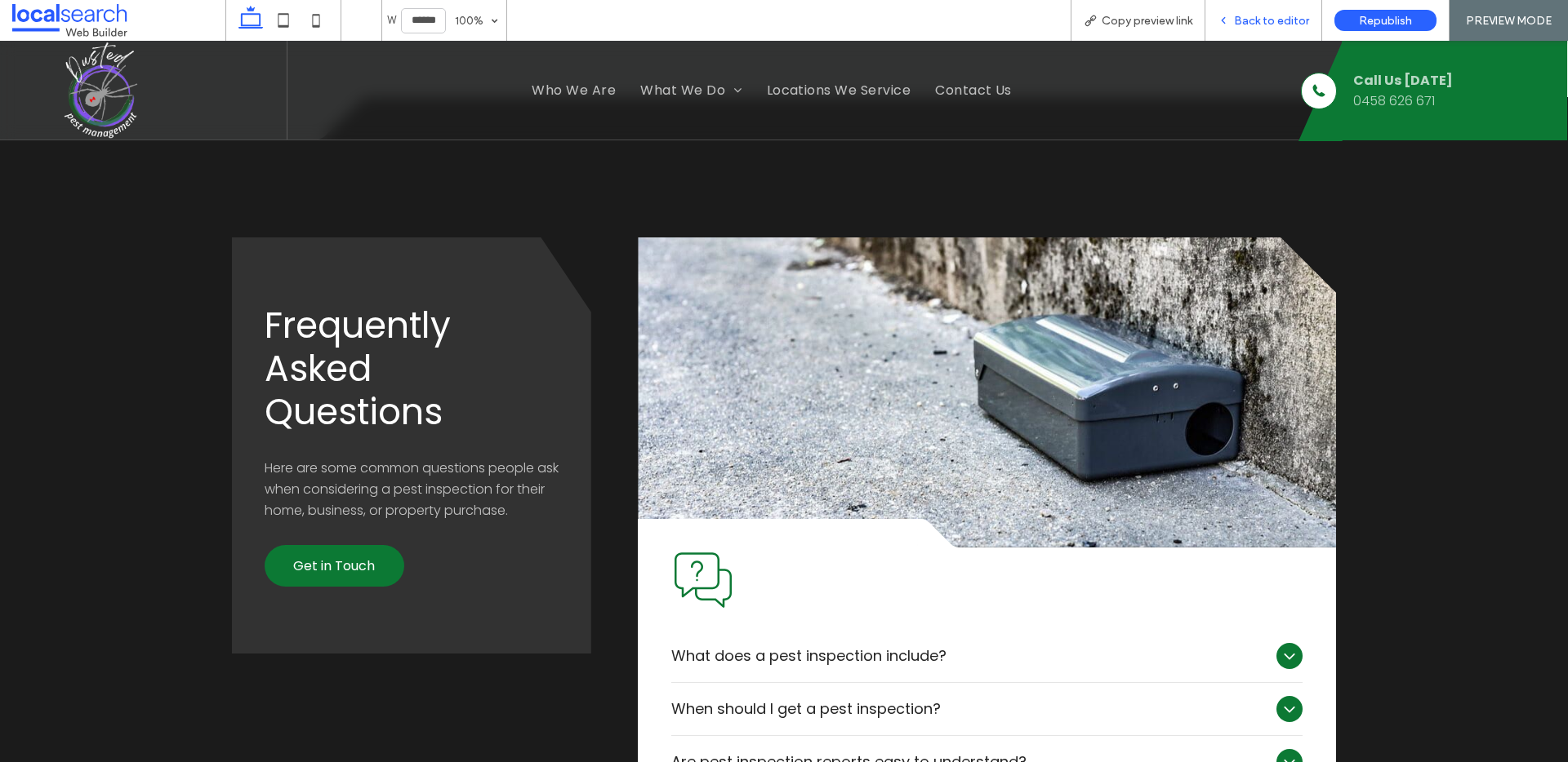
click at [1235, 17] on div "Back to editor" at bounding box center [1263, 20] width 116 height 13
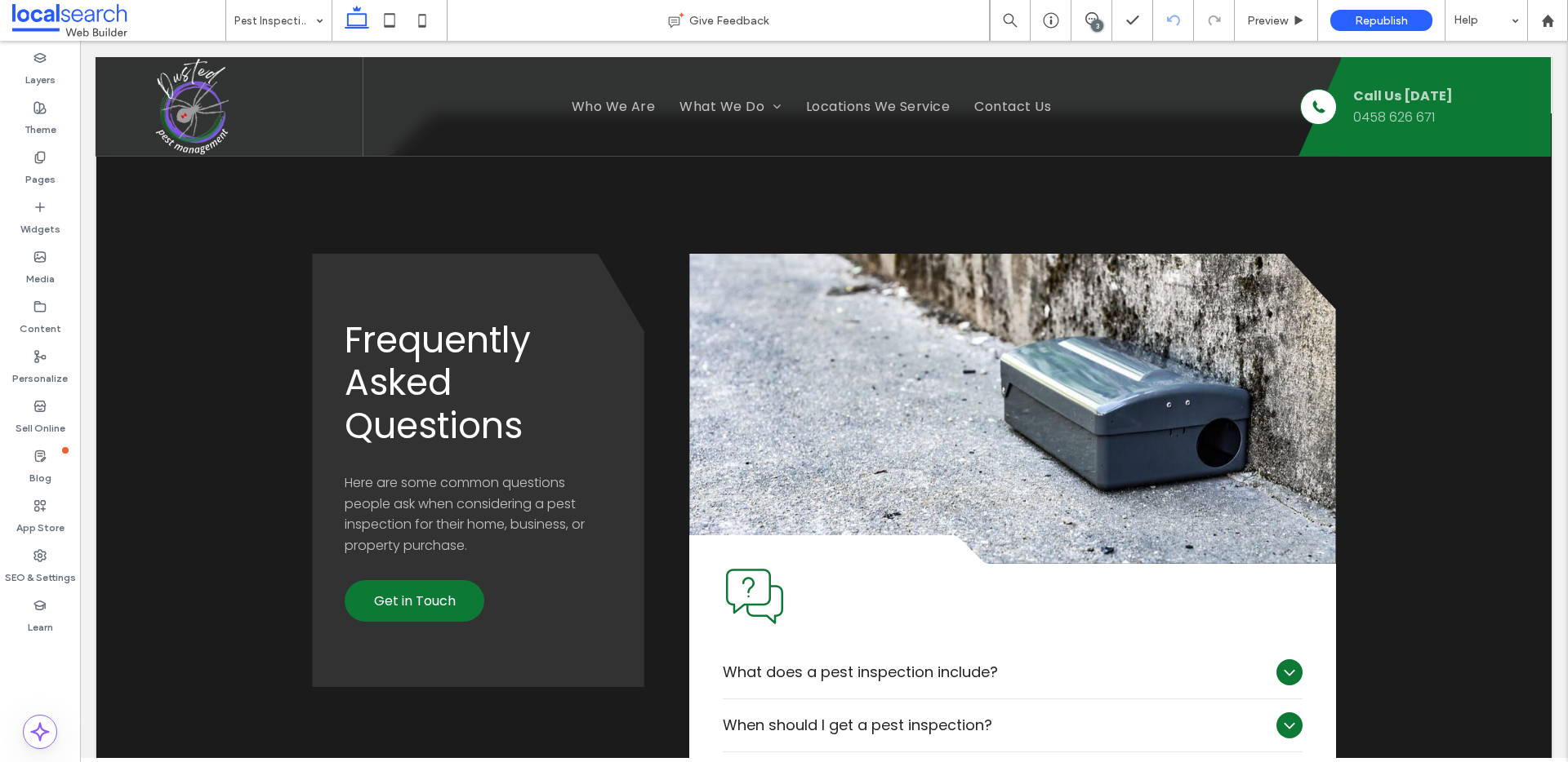
scroll to position [1875, 0]
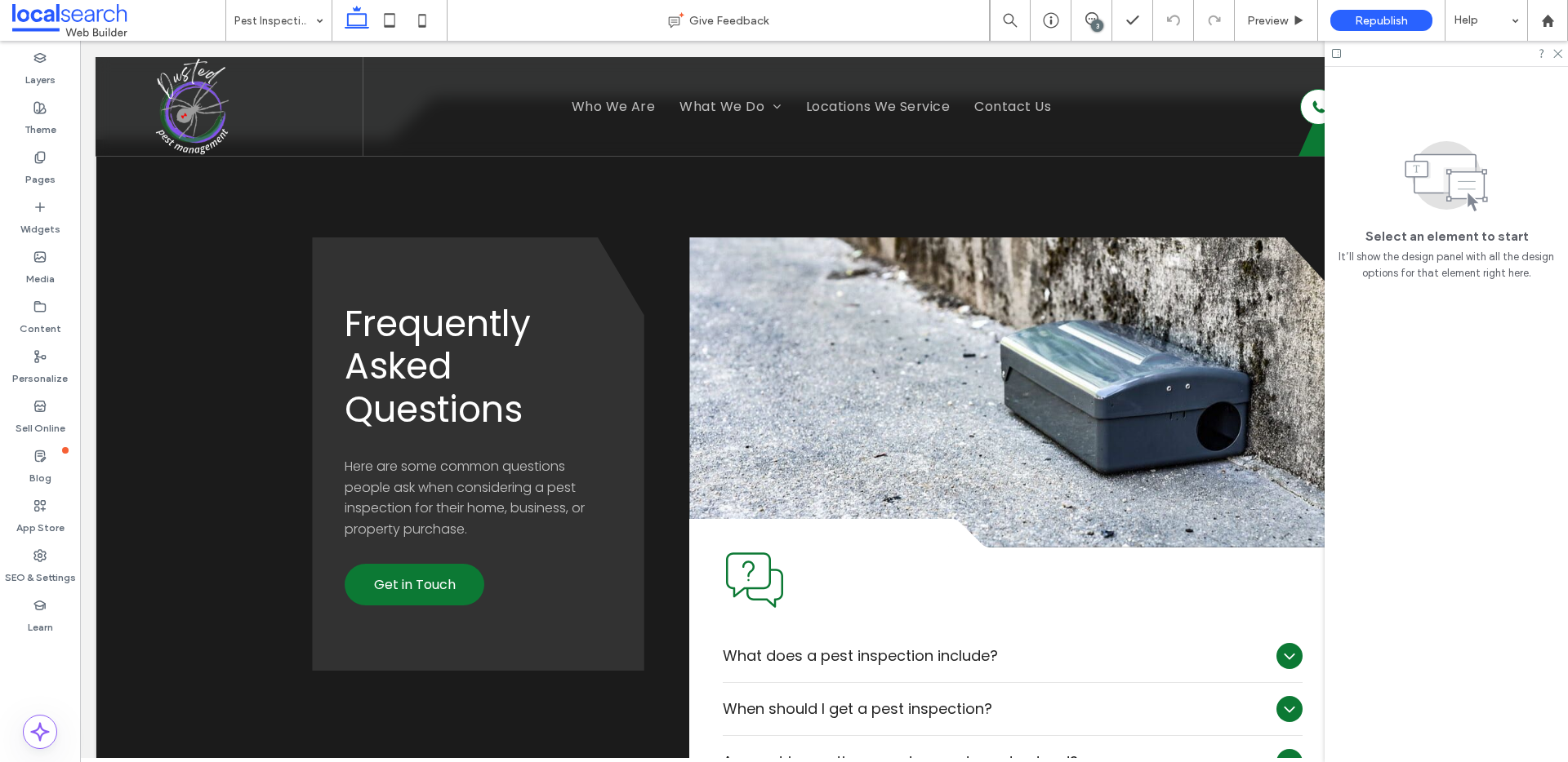
click at [1097, 20] on div "3" at bounding box center [1097, 25] width 12 height 12
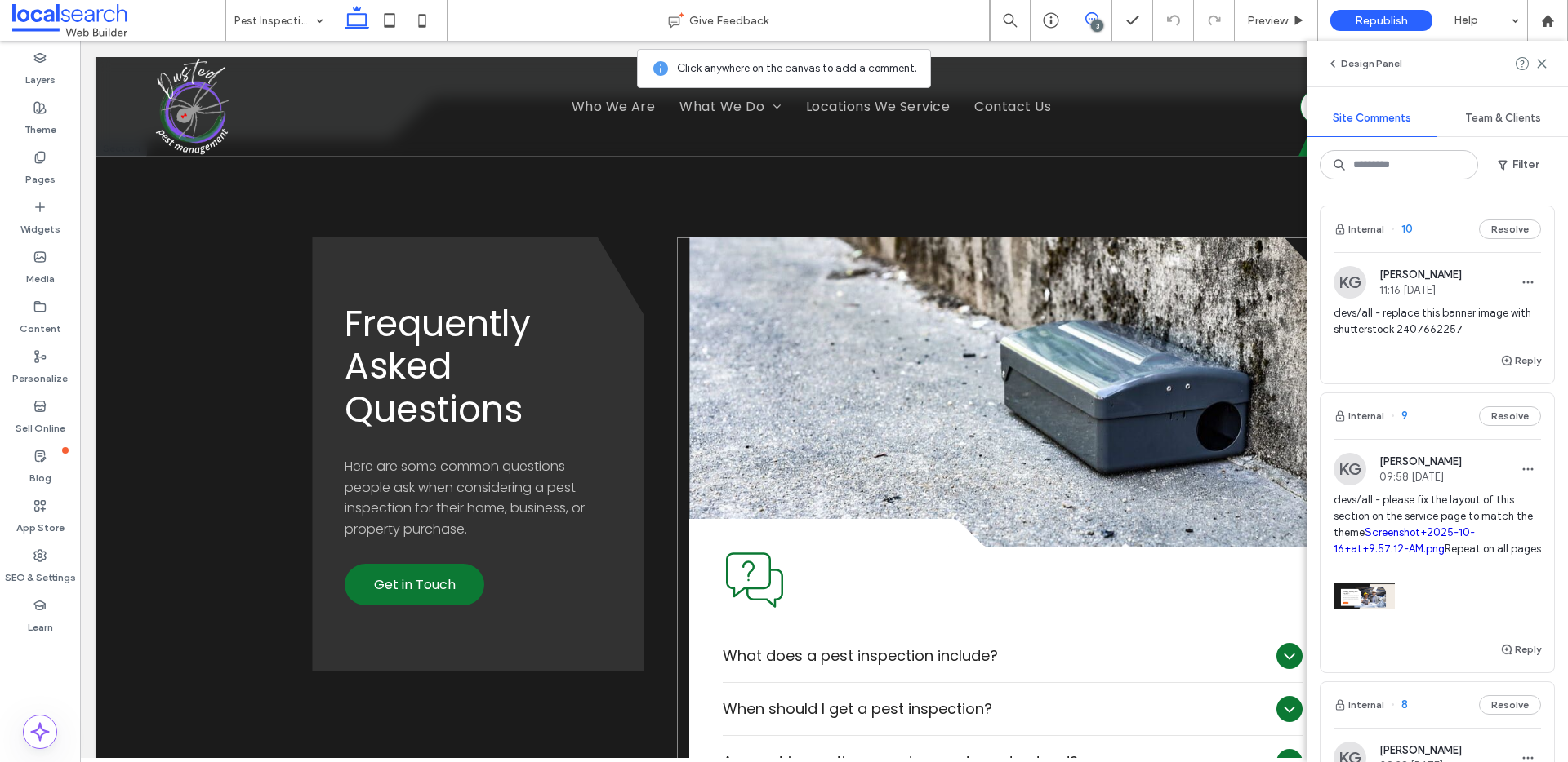
click at [677, 293] on div "SVG Icon .cls-1-1856497771-1856497771 { fill: none; } .cls-2-1856497771-1856497…" at bounding box center [1012, 530] width 670 height 586
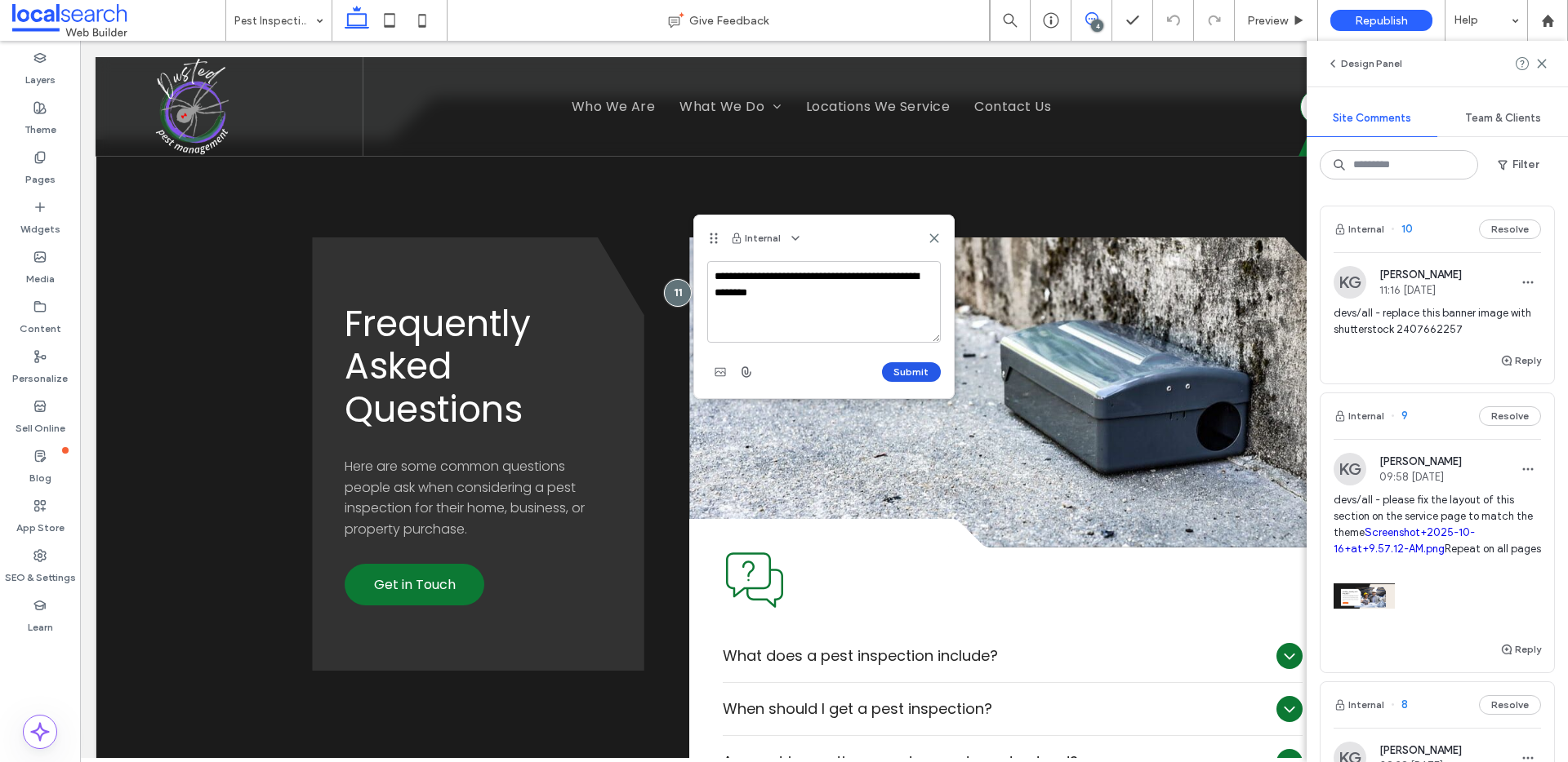
type textarea "**********"
click at [915, 377] on button "Submit" at bounding box center [911, 372] width 59 height 19
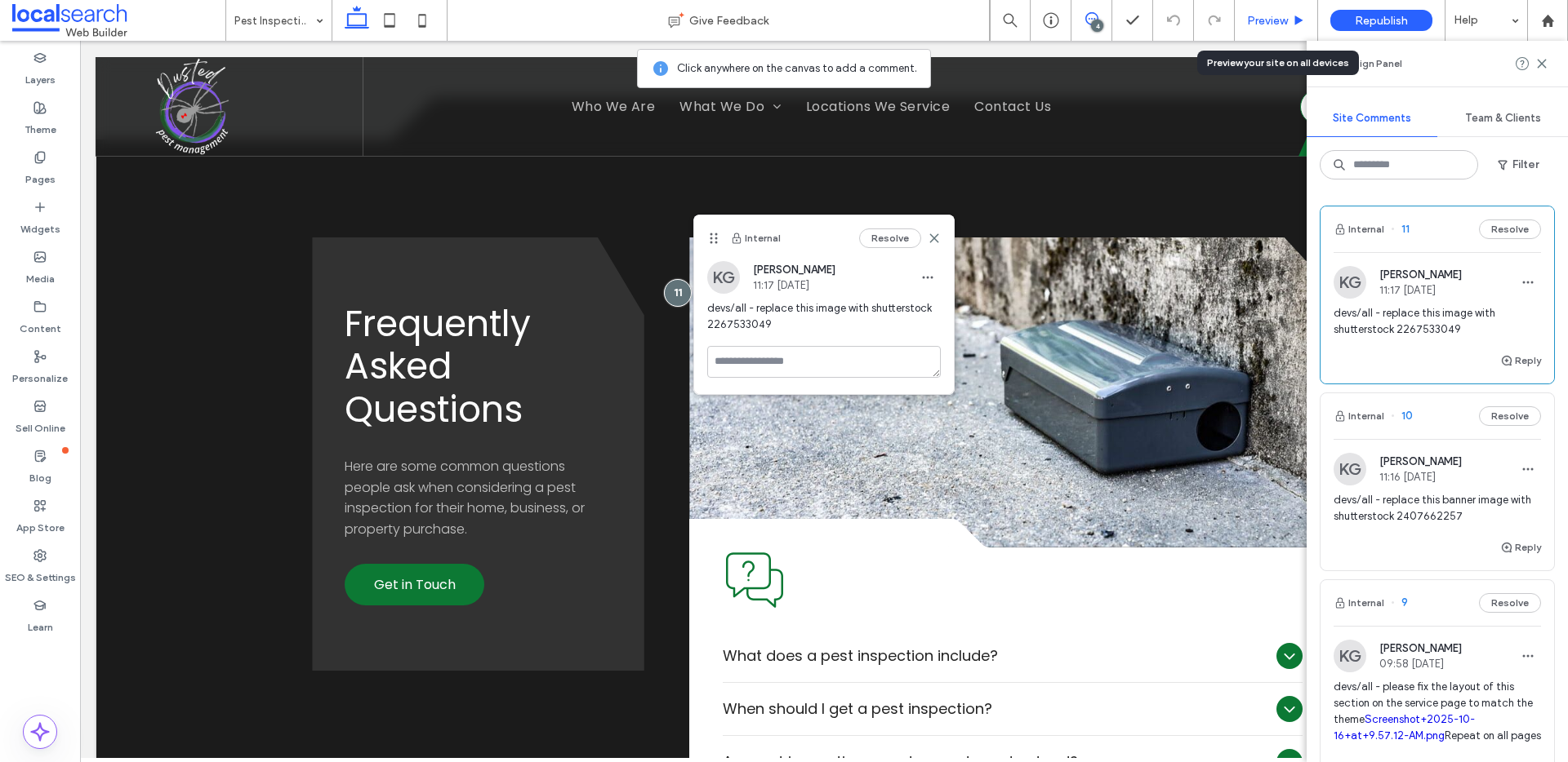
click at [1287, 23] on span "Preview" at bounding box center [1267, 20] width 41 height 13
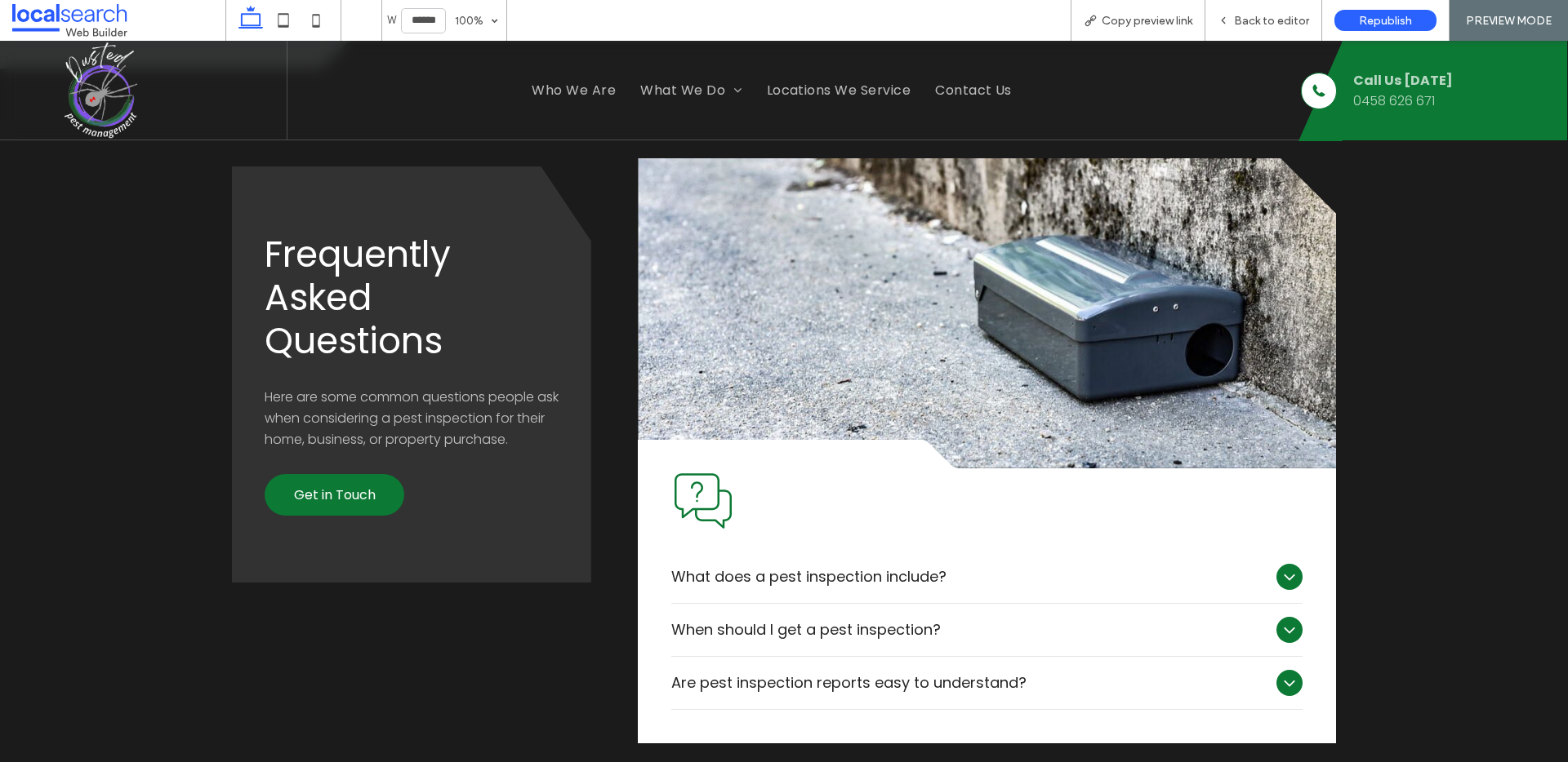
scroll to position [1949, 0]
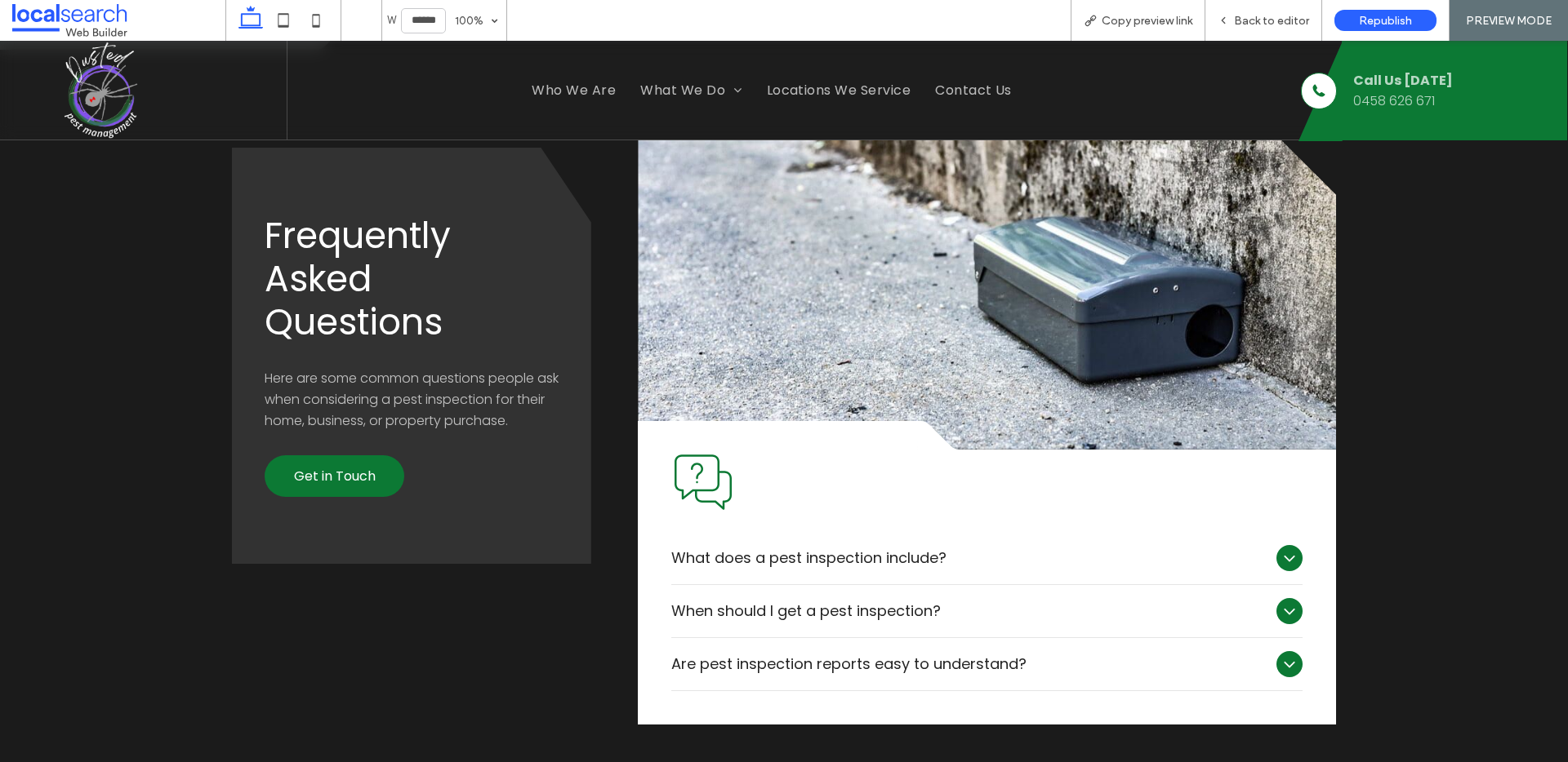
click at [1279, 556] on icon at bounding box center [1289, 558] width 19 height 19
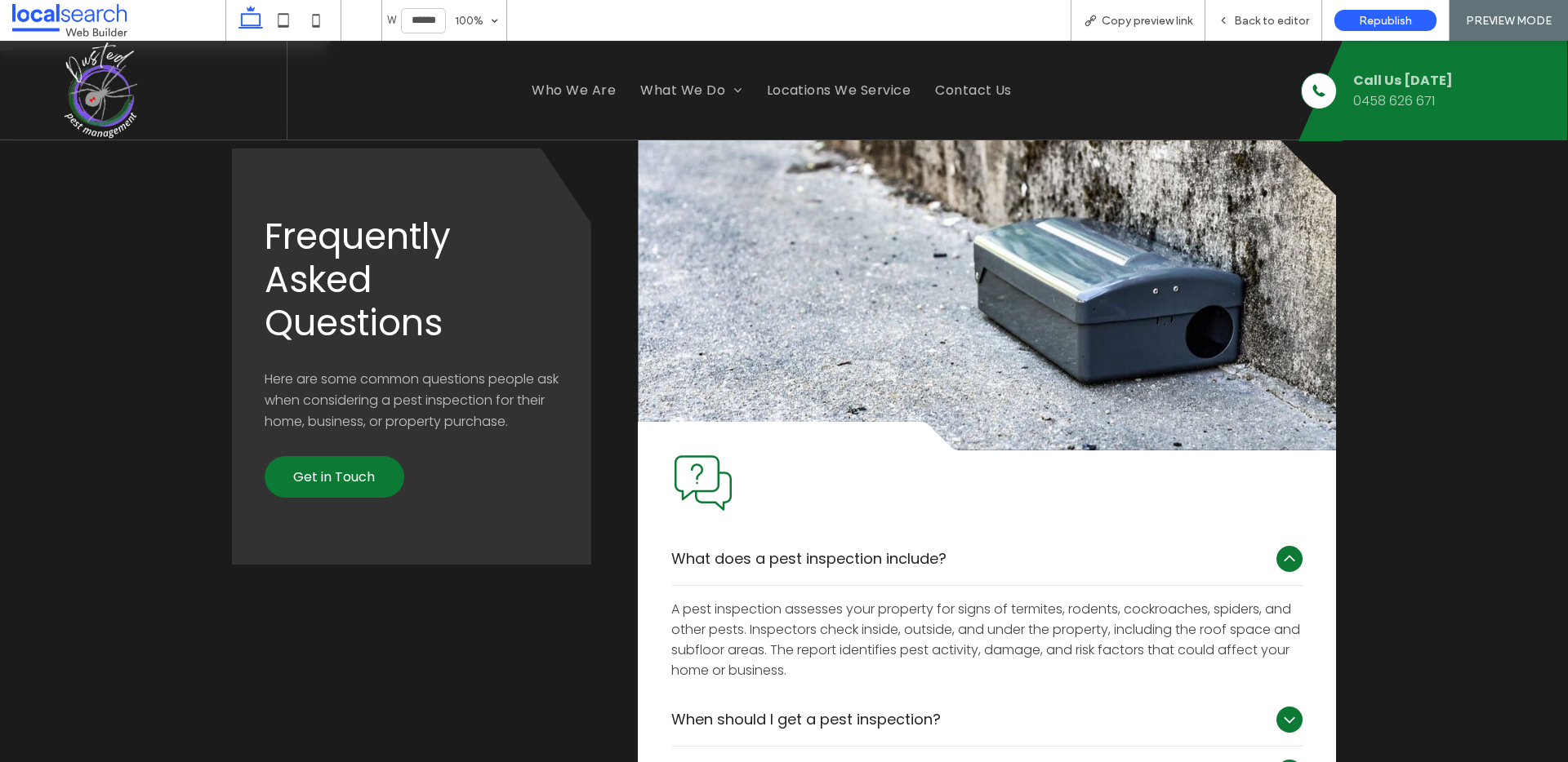
scroll to position [1965, 0]
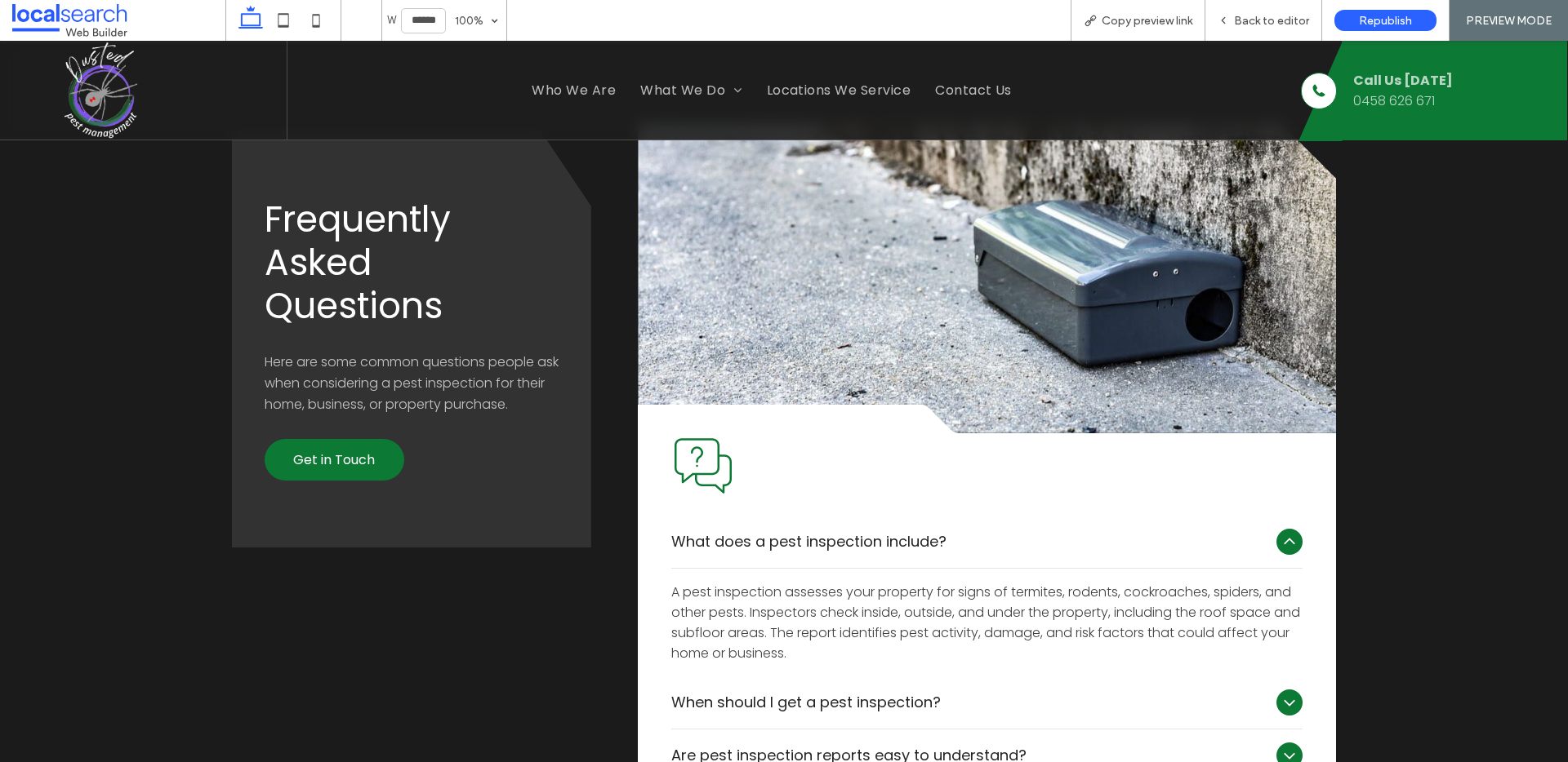
click at [1279, 538] on icon at bounding box center [1289, 542] width 19 height 19
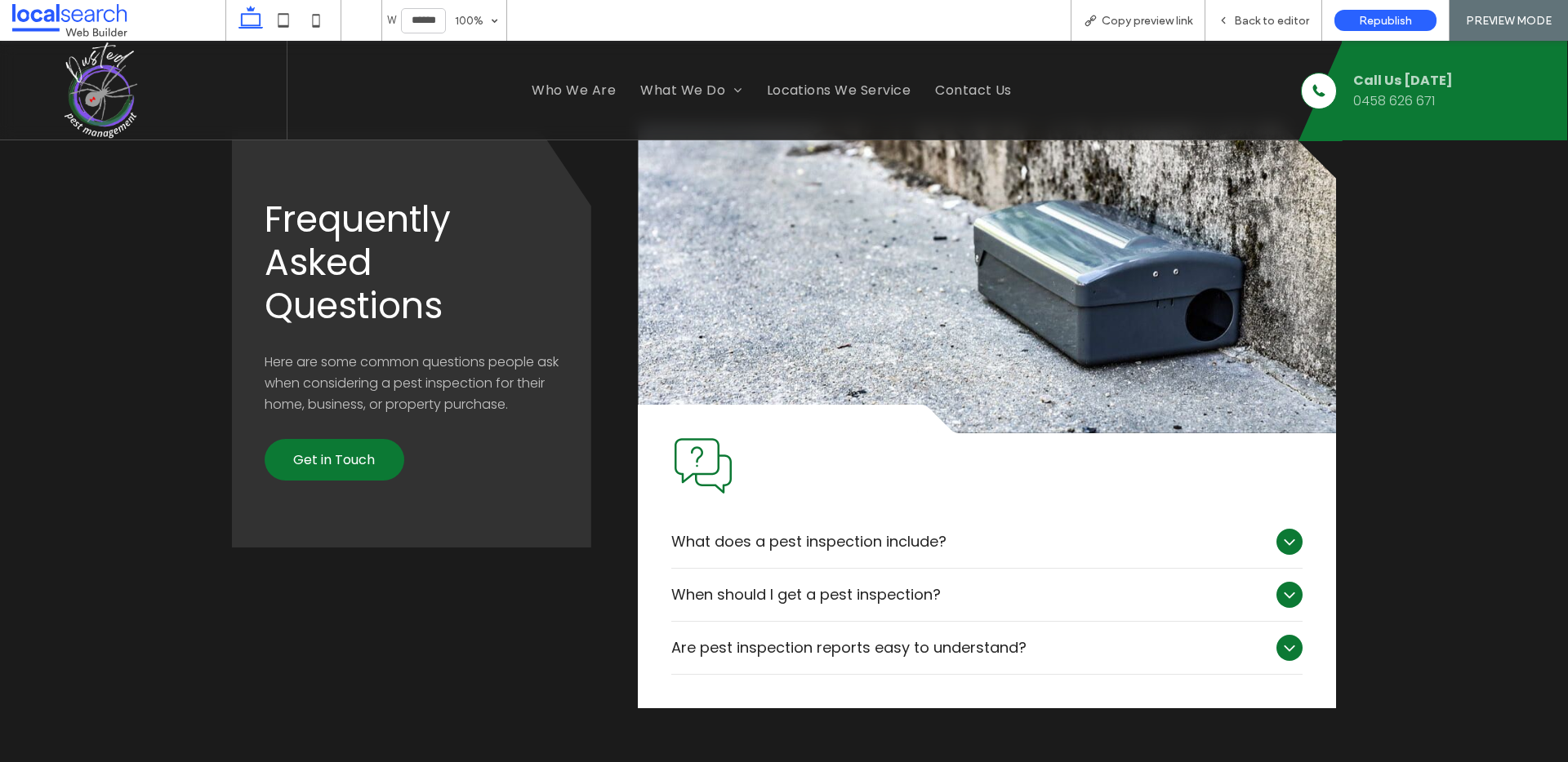
click at [1279, 603] on icon at bounding box center [1289, 595] width 19 height 19
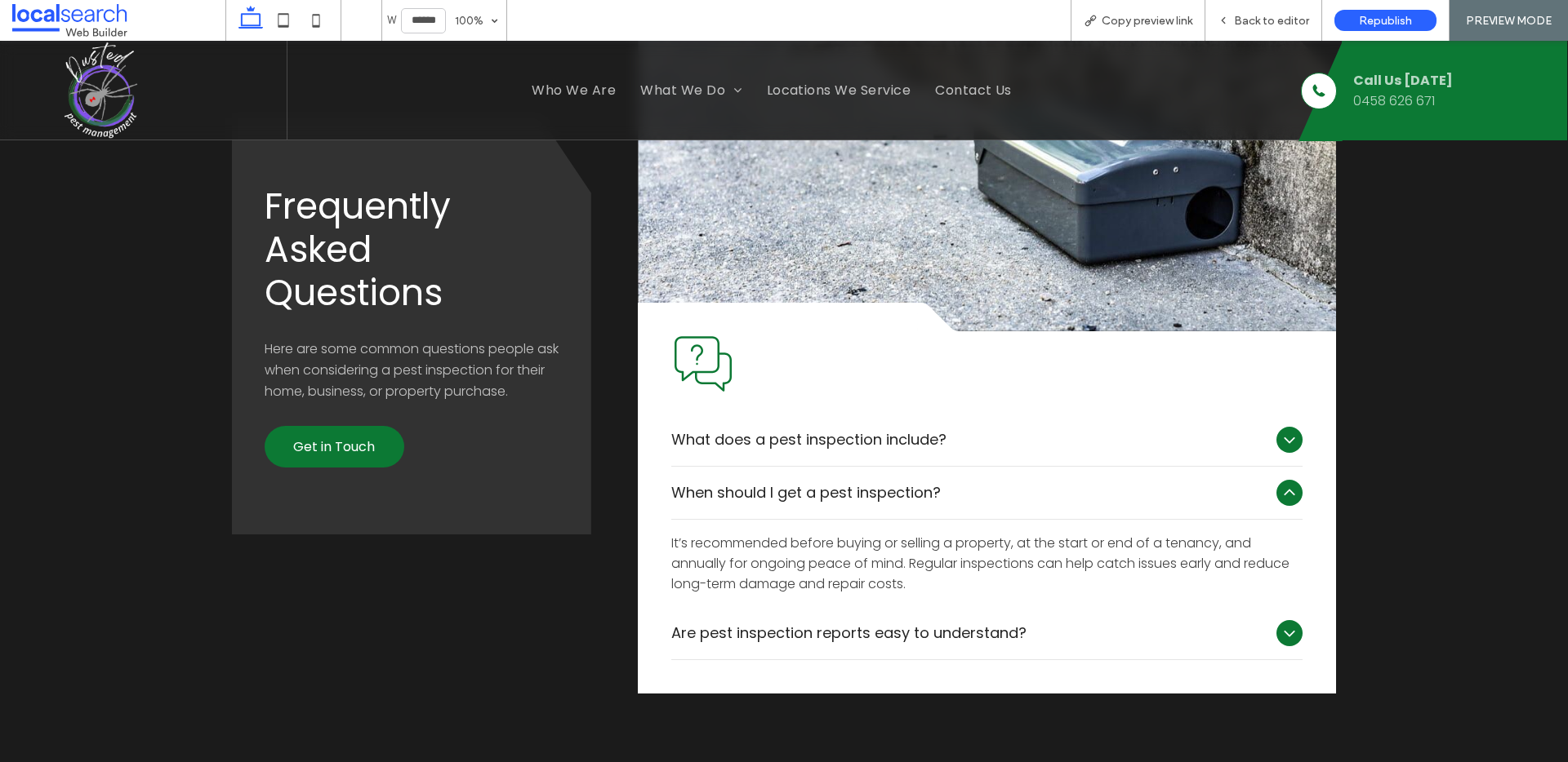
scroll to position [2164, 0]
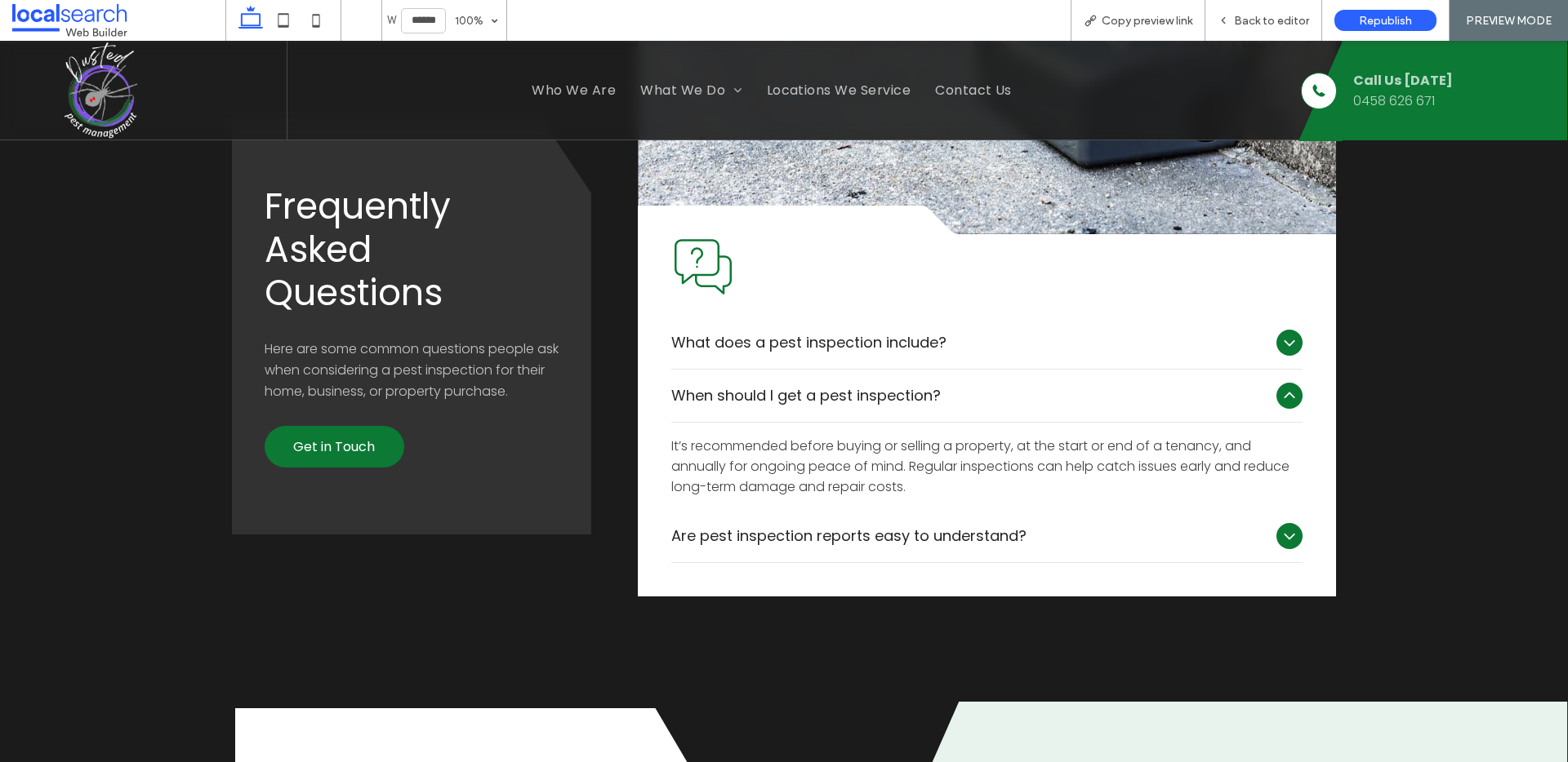
click at [1280, 391] on icon at bounding box center [1289, 396] width 19 height 19
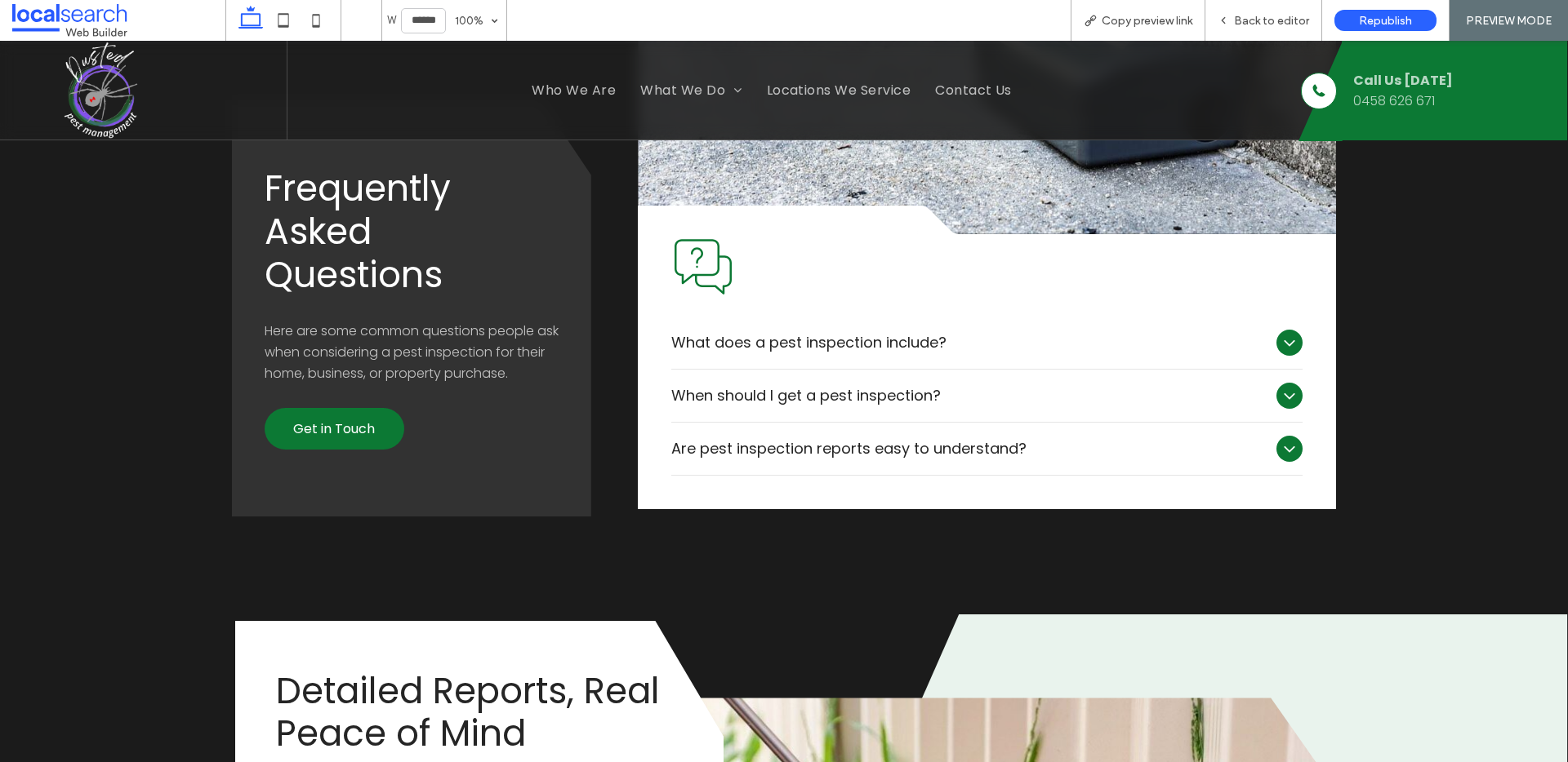
click at [1285, 447] on icon at bounding box center [1290, 449] width 11 height 7
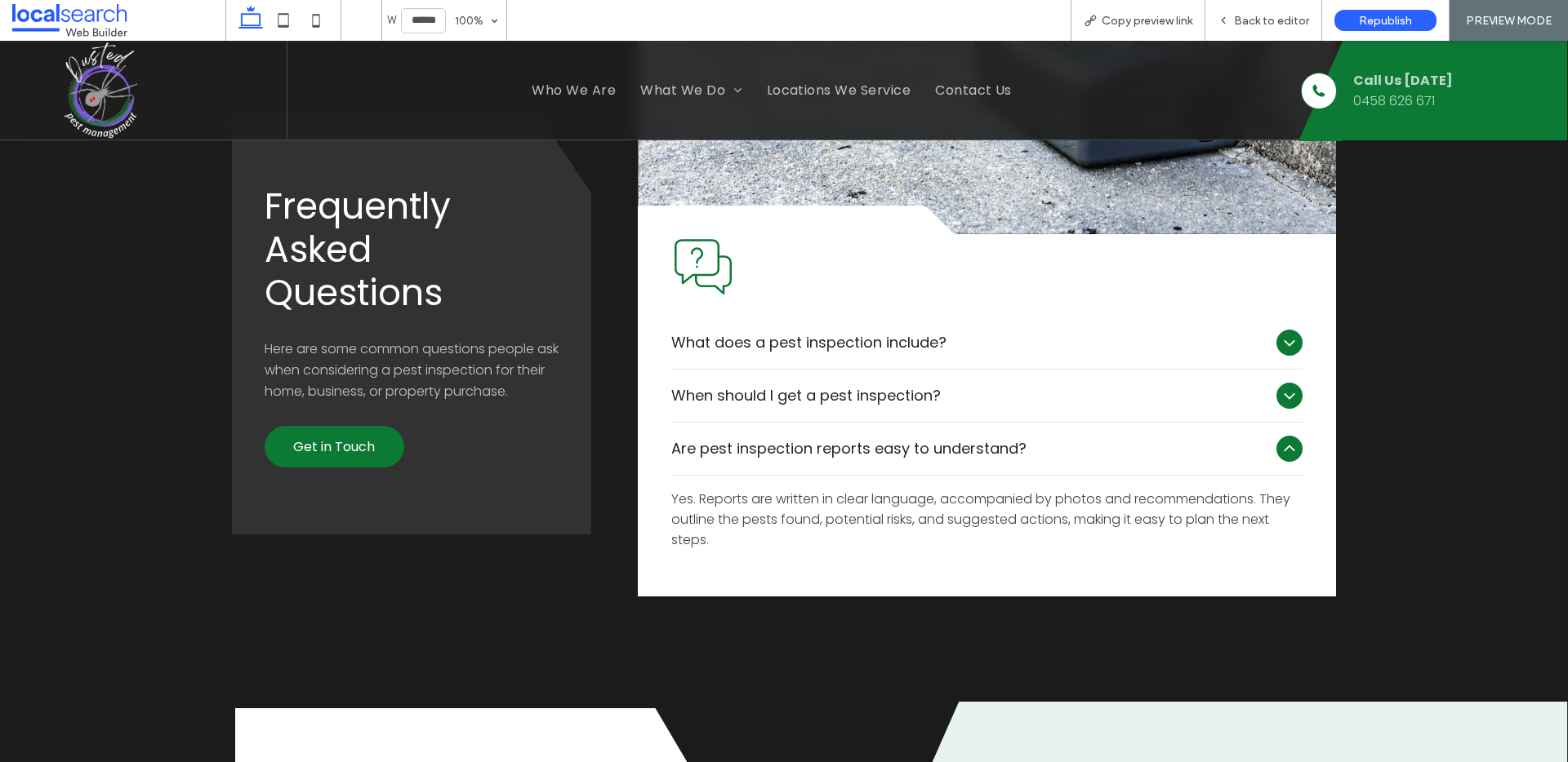
click at [1279, 447] on icon at bounding box center [1289, 449] width 19 height 19
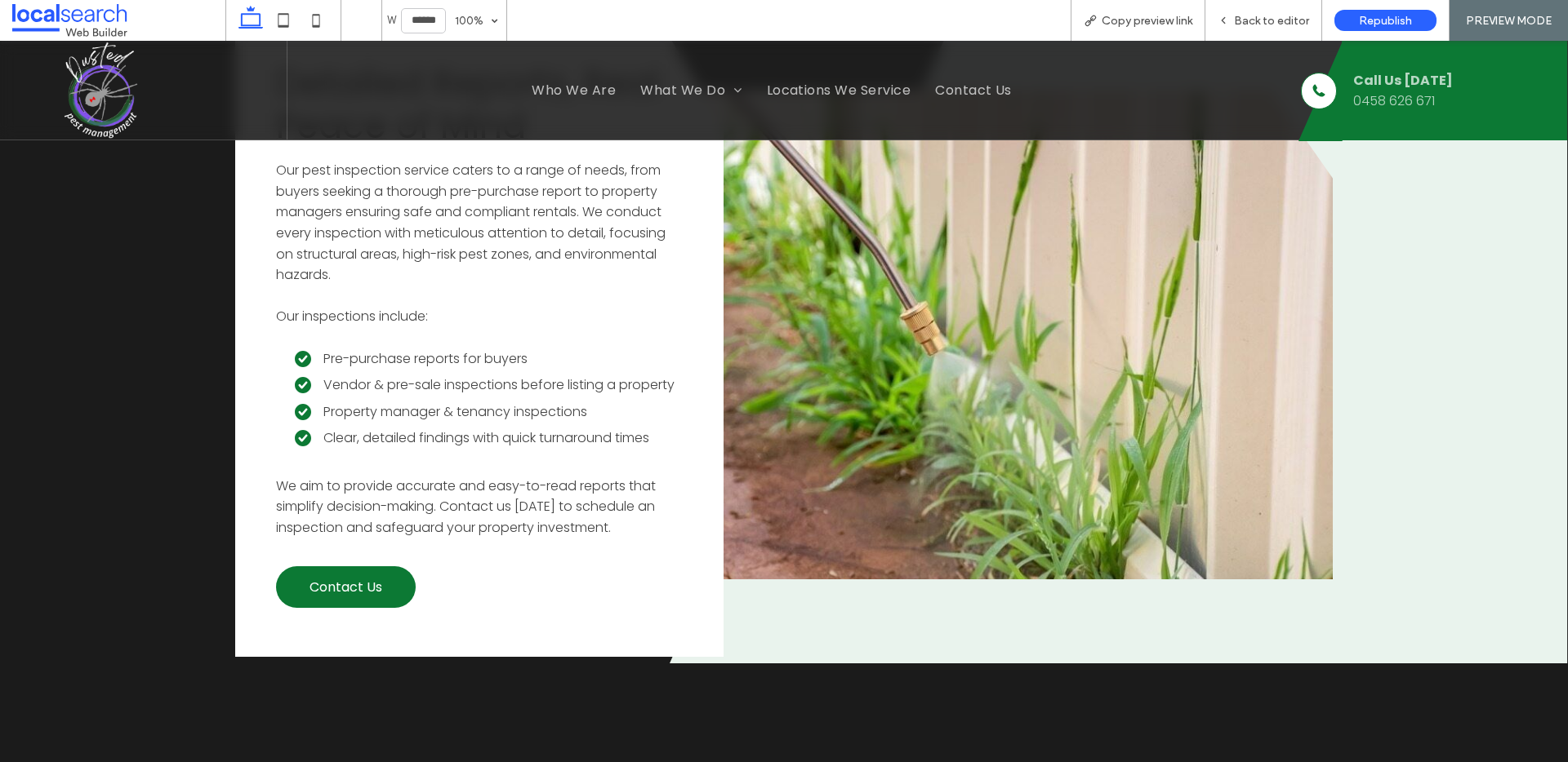
scroll to position [2808, 0]
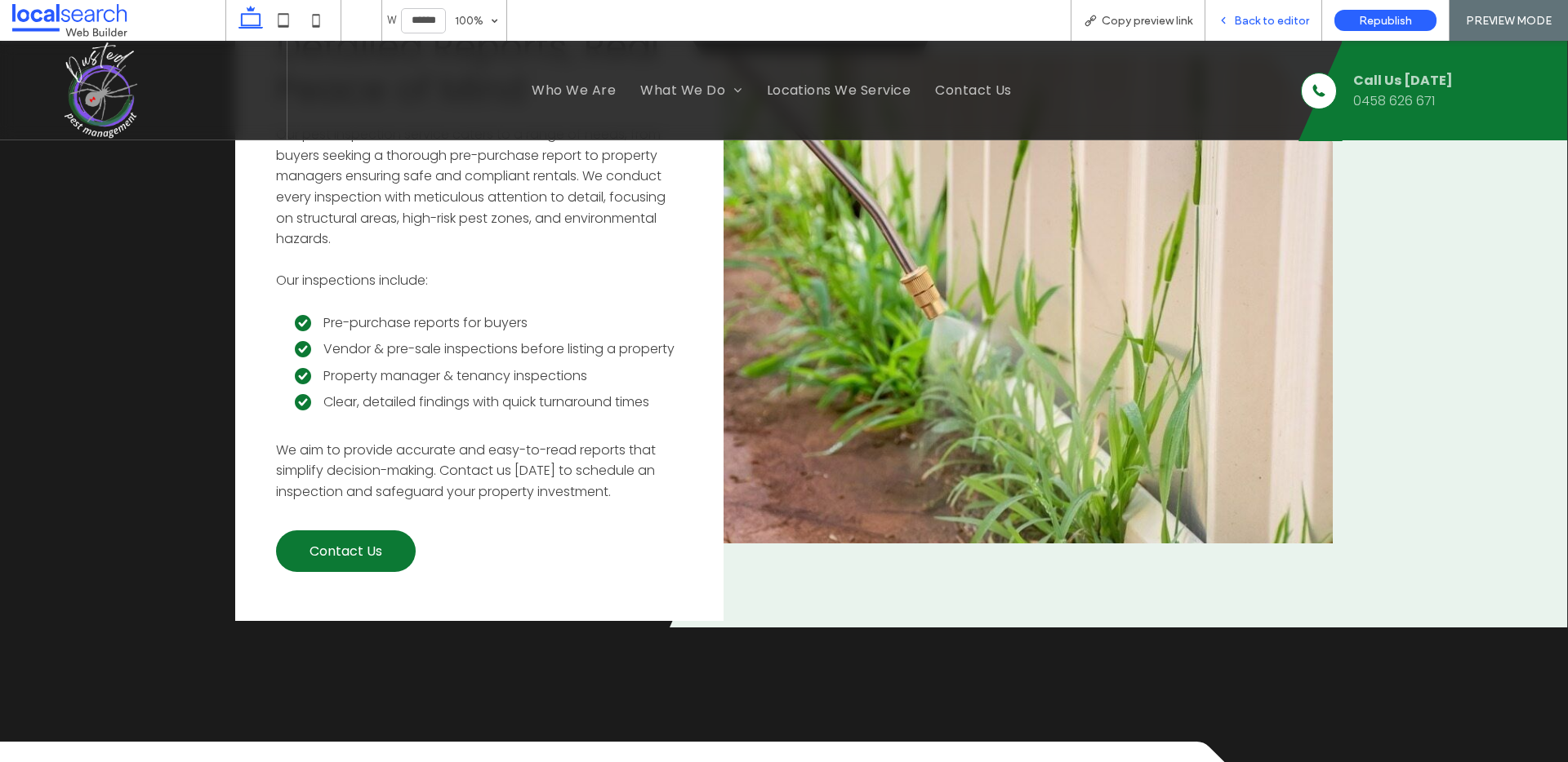
click at [1242, 12] on div "Back to editor" at bounding box center [1264, 20] width 117 height 41
click at [1291, 16] on span "Back to editor" at bounding box center [1272, 20] width 75 height 13
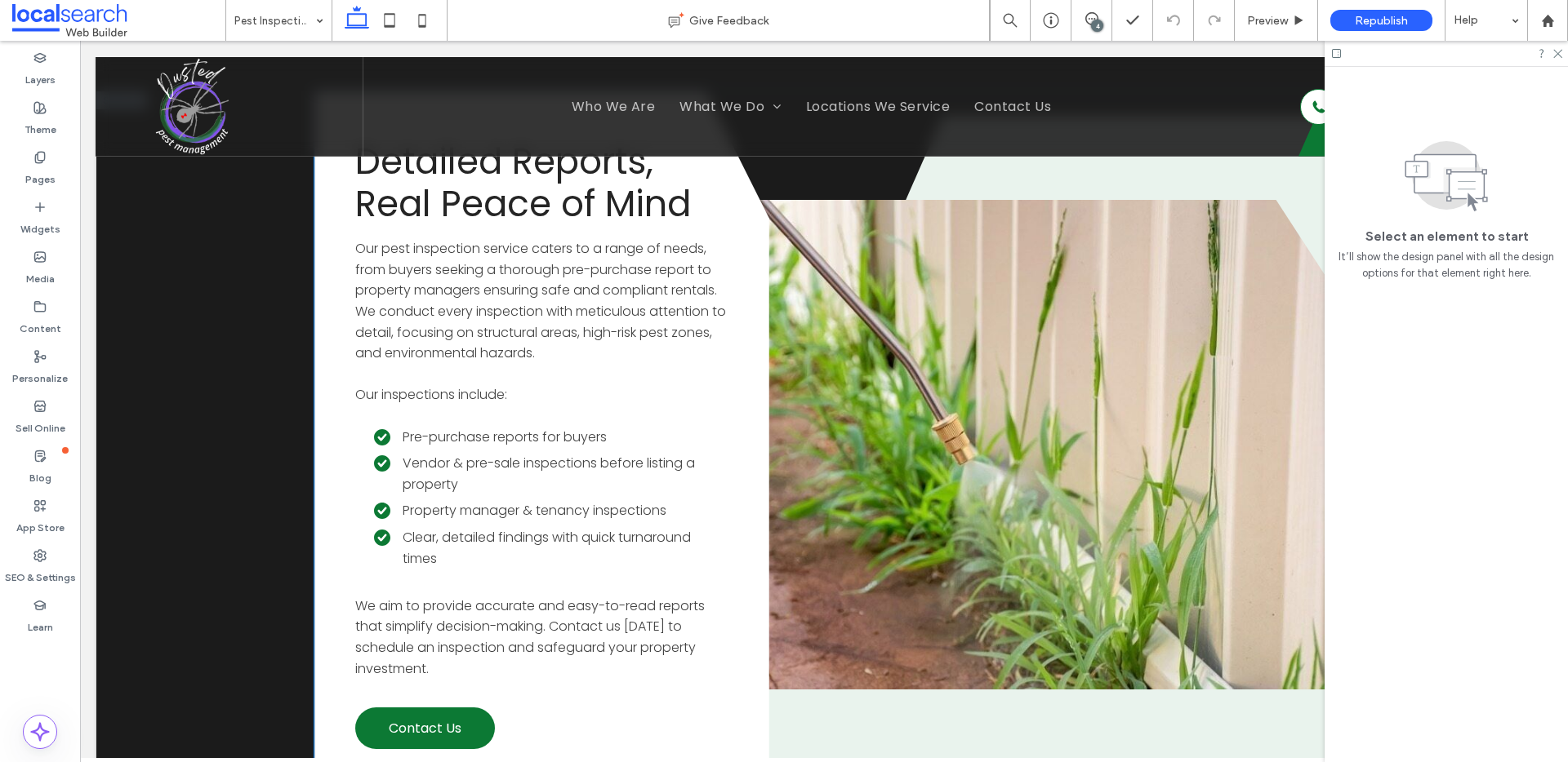
scroll to position [2699, 0]
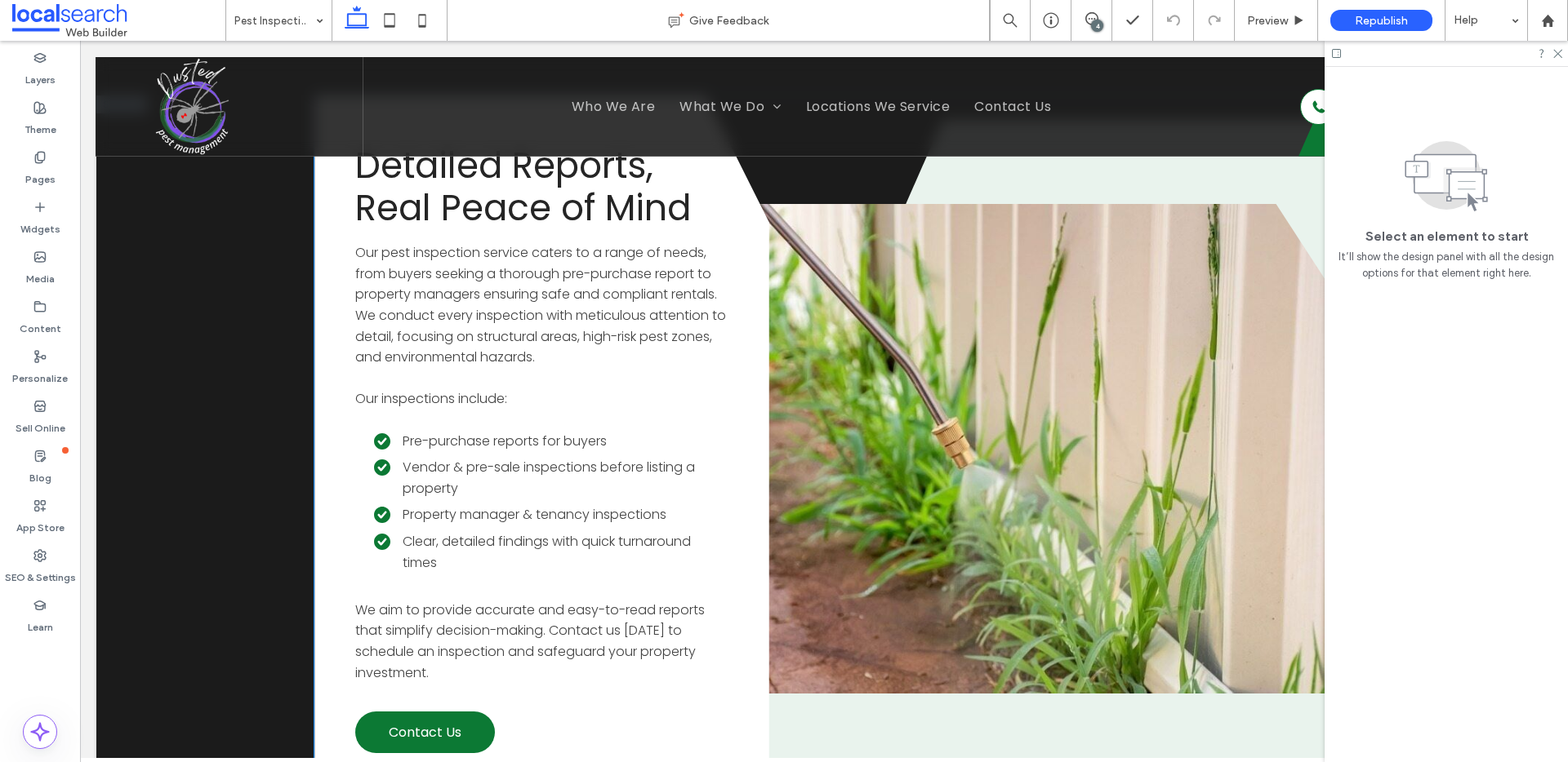
click at [1128, 337] on link at bounding box center [975, 449] width 717 height 490
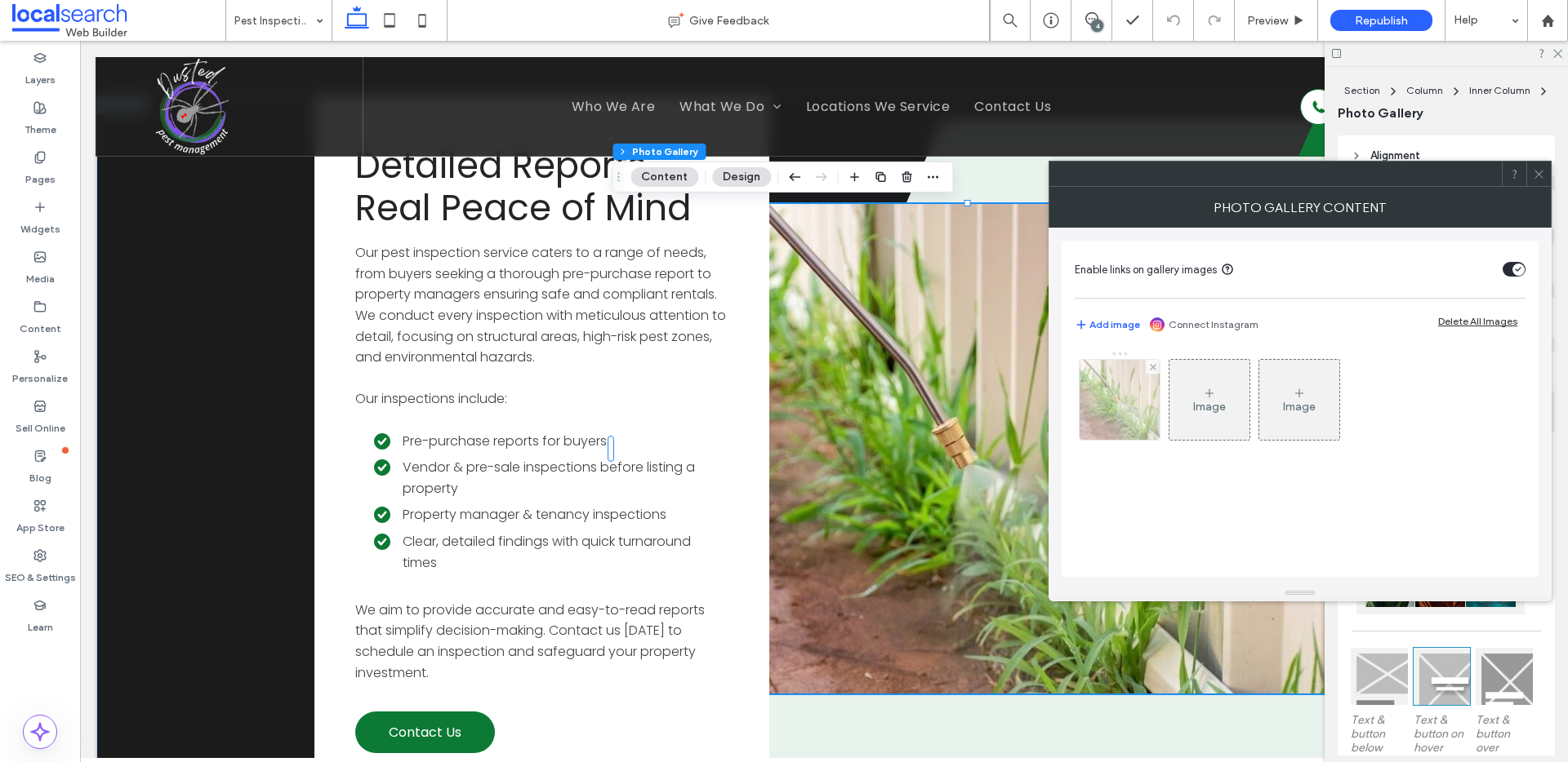
click at [1120, 406] on img at bounding box center [1120, 400] width 121 height 80
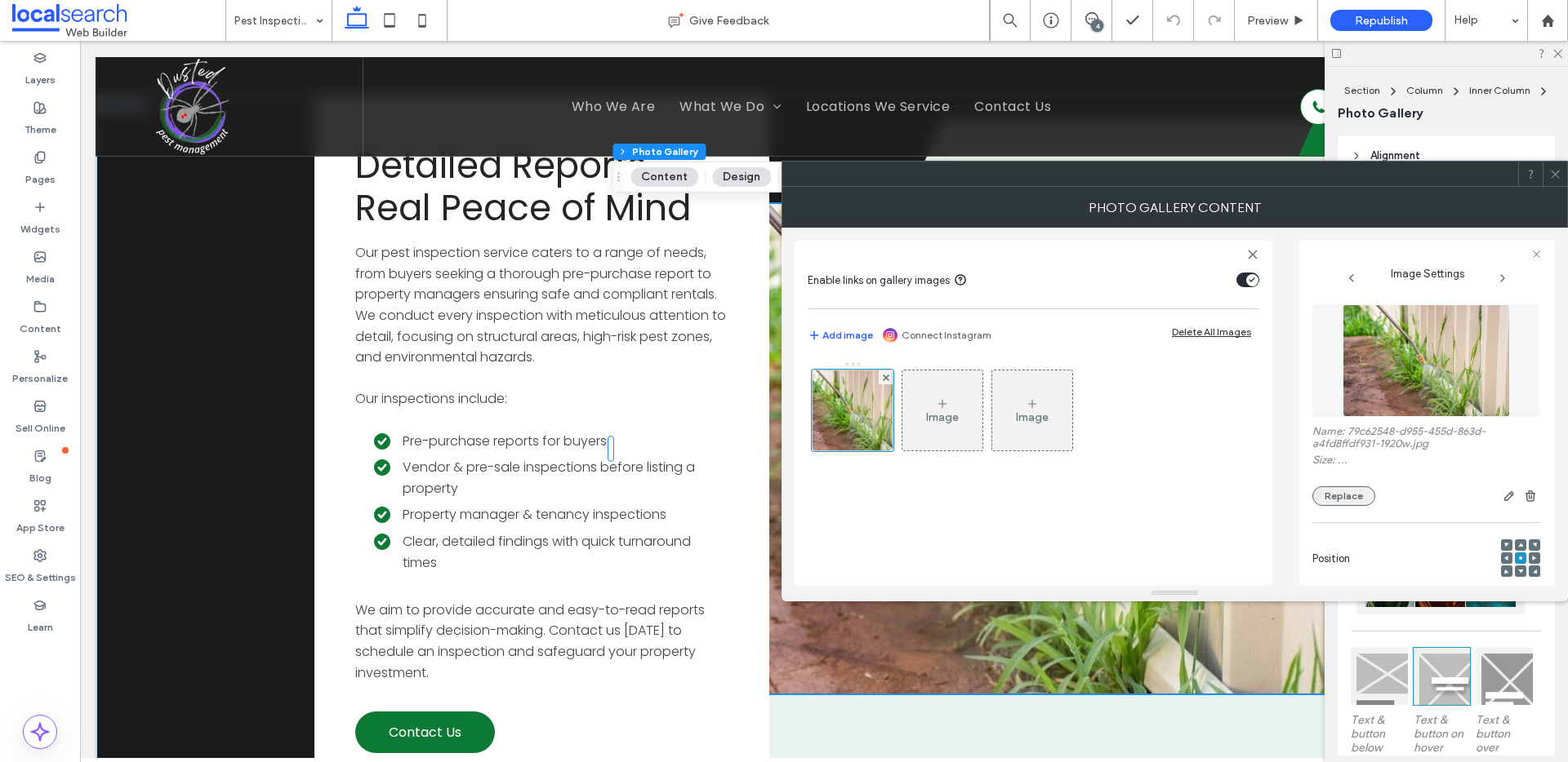
click at [1352, 498] on button "Replace" at bounding box center [1345, 496] width 63 height 19
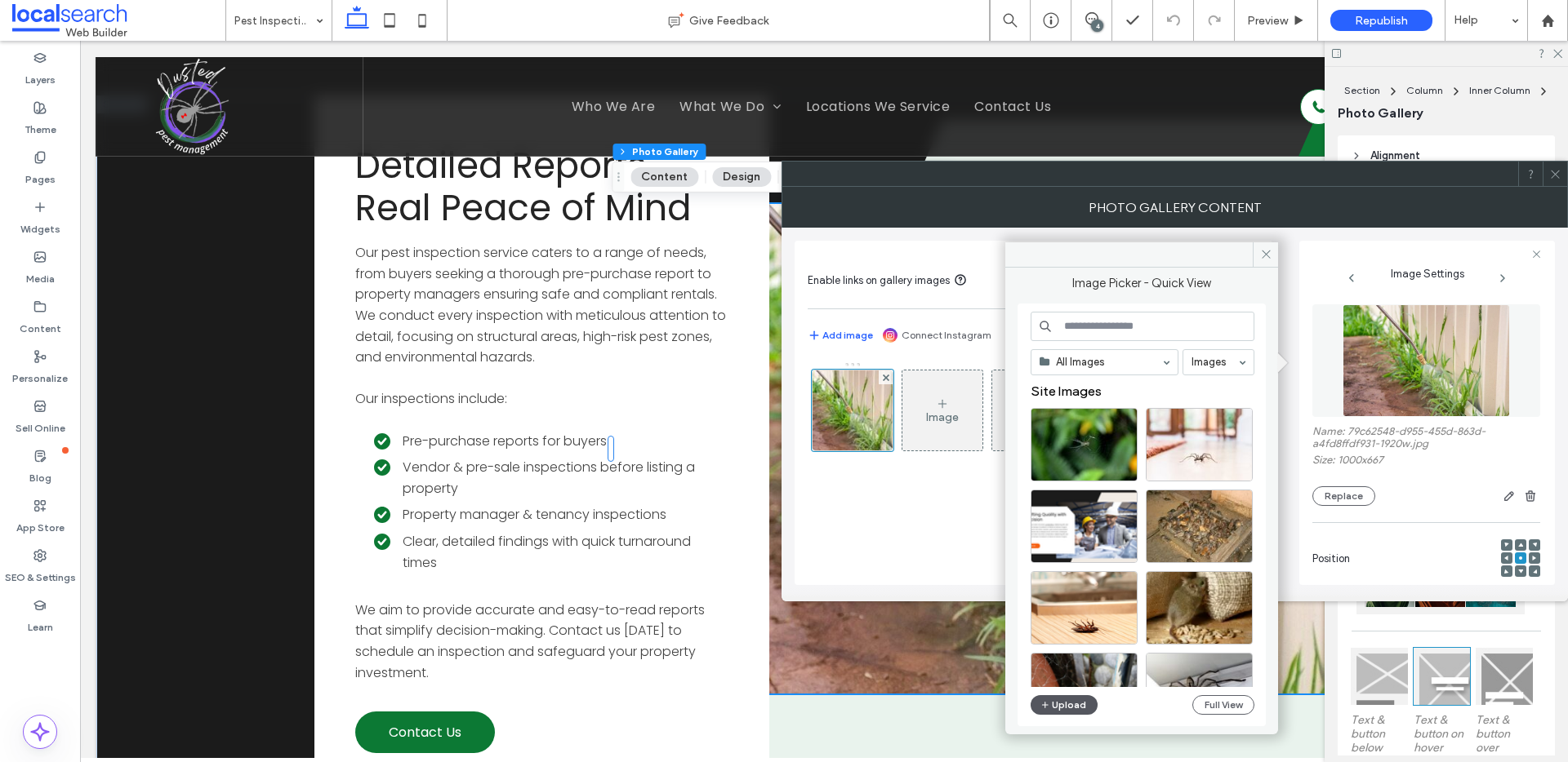
click at [1058, 702] on button "Upload" at bounding box center [1065, 705] width 67 height 19
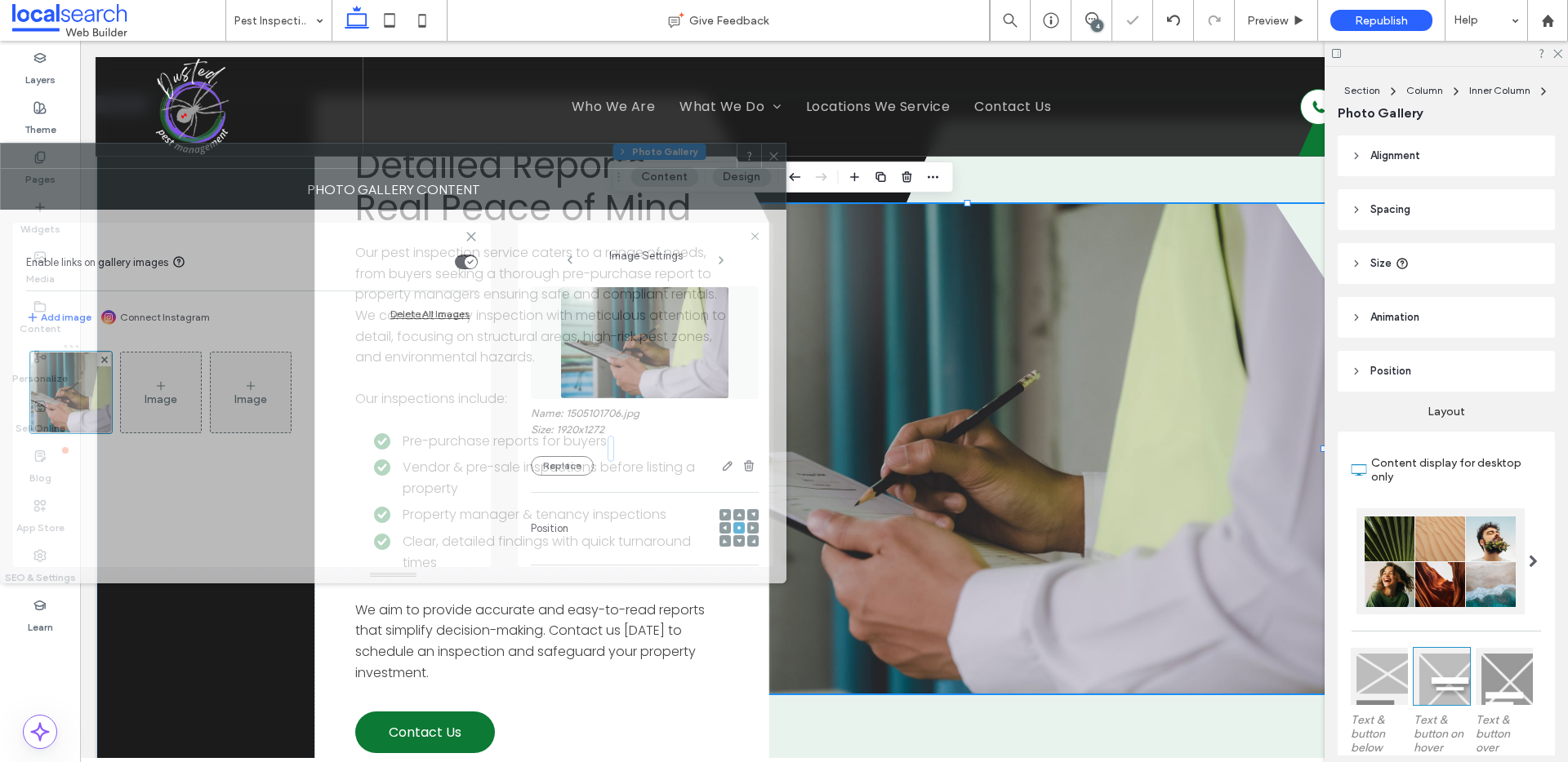
drag, startPoint x: 1243, startPoint y: 213, endPoint x: 340, endPoint y: 196, distance: 903.2
click at [340, 196] on div "Photo Gallery Content" at bounding box center [393, 189] width 786 height 41
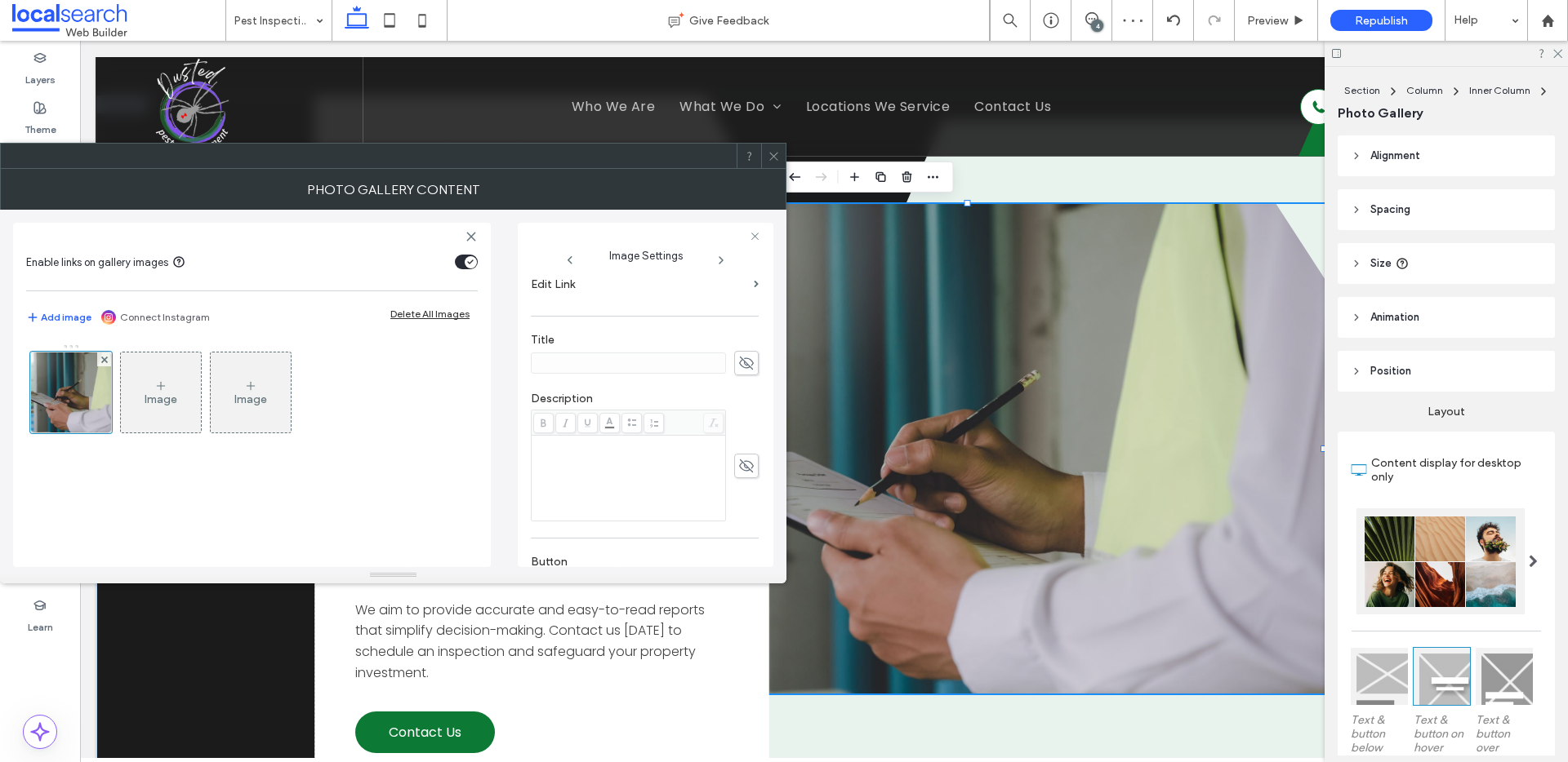
scroll to position [482, 0]
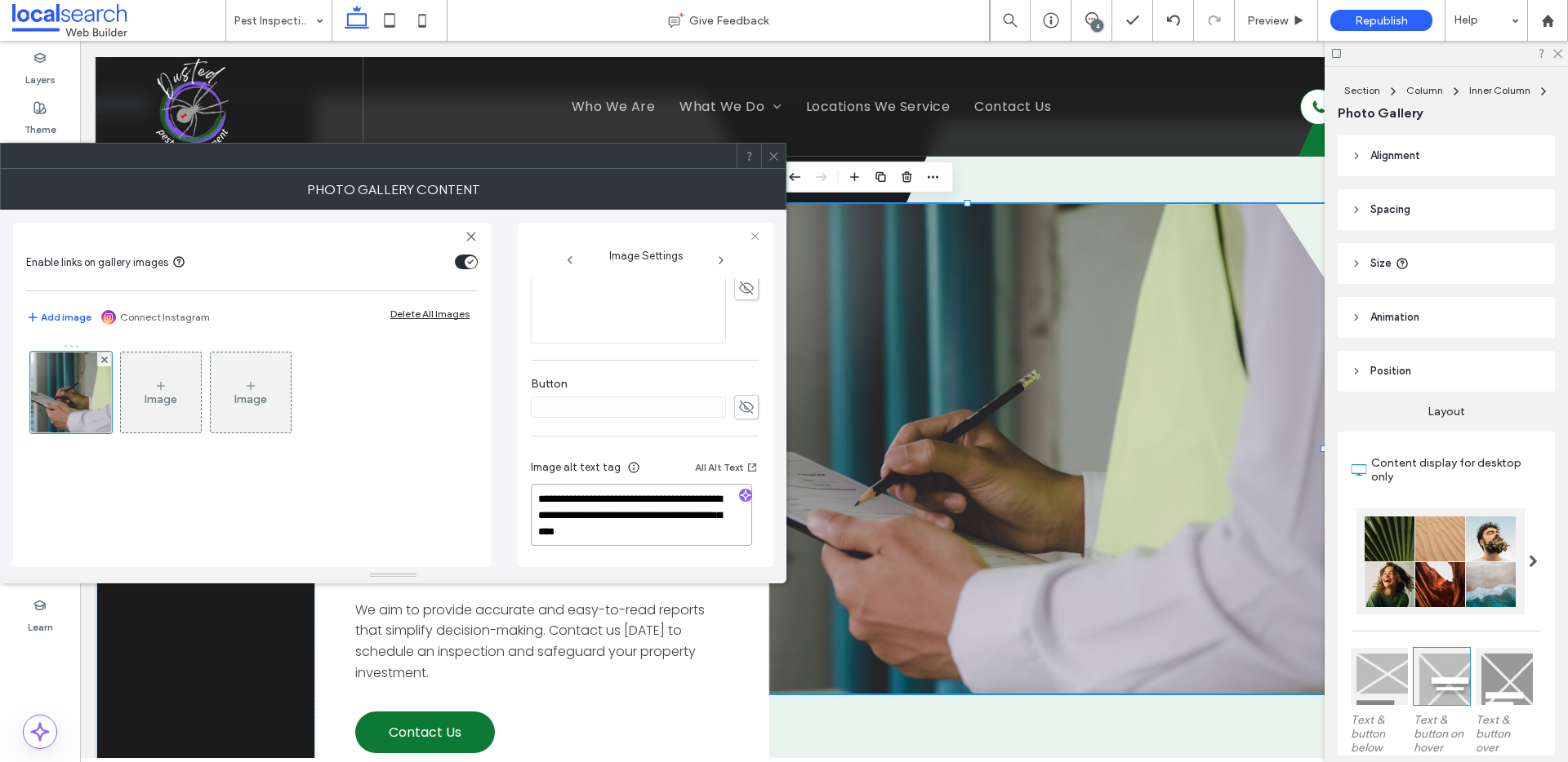
drag, startPoint x: 640, startPoint y: 516, endPoint x: 702, endPoint y: 562, distance: 77.2
click at [702, 562] on div "**********" at bounding box center [645, 505] width 228 height 121
click at [740, 493] on use "button" at bounding box center [745, 496] width 10 height 10
click at [720, 536] on textarea "**********" at bounding box center [642, 515] width 222 height 62
paste textarea "**********"
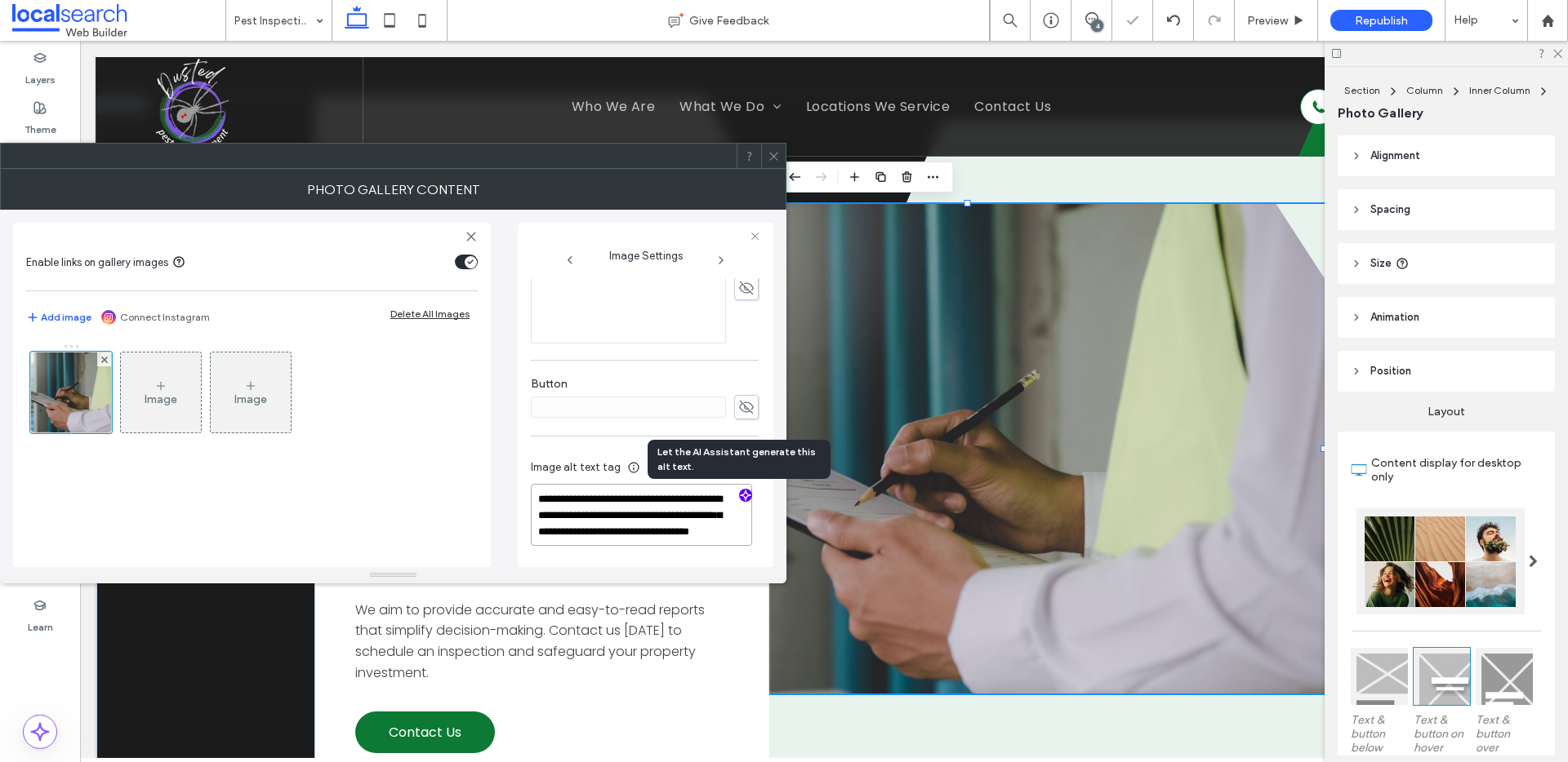
scroll to position [2, 0]
type textarea "**********"
click at [770, 165] on span at bounding box center [774, 156] width 12 height 25
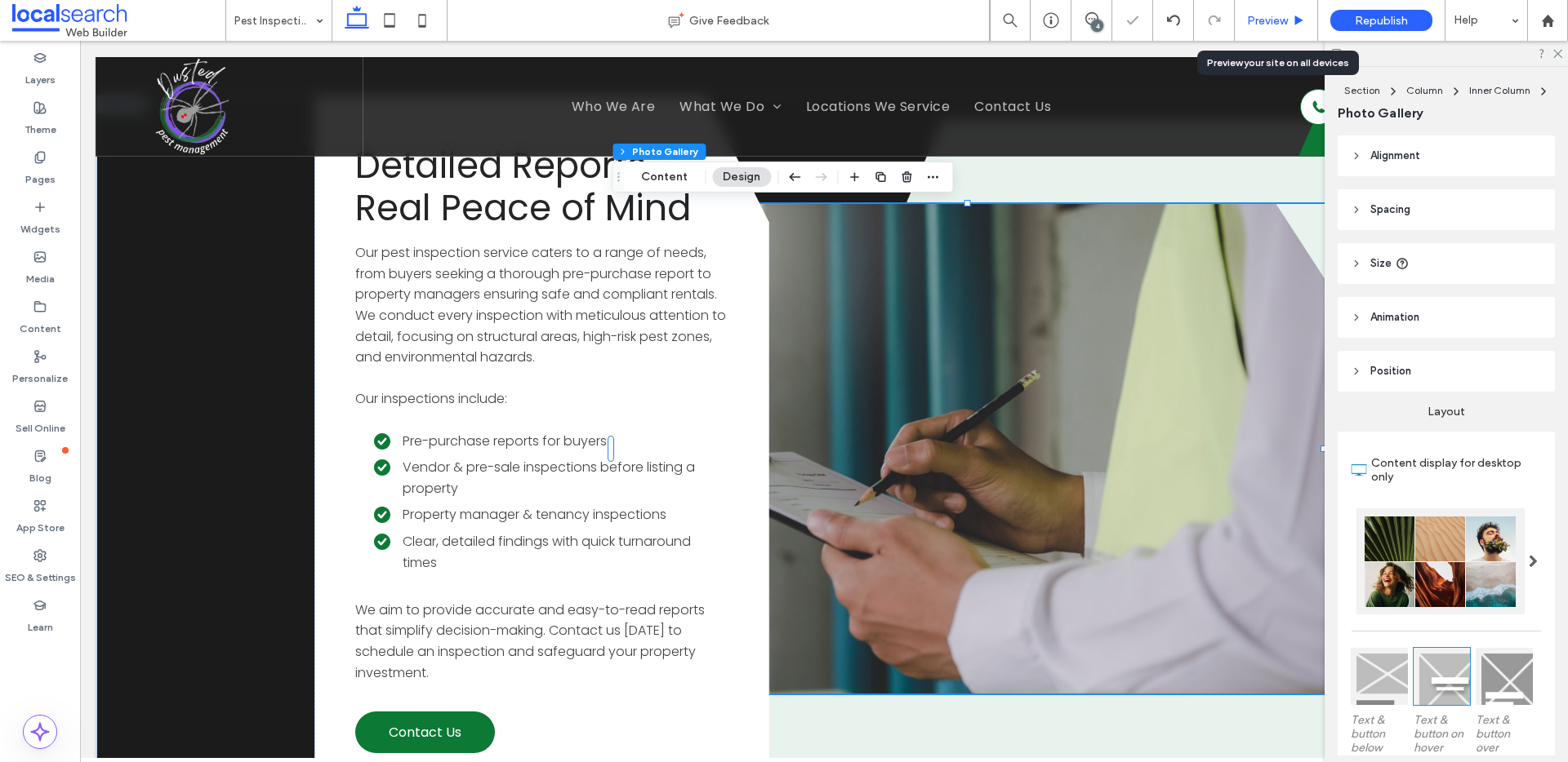
click at [1266, 13] on span "Preview" at bounding box center [1267, 20] width 41 height 13
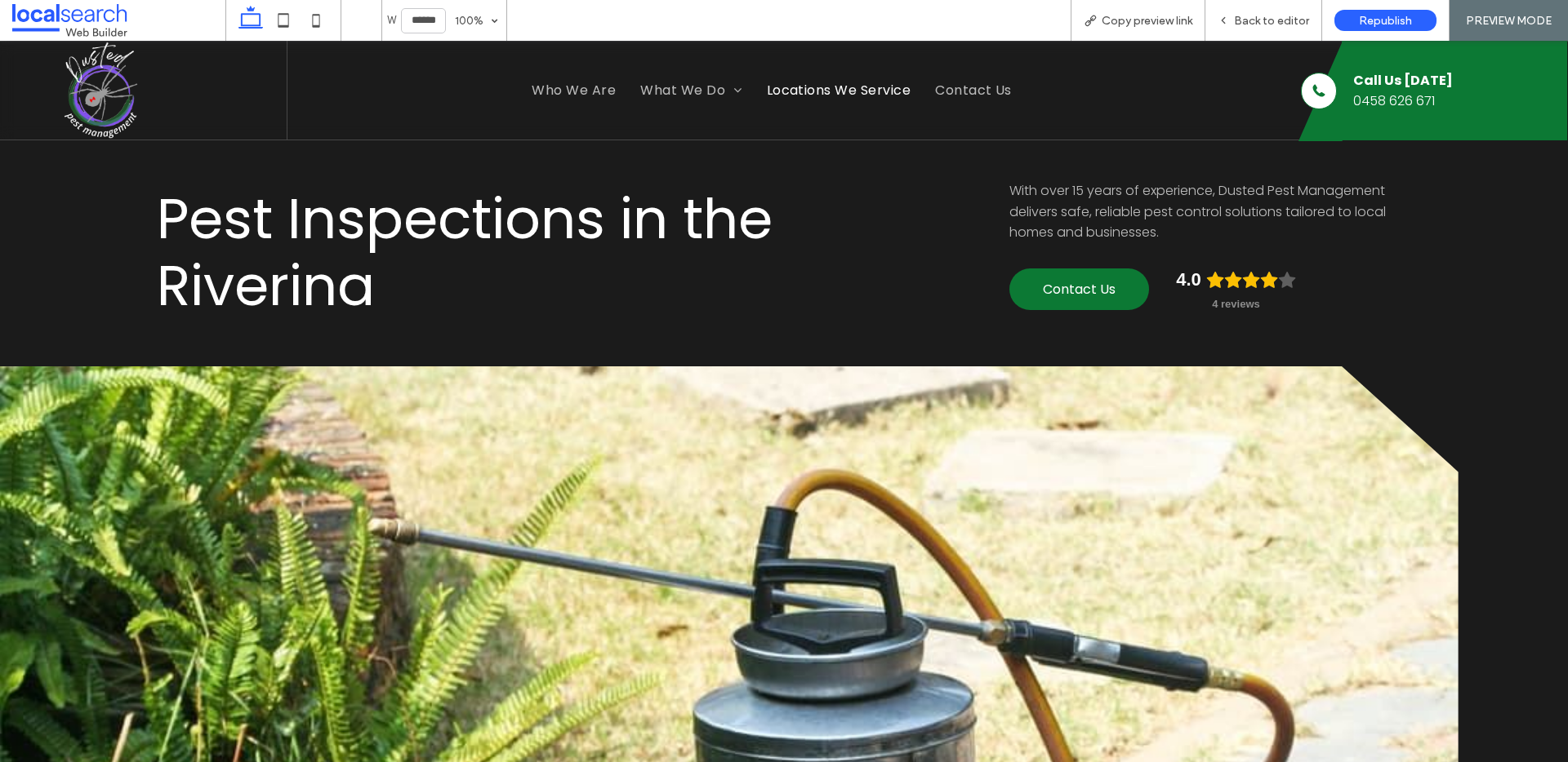
drag, startPoint x: 819, startPoint y: 85, endPoint x: 681, endPoint y: 135, distance: 146.8
click at [819, 85] on span "Locations We Service" at bounding box center [839, 89] width 145 height 20
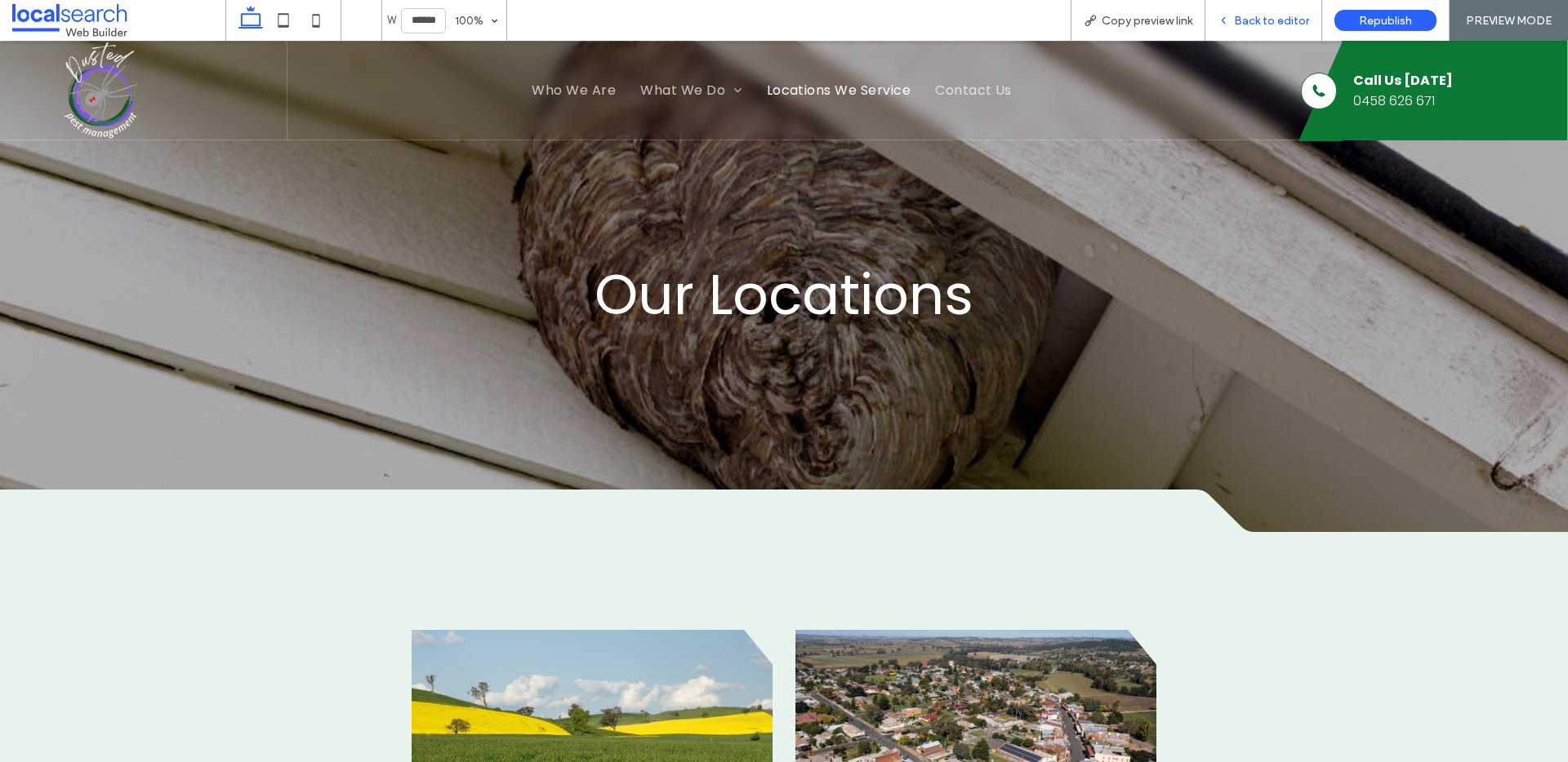
click at [1263, 18] on span "Back to editor" at bounding box center [1272, 20] width 75 height 13
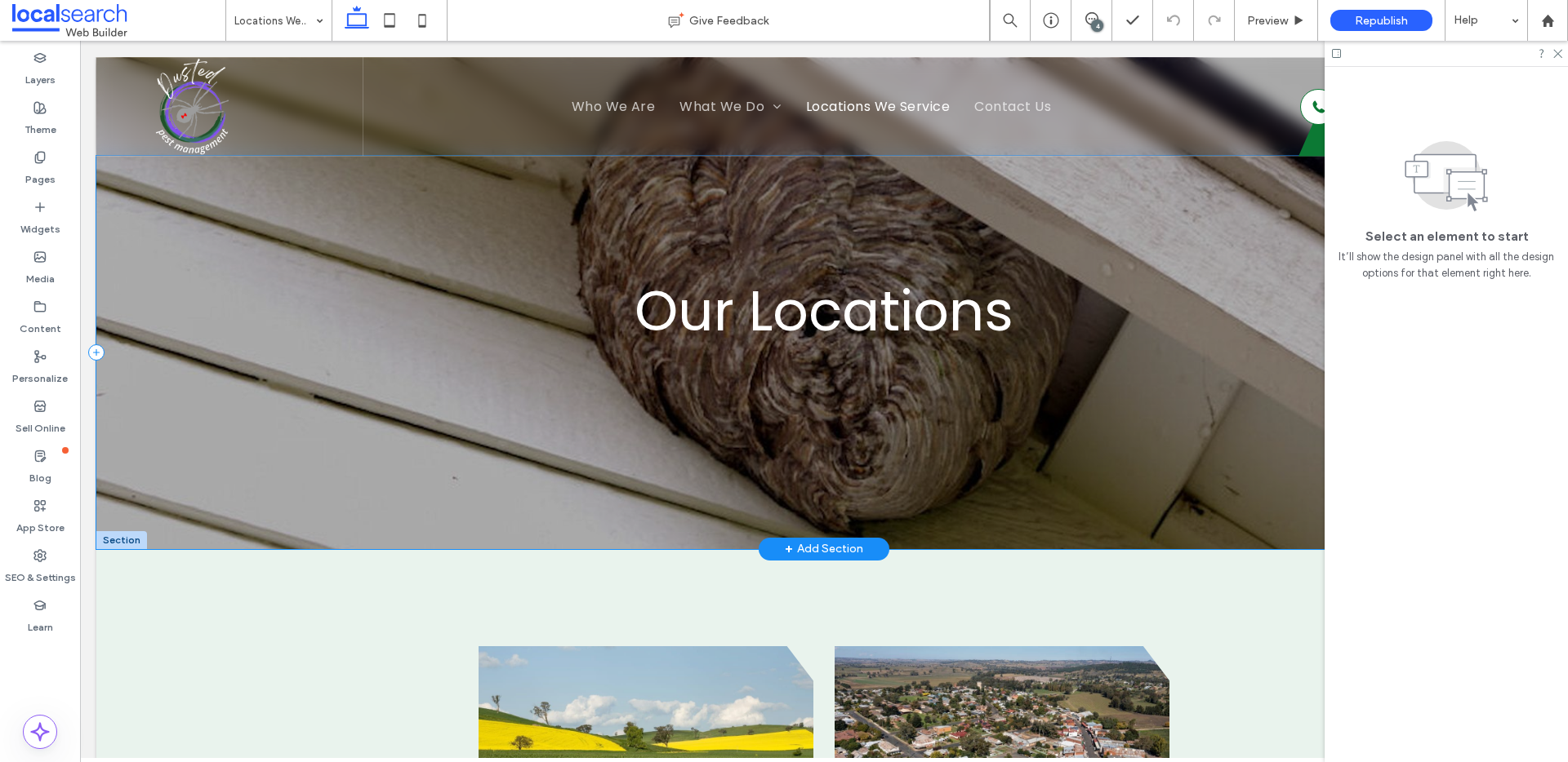
click at [157, 244] on div "Our Locations" at bounding box center [824, 353] width 1456 height 393
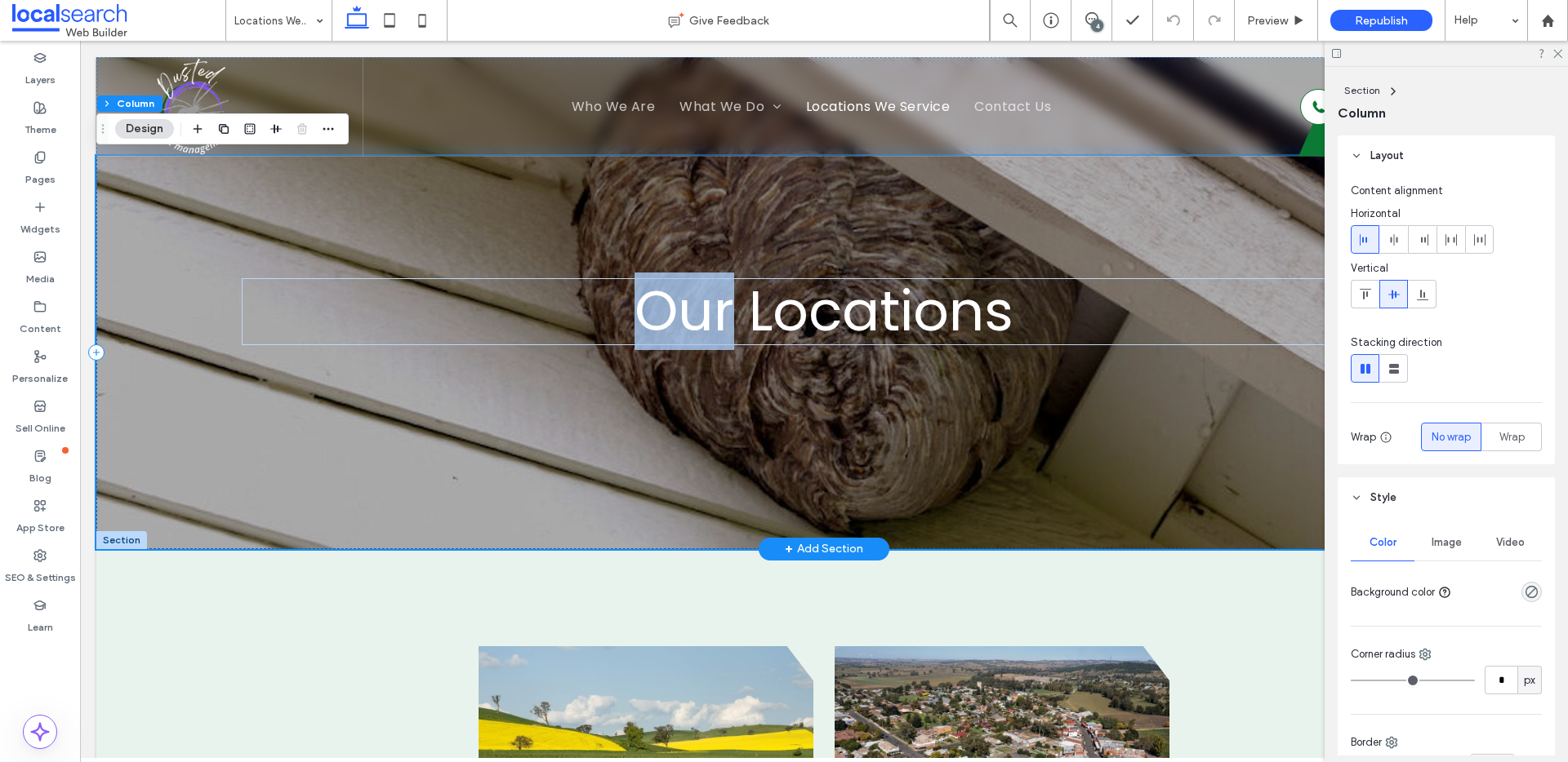
click at [157, 244] on div "Our Locations" at bounding box center [824, 353] width 1456 height 393
click at [549, 209] on div "Our Locations" at bounding box center [824, 353] width 1456 height 393
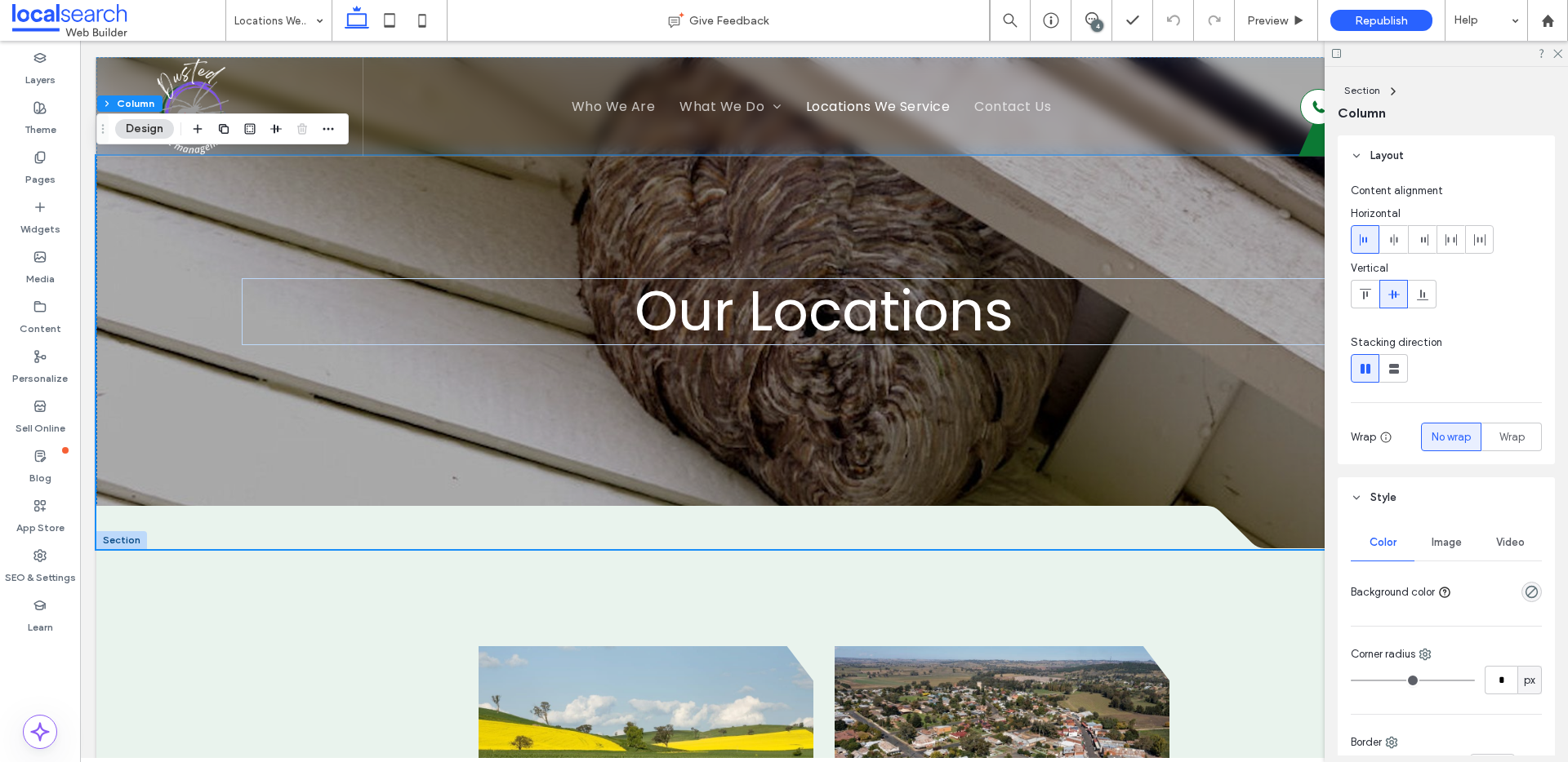
click at [1434, 531] on div "Image" at bounding box center [1446, 543] width 63 height 35
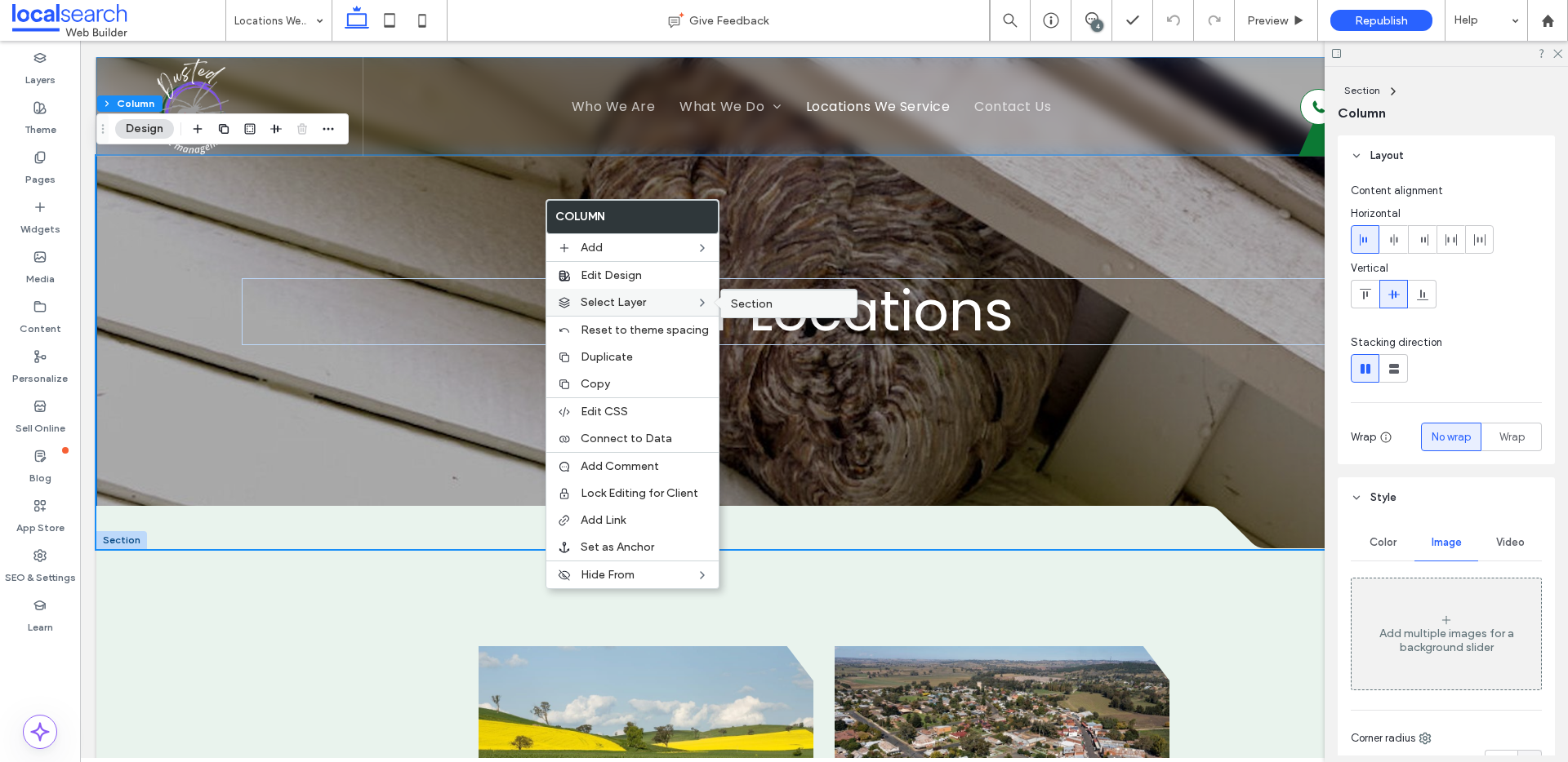
click at [760, 300] on span "Section" at bounding box center [751, 304] width 41 height 13
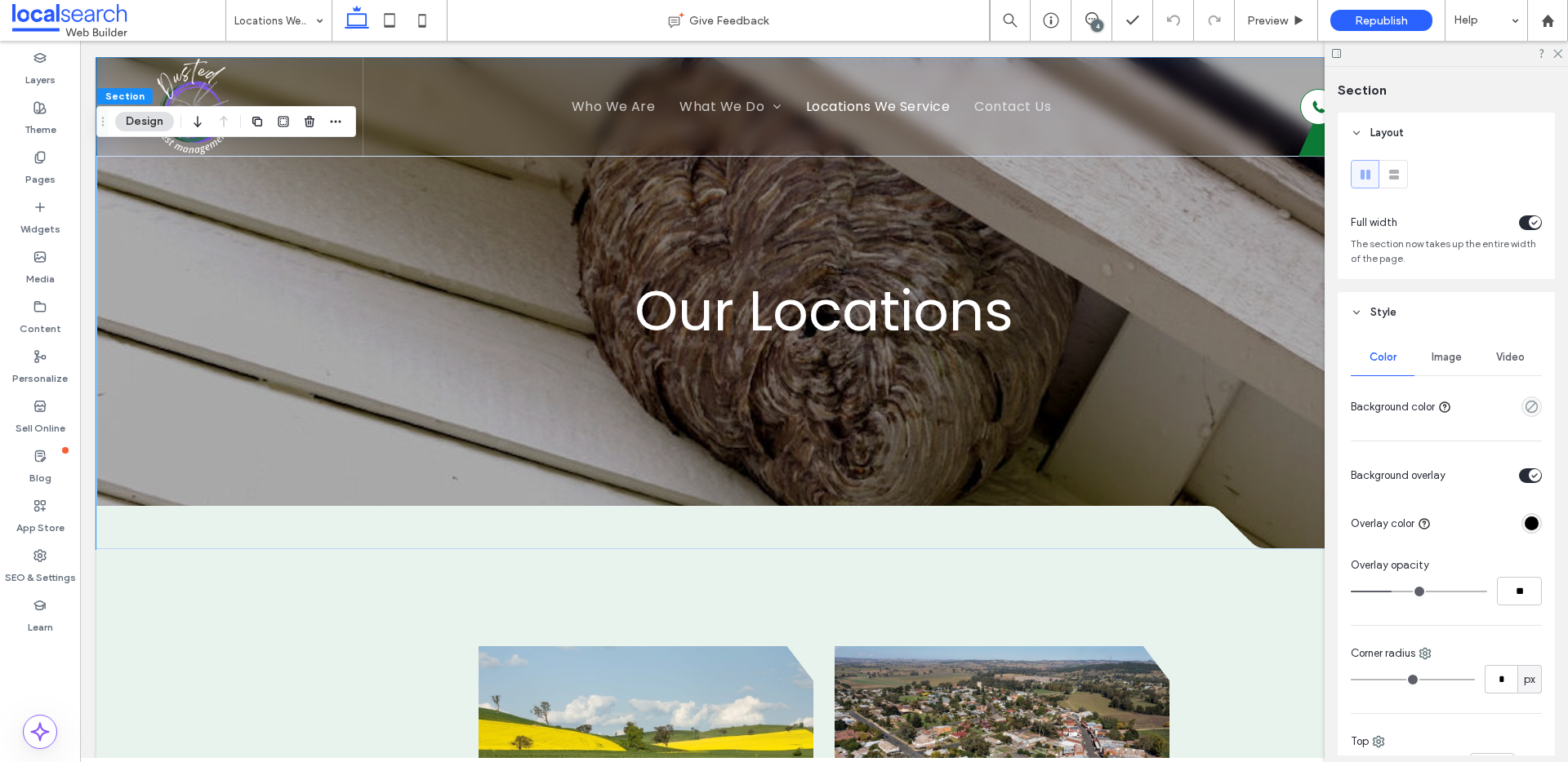
click at [1441, 367] on div "Image" at bounding box center [1446, 357] width 63 height 35
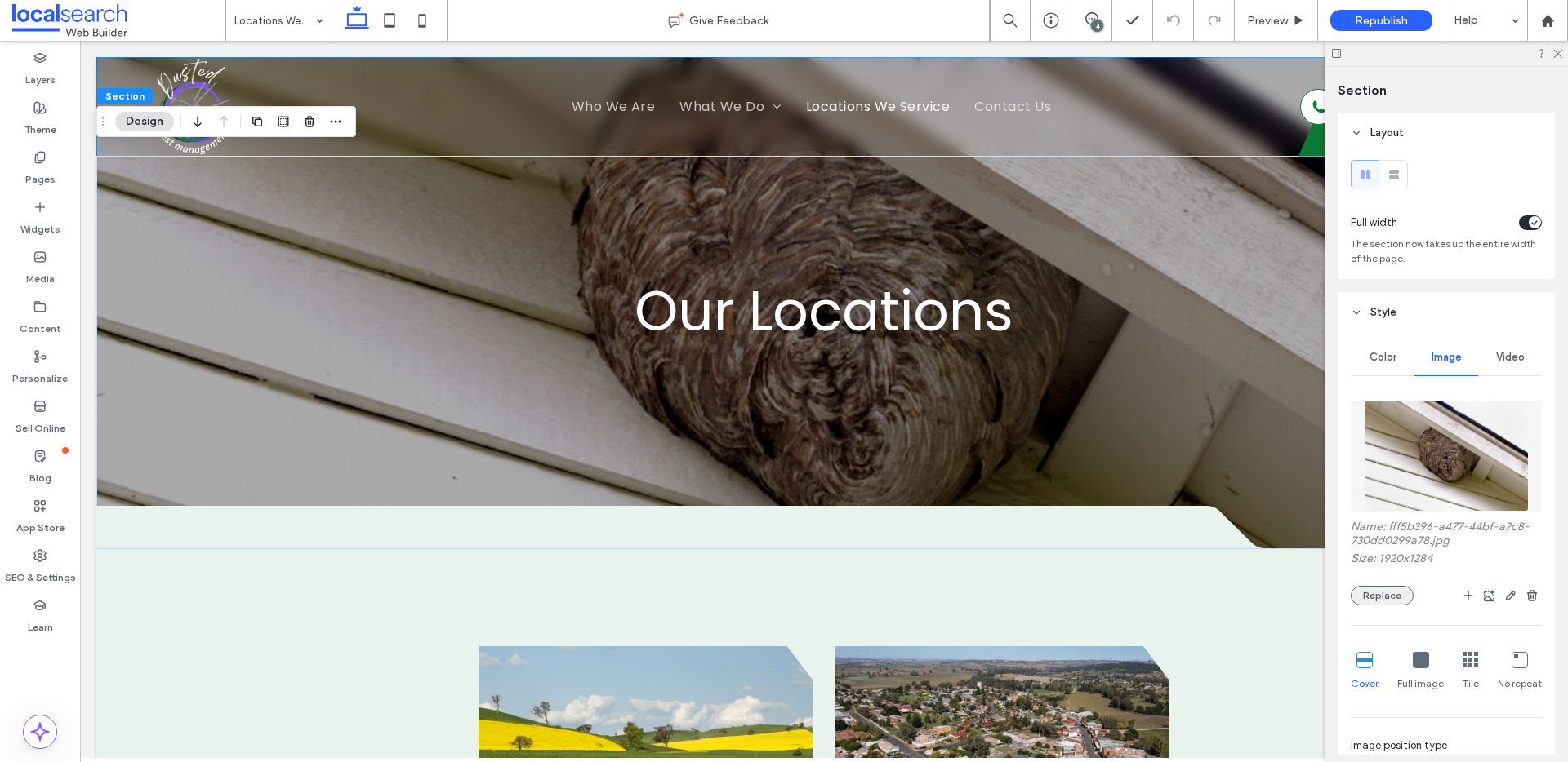
click at [1379, 596] on button "Replace" at bounding box center [1383, 595] width 63 height 19
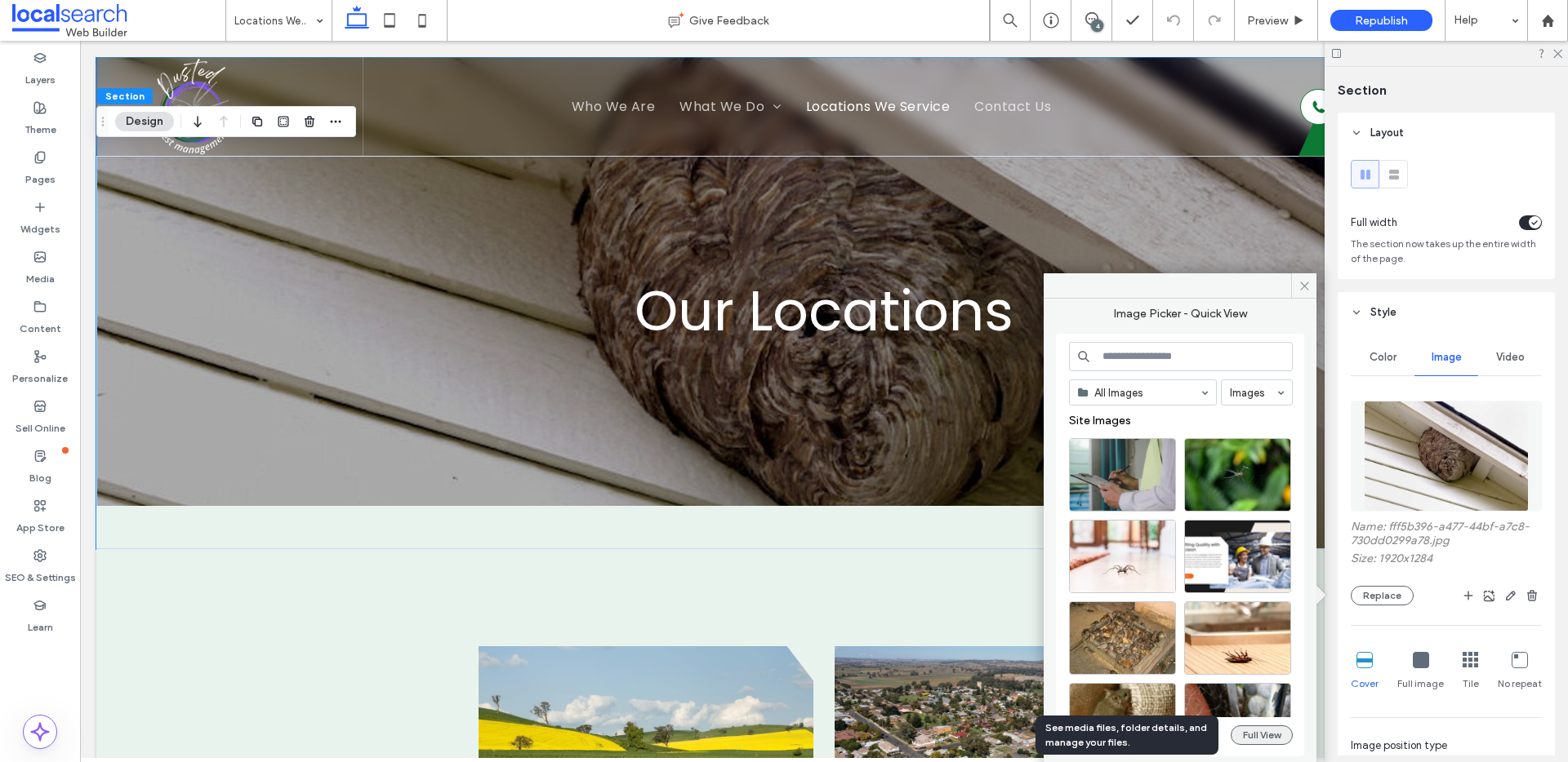
click at [1256, 730] on button "Full View" at bounding box center [1261, 735] width 62 height 19
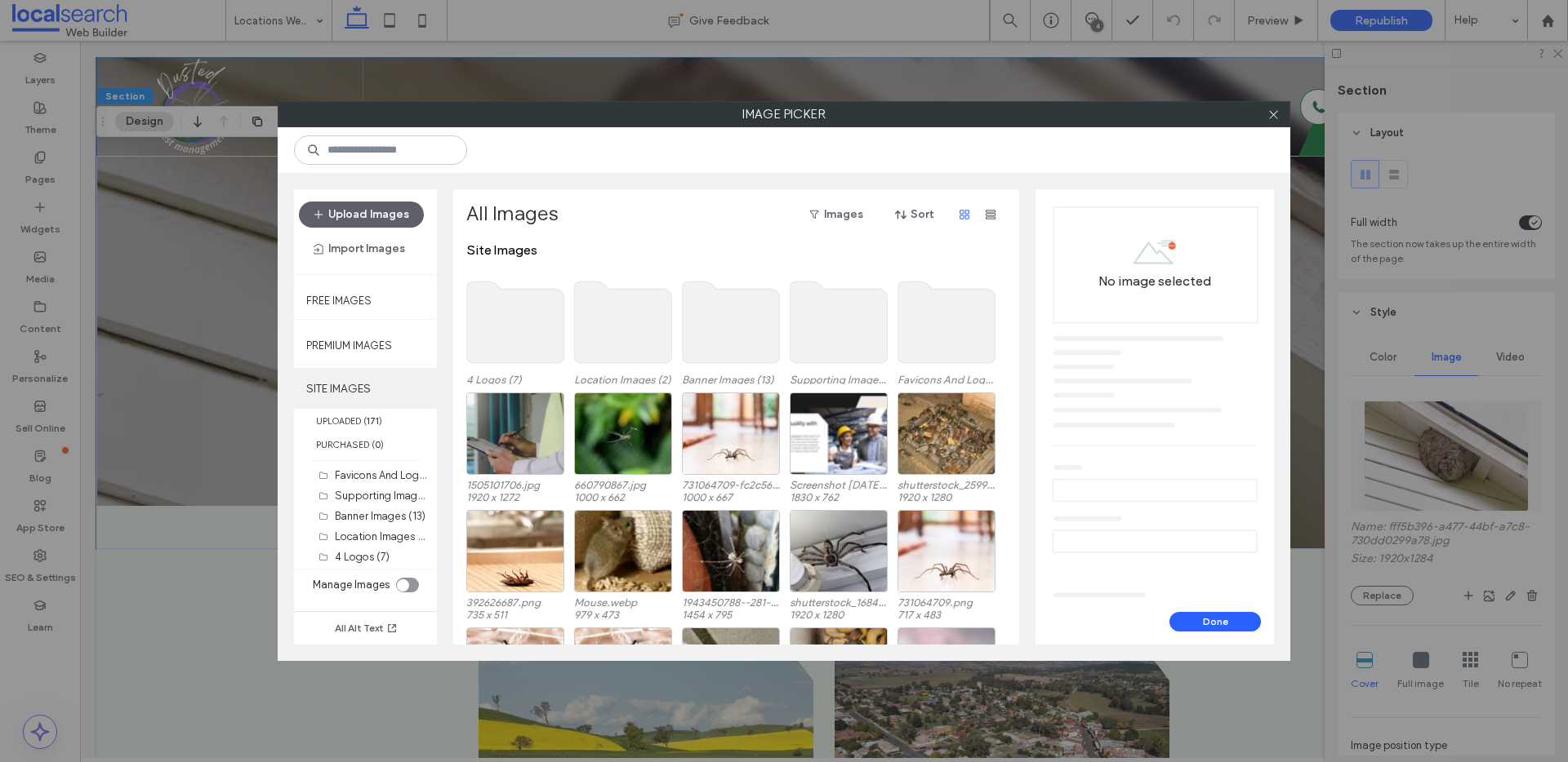
click at [355, 407] on label "SITE IMAGES" at bounding box center [365, 388] width 143 height 41
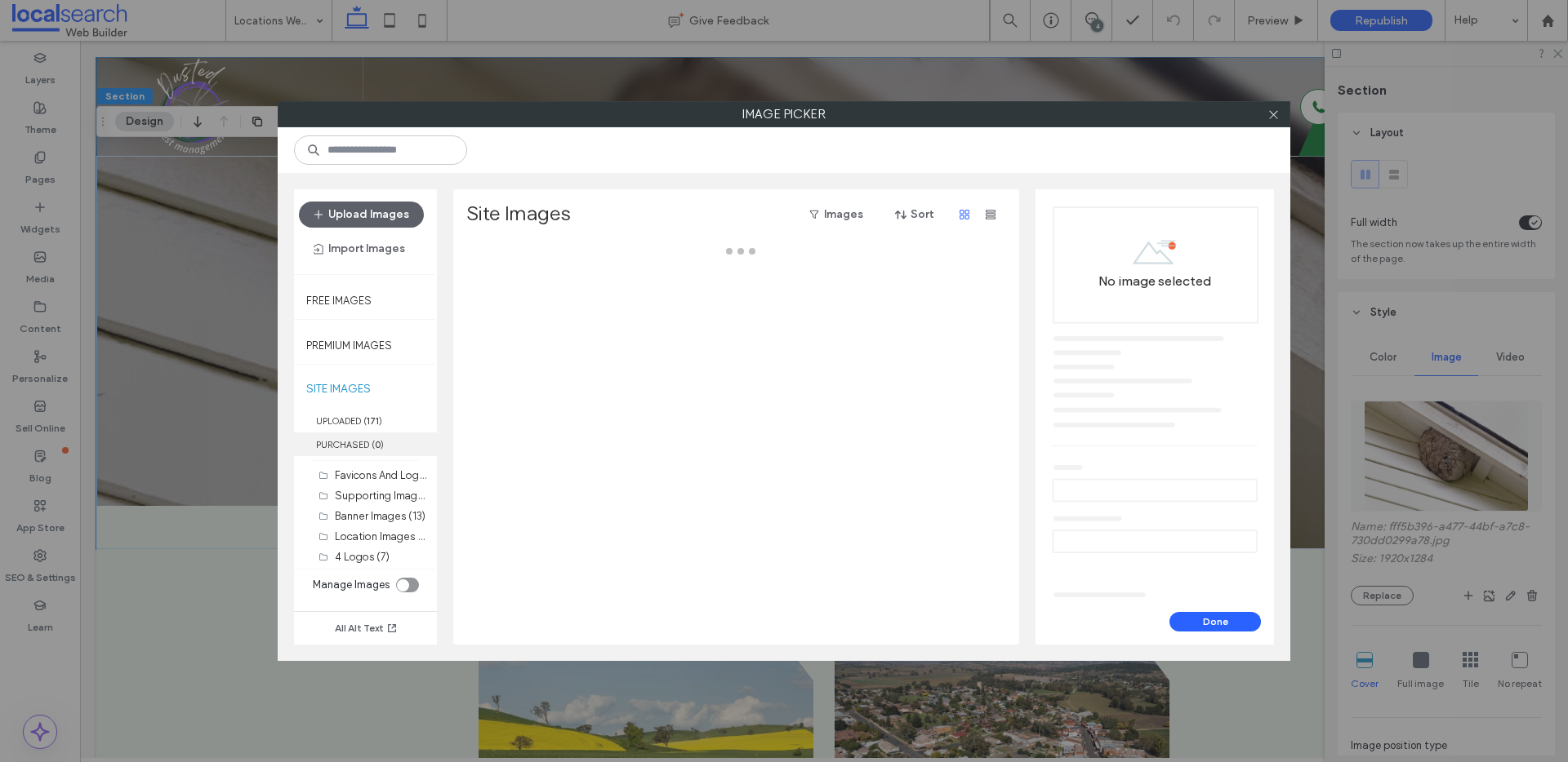
click at [381, 439] on span "( 0 )" at bounding box center [377, 445] width 12 height 12
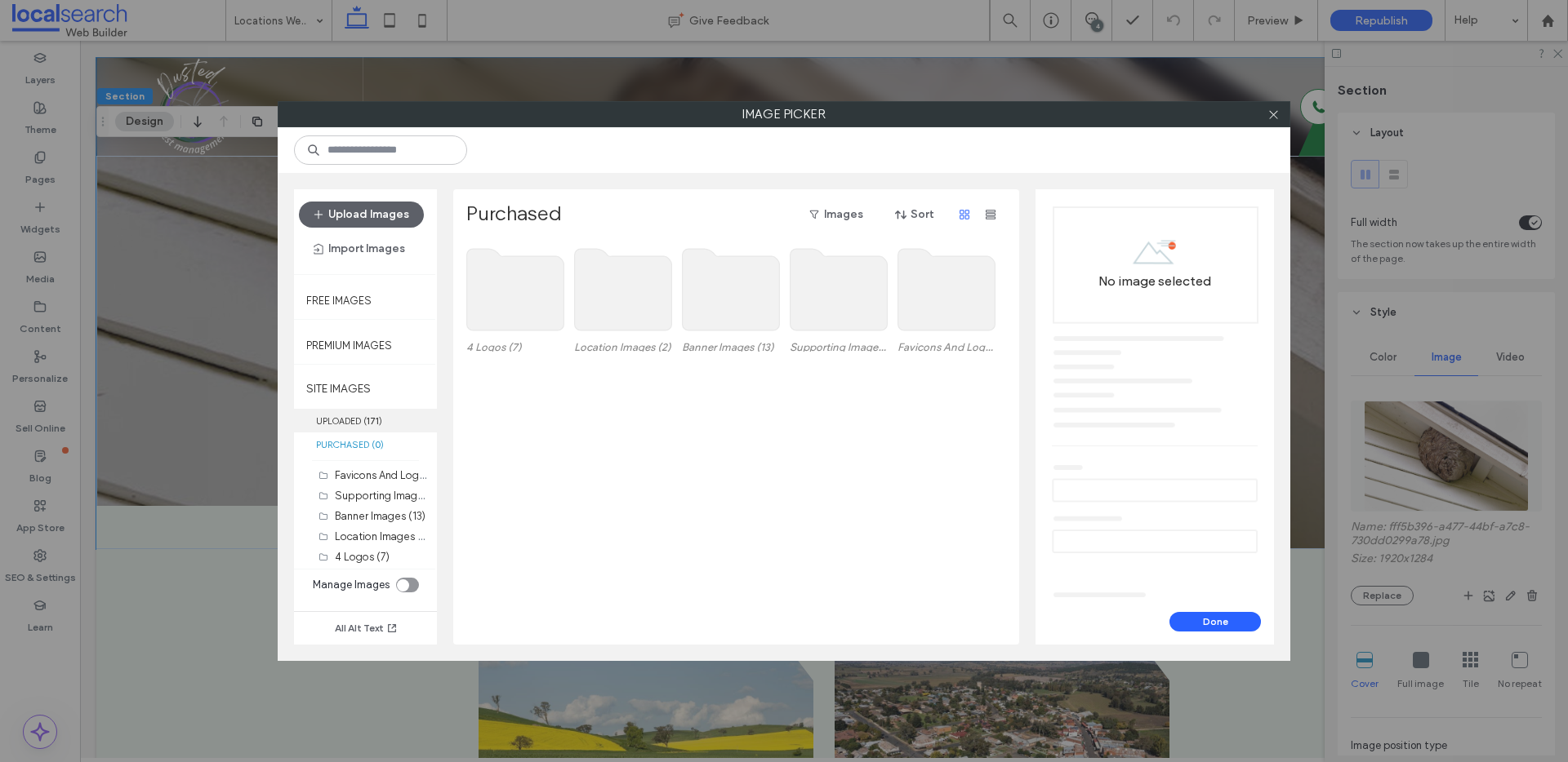
click at [381, 429] on label "UPLOADED ( 171 )" at bounding box center [365, 421] width 143 height 24
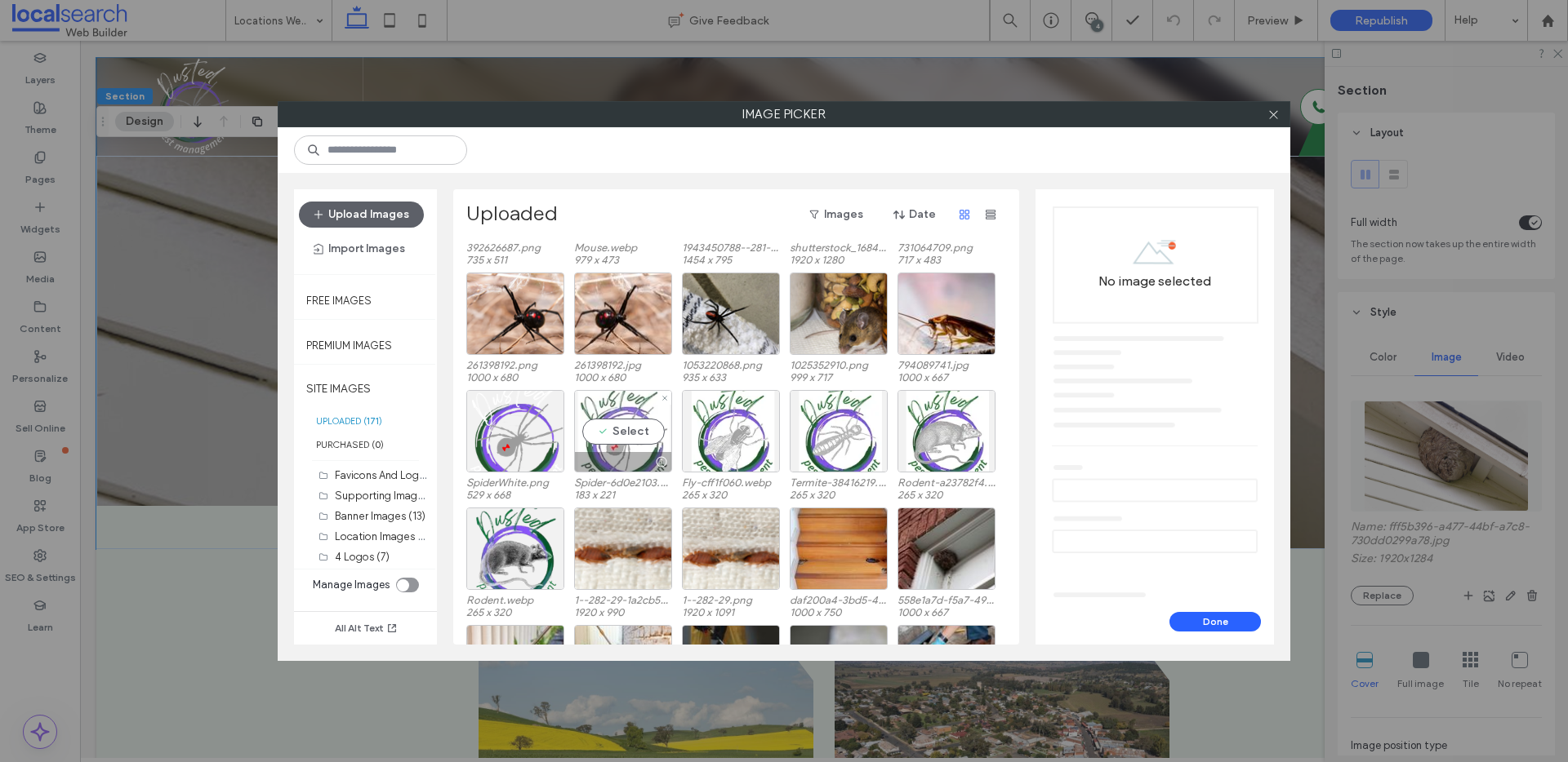
scroll to position [452, 0]
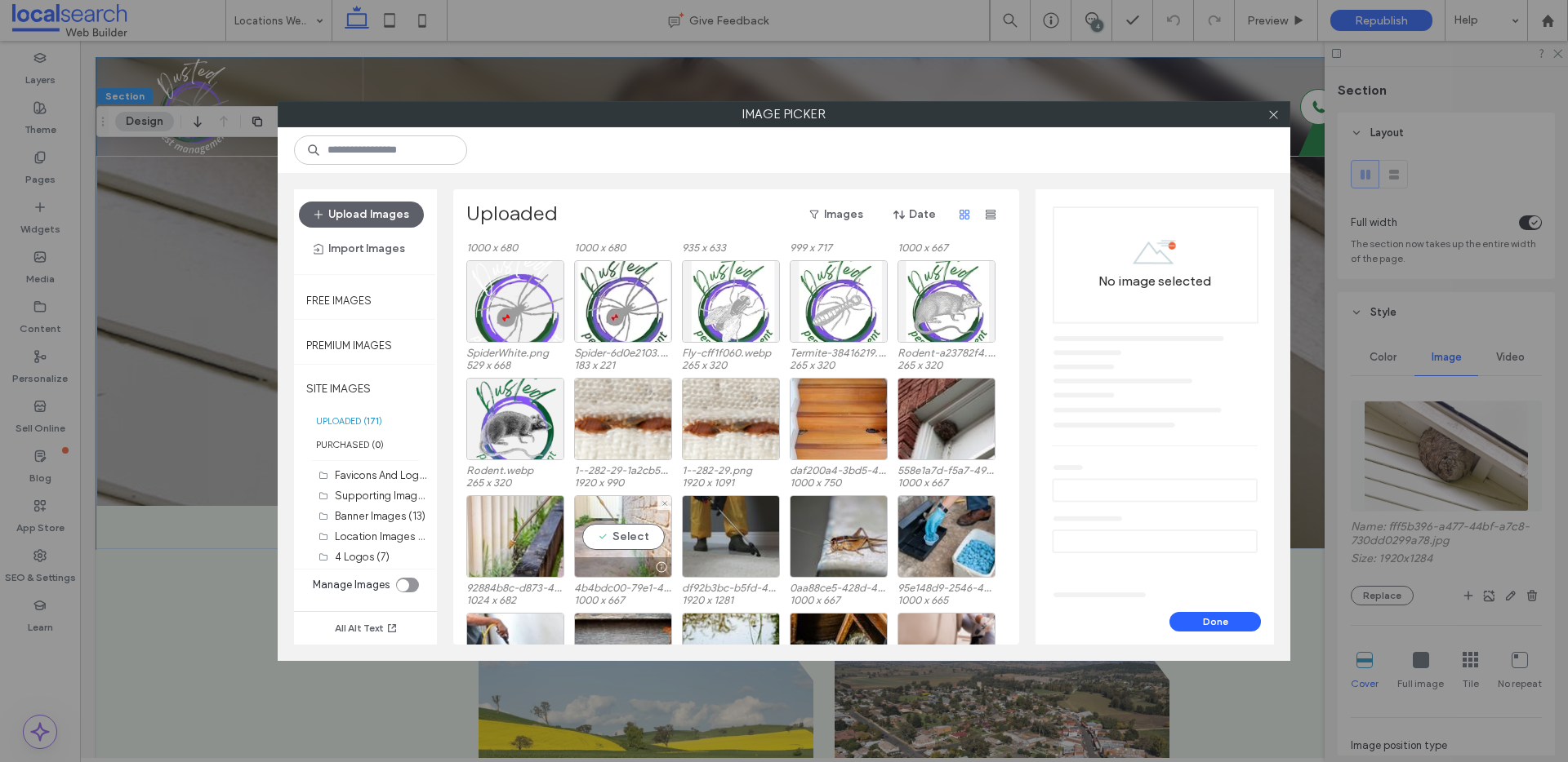
click at [628, 537] on div "Select" at bounding box center [623, 537] width 98 height 82
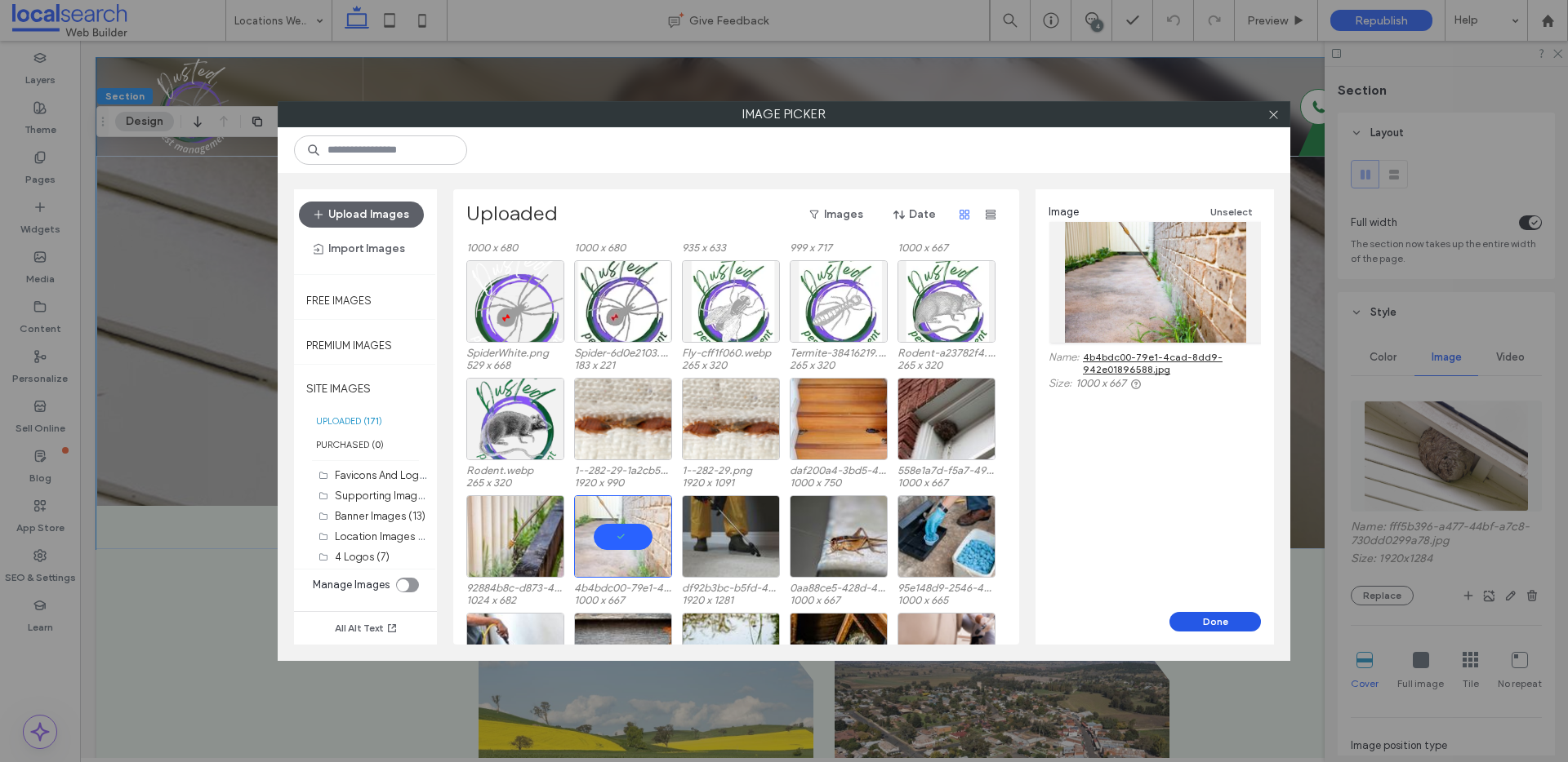
drag, startPoint x: 1251, startPoint y: 624, endPoint x: 1168, endPoint y: 585, distance: 91.7
click at [1251, 624] on button "Done" at bounding box center [1215, 622] width 91 height 19
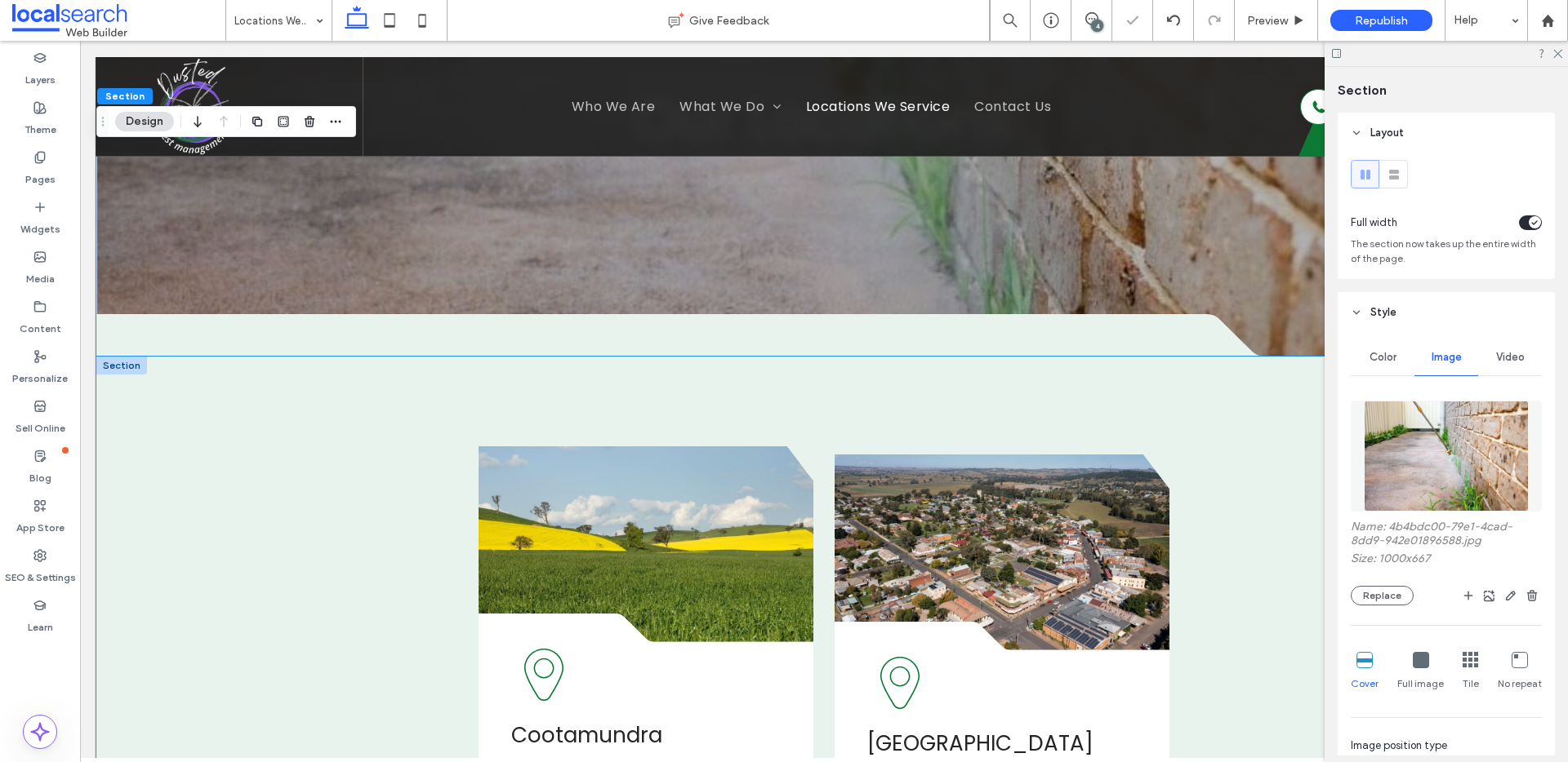
scroll to position [496, 0]
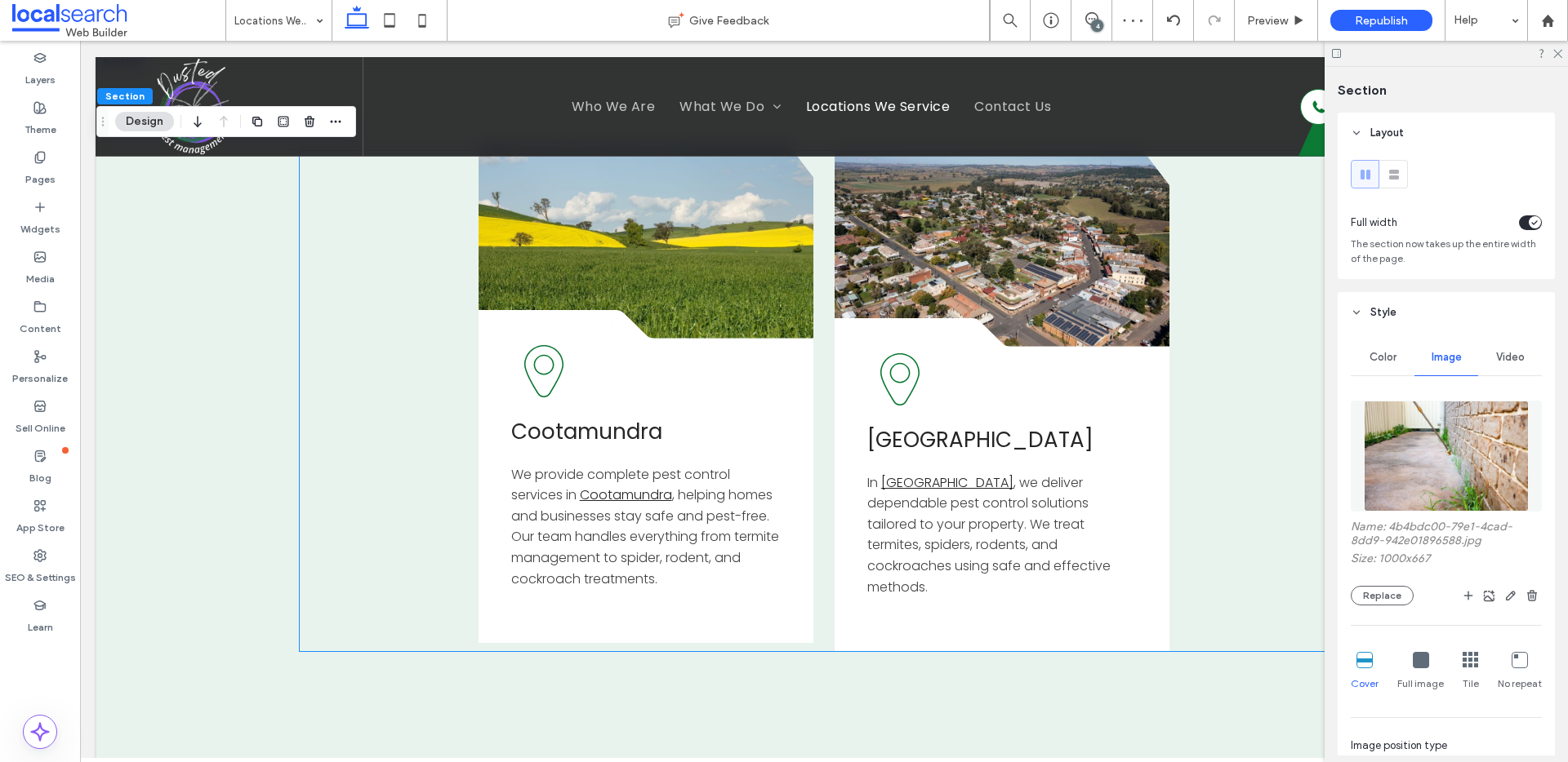
click at [721, 221] on link at bounding box center [646, 241] width 336 height 196
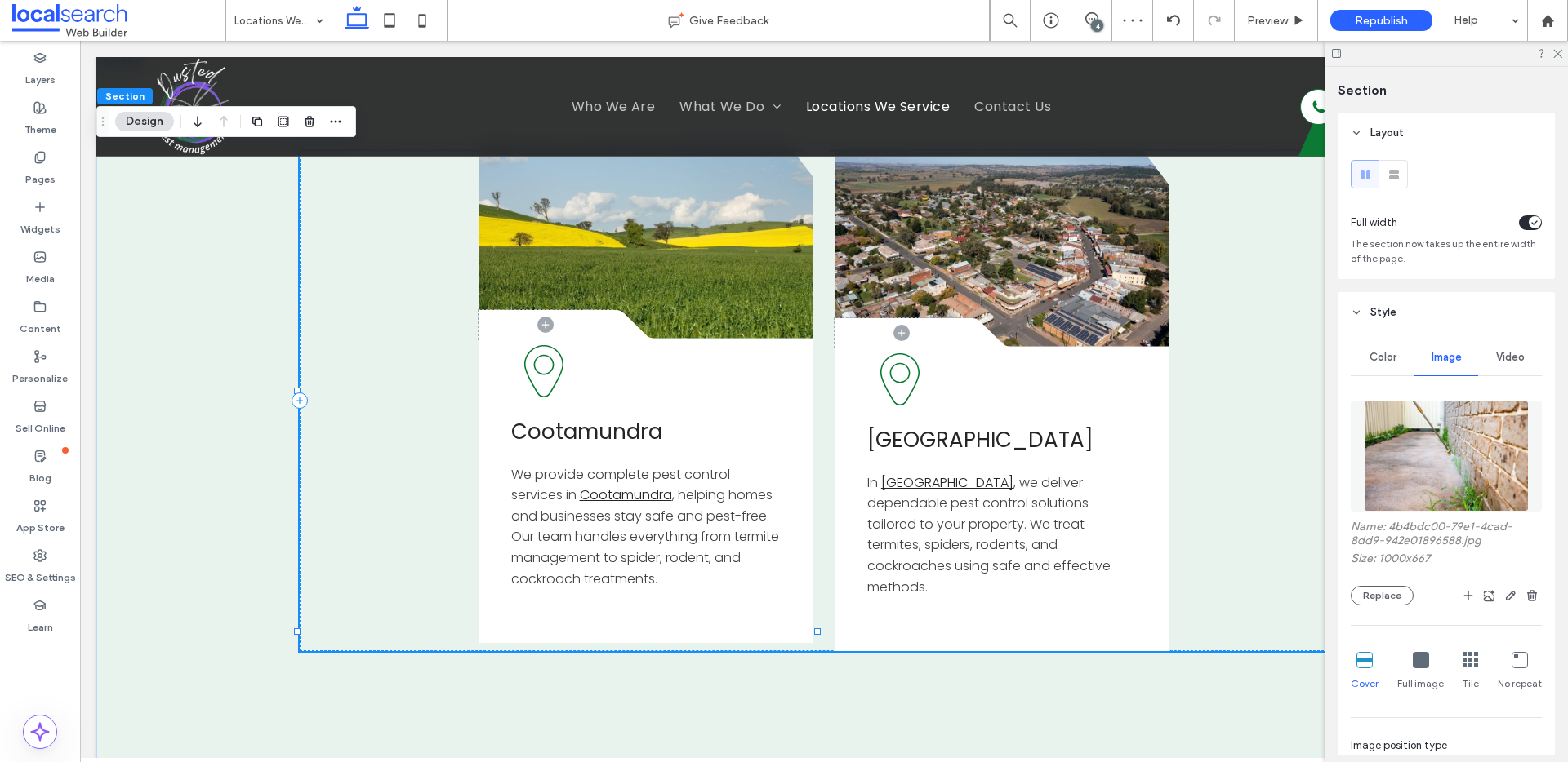
click at [721, 221] on link at bounding box center [646, 241] width 336 height 196
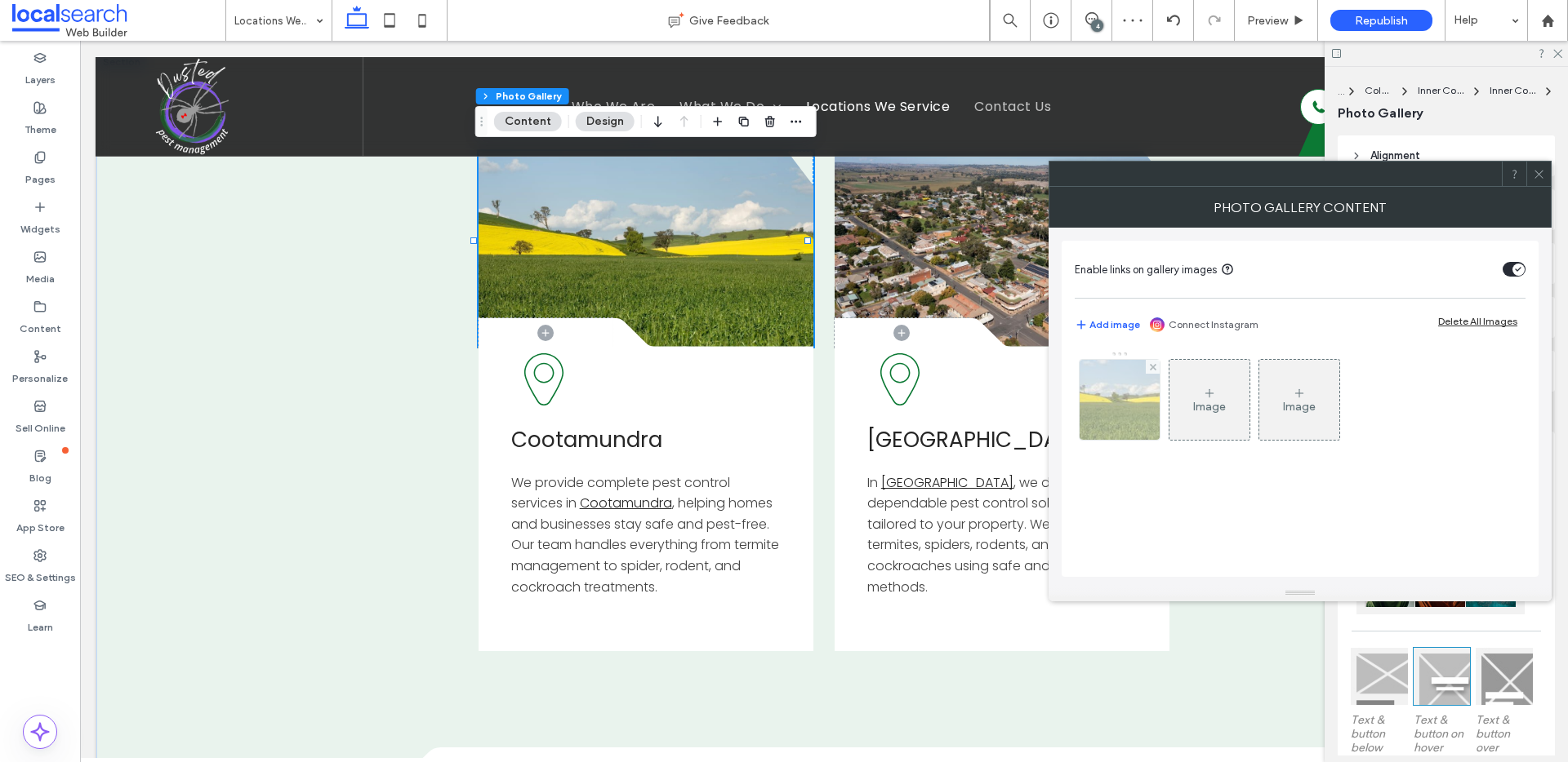
click at [1117, 421] on img at bounding box center [1118, 400] width 118 height 80
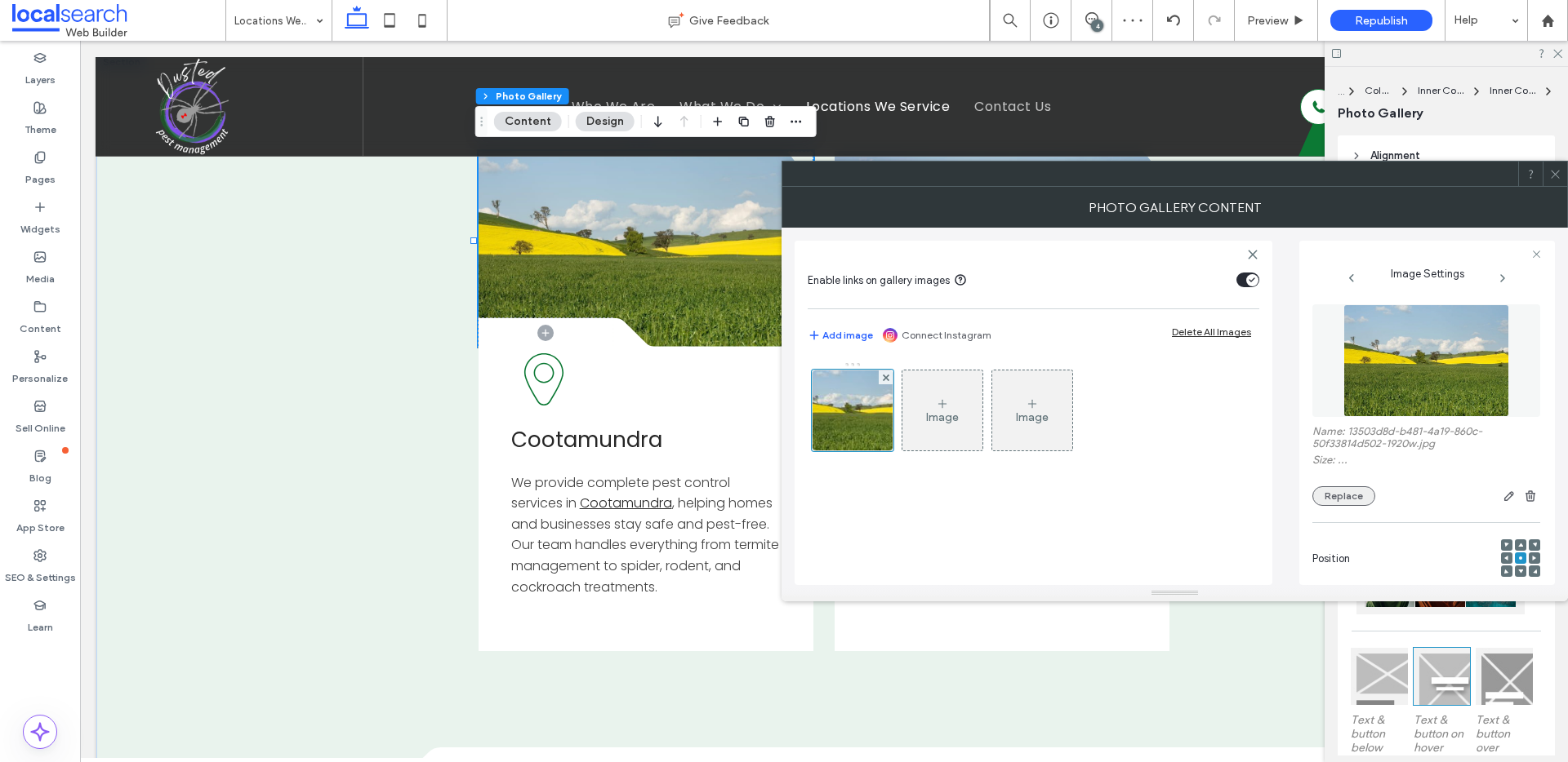
click at [1339, 493] on button "Replace" at bounding box center [1345, 496] width 63 height 19
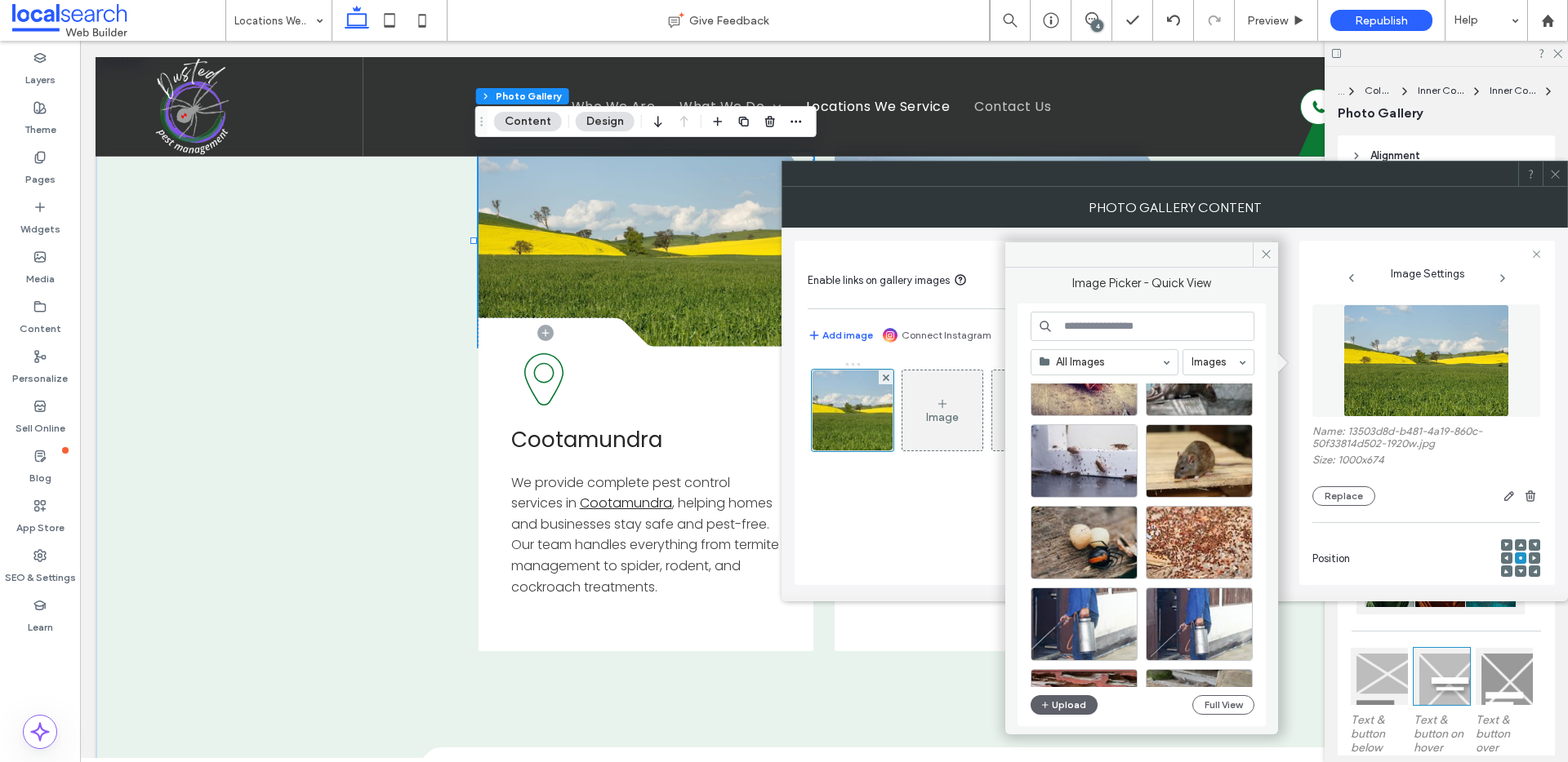
scroll to position [1867, 0]
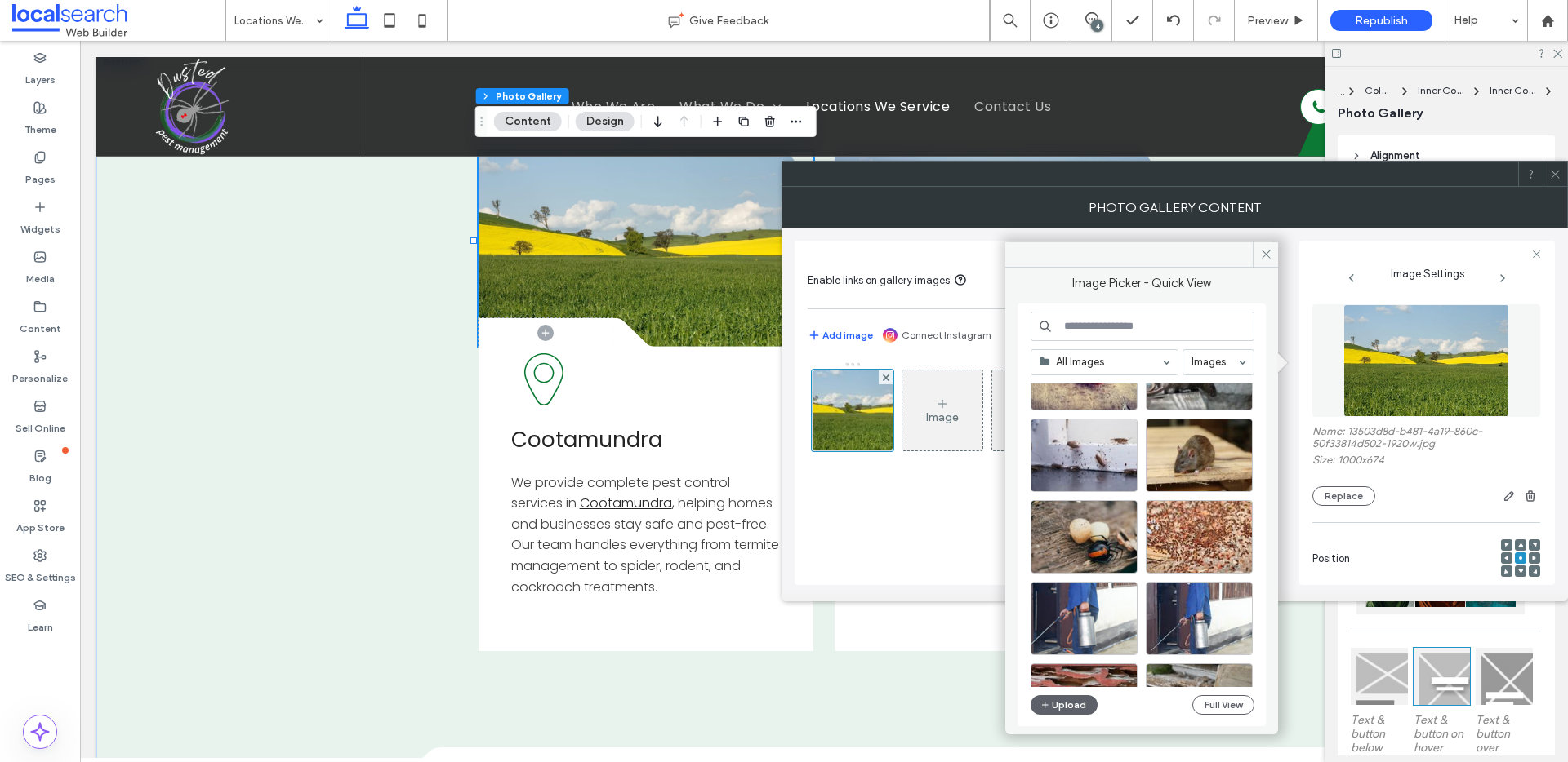
click at [1557, 173] on icon at bounding box center [1556, 173] width 12 height 12
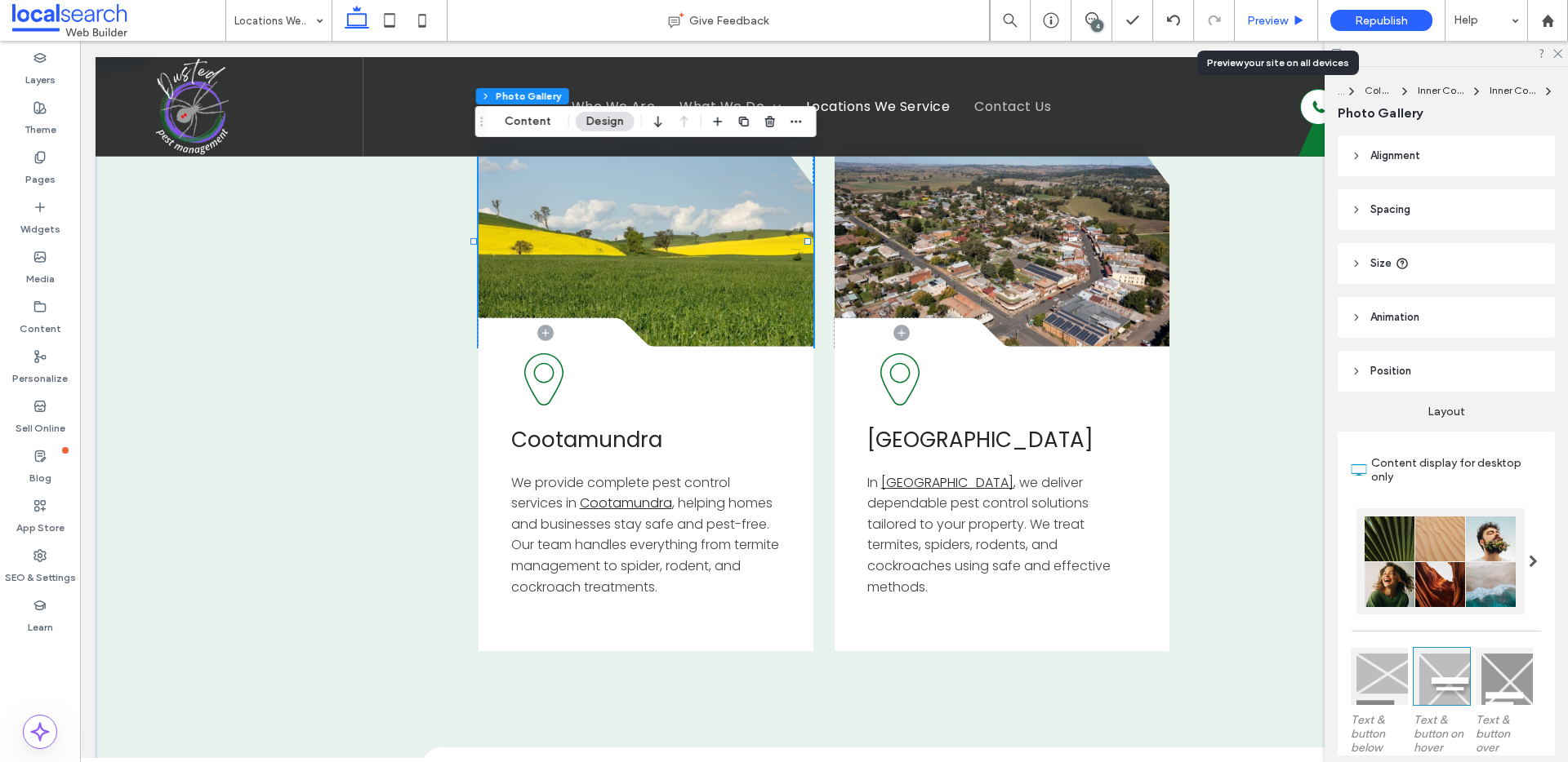
drag, startPoint x: 1291, startPoint y: 13, endPoint x: 1176, endPoint y: 8, distance: 115.1
click at [1291, 13] on div "Preview" at bounding box center [1276, 20] width 82 height 13
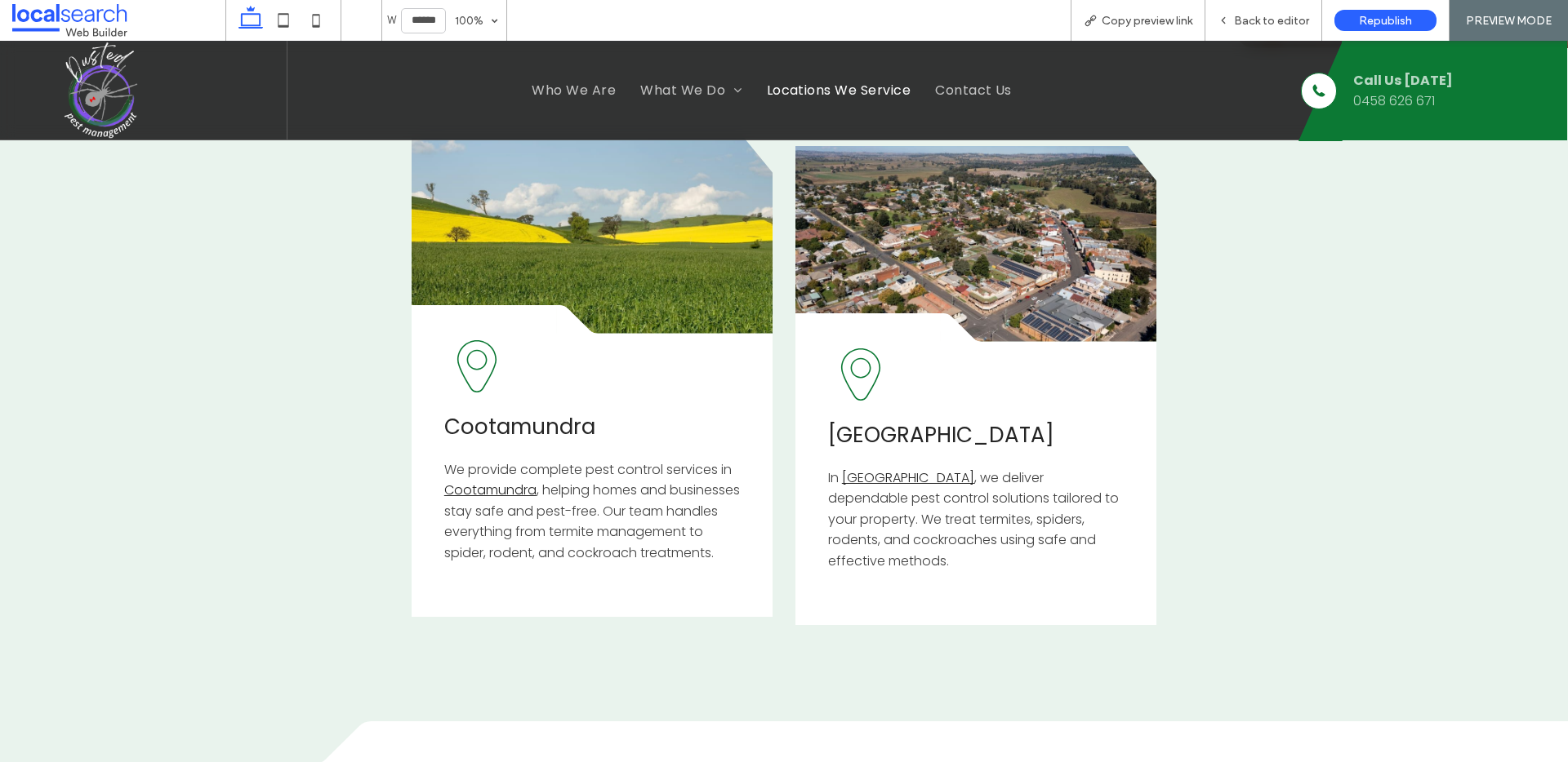
scroll to position [496, 0]
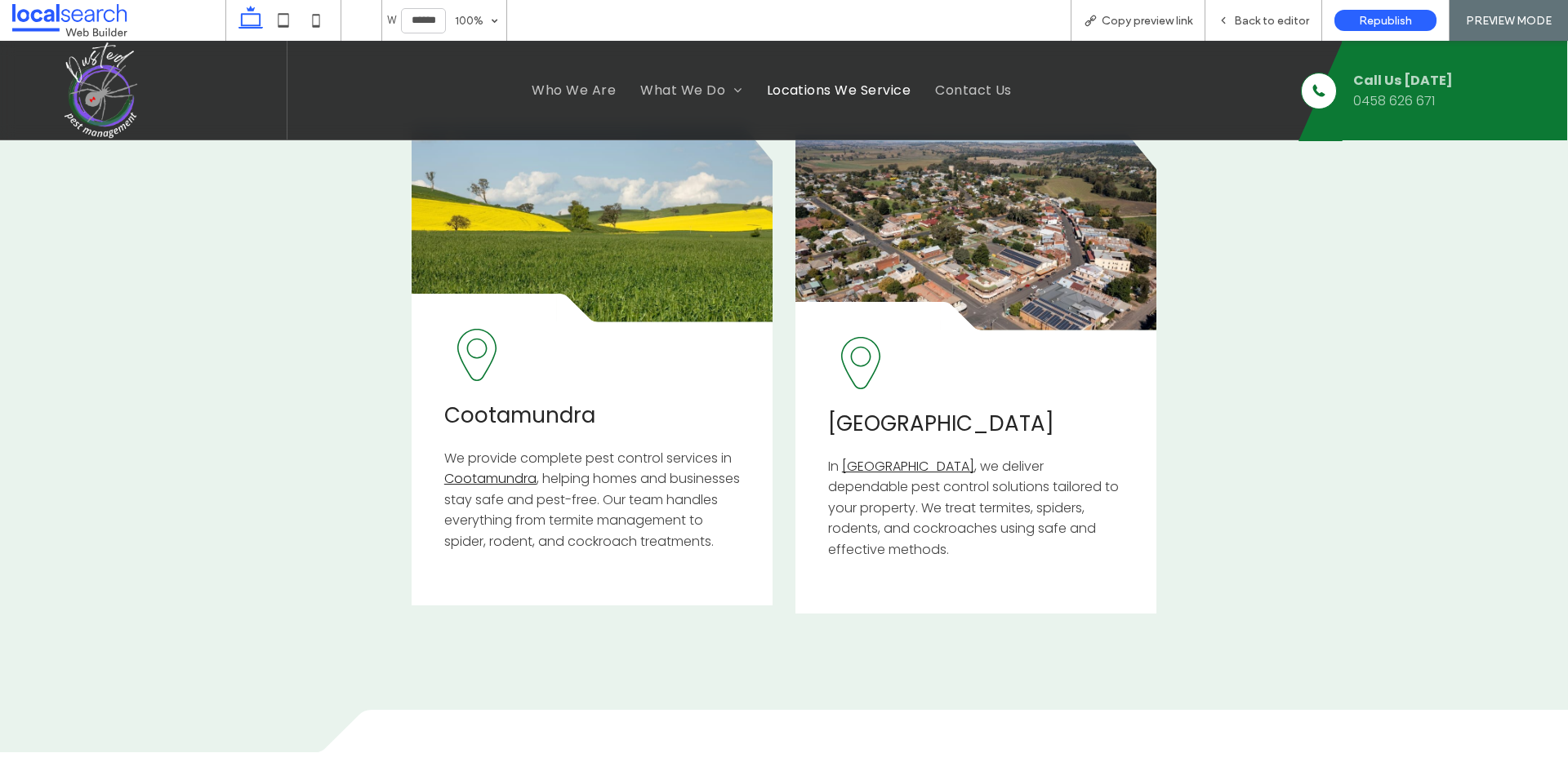
click at [628, 280] on link at bounding box center [592, 224] width 361 height 196
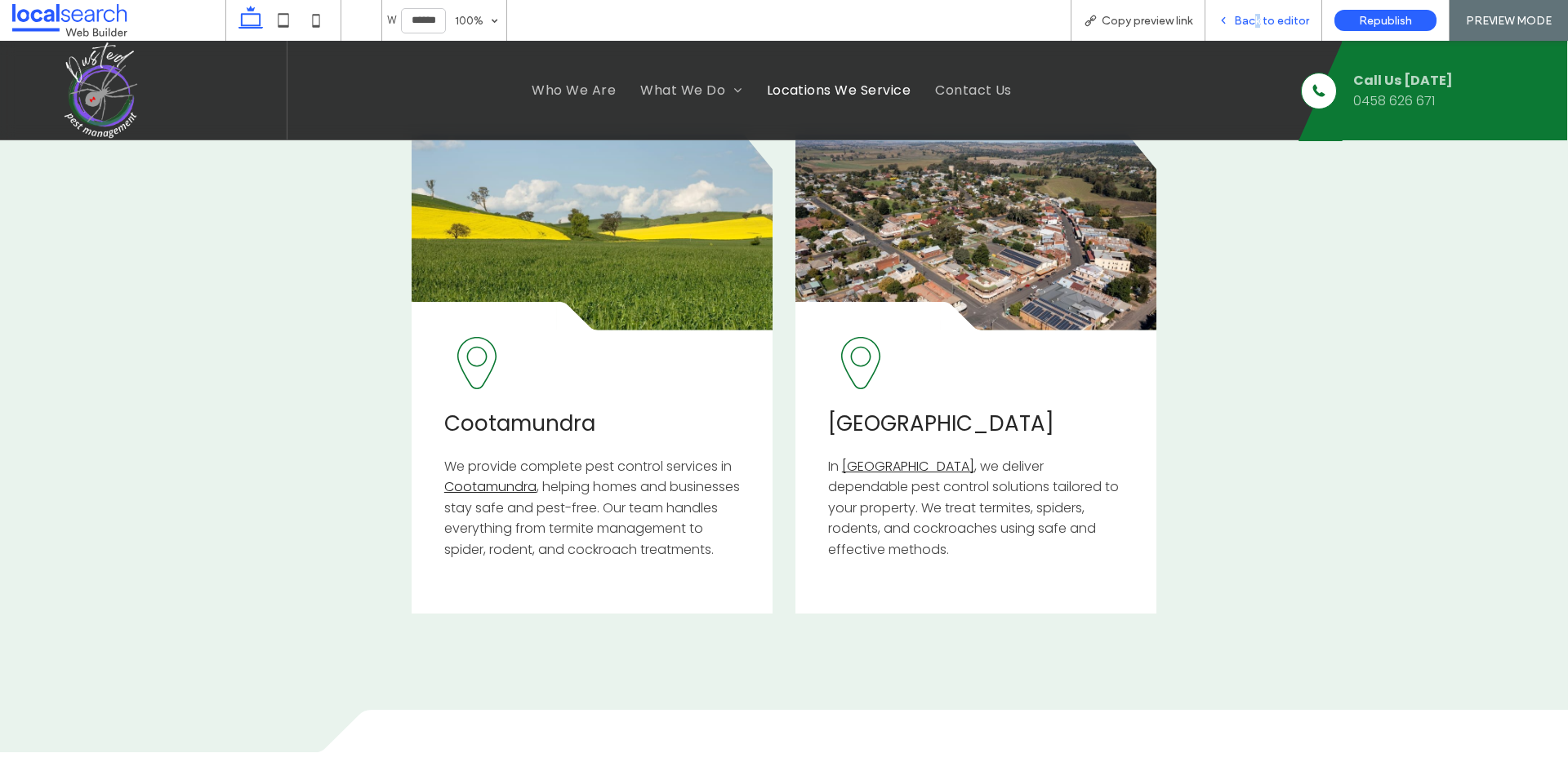
click at [1259, 21] on span "Back to editor" at bounding box center [1272, 20] width 75 height 13
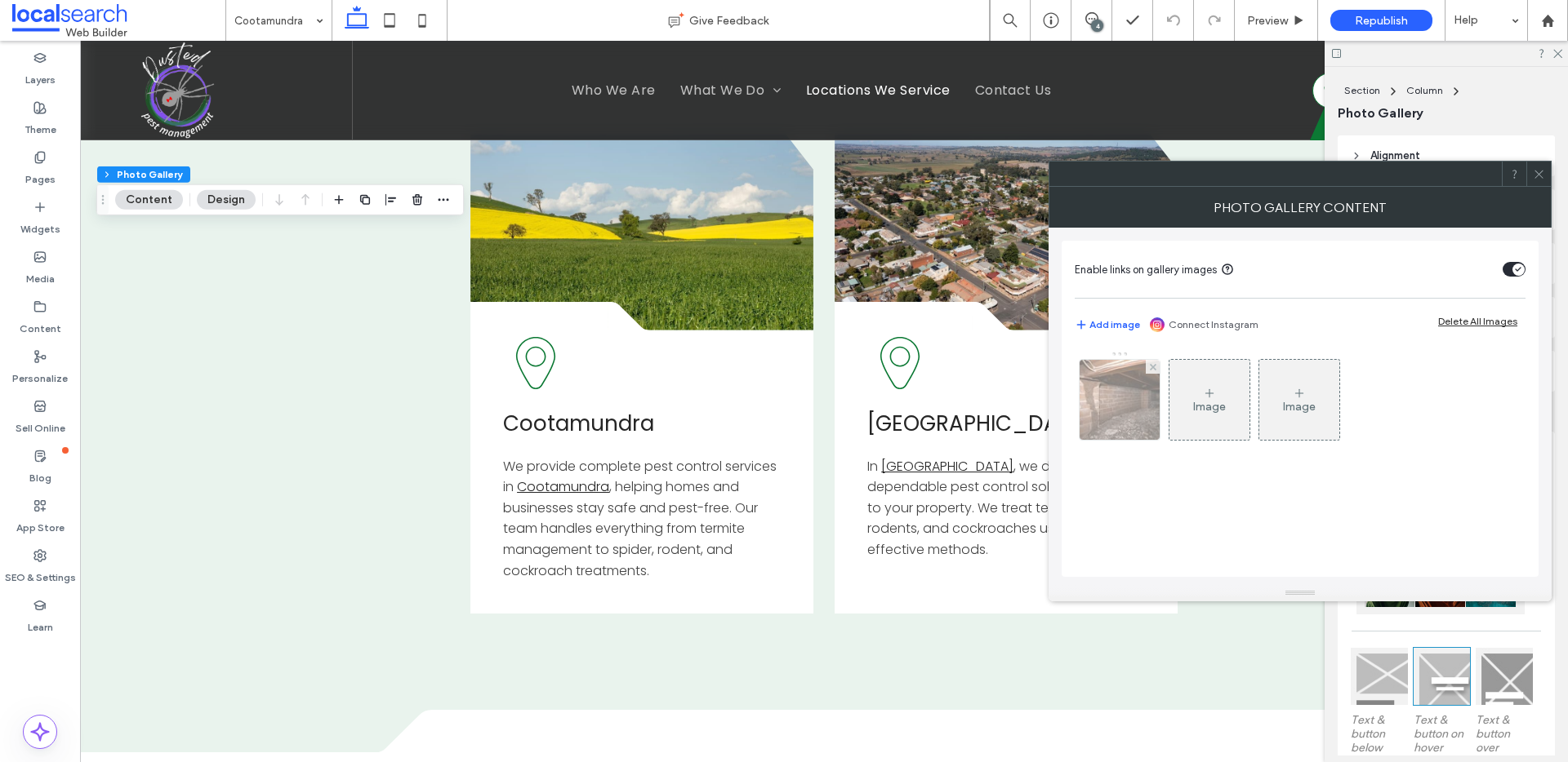
click at [1127, 408] on img at bounding box center [1120, 400] width 121 height 80
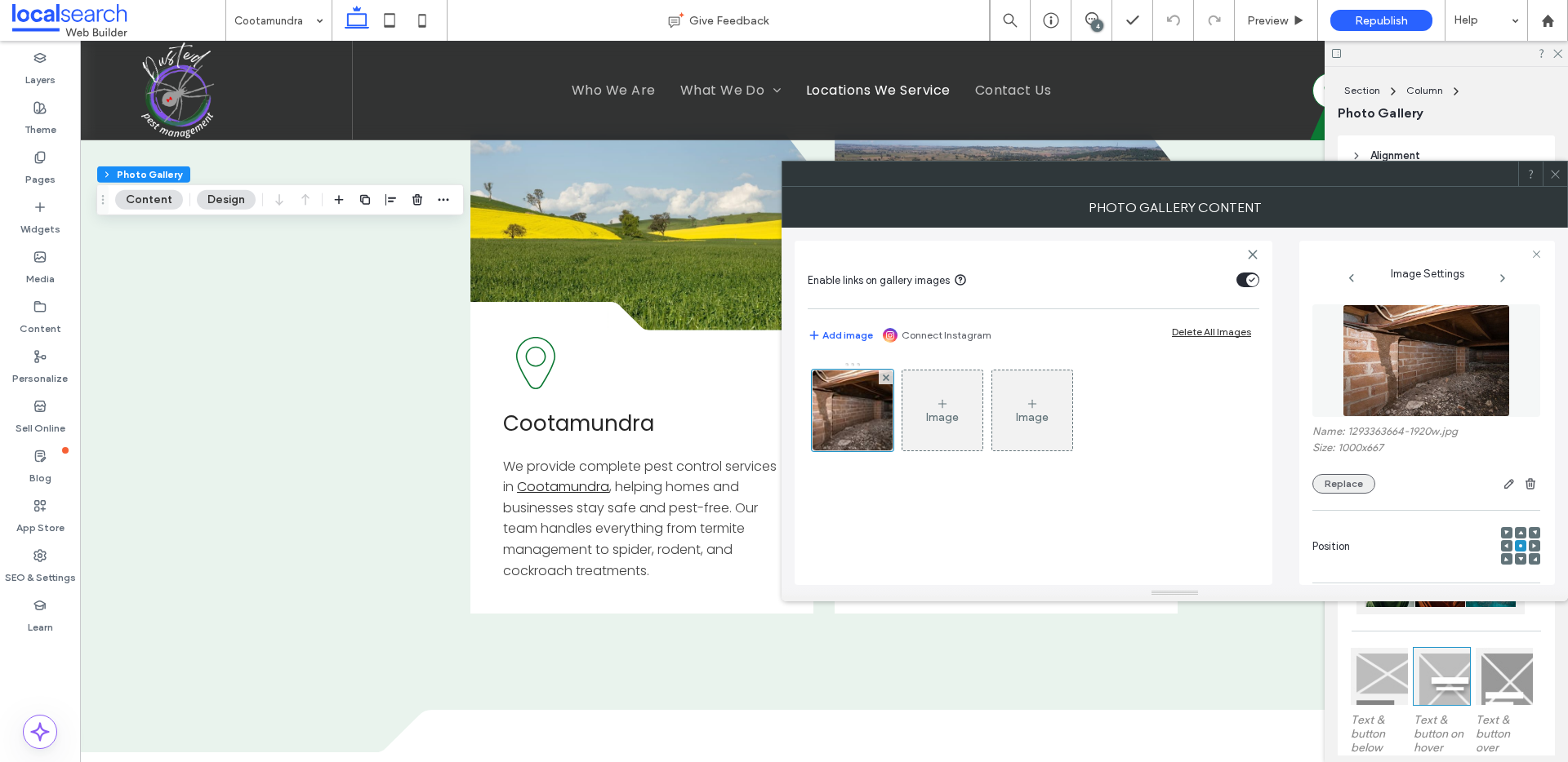
click at [1348, 487] on button "Replace" at bounding box center [1345, 484] width 63 height 19
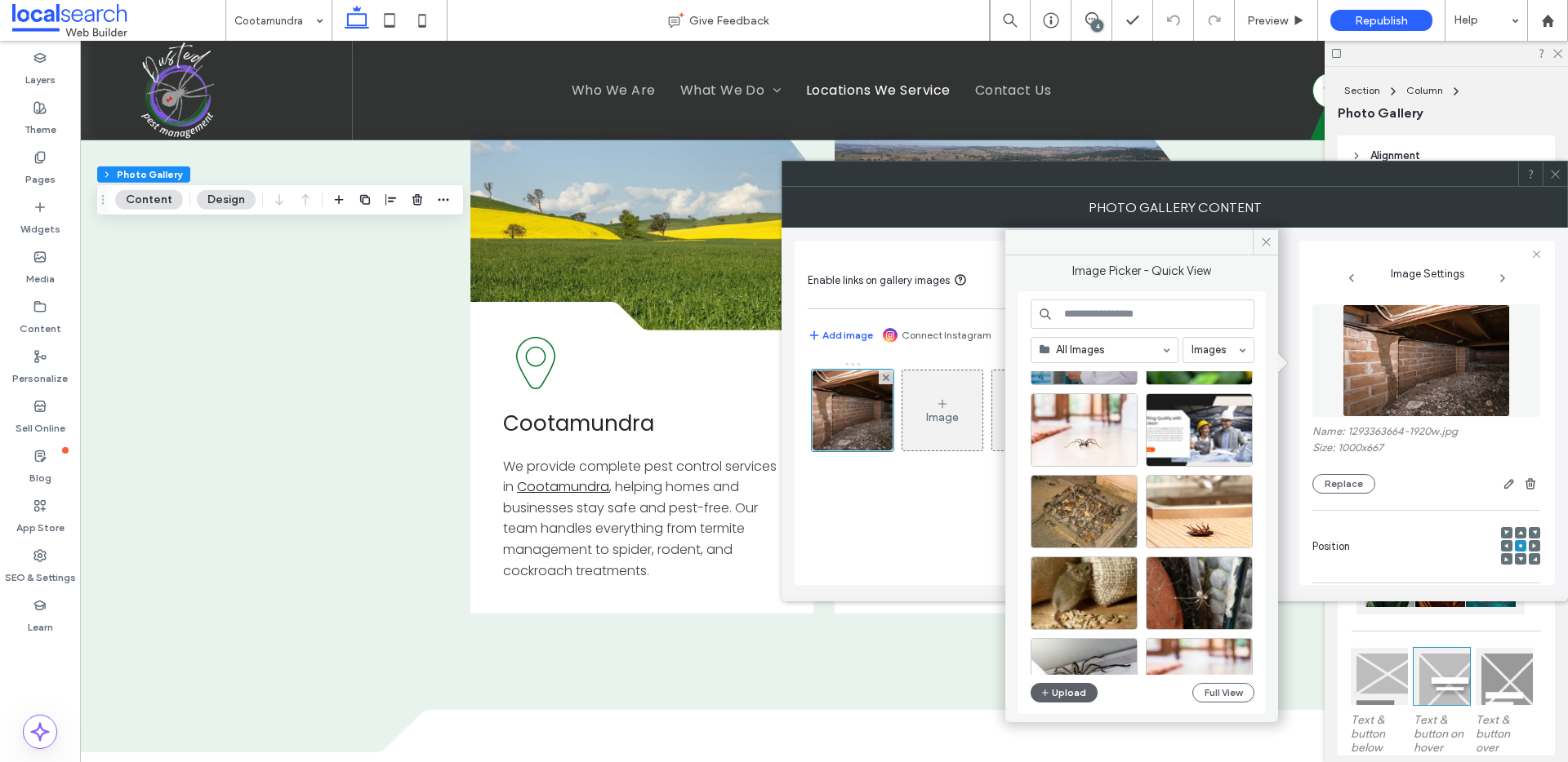
scroll to position [93, 0]
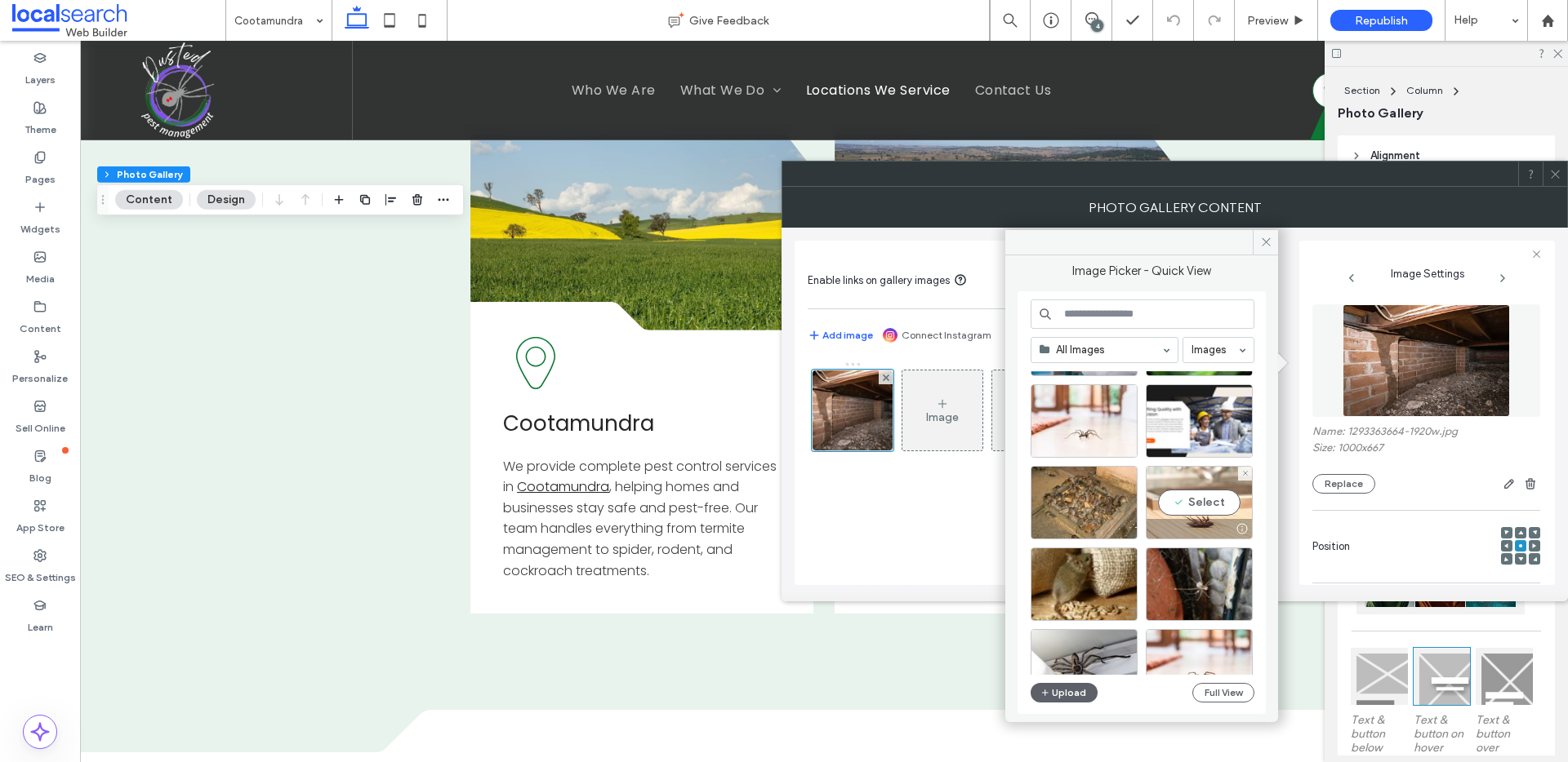
click at [1186, 510] on div "Select" at bounding box center [1200, 502] width 107 height 74
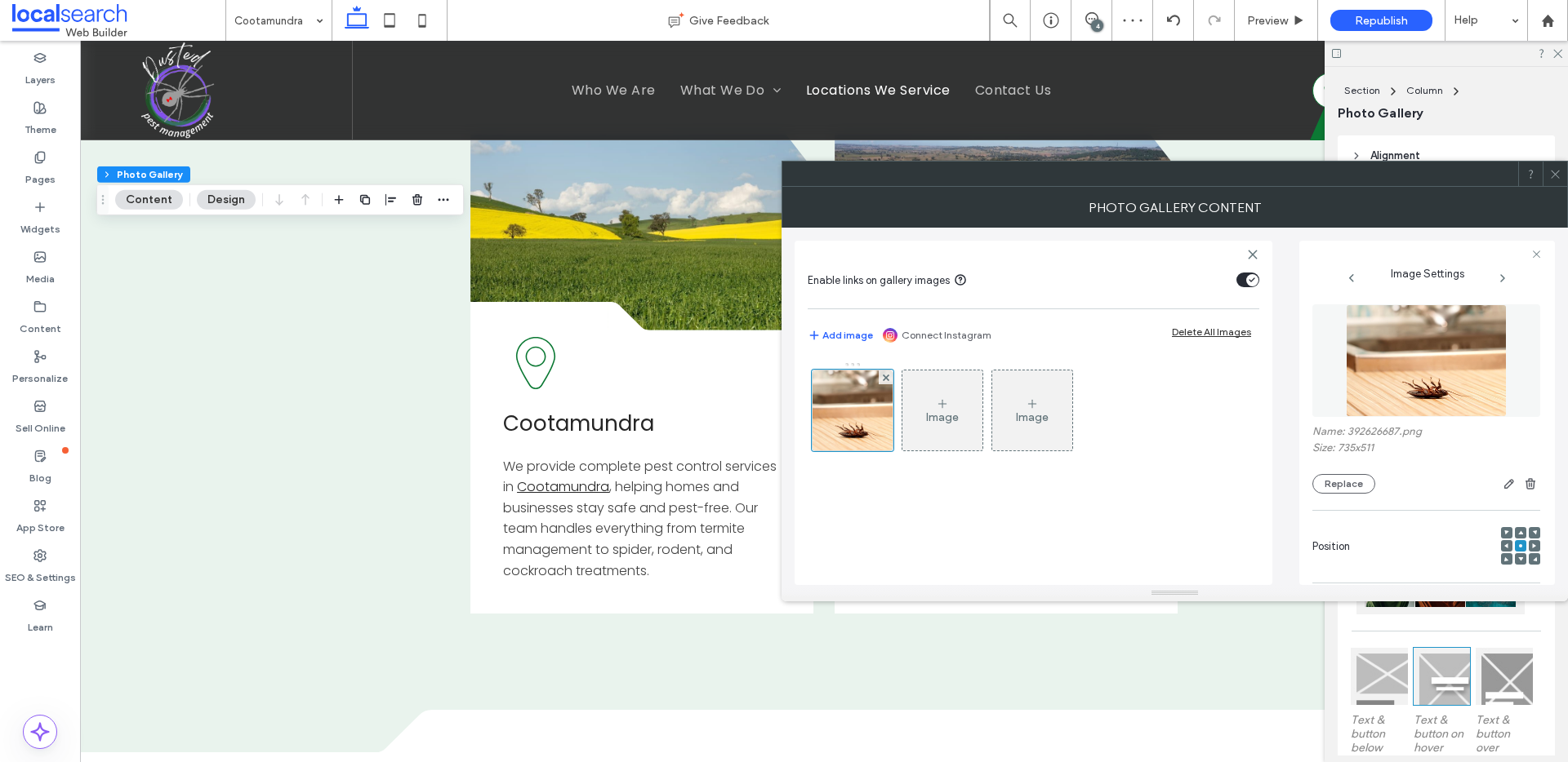
click at [1518, 557] on icon at bounding box center [1520, 559] width 5 height 5
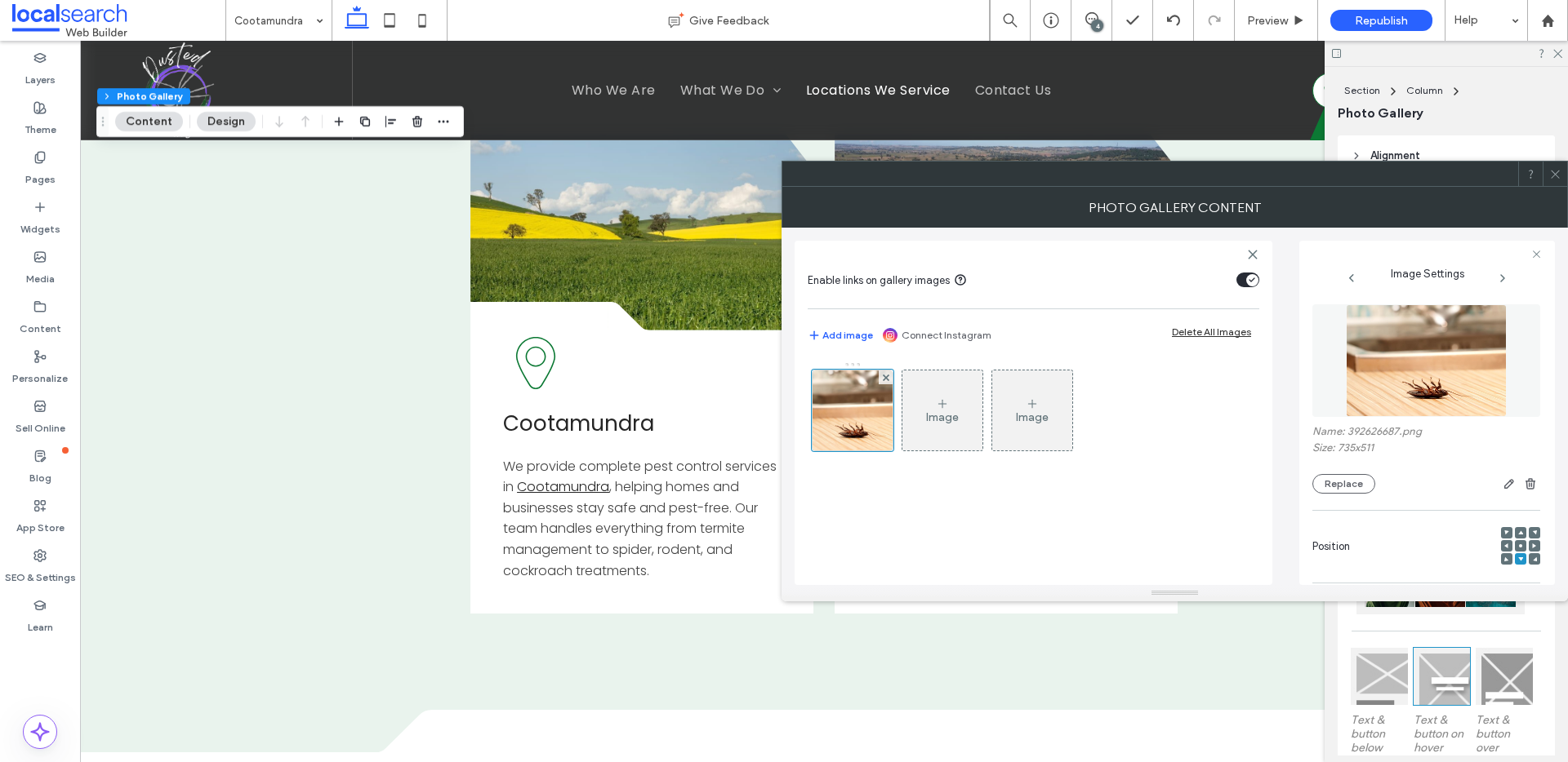
scroll to position [498, 0]
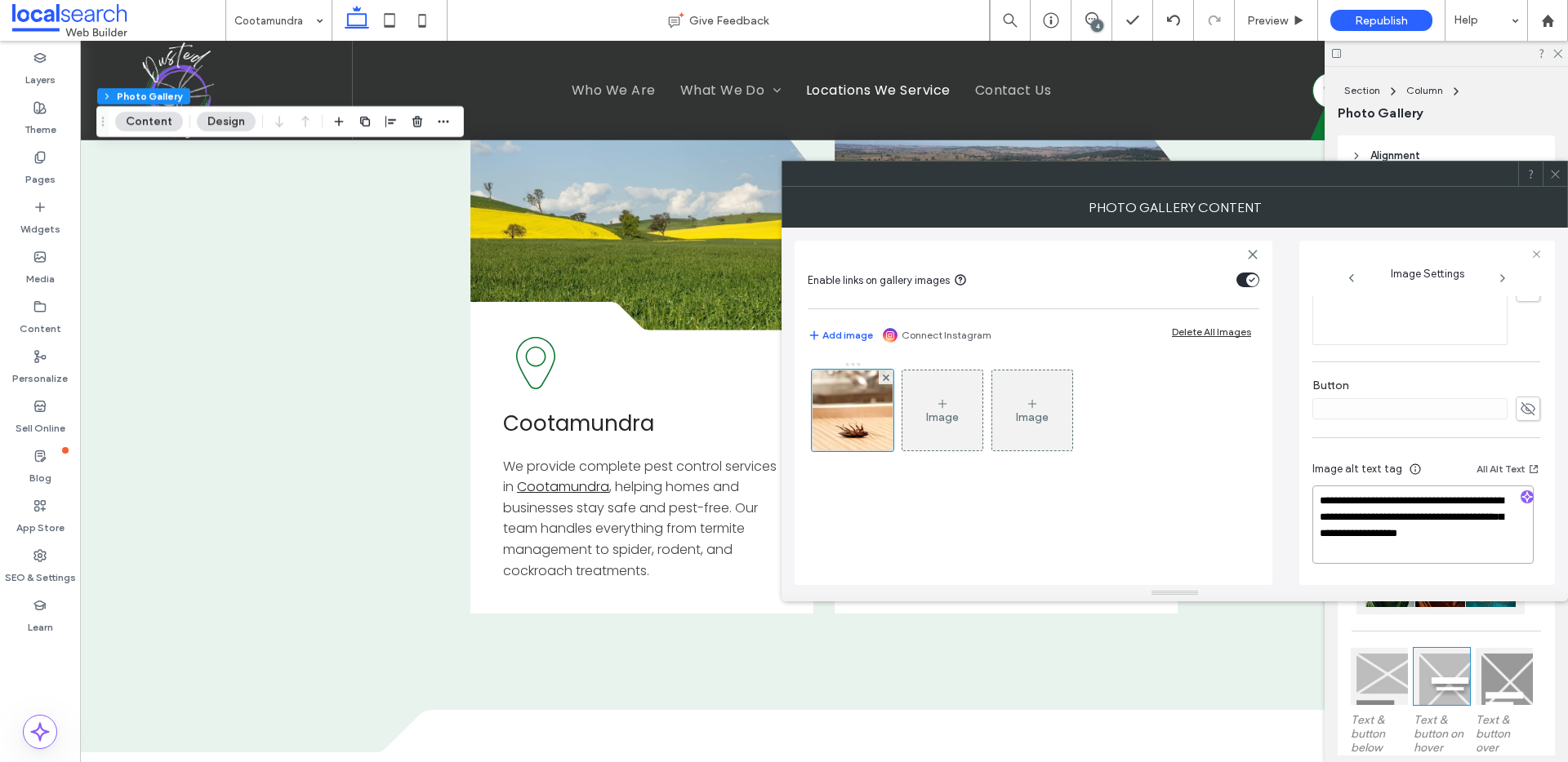
drag, startPoint x: 1453, startPoint y: 515, endPoint x: 1460, endPoint y: 566, distance: 51.5
click at [1461, 566] on div "**********" at bounding box center [1427, 515] width 228 height 137
click at [1527, 493] on div at bounding box center [1527, 498] width 26 height 15
click at [1522, 497] on icon "button" at bounding box center [1528, 497] width 12 height 12
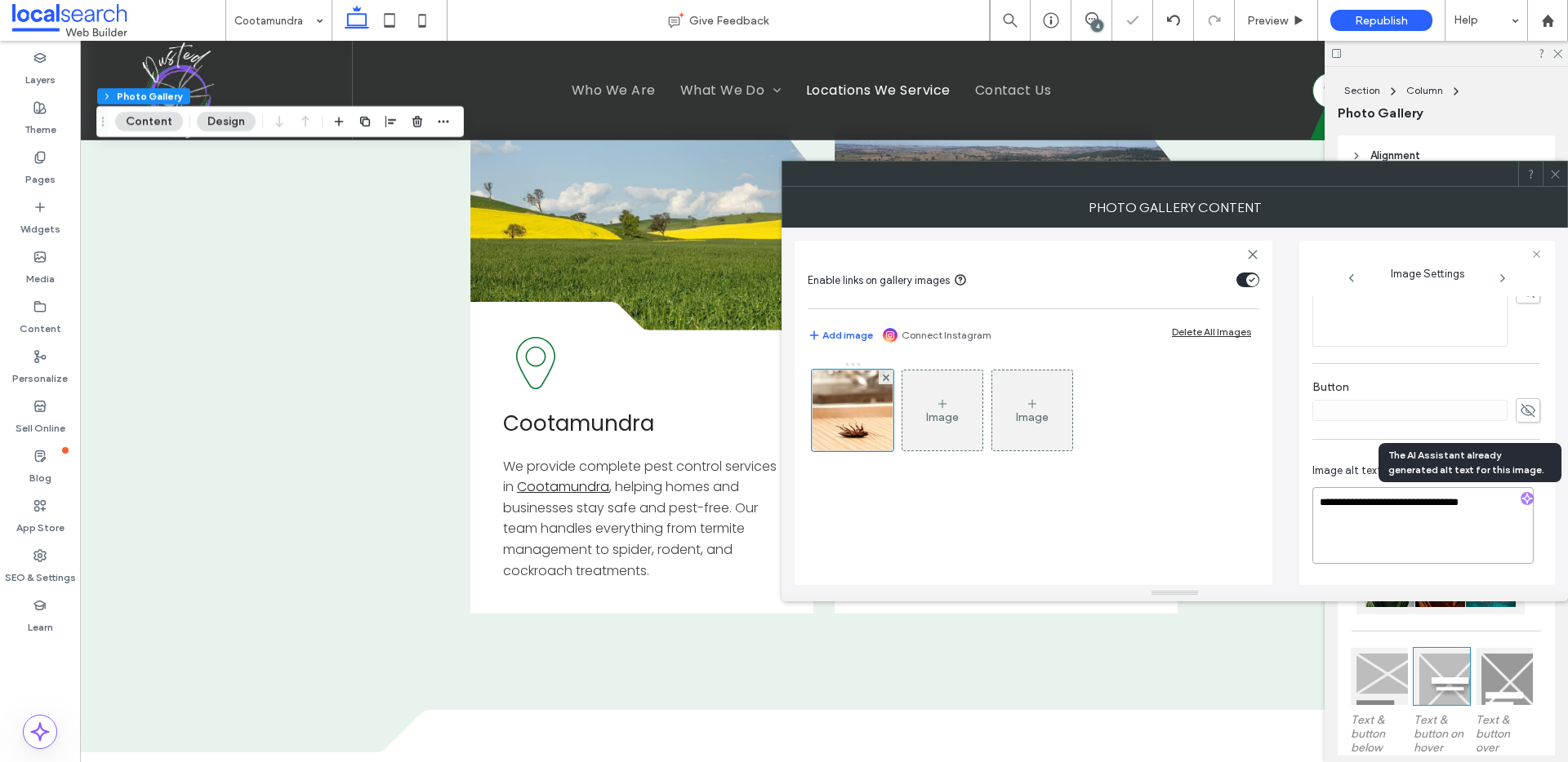
click at [1440, 545] on textarea "**********" at bounding box center [1423, 525] width 222 height 77
paste textarea "**********"
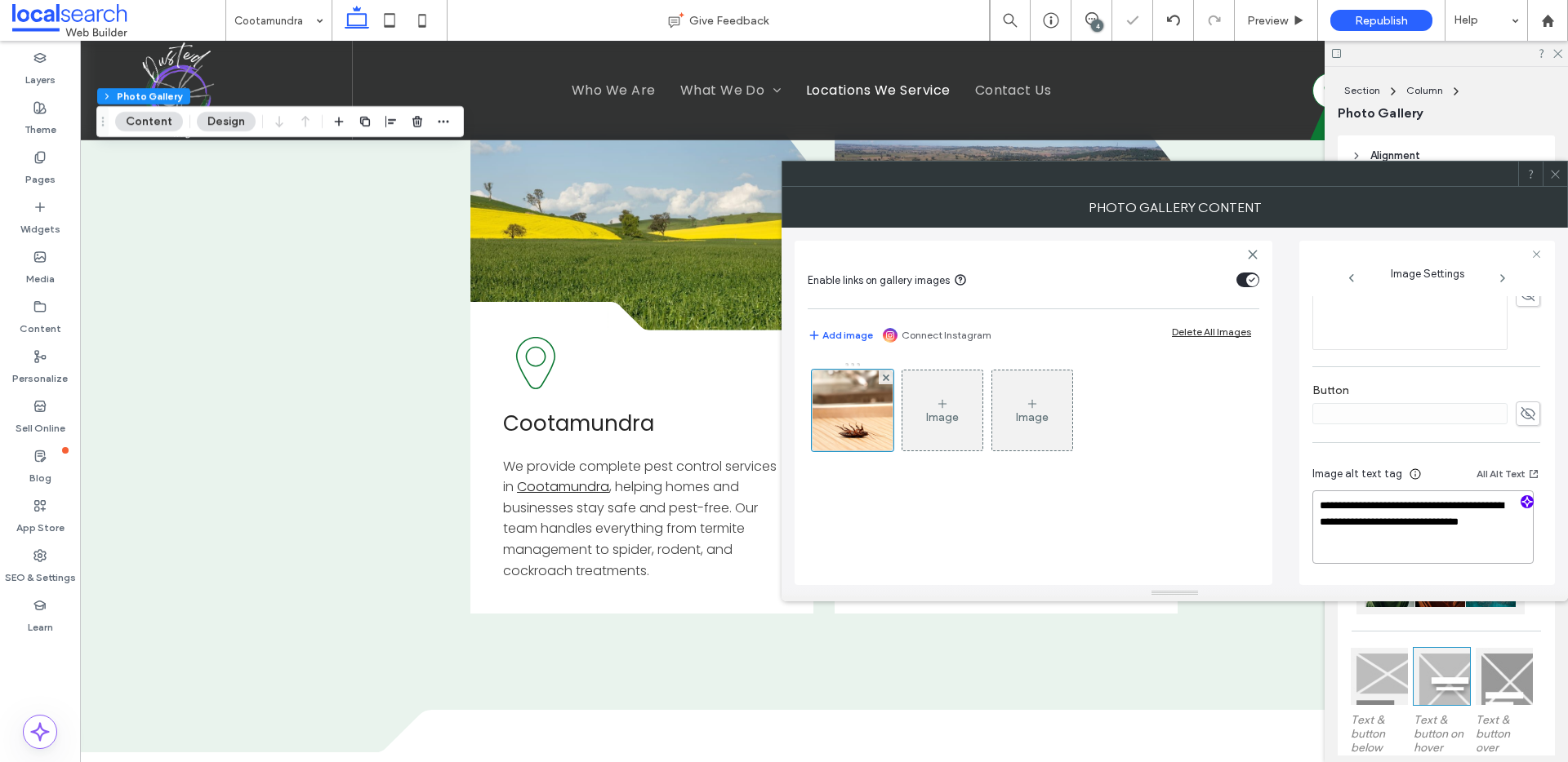
type textarea "**********"
click at [1553, 179] on icon at bounding box center [1556, 173] width 12 height 12
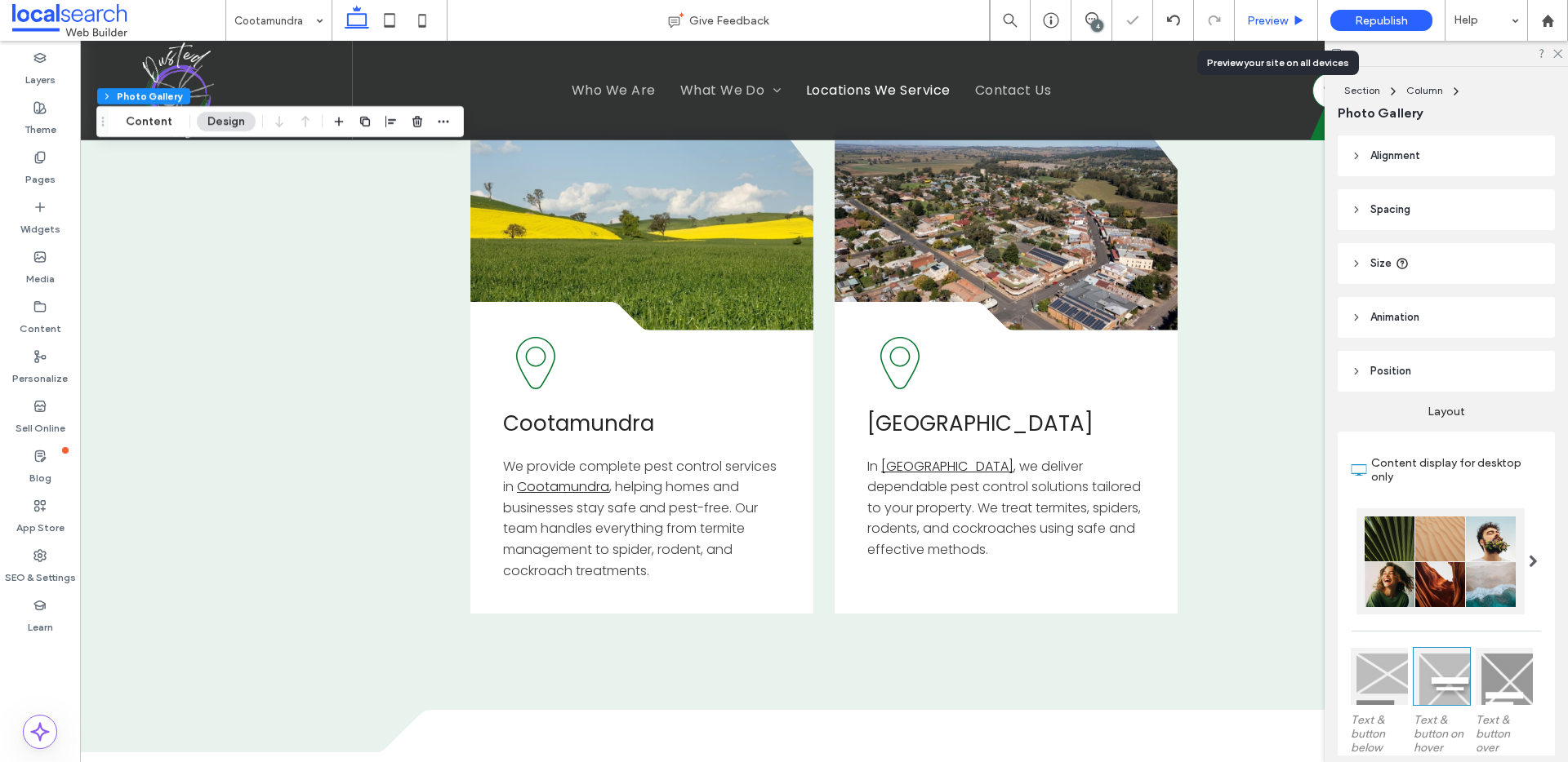
click at [1262, 18] on span "Preview" at bounding box center [1267, 20] width 41 height 13
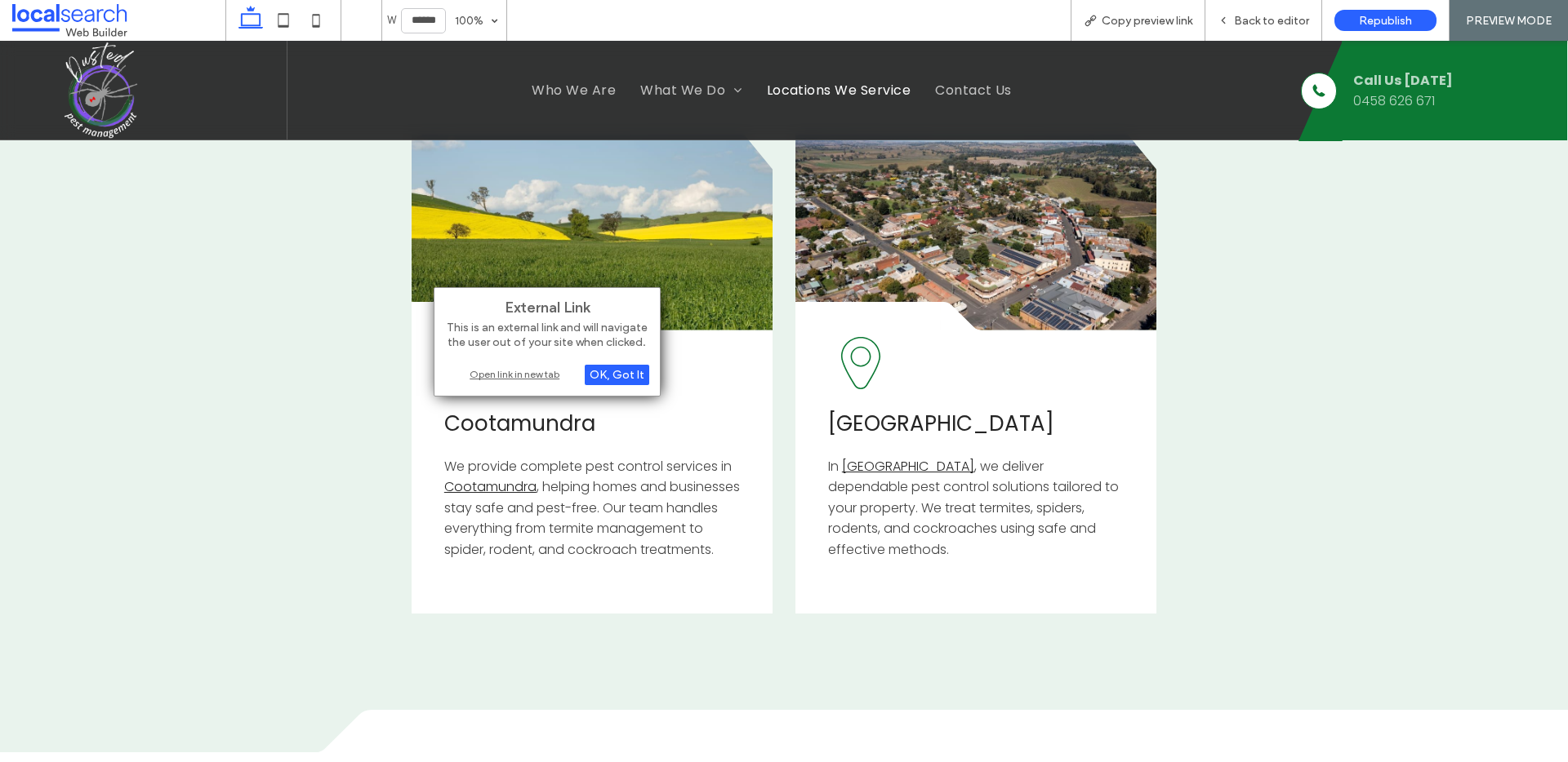
click at [514, 371] on div "Open link in new tab" at bounding box center [547, 375] width 204 height 17
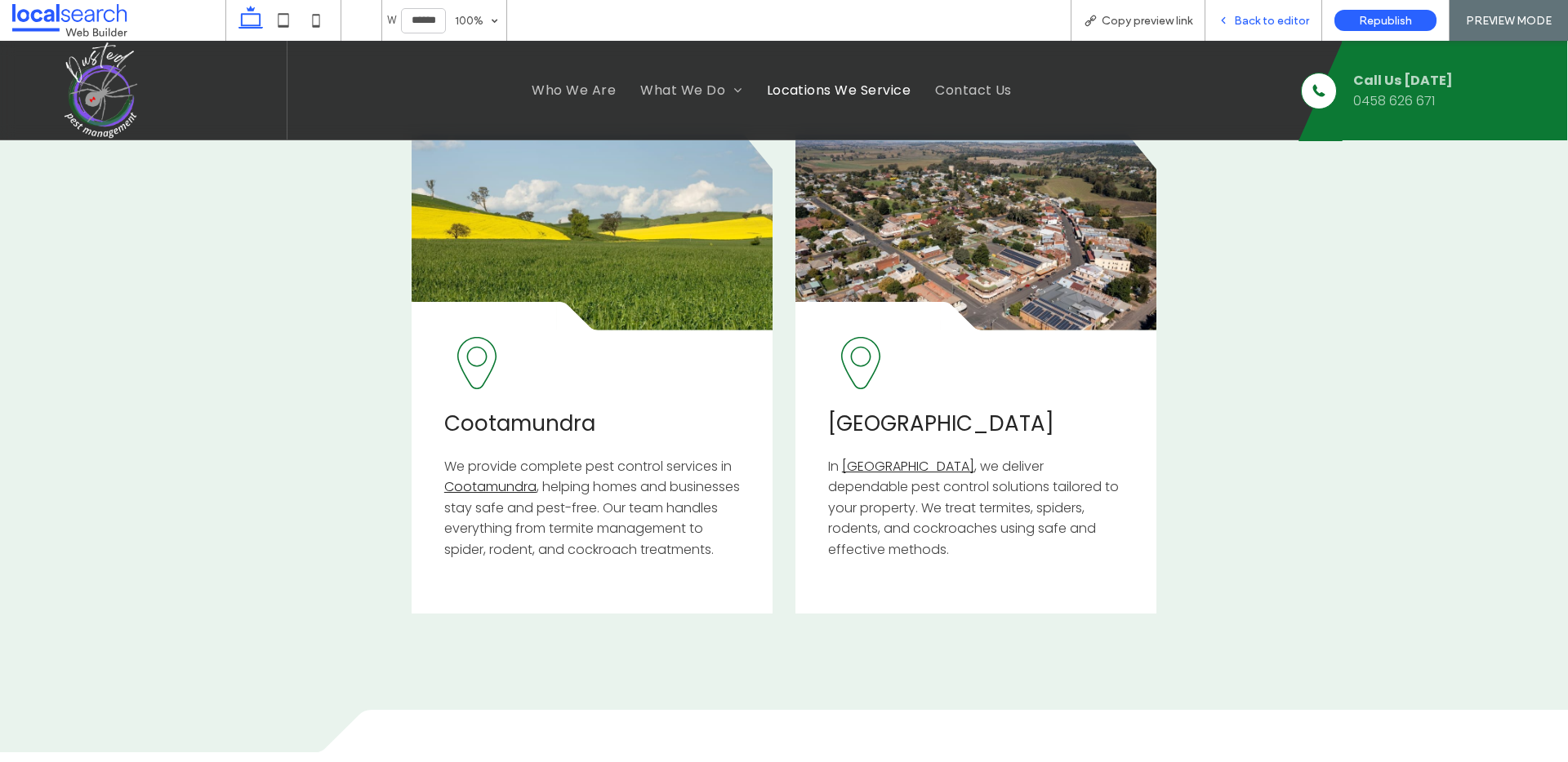
click at [1286, 25] on span "Back to editor" at bounding box center [1272, 20] width 75 height 13
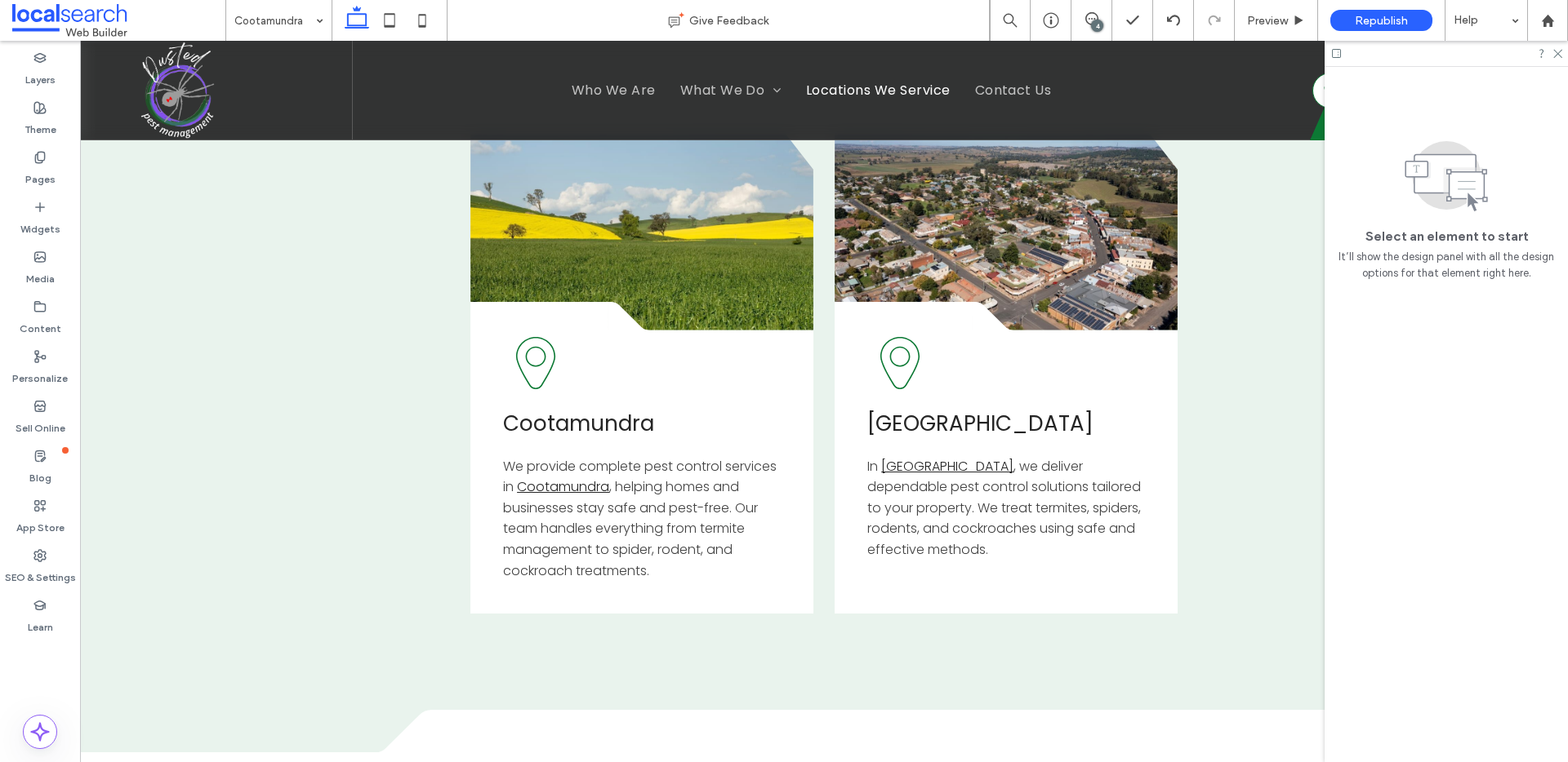
click at [1095, 24] on div "4" at bounding box center [1097, 25] width 12 height 12
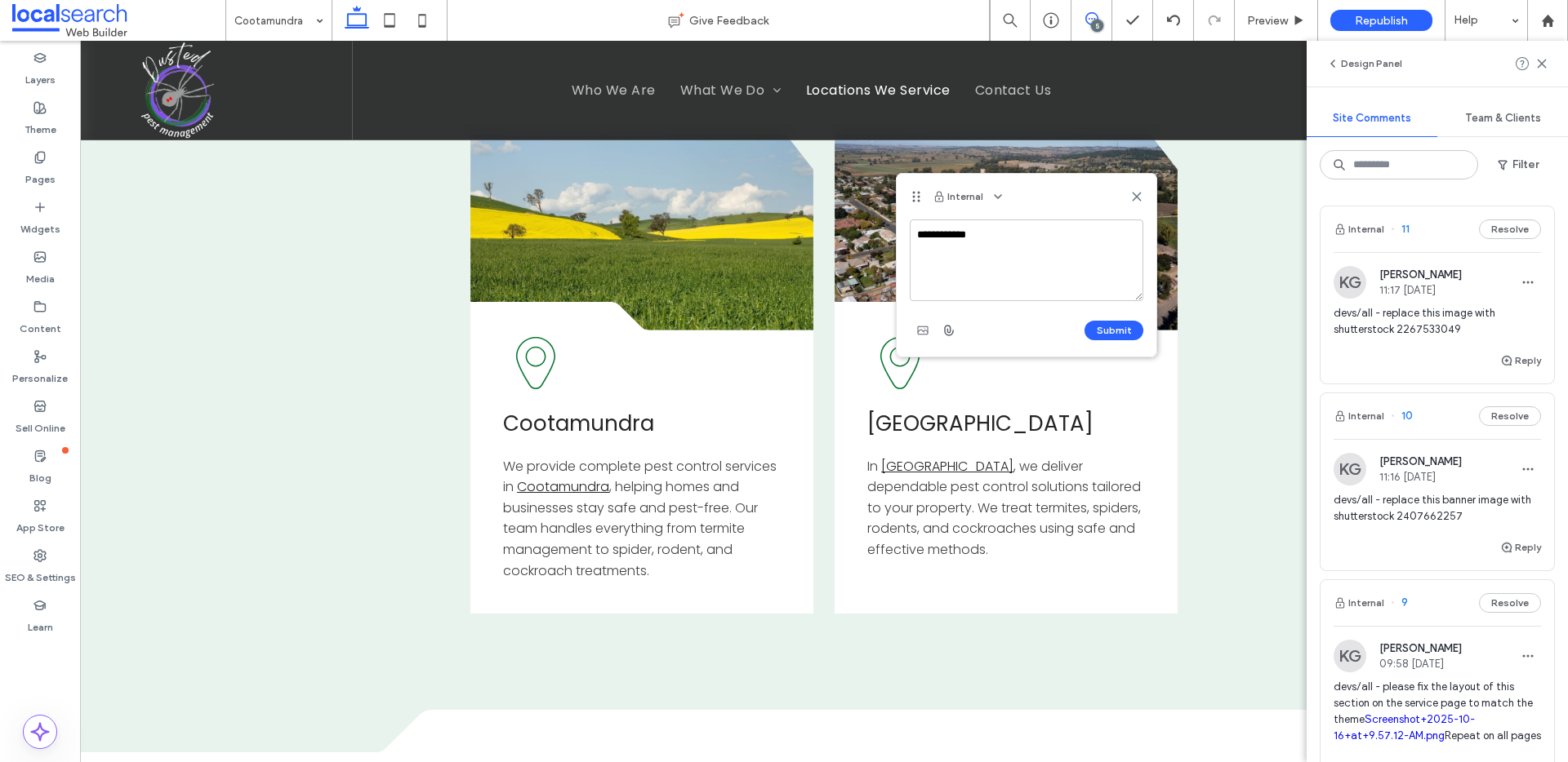
click at [1002, 232] on textarea "**********" at bounding box center [1027, 260] width 234 height 81
type textarea "**********"
click at [1105, 327] on button "Submit" at bounding box center [1113, 331] width 59 height 19
